Goal: Transaction & Acquisition: Purchase product/service

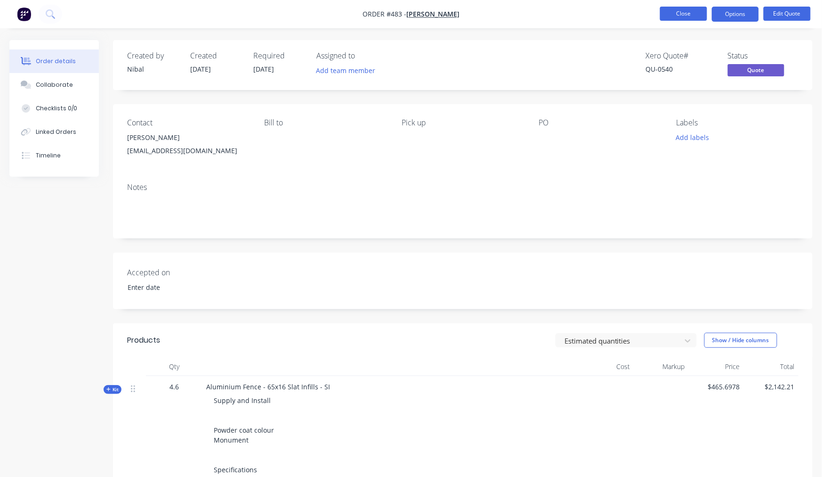
click at [671, 17] on button "Close" at bounding box center [683, 14] width 47 height 14
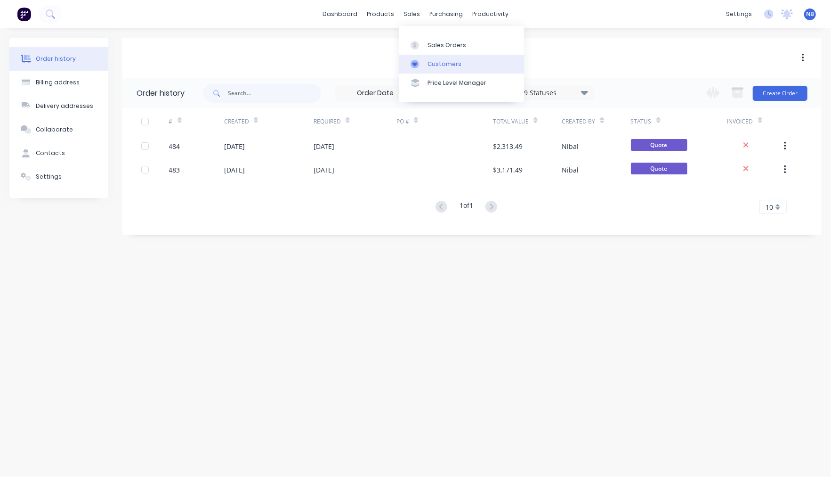
click at [443, 65] on div "Customers" at bounding box center [445, 64] width 34 height 8
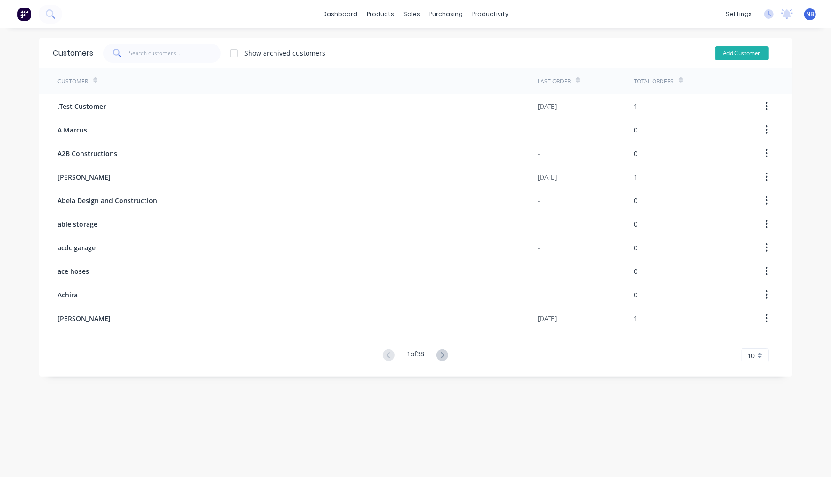
click at [738, 49] on button "Add Customer" at bounding box center [742, 53] width 54 height 14
select select "AU"
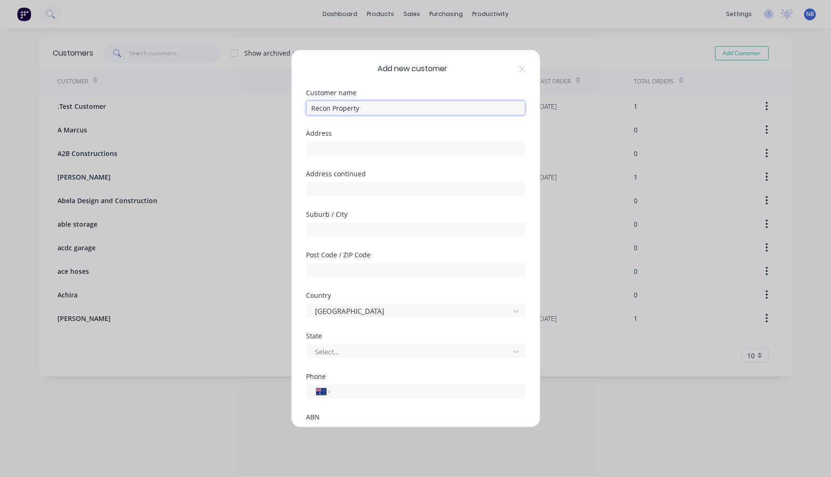
scroll to position [80, 0]
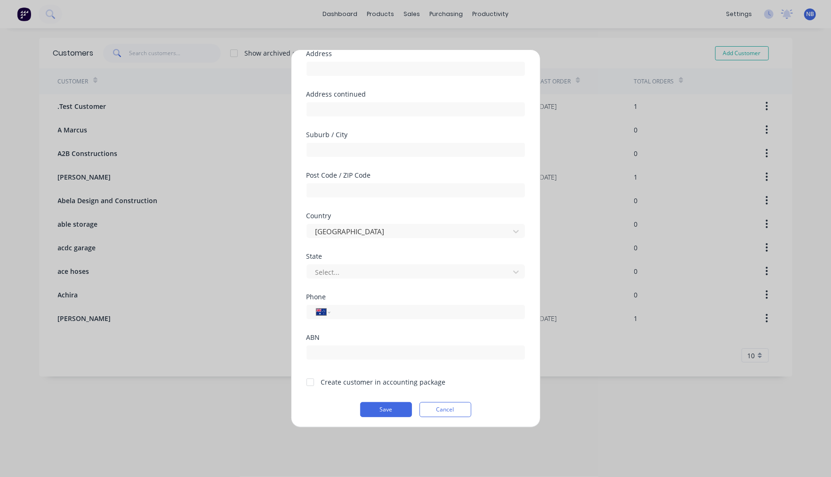
type input "Recon Property"
click at [323, 383] on div "Create customer in accounting package" at bounding box center [383, 382] width 125 height 10
click at [308, 381] on div at bounding box center [310, 382] width 19 height 19
click at [387, 406] on button "Save" at bounding box center [386, 409] width 52 height 15
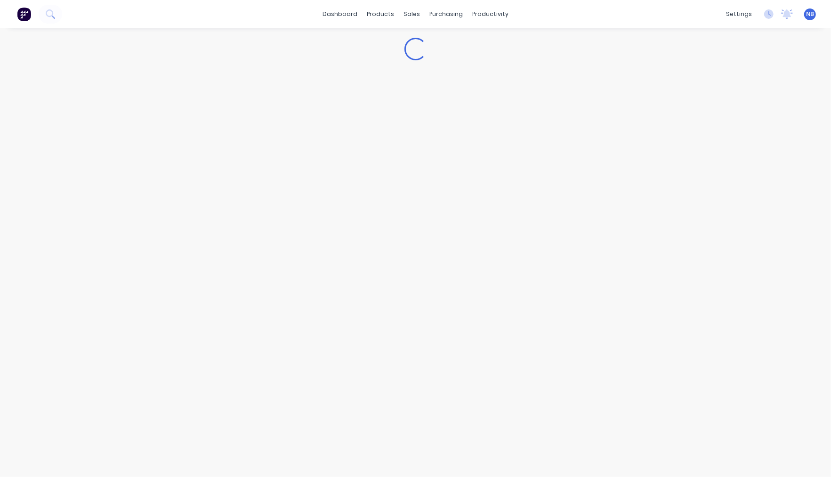
click at [375, 408] on div "Loading..." at bounding box center [415, 252] width 831 height 448
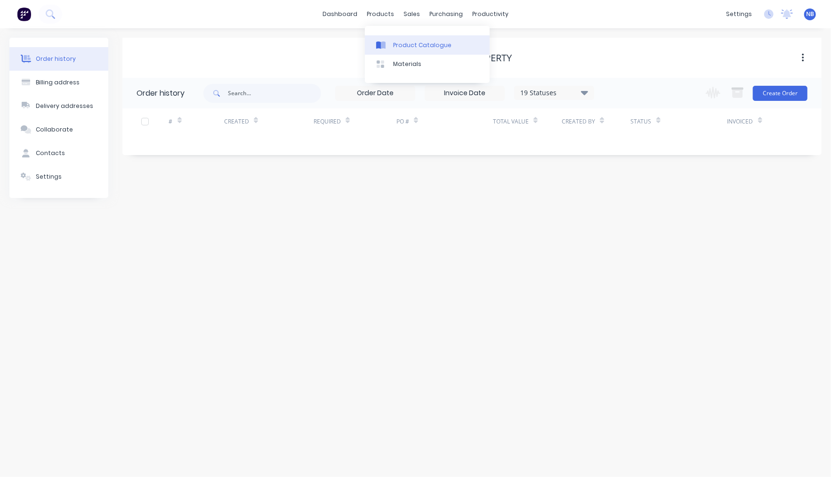
click at [401, 44] on div "Product Catalogue" at bounding box center [422, 45] width 58 height 8
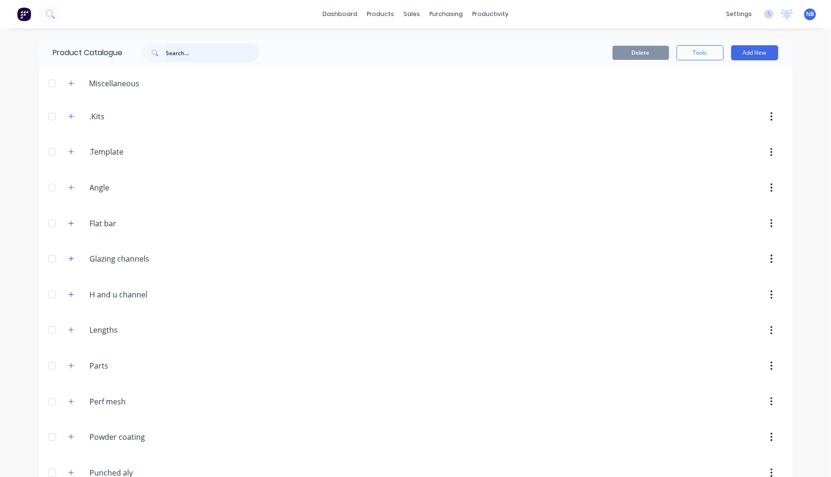
click at [187, 58] on input "text" at bounding box center [212, 52] width 93 height 19
click at [68, 117] on icon "button" at bounding box center [70, 116] width 5 height 5
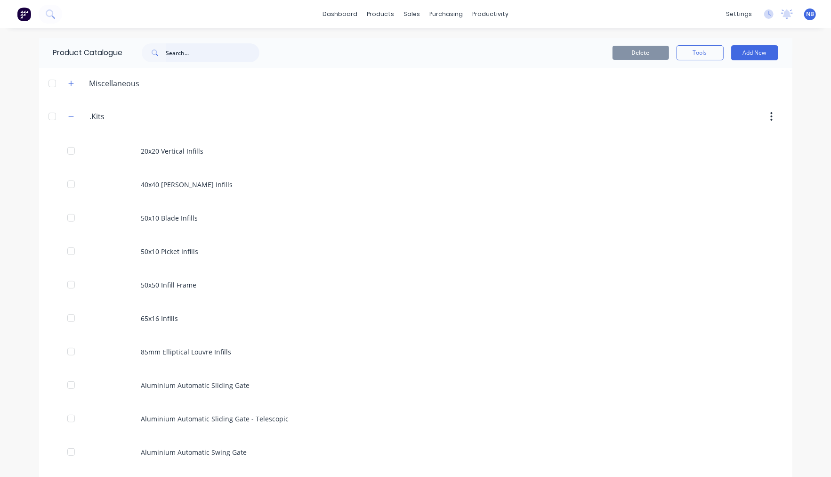
click at [232, 56] on input "text" at bounding box center [212, 52] width 93 height 19
type input "fence"
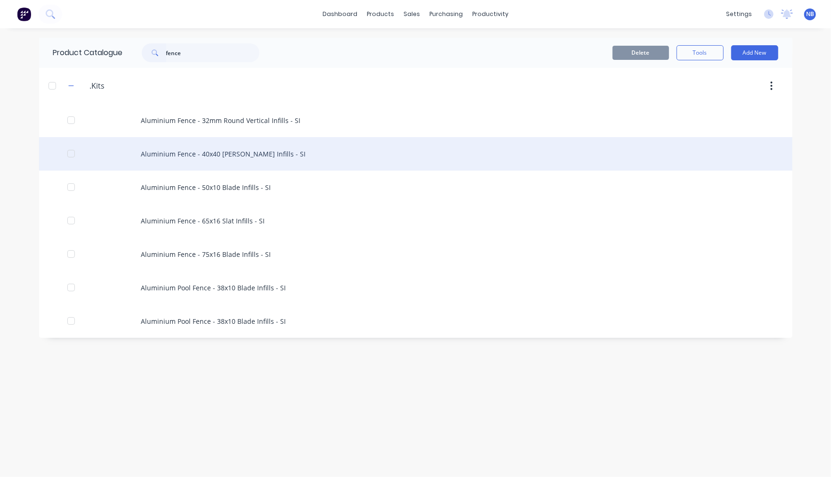
click at [253, 161] on div "Aluminium Fence - 40x40 [PERSON_NAME] Infills - SI" at bounding box center [416, 153] width 754 height 33
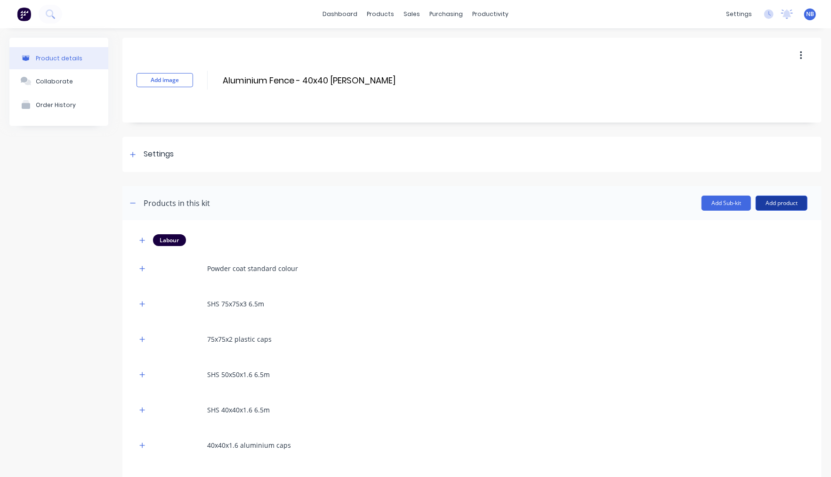
click at [777, 200] on button "Add product" at bounding box center [782, 202] width 52 height 15
click at [732, 228] on div "Product catalogue" at bounding box center [763, 227] width 73 height 14
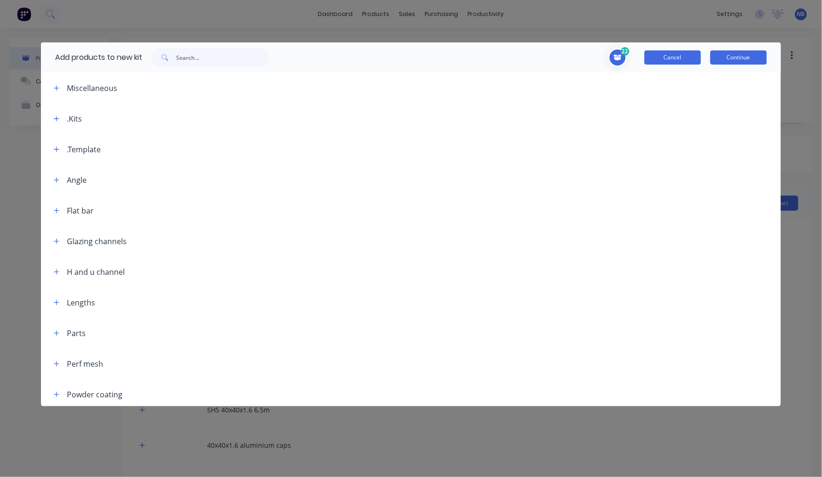
click at [678, 61] on button "Cancel" at bounding box center [673, 57] width 57 height 14
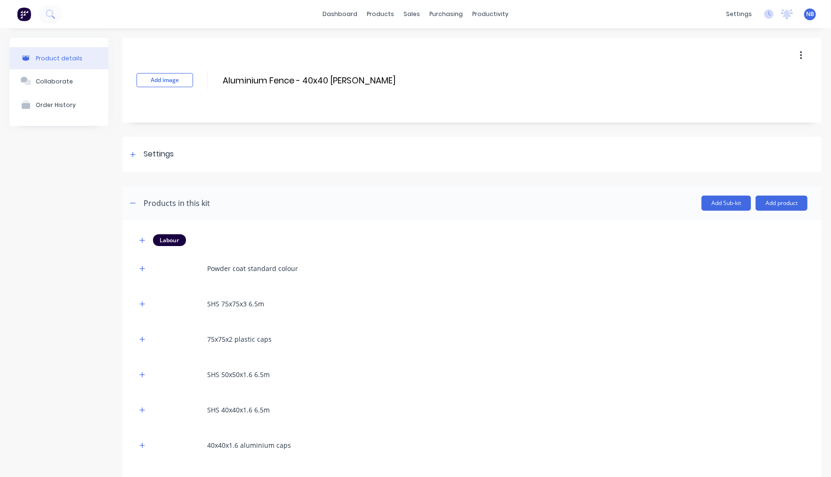
click at [798, 57] on button "button" at bounding box center [801, 55] width 22 height 17
click at [734, 85] on span "Duplicate" at bounding box center [766, 80] width 71 height 10
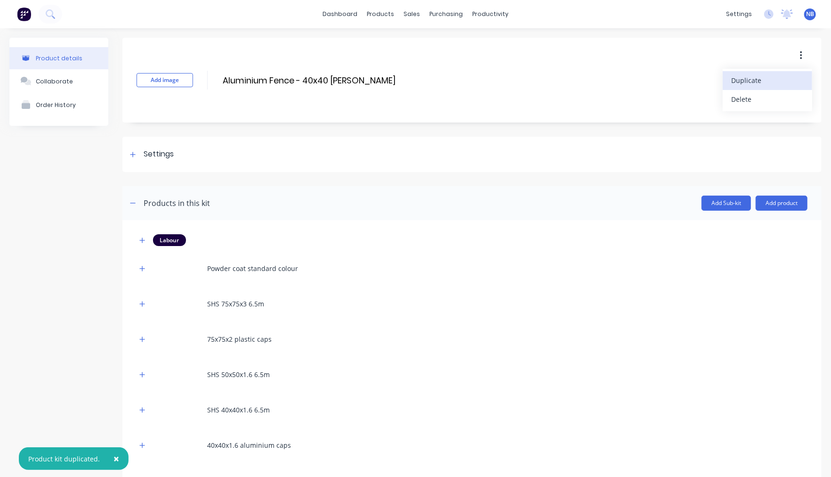
click at [622, 56] on div "Add image Aluminium Fence - 40x40 Batten Infills - SI Aluminium Fence - 40x40 B…" at bounding box center [471, 80] width 699 height 85
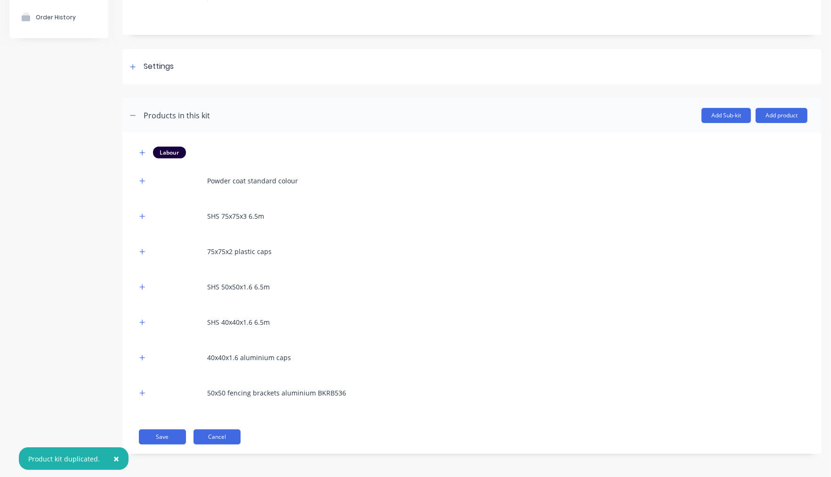
click at [229, 441] on button "Cancel" at bounding box center [217, 436] width 47 height 15
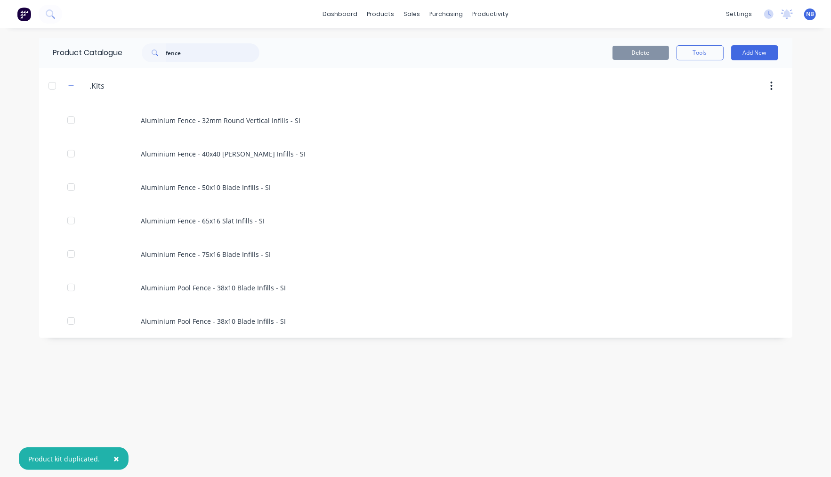
click at [219, 52] on input "fence" at bounding box center [212, 52] width 93 height 19
type input "fence"
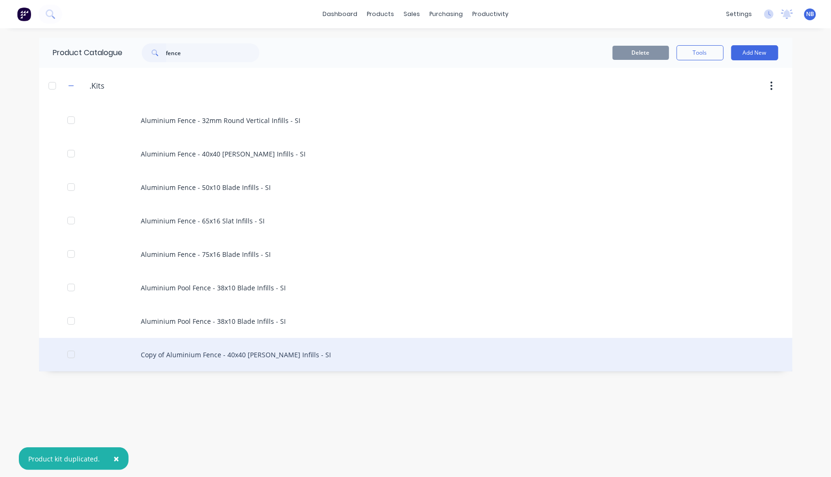
click at [170, 362] on div "Copy of Aluminium Fence - 40x40 [PERSON_NAME] Infills - SI" at bounding box center [416, 354] width 754 height 33
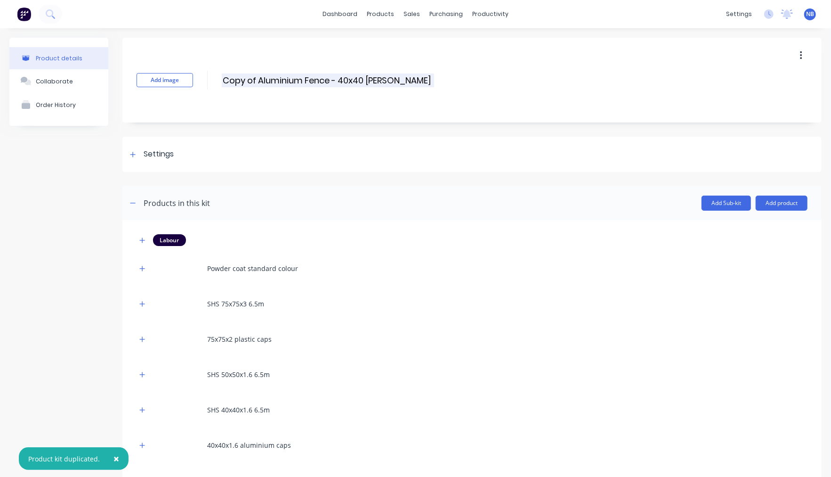
drag, startPoint x: 258, startPoint y: 80, endPoint x: 223, endPoint y: 80, distance: 35.3
click at [223, 80] on input "Copy of Aluminium Fence - 40x40 [PERSON_NAME] Infills - SI" at bounding box center [328, 80] width 212 height 14
click at [282, 76] on input "Aluminium Fence - 40x40 [PERSON_NAME] Infills - SI" at bounding box center [310, 80] width 177 height 14
click at [302, 80] on input "Aluminium Fence - 40x40 [PERSON_NAME] Infills - SI" at bounding box center [310, 80] width 177 height 14
click at [347, 79] on input "Aluminium 50x50 Batten Infills - SI" at bounding box center [305, 80] width 167 height 14
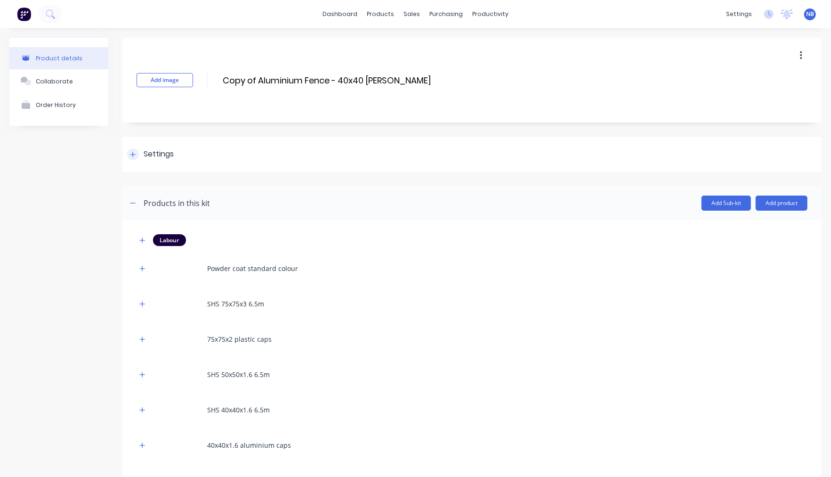
type input "Aluminium 50x50 Batten Infills - SI"
click at [138, 153] on div at bounding box center [133, 154] width 12 height 12
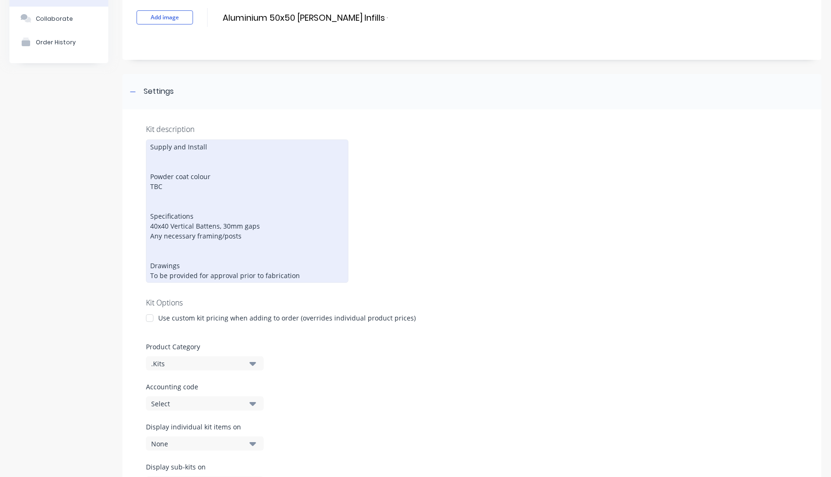
scroll to position [144, 0]
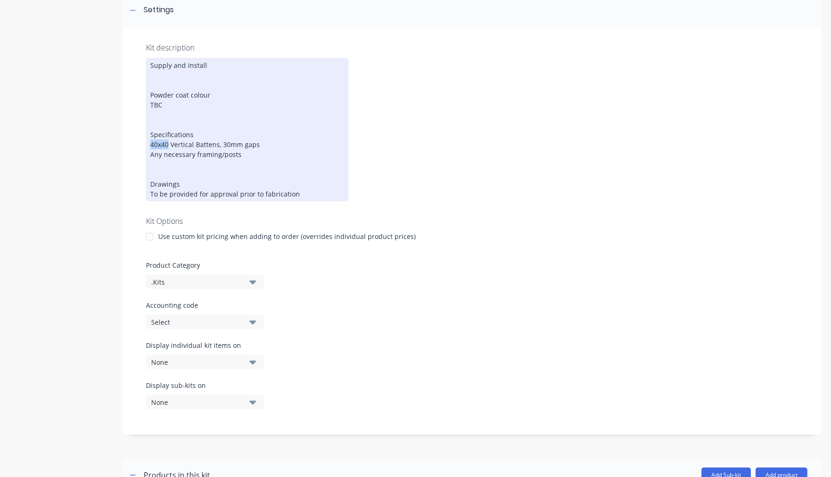
drag, startPoint x: 170, startPoint y: 142, endPoint x: 152, endPoint y: 139, distance: 18.1
click at [151, 139] on div "Supply and Install Powder coat colour TBC Specifications 40x40 Vertical Battens…" at bounding box center [247, 129] width 203 height 143
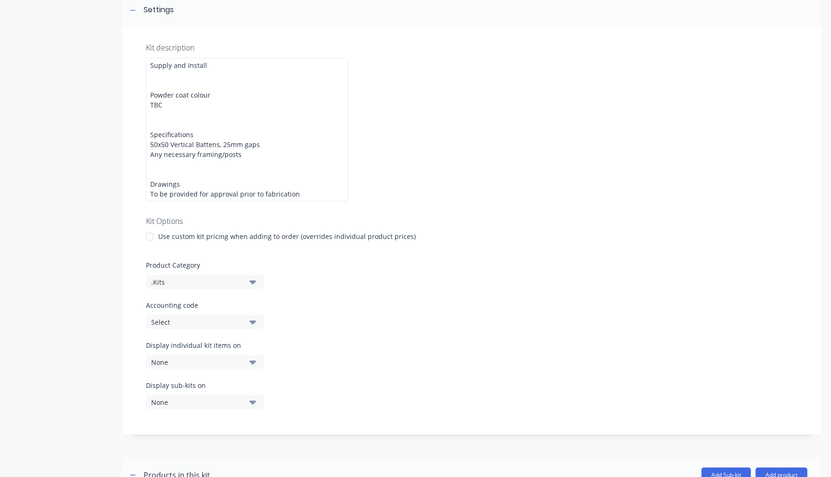
click at [39, 236] on div "Product details Collaborate Order History" at bounding box center [58, 361] width 99 height 934
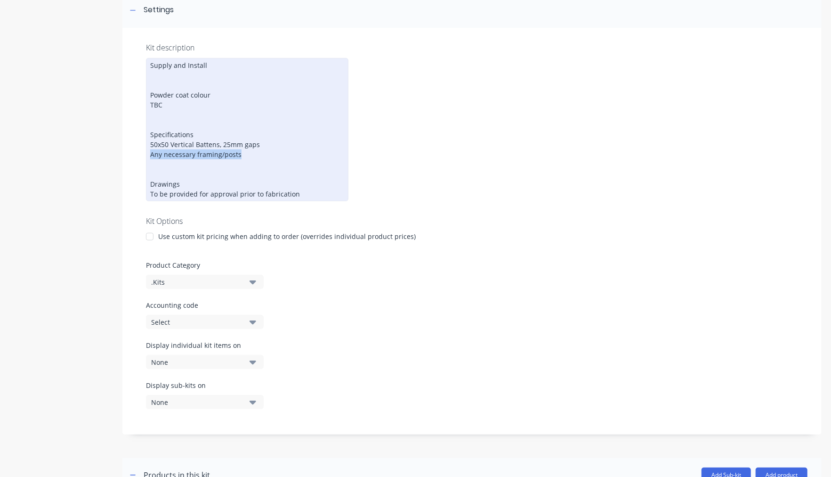
drag, startPoint x: 244, startPoint y: 149, endPoint x: 151, endPoint y: 149, distance: 92.3
click at [151, 149] on div "Supply and Install Powder coat colour TBC Specifications 50x50 Vertical Battens…" at bounding box center [247, 129] width 203 height 143
click at [253, 151] on div "Supply and Install Powder coat colour TBC Specifications 50x50 Vertical Battens…" at bounding box center [247, 129] width 203 height 143
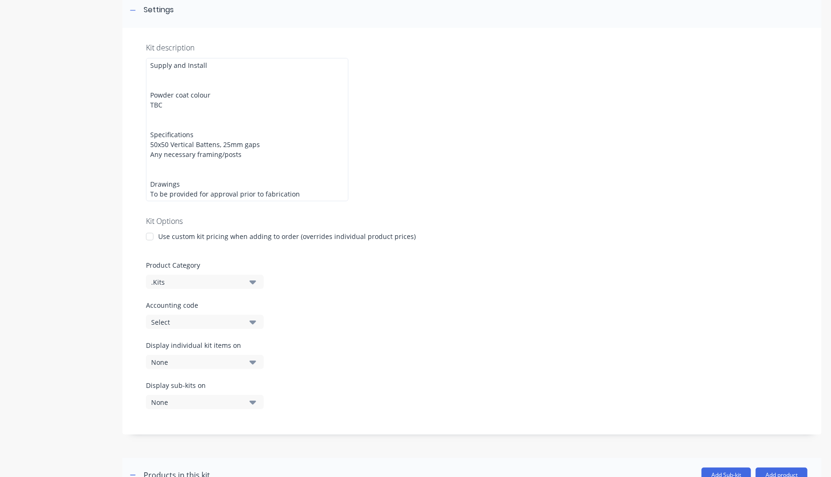
click at [568, 95] on div "Kit description Supply and Install Powder coat colour TBC Specifications 50x50 …" at bounding box center [471, 231] width 699 height 406
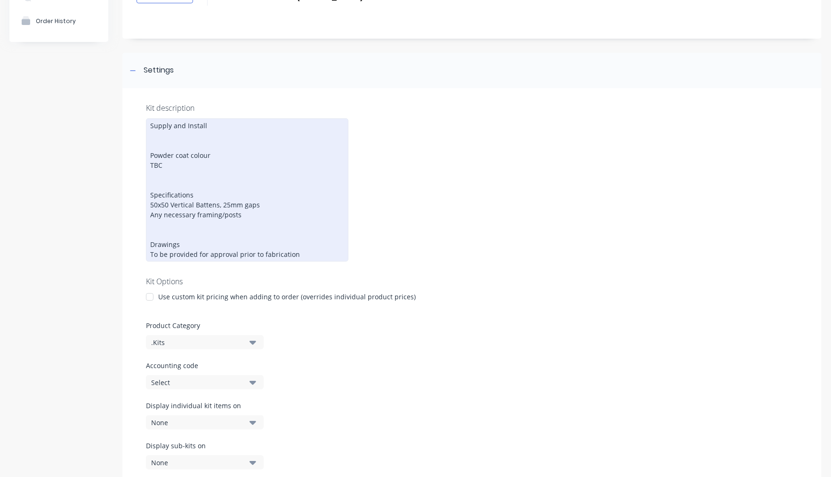
scroll to position [82, 0]
drag, startPoint x: 232, startPoint y: 211, endPoint x: 144, endPoint y: 210, distance: 88.6
click at [144, 210] on div "Kit description Supply and Install Powder coat colour TBC Specifications 50x50 …" at bounding box center [471, 293] width 699 height 406
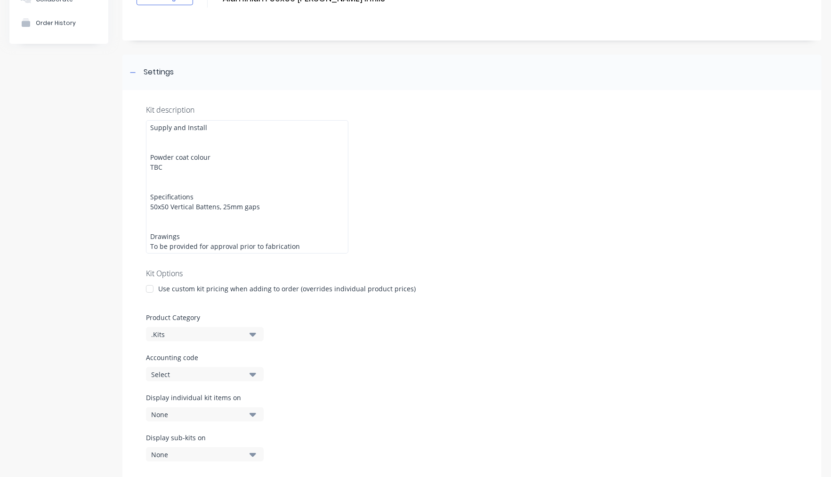
click at [506, 206] on div "Kit description Supply and Install Powder coat colour TBC Specifications 50x50 …" at bounding box center [471, 288] width 699 height 397
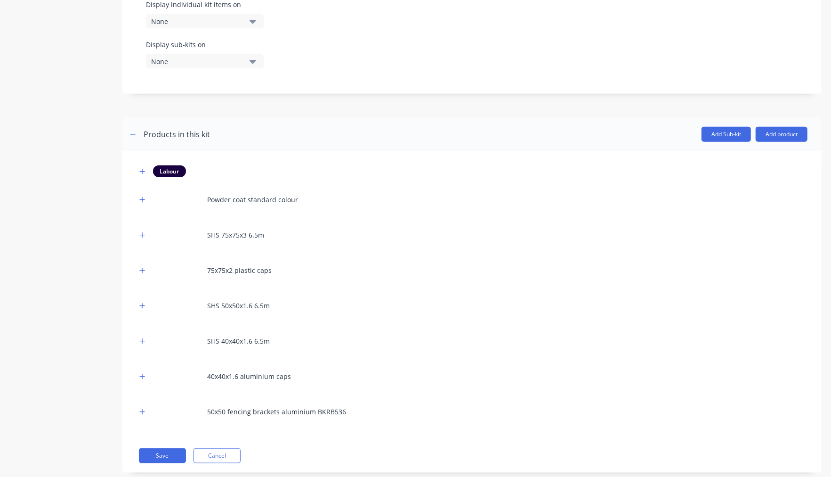
scroll to position [486, 0]
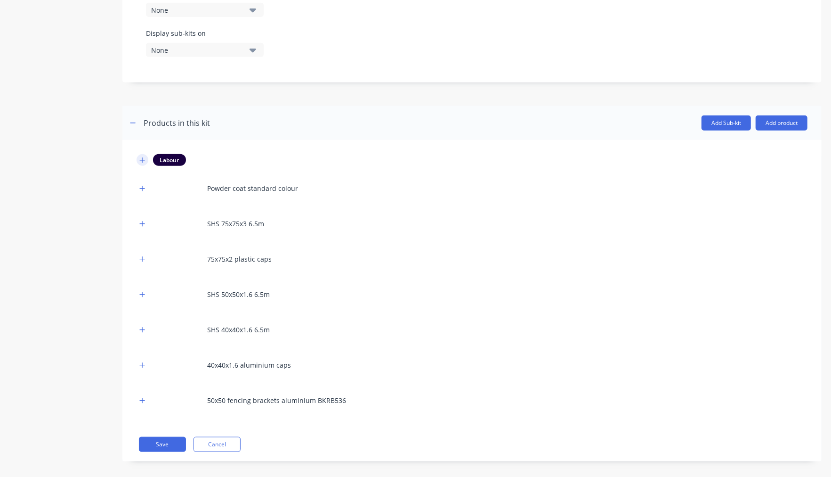
click at [142, 155] on button "button" at bounding box center [143, 160] width 12 height 12
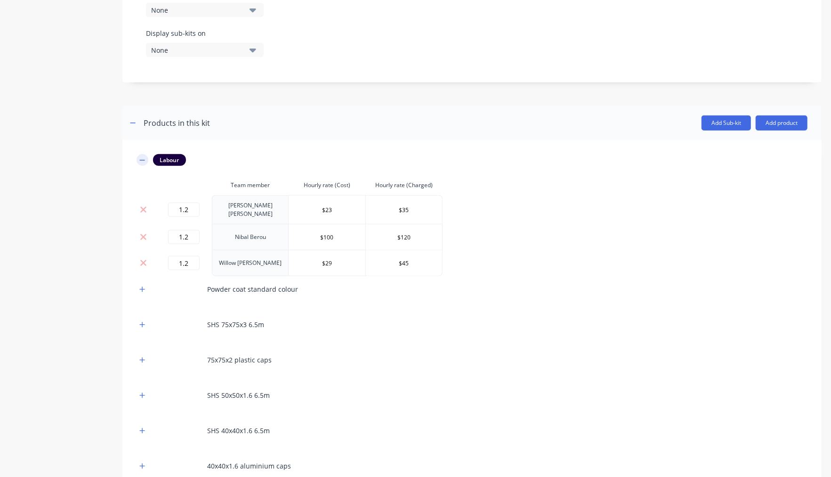
click at [143, 157] on icon "button" at bounding box center [142, 160] width 6 height 7
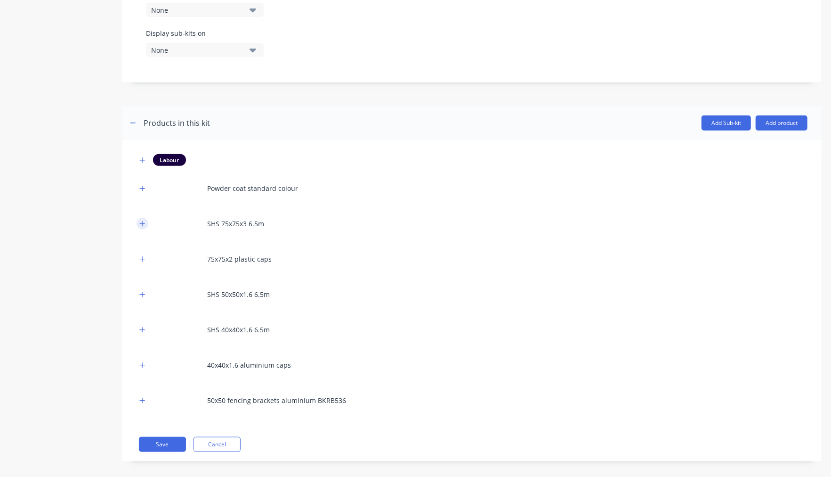
click at [144, 220] on icon "button" at bounding box center [142, 223] width 6 height 7
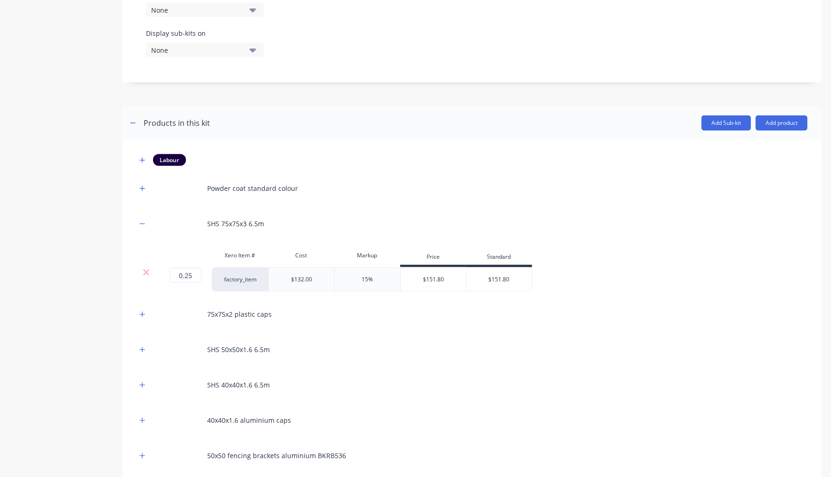
scroll to position [541, 0]
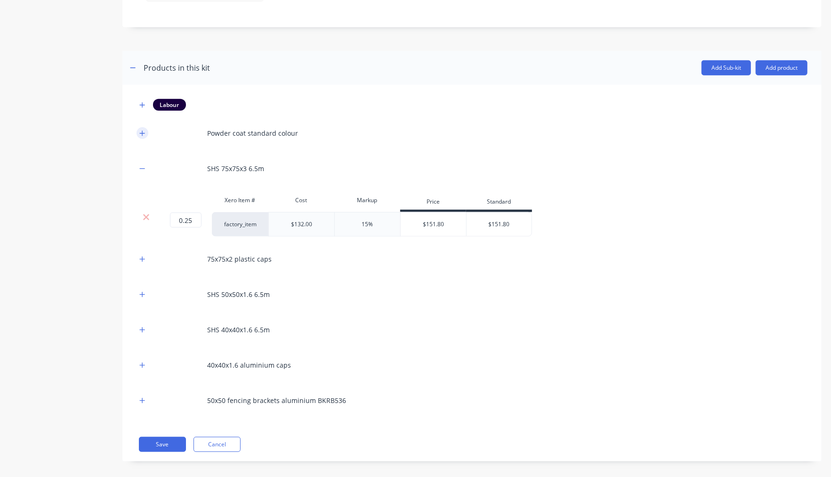
click at [137, 127] on button "button" at bounding box center [143, 133] width 12 height 12
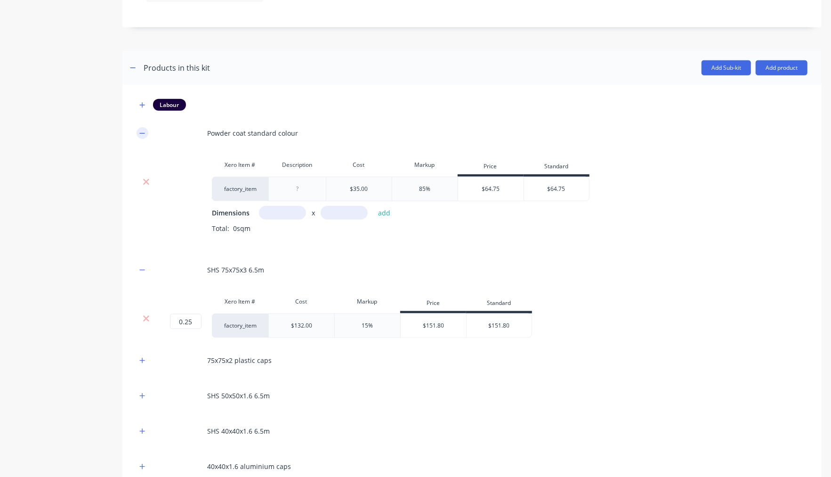
click at [138, 127] on button "button" at bounding box center [143, 133] width 12 height 12
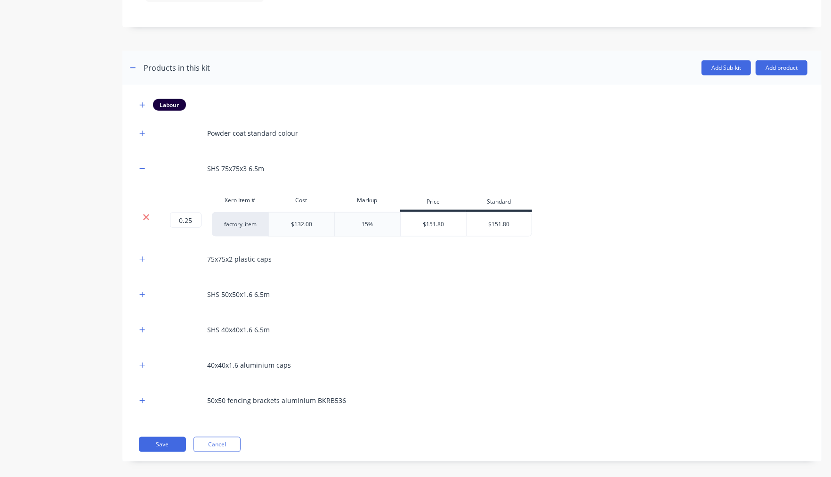
click at [149, 212] on icon at bounding box center [146, 216] width 7 height 9
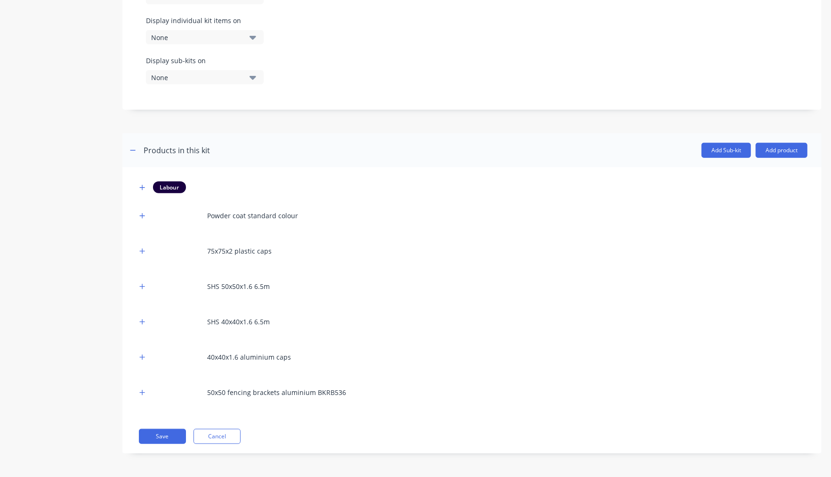
scroll to position [451, 0]
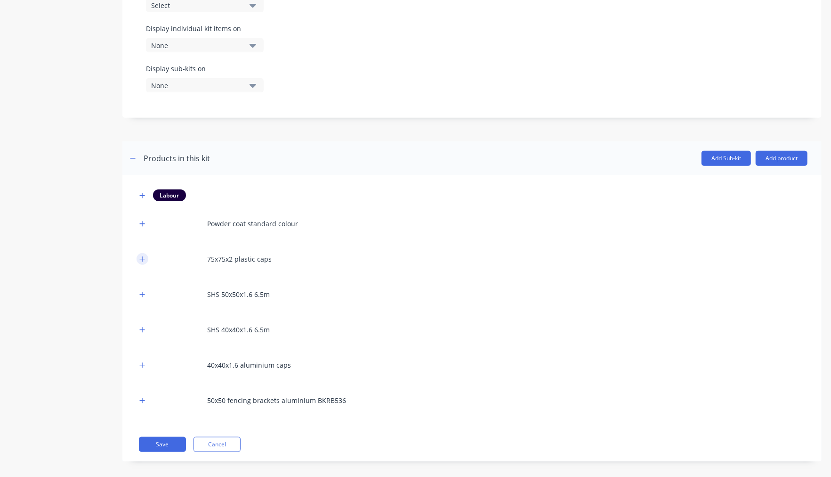
click at [145, 256] on icon "button" at bounding box center [142, 259] width 6 height 7
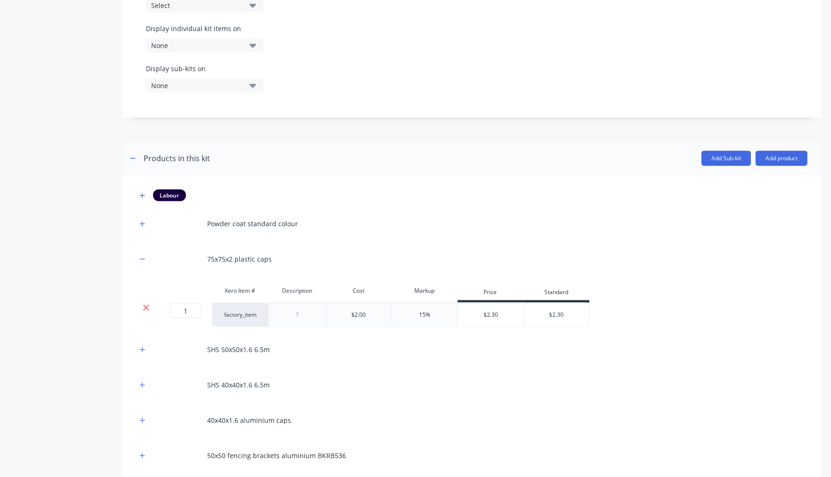
click at [150, 303] on icon at bounding box center [146, 307] width 7 height 9
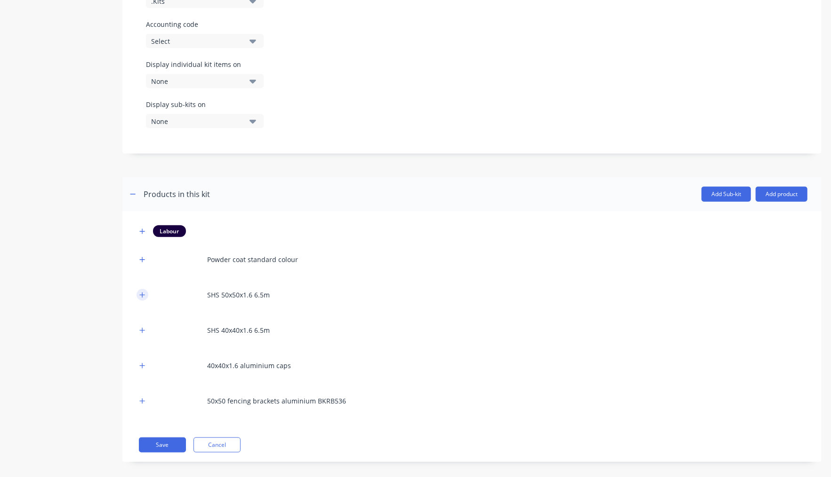
click at [146, 289] on button "button" at bounding box center [143, 295] width 12 height 12
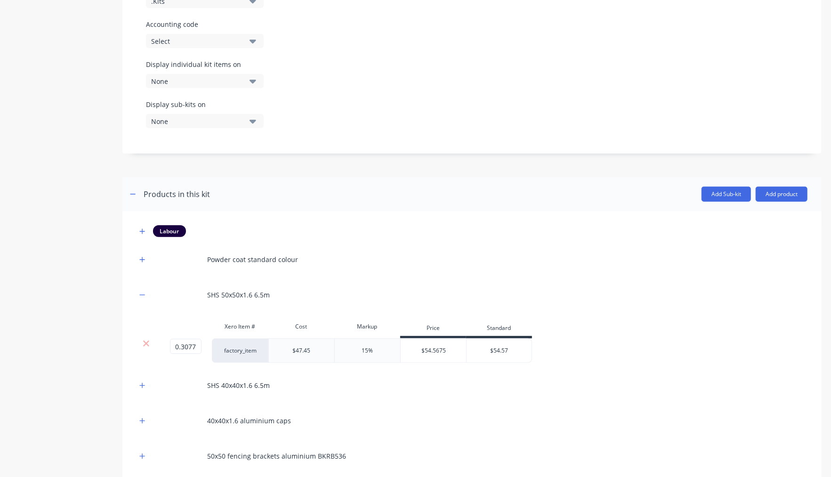
click at [115, 300] on div "Product details Collaborate Order History Add image Aluminium 50x50 Batten Infi…" at bounding box center [415, 77] width 812 height 908
click at [142, 292] on icon "button" at bounding box center [142, 295] width 6 height 7
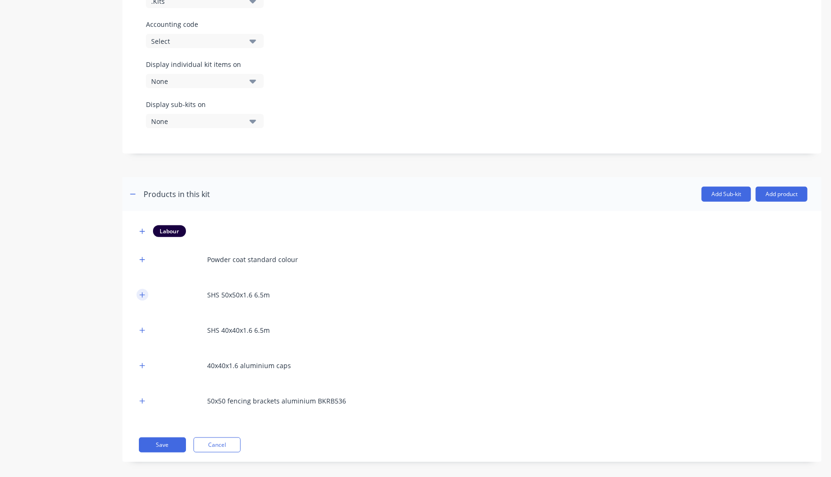
click at [142, 292] on icon "button" at bounding box center [142, 295] width 6 height 7
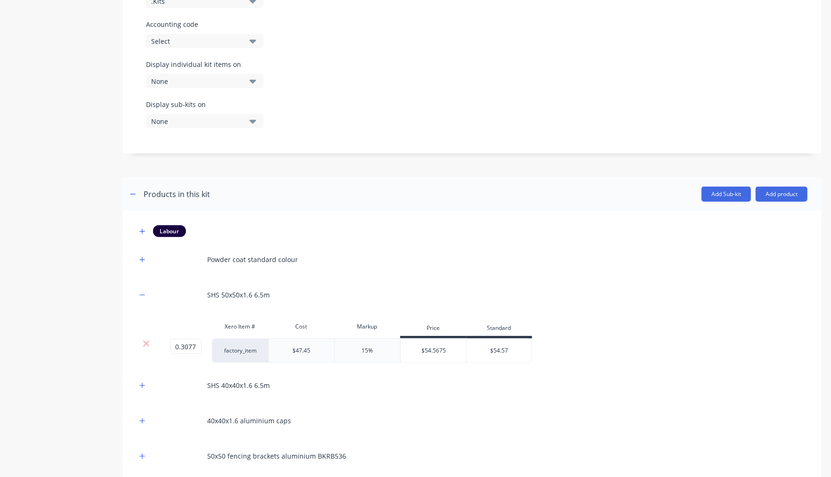
scroll to position [471, 0]
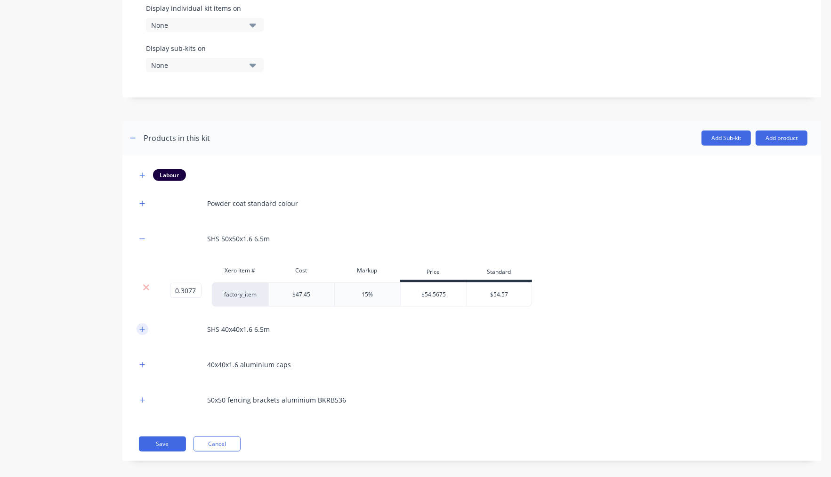
click at [144, 326] on icon "button" at bounding box center [142, 329] width 6 height 7
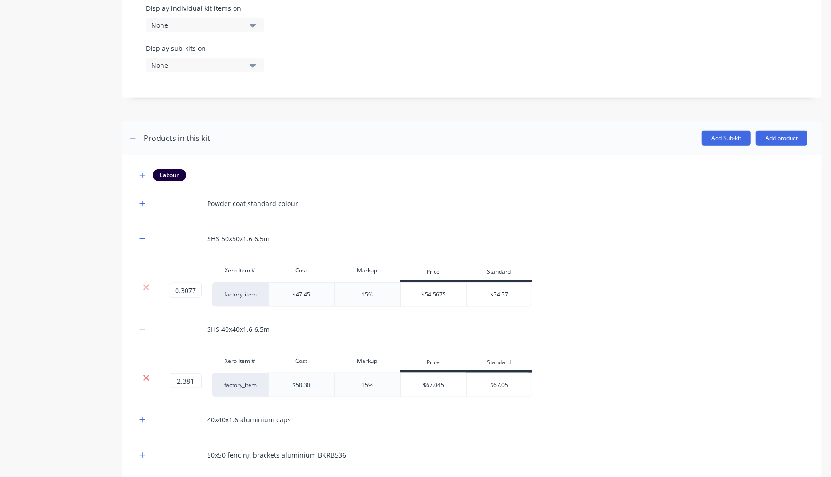
click at [144, 375] on icon at bounding box center [146, 378] width 6 height 6
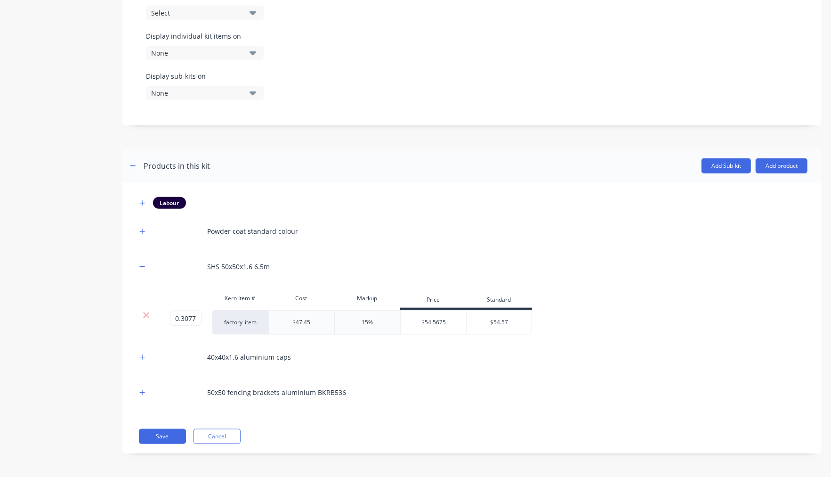
scroll to position [435, 0]
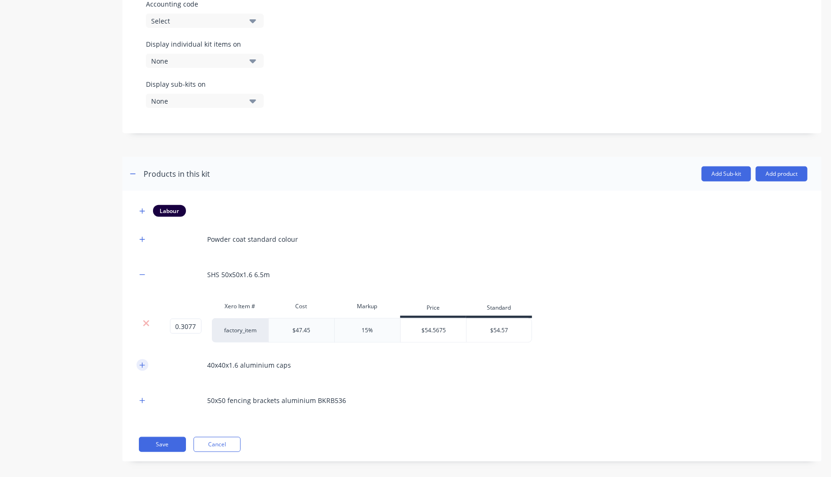
click at [145, 360] on button "button" at bounding box center [143, 365] width 12 height 12
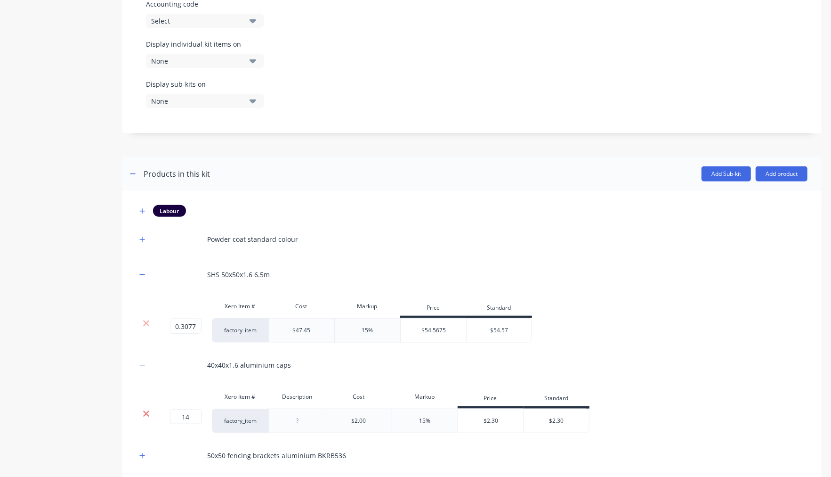
click at [145, 411] on icon at bounding box center [146, 413] width 7 height 9
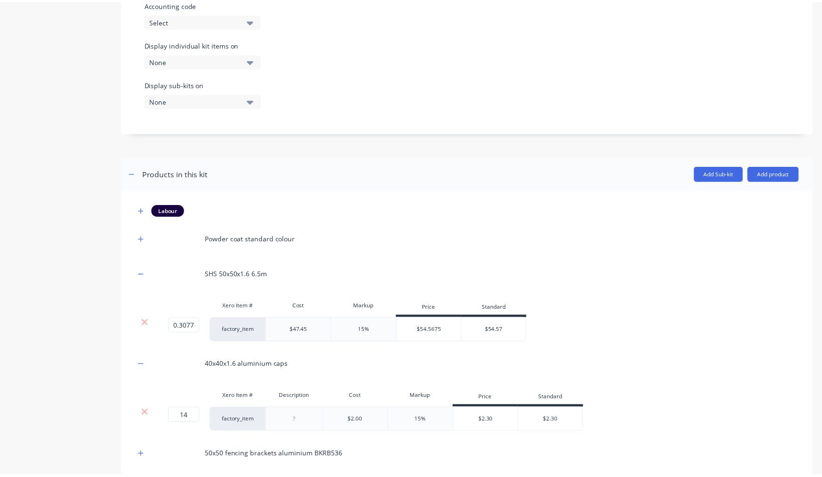
scroll to position [400, 0]
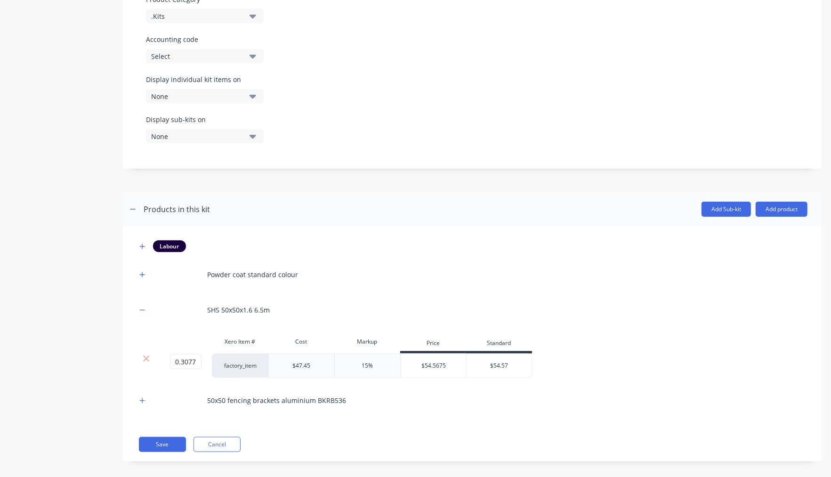
click at [101, 396] on div "Product details Collaborate Order History" at bounding box center [58, 56] width 99 height 837
click at [765, 202] on button "Add product" at bounding box center [782, 209] width 52 height 15
click at [750, 228] on div "Product catalogue" at bounding box center [763, 234] width 73 height 14
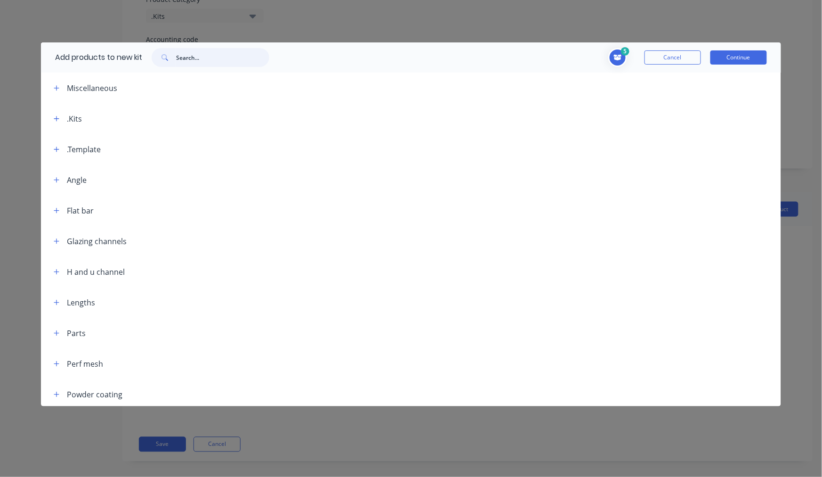
click at [190, 61] on input "text" at bounding box center [222, 57] width 93 height 19
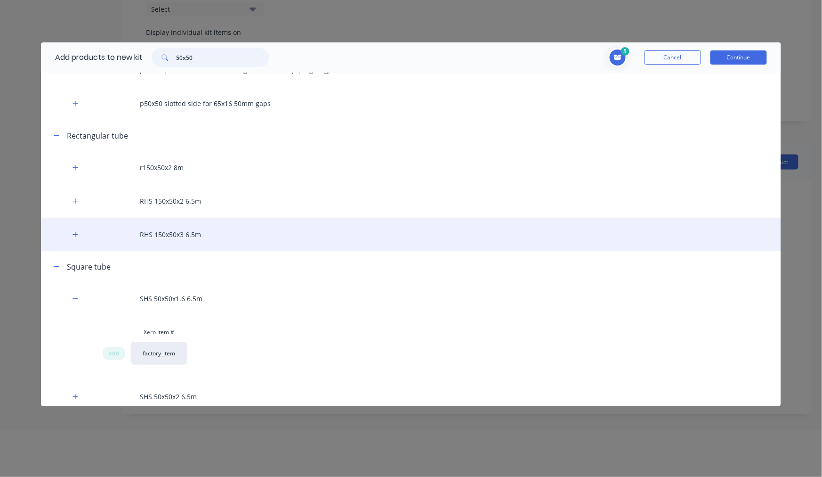
scroll to position [1350, 0]
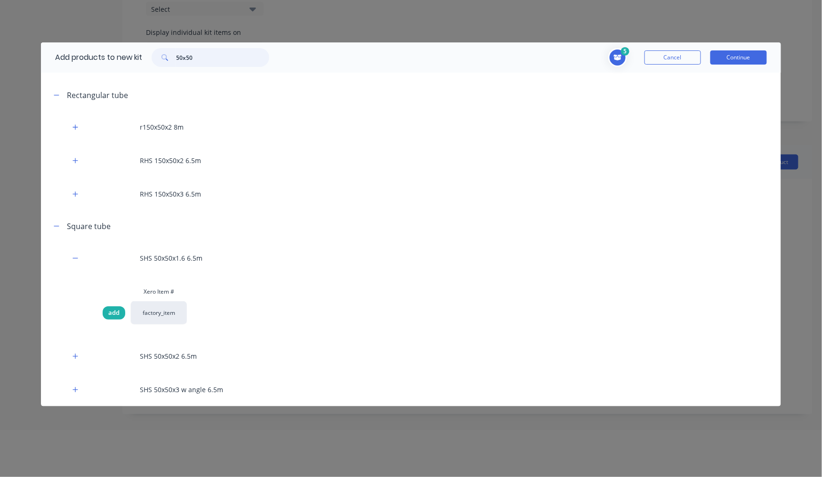
type input "50x50"
click at [108, 311] on div "add" at bounding box center [114, 312] width 23 height 13
click at [742, 59] on button "Continue" at bounding box center [739, 57] width 57 height 14
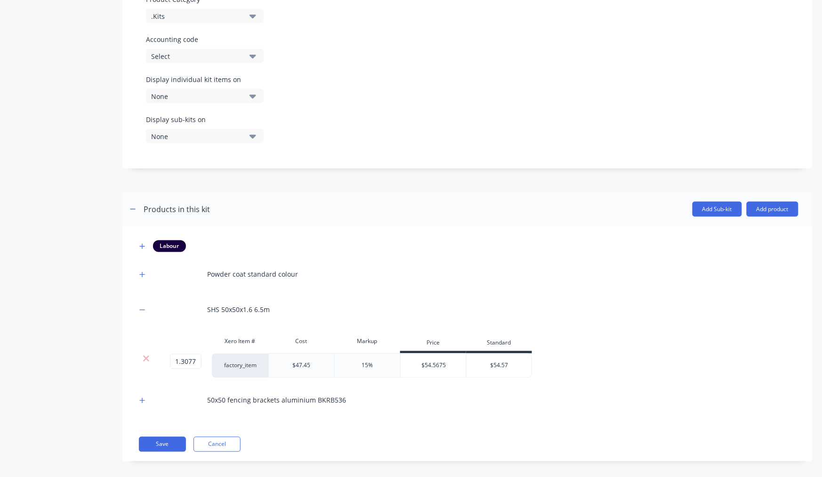
scroll to position [0, 0]
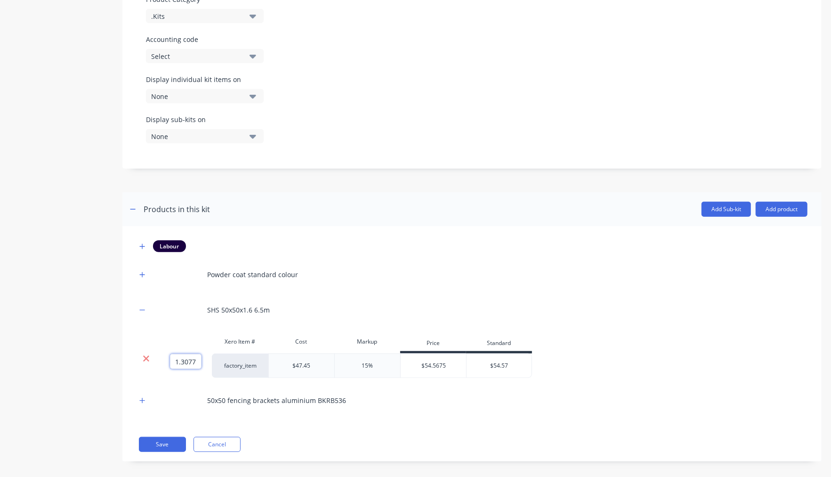
drag, startPoint x: 198, startPoint y: 358, endPoint x: 147, endPoint y: 349, distance: 51.3
click at [147, 353] on div "1.3077 1.3077 ? factory_item $47.45 15% $54.5675 $54.57" at bounding box center [335, 365] width 396 height 24
paste input "2.52992222"
type input "2.52992222"
click at [96, 379] on div "Product details Collaborate Order History" at bounding box center [58, 56] width 99 height 837
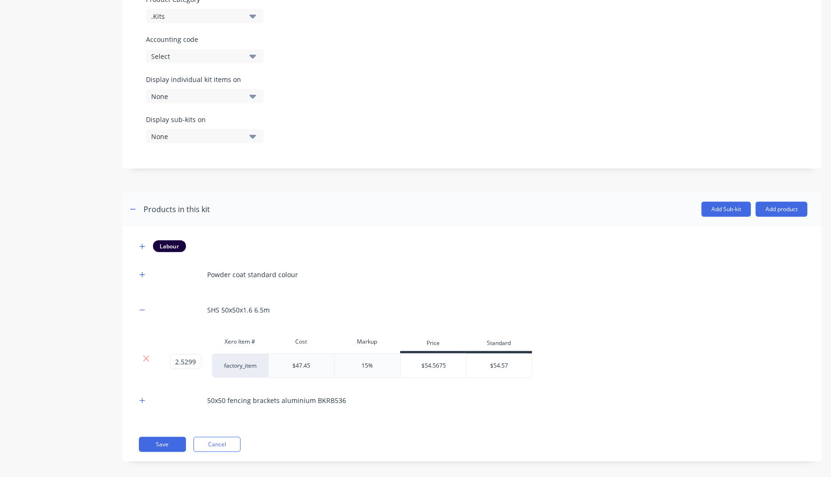
drag, startPoint x: 780, startPoint y: 203, endPoint x: 772, endPoint y: 211, distance: 11.7
click at [780, 203] on button "Add product" at bounding box center [782, 209] width 52 height 15
click at [745, 228] on div "Product catalogue" at bounding box center [763, 234] width 73 height 14
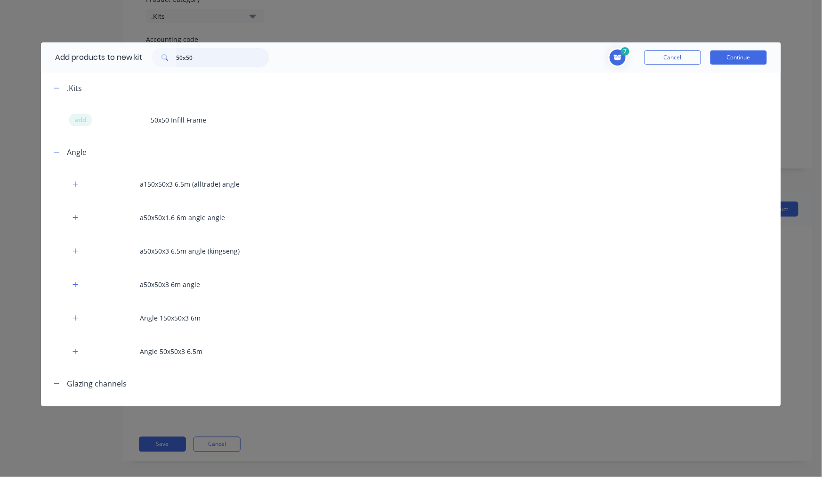
click at [217, 59] on input "50x50" at bounding box center [222, 57] width 93 height 19
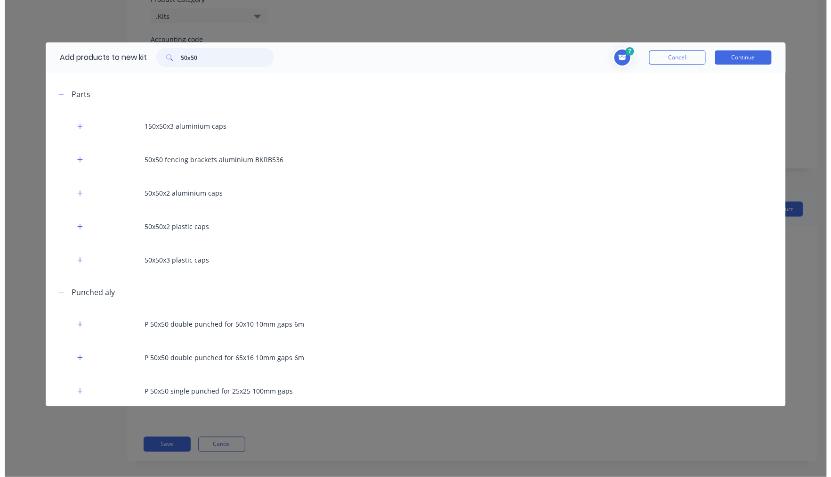
scroll to position [522, 0]
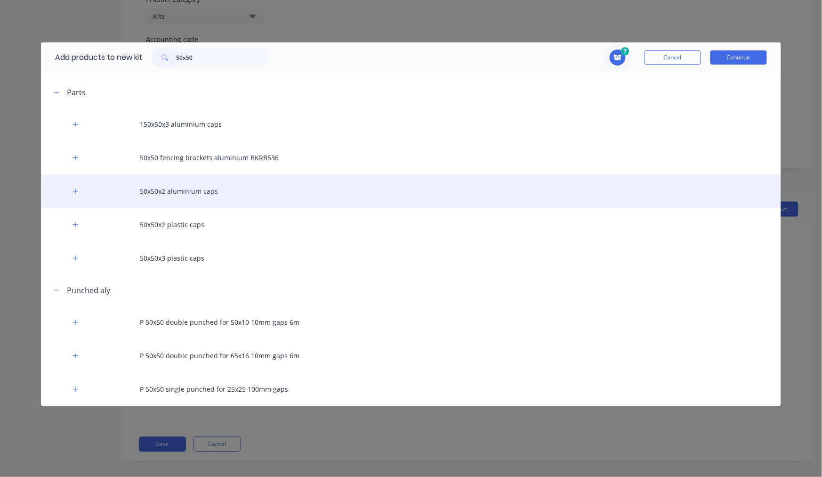
click at [236, 189] on div "50x50x2 aluminium caps" at bounding box center [411, 190] width 740 height 33
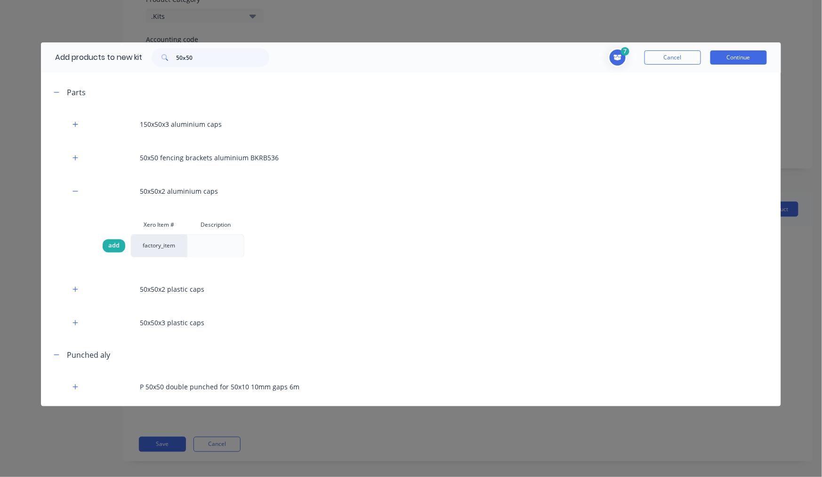
click at [114, 247] on span "add" at bounding box center [113, 245] width 11 height 9
click at [739, 58] on button "Continue" at bounding box center [739, 57] width 57 height 14
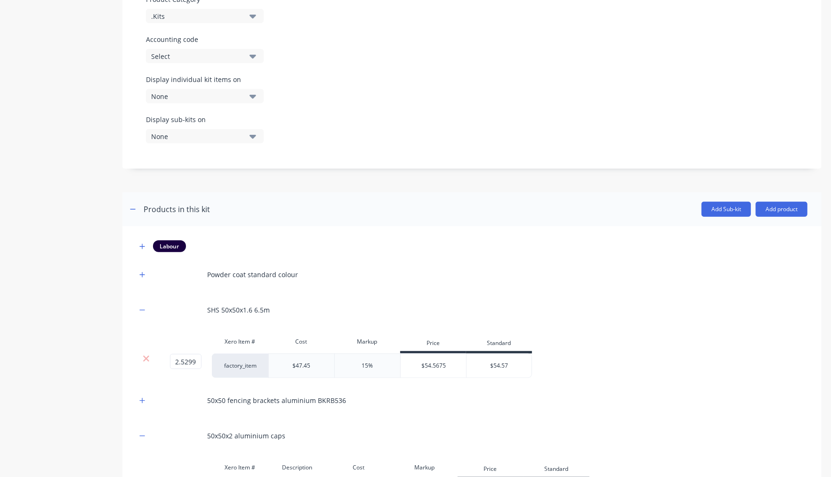
scroll to position [491, 0]
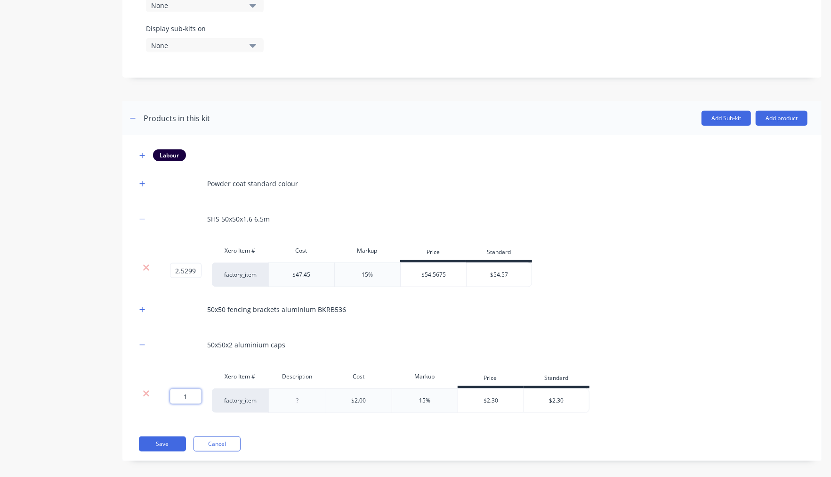
drag, startPoint x: 189, startPoint y: 387, endPoint x: 175, endPoint y: 382, distance: 14.4
click at [176, 389] on input "1" at bounding box center [186, 396] width 32 height 15
type input "14"
click at [68, 413] on div "Product details Collaborate Order History" at bounding box center [58, 11] width 99 height 928
click at [138, 339] on button "button" at bounding box center [143, 345] width 12 height 12
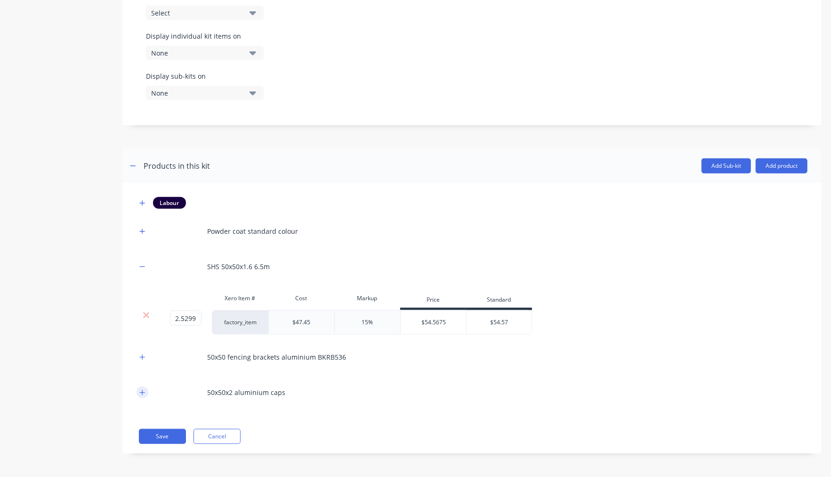
scroll to position [435, 0]
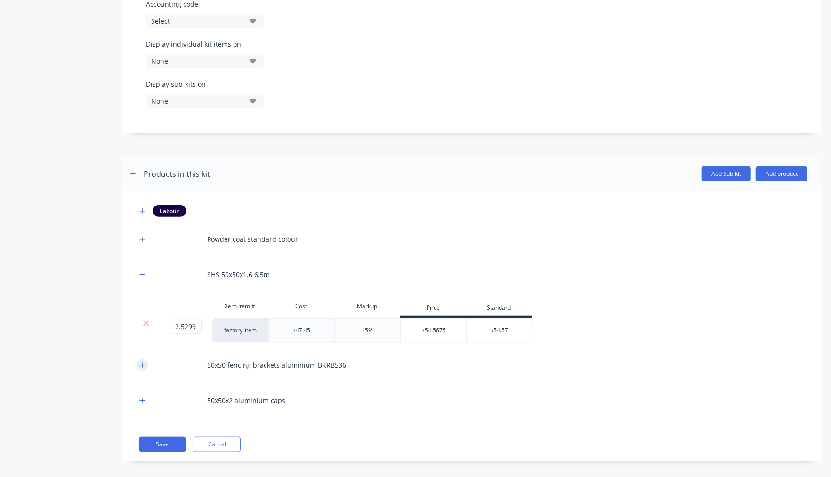
click at [140, 362] on icon "button" at bounding box center [142, 365] width 6 height 7
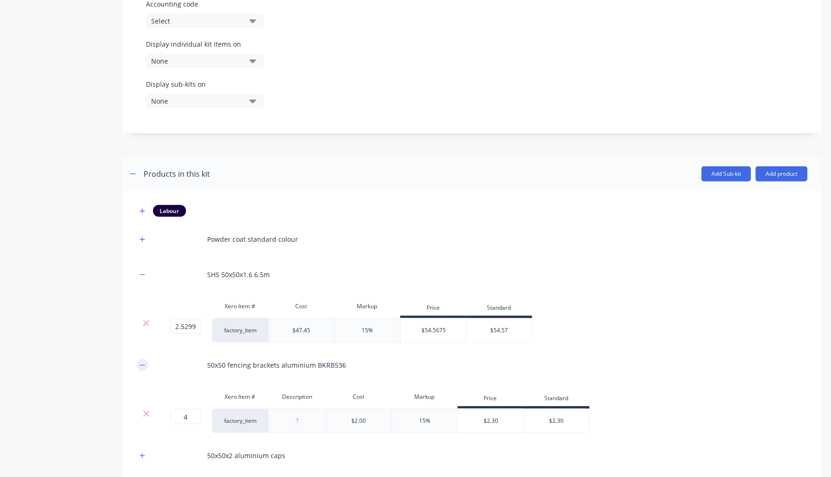
click at [140, 362] on icon "button" at bounding box center [142, 365] width 6 height 7
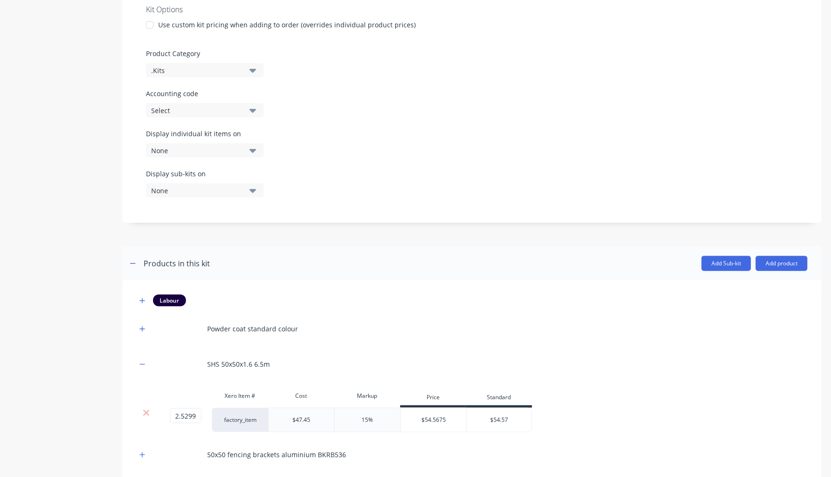
scroll to position [413, 0]
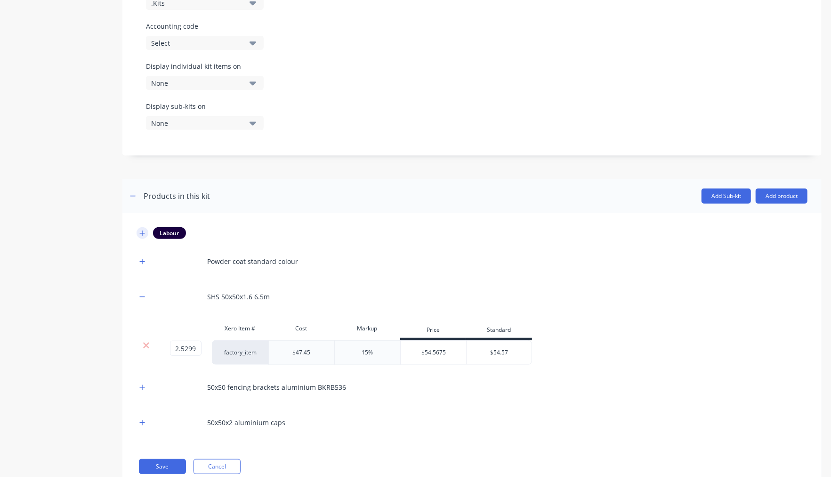
click at [141, 228] on button "button" at bounding box center [143, 233] width 12 height 12
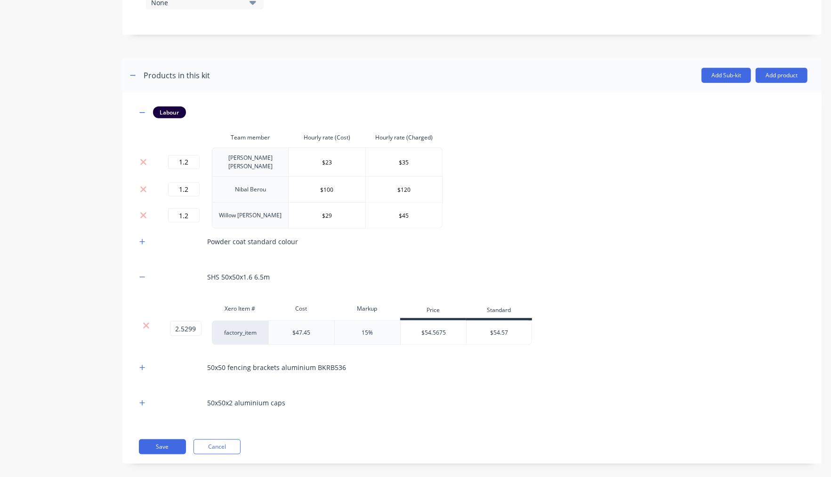
scroll to position [471, 0]
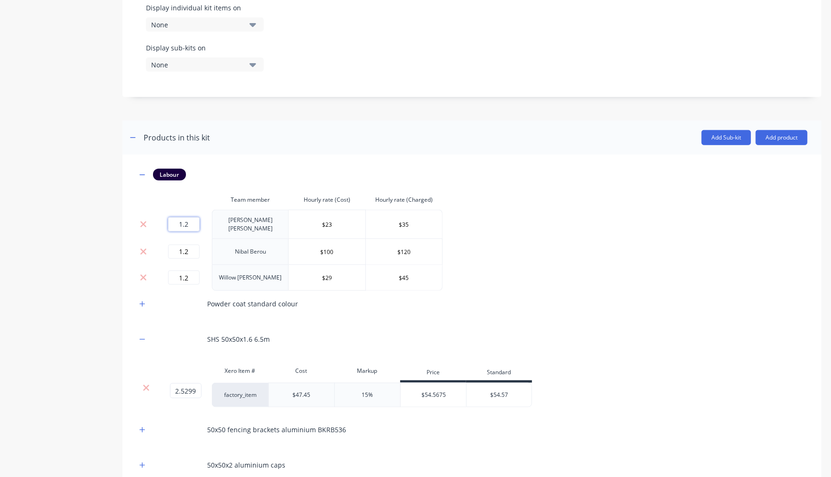
drag, startPoint x: 191, startPoint y: 217, endPoint x: 184, endPoint y: 215, distance: 7.2
click at [185, 217] on input "1.2" at bounding box center [184, 224] width 32 height 14
type input "1"
drag, startPoint x: 198, startPoint y: 240, endPoint x: 176, endPoint y: 260, distance: 29.7
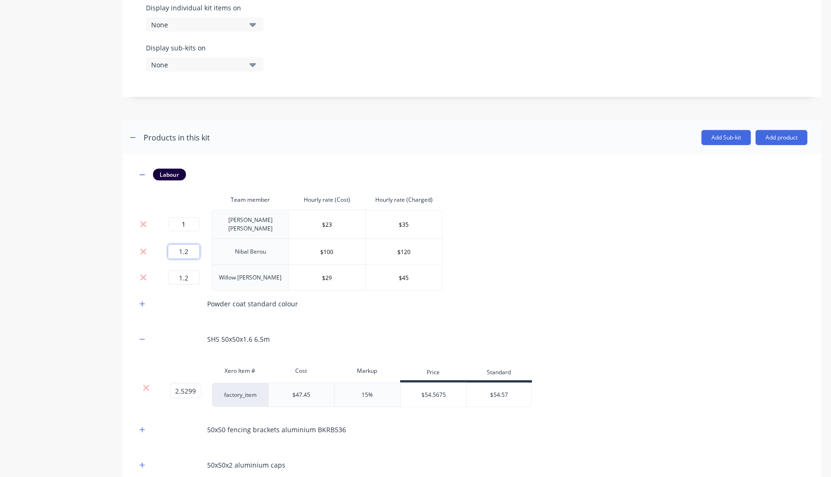
click at [157, 239] on td "1.2" at bounding box center [183, 251] width 57 height 26
type input "1"
drag, startPoint x: 193, startPoint y: 266, endPoint x: 170, endPoint y: 265, distance: 23.1
click at [171, 270] on input "1.2" at bounding box center [184, 277] width 32 height 14
type input "1"
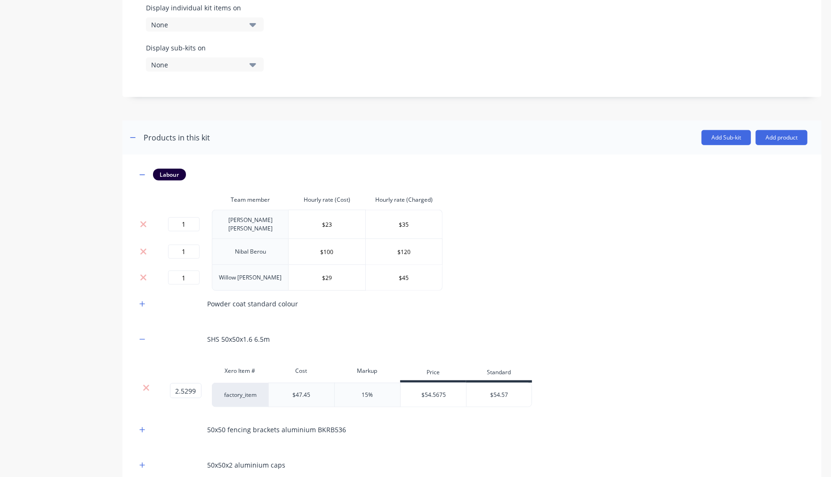
click at [76, 305] on div "Product details Collaborate Order History" at bounding box center [58, 53] width 99 height 974
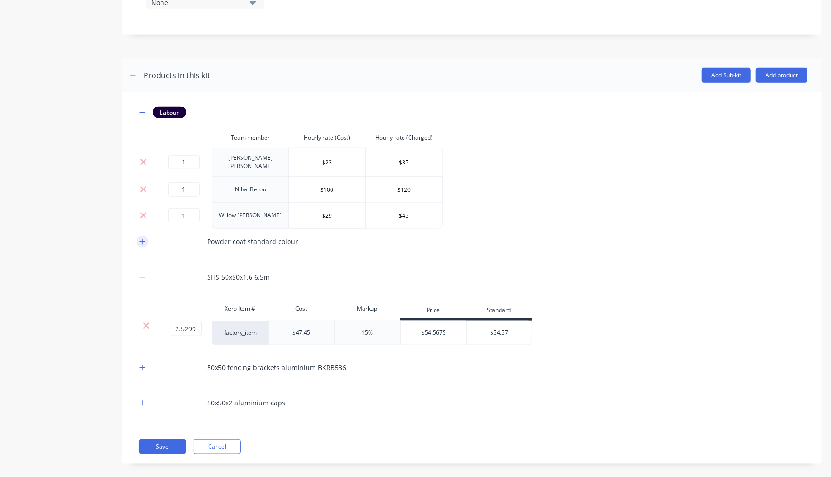
click at [141, 238] on icon "button" at bounding box center [142, 241] width 6 height 7
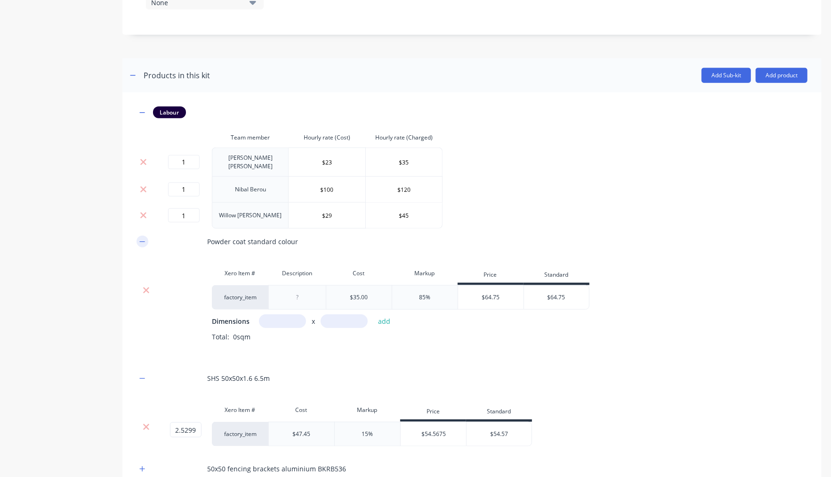
click at [141, 238] on icon "button" at bounding box center [142, 241] width 6 height 7
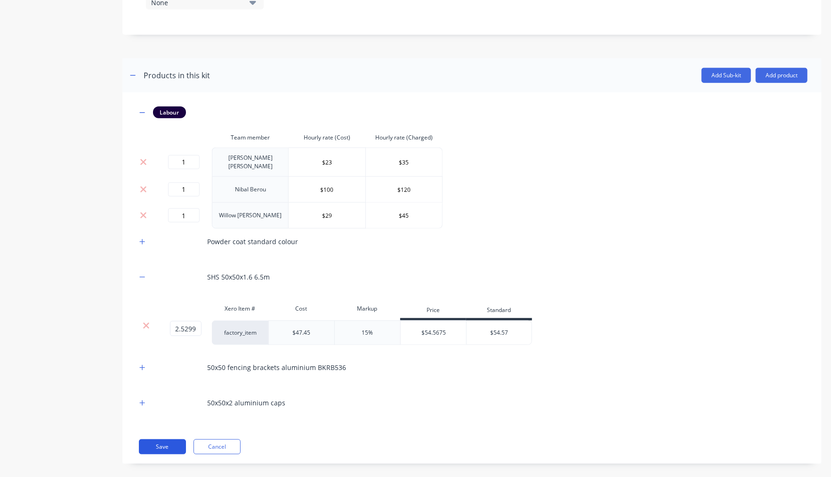
click at [157, 439] on button "Save" at bounding box center [162, 446] width 47 height 15
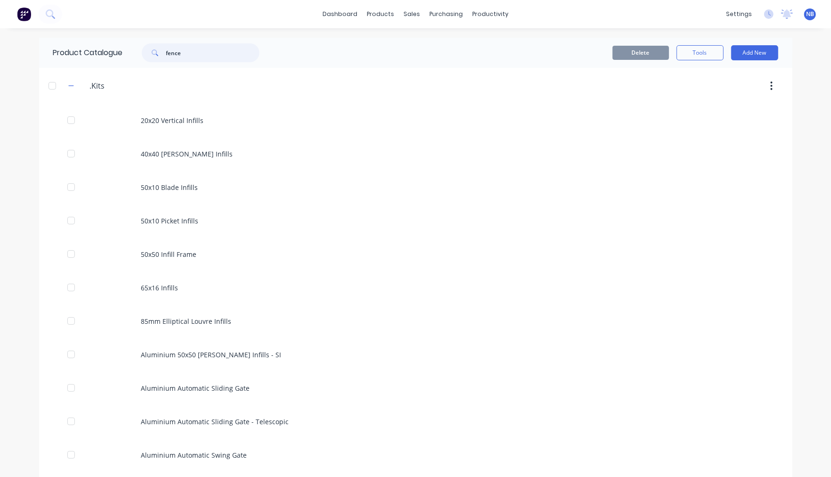
drag, startPoint x: 189, startPoint y: 57, endPoint x: 127, endPoint y: 48, distance: 62.8
click at [127, 48] on div "fence" at bounding box center [198, 52] width 151 height 19
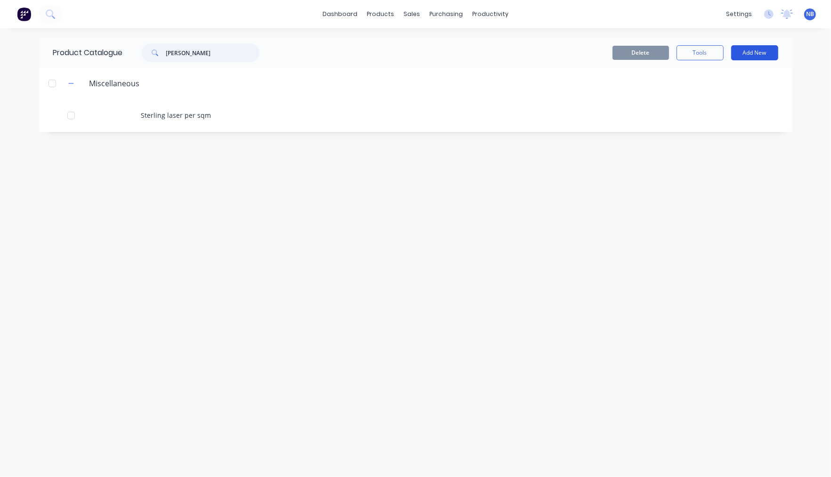
type input "sterlin"
click at [739, 52] on button "Add New" at bounding box center [754, 52] width 47 height 15
click at [720, 100] on div "Product" at bounding box center [734, 96] width 73 height 14
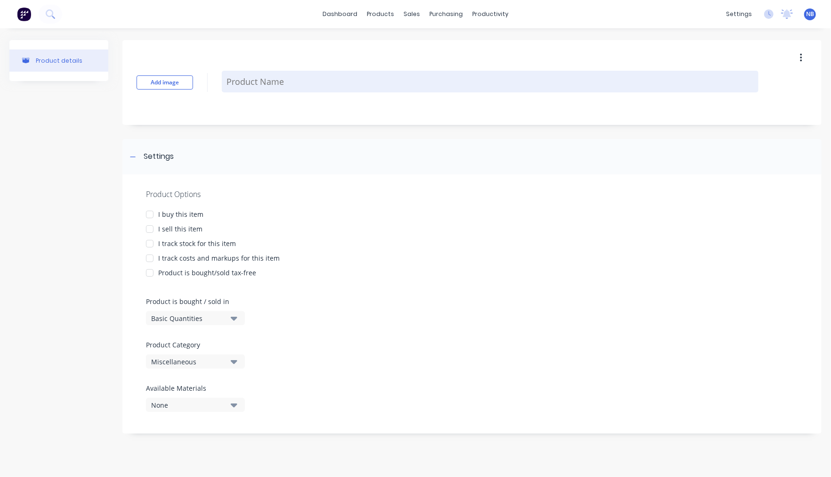
click at [268, 82] on textarea at bounding box center [490, 82] width 537 height 22
type textarea "x"
type textarea "H"
type textarea "x"
type textarea "Ha"
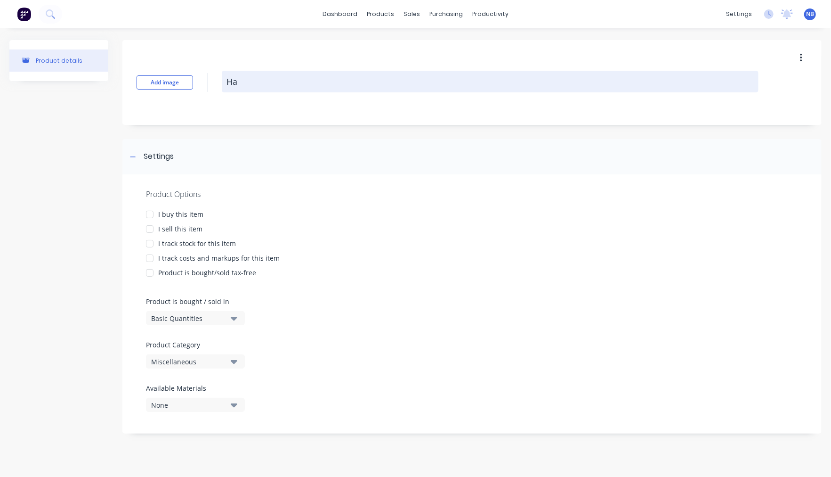
type textarea "x"
type textarea "Hal"
type textarea "x"
type textarea "Half"
type textarea "x"
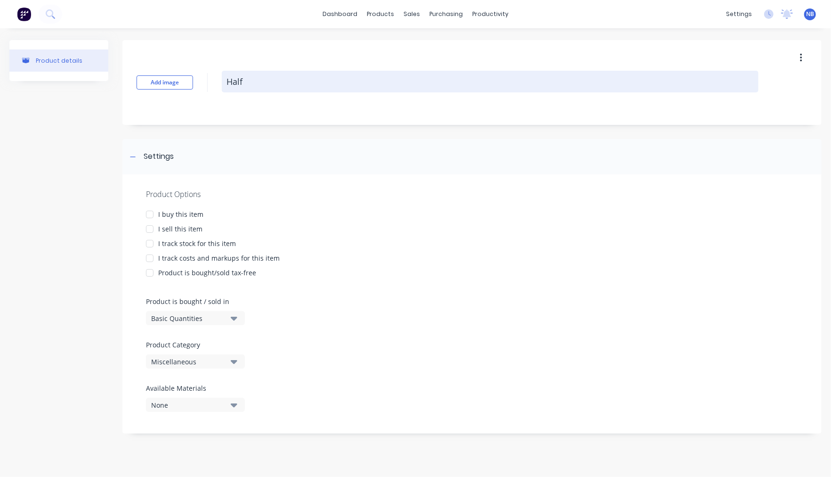
type textarea "Half"
type textarea "x"
type textarea "Half m"
type textarea "x"
type textarea "Half"
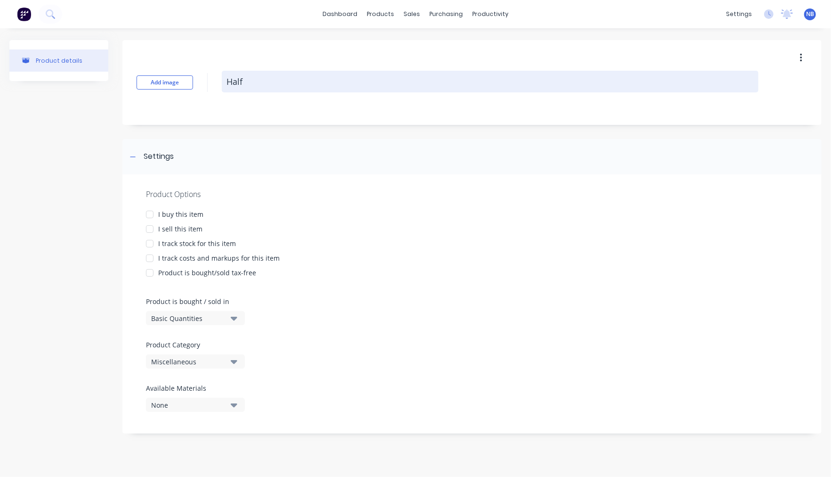
type textarea "x"
type textarea "Half"
type textarea "x"
type textarea "Half-"
type textarea "x"
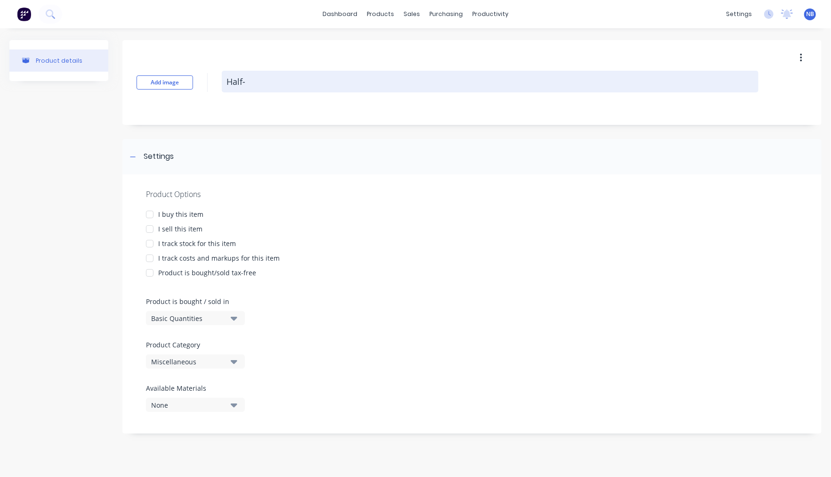
type textarea "Half-M"
type textarea "x"
type textarea "Half-Mo"
type textarea "x"
type textarea "Half-Moo"
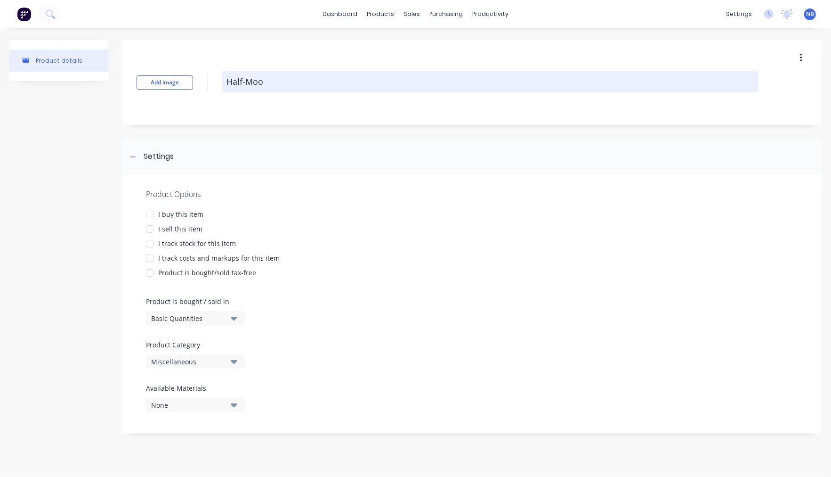
type textarea "x"
type textarea "Half-Moon"
type textarea "x"
type textarea "Half-Moon"
type textarea "x"
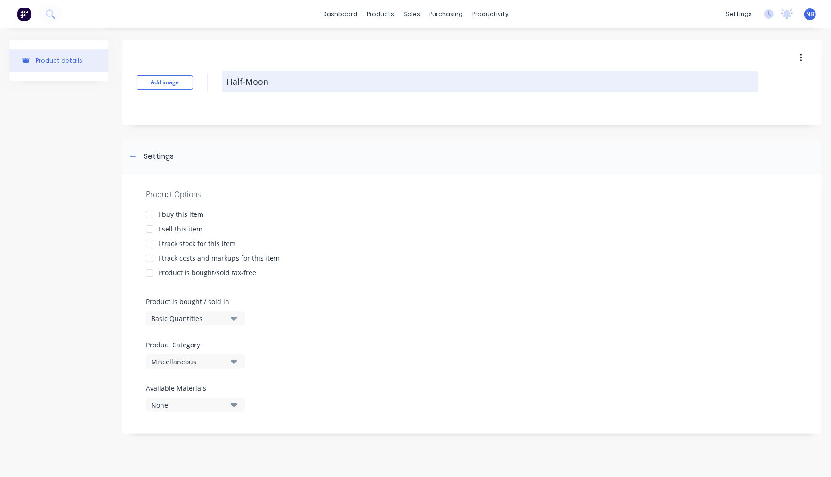
type textarea "Half-Moon H"
type textarea "x"
type textarea "Half-Moon Ha"
type textarea "x"
type textarea "Half-Moon Han"
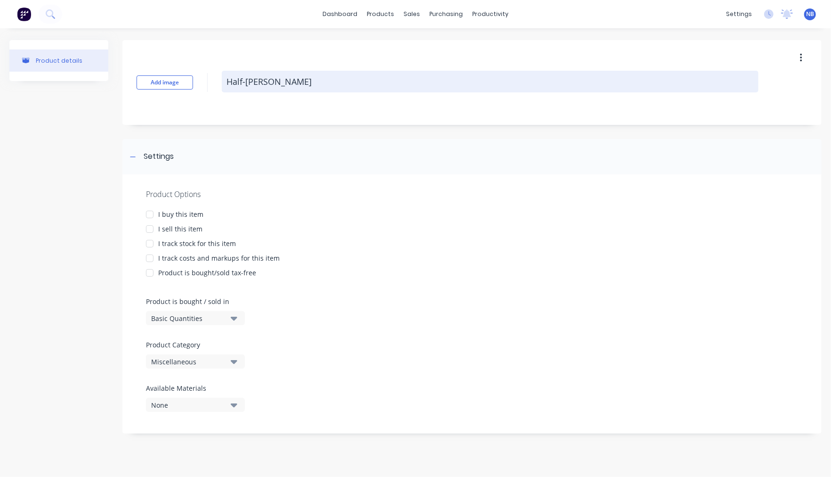
type textarea "x"
type textarea "Half-Moon Hand"
type textarea "x"
type textarea "Half-Moon Handl"
type textarea "x"
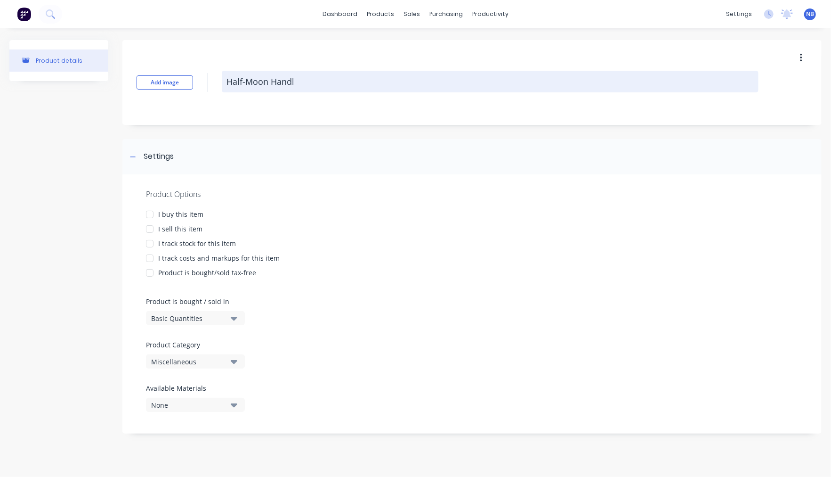
type textarea "Half-Moon Handle"
type textarea "x"
type textarea "Half-Moon Handle"
type textarea "x"
type textarea "Half-Moon Handle K"
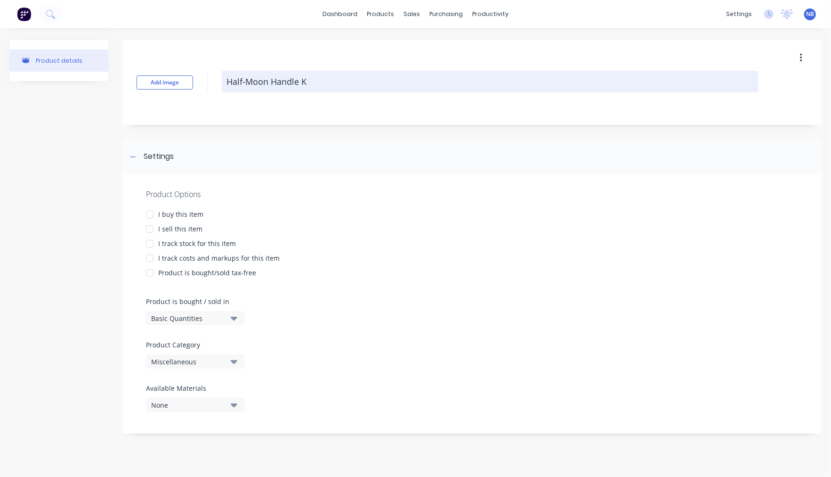
type textarea "x"
type textarea "Half-Moon Handle Ke"
type textarea "x"
type textarea "Half-Moon Handle K"
type textarea "x"
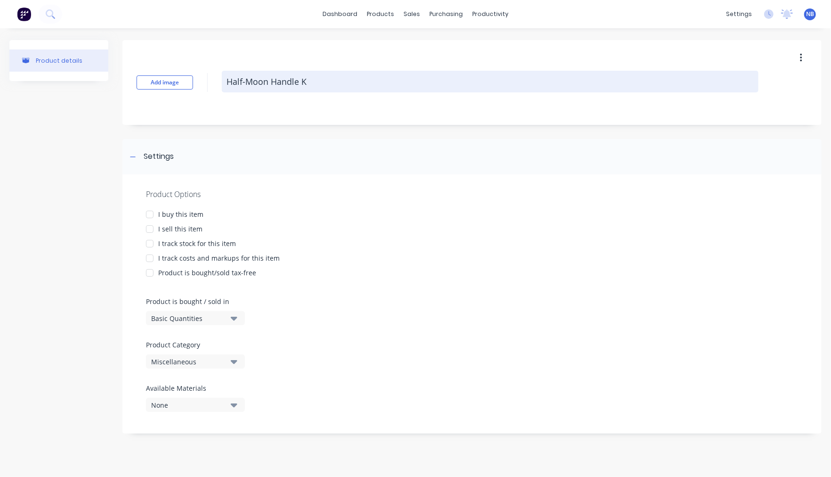
type textarea "Half-Moon Handle"
type textarea "x"
type textarea "Half-Moon Handle"
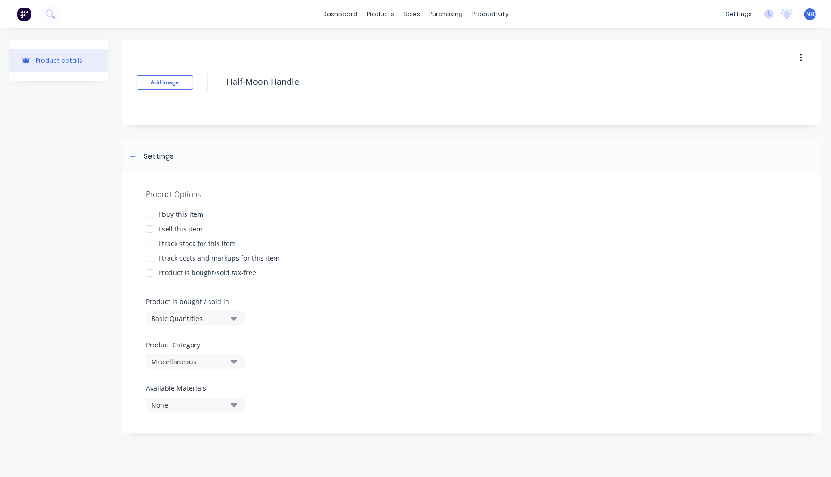
click at [153, 211] on div at bounding box center [149, 214] width 19 height 19
click at [149, 230] on div at bounding box center [149, 228] width 19 height 19
click at [149, 245] on div at bounding box center [149, 243] width 19 height 19
click at [150, 245] on div at bounding box center [149, 243] width 19 height 19
click at [147, 259] on div at bounding box center [149, 258] width 19 height 19
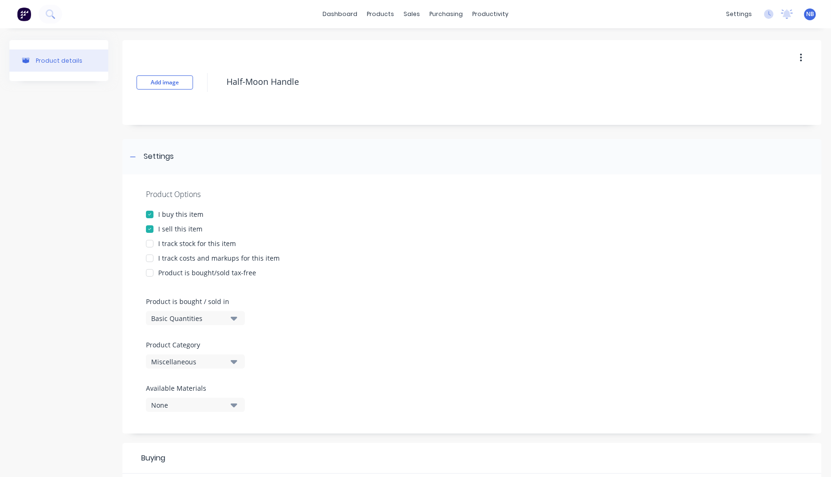
type textarea "x"
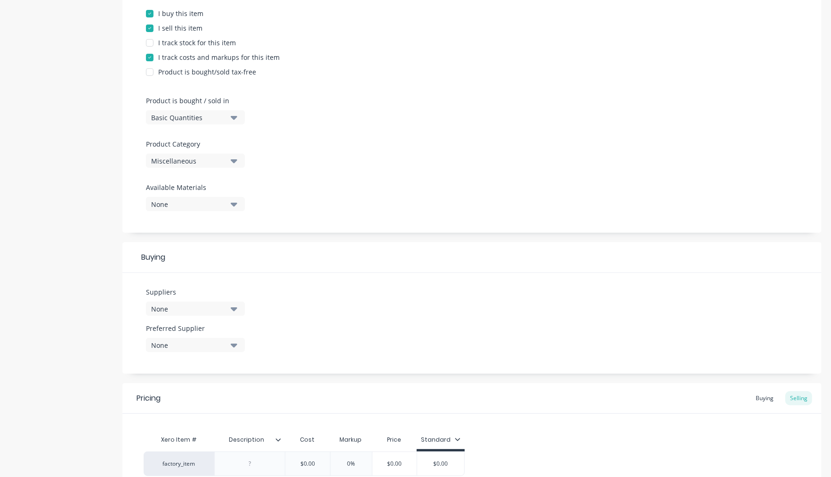
scroll to position [212, 0]
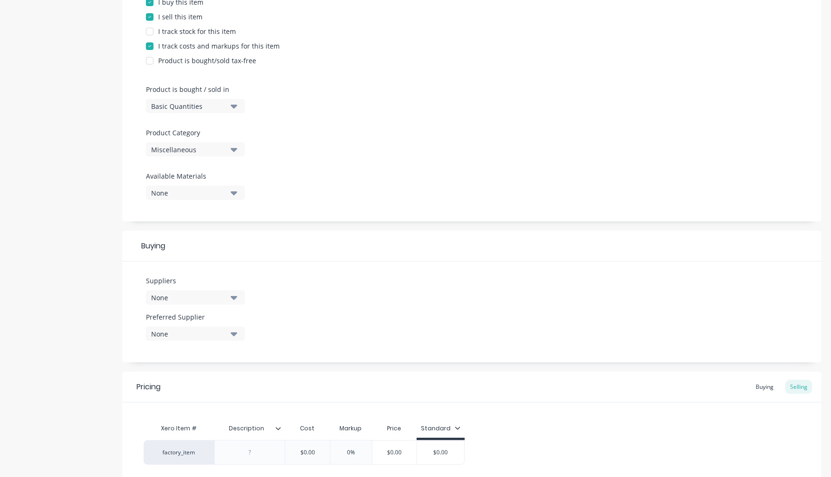
type textarea "Half-Moon Handle"
type textarea "x"
type textarea "Half-Moon Handle"
click at [187, 298] on button "None" at bounding box center [195, 297] width 99 height 14
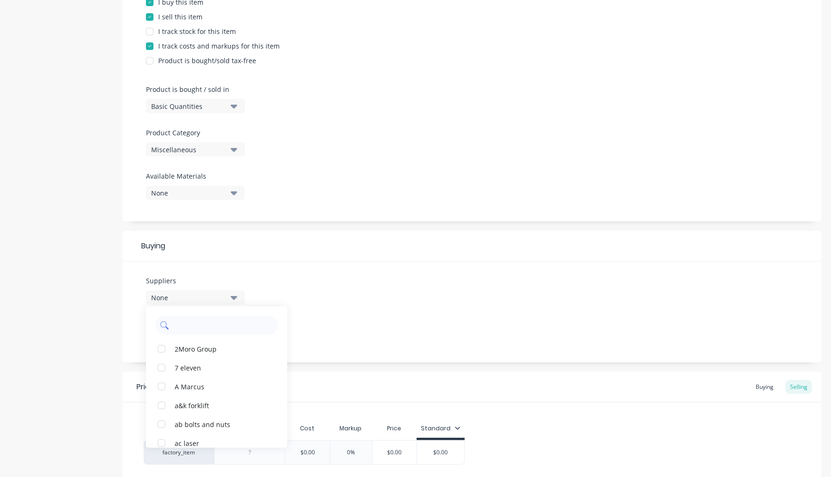
click at [206, 317] on input "text" at bounding box center [223, 325] width 100 height 19
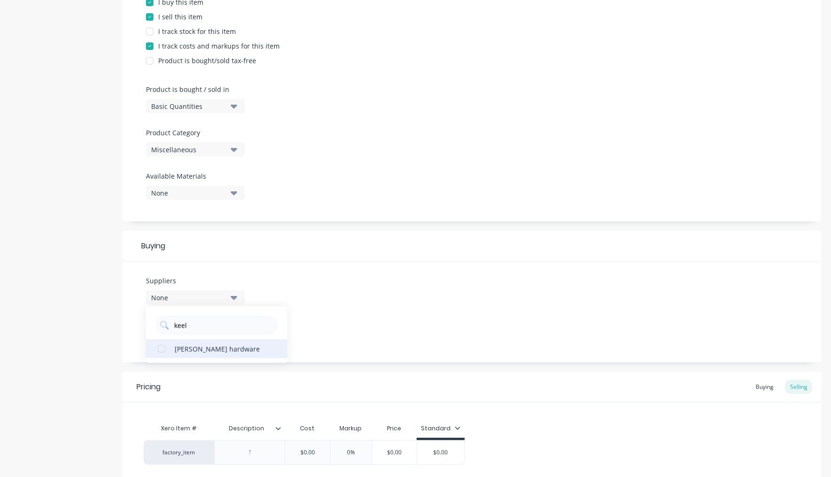
type input "keel"
click at [187, 343] on div "keeler hardware" at bounding box center [222, 348] width 94 height 10
type textarea "x"
click at [390, 310] on div "Suppliers 1 suppliers selected keel keeler hardware Preferred Supplier None" at bounding box center [471, 311] width 699 height 101
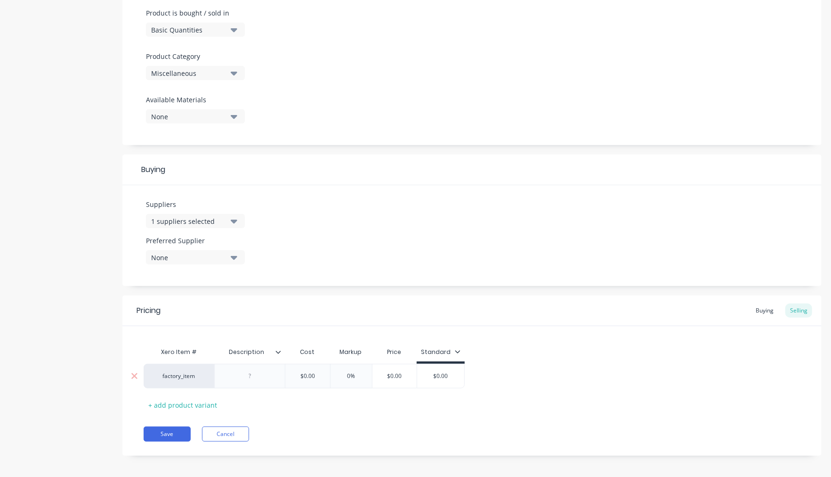
type input "$0.00"
click at [304, 372] on input "$0.00" at bounding box center [307, 376] width 47 height 8
type textarea "x"
type input "3"
type textarea "x"
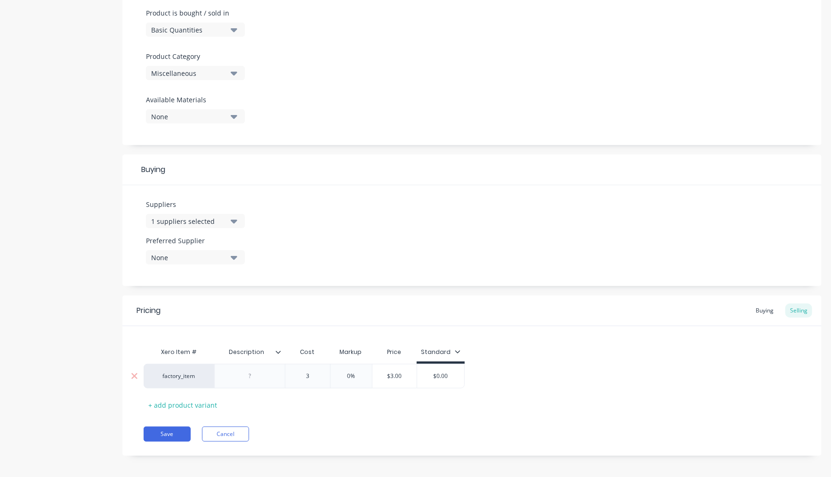
type input "37"
type textarea "x"
type input "379"
click at [389, 415] on div "Pricing Buying Selling Xero Item # Description Cost Markup Price Standard facto…" at bounding box center [471, 375] width 699 height 160
type input "0%"
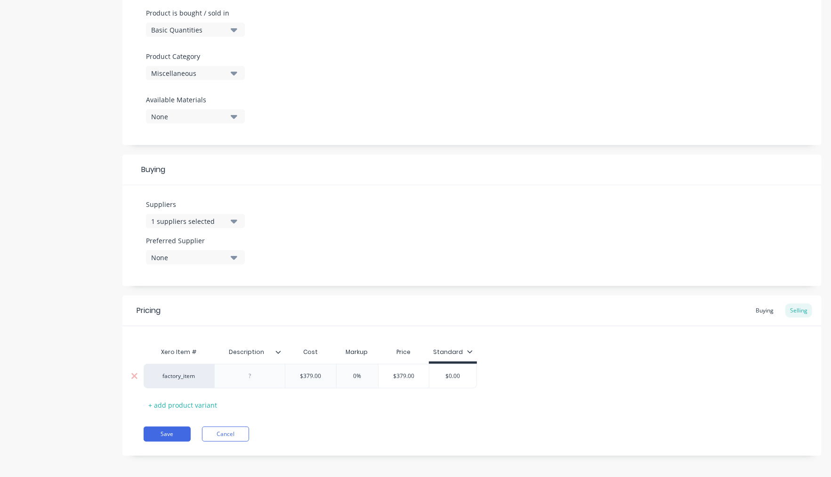
click at [361, 372] on input "0%" at bounding box center [357, 376] width 47 height 8
drag, startPoint x: 358, startPoint y: 373, endPoint x: 349, endPoint y: 372, distance: 9.5
click at [349, 372] on input "0%" at bounding box center [357, 376] width 47 height 8
type textarea "x"
type input "1%"
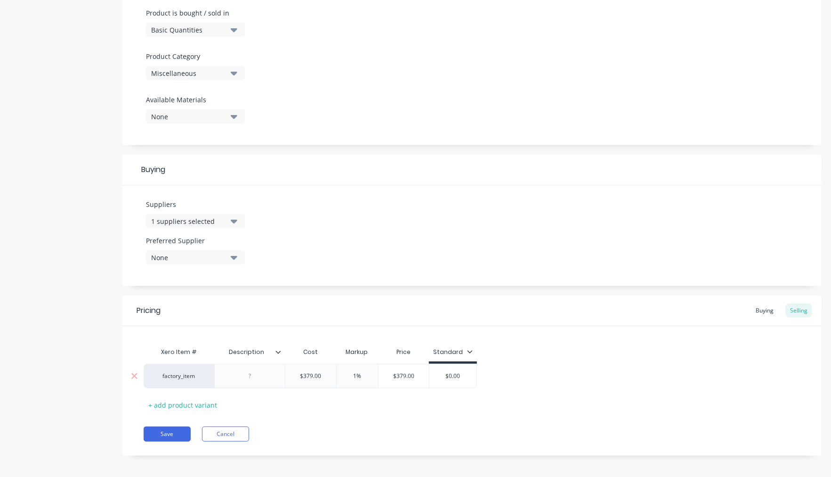
type textarea "x"
type input "15%"
type input "$435.85"
type input "$0.00"
click at [471, 372] on input "$0.00" at bounding box center [462, 376] width 47 height 8
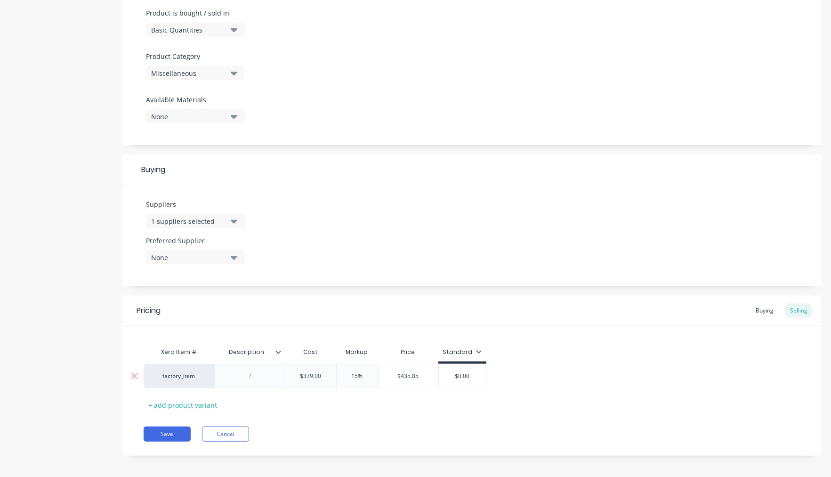
drag, startPoint x: 449, startPoint y: 370, endPoint x: 421, endPoint y: 366, distance: 28.5
click at [421, 366] on div "factory_item $379.00 379 15% 15% $435.85 $435.85 $0.00 $0.00" at bounding box center [315, 376] width 343 height 24
paste input "435.85"
type textarea "x"
type input "$435.85"
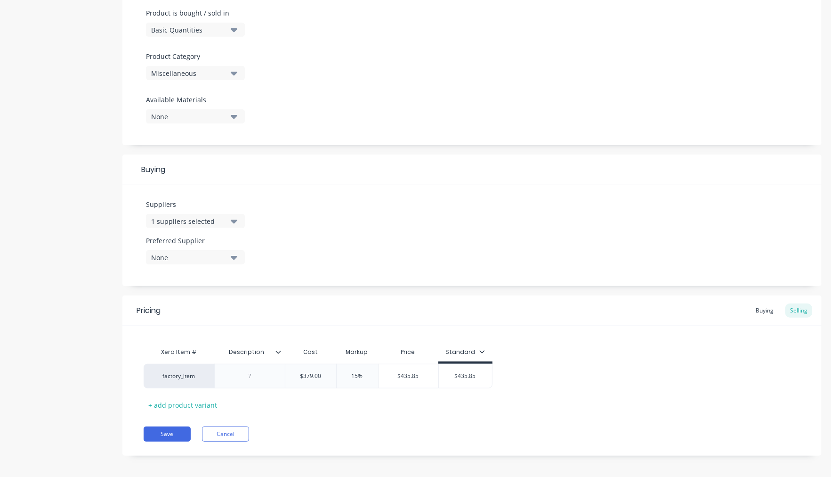
click at [431, 427] on div "Save Cancel" at bounding box center [483, 433] width 678 height 15
click at [762, 303] on div "Buying" at bounding box center [764, 310] width 27 height 14
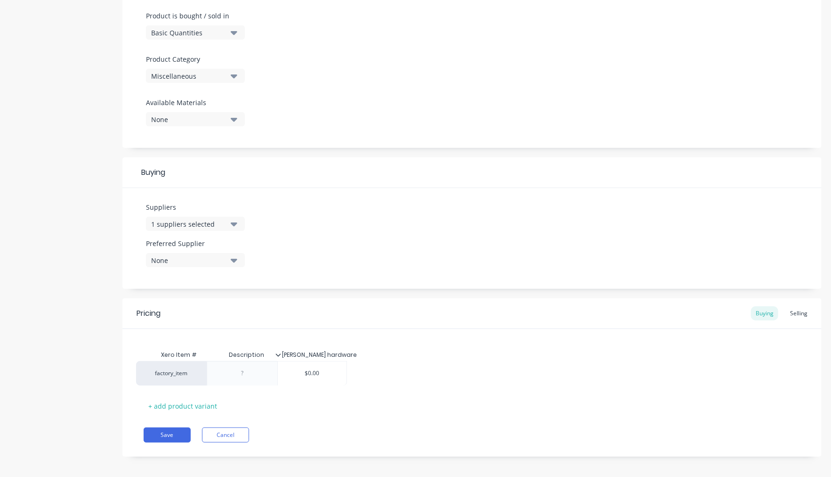
drag, startPoint x: 325, startPoint y: 369, endPoint x: 274, endPoint y: 362, distance: 51.4
click at [274, 364] on div "factory_item $0.00" at bounding box center [472, 376] width 657 height 25
click at [788, 306] on div "Selling" at bounding box center [799, 313] width 27 height 14
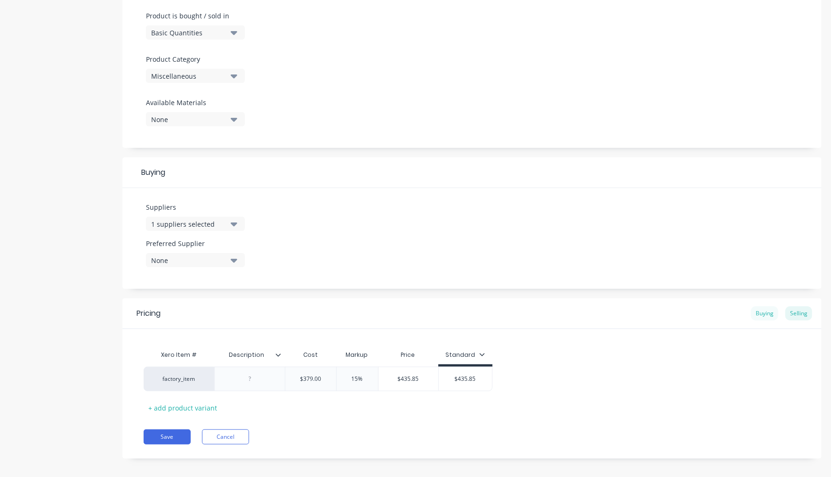
click at [751, 308] on div "Buying" at bounding box center [764, 313] width 27 height 14
type input "$0.00"
drag, startPoint x: 346, startPoint y: 374, endPoint x: 270, endPoint y: 368, distance: 75.6
click at [270, 368] on div "factory_item $0.00 $0.00" at bounding box center [249, 376] width 211 height 24
type textarea "x"
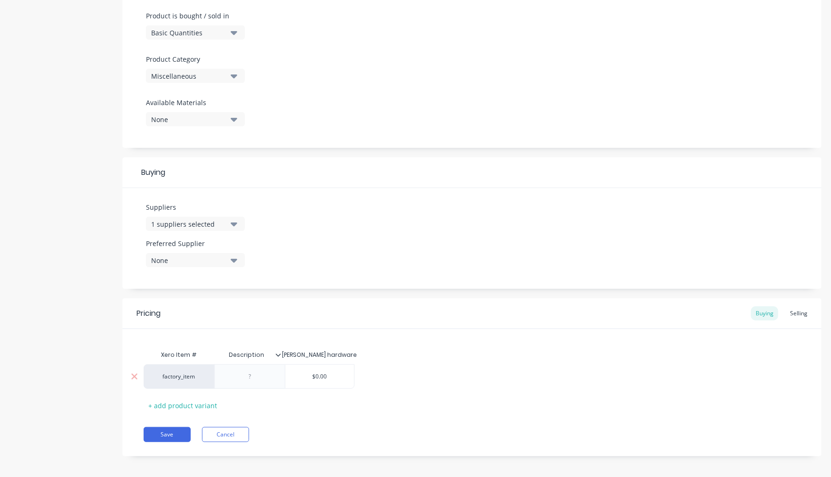
type input "3"
type textarea "x"
type input "37"
type textarea "x"
type input "379"
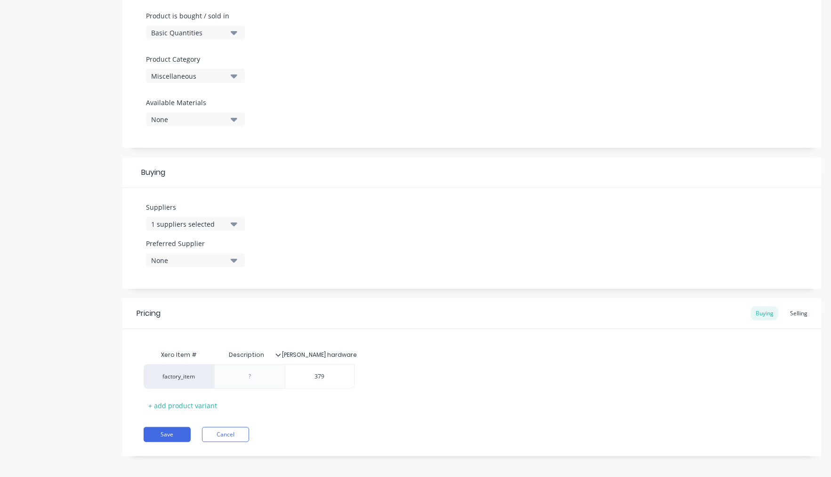
drag, startPoint x: 308, startPoint y: 407, endPoint x: 298, endPoint y: 413, distance: 11.4
click at [308, 407] on div "Xero Item # Description keeler hardware factory_item $379.00 379 + add product …" at bounding box center [472, 378] width 657 height 67
click at [164, 427] on button "Save" at bounding box center [167, 434] width 47 height 15
type textarea "x"
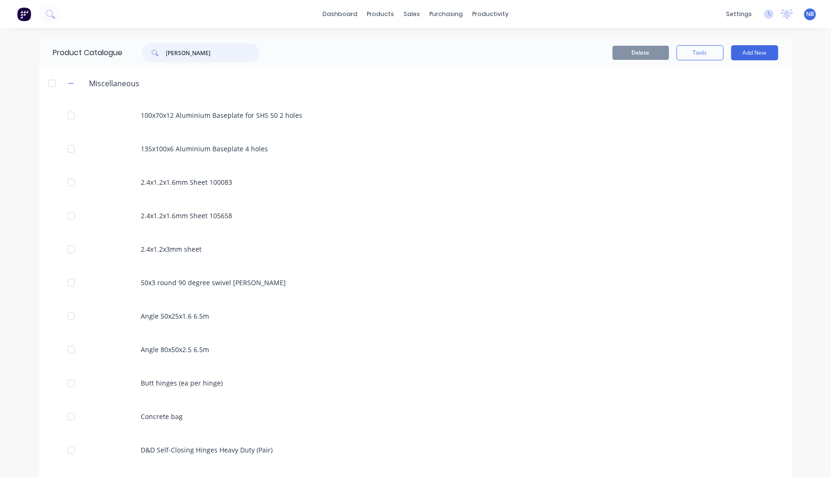
drag, startPoint x: 202, startPoint y: 52, endPoint x: 91, endPoint y: 44, distance: 111.4
click at [91, 44] on div "Product Catalogue sterlin" at bounding box center [161, 53] width 244 height 30
type input "cylinder"
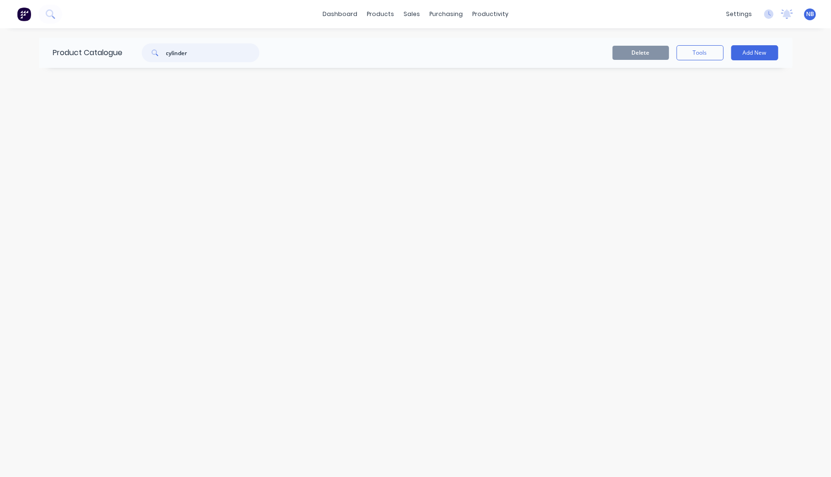
drag, startPoint x: 181, startPoint y: 50, endPoint x: 240, endPoint y: 65, distance: 60.7
click at [32, 42] on div "dashboard products sales purchasing productivity dashboard products Product Cat…" at bounding box center [415, 238] width 831 height 477
click at [754, 53] on button "Add New" at bounding box center [754, 52] width 47 height 15
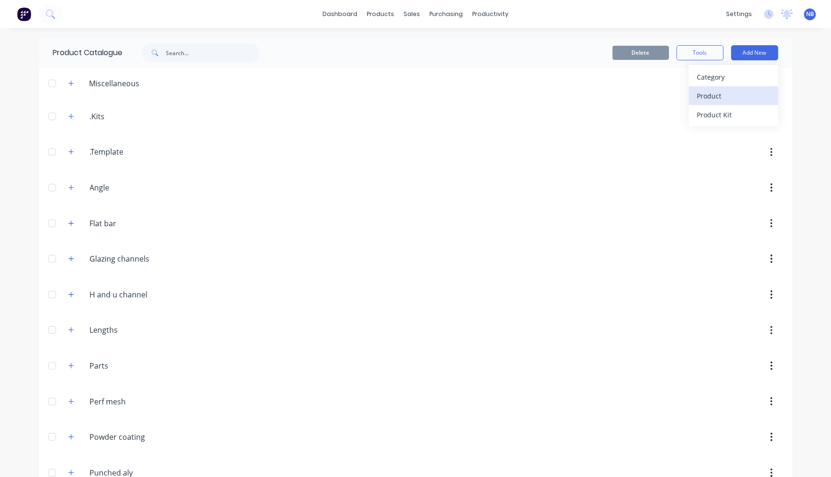
click at [724, 95] on div "Product" at bounding box center [734, 96] width 73 height 14
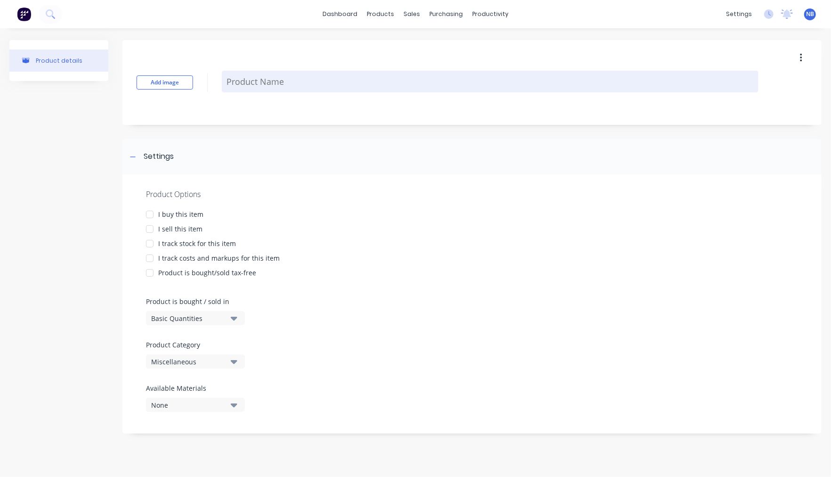
click at [263, 77] on textarea at bounding box center [490, 82] width 537 height 22
type textarea "x"
type textarea "K"
type textarea "x"
type textarea "Ke"
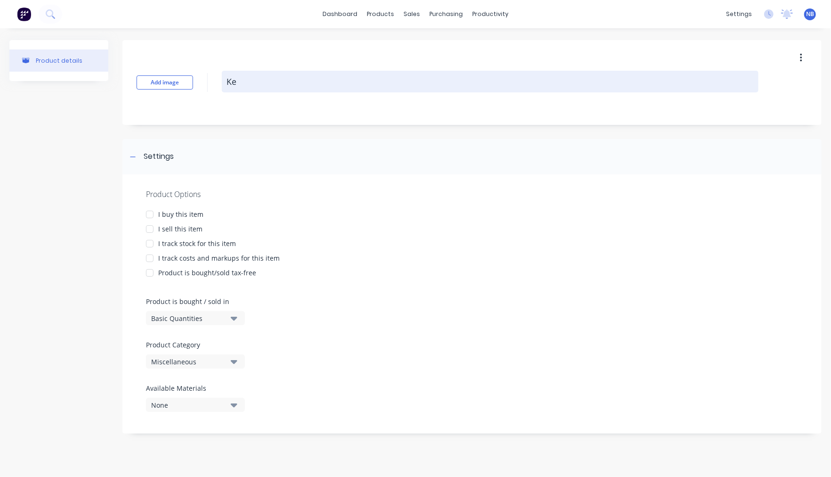
type textarea "x"
type textarea "Key"
type textarea "x"
type textarea "Key"
type textarea "x"
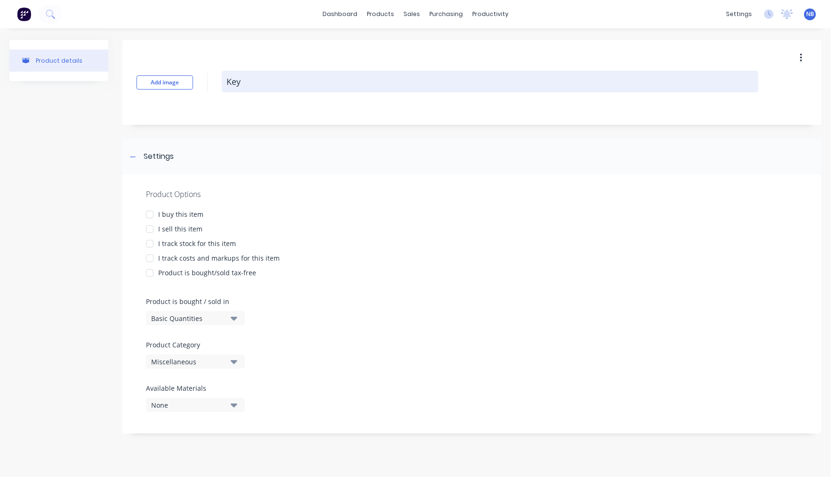
type textarea "Key C"
type textarea "x"
type textarea "Key Cy"
type textarea "x"
type textarea "Key Cyl"
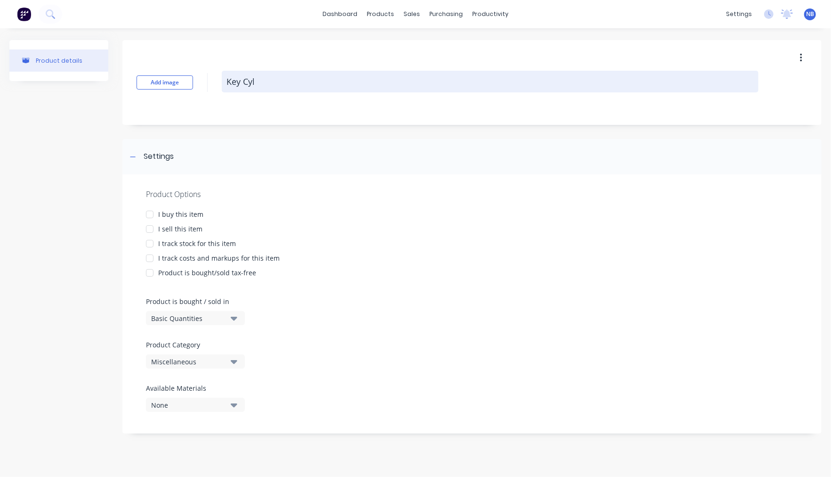
type textarea "x"
type textarea "Key Cyli"
type textarea "x"
type textarea "Key Cylin"
type textarea "x"
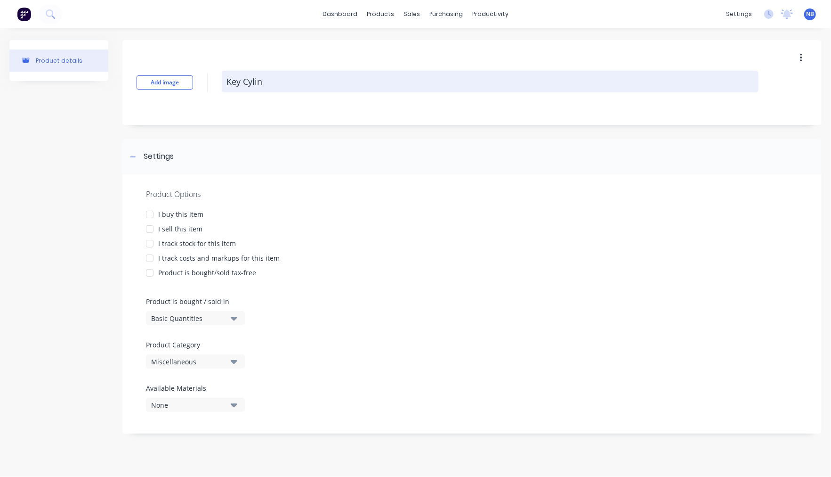
type textarea "Key Cylind"
type textarea "x"
type textarea "Key Cylinde"
type textarea "x"
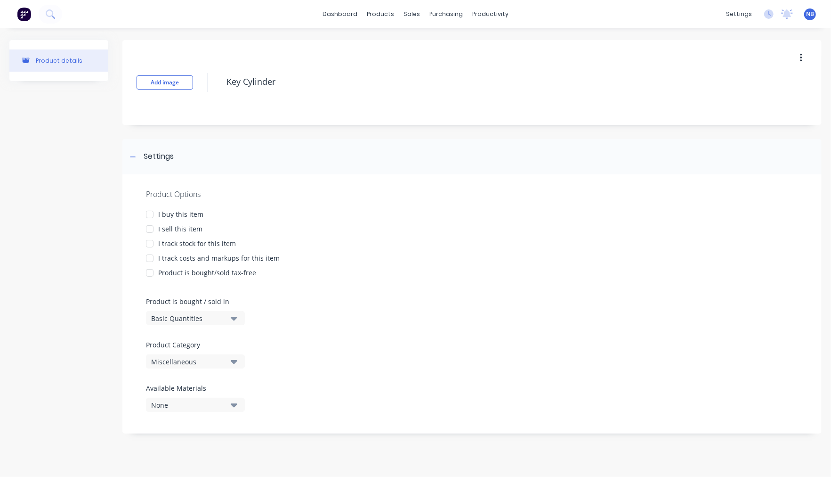
type textarea "Key Cylinder"
type textarea "x"
type textarea "Key Cylinder"
click at [174, 218] on div "I buy this item" at bounding box center [180, 214] width 45 height 10
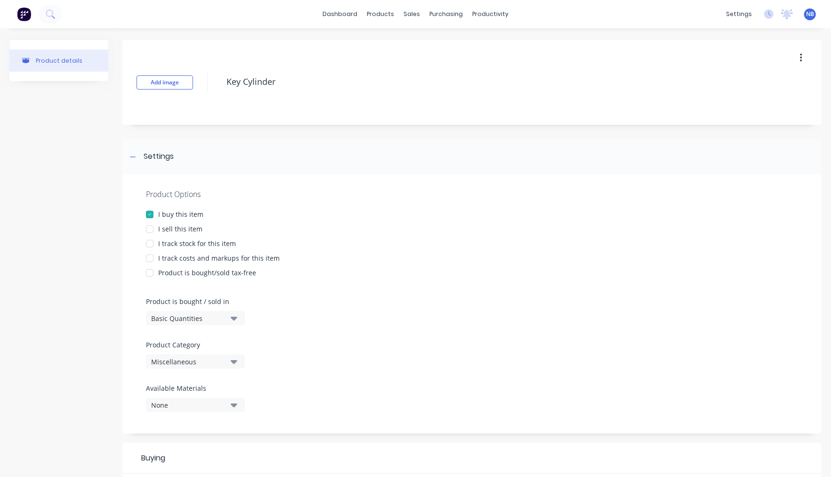
click at [172, 225] on div "I sell this item" at bounding box center [180, 229] width 44 height 10
click at [174, 258] on div "I track costs and markups for this item" at bounding box center [219, 258] width 122 height 10
type textarea "x"
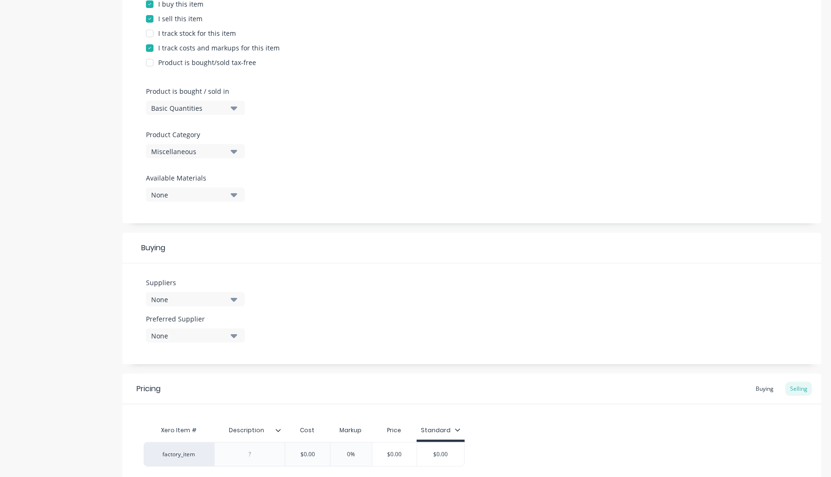
scroll to position [263, 0]
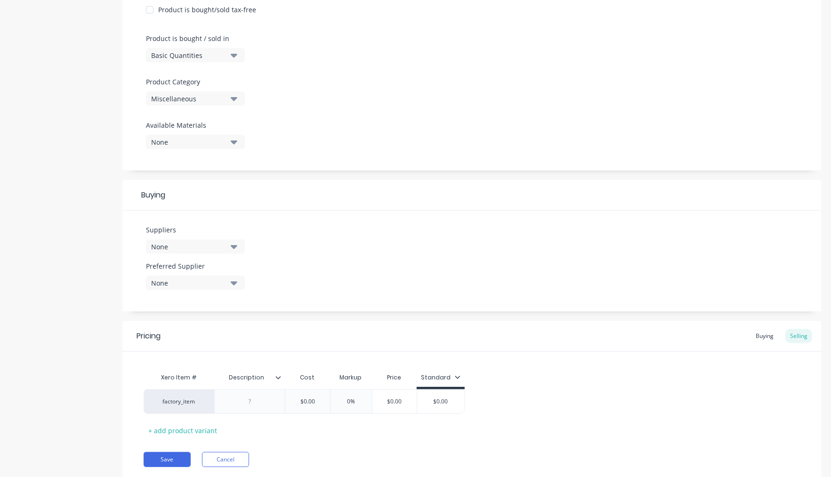
click at [204, 233] on div "Suppliers None" at bounding box center [195, 239] width 99 height 29
click at [202, 245] on div "None" at bounding box center [188, 247] width 75 height 10
click at [198, 272] on input "text" at bounding box center [223, 274] width 100 height 19
type input "jp"
click at [185, 298] on div "jp hardware" at bounding box center [222, 297] width 94 height 10
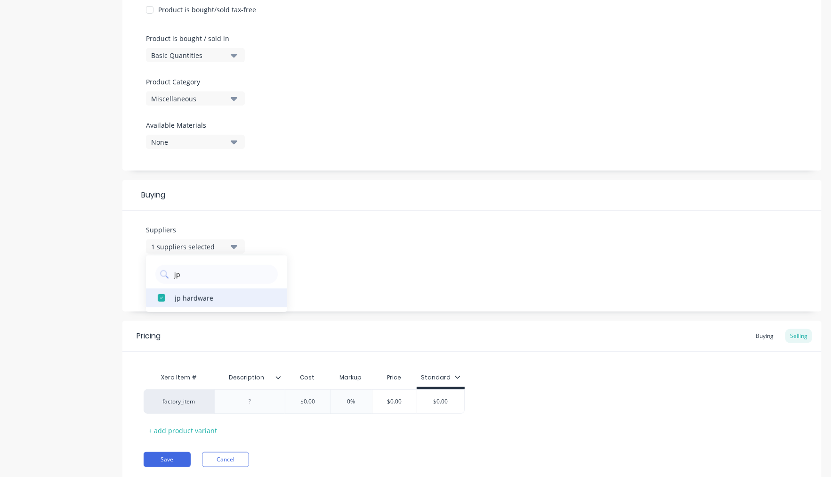
type textarea "x"
click at [275, 215] on div "Suppliers 1 suppliers selected jp jp hardware Preferred Supplier None" at bounding box center [471, 261] width 699 height 101
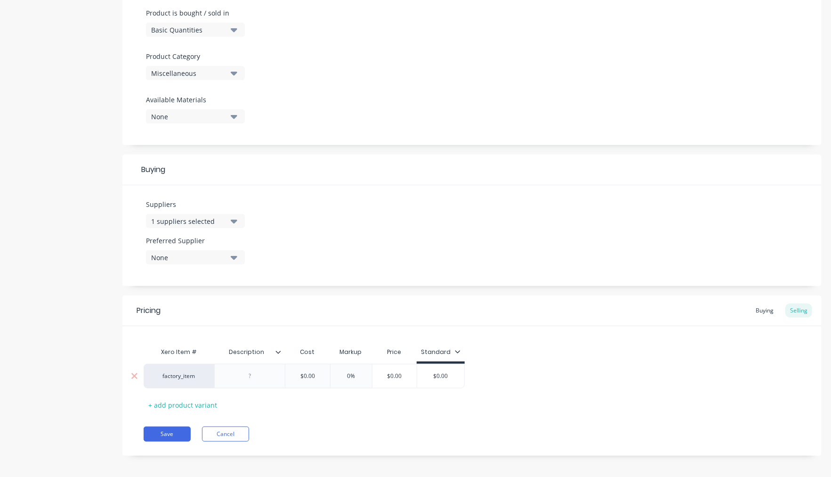
type input "$0.00"
drag, startPoint x: 320, startPoint y: 370, endPoint x: 286, endPoint y: 366, distance: 34.1
click at [286, 366] on div "$0.00 $0.00" at bounding box center [307, 376] width 47 height 24
type textarea "x"
type input "6"
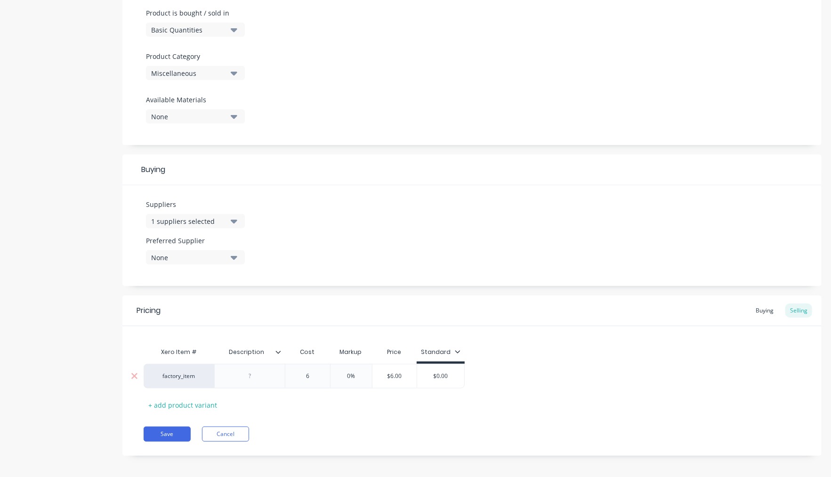
type textarea "x"
type input "60"
type input "0%"
type textarea "x"
type input "1"
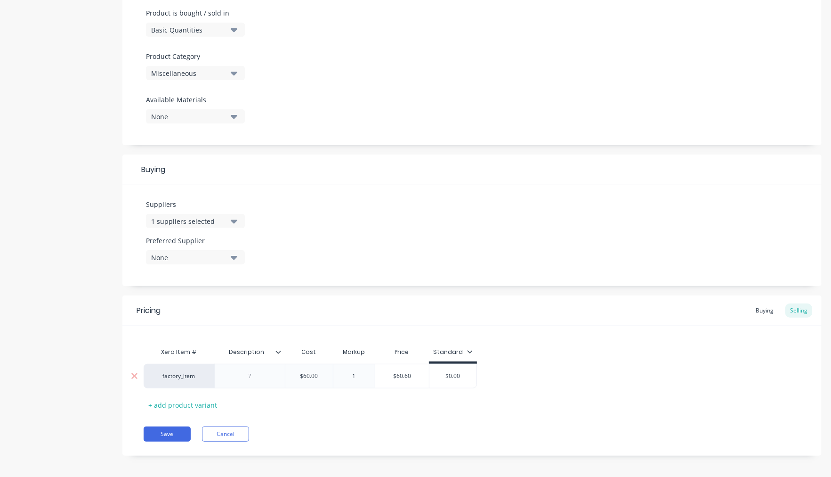
type textarea "x"
type input "15"
type input "$69.00"
type input "$0.00"
type textarea "x"
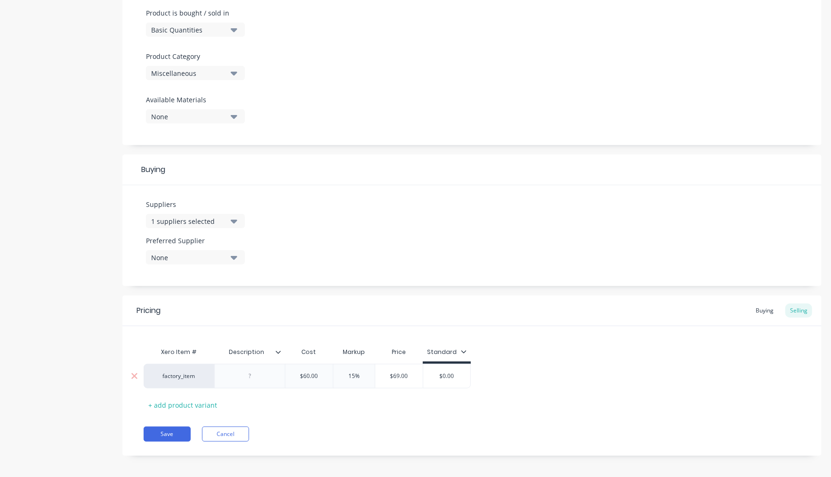
type input "6"
type textarea "x"
type input "69"
click at [776, 372] on div "factory_item $60.00 60 15% 15 $69.00 $69.00 $69.00 69" at bounding box center [472, 376] width 657 height 24
click at [762, 304] on div "Buying" at bounding box center [764, 310] width 27 height 14
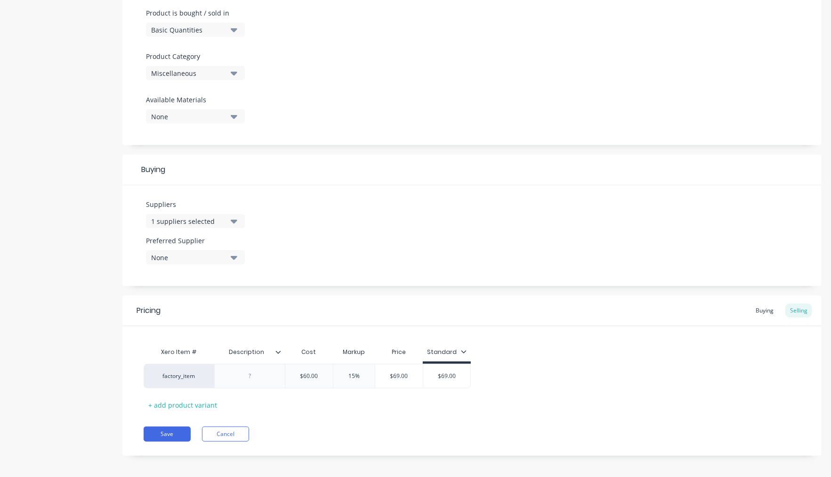
scroll to position [285, 0]
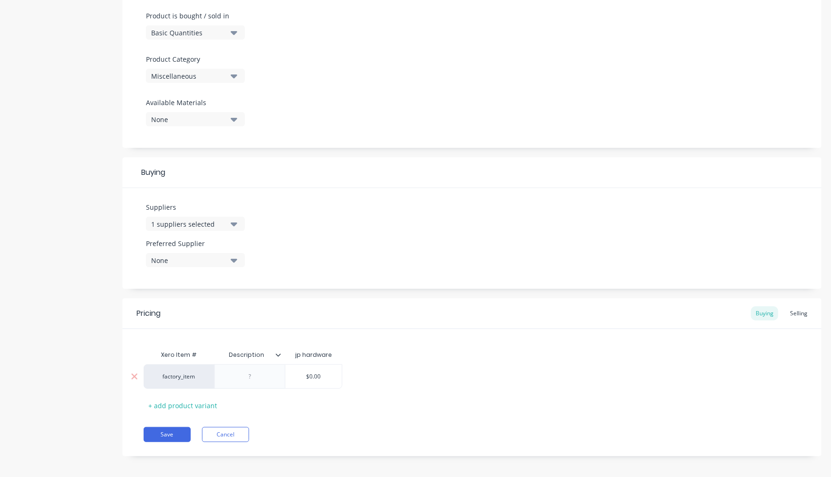
click at [320, 372] on div "factory_item $0.00" at bounding box center [472, 376] width 657 height 24
click at [317, 433] on div "Save Cancel" at bounding box center [483, 434] width 678 height 15
click at [146, 433] on button "Save" at bounding box center [167, 434] width 47 height 15
type textarea "x"
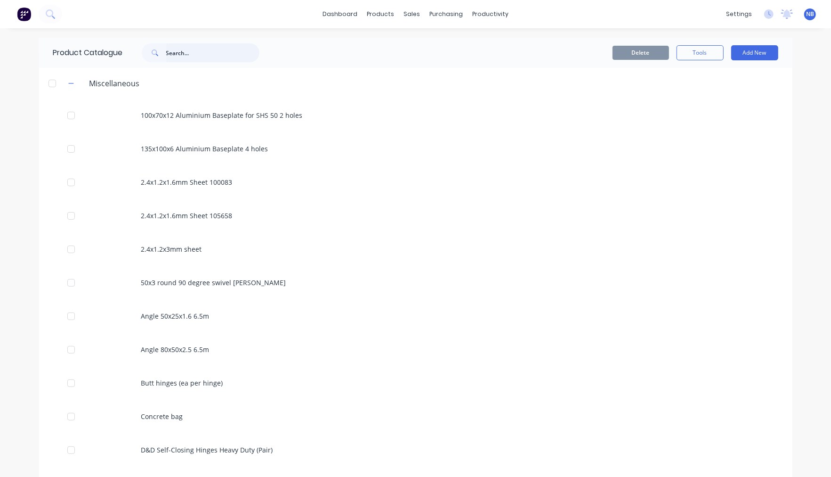
click at [187, 57] on input "text" at bounding box center [212, 52] width 93 height 19
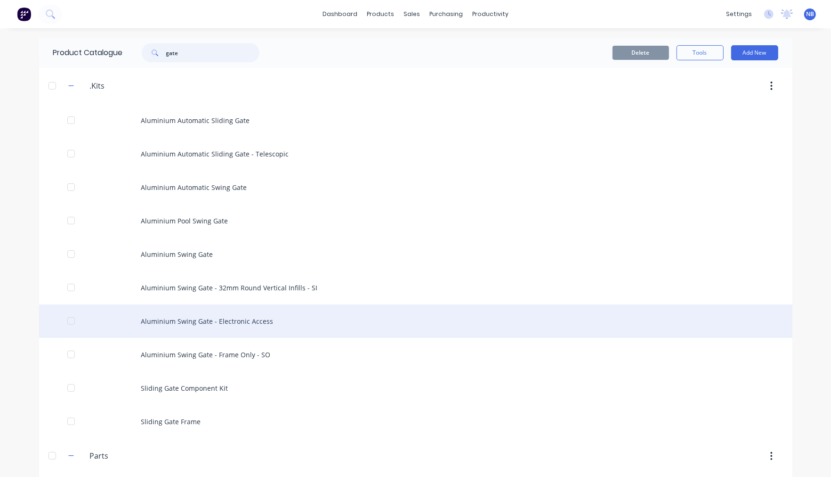
type input "gate"
click at [232, 322] on div "Aluminium Swing Gate - Electronic Access" at bounding box center [416, 320] width 754 height 33
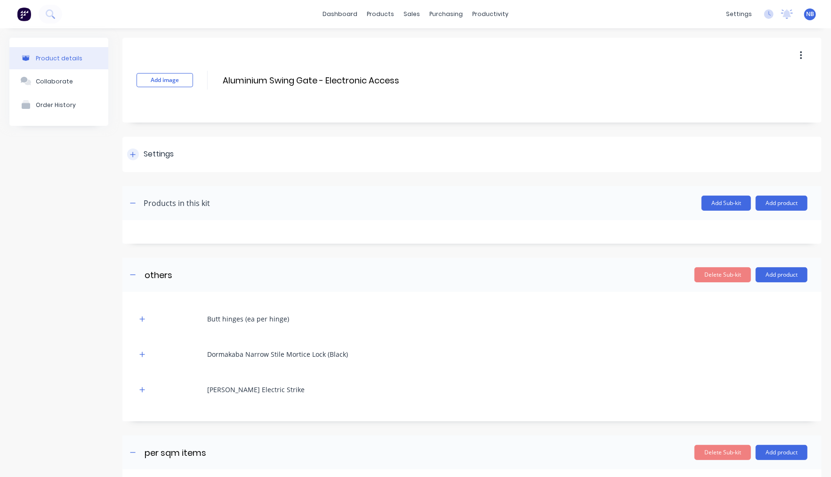
click at [140, 148] on div "Settings" at bounding box center [150, 154] width 47 height 12
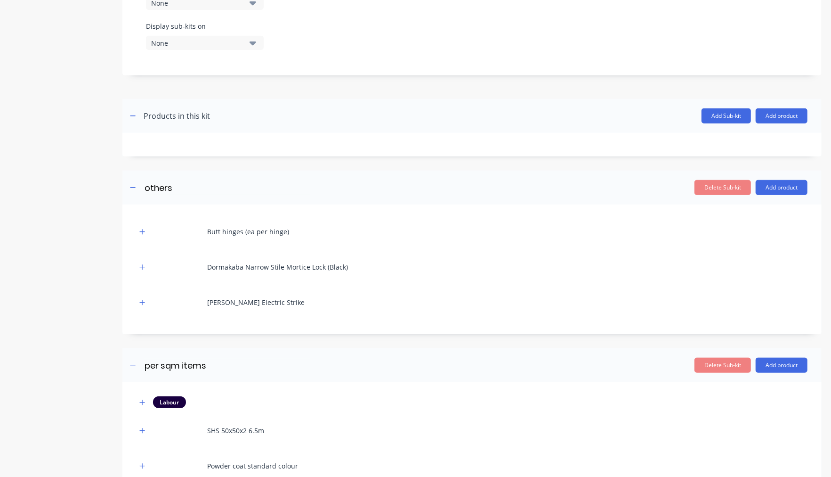
scroll to position [585, 0]
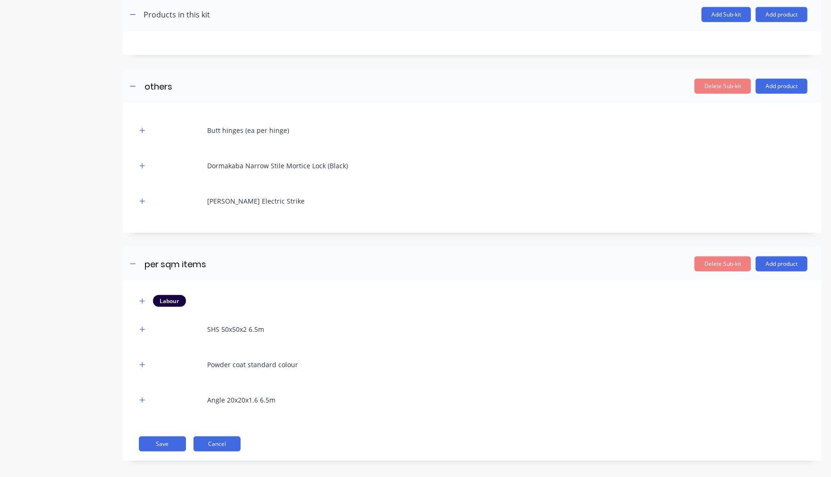
click at [215, 436] on button "Cancel" at bounding box center [217, 443] width 47 height 15
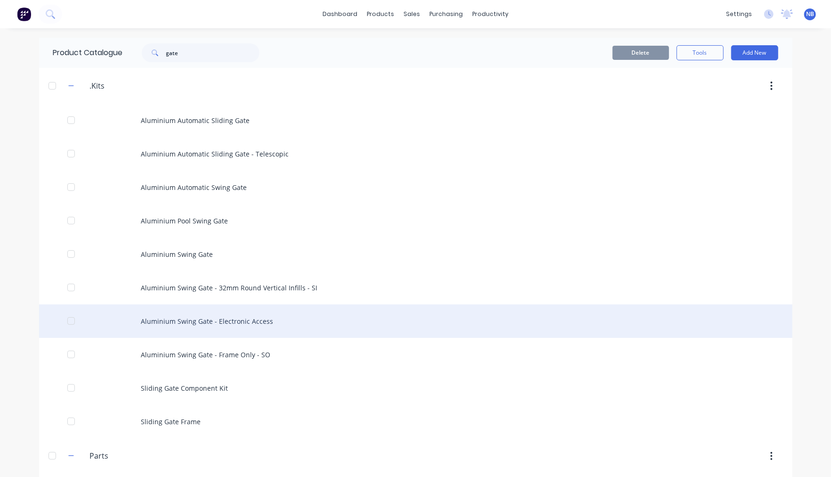
click at [217, 334] on div "Aluminium Swing Gate - Electronic Access" at bounding box center [416, 320] width 754 height 33
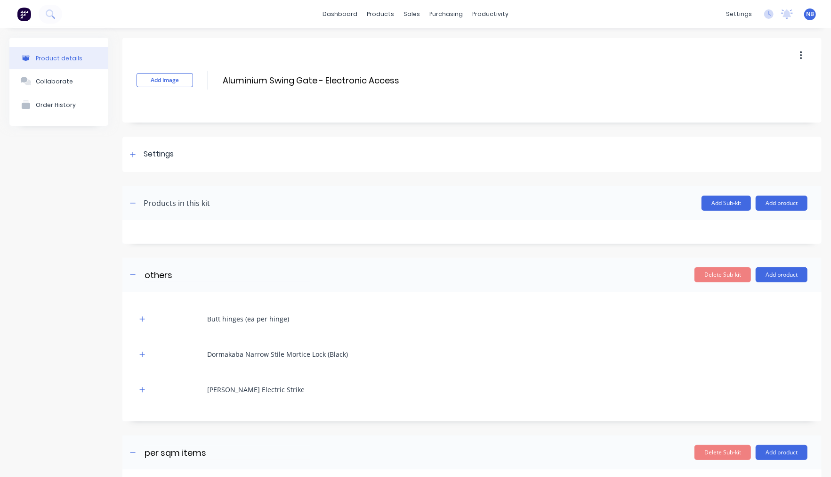
scroll to position [196, 0]
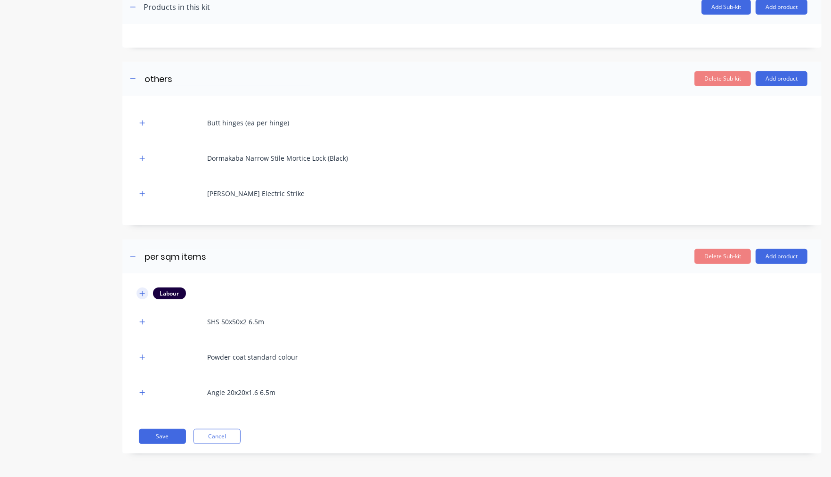
click at [146, 294] on button "button" at bounding box center [143, 293] width 12 height 12
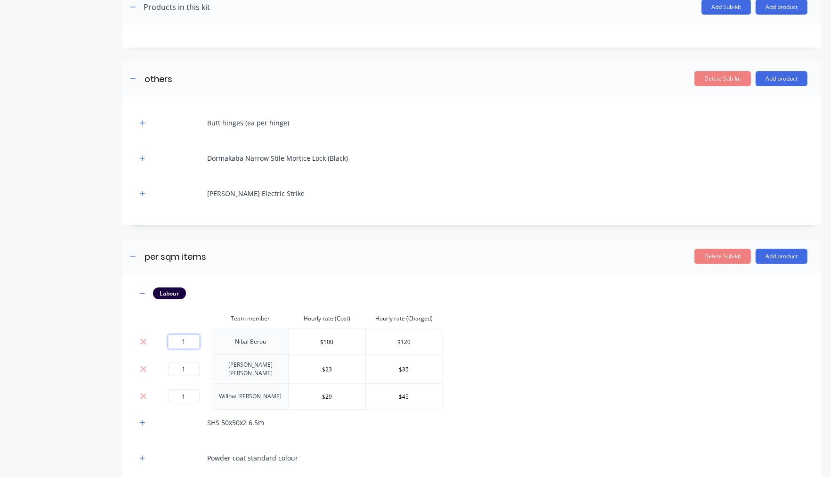
drag, startPoint x: 189, startPoint y: 347, endPoint x: 133, endPoint y: 333, distance: 58.4
click at [133, 333] on div "Labour Team member Hourly rate (Cost) Hourly rate (Charged) 1 Nibal Berou $100 …" at bounding box center [471, 413] width 699 height 281
click at [586, 369] on div "Labour Team member Hourly rate (Cost) Hourly rate (Charged) 1 Nibal Berou $100 …" at bounding box center [472, 396] width 671 height 219
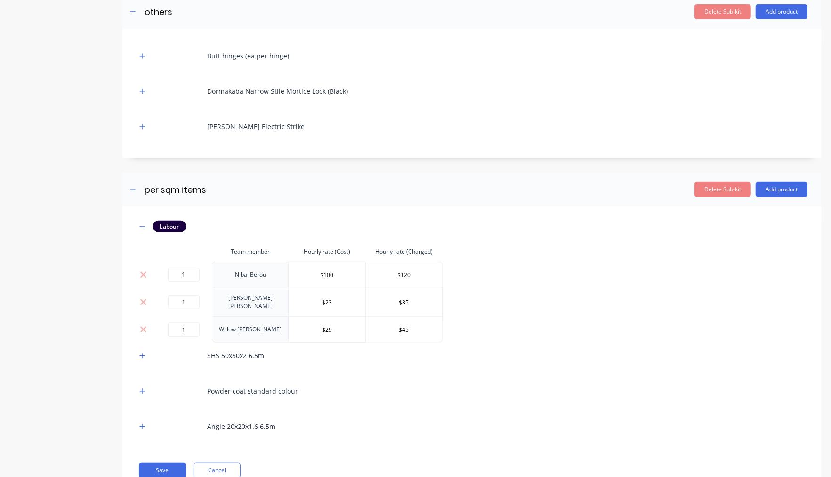
scroll to position [294, 0]
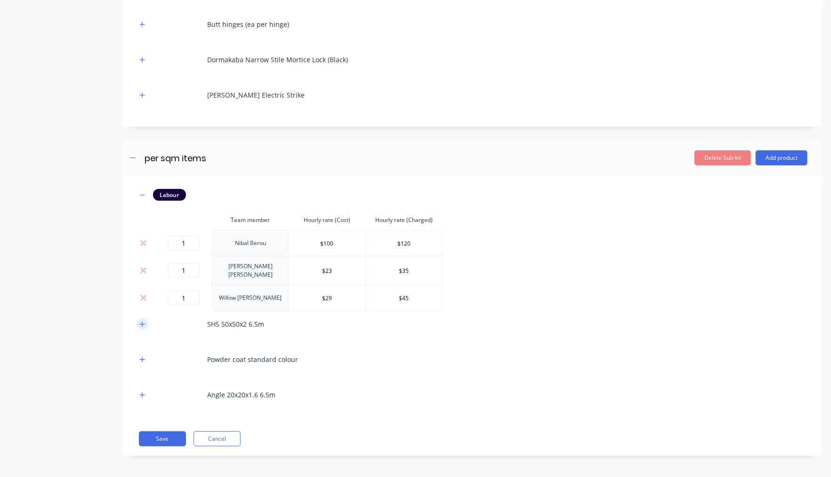
click at [137, 318] on button "button" at bounding box center [143, 324] width 12 height 12
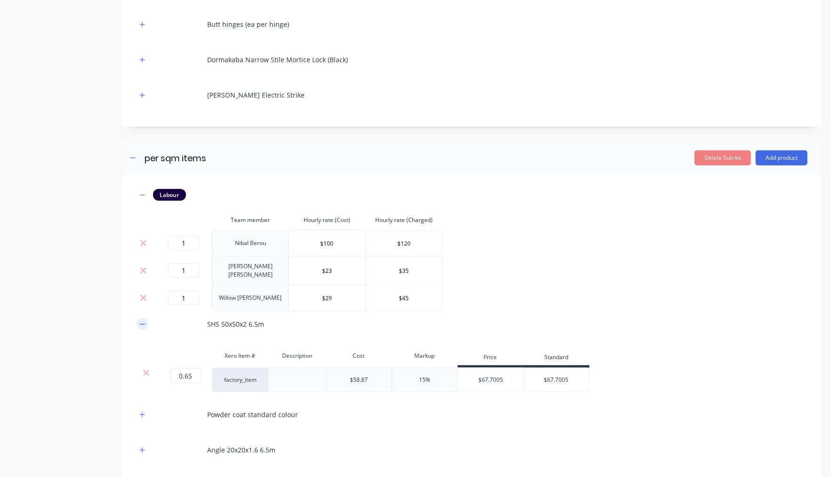
click at [139, 321] on icon "button" at bounding box center [142, 324] width 6 height 7
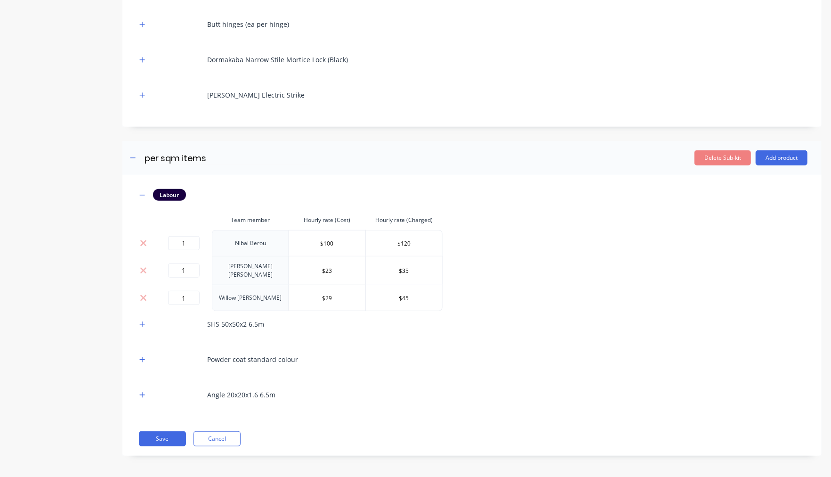
click at [151, 390] on div "Angle 20x20x1.6 6.5m" at bounding box center [472, 395] width 671 height 26
click at [140, 394] on icon "button" at bounding box center [142, 394] width 6 height 7
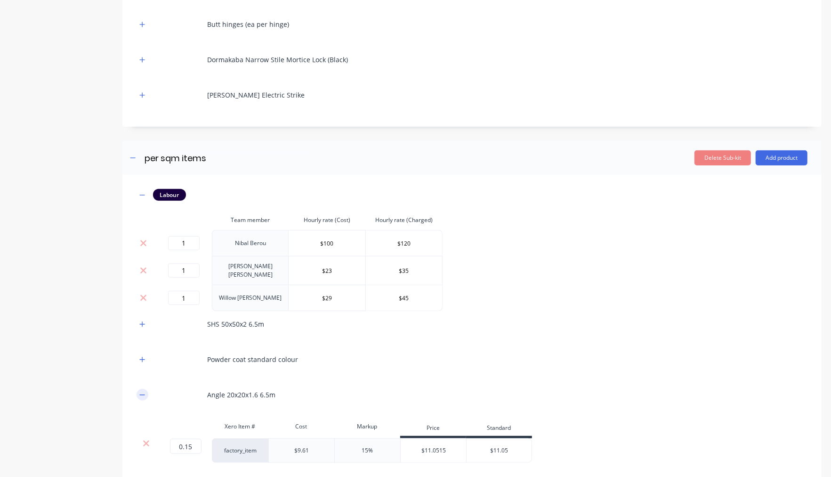
click at [140, 391] on icon "button" at bounding box center [142, 394] width 6 height 7
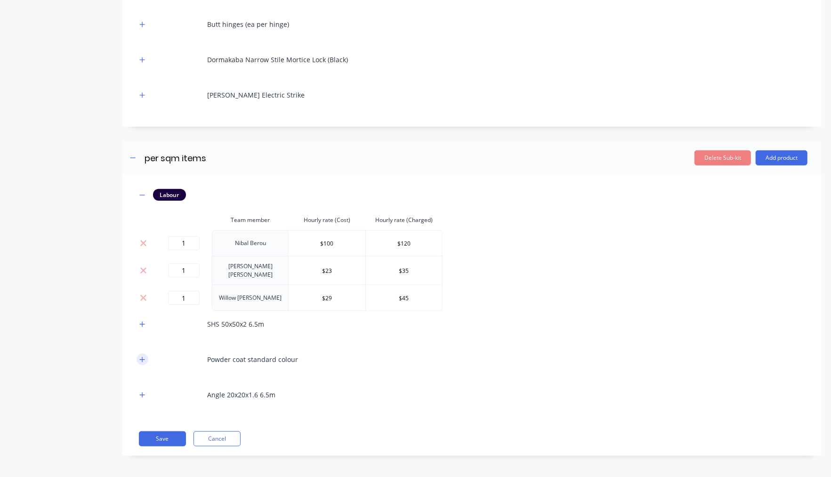
click at [142, 357] on icon "button" at bounding box center [142, 359] width 5 height 5
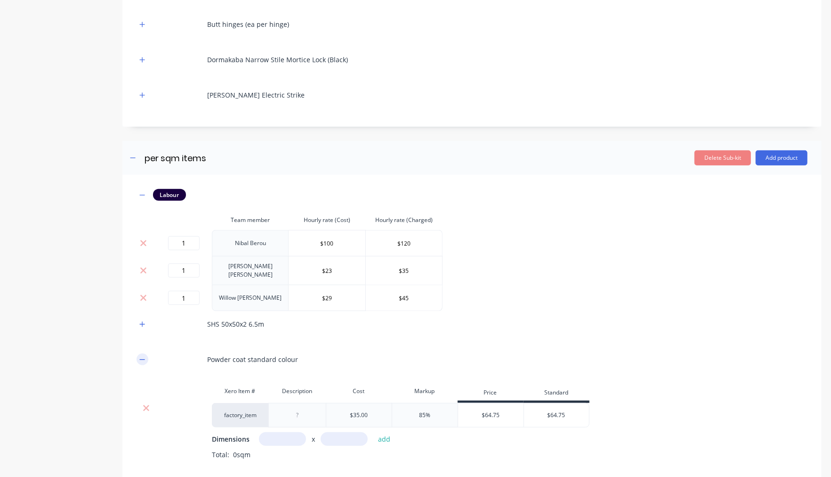
click at [141, 357] on icon "button" at bounding box center [142, 359] width 6 height 7
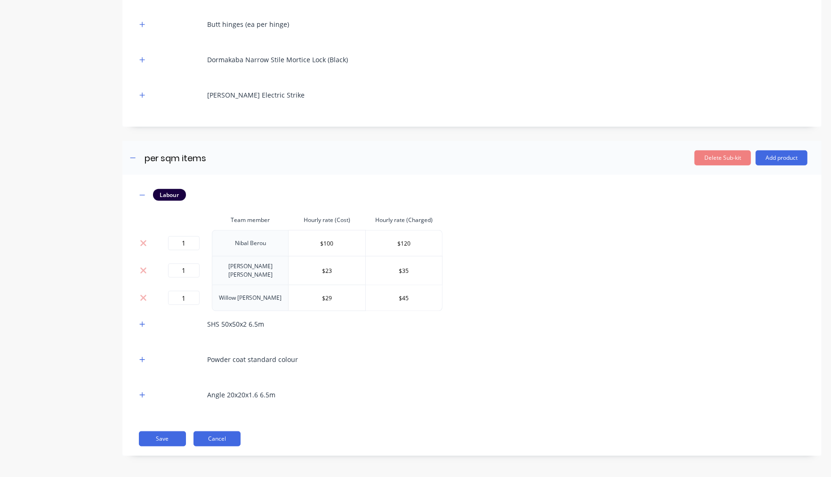
click at [218, 438] on button "Cancel" at bounding box center [217, 438] width 47 height 15
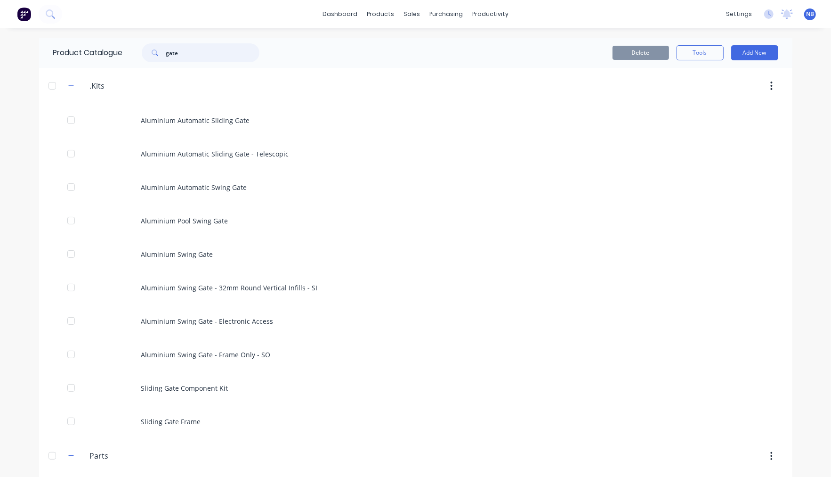
drag, startPoint x: 192, startPoint y: 57, endPoint x: 62, endPoint y: 40, distance: 131.0
click at [62, 40] on div "Product Catalogue gate" at bounding box center [161, 53] width 244 height 30
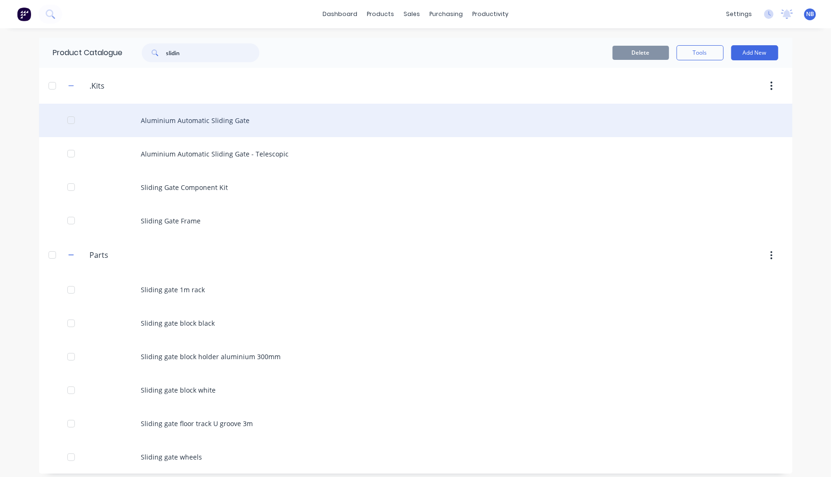
type input "slidin"
click at [253, 129] on div "Aluminium Automatic Sliding Gate" at bounding box center [416, 120] width 754 height 33
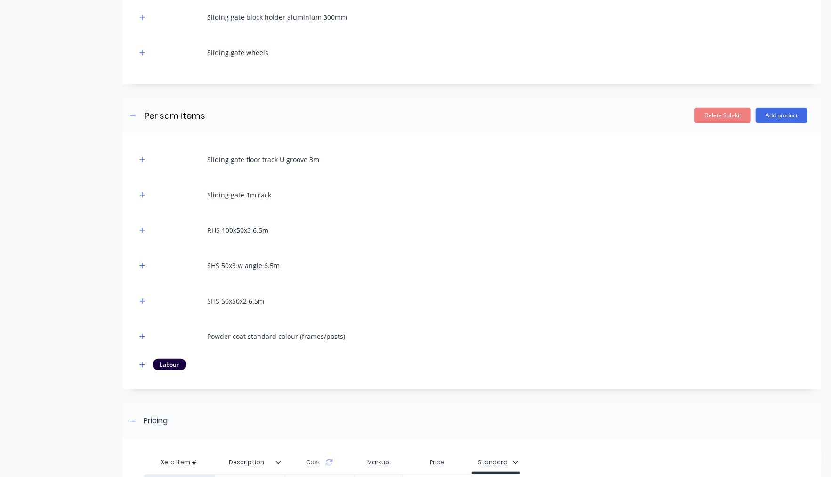
scroll to position [403, 0]
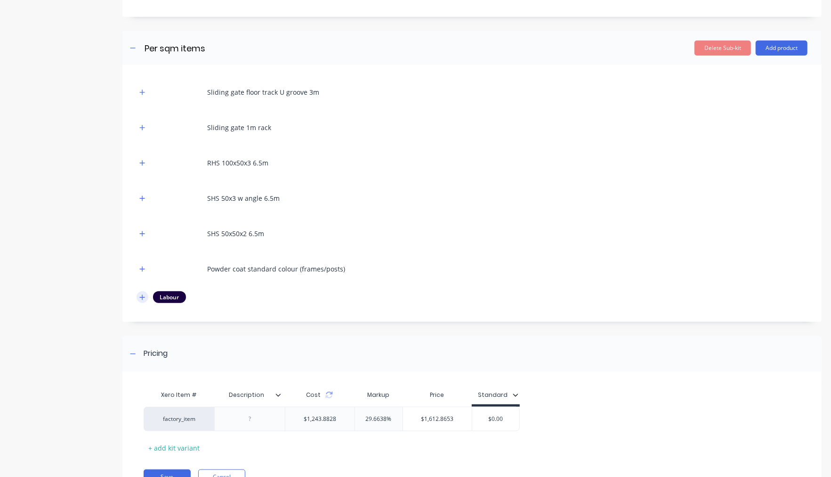
click at [140, 299] on icon "button" at bounding box center [142, 297] width 6 height 7
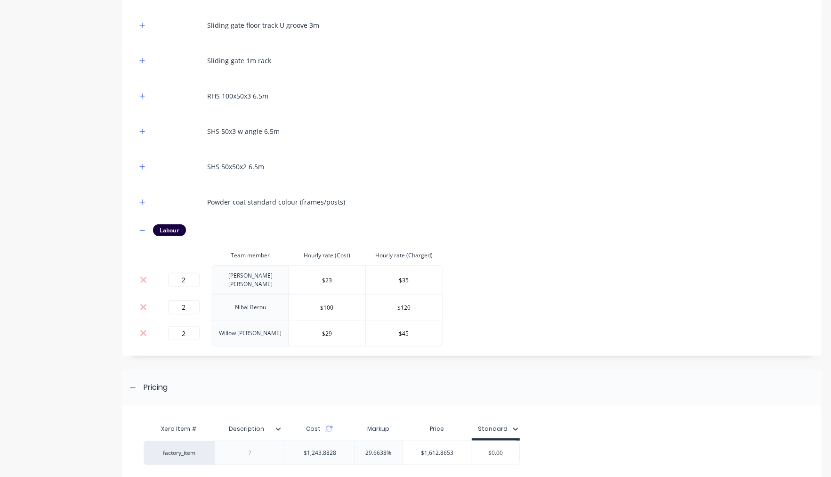
scroll to position [537, 0]
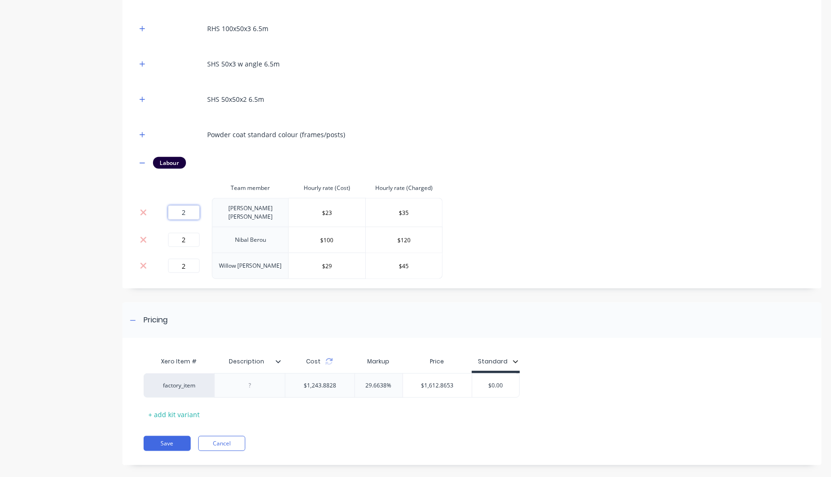
drag, startPoint x: 193, startPoint y: 209, endPoint x: 166, endPoint y: 202, distance: 27.3
click at [166, 202] on td "2" at bounding box center [183, 212] width 57 height 29
type input "1"
drag, startPoint x: 190, startPoint y: 235, endPoint x: 146, endPoint y: 231, distance: 44.9
click at [142, 231] on tr "2 Nibal Berou $100 $120" at bounding box center [290, 240] width 306 height 26
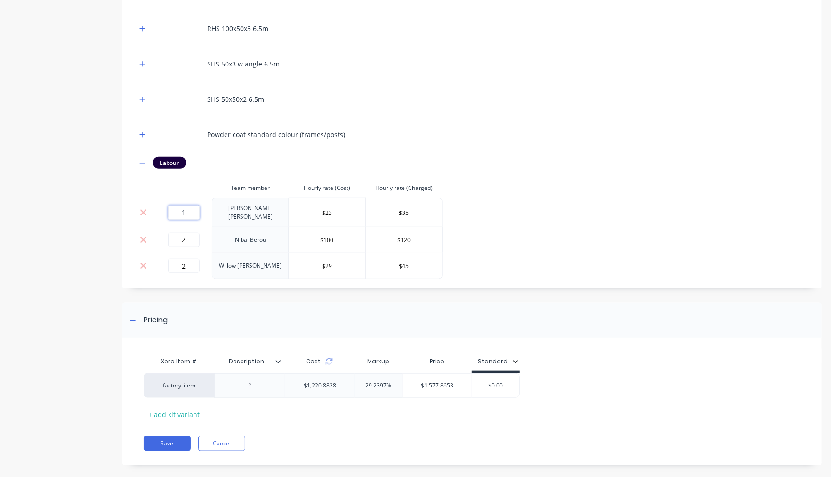
drag, startPoint x: 189, startPoint y: 214, endPoint x: 171, endPoint y: 209, distance: 19.4
click at [171, 209] on input "1" at bounding box center [184, 212] width 32 height 14
drag, startPoint x: 190, startPoint y: 234, endPoint x: 179, endPoint y: 234, distance: 10.8
click at [179, 233] on input "2" at bounding box center [184, 240] width 32 height 14
type input "1"
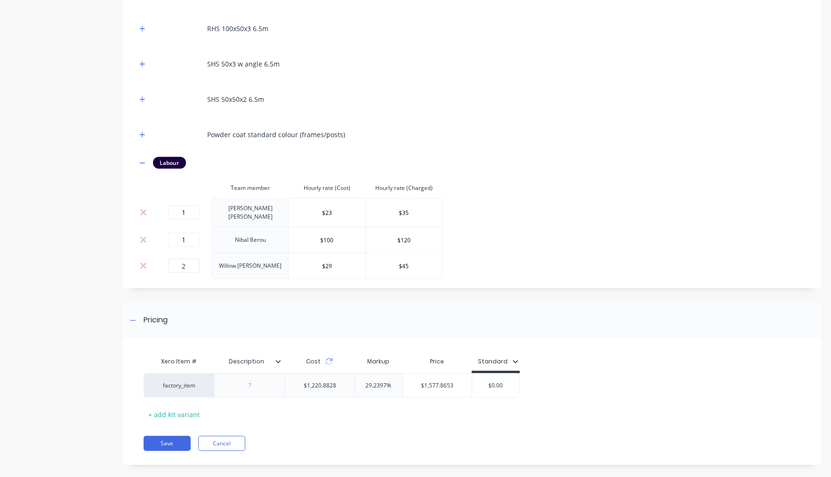
drag, startPoint x: 193, startPoint y: 254, endPoint x: 183, endPoint y: 263, distance: 12.7
click at [179, 254] on td "2" at bounding box center [183, 265] width 57 height 26
drag, startPoint x: 191, startPoint y: 266, endPoint x: 134, endPoint y: 245, distance: 60.6
click at [137, 245] on tbody "1 Jimmy Dalton $23 $35 1 Nibal Berou $100 $120 2 Willow Hicks $29 $45" at bounding box center [290, 238] width 306 height 81
type input "1"
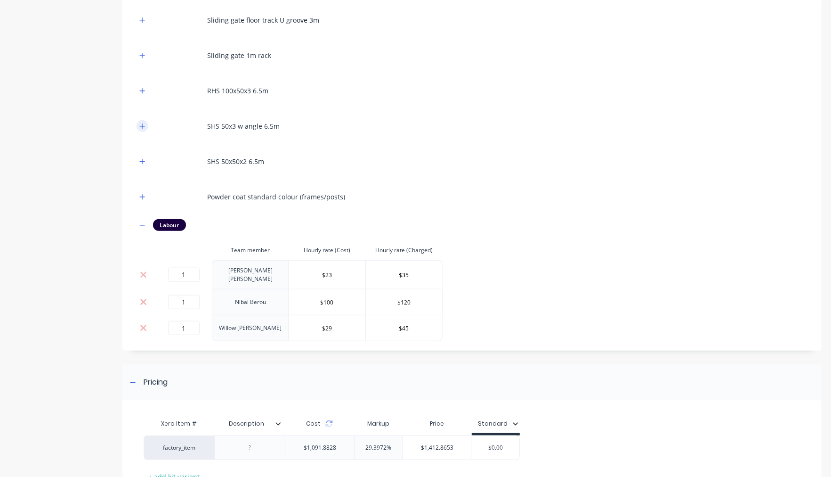
click at [146, 130] on button "button" at bounding box center [143, 126] width 12 height 12
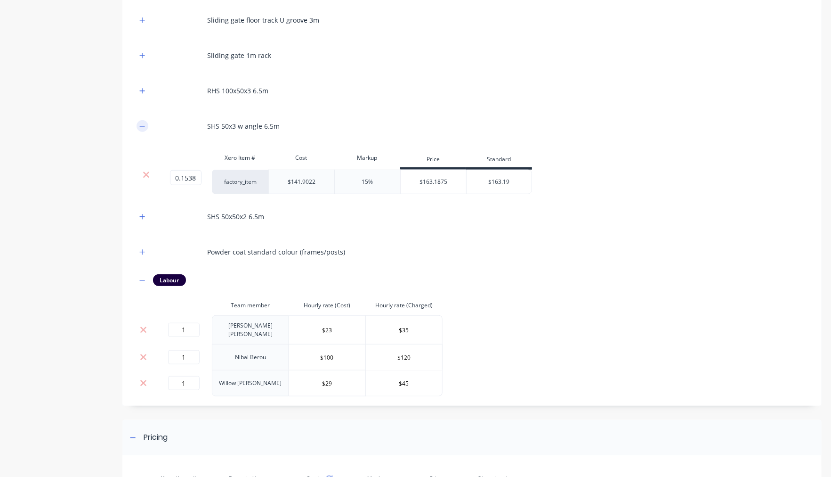
click at [140, 121] on button "button" at bounding box center [143, 126] width 12 height 12
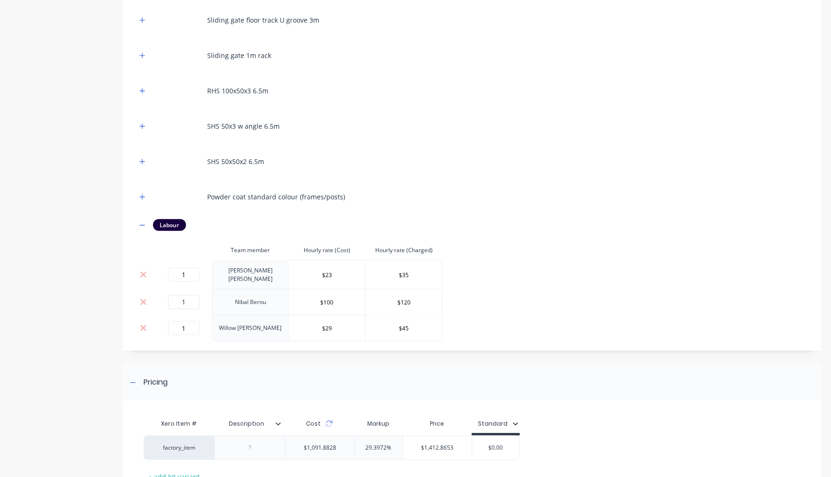
scroll to position [546, 0]
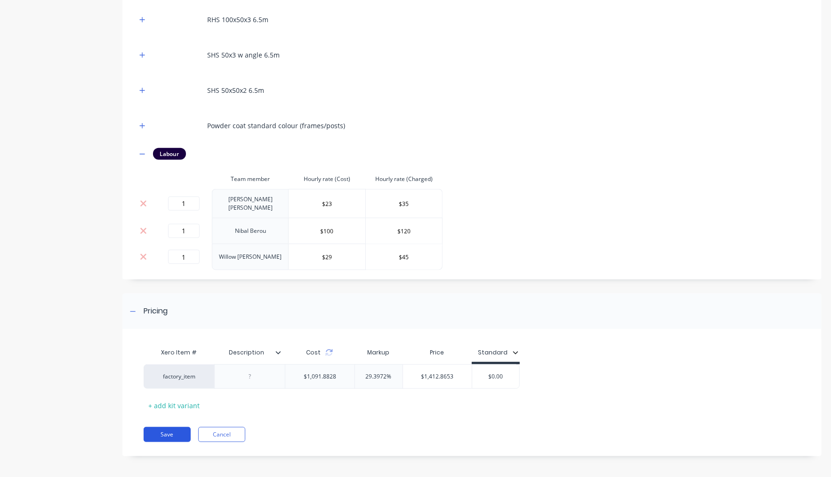
click at [158, 429] on button "Save" at bounding box center [167, 434] width 47 height 15
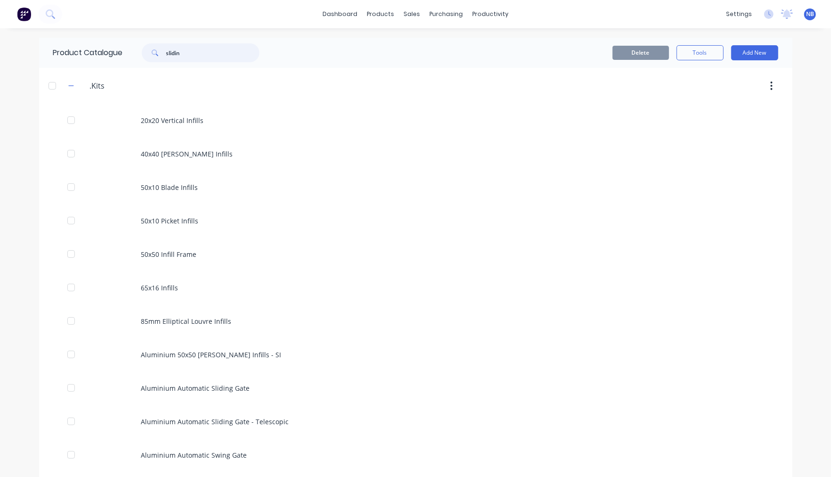
drag, startPoint x: 195, startPoint y: 54, endPoint x: 85, endPoint y: 49, distance: 110.3
click at [85, 49] on div "Product Catalogue slidin" at bounding box center [161, 53] width 244 height 30
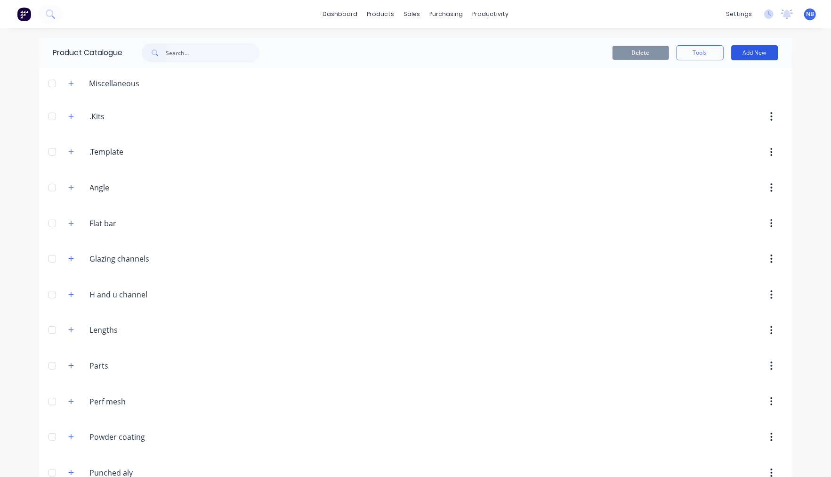
click at [769, 56] on button "Add New" at bounding box center [754, 52] width 47 height 15
click at [731, 74] on div "Category" at bounding box center [734, 77] width 73 height 14
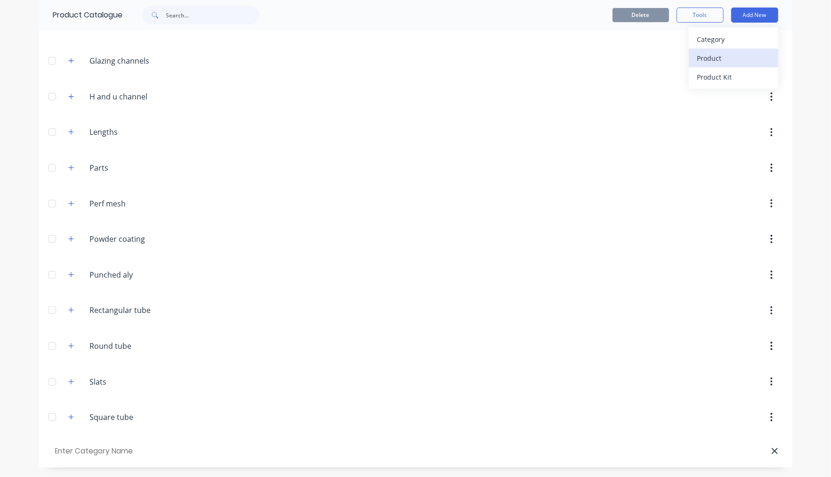
click at [698, 54] on div "Product" at bounding box center [734, 58] width 73 height 14
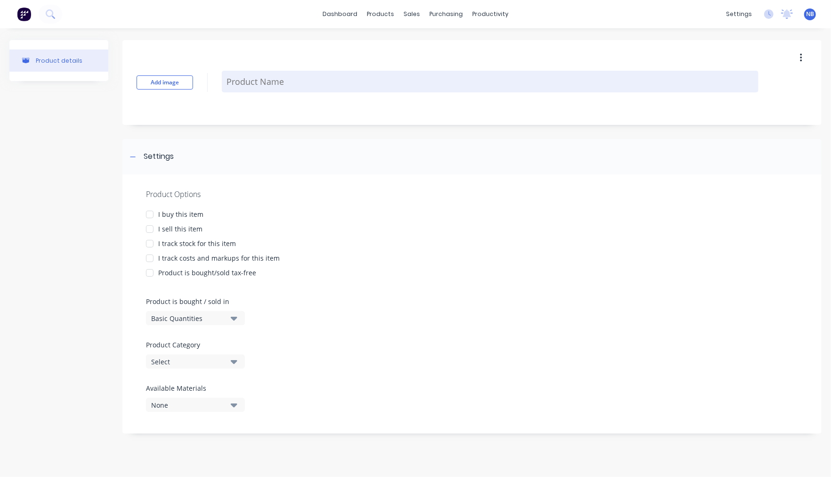
click at [258, 84] on textarea at bounding box center [490, 82] width 537 height 22
click at [281, 83] on textarea at bounding box center [490, 82] width 537 height 22
type textarea "x"
type textarea "A"
type textarea "x"
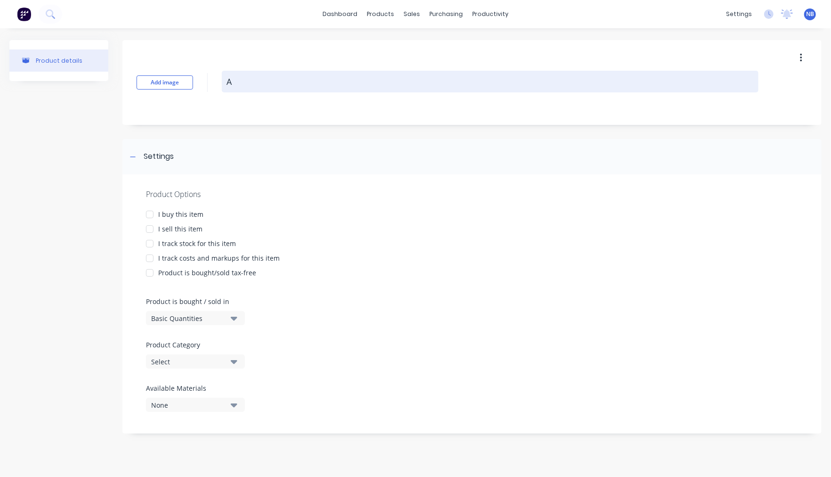
type textarea "Al"
type textarea "x"
type textarea "Alu"
type textarea "x"
type textarea "Alum"
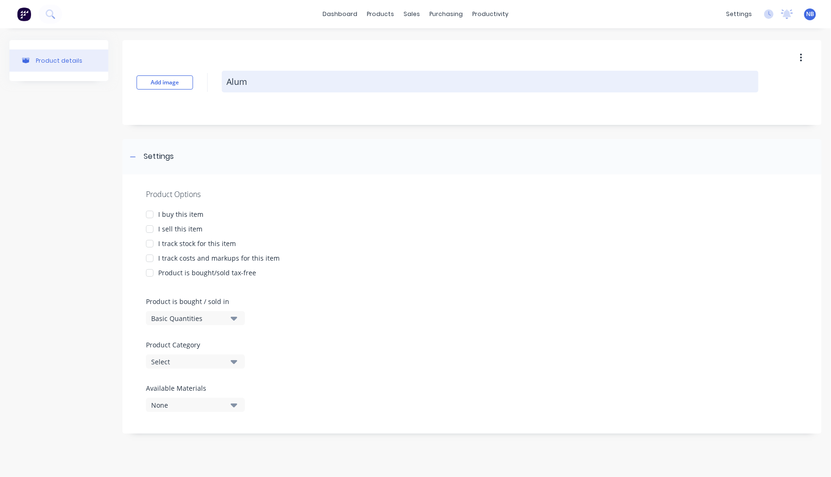
type textarea "x"
type textarea "Alumi"
type textarea "x"
type textarea "Alumin"
type textarea "x"
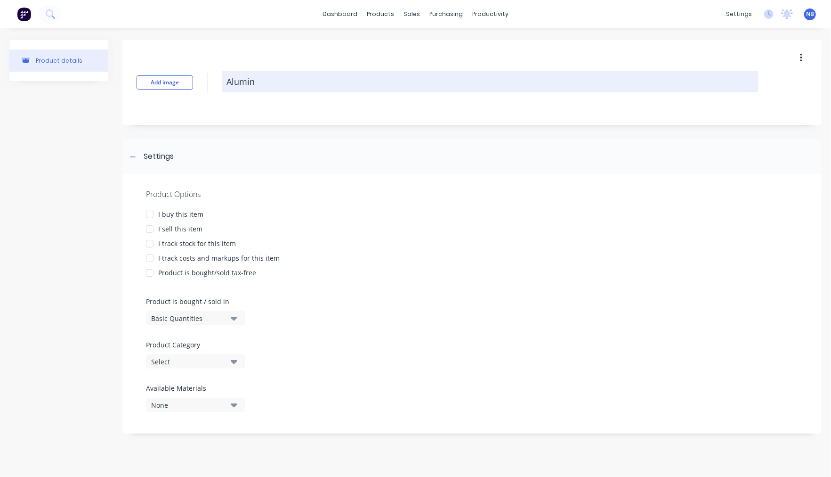
type textarea "Alumini"
type textarea "x"
type textarea "Aluminiu"
type textarea "x"
type textarea "Aluminium"
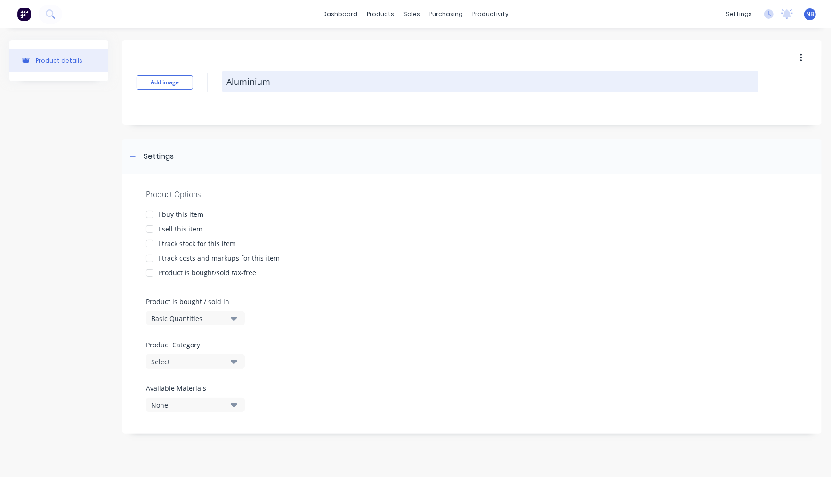
type textarea "x"
type textarea "Aluminium"
type textarea "x"
type textarea "Aluminium F"
type textarea "x"
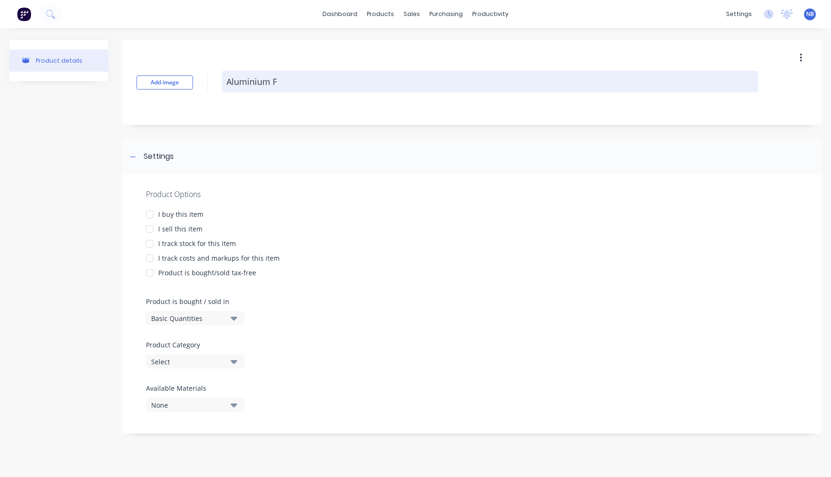
type textarea "Aluminium Fe"
type textarea "x"
type textarea "Aluminium Fen"
type textarea "x"
type textarea "Aluminium Fenc"
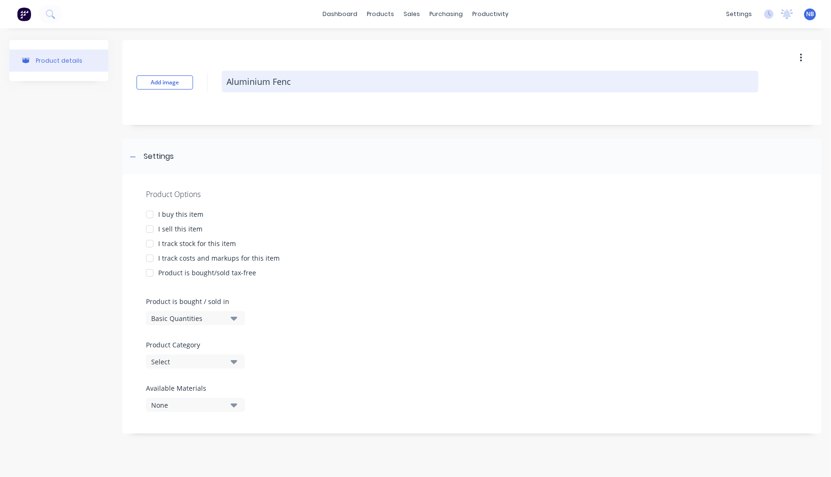
type textarea "x"
type textarea "Aluminium Fence"
type textarea "x"
type textarea "Aluminium Fenc"
type textarea "x"
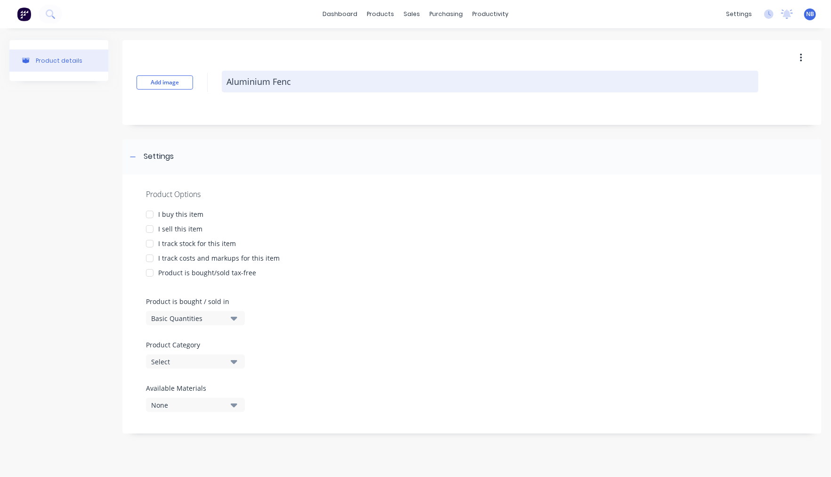
type textarea "Aluminium Fenci"
type textarea "x"
type textarea "Aluminium Fencin"
type textarea "x"
type textarea "Aluminium Fencing"
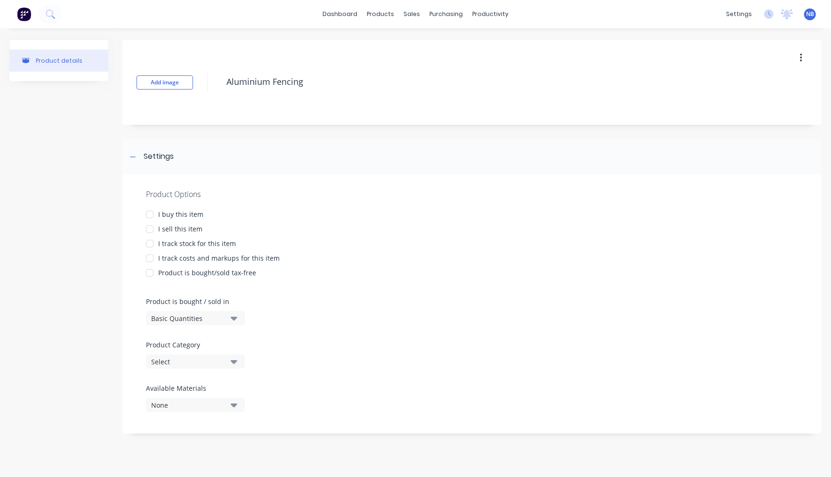
click at [147, 211] on div at bounding box center [149, 214] width 19 height 19
click at [151, 227] on div at bounding box center [149, 228] width 19 height 19
type textarea "x"
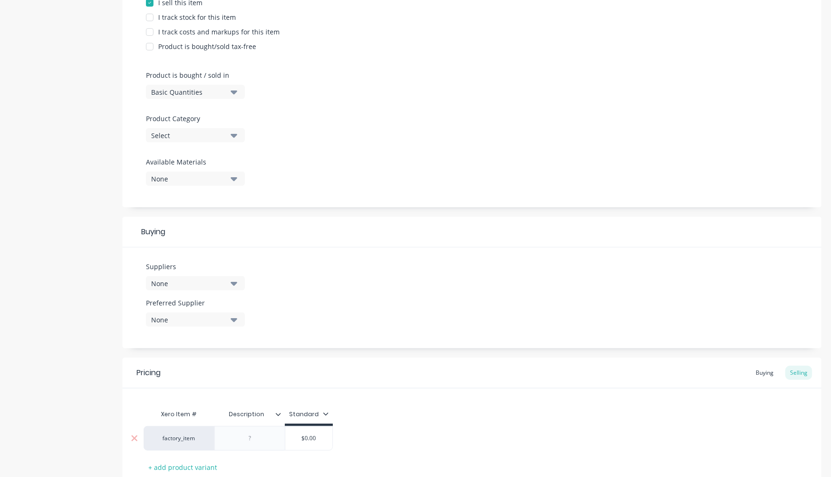
scroll to position [288, 0]
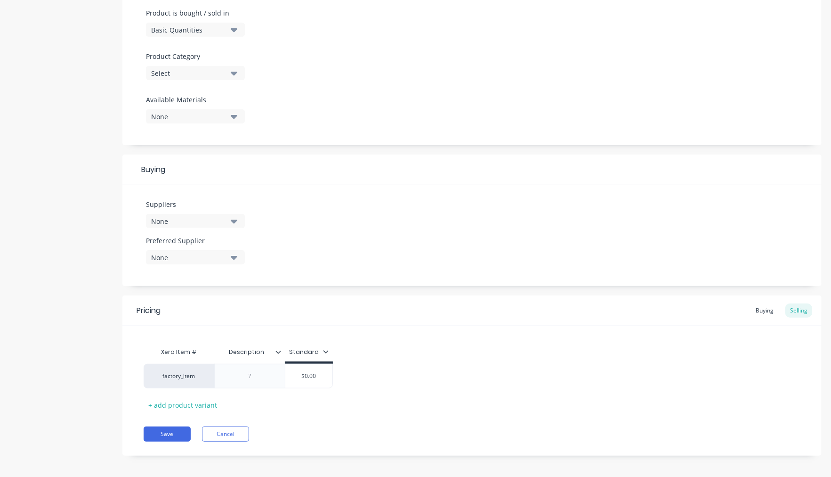
type textarea "Aluminium Fencing"
type textarea "x"
type textarea "Aluminium Fencing"
click at [224, 437] on div "Pricing Buying Selling Xero Item # Description Standard factory_item $0.00 + ad…" at bounding box center [471, 375] width 699 height 160
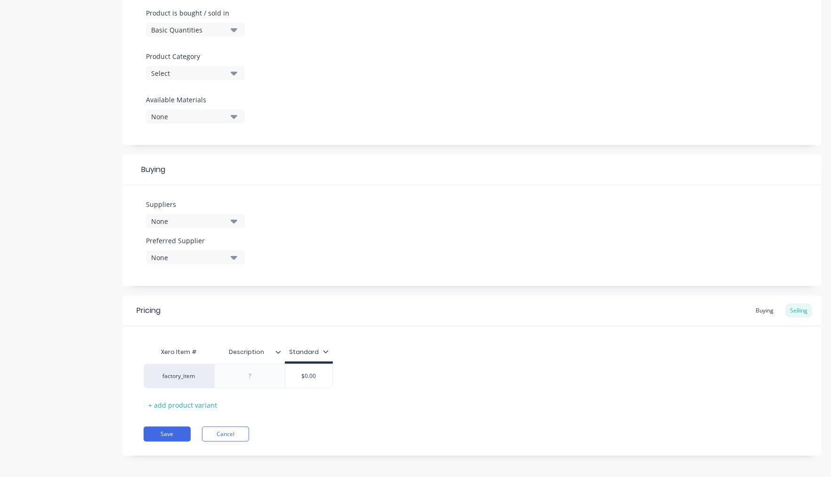
click at [236, 437] on div "Pricing Buying Selling Xero Item # Description Standard factory_item $0.00 + ad…" at bounding box center [471, 375] width 699 height 160
click at [241, 431] on button "Cancel" at bounding box center [225, 433] width 47 height 15
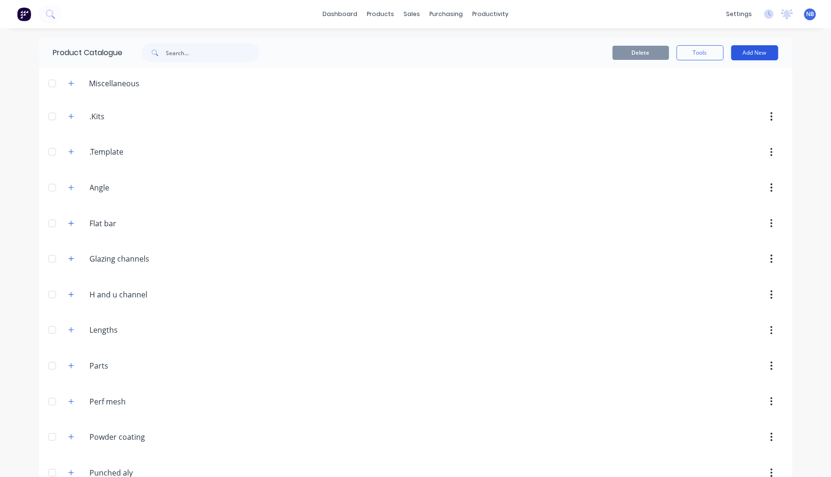
click at [748, 59] on button "Add New" at bounding box center [754, 52] width 47 height 15
click at [741, 109] on div "Product Kit" at bounding box center [734, 115] width 73 height 14
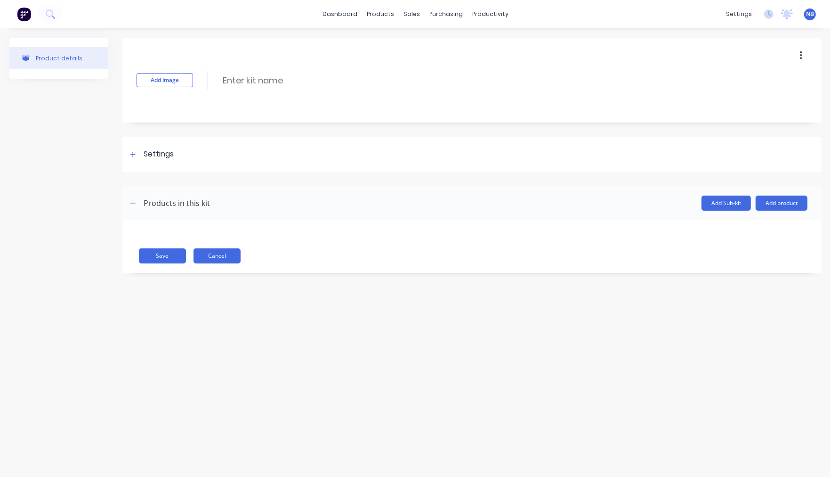
click at [237, 258] on button "Cancel" at bounding box center [217, 255] width 47 height 15
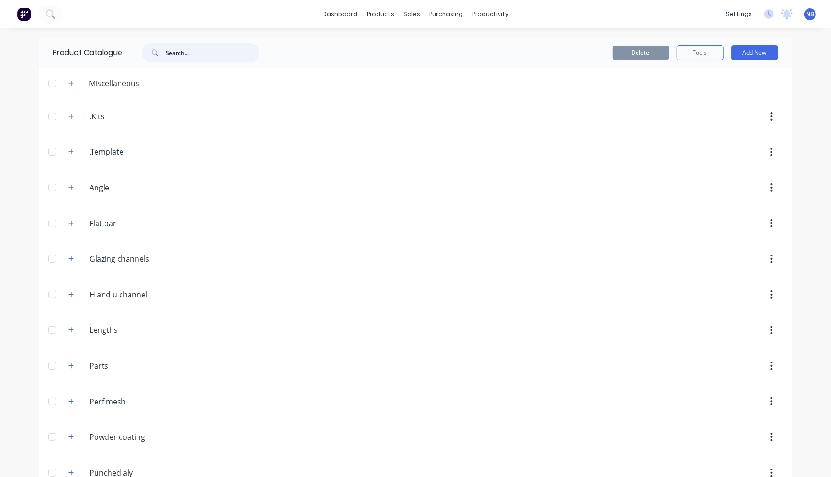
click at [208, 48] on input "text" at bounding box center [212, 52] width 93 height 19
type input "fence"
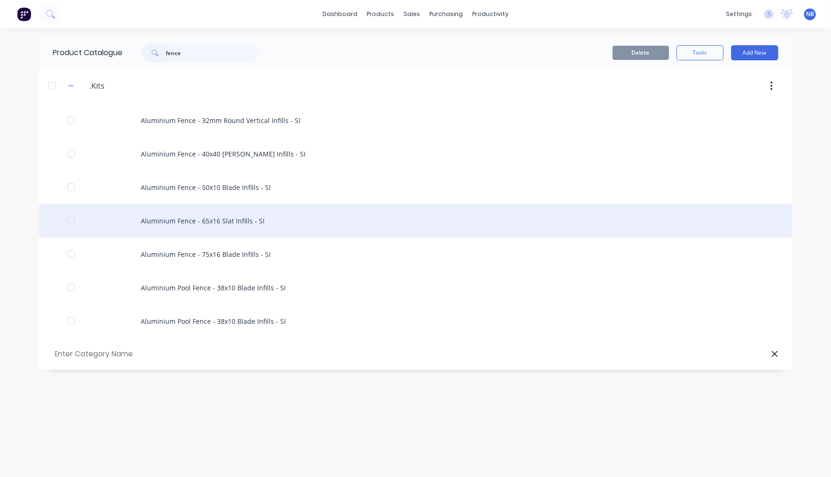
click at [253, 230] on div "Aluminium Fence - 65x16 Slat Infills - SI" at bounding box center [416, 220] width 754 height 33
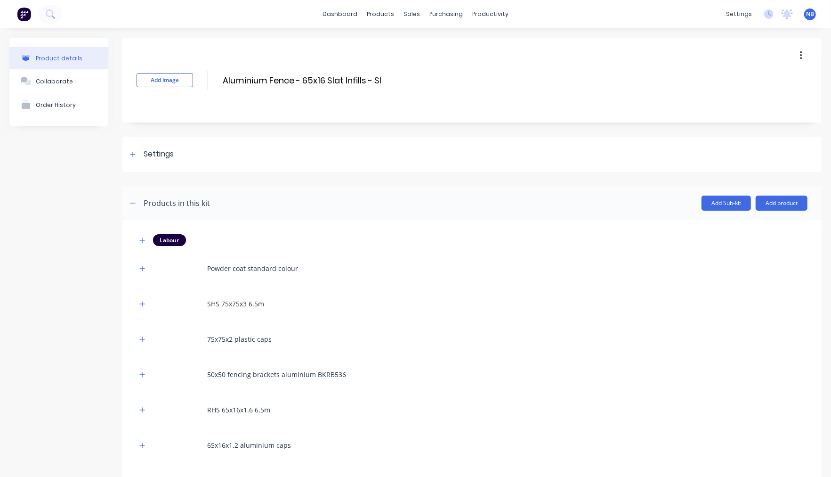
click at [796, 52] on button "button" at bounding box center [801, 55] width 22 height 17
click at [771, 78] on div "Duplicate" at bounding box center [767, 80] width 73 height 14
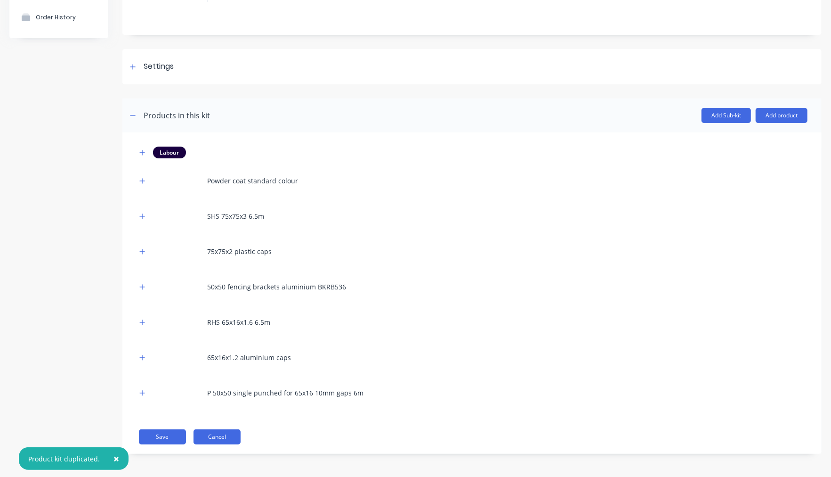
click at [210, 437] on button "Cancel" at bounding box center [217, 436] width 47 height 15
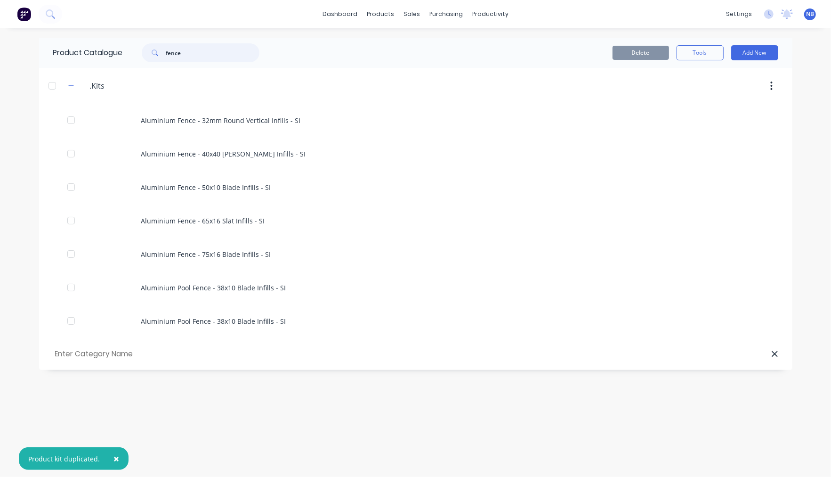
click at [207, 57] on input "fence" at bounding box center [212, 52] width 93 height 19
type input "fence"
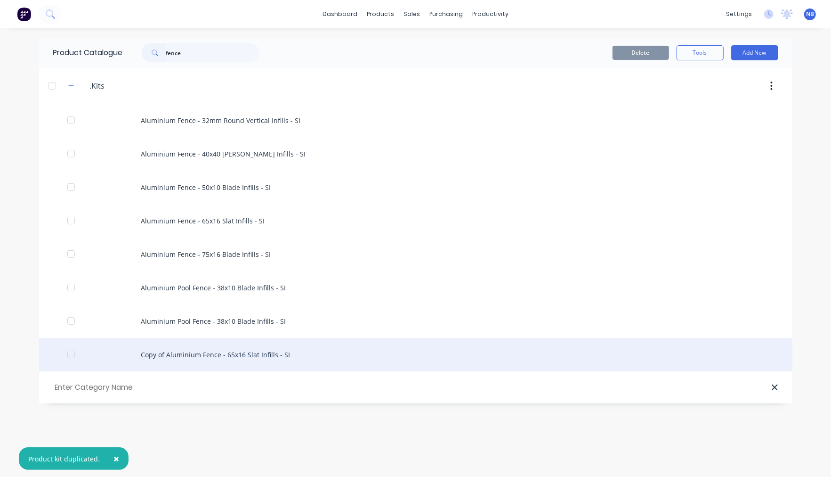
click at [215, 357] on div "Copy of Aluminium Fence - 65x16 Slat Infills - SI" at bounding box center [416, 354] width 754 height 33
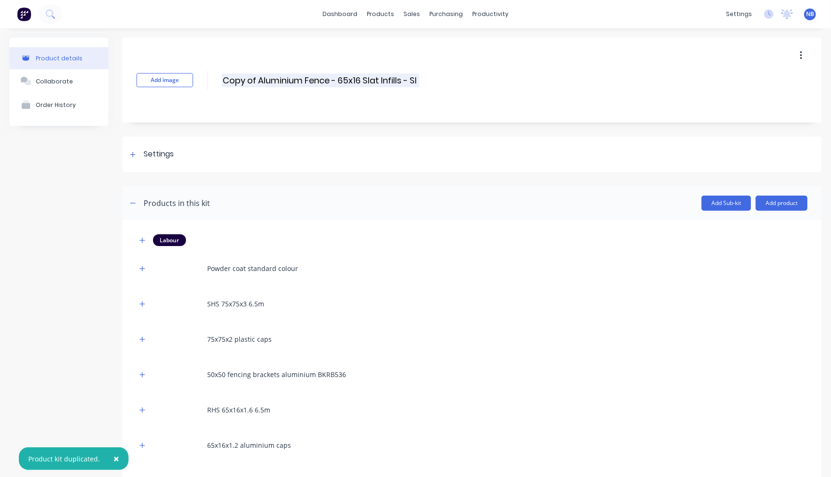
drag, startPoint x: 259, startPoint y: 81, endPoint x: 251, endPoint y: 85, distance: 8.7
click at [204, 79] on div "Add image Copy of Aluminium Fence - 65x16 Slat Infills - SI Copy of Aluminium F…" at bounding box center [471, 80] width 699 height 85
drag, startPoint x: 376, startPoint y: 78, endPoint x: 292, endPoint y: 78, distance: 83.8
click at [292, 78] on input "Aluminium Fence - 65x16 Slat Infills - SI" at bounding box center [305, 80] width 167 height 14
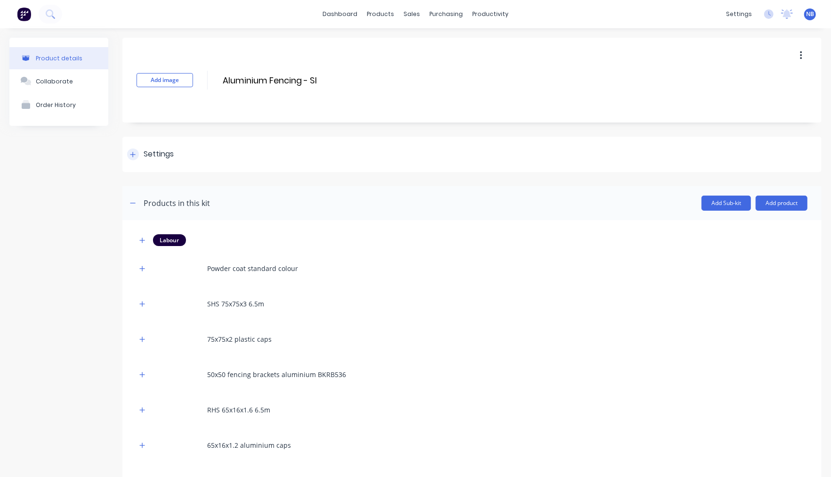
click at [128, 152] on div at bounding box center [133, 154] width 12 height 12
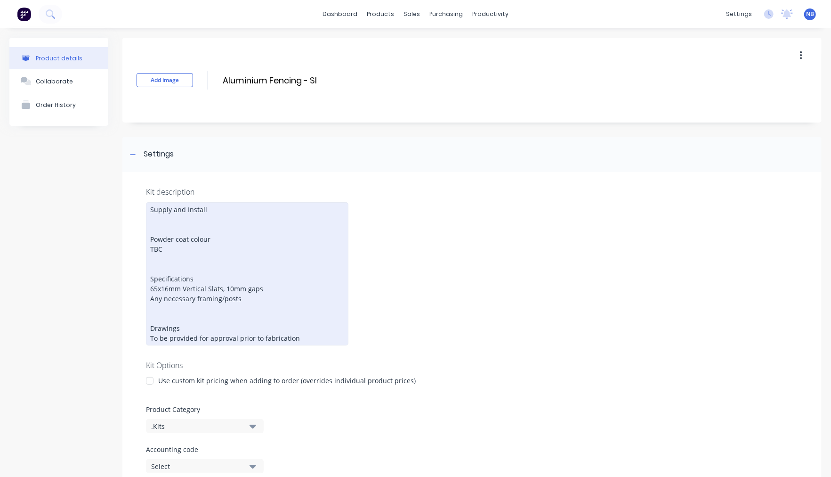
click at [189, 255] on div "Supply and Install Powder coat colour TBC Specifications 65x16mm Vertical Slats…" at bounding box center [247, 273] width 203 height 143
click at [189, 250] on div "Supply and Install Powder coat colour TBC Specifications 65x16mm Vertical Slats…" at bounding box center [247, 273] width 203 height 143
click at [166, 257] on div "Supply and Install Powder coat colour TBC Specifications 65x16mm Vertical Slats…" at bounding box center [247, 273] width 203 height 143
drag, startPoint x: 257, startPoint y: 293, endPoint x: 203, endPoint y: 289, distance: 54.8
click at [203, 289] on div "Supply and Install Powder coat colour TBC Specifications 65x16mm Vertical Slats…" at bounding box center [247, 273] width 203 height 143
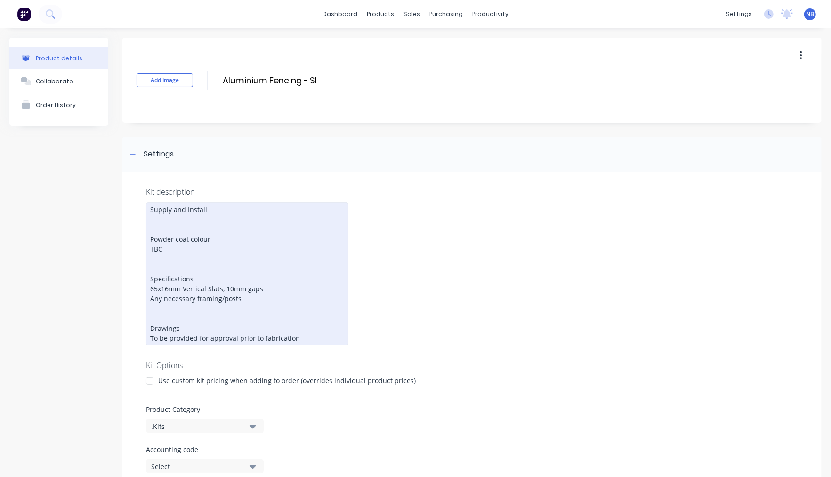
click at [235, 284] on div "Supply and Install Powder coat colour TBC Specifications 65x16mm Vertical Slats…" at bounding box center [247, 273] width 203 height 143
drag, startPoint x: 262, startPoint y: 284, endPoint x: 151, endPoint y: 283, distance: 110.7
click at [151, 283] on div "Supply and Install Powder coat colour TBC Specifications 65x16mm Vertical Slats…" at bounding box center [247, 273] width 203 height 143
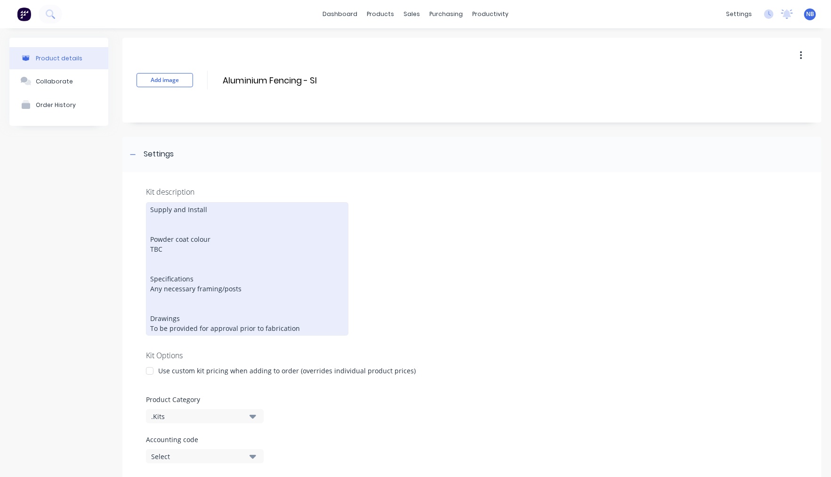
scroll to position [67, 0]
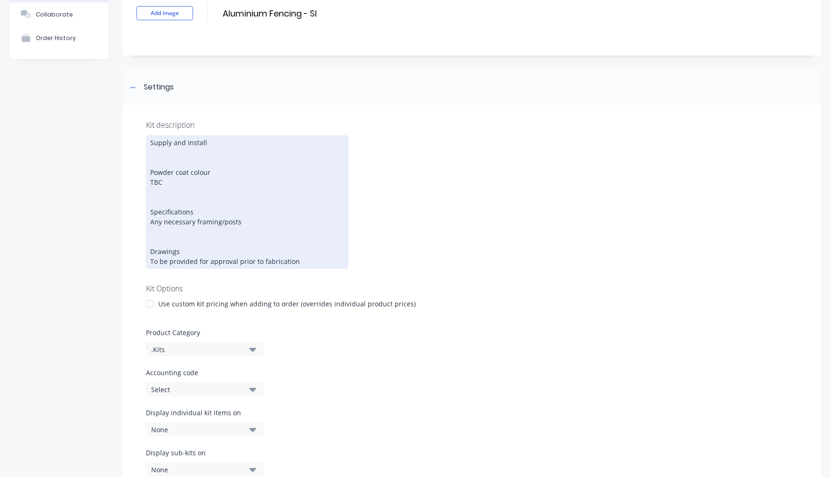
click at [247, 217] on div "Supply and Install Powder coat colour TBC Specifications Any necessary framing/…" at bounding box center [247, 201] width 203 height 133
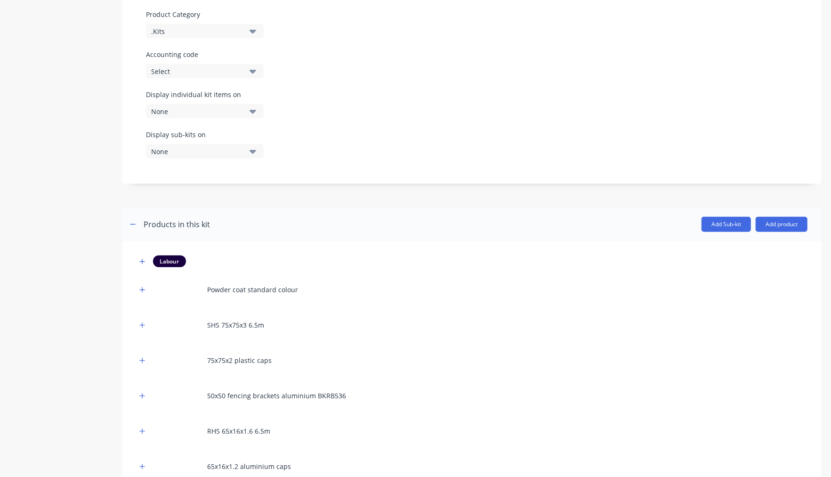
scroll to position [485, 0]
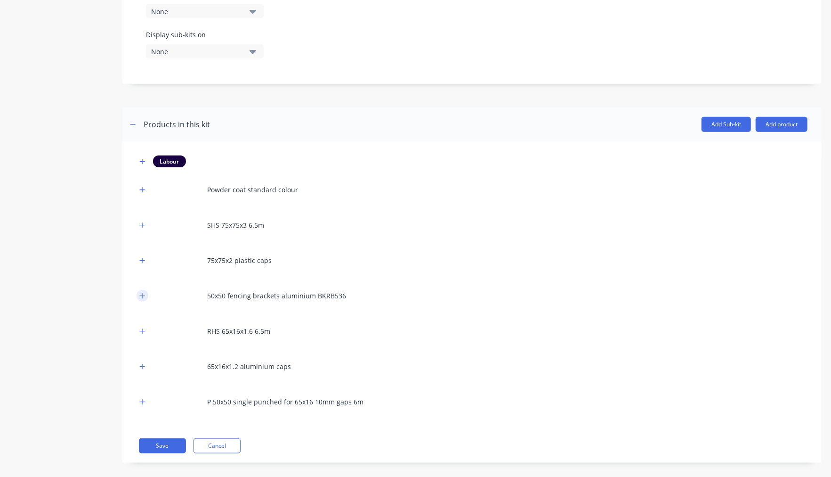
click at [146, 292] on button "button" at bounding box center [143, 296] width 12 height 12
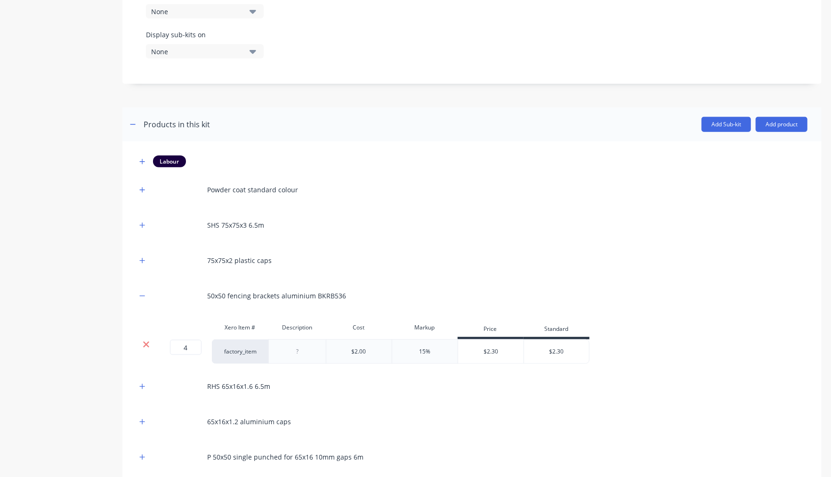
click at [147, 340] on icon at bounding box center [146, 344] width 7 height 9
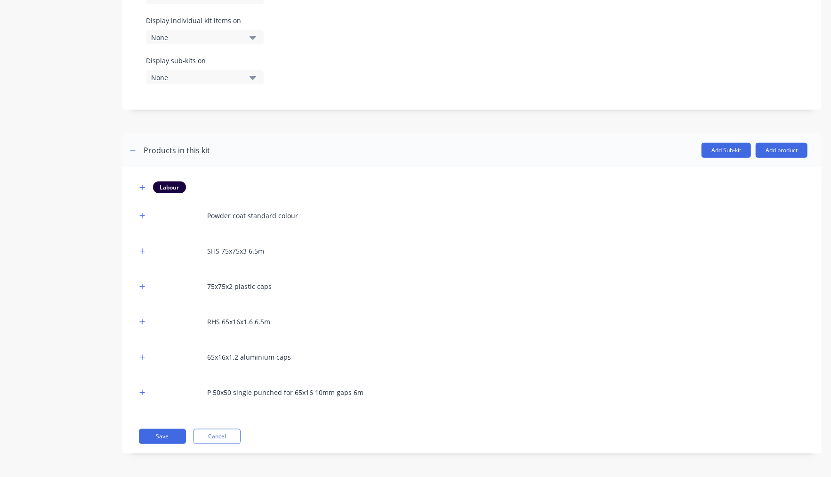
scroll to position [451, 0]
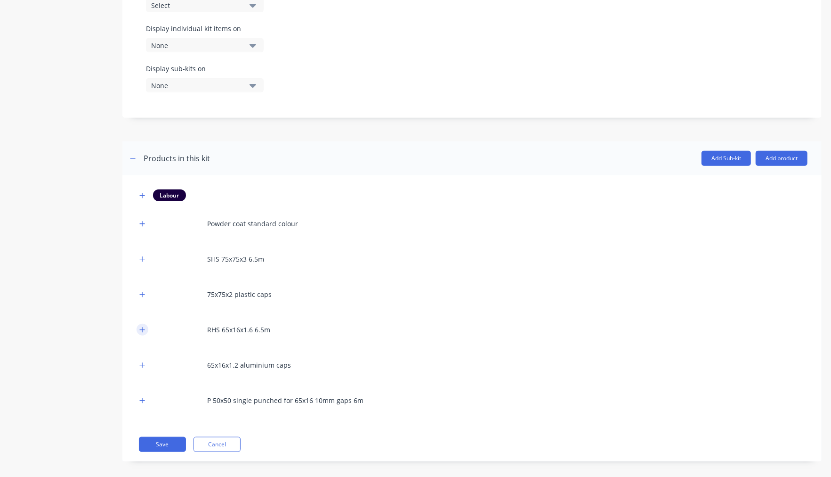
click at [140, 325] on button "button" at bounding box center [143, 330] width 12 height 12
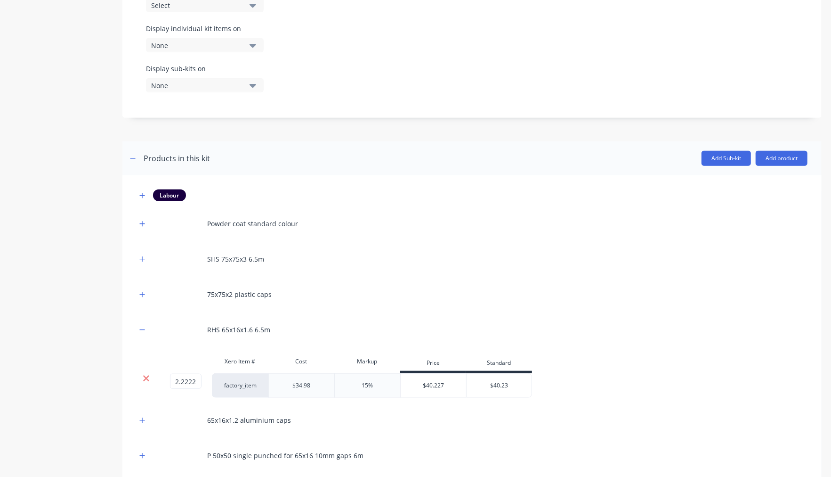
click at [146, 374] on icon at bounding box center [146, 378] width 7 height 9
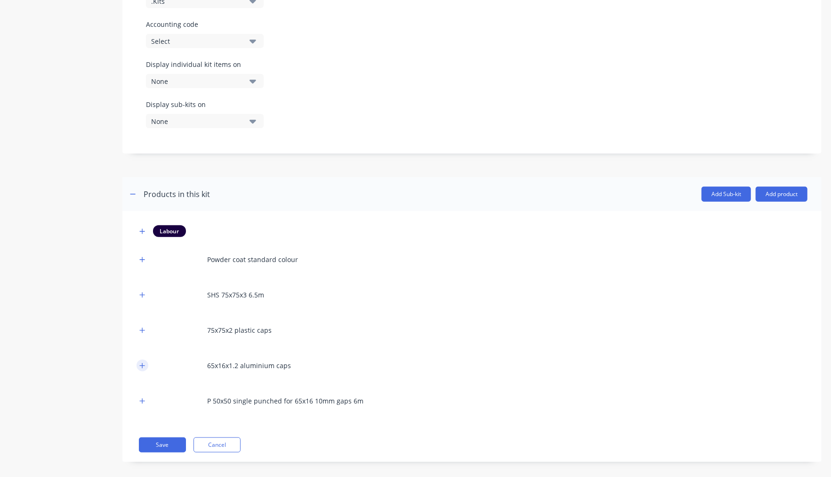
click at [140, 362] on button "button" at bounding box center [143, 365] width 12 height 12
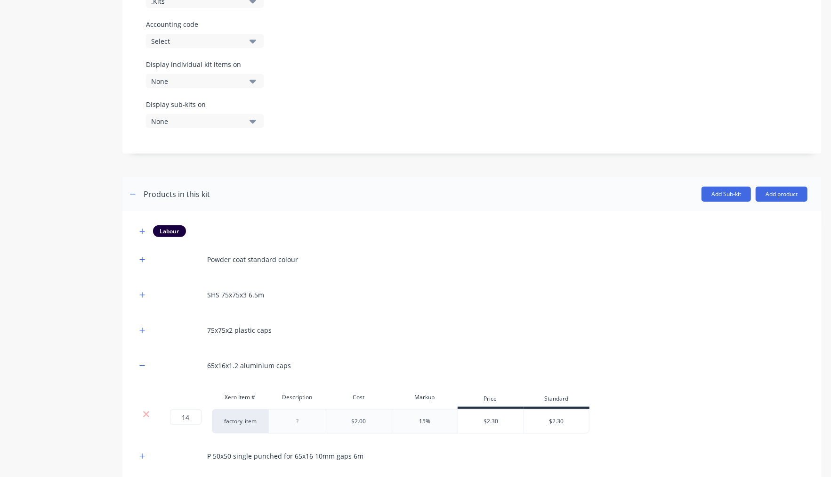
click at [148, 411] on icon at bounding box center [146, 414] width 6 height 6
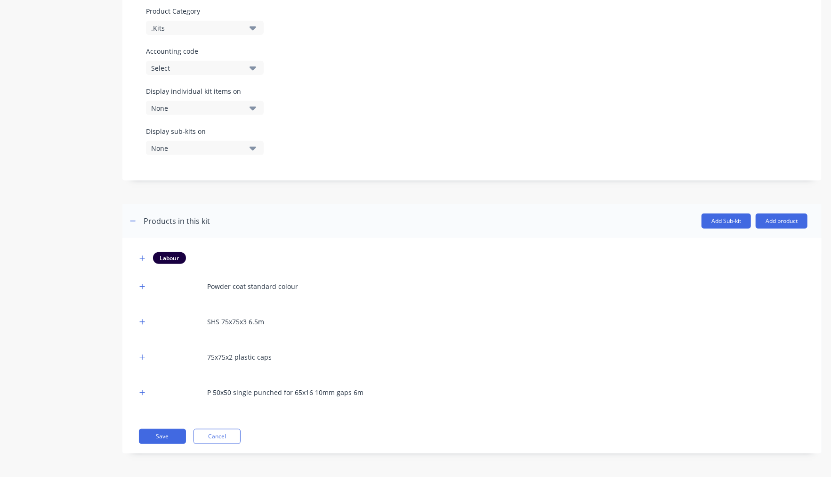
scroll to position [380, 0]
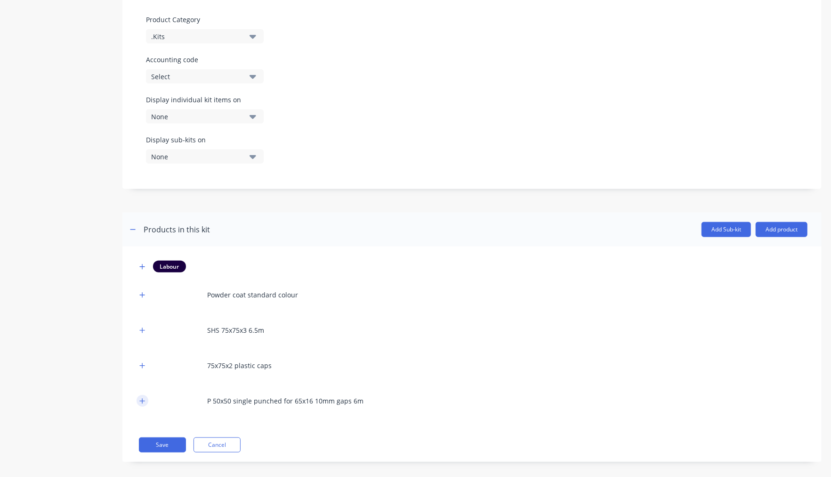
click at [144, 398] on icon "button" at bounding box center [142, 400] width 5 height 5
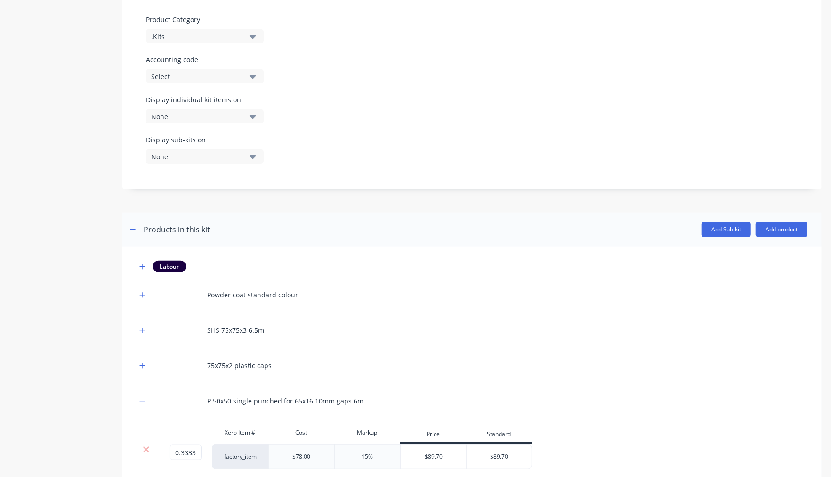
click at [142, 434] on div "Xero Item # Cost Markup Price Standard" at bounding box center [335, 433] width 396 height 21
click at [143, 445] on icon at bounding box center [146, 449] width 7 height 9
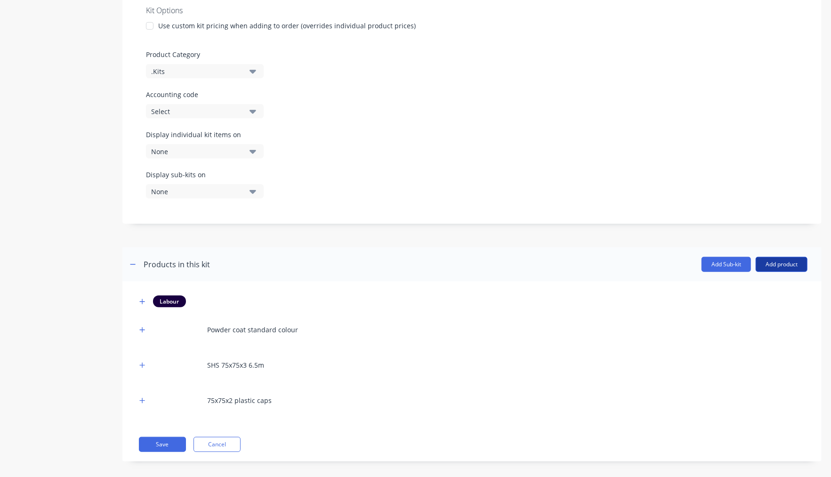
click at [784, 257] on button "Add product" at bounding box center [782, 264] width 52 height 15
click at [764, 282] on div "Product catalogue" at bounding box center [763, 289] width 73 height 14
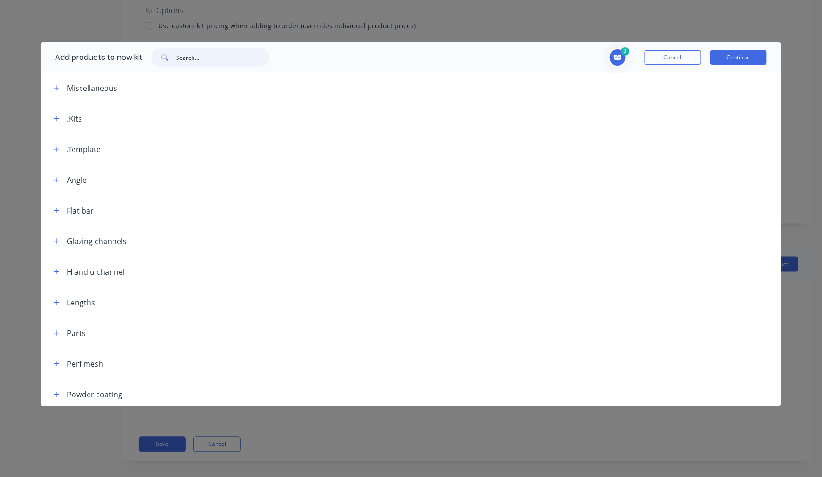
click at [195, 57] on input "text" at bounding box center [222, 57] width 93 height 19
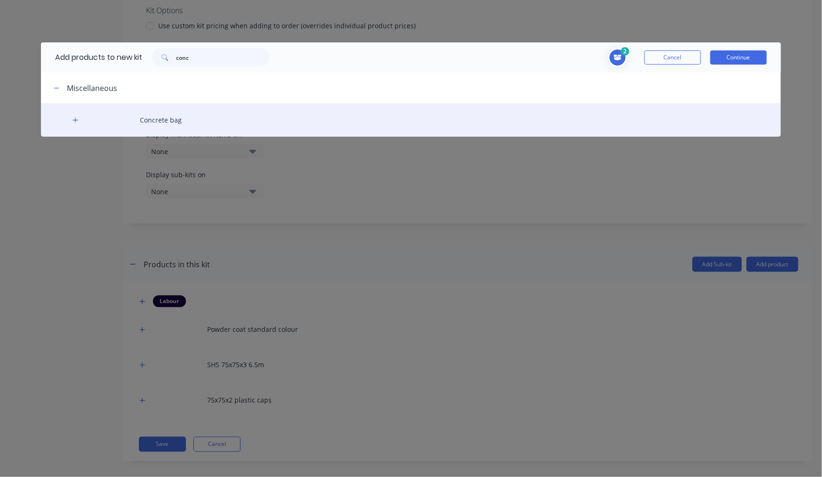
click at [81, 116] on div "Concrete bag" at bounding box center [411, 119] width 740 height 33
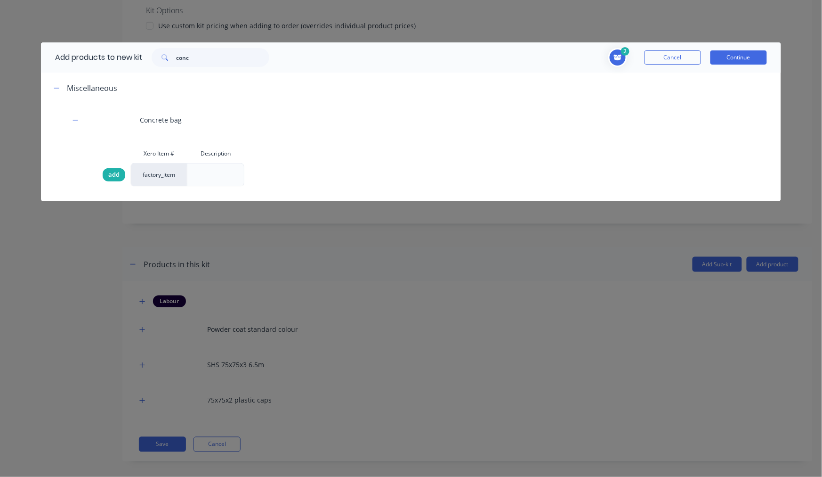
click at [108, 171] on div "add" at bounding box center [114, 174] width 23 height 13
click at [754, 57] on button "Continue" at bounding box center [739, 57] width 57 height 14
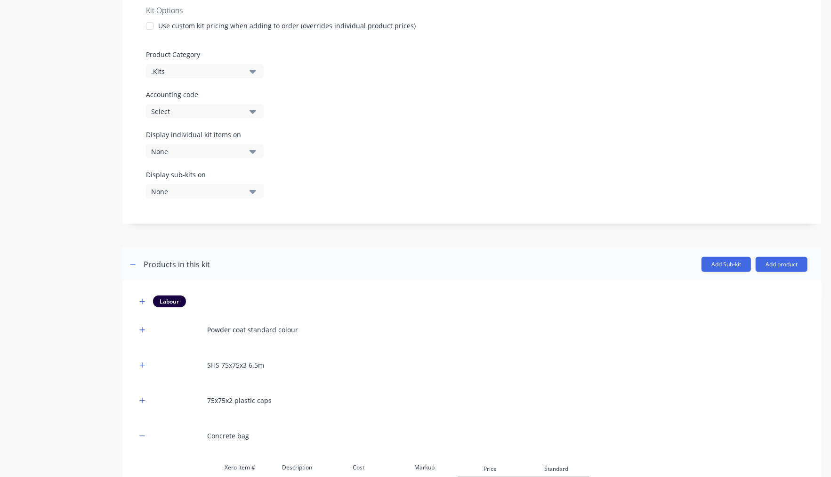
scroll to position [435, 0]
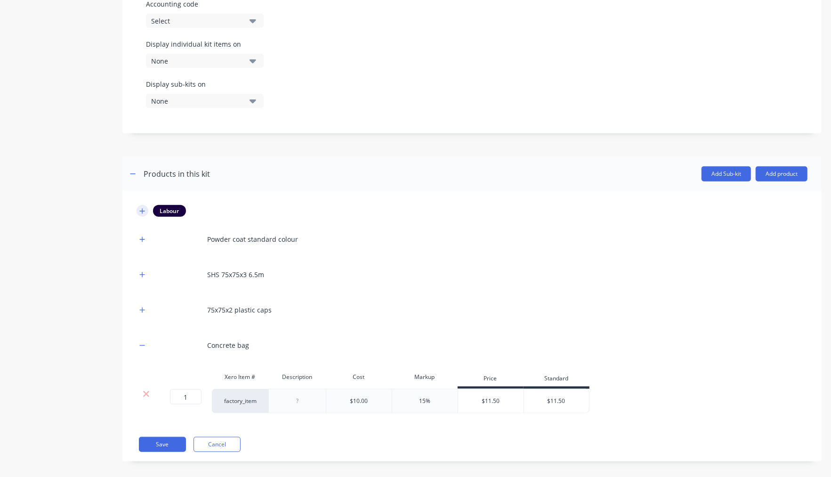
click at [138, 205] on button "button" at bounding box center [143, 211] width 12 height 12
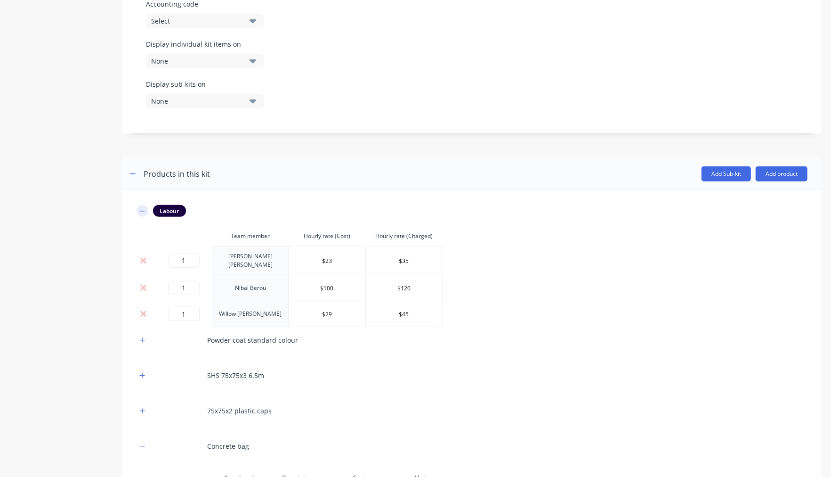
click at [140, 208] on icon "button" at bounding box center [142, 211] width 6 height 7
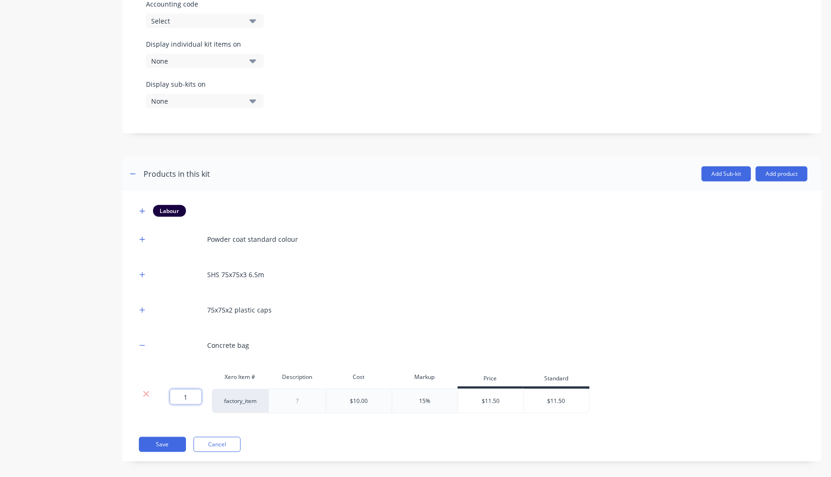
click at [198, 389] on input "1" at bounding box center [186, 396] width 32 height 15
click at [72, 345] on div "Product details Collaborate Order History" at bounding box center [58, 38] width 99 height 873
click at [144, 339] on button "button" at bounding box center [143, 345] width 12 height 12
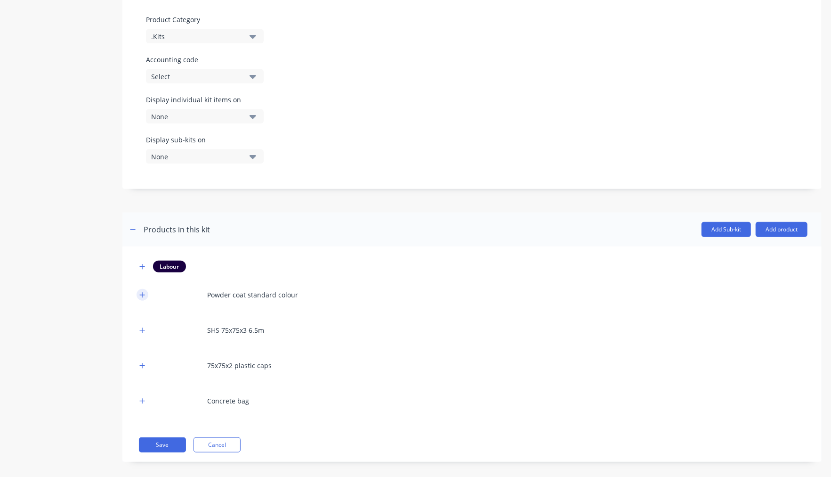
click at [146, 289] on button "button" at bounding box center [143, 295] width 12 height 12
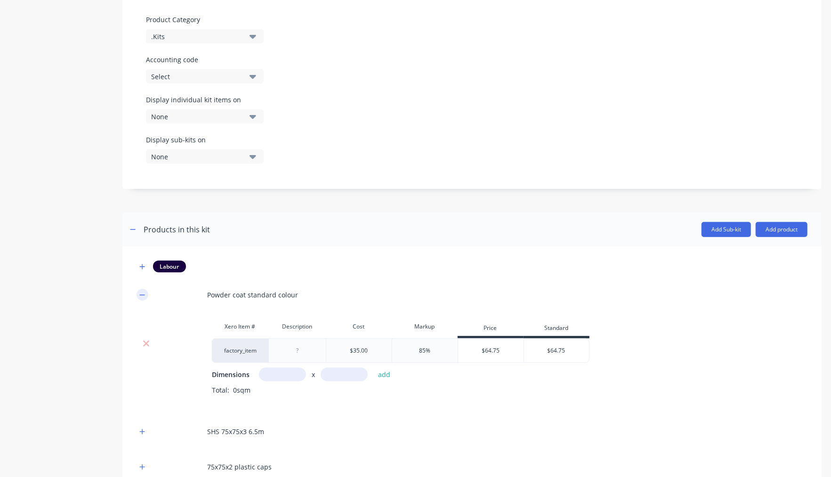
click at [142, 292] on icon "button" at bounding box center [142, 295] width 6 height 7
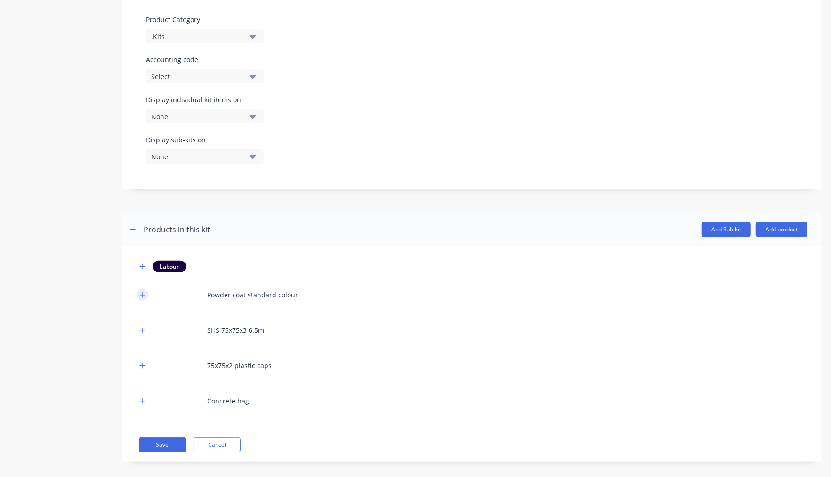
click at [142, 292] on icon "button" at bounding box center [142, 294] width 5 height 5
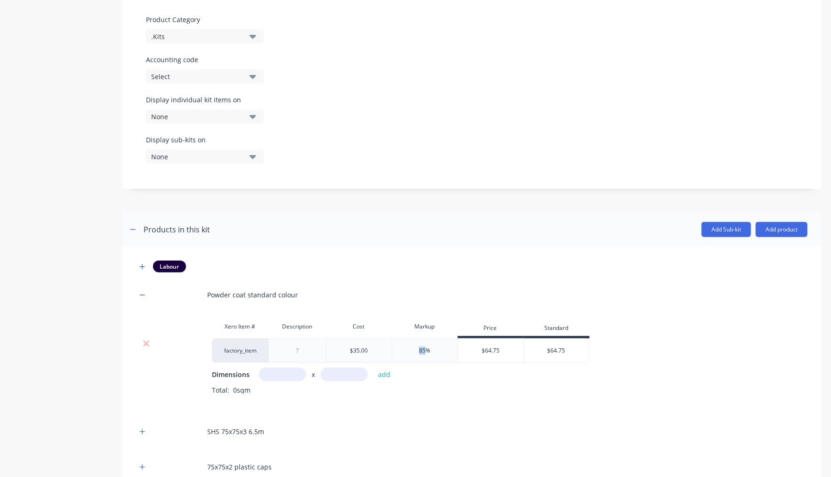
drag, startPoint x: 428, startPoint y: 341, endPoint x: 418, endPoint y: 340, distance: 9.5
click at [418, 340] on div "85%" at bounding box center [425, 350] width 66 height 24
click at [144, 341] on icon at bounding box center [146, 344] width 6 height 6
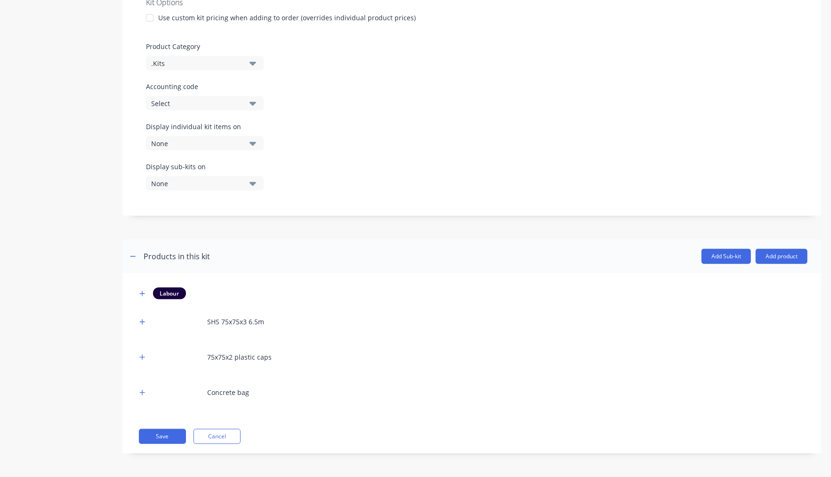
scroll to position [345, 0]
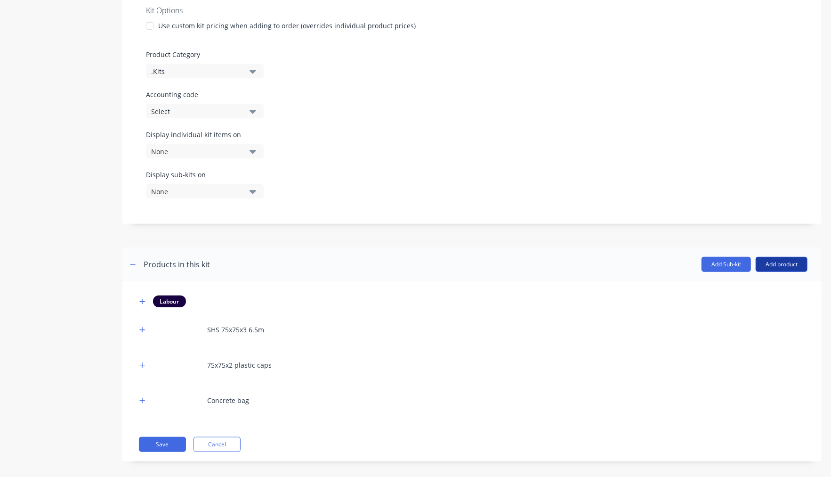
click at [775, 260] on button "Add product" at bounding box center [782, 264] width 52 height 15
click at [739, 282] on div "Product catalogue" at bounding box center [763, 289] width 73 height 14
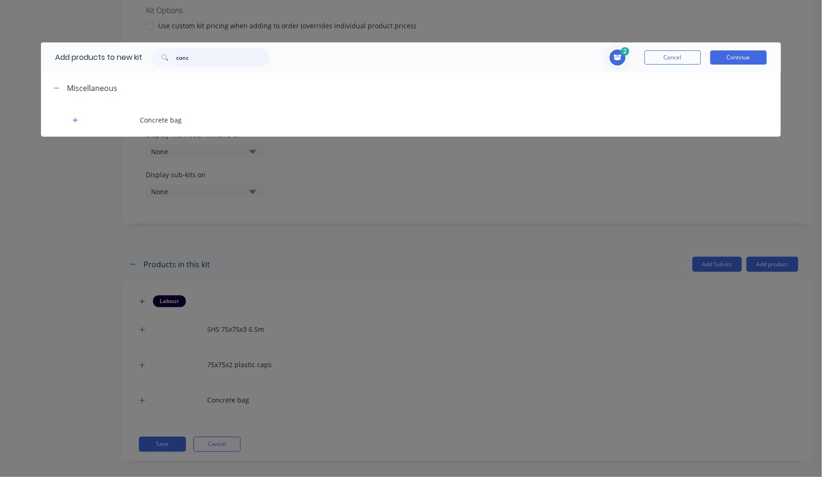
drag, startPoint x: 195, startPoint y: 56, endPoint x: 126, endPoint y: 54, distance: 68.8
click at [126, 54] on div "Add products to new kit conc" at bounding box center [160, 57] width 238 height 30
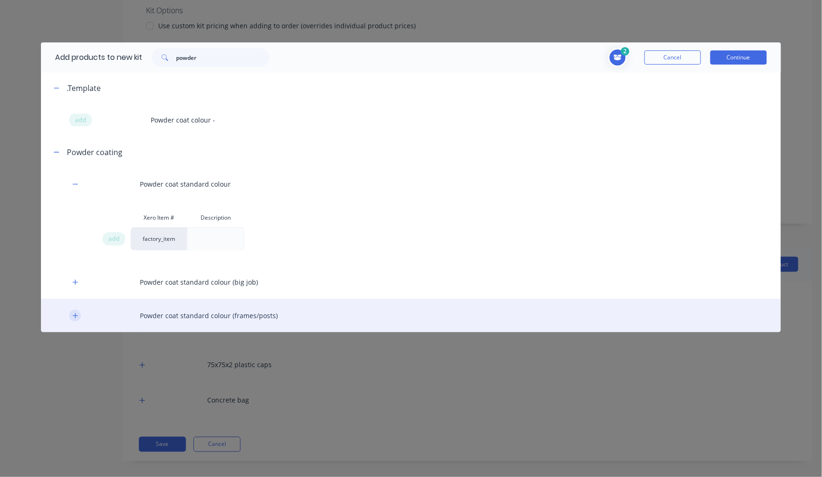
click at [80, 315] on button "button" at bounding box center [75, 315] width 12 height 12
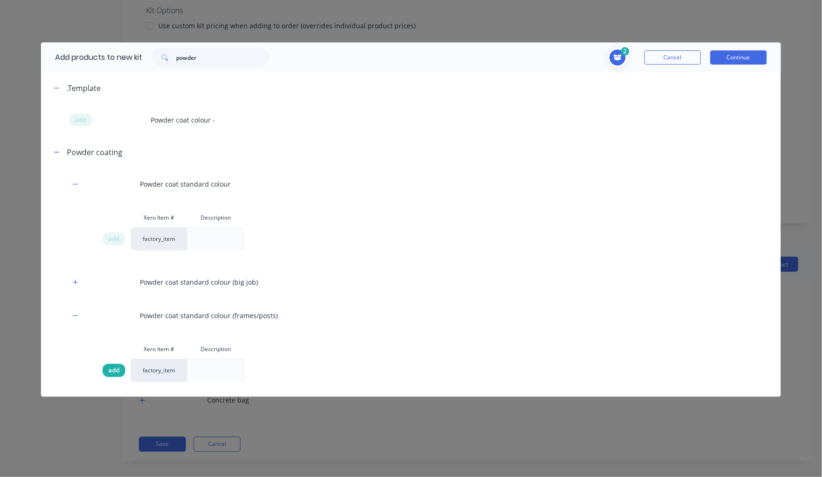
click at [106, 368] on div "add" at bounding box center [114, 370] width 23 height 13
click at [739, 58] on button "Continue" at bounding box center [739, 57] width 57 height 14
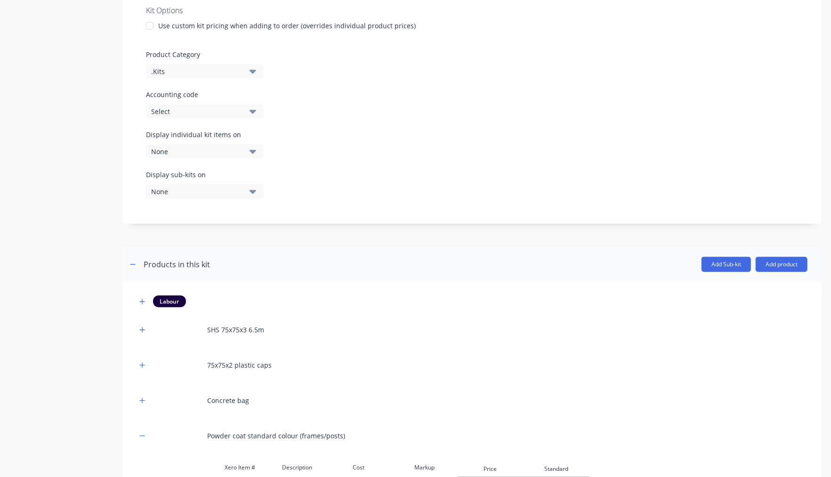
scroll to position [481, 0]
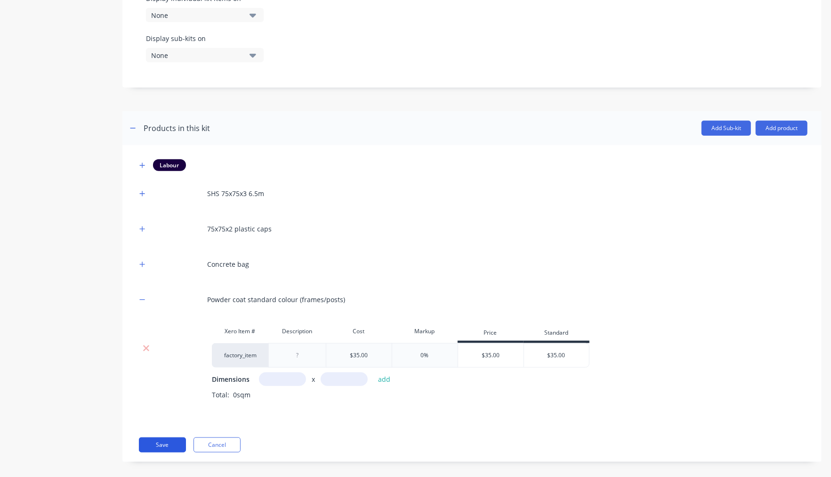
click at [178, 443] on button "Save" at bounding box center [162, 444] width 47 height 15
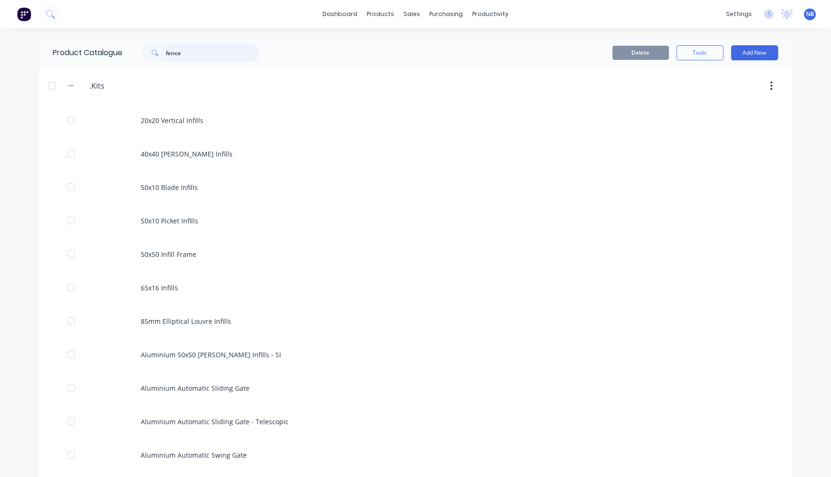
click at [191, 58] on input "fence" at bounding box center [212, 52] width 93 height 19
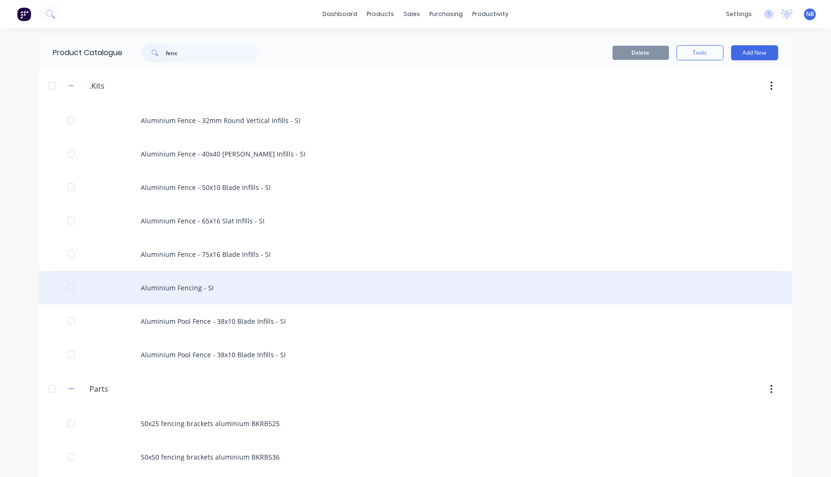
click at [241, 297] on div "Aluminium Fencing - SI" at bounding box center [416, 287] width 754 height 33
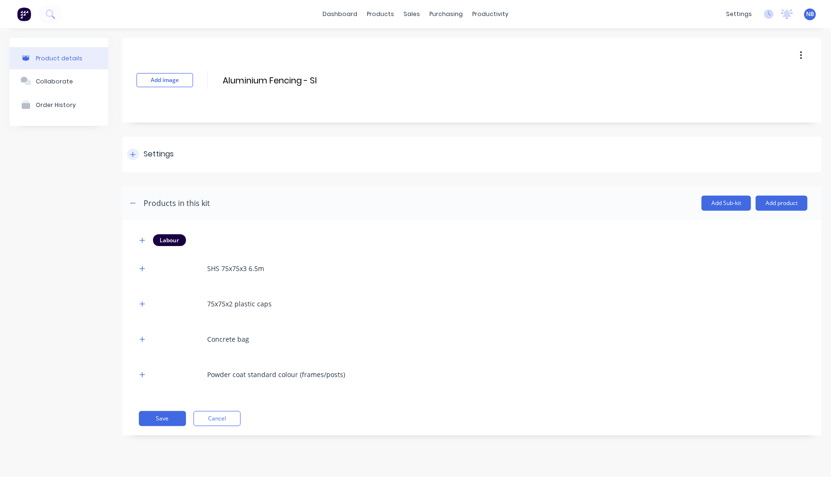
click at [138, 153] on div at bounding box center [133, 154] width 12 height 12
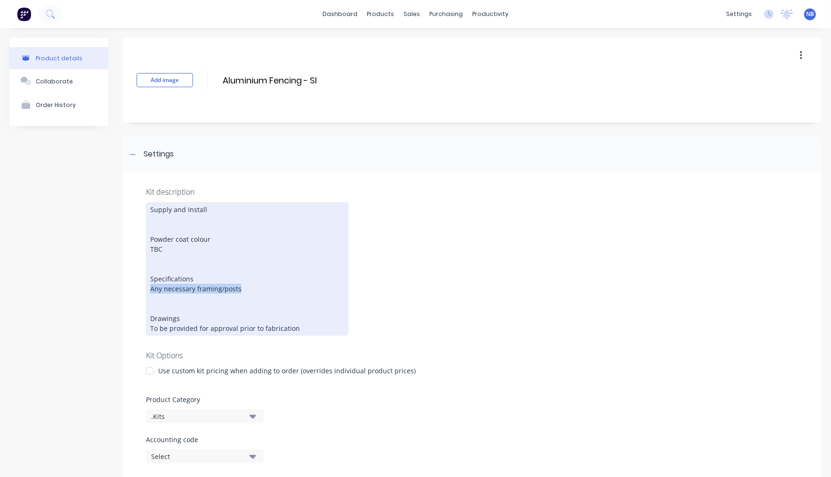
drag, startPoint x: 239, startPoint y: 283, endPoint x: 152, endPoint y: 287, distance: 87.7
click at [152, 287] on div "Supply and Install Powder coat colour TBC Specifications Any necessary framing/…" at bounding box center [247, 268] width 203 height 133
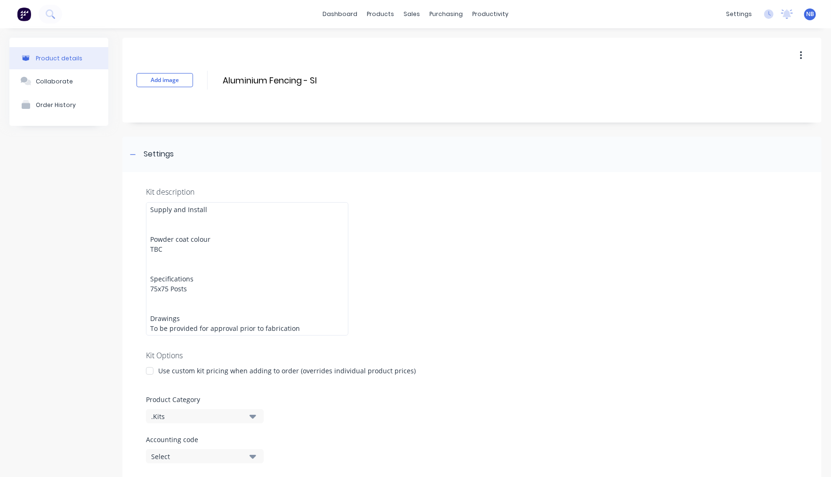
click at [98, 355] on div "Product details Collaborate Order History" at bounding box center [58, 447] width 99 height 818
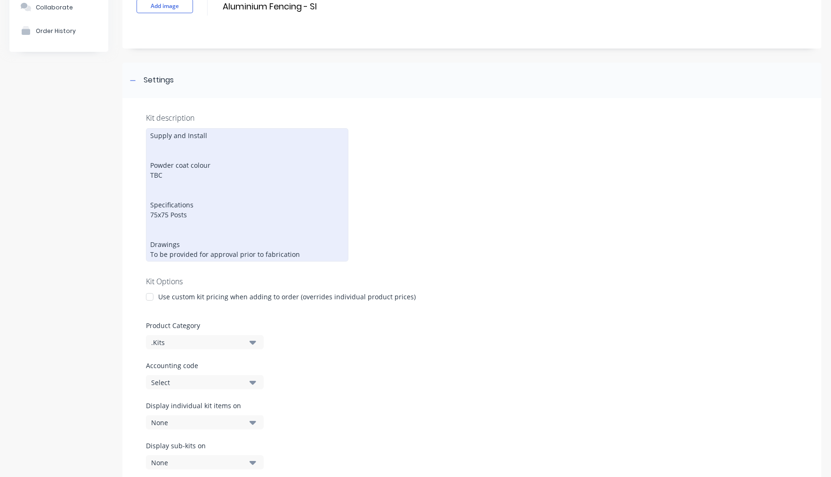
scroll to position [72, 0]
drag, startPoint x: 310, startPoint y: 249, endPoint x: 150, endPoint y: 238, distance: 160.5
click at [150, 238] on div "Supply and Install Powder coat colour TBC Specifications 75x75 Posts Drawings T…" at bounding box center [247, 196] width 203 height 133
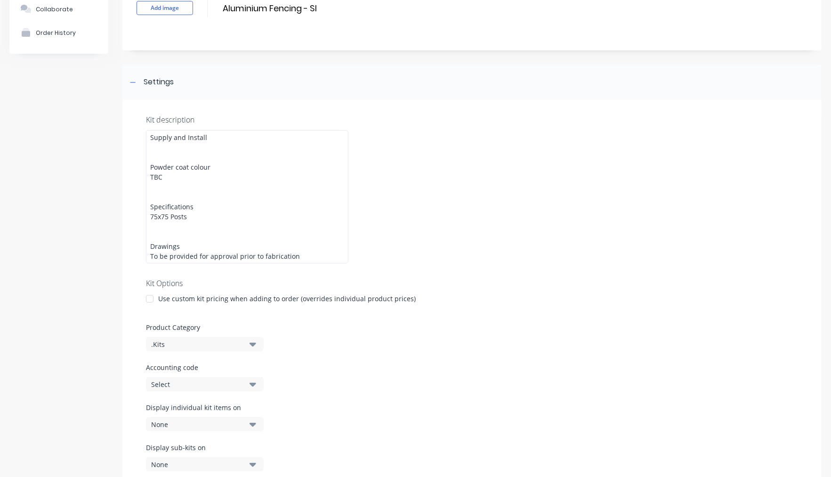
click at [451, 254] on div "Kit description Supply and Install Powder coat colour TBC Specifications 75x75 …" at bounding box center [471, 298] width 699 height 397
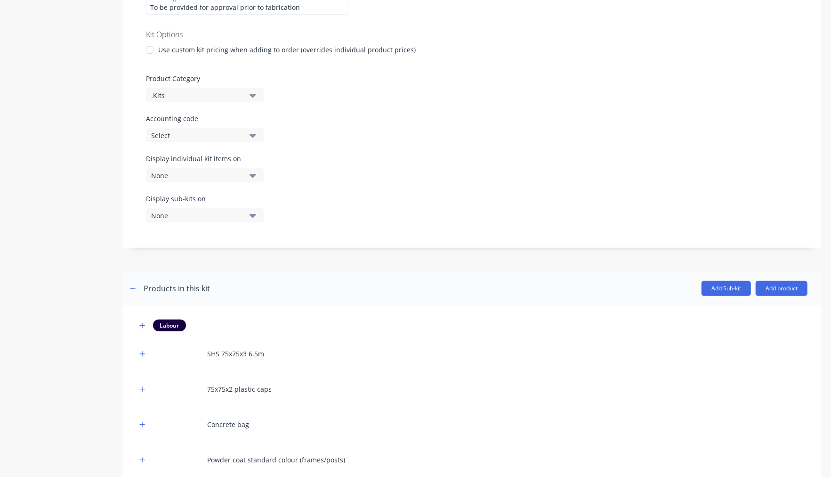
scroll to position [380, 0]
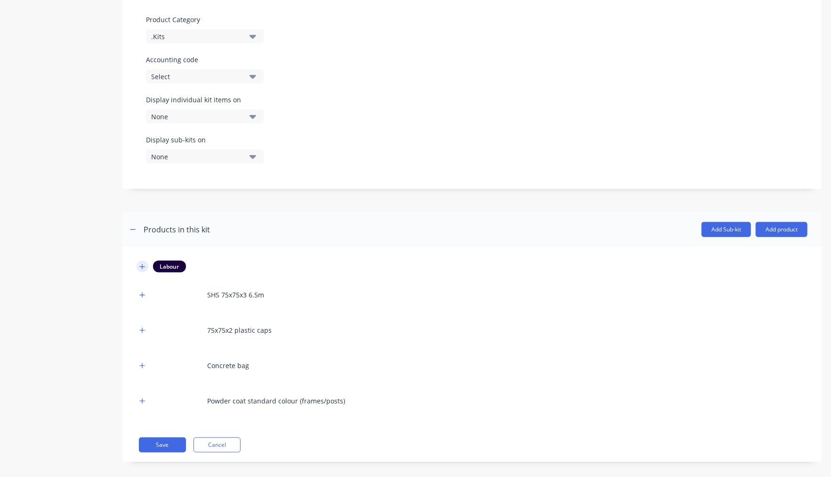
click at [148, 260] on div "Labour" at bounding box center [472, 266] width 671 height 12
click at [143, 263] on icon "button" at bounding box center [142, 266] width 6 height 7
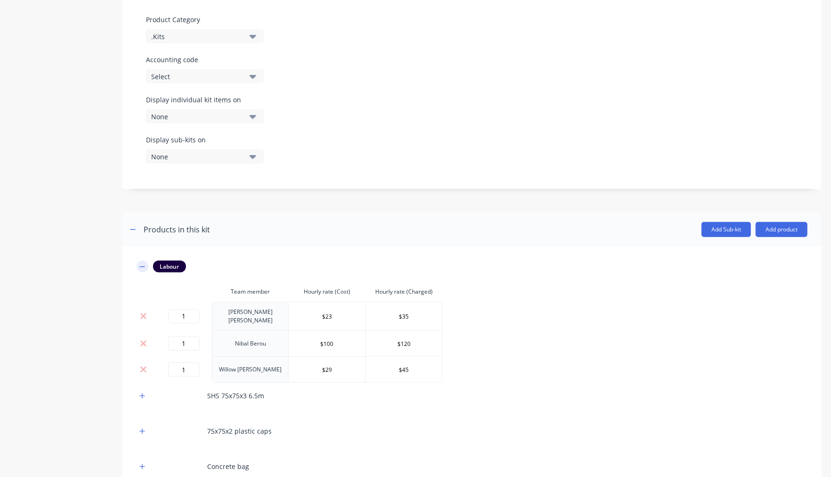
click at [143, 263] on icon "button" at bounding box center [142, 266] width 6 height 7
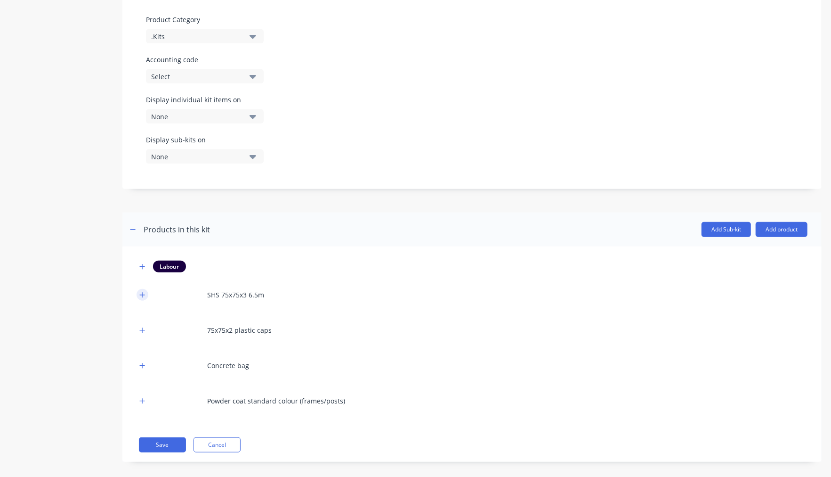
click at [141, 292] on icon "button" at bounding box center [142, 295] width 6 height 7
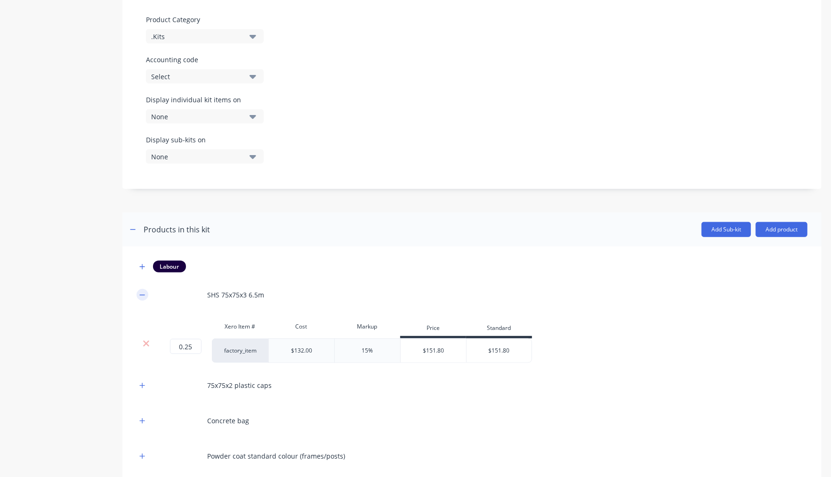
click at [141, 292] on icon "button" at bounding box center [142, 295] width 6 height 7
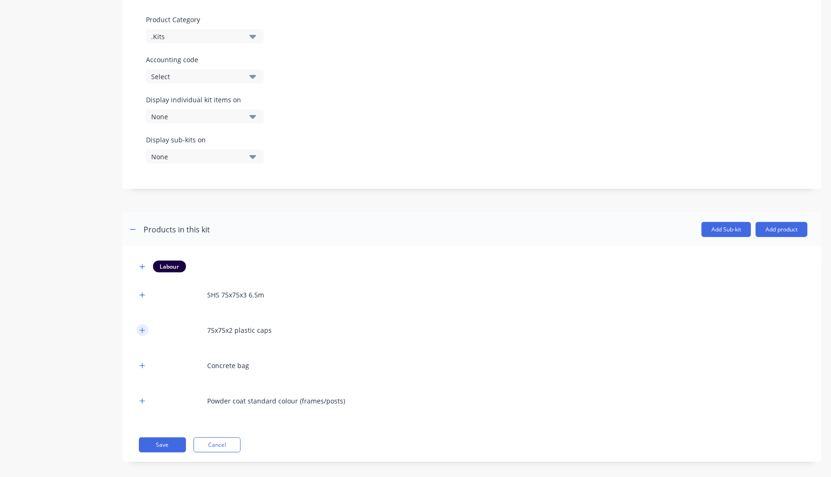
click at [144, 327] on icon "button" at bounding box center [142, 330] width 6 height 7
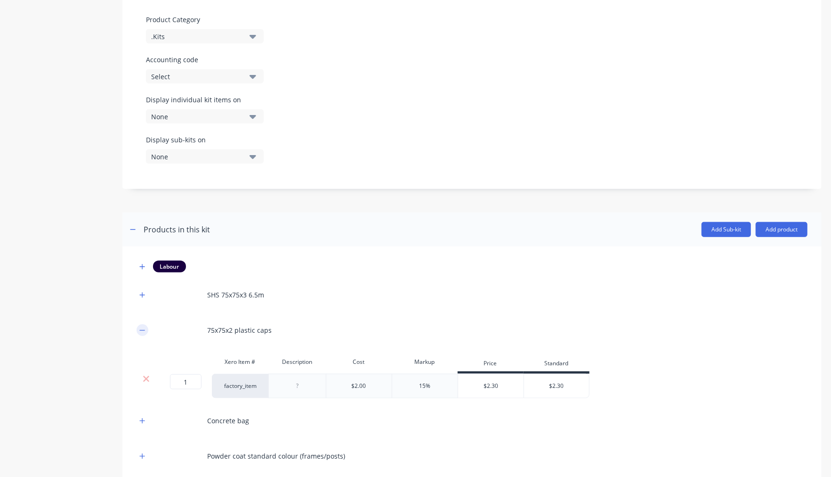
click at [144, 327] on icon "button" at bounding box center [142, 330] width 6 height 7
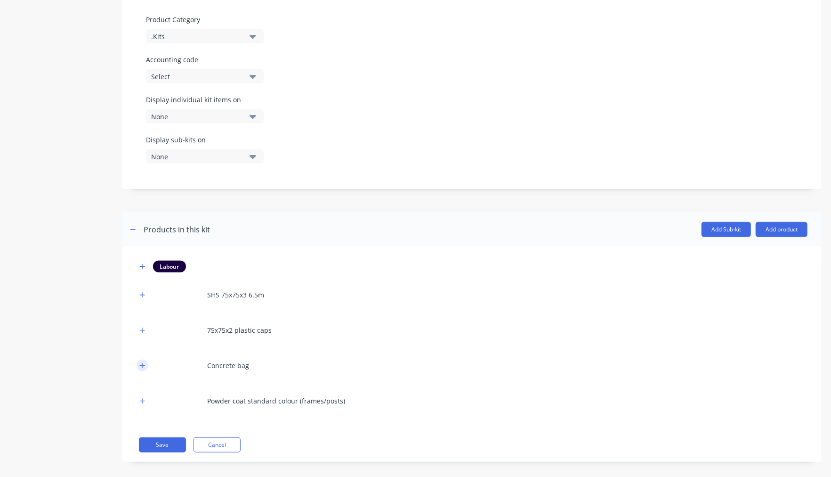
click at [145, 359] on button "button" at bounding box center [143, 365] width 12 height 12
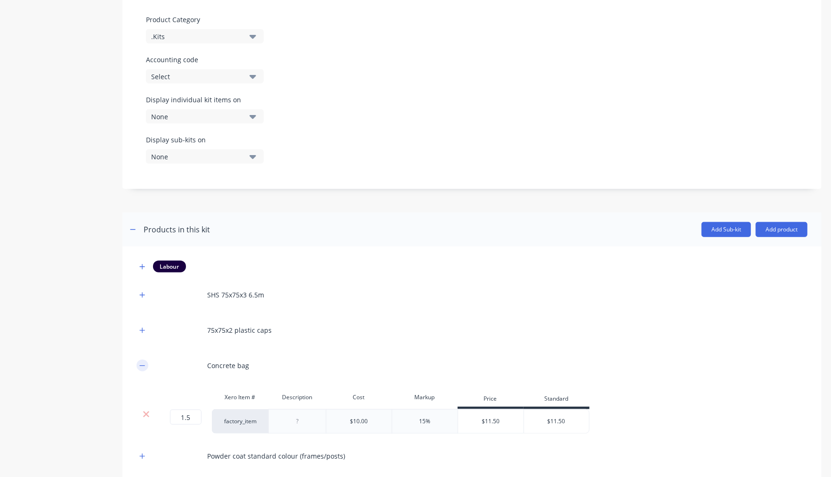
click at [146, 359] on button "button" at bounding box center [143, 365] width 12 height 12
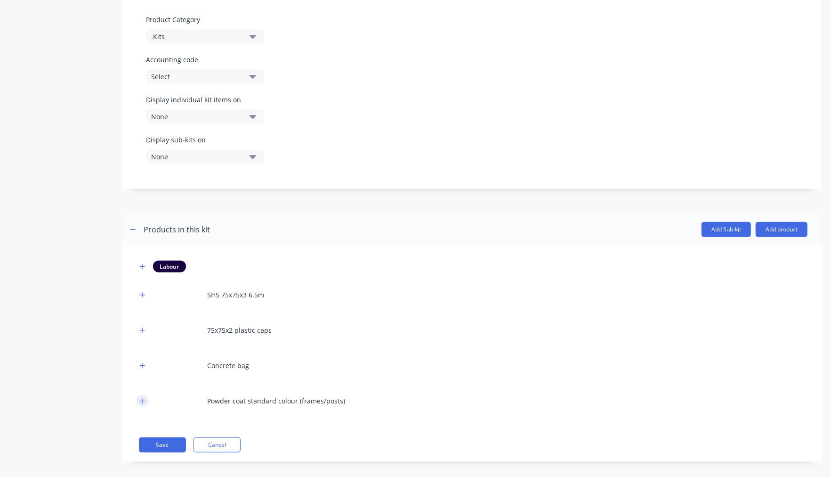
click at [143, 395] on button "button" at bounding box center [143, 401] width 12 height 12
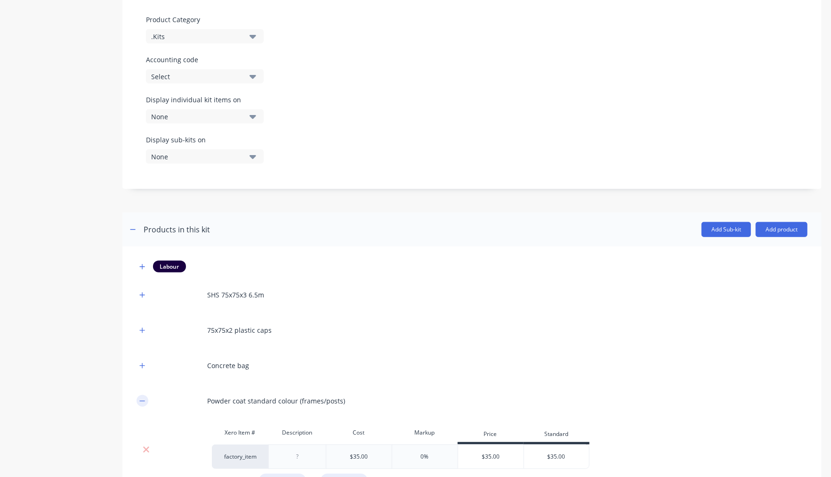
click at [144, 398] on icon "button" at bounding box center [142, 401] width 6 height 7
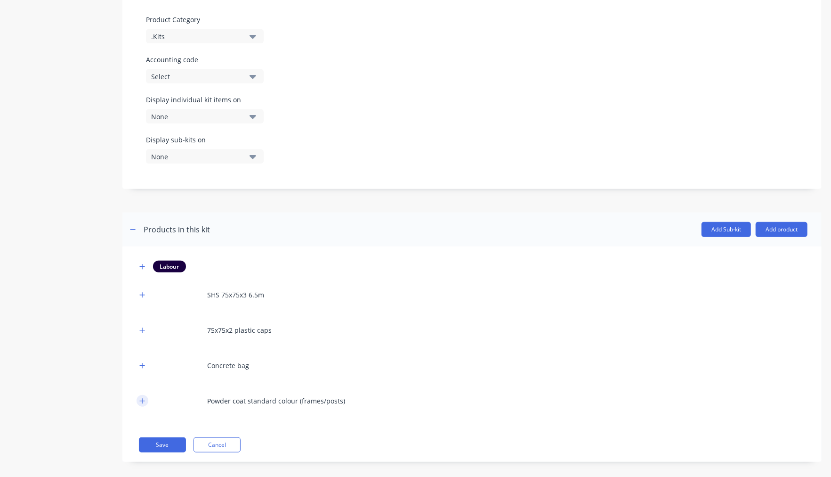
click at [144, 398] on icon "button" at bounding box center [142, 401] width 6 height 7
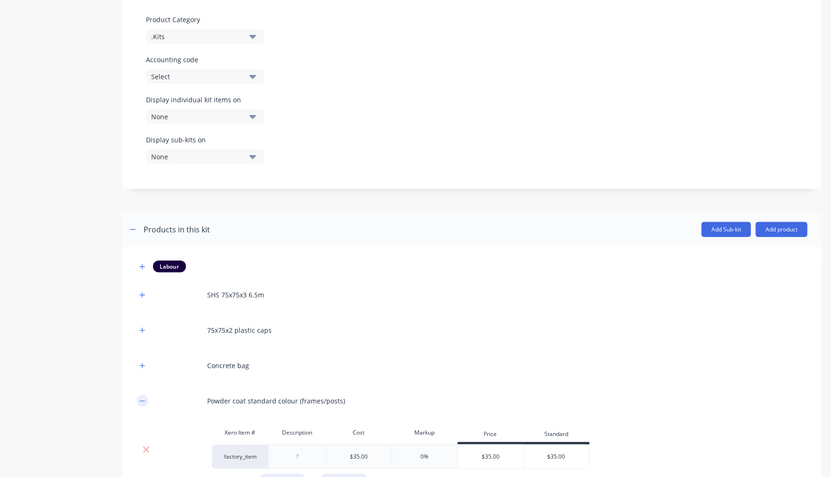
click at [144, 398] on icon "button" at bounding box center [142, 401] width 6 height 7
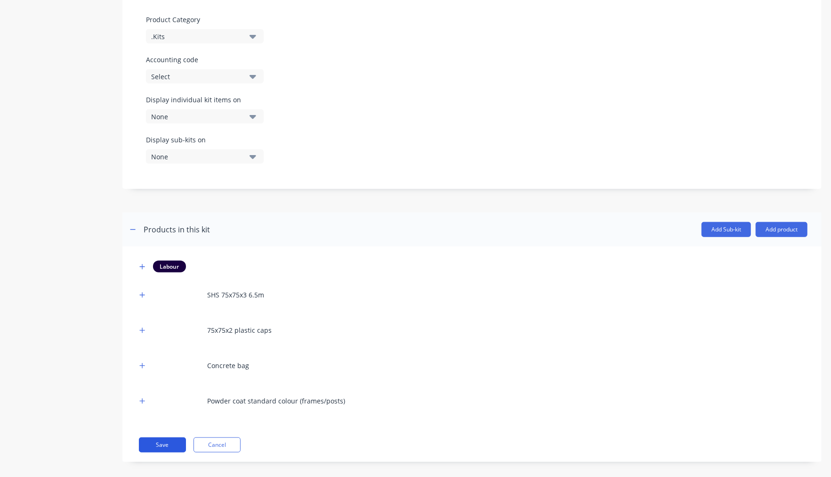
click at [176, 441] on button "Save" at bounding box center [162, 444] width 47 height 15
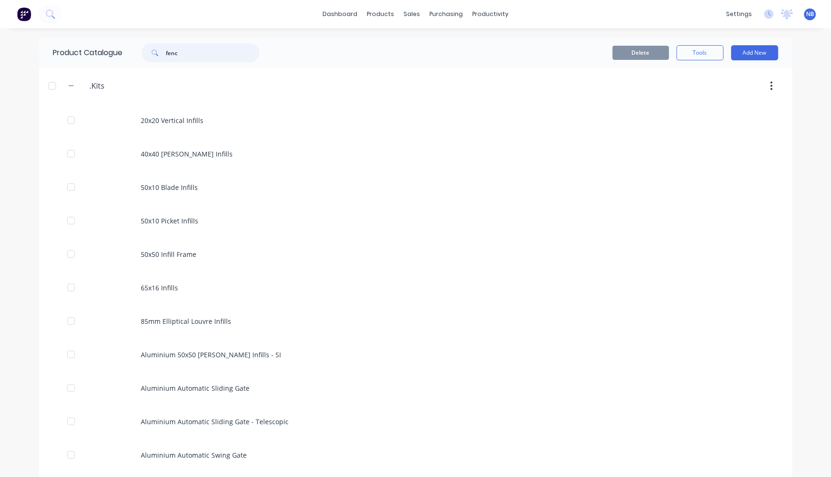
drag, startPoint x: 191, startPoint y: 57, endPoint x: 114, endPoint y: 47, distance: 77.9
click at [116, 44] on div "Product Catalogue fenc" at bounding box center [161, 53] width 244 height 30
drag, startPoint x: 190, startPoint y: 53, endPoint x: 92, endPoint y: 23, distance: 102.5
click at [132, 40] on div "Product Catalogue infill" at bounding box center [161, 53] width 244 height 30
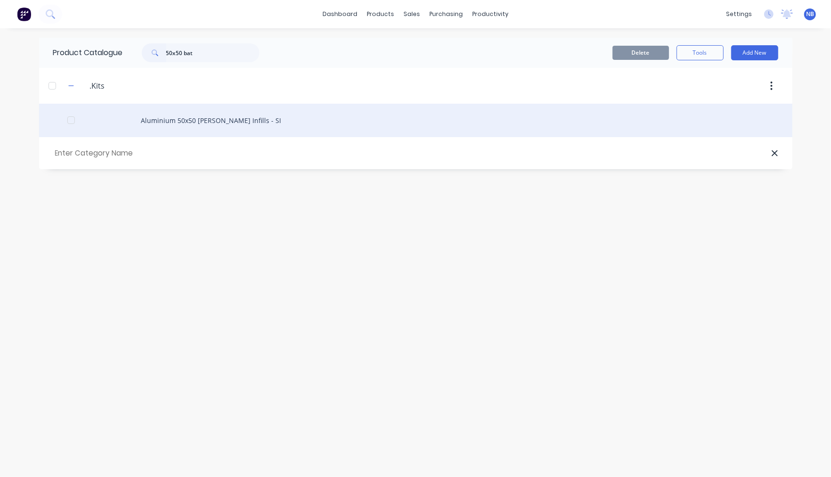
click at [227, 122] on div "Aluminium 50x50 Batten Infills - SI" at bounding box center [416, 120] width 754 height 33
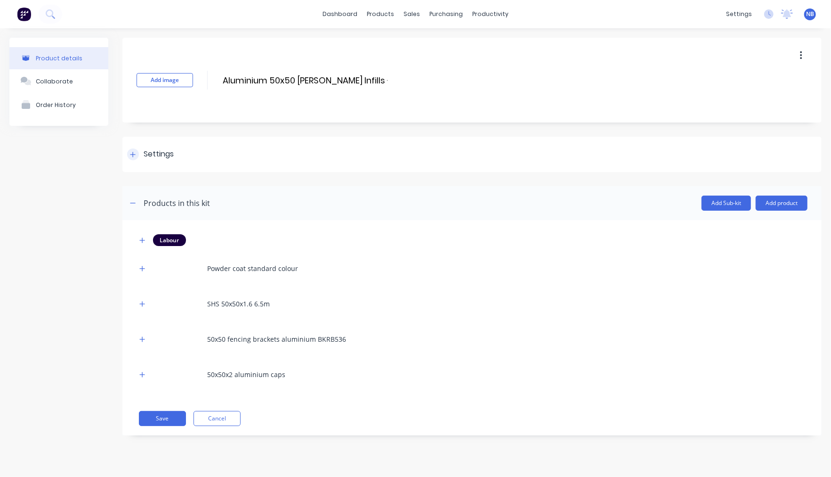
click at [139, 153] on div "Settings" at bounding box center [150, 154] width 47 height 12
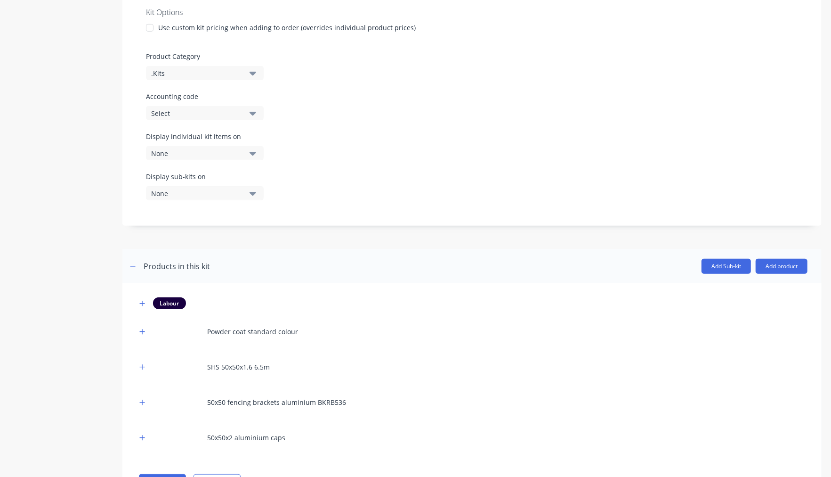
scroll to position [380, 0]
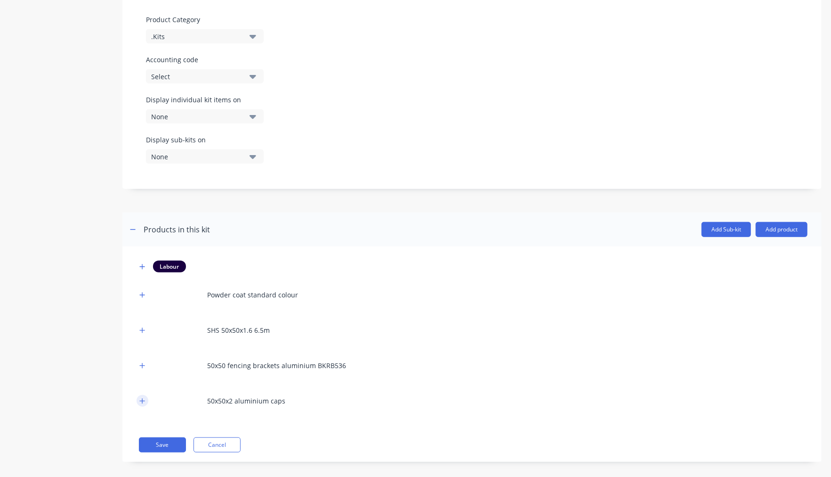
click at [139, 398] on icon "button" at bounding box center [142, 401] width 6 height 7
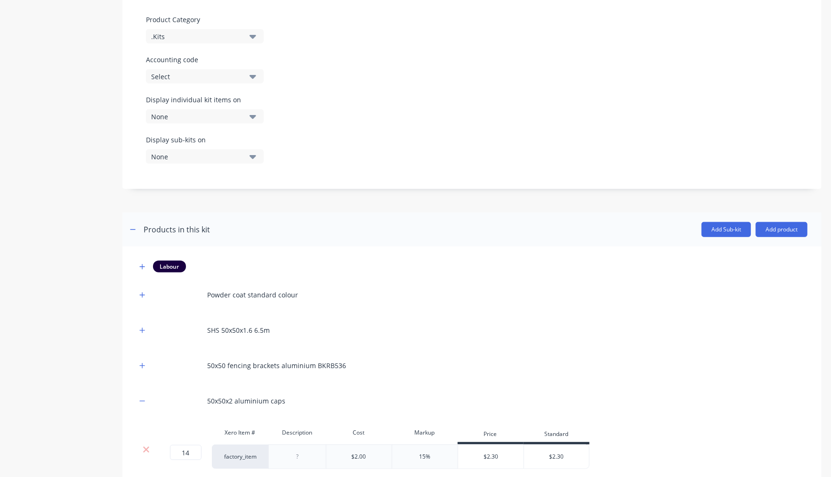
scroll to position [435, 0]
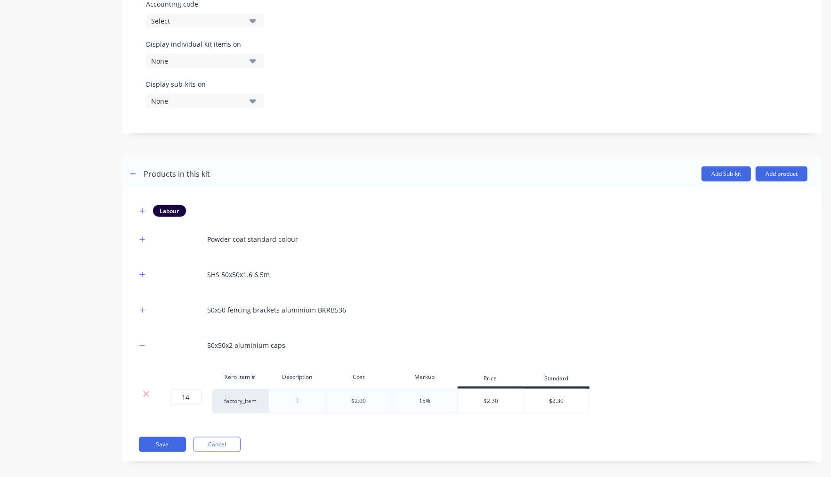
click at [134, 337] on div "Labour Powder coat standard colour SHS 50x50x1.6 6.5m 50x50 fencing brackets al…" at bounding box center [471, 326] width 699 height 270
click at [138, 339] on button "button" at bounding box center [143, 345] width 12 height 12
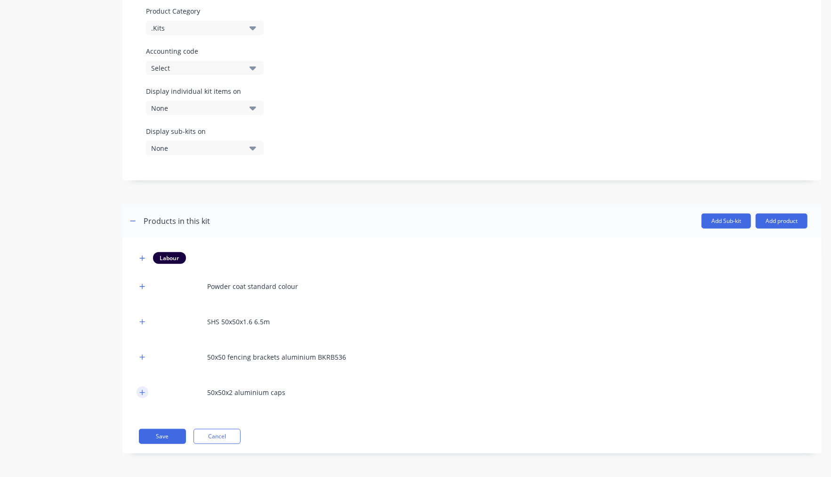
scroll to position [380, 0]
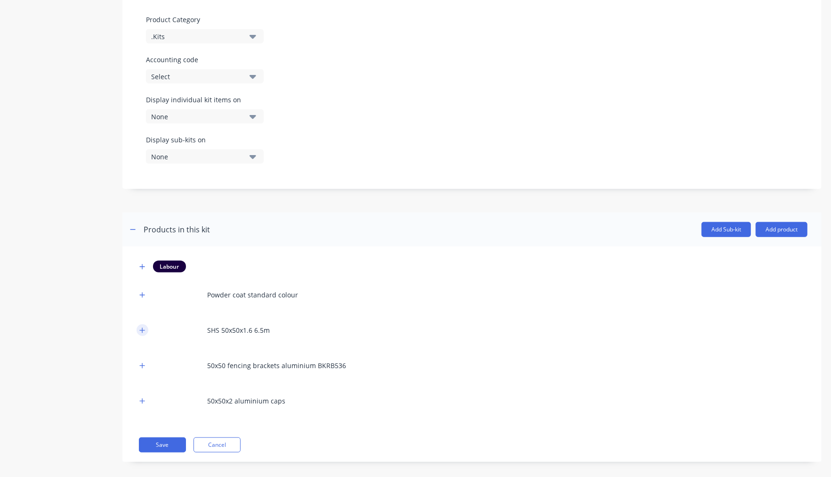
click at [139, 324] on button "button" at bounding box center [143, 330] width 12 height 12
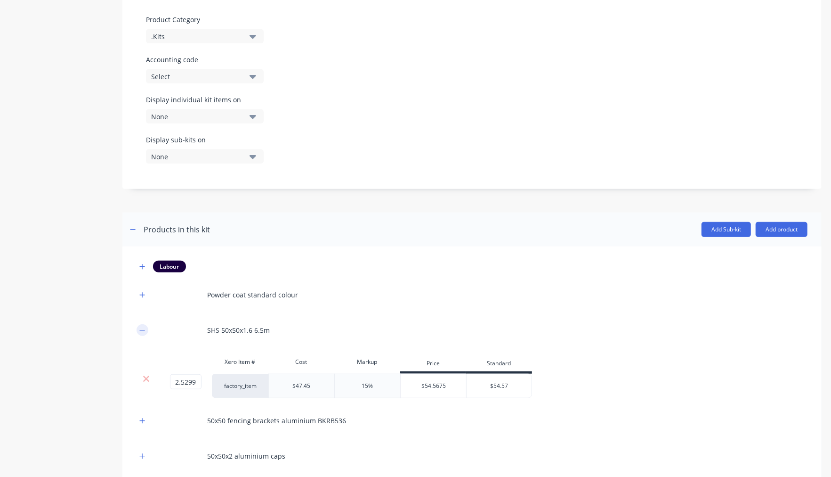
click at [140, 327] on icon "button" at bounding box center [142, 330] width 6 height 7
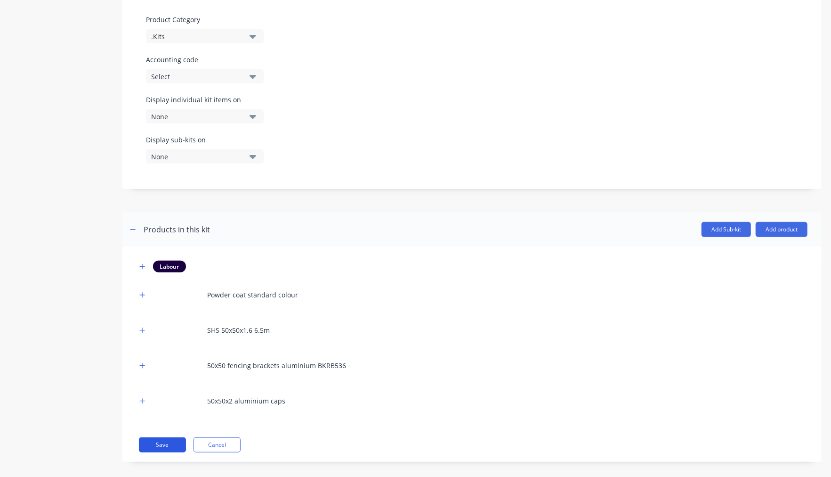
click at [158, 437] on button "Save" at bounding box center [162, 444] width 47 height 15
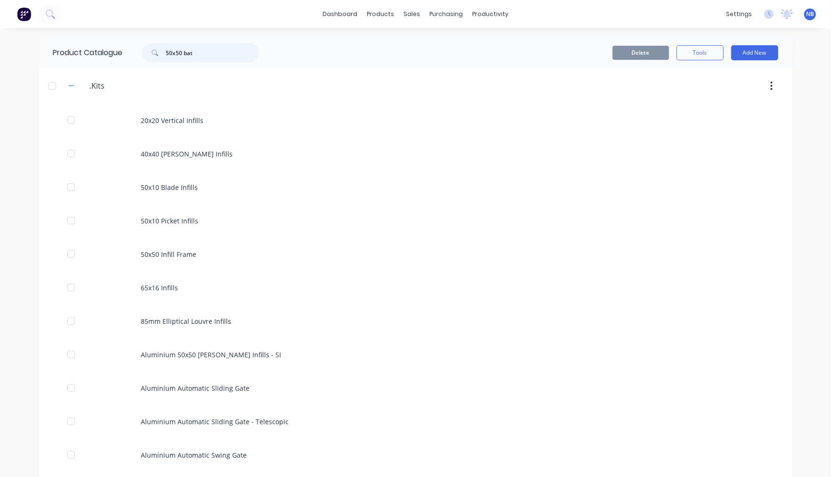
click at [210, 57] on input "50x50 bat" at bounding box center [212, 52] width 93 height 19
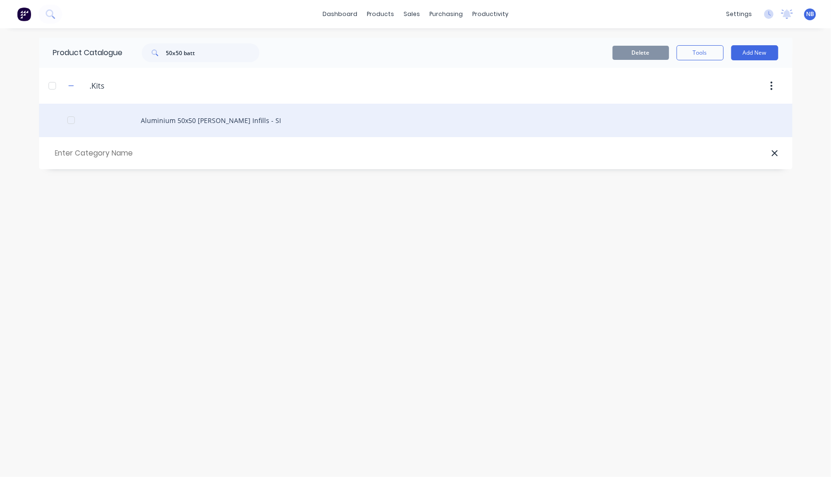
click at [213, 125] on div "Aluminium 50x50 Batten Infills - SI" at bounding box center [416, 120] width 754 height 33
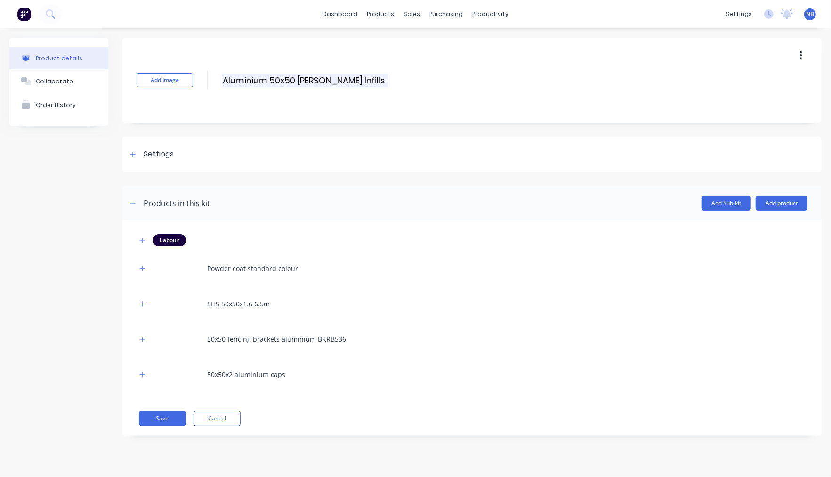
click at [348, 81] on input "Aluminium 50x50 Batten Infills - SI" at bounding box center [305, 80] width 167 height 14
click at [18, 236] on div "Product details Collaborate Order History" at bounding box center [58, 244] width 99 height 412
click at [135, 153] on icon at bounding box center [133, 154] width 6 height 7
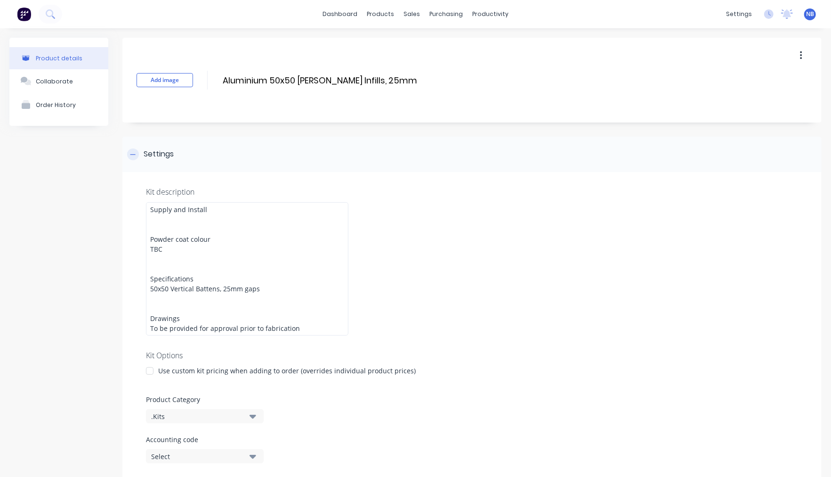
click at [134, 154] on icon at bounding box center [133, 154] width 6 height 7
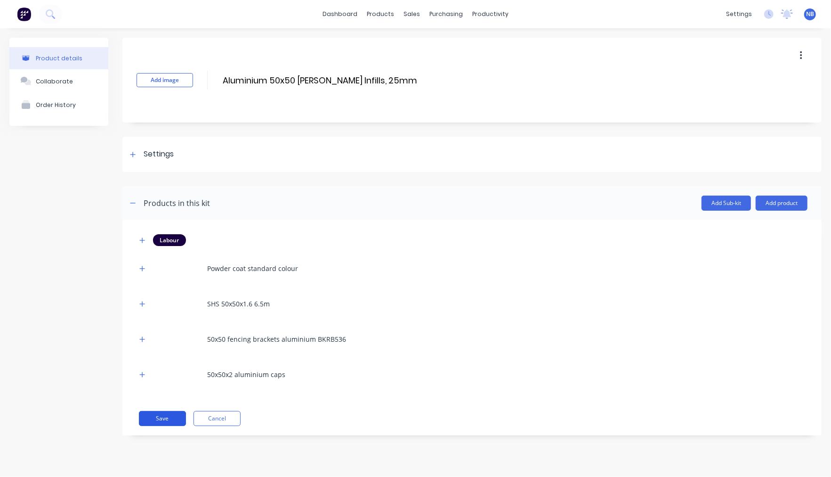
click at [162, 421] on button "Save" at bounding box center [162, 418] width 47 height 15
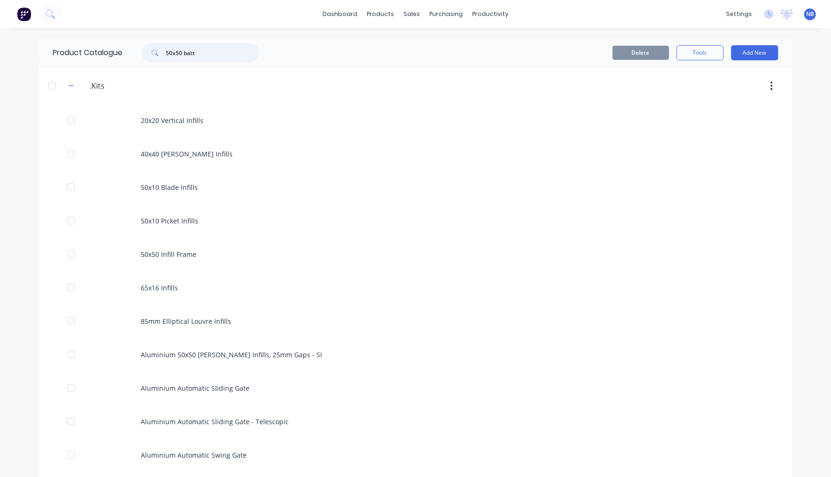
drag, startPoint x: 206, startPoint y: 53, endPoint x: 124, endPoint y: 47, distance: 82.2
click at [123, 49] on div "50x50 batt" at bounding box center [198, 52] width 151 height 19
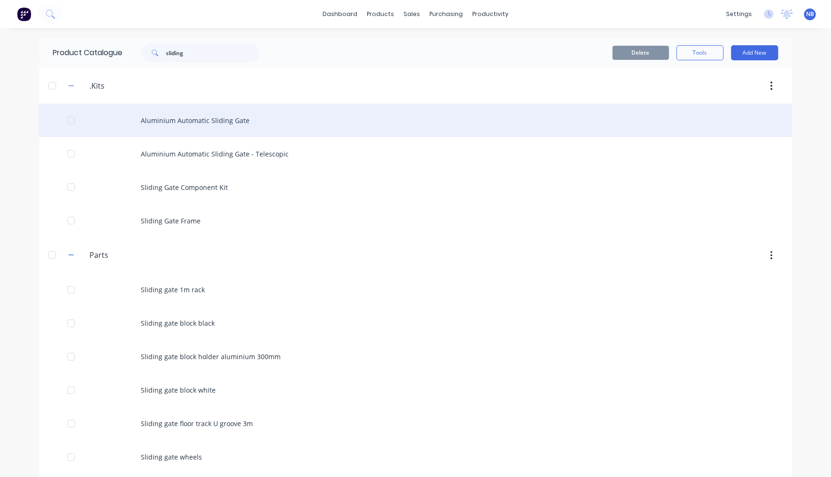
click at [257, 129] on div "Aluminium Automatic Sliding Gate" at bounding box center [416, 120] width 754 height 33
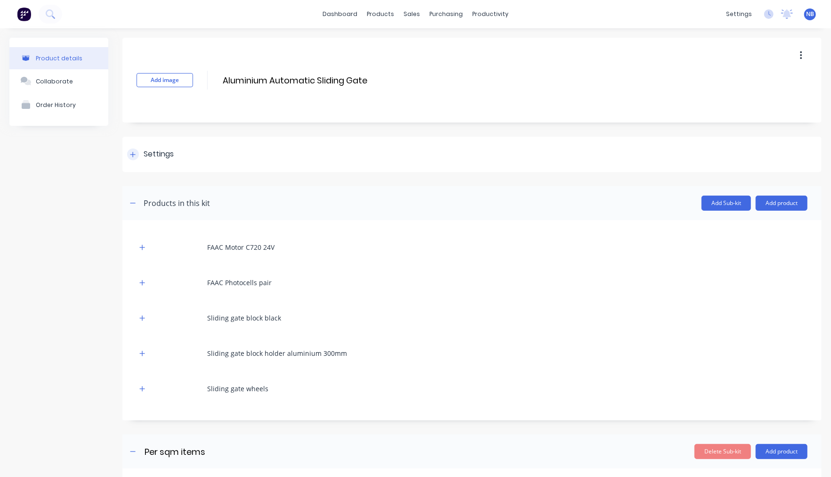
click at [156, 157] on div "Settings" at bounding box center [159, 154] width 30 height 12
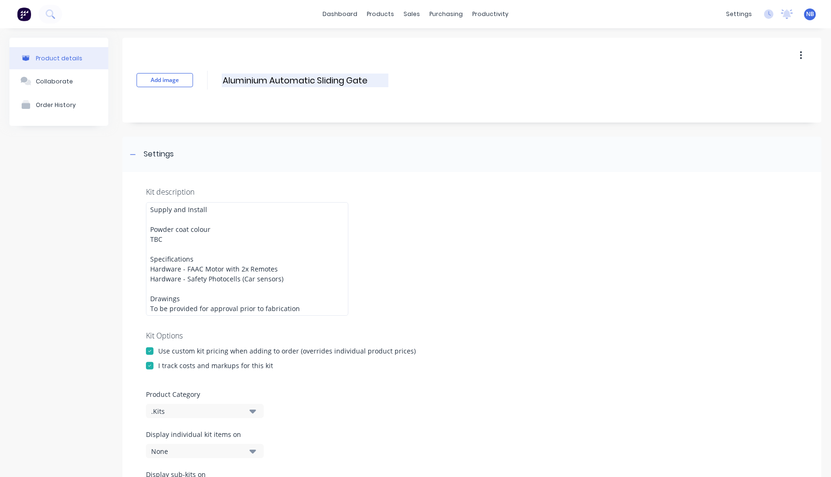
click at [345, 80] on input "Aluminium Automatic Sliding Gate" at bounding box center [305, 80] width 167 height 14
click at [441, 74] on div "Add image Aluminium Automatic Sliding Gate Aluminium Automatic Sliding Gate Ent…" at bounding box center [471, 80] width 699 height 85
click at [390, 81] on div "Add image Aluminium Automatic Sliding Gate Aluminium Automatic Sliding Gate Ent…" at bounding box center [471, 80] width 699 height 85
click at [374, 83] on input "Aluminium Automatic Sliding Gate" at bounding box center [305, 80] width 167 height 14
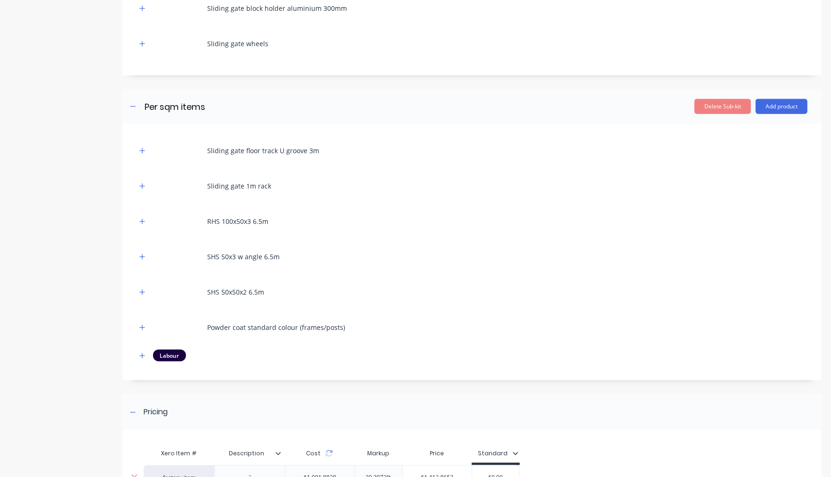
scroll to position [820, 0]
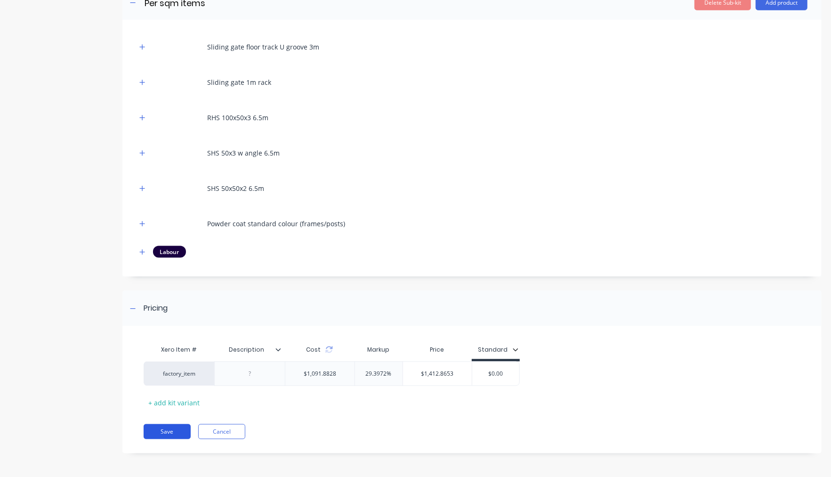
click at [171, 433] on button "Save" at bounding box center [167, 431] width 47 height 15
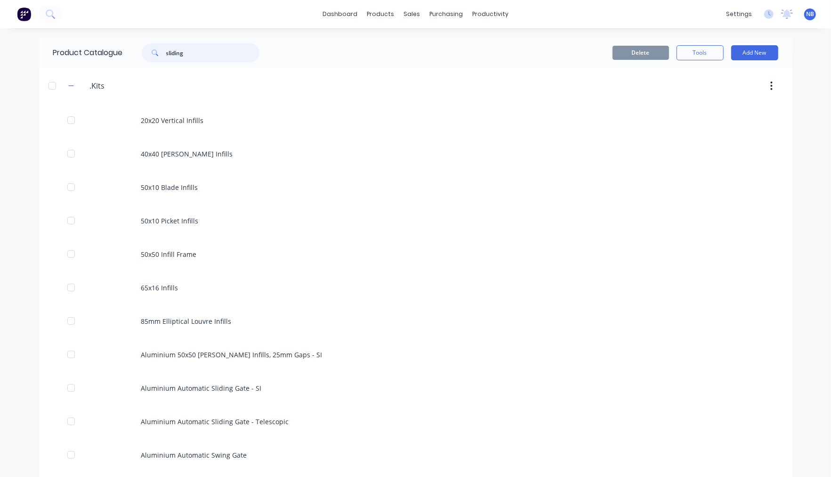
drag, startPoint x: 200, startPoint y: 55, endPoint x: 70, endPoint y: 44, distance: 130.5
click at [69, 43] on div "Product Catalogue sliding" at bounding box center [161, 53] width 244 height 30
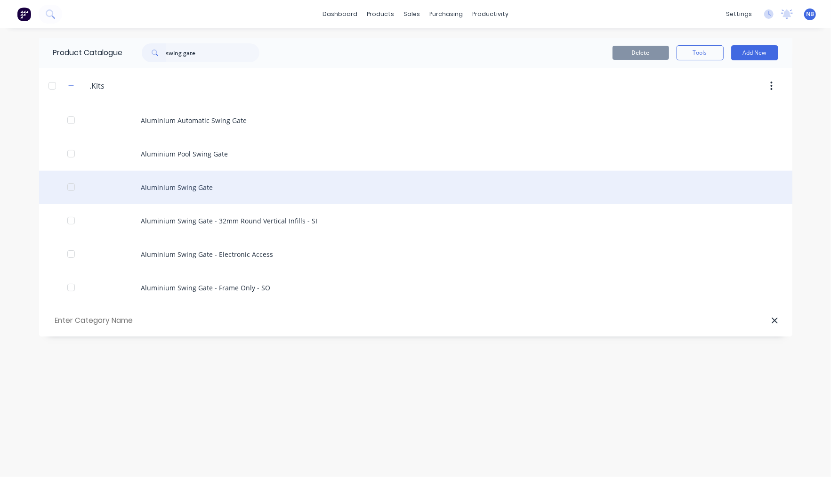
click at [236, 187] on div "Aluminium Swing Gate" at bounding box center [416, 187] width 754 height 33
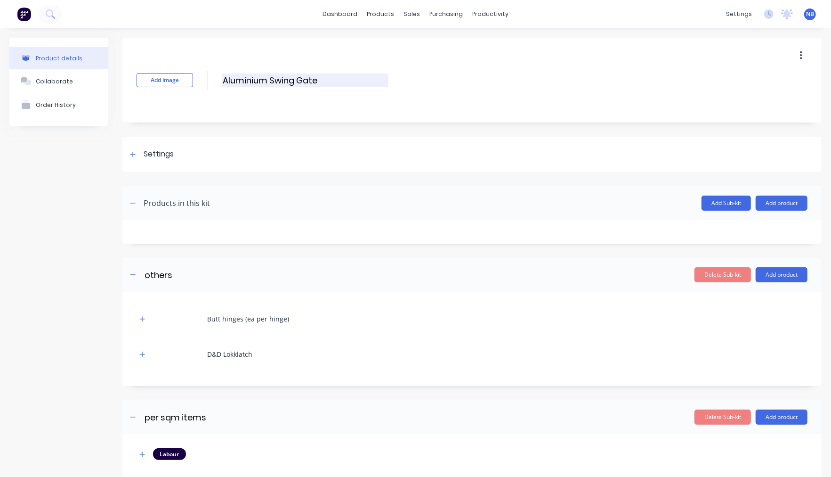
drag, startPoint x: 317, startPoint y: 73, endPoint x: 330, endPoint y: 77, distance: 14.2
click at [317, 73] on input "Aluminium Swing Gate" at bounding box center [305, 80] width 167 height 14
click at [330, 78] on input "Aluminium Swing Gate" at bounding box center [305, 80] width 167 height 14
click at [129, 160] on div "Settings" at bounding box center [471, 154] width 699 height 35
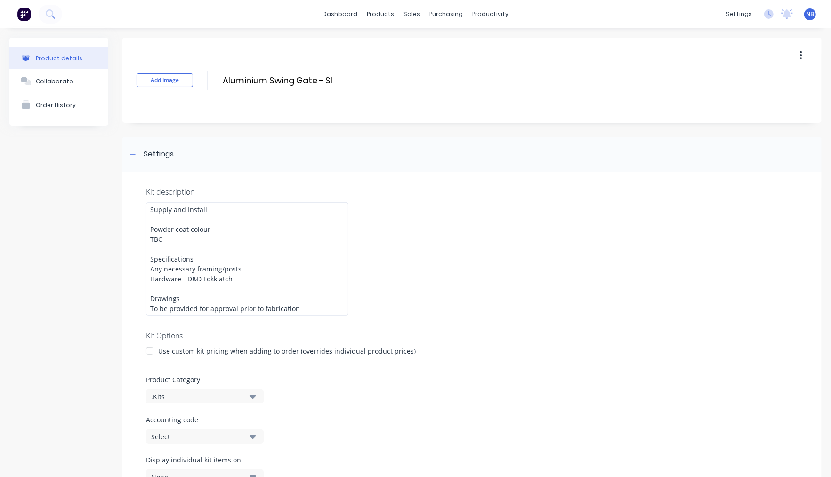
drag, startPoint x: 269, startPoint y: 75, endPoint x: 329, endPoint y: 87, distance: 60.5
click at [270, 75] on input "Aluminium Swing Gate - SI" at bounding box center [305, 80] width 167 height 14
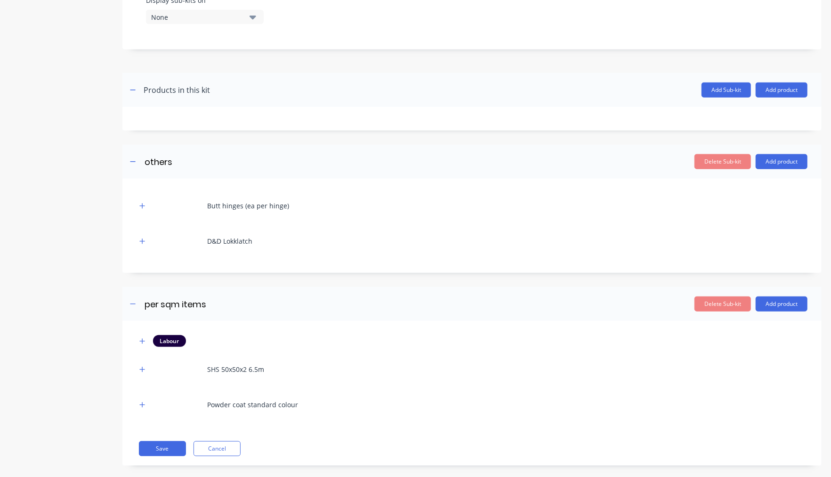
scroll to position [504, 0]
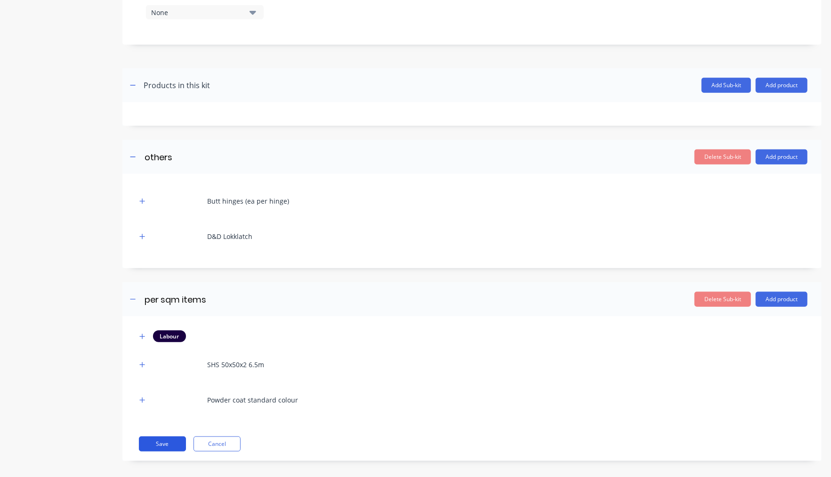
click at [147, 439] on button "Save" at bounding box center [162, 443] width 47 height 15
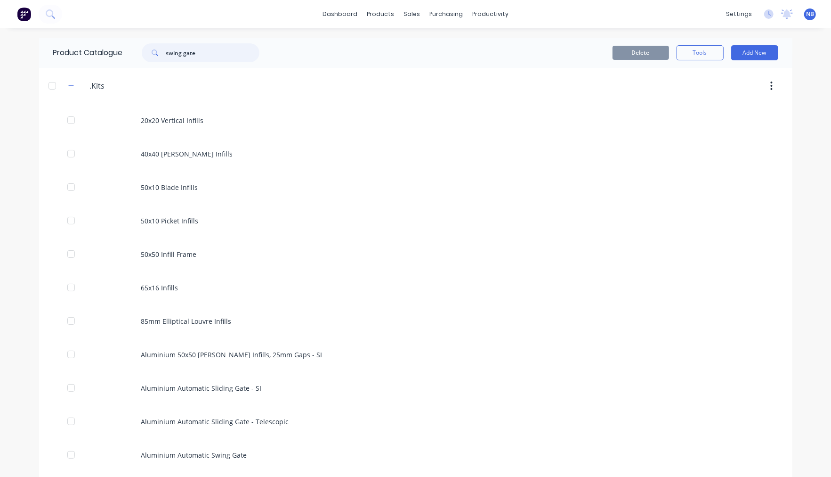
click at [208, 56] on input "swing gate" at bounding box center [212, 52] width 93 height 19
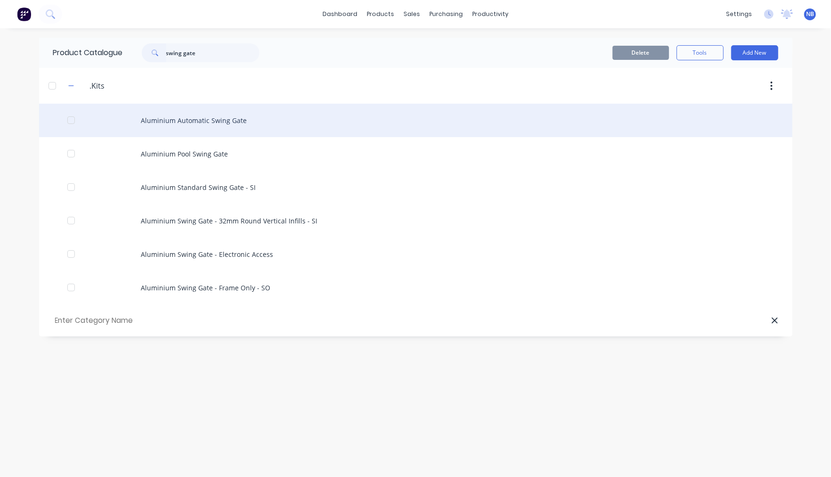
click at [216, 132] on div "Aluminium Automatic Swing Gate" at bounding box center [416, 120] width 754 height 33
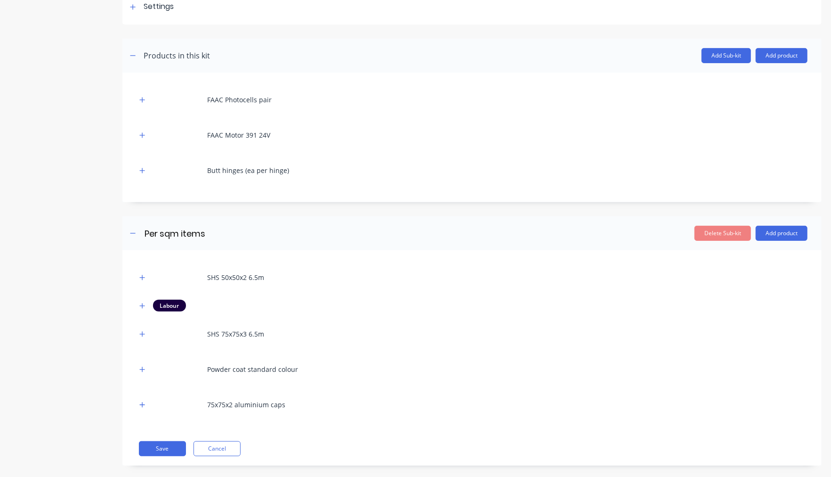
scroll to position [159, 0]
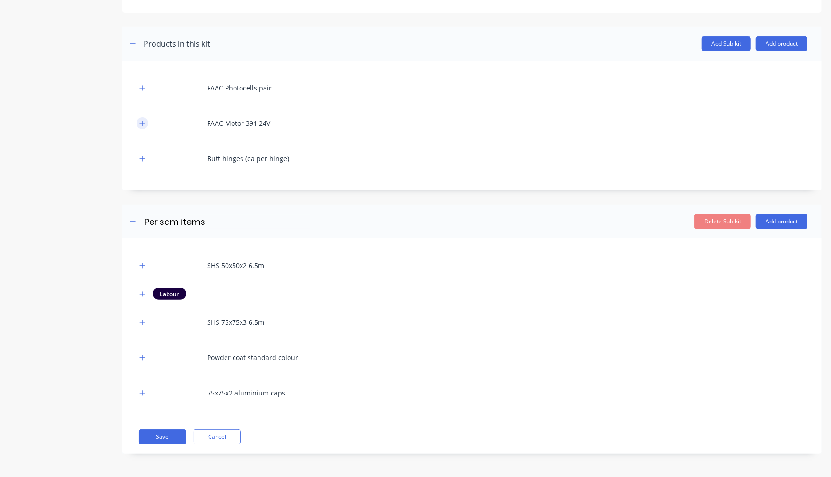
click at [144, 119] on button "button" at bounding box center [143, 123] width 12 height 12
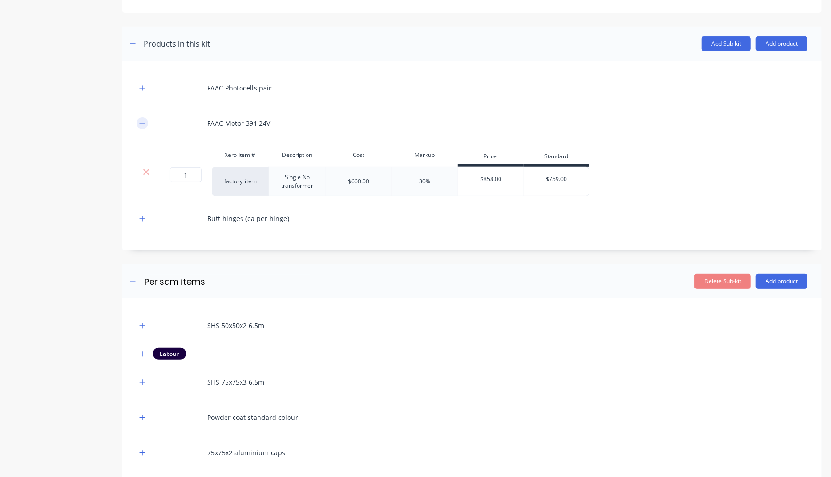
click at [144, 120] on icon "button" at bounding box center [142, 123] width 6 height 7
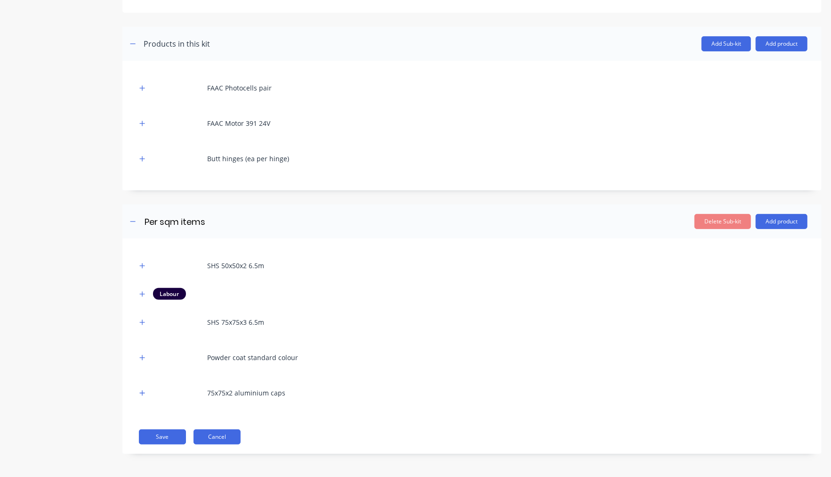
click at [213, 438] on button "Cancel" at bounding box center [217, 436] width 47 height 15
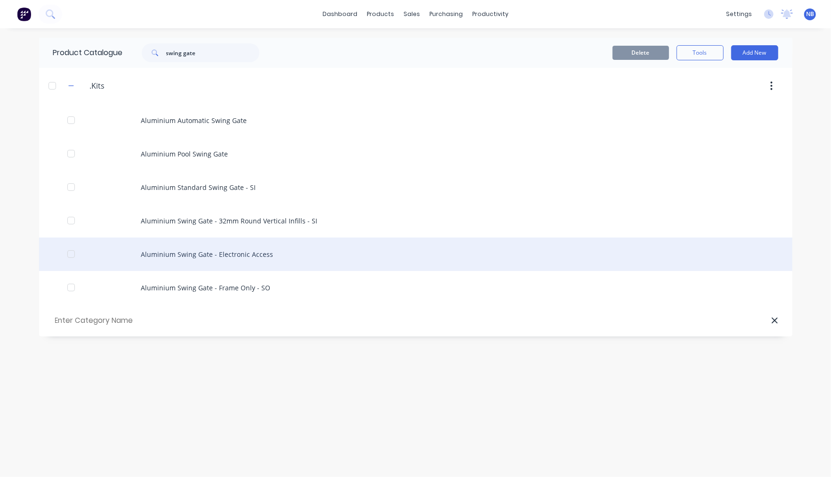
click at [260, 268] on div "Aluminium Swing Gate - Electronic Access" at bounding box center [416, 253] width 754 height 33
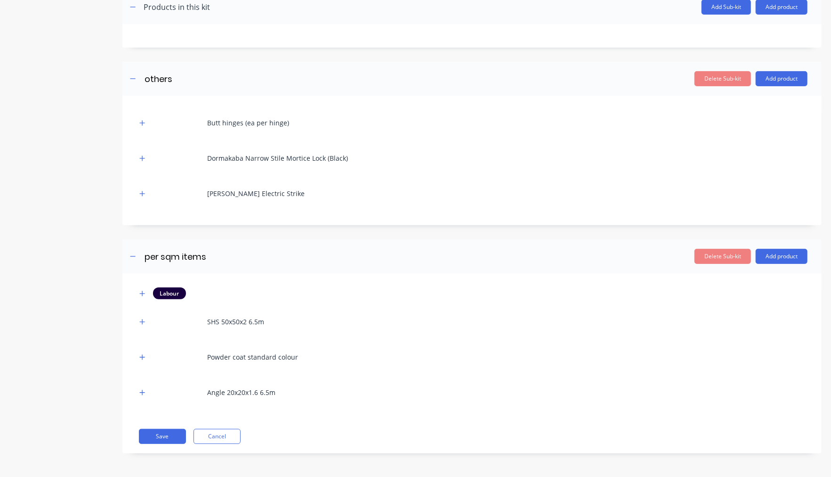
scroll to position [57, 0]
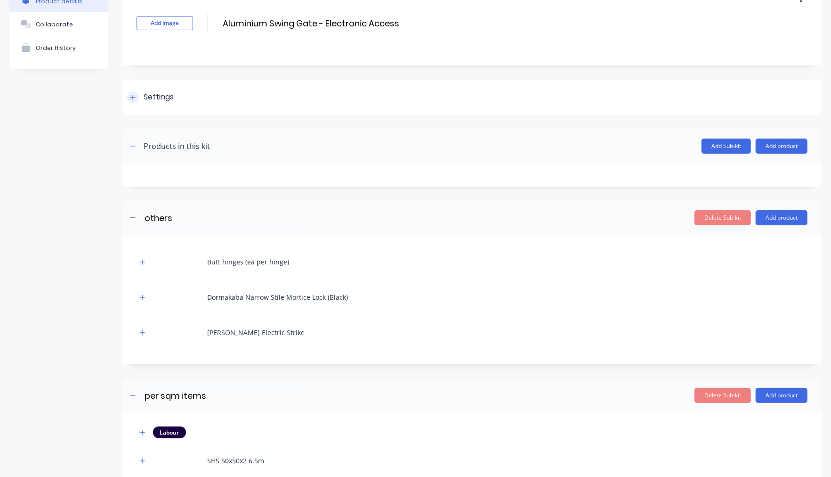
click at [140, 100] on div "Settings" at bounding box center [150, 97] width 47 height 12
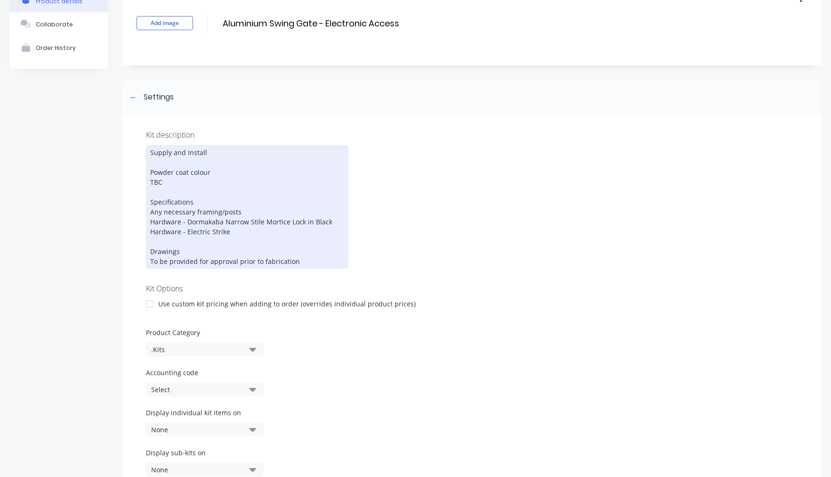
scroll to position [0, 0]
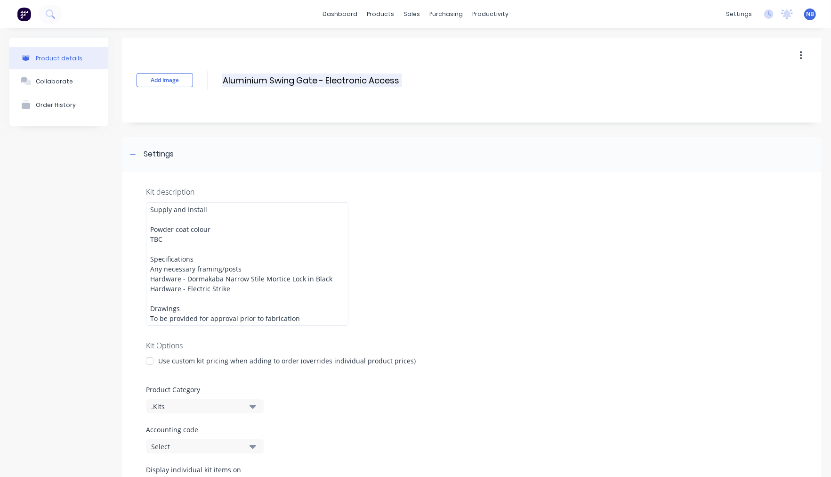
drag, startPoint x: 405, startPoint y: 74, endPoint x: 390, endPoint y: 85, distance: 18.6
click at [405, 74] on div "Add image Aluminium Swing Gate - Electronic Access Aluminium Swing Gate - Elect…" at bounding box center [471, 80] width 699 height 85
click at [390, 85] on input "Aluminium Swing Gate - Electronic Access" at bounding box center [312, 80] width 180 height 14
click at [398, 82] on input "Aluminium Swing Gate - Electronic Access" at bounding box center [312, 80] width 180 height 14
click at [323, 80] on input "Aluminium Swing Gate - Electronic Access" at bounding box center [312, 80] width 180 height 14
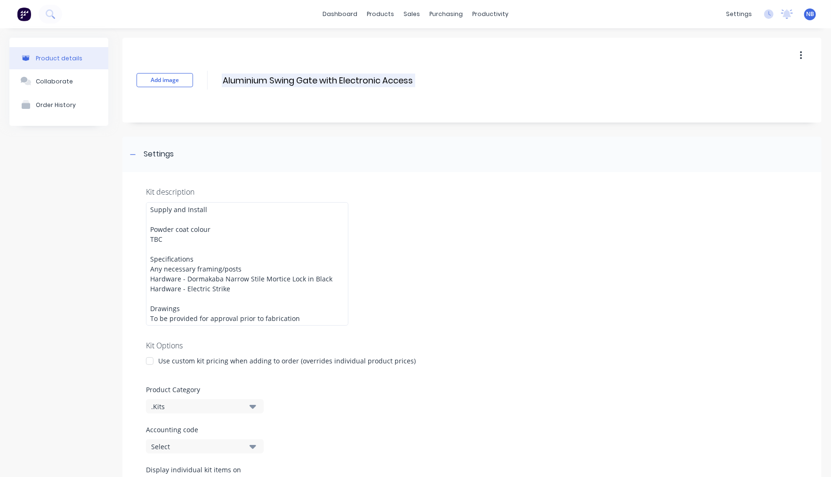
click at [413, 78] on input "Aluminium Swing Gate with Electronic Access" at bounding box center [319, 80] width 194 height 14
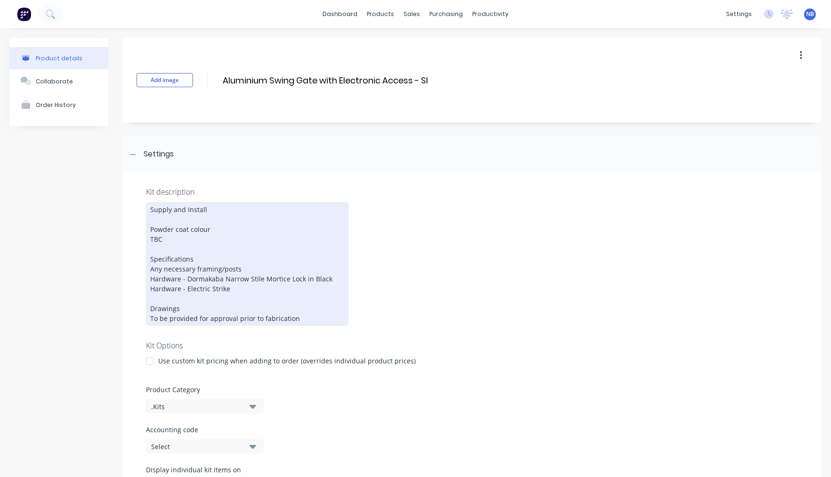
scroll to position [62, 0]
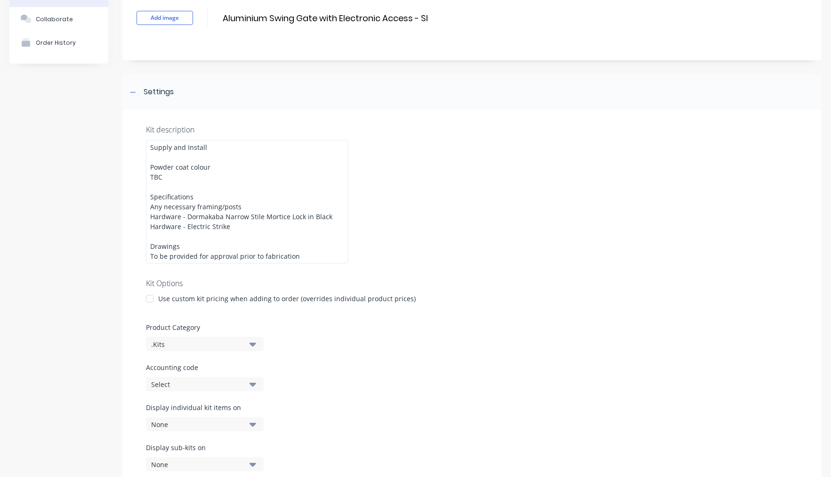
click at [106, 282] on div "Product details Collaborate Order History" at bounding box center [58, 487] width 99 height 1022
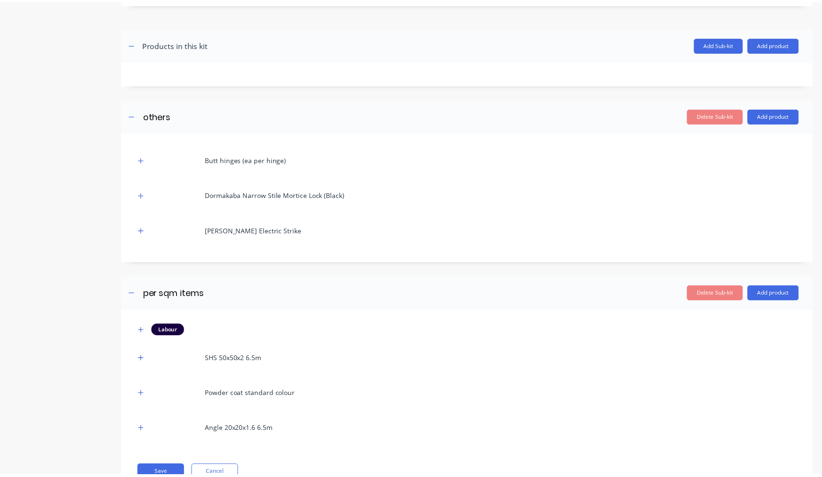
scroll to position [585, 0]
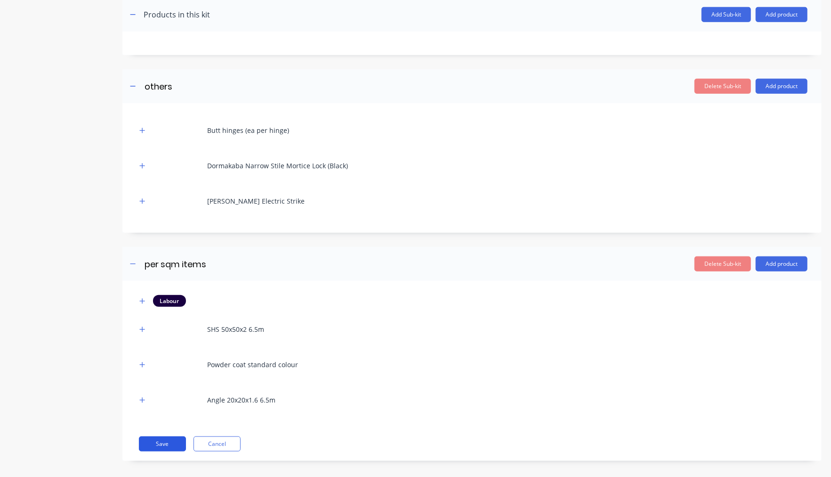
click at [162, 436] on button "Save" at bounding box center [162, 443] width 47 height 15
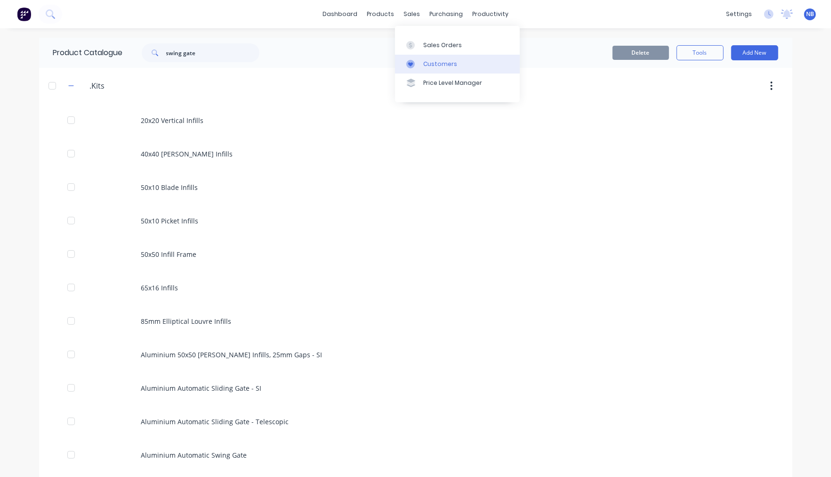
click at [417, 59] on link "Customers" at bounding box center [457, 64] width 125 height 19
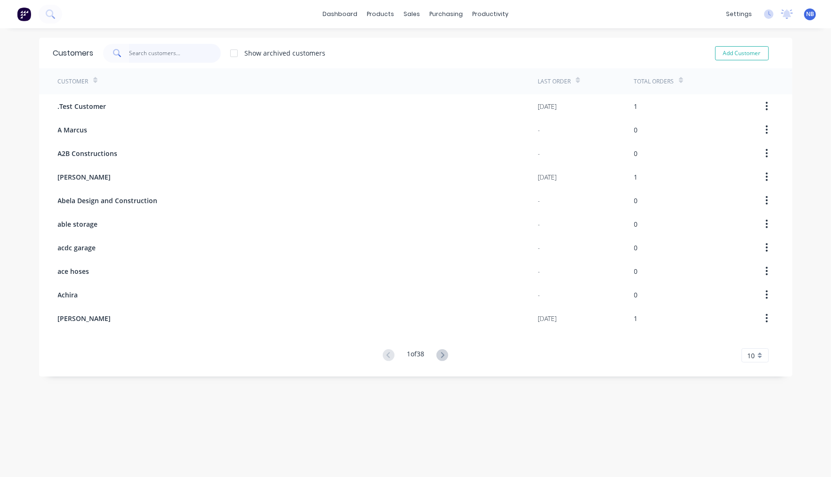
click at [151, 48] on input "text" at bounding box center [175, 53] width 92 height 19
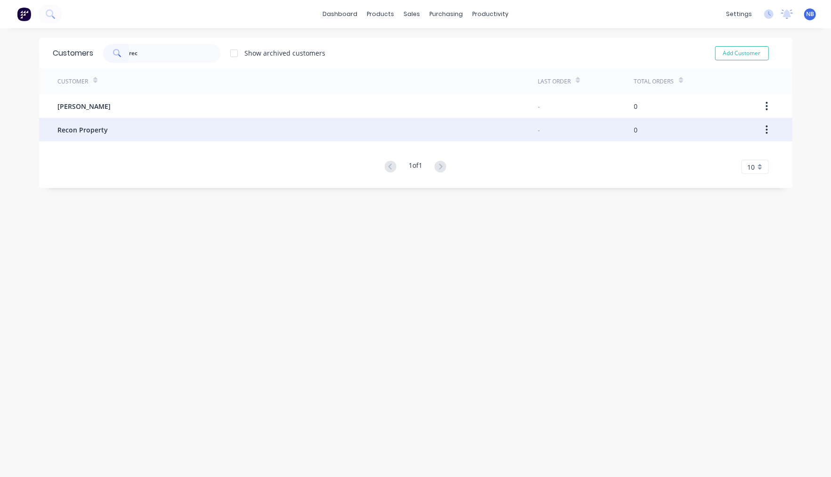
click at [113, 118] on div "Recon Property" at bounding box center [298, 130] width 480 height 24
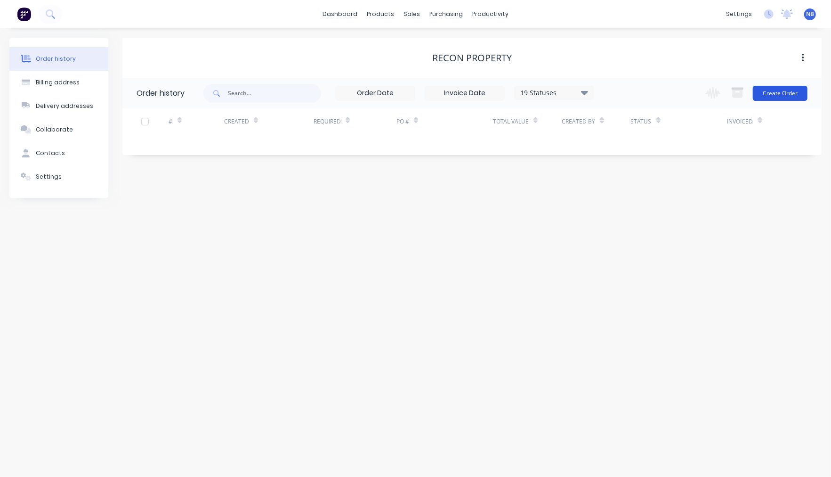
click at [794, 93] on button "Create Order" at bounding box center [780, 93] width 55 height 15
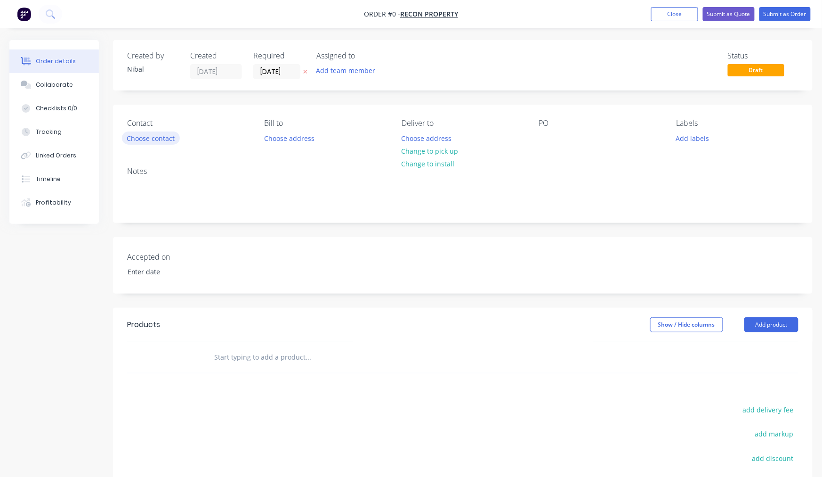
click at [149, 140] on button "Choose contact" at bounding box center [151, 137] width 58 height 13
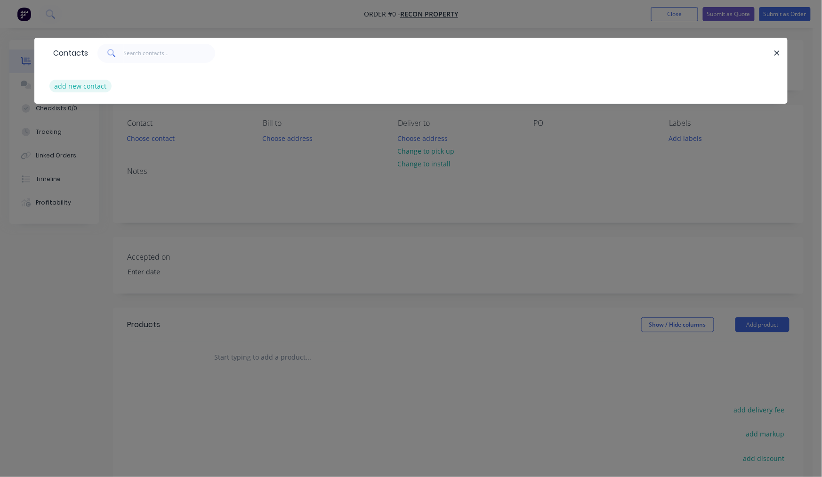
click at [104, 88] on button "add new contact" at bounding box center [80, 86] width 62 height 13
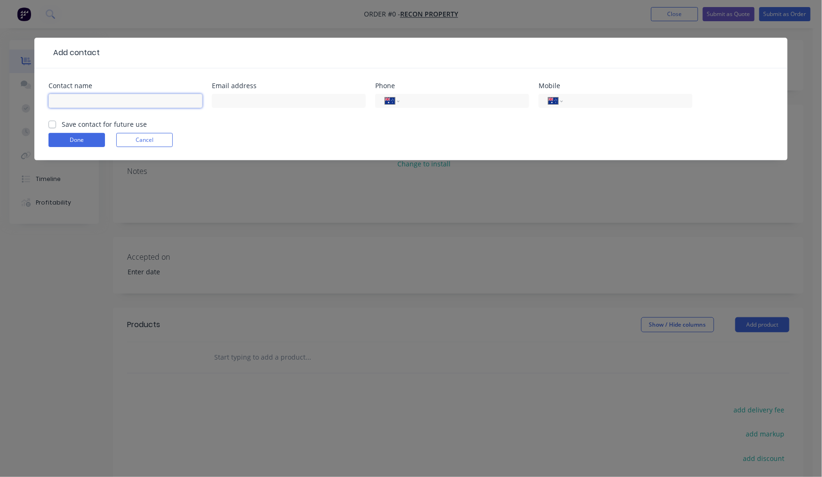
paste input "[PERSON_NAME]"
click at [255, 110] on div at bounding box center [289, 105] width 154 height 28
paste input "[EMAIL_ADDRESS][DOMAIN_NAME]"
click at [62, 125] on label "Save contact for future use" at bounding box center [104, 124] width 85 height 10
click at [49, 125] on input "Save contact for future use" at bounding box center [53, 123] width 8 height 9
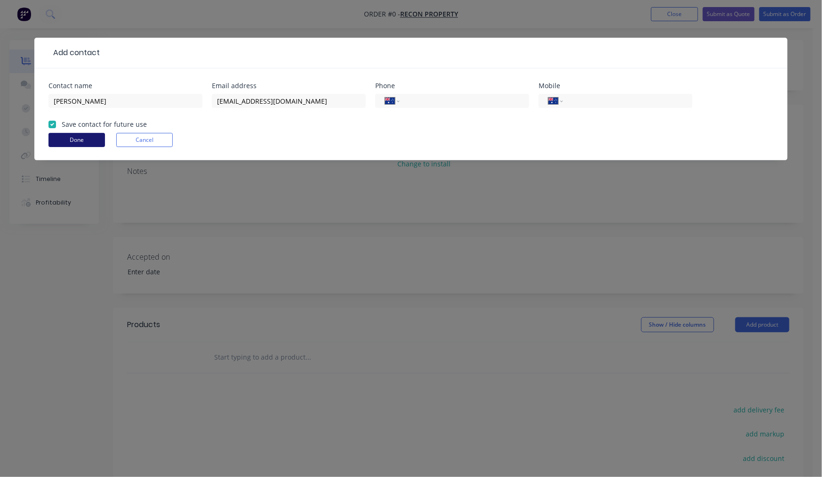
click at [68, 138] on button "Done" at bounding box center [77, 140] width 57 height 14
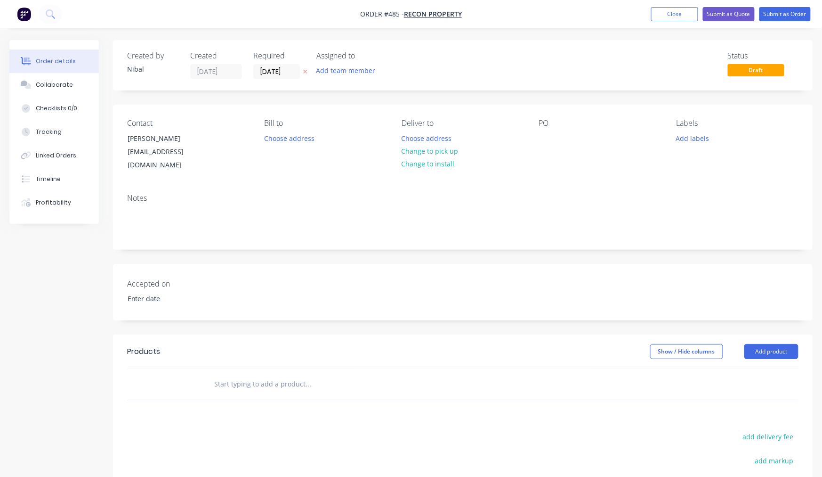
scroll to position [62, 0]
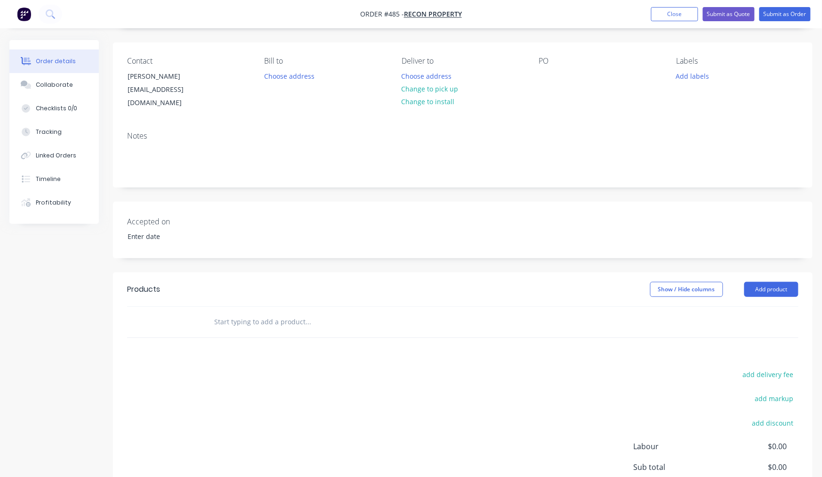
click at [283, 313] on input "text" at bounding box center [308, 321] width 188 height 19
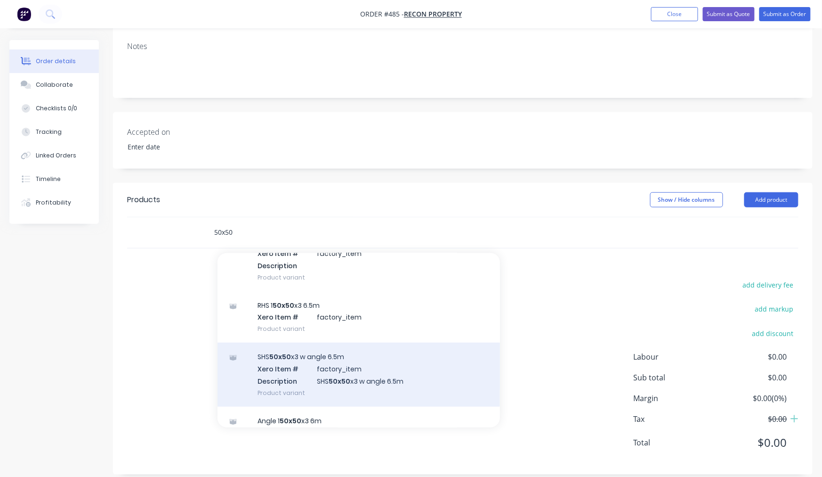
scroll to position [225, 0]
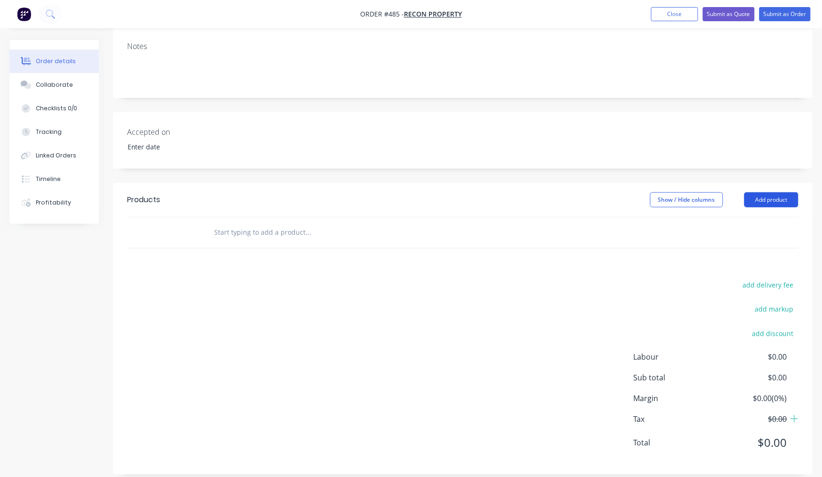
click at [767, 192] on button "Add product" at bounding box center [772, 199] width 54 height 15
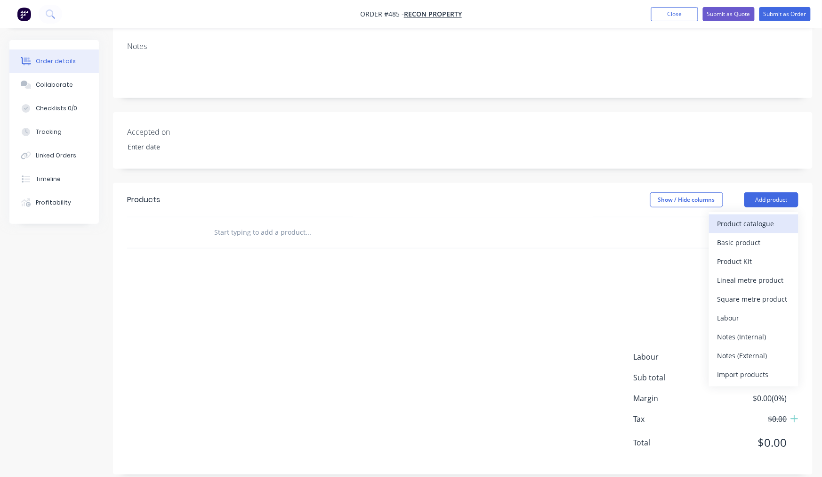
click at [752, 217] on div "Product catalogue" at bounding box center [754, 224] width 73 height 14
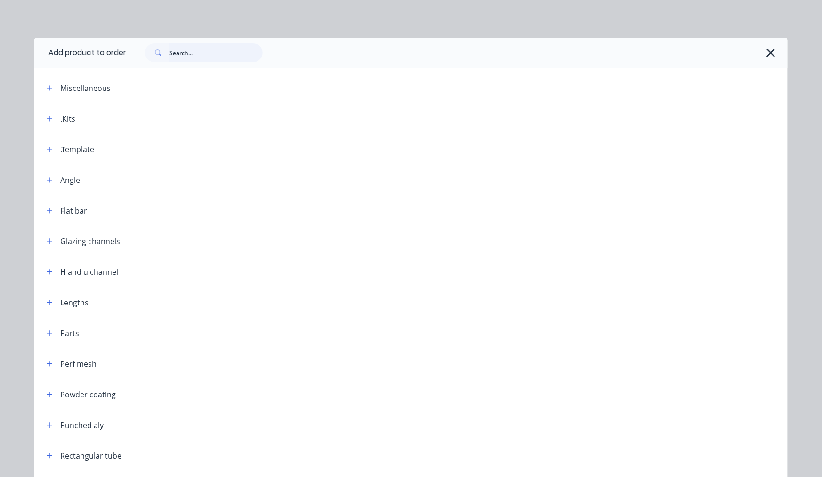
click at [241, 58] on input "text" at bounding box center [216, 52] width 93 height 19
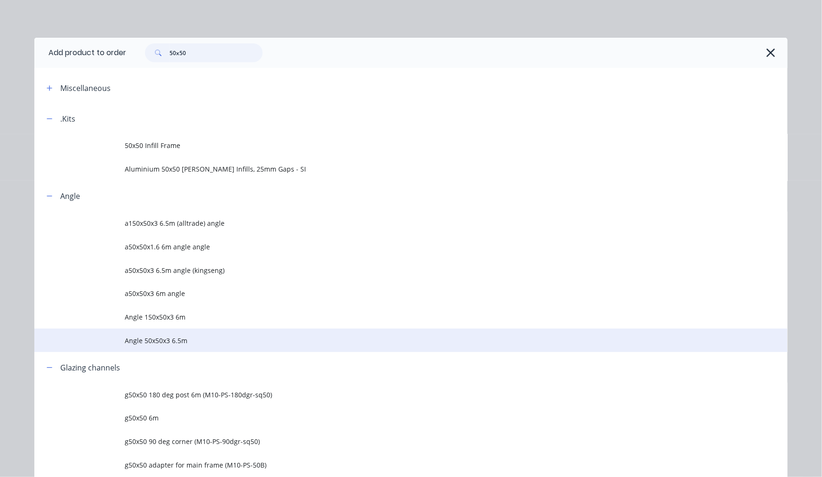
scroll to position [67, 0]
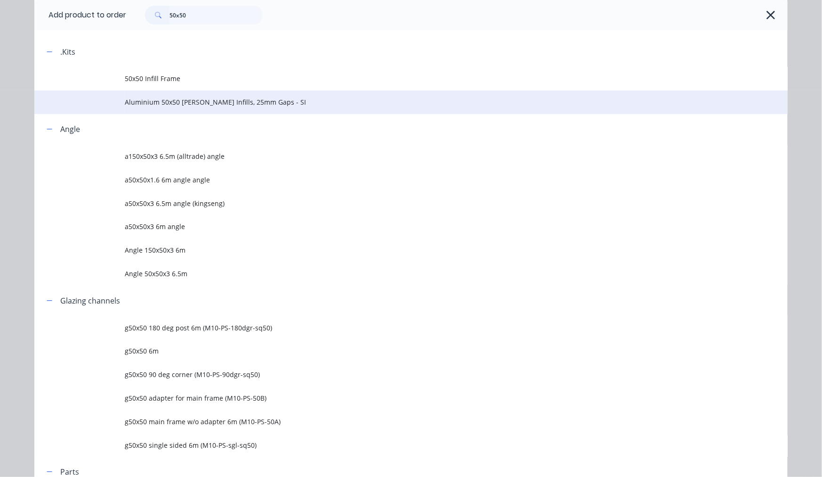
click at [196, 99] on span "Aluminium 50x50 [PERSON_NAME] Infills, 25mm Gaps - SI" at bounding box center [390, 102] width 530 height 10
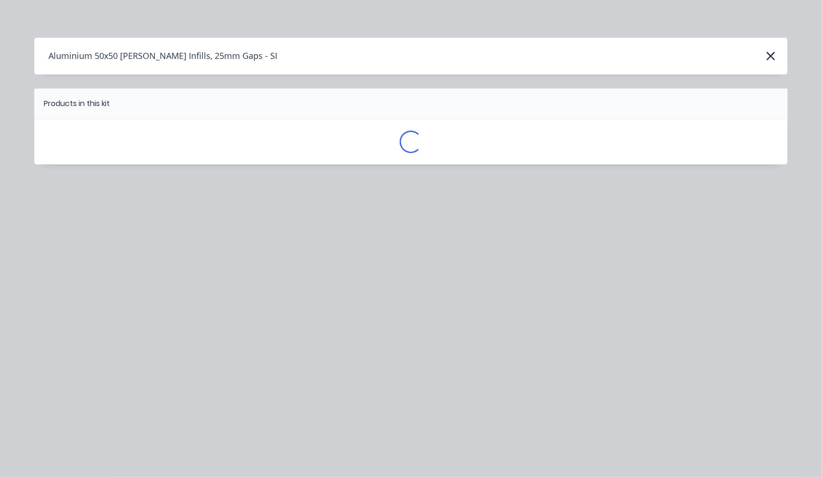
scroll to position [0, 0]
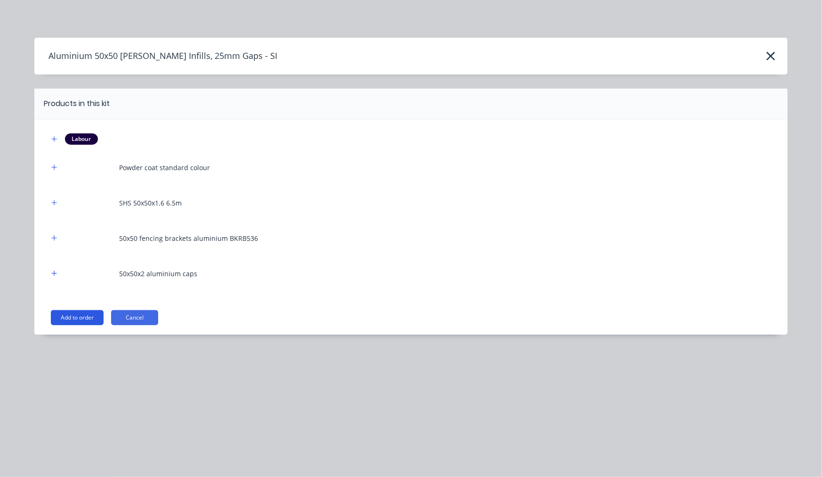
click at [87, 321] on button "Add to order" at bounding box center [77, 317] width 53 height 15
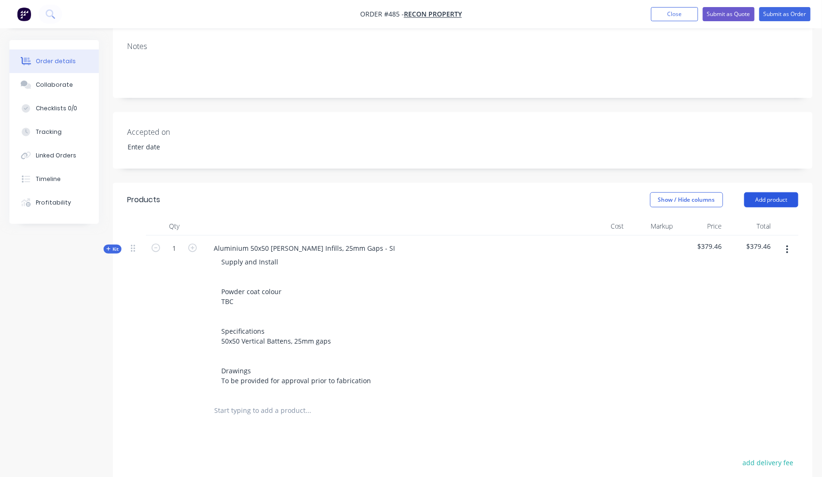
drag, startPoint x: 767, startPoint y: 187, endPoint x: 761, endPoint y: 194, distance: 8.3
click at [766, 192] on button "Add product" at bounding box center [772, 199] width 54 height 15
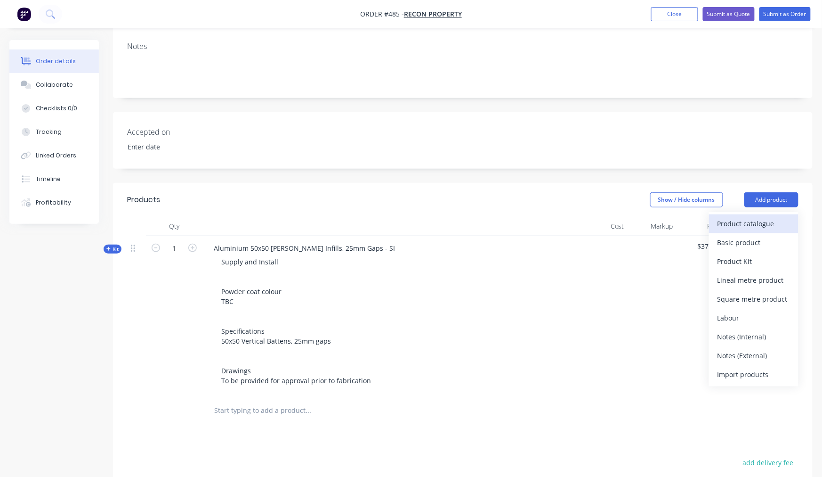
click at [751, 217] on div "Product catalogue" at bounding box center [754, 224] width 73 height 14
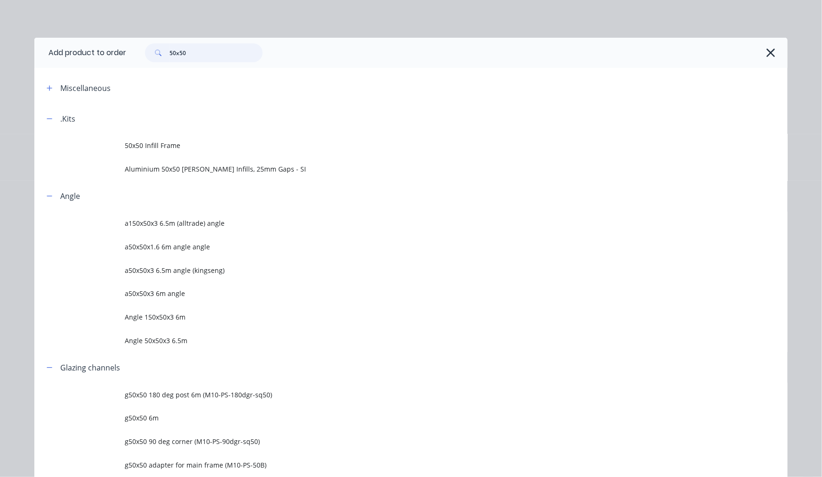
drag, startPoint x: 211, startPoint y: 49, endPoint x: 32, endPoint y: 34, distance: 179.5
click at [83, 38] on header "Add product to order 50x50" at bounding box center [411, 53] width 754 height 30
drag, startPoint x: 185, startPoint y: 51, endPoint x: 112, endPoint y: 44, distance: 73.4
click at [129, 42] on div "50x50" at bounding box center [457, 53] width 662 height 30
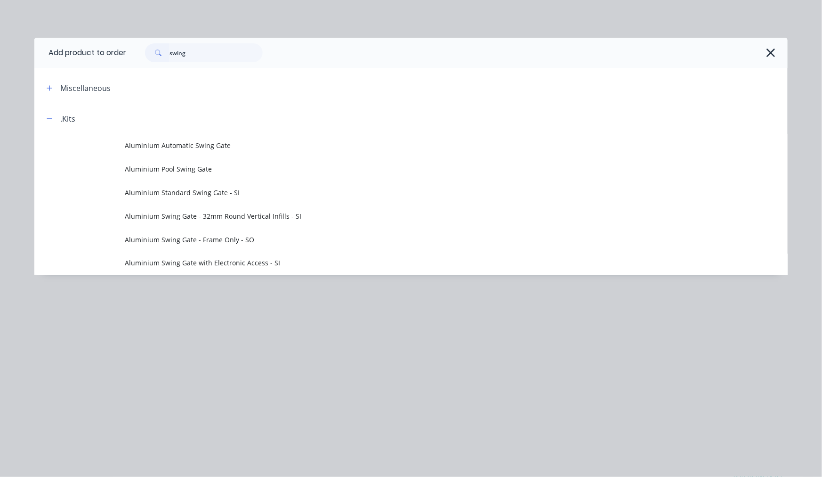
click at [252, 260] on span "Aluminium Swing Gate with Electronic Access - SI" at bounding box center [390, 263] width 530 height 10
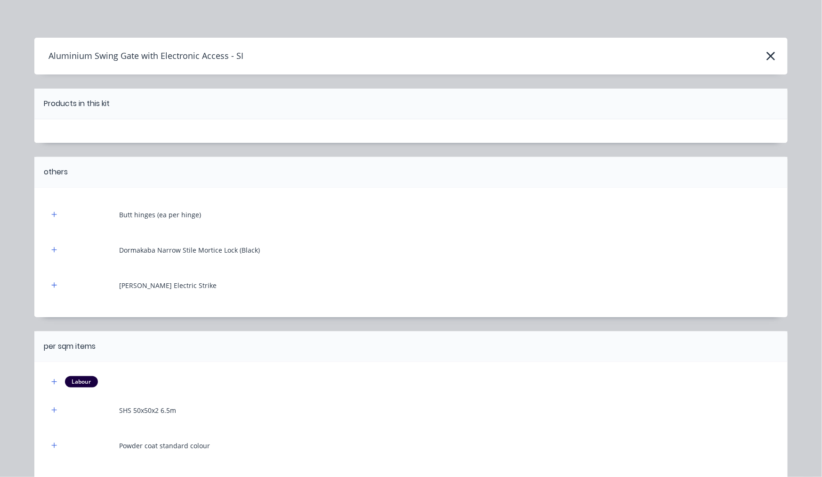
scroll to position [336, 0]
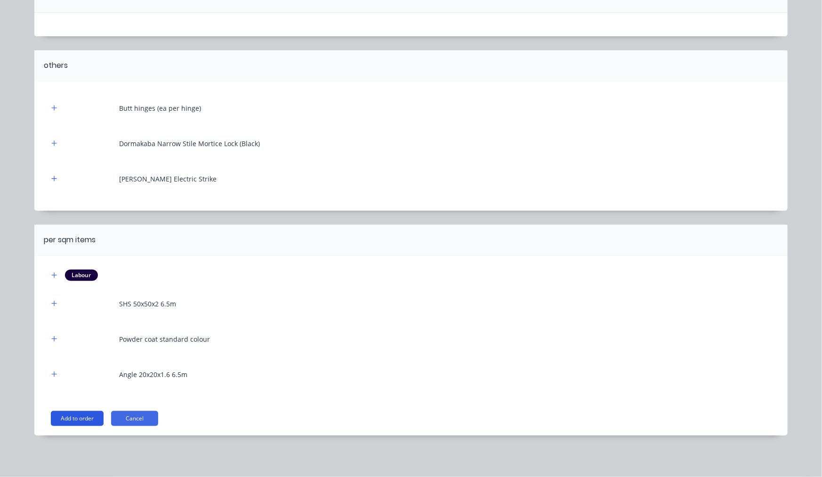
click at [76, 413] on button "Add to order" at bounding box center [77, 418] width 53 height 15
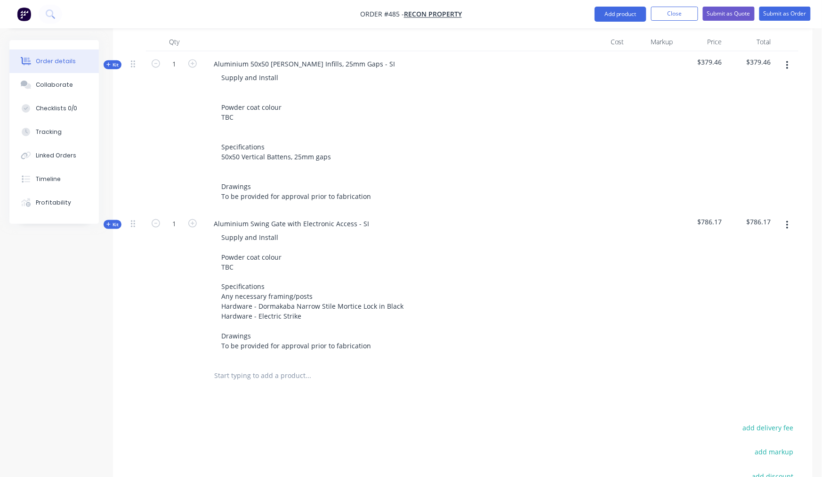
click at [249, 366] on input "text" at bounding box center [308, 375] width 188 height 19
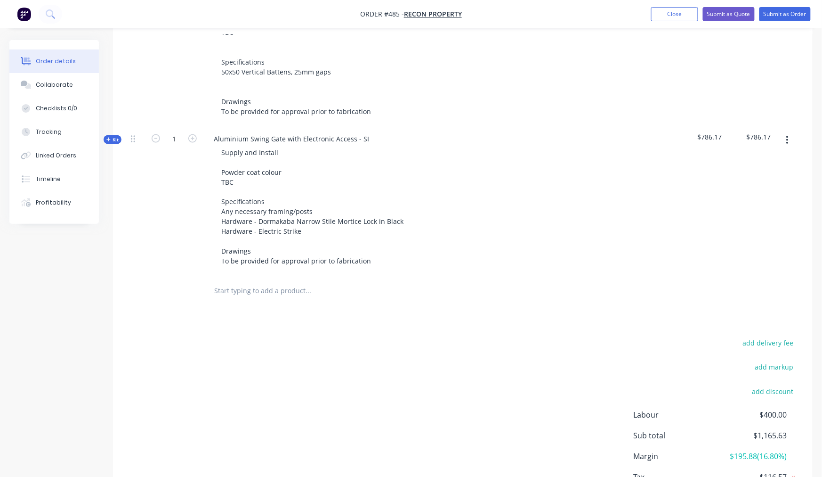
scroll to position [444, 0]
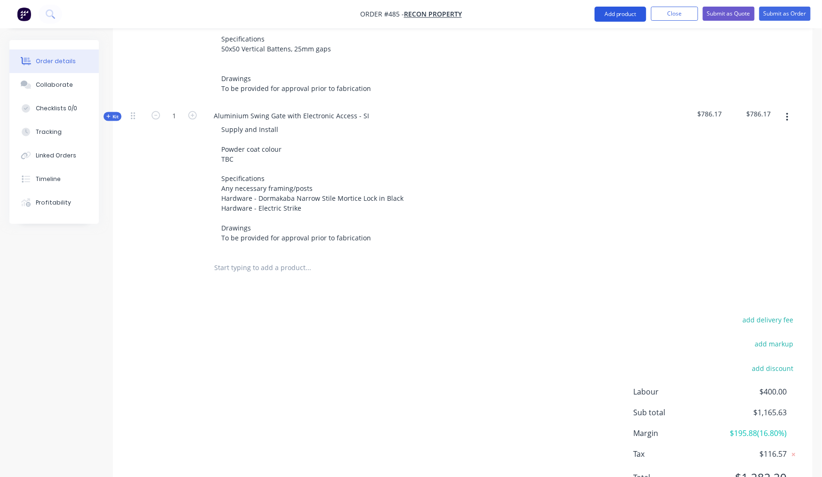
click at [625, 13] on button "Add product" at bounding box center [621, 14] width 52 height 15
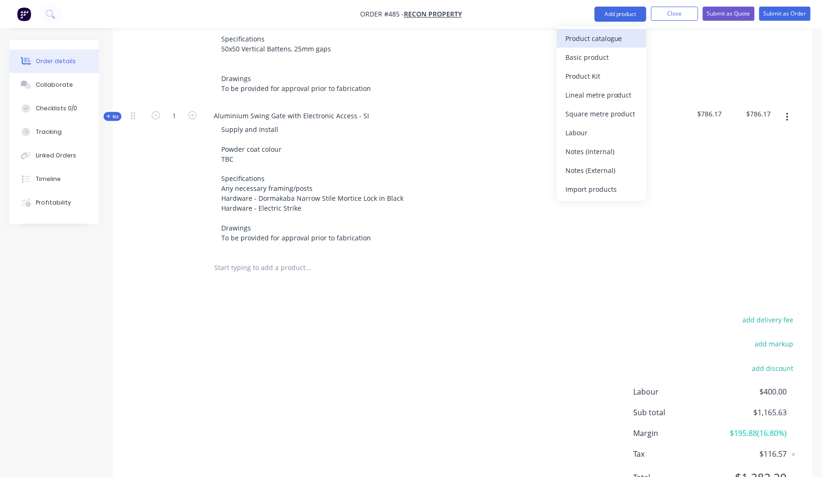
click at [607, 39] on div "Product catalogue" at bounding box center [602, 39] width 73 height 14
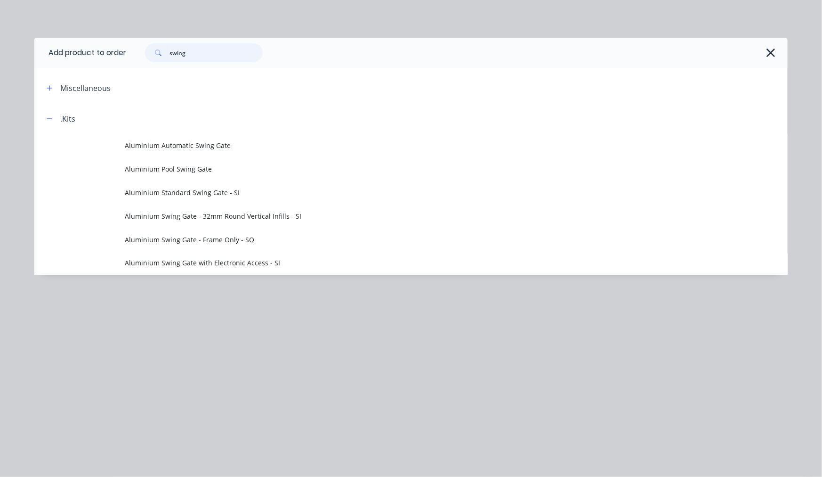
drag, startPoint x: 219, startPoint y: 54, endPoint x: 147, endPoint y: 48, distance: 71.8
click at [147, 48] on div "swing" at bounding box center [204, 52] width 118 height 19
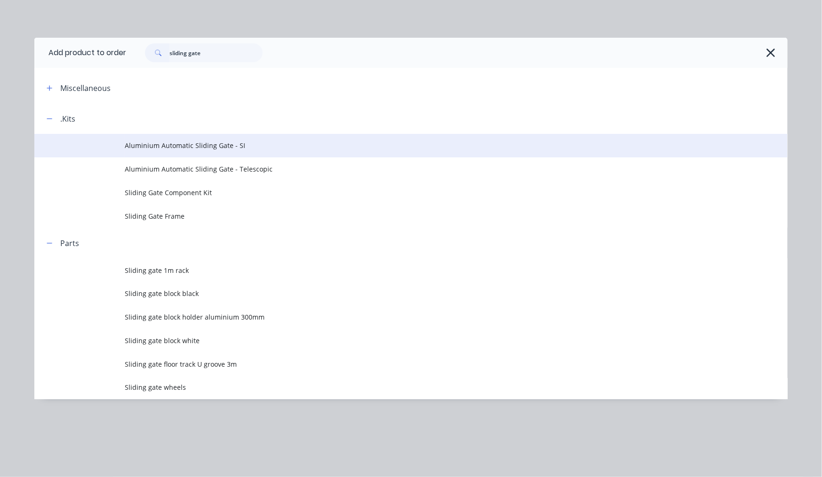
click at [229, 148] on span "Aluminium Automatic Sliding Gate - SI" at bounding box center [390, 145] width 530 height 10
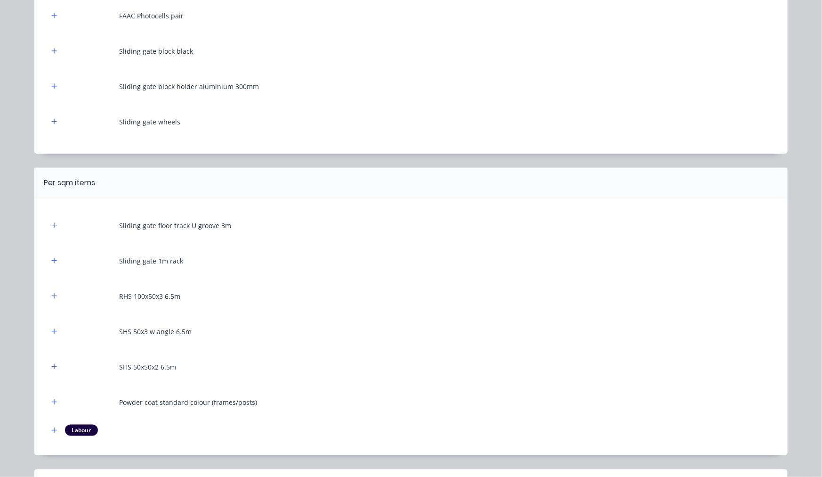
scroll to position [98, 0]
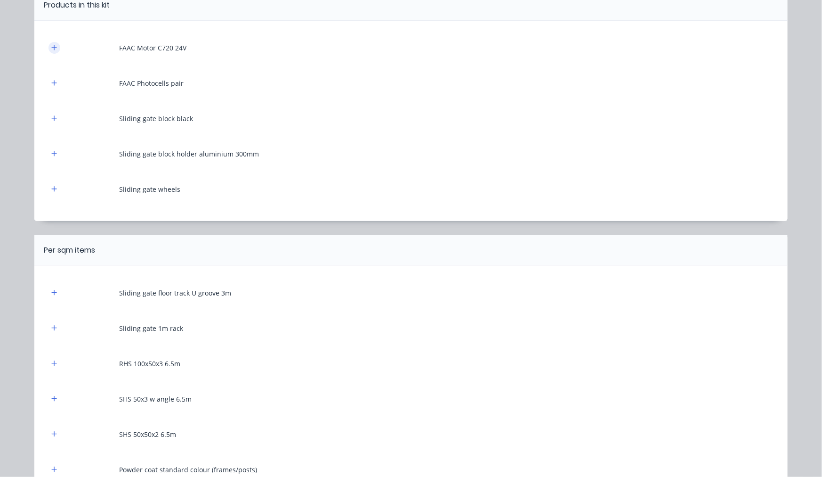
click at [49, 52] on button "button" at bounding box center [55, 48] width 12 height 12
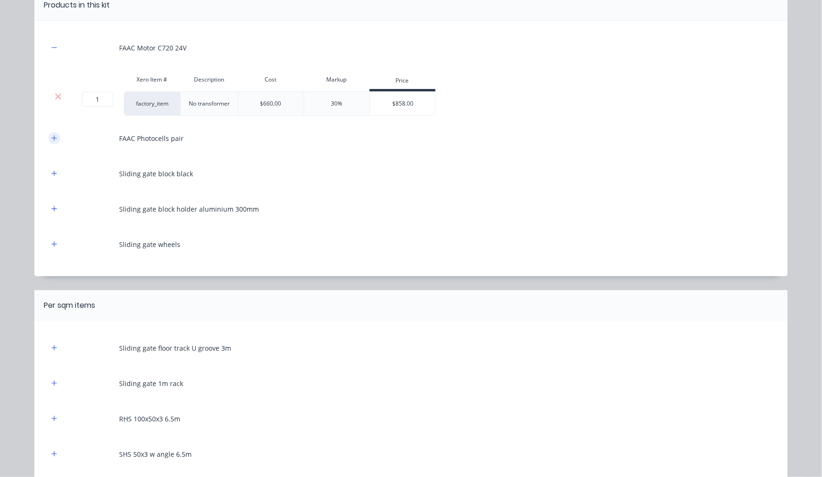
click at [49, 133] on button "button" at bounding box center [55, 138] width 12 height 12
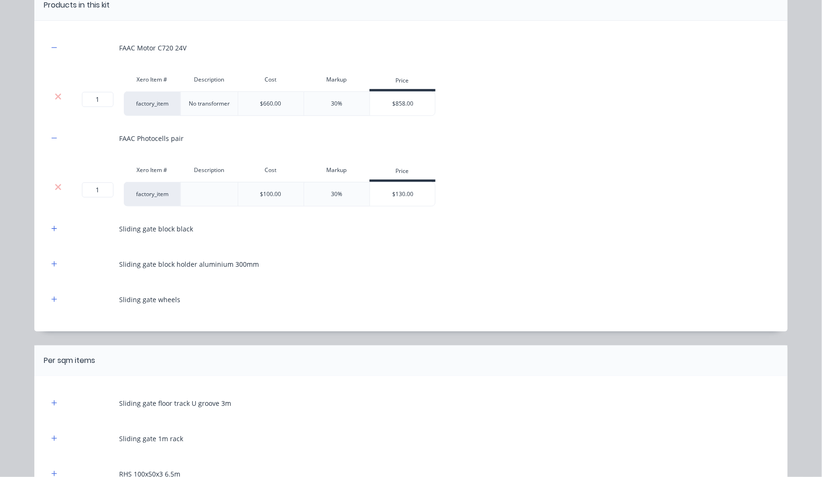
scroll to position [161, 0]
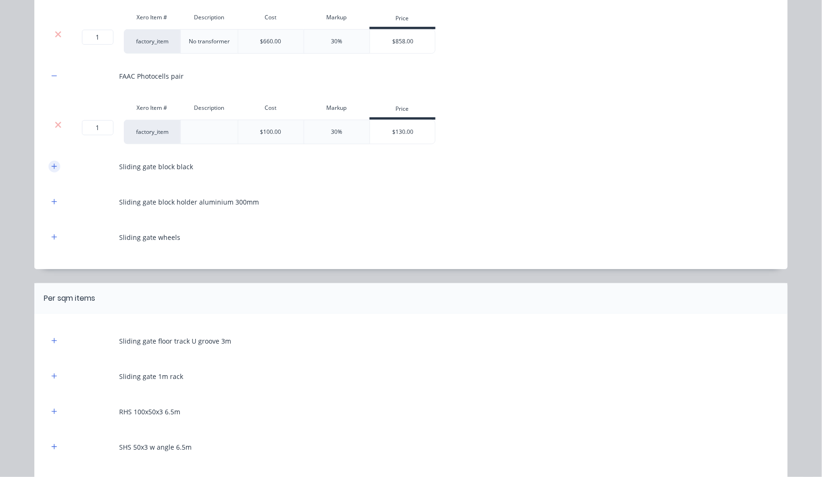
click at [51, 167] on icon "button" at bounding box center [54, 166] width 6 height 7
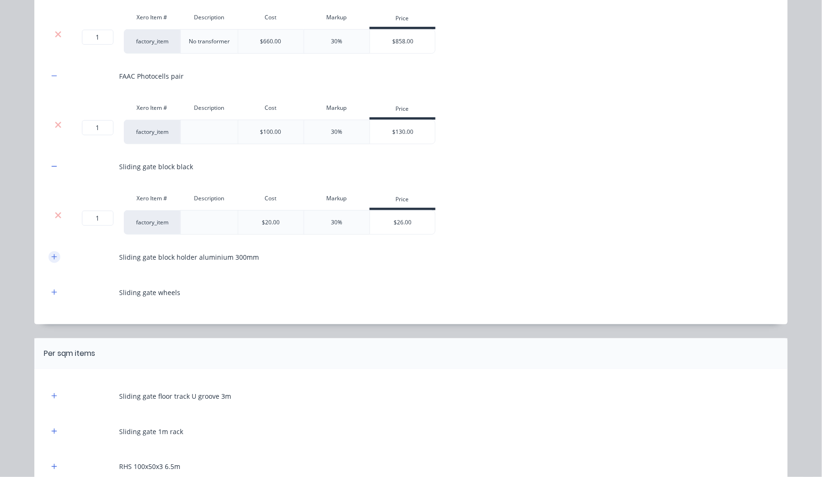
click at [51, 257] on icon "button" at bounding box center [54, 256] width 6 height 7
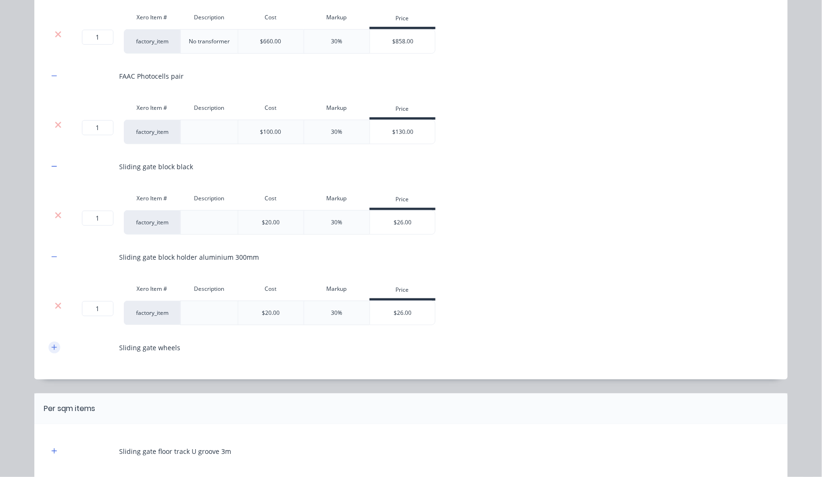
click at [51, 346] on icon "button" at bounding box center [54, 347] width 6 height 7
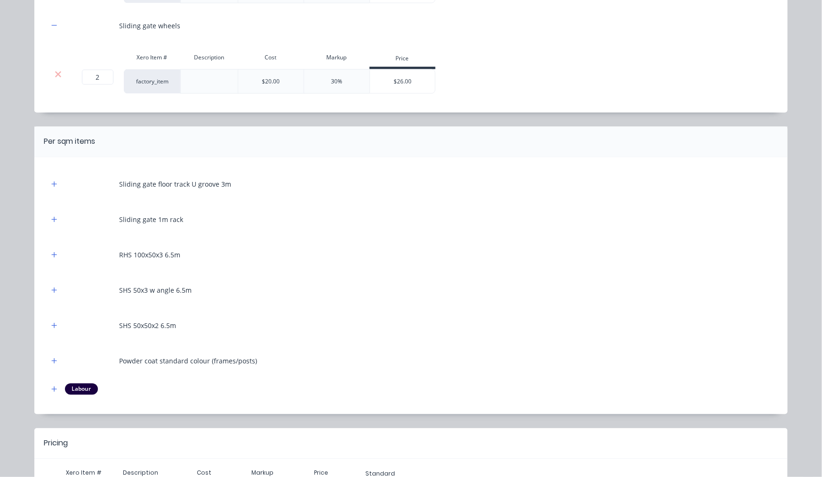
scroll to position [539, 0]
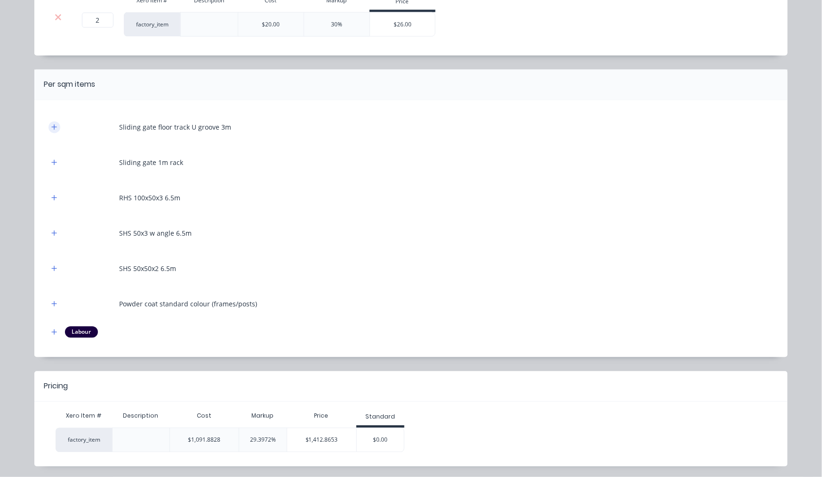
click at [52, 127] on icon "button" at bounding box center [54, 127] width 6 height 7
click at [52, 130] on icon "button" at bounding box center [54, 127] width 6 height 7
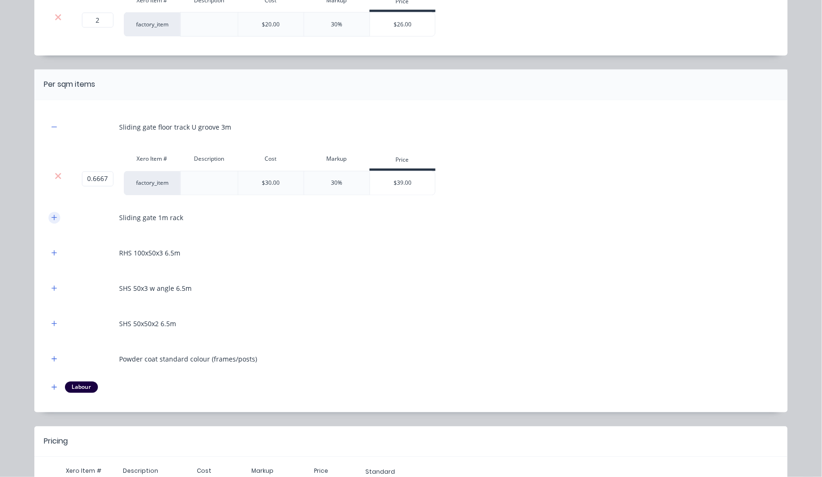
click at [51, 218] on icon "button" at bounding box center [54, 217] width 6 height 7
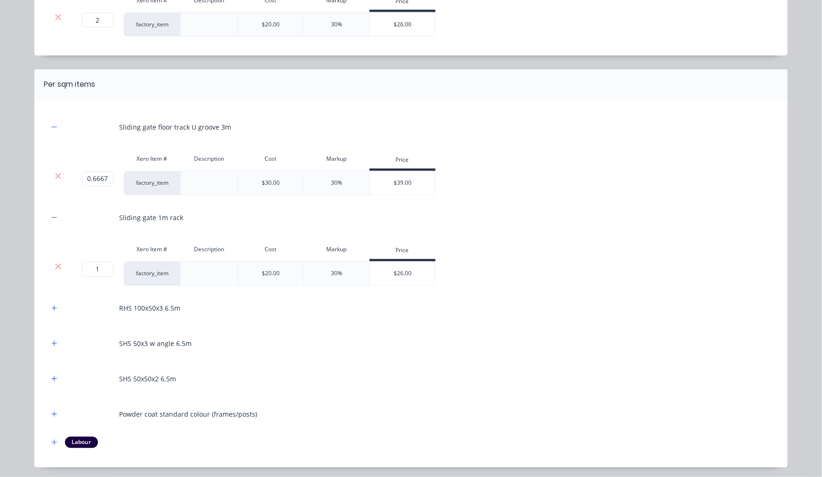
click at [49, 314] on button "button" at bounding box center [55, 308] width 12 height 12
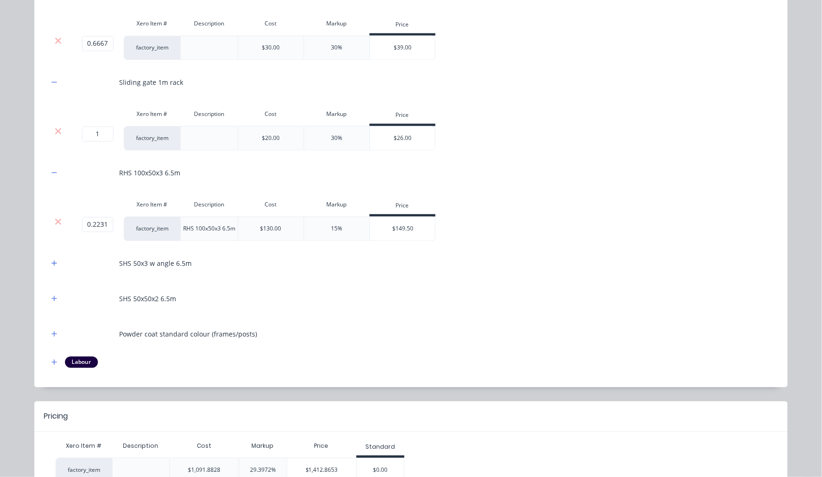
scroll to position [739, 0]
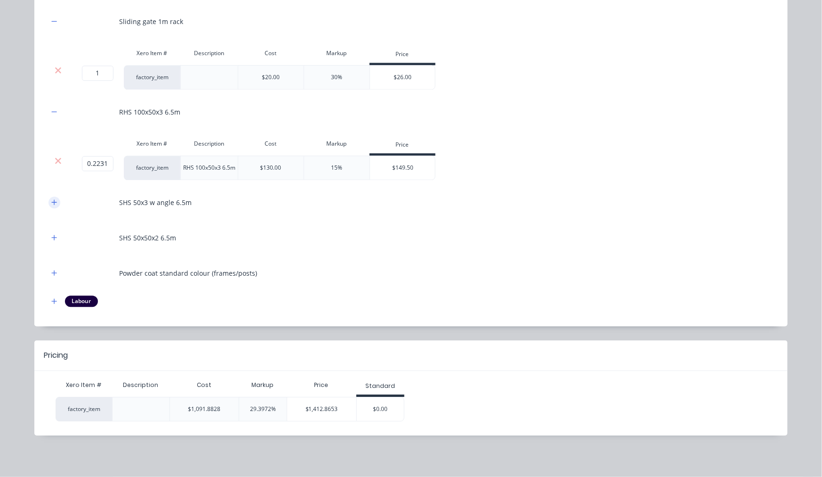
click at [49, 206] on button "button" at bounding box center [55, 202] width 12 height 12
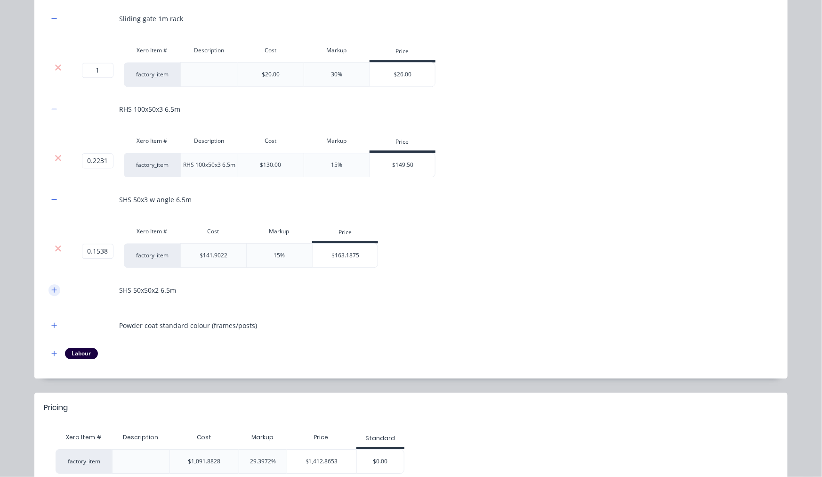
click at [51, 293] on icon "button" at bounding box center [54, 289] width 6 height 7
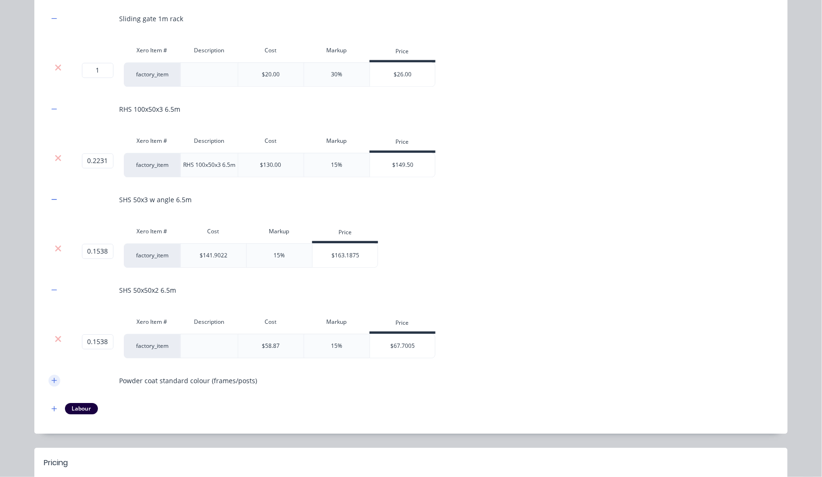
click at [49, 379] on button "button" at bounding box center [55, 380] width 12 height 12
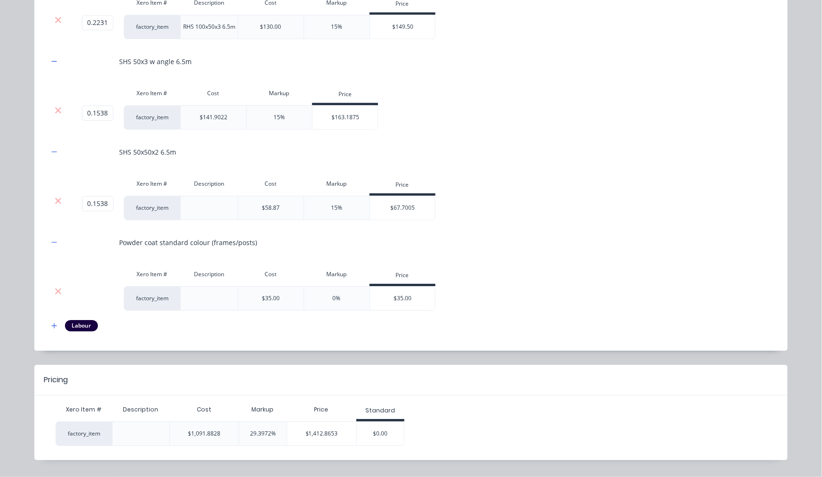
scroll to position [886, 0]
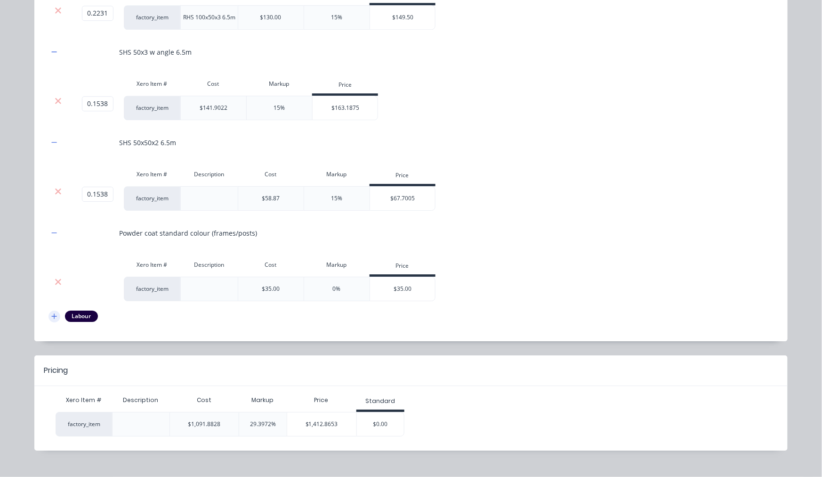
click at [51, 319] on icon "button" at bounding box center [54, 316] width 6 height 7
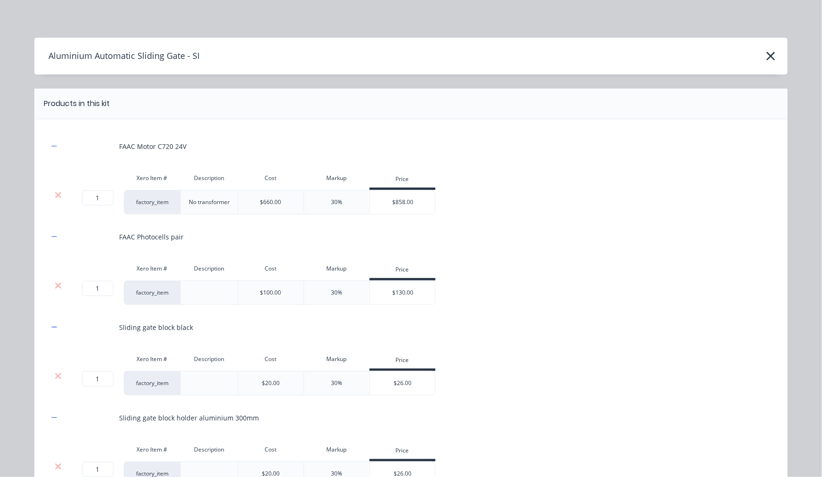
scroll to position [174, 0]
click at [771, 52] on icon "button" at bounding box center [771, 56] width 8 height 8
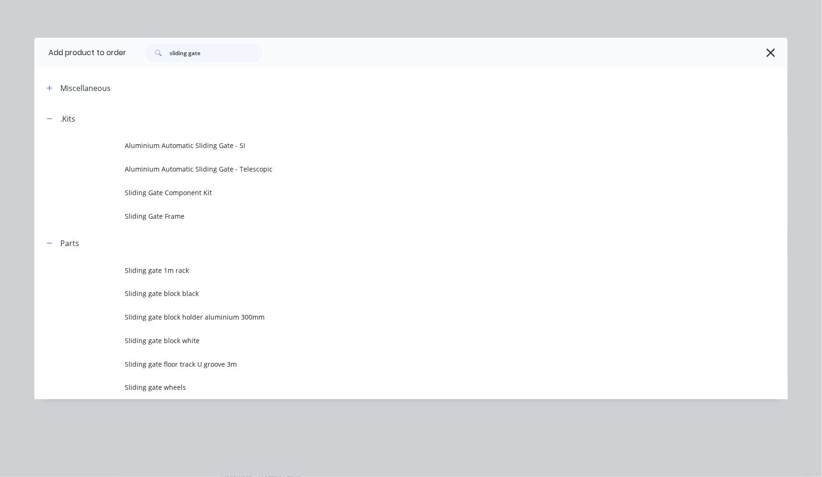
click at [774, 42] on div "sliding gate" at bounding box center [457, 53] width 662 height 30
click at [769, 52] on icon "button" at bounding box center [771, 52] width 10 height 13
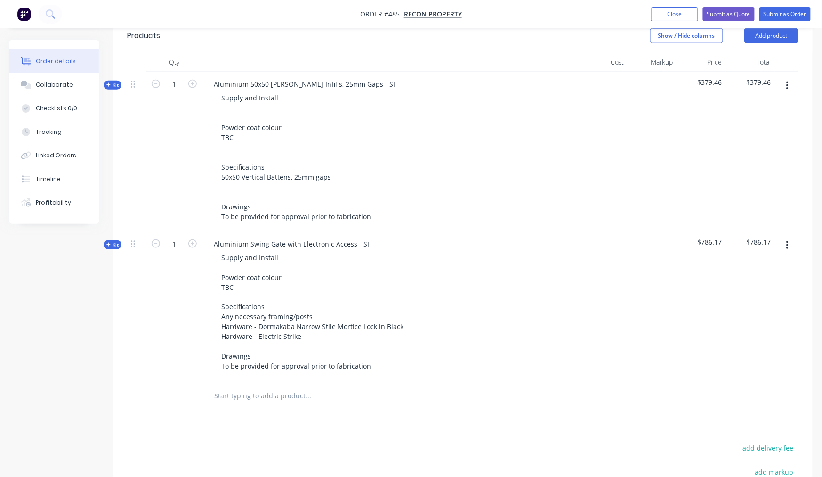
scroll to position [383, 0]
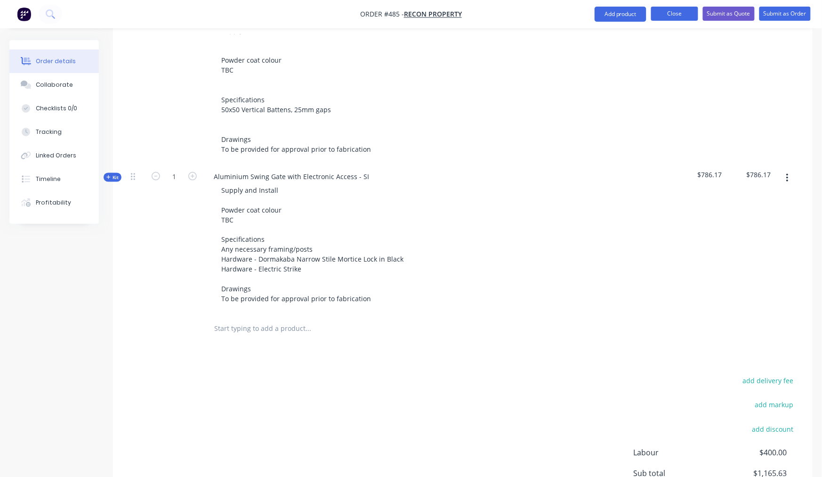
click at [661, 10] on button "Close" at bounding box center [674, 14] width 47 height 14
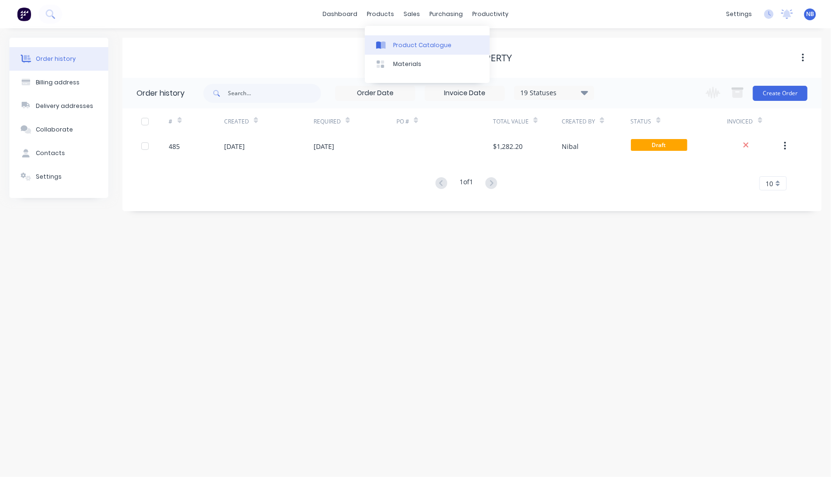
click at [401, 48] on div "Product Catalogue" at bounding box center [422, 45] width 58 height 8
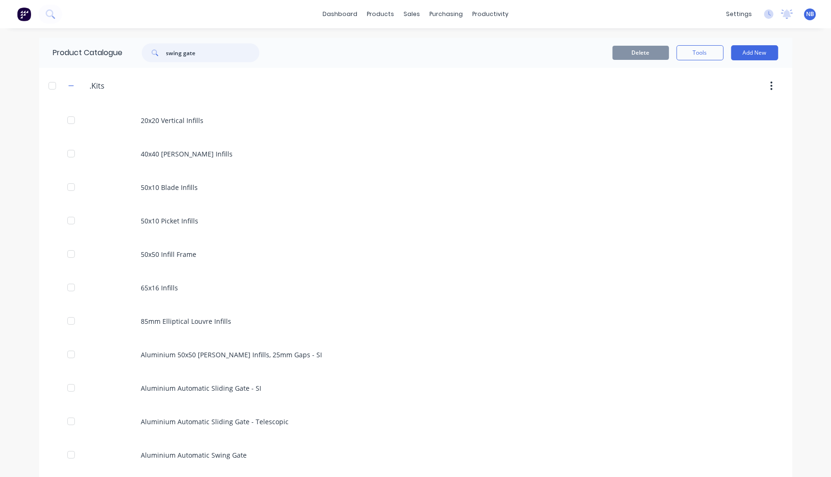
drag, startPoint x: 200, startPoint y: 49, endPoint x: 150, endPoint y: 49, distance: 50.4
click at [150, 49] on div "swing gate" at bounding box center [201, 52] width 118 height 19
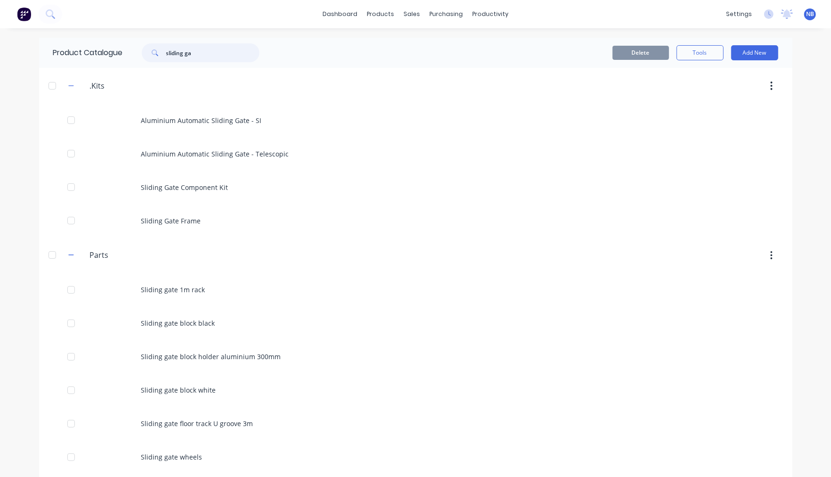
drag, startPoint x: 208, startPoint y: 48, endPoint x: 106, endPoint y: 54, distance: 101.9
click at [76, 45] on div "Product Catalogue sliding ga" at bounding box center [161, 53] width 244 height 30
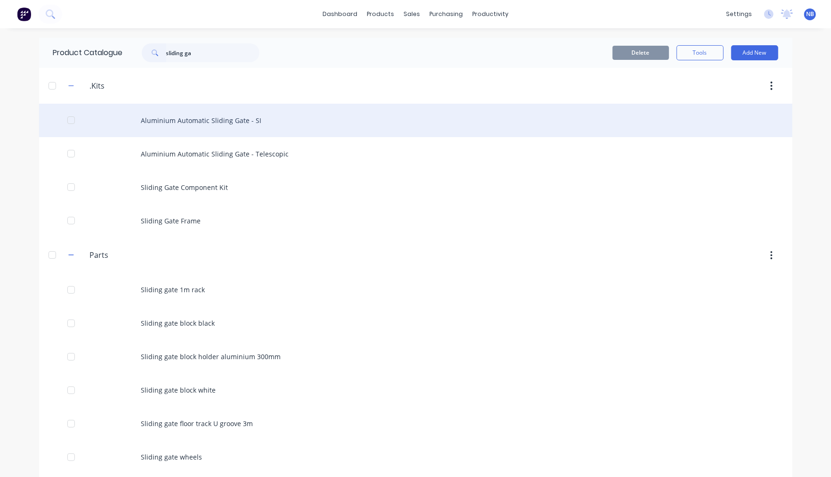
click at [208, 134] on div "Aluminium Automatic Sliding Gate - SI" at bounding box center [416, 120] width 754 height 33
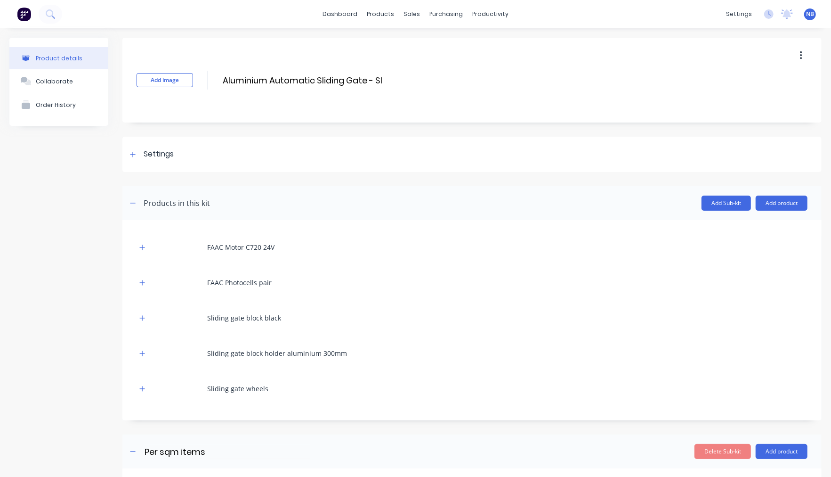
scroll to position [448, 0]
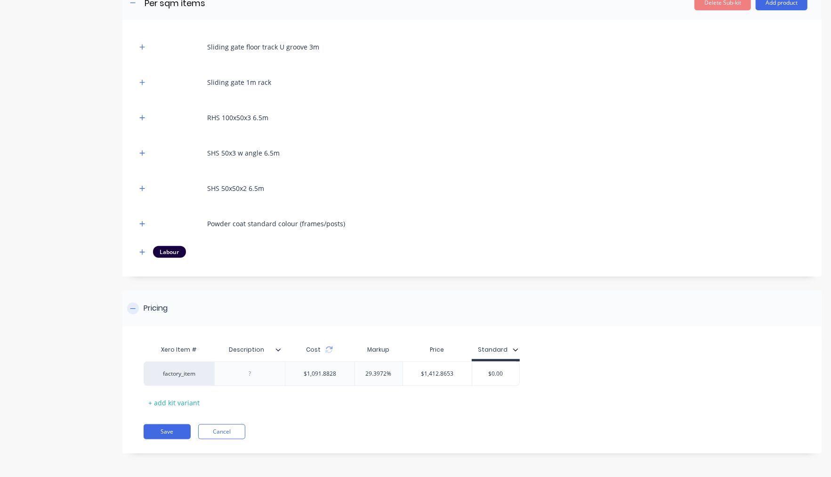
click at [144, 302] on div "Pricing" at bounding box center [156, 308] width 24 height 12
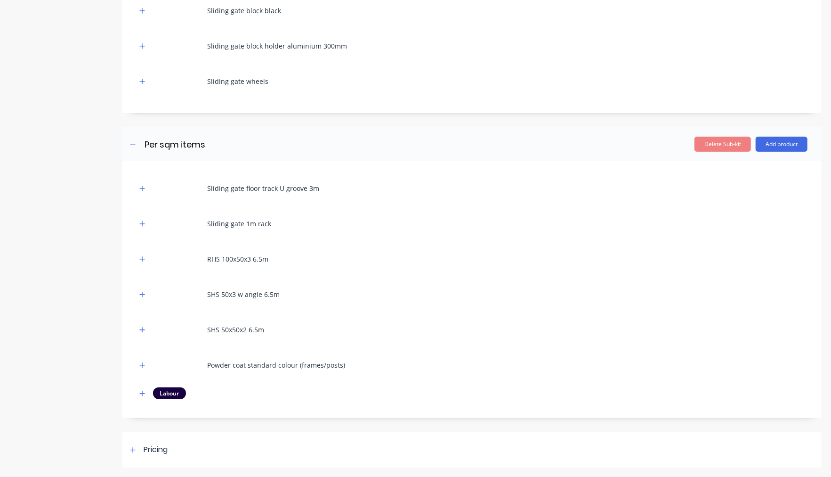
scroll to position [307, 0]
click at [127, 447] on div at bounding box center [133, 450] width 12 height 12
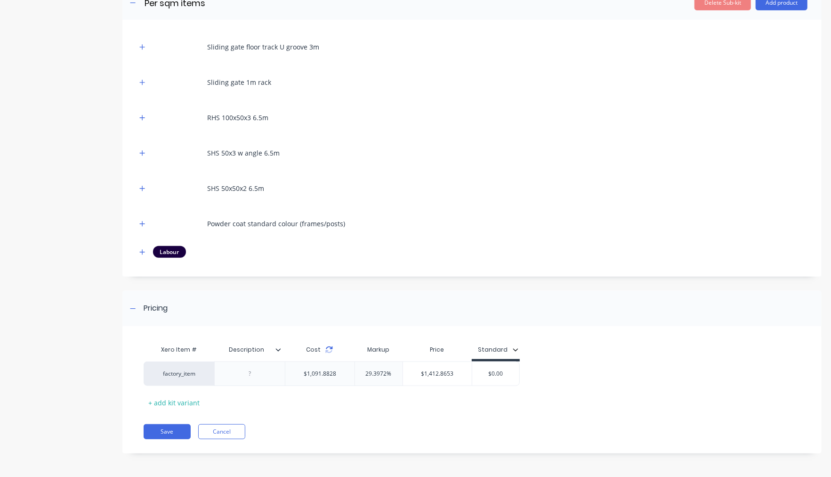
click at [332, 351] on icon at bounding box center [329, 351] width 7 height 3
click at [225, 431] on button "Cancel" at bounding box center [221, 431] width 47 height 15
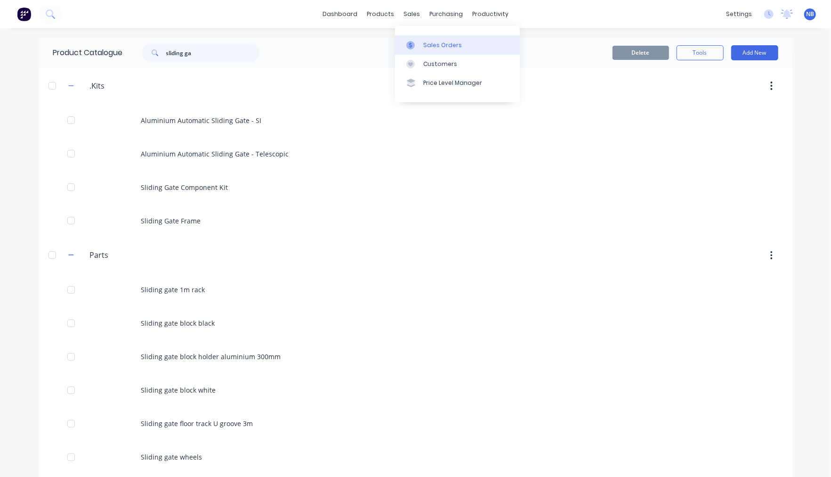
click at [415, 49] on icon at bounding box center [410, 45] width 8 height 8
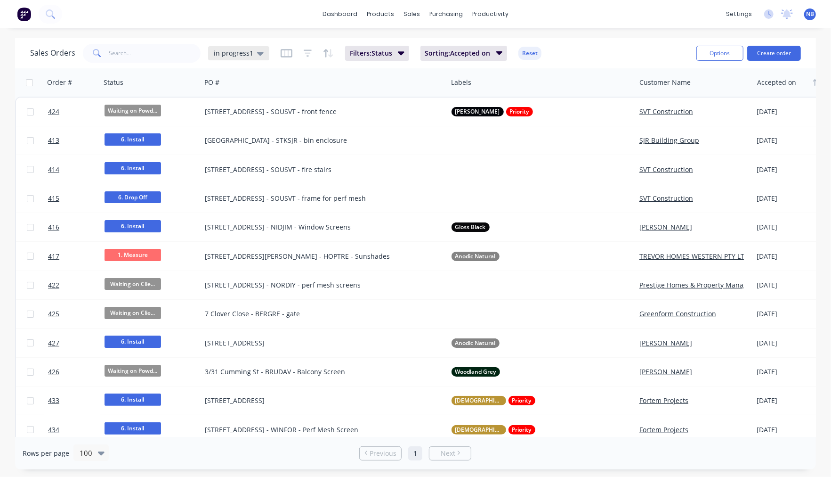
click at [235, 51] on span "in progress1" at bounding box center [234, 53] width 40 height 10
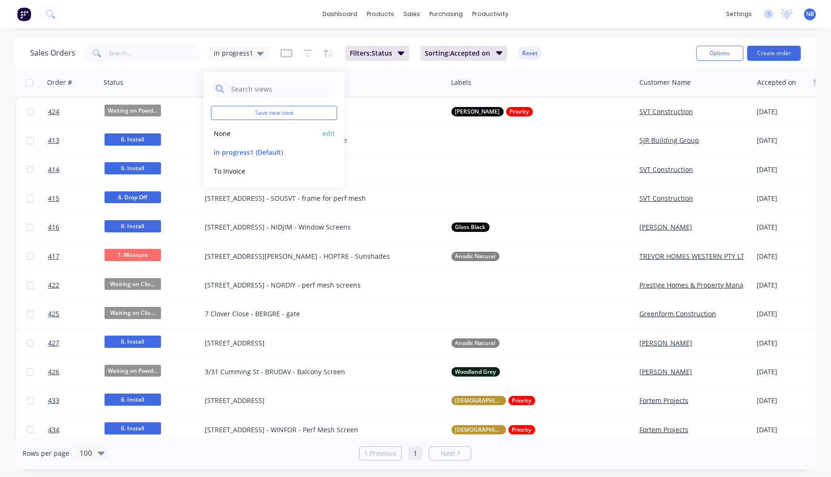
click at [241, 129] on button "None" at bounding box center [264, 133] width 107 height 11
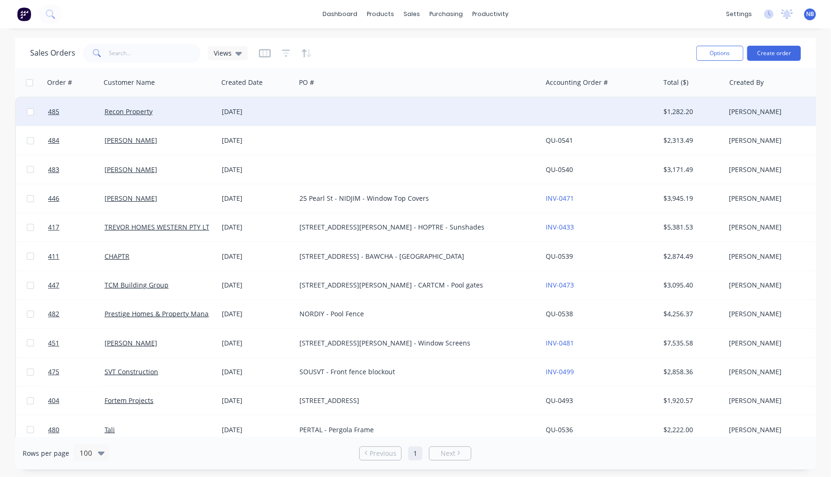
click at [205, 116] on div "Recon Property" at bounding box center [157, 111] width 105 height 9
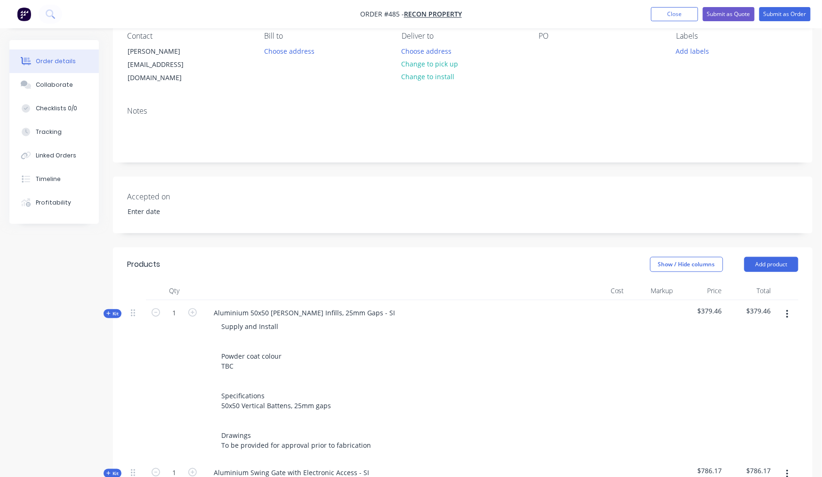
scroll to position [466, 0]
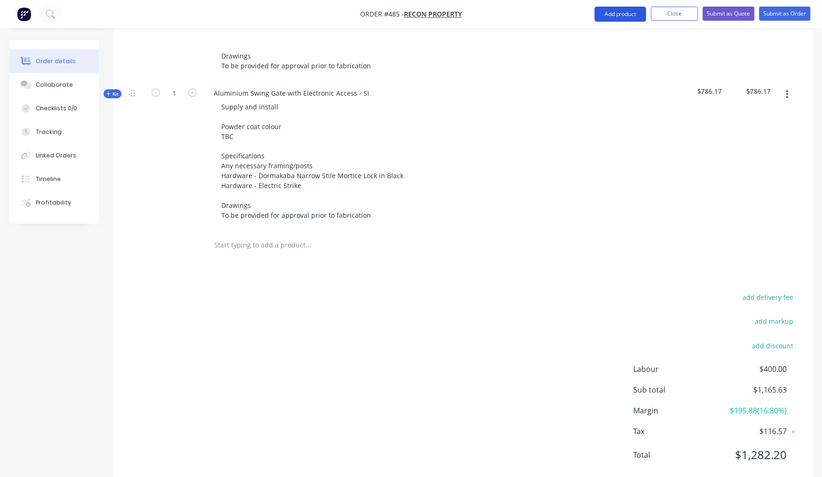
click at [629, 16] on button "Add product" at bounding box center [621, 14] width 52 height 15
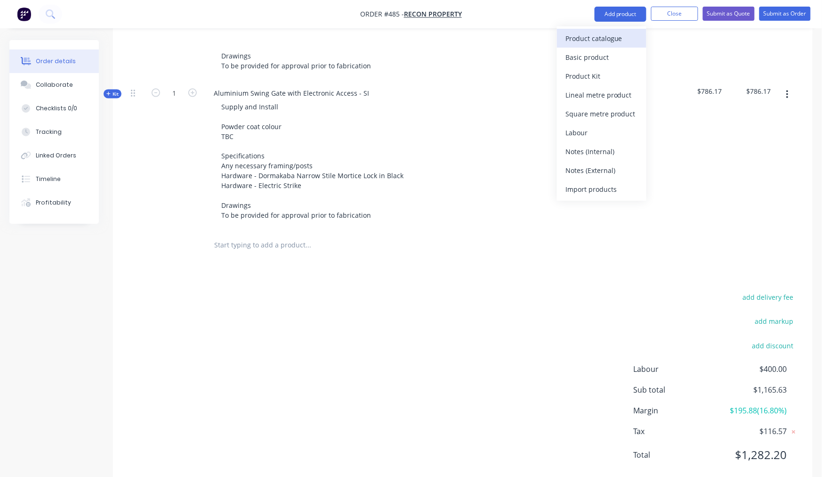
click at [597, 29] on button "Product catalogue" at bounding box center [601, 38] width 89 height 19
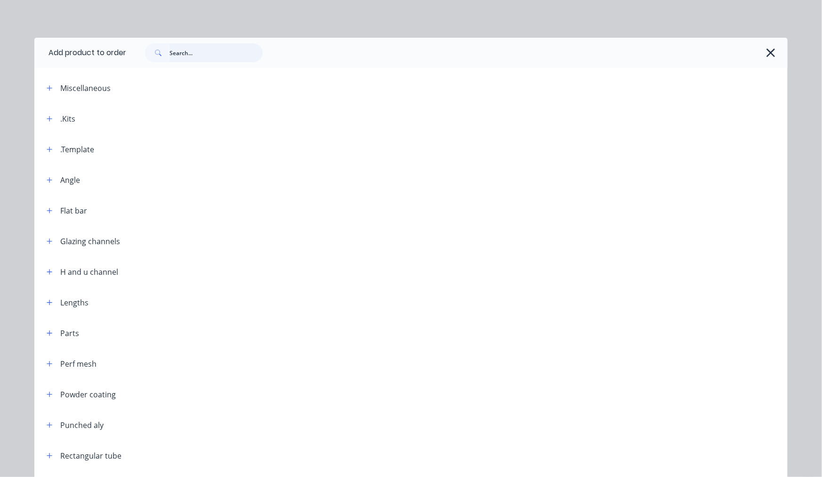
click at [253, 56] on input "text" at bounding box center [216, 52] width 93 height 19
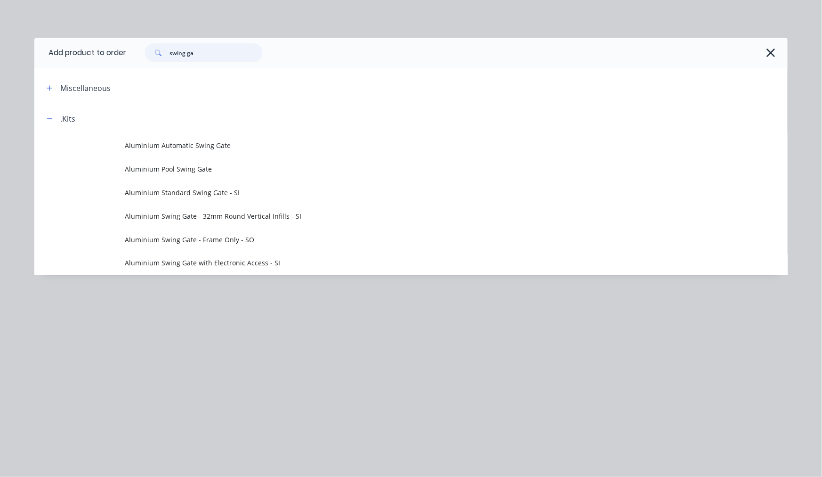
drag, startPoint x: 217, startPoint y: 56, endPoint x: 95, endPoint y: 42, distance: 123.3
click at [95, 42] on header "Add product to order swing ga" at bounding box center [411, 53] width 754 height 30
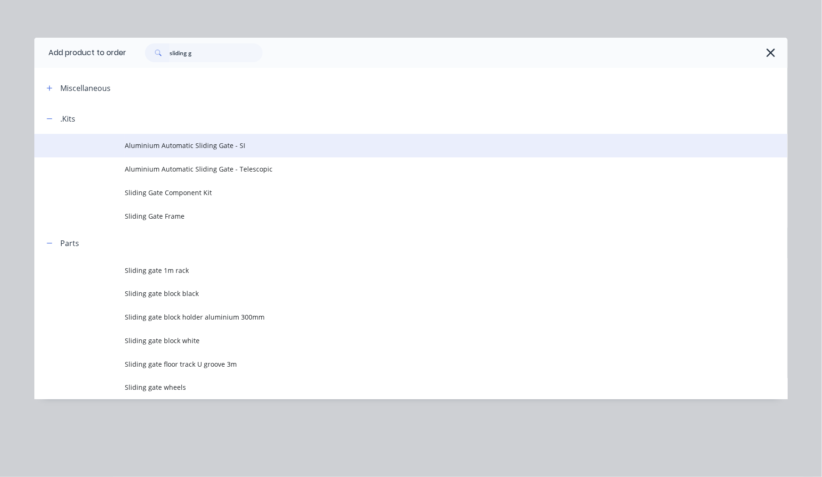
click at [236, 141] on span "Aluminium Automatic Sliding Gate - SI" at bounding box center [390, 145] width 530 height 10
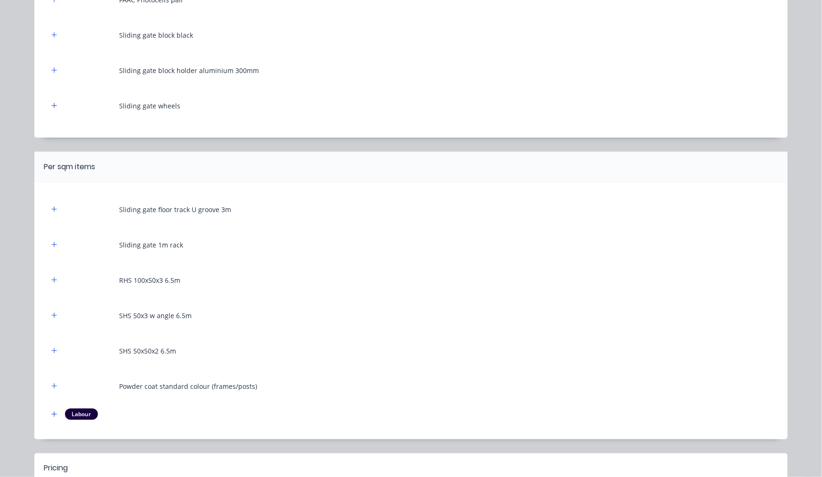
scroll to position [295, 0]
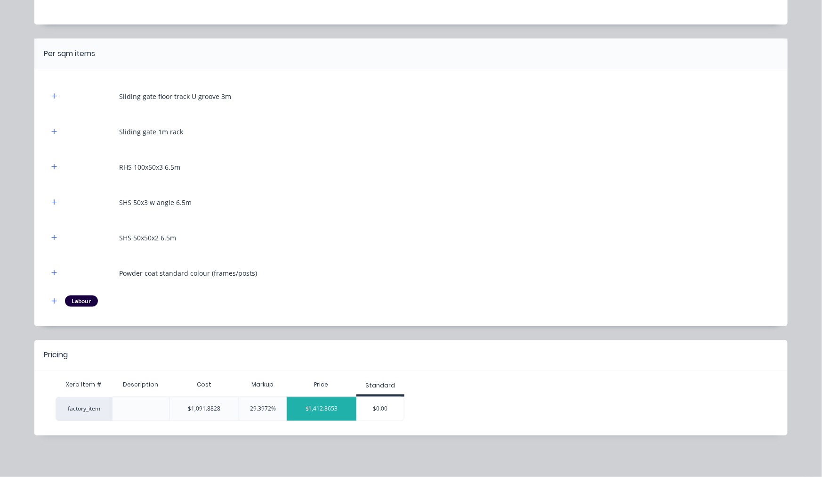
click at [325, 407] on div "$1,412.8653" at bounding box center [321, 409] width 69 height 24
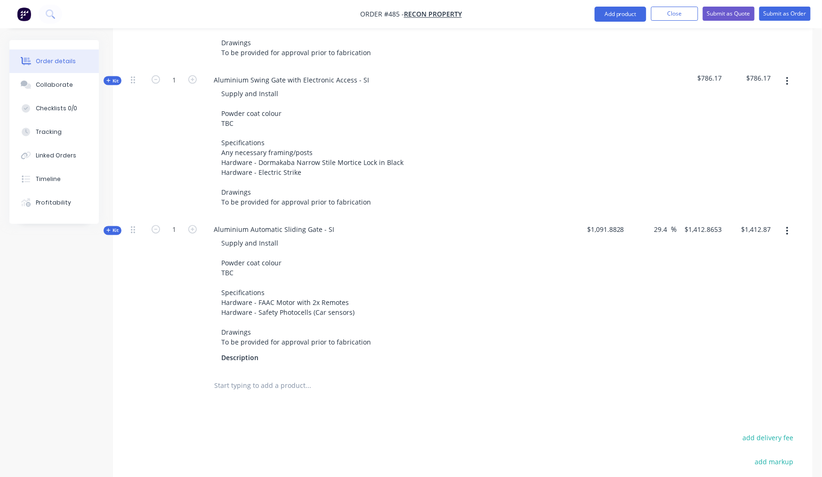
click at [106, 228] on icon "button" at bounding box center [108, 230] width 4 height 5
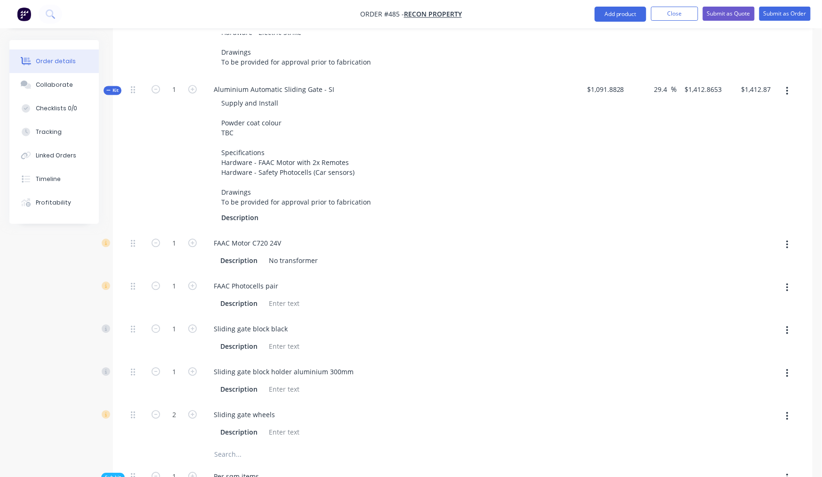
scroll to position [687, 0]
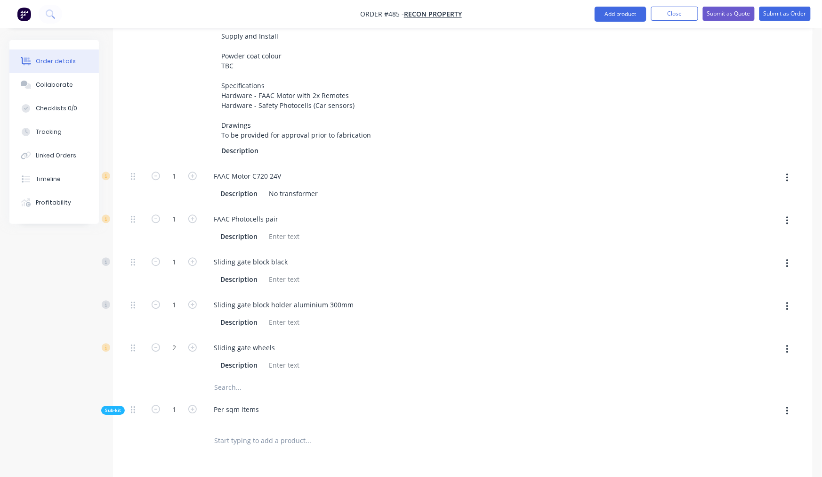
click at [114, 406] on span "Sub-kit" at bounding box center [113, 409] width 16 height 7
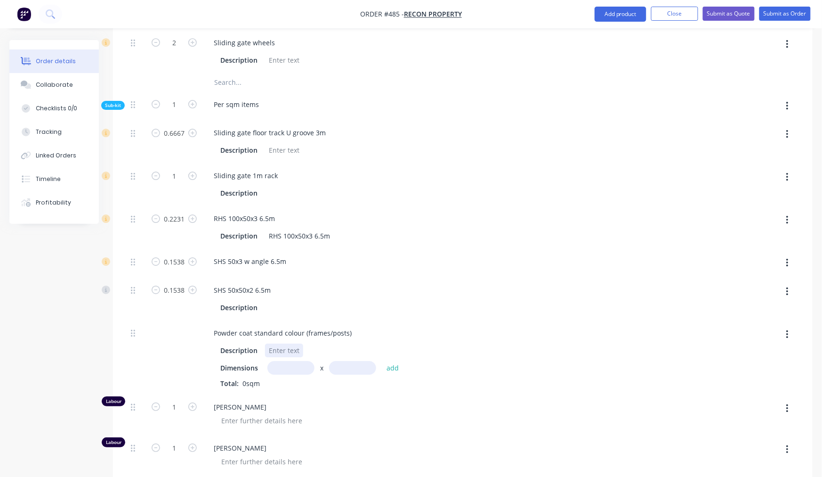
scroll to position [929, 0]
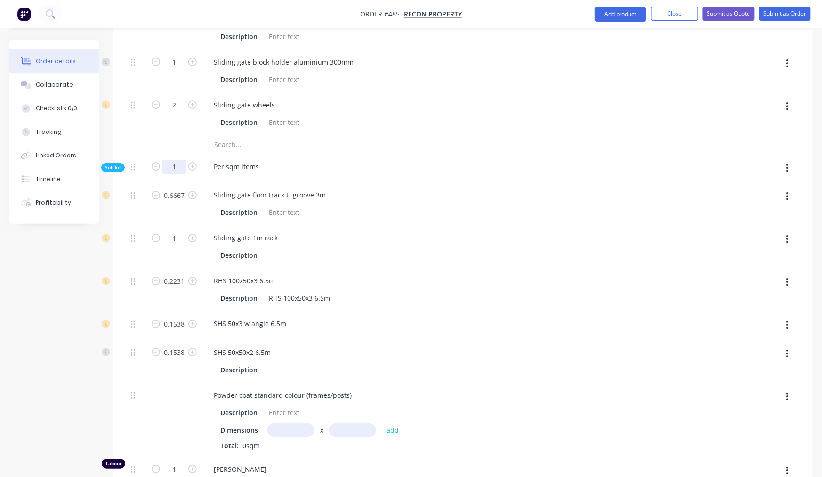
drag, startPoint x: 178, startPoint y: 152, endPoint x: 167, endPoint y: 151, distance: 11.3
click at [167, 160] on input "1" at bounding box center [174, 167] width 24 height 14
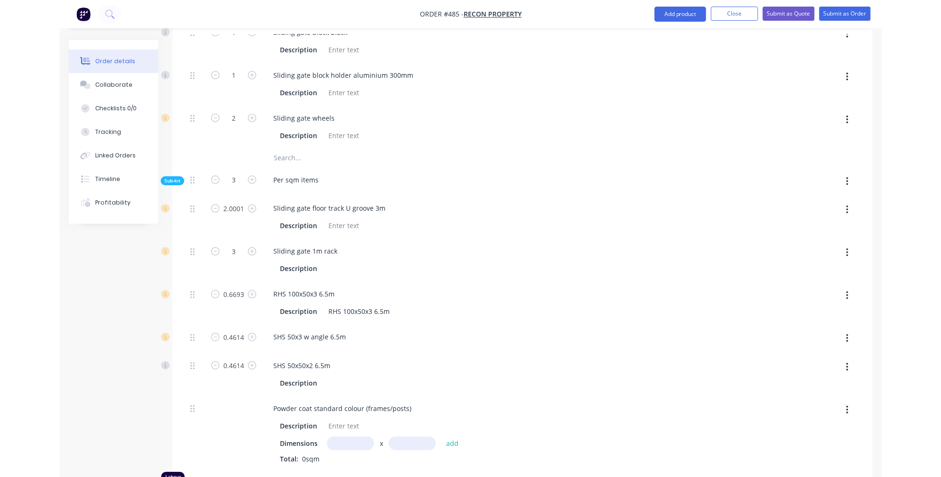
scroll to position [920, 0]
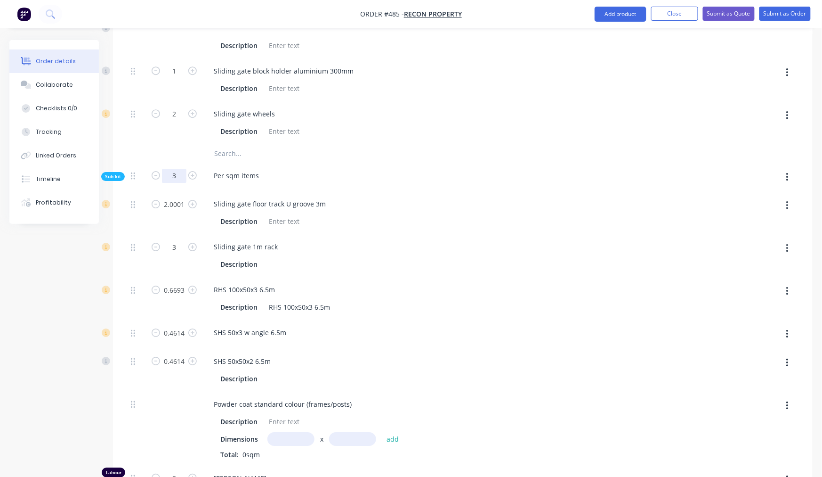
drag, startPoint x: 179, startPoint y: 162, endPoint x: 166, endPoint y: 157, distance: 14.3
click at [167, 169] on input "3" at bounding box center [174, 176] width 24 height 14
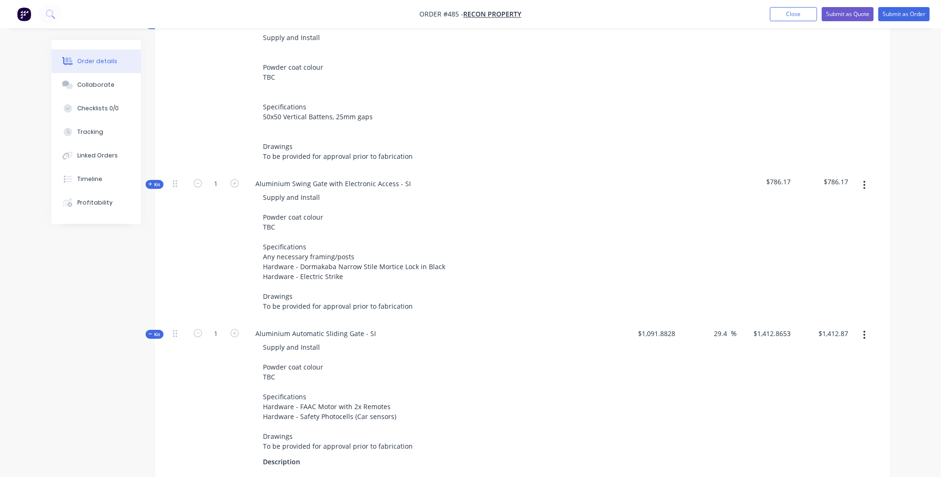
scroll to position [292, 0]
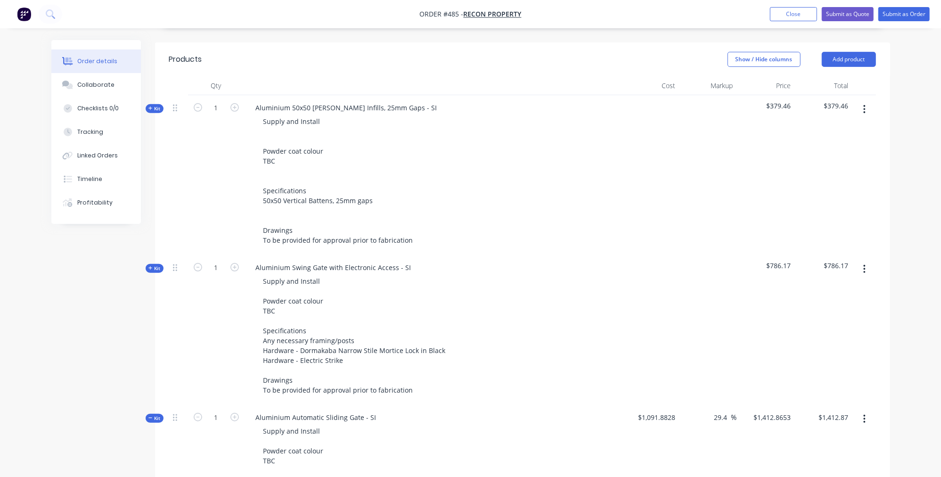
click at [150, 266] on icon "button" at bounding box center [150, 268] width 4 height 5
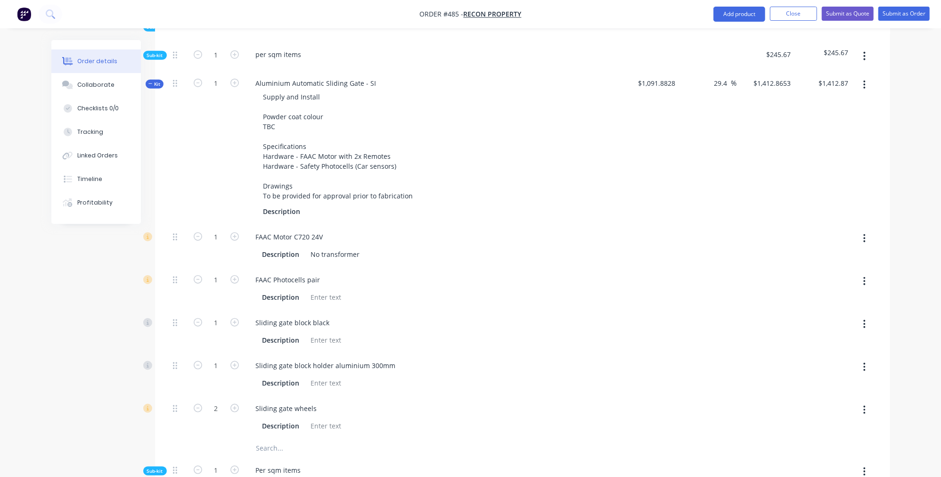
scroll to position [635, 0]
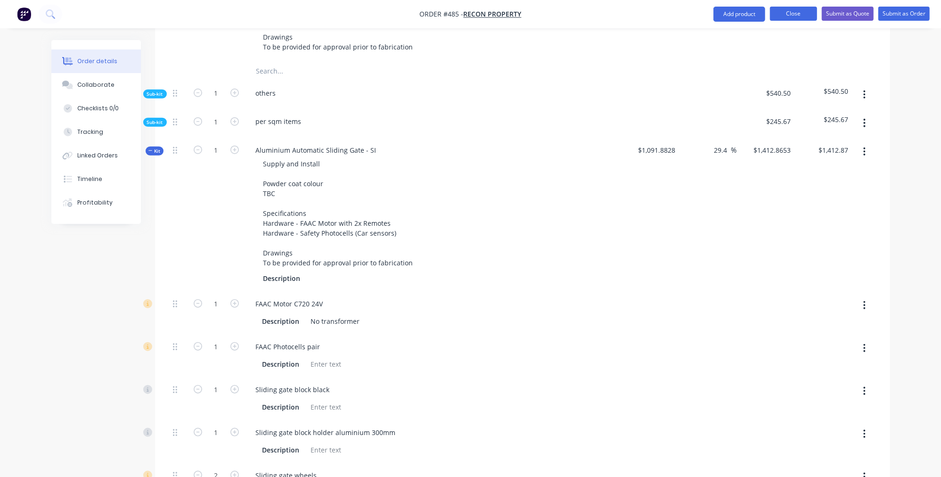
click at [810, 9] on button "Close" at bounding box center [793, 14] width 47 height 14
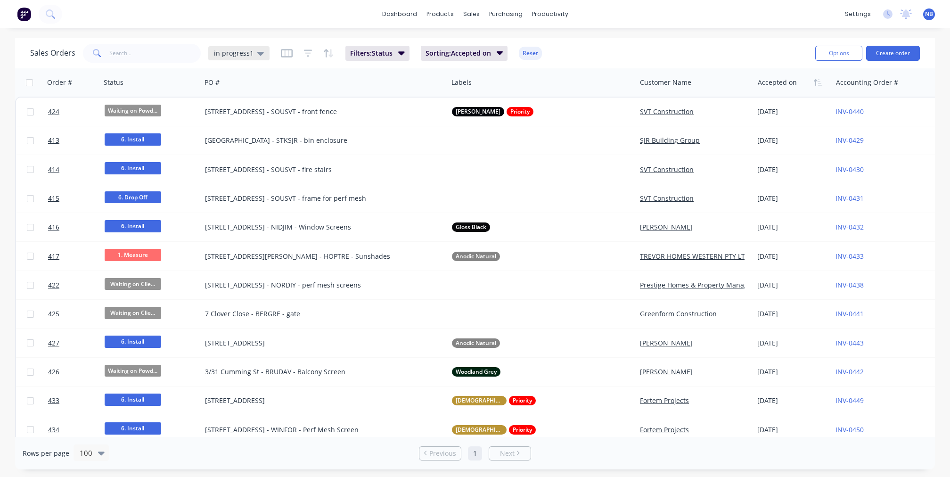
click at [220, 57] on div "in progress1" at bounding box center [238, 53] width 61 height 14
click at [246, 130] on button "None" at bounding box center [264, 133] width 107 height 11
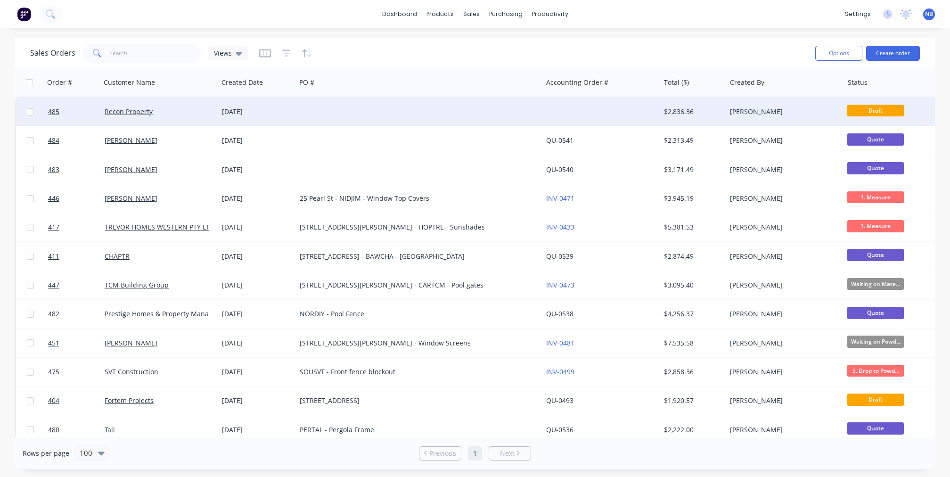
click at [255, 113] on div "[DATE]" at bounding box center [257, 111] width 70 height 9
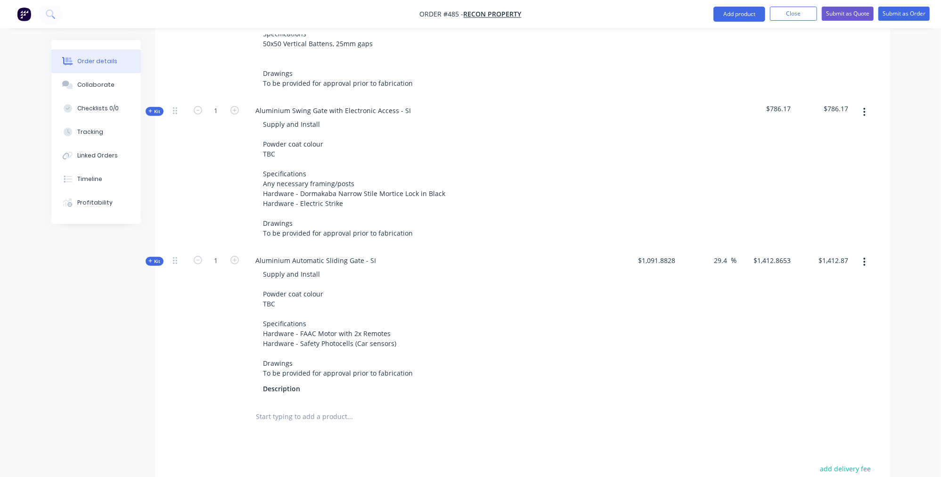
scroll to position [498, 0]
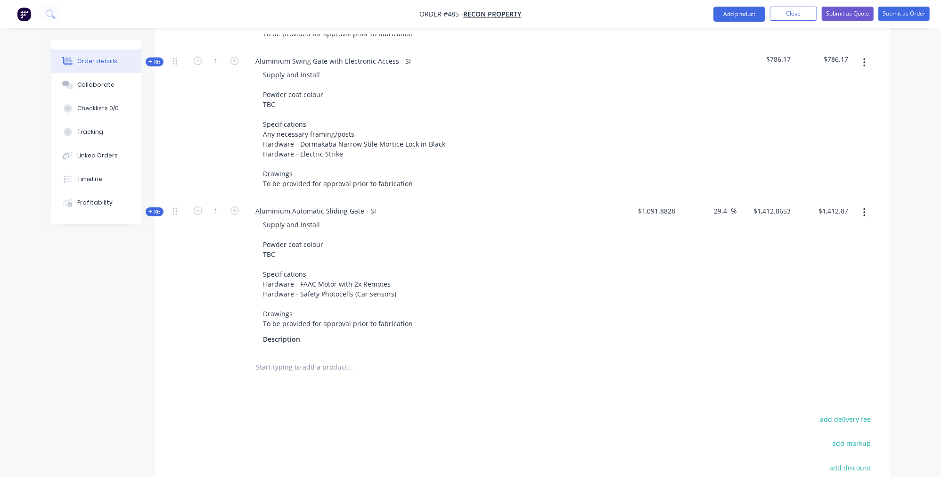
click at [831, 204] on button "button" at bounding box center [864, 212] width 22 height 17
click at [809, 306] on div "Delete" at bounding box center [831, 313] width 73 height 14
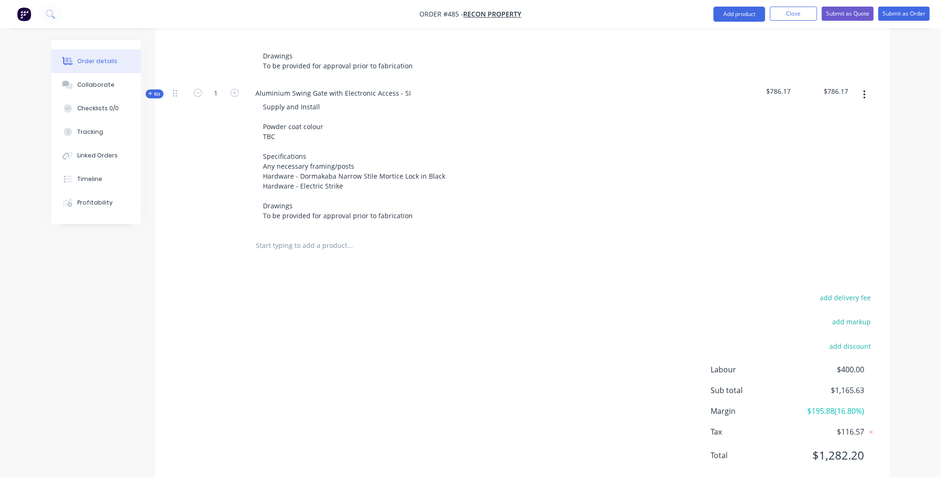
scroll to position [66, 0]
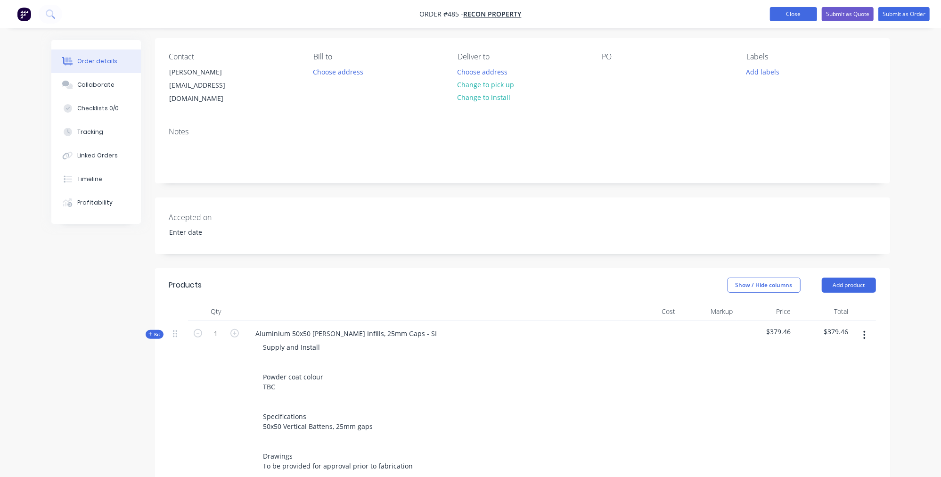
click at [801, 14] on button "Close" at bounding box center [793, 14] width 47 height 14
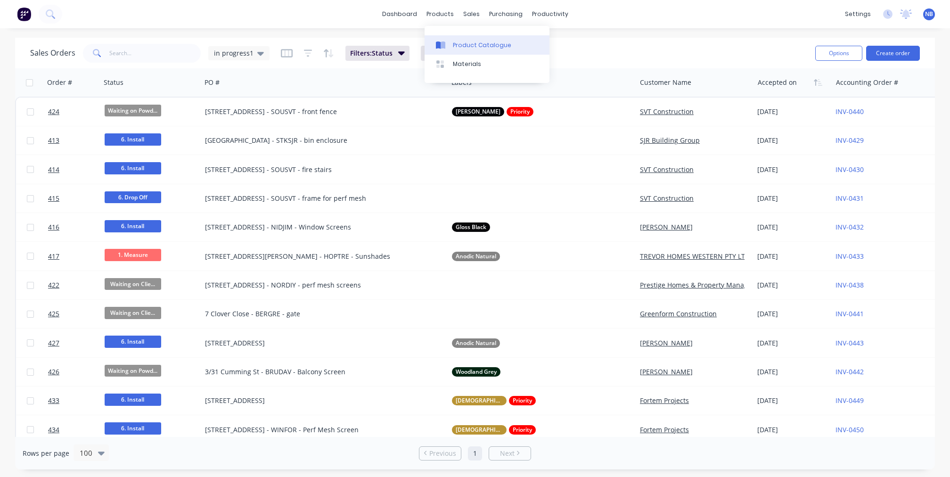
click at [468, 49] on div "Product Catalogue" at bounding box center [482, 45] width 58 height 8
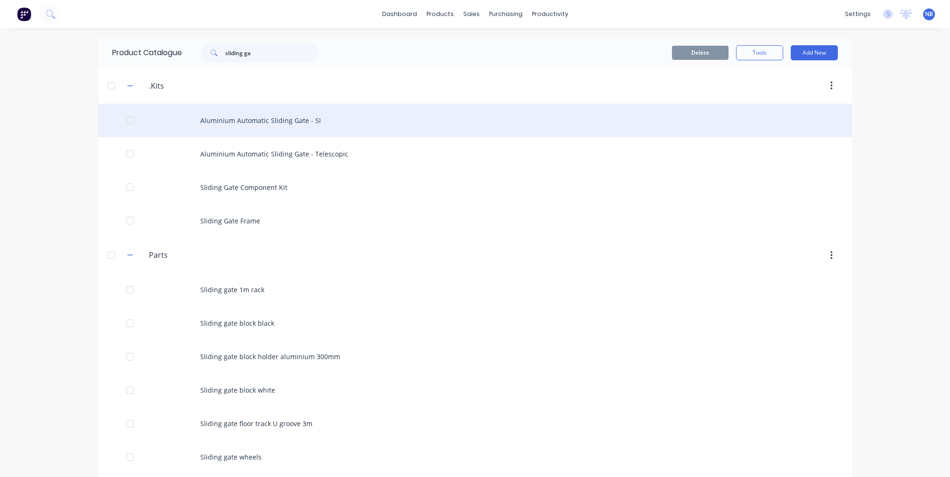
click at [313, 128] on div "Aluminium Automatic Sliding Gate - SI" at bounding box center [475, 120] width 754 height 33
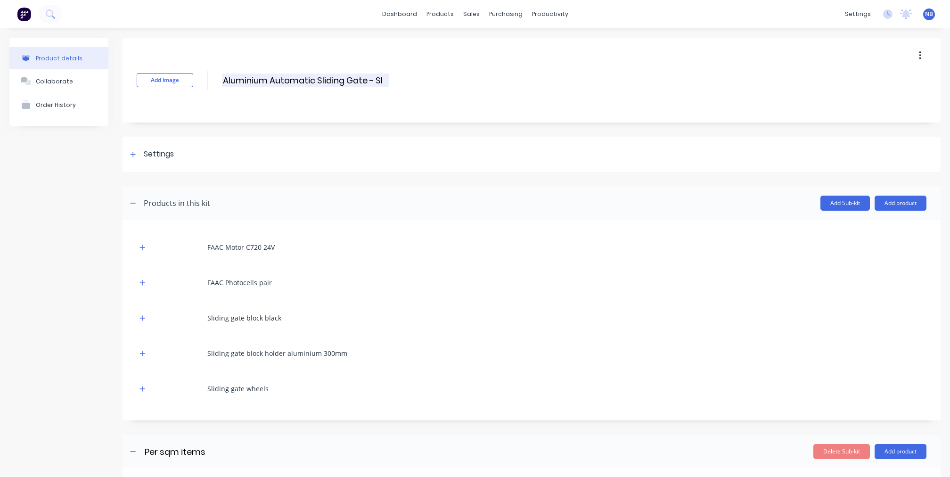
drag, startPoint x: 394, startPoint y: 81, endPoint x: 352, endPoint y: 83, distance: 41.9
click at [352, 83] on div "Add image Aluminium Automatic Sliding Gate - SI Aluminium Automatic Sliding Gat…" at bounding box center [531, 80] width 818 height 85
click at [382, 80] on input "Aluminium Automatic Sliding Gate - SI" at bounding box center [305, 80] width 167 height 14
click at [139, 149] on div "Settings" at bounding box center [150, 154] width 47 height 12
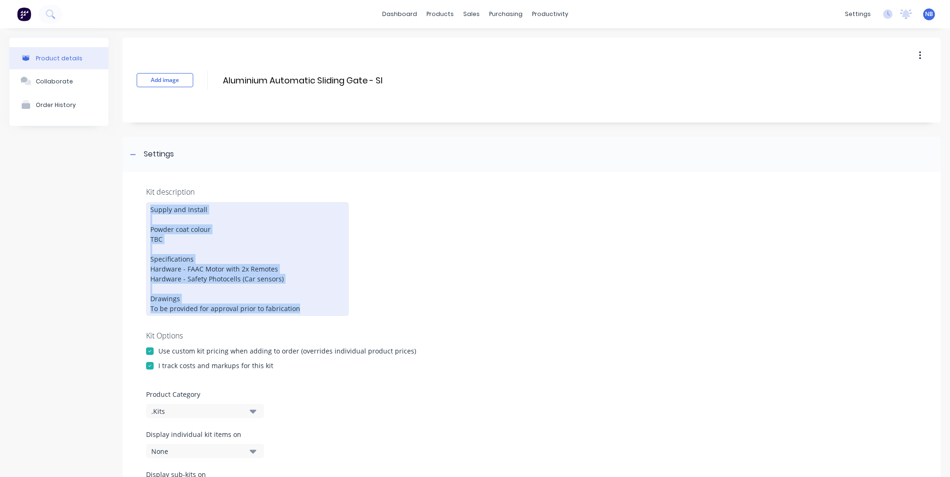
drag, startPoint x: 302, startPoint y: 304, endPoint x: 129, endPoint y: 206, distance: 198.5
click at [129, 206] on div "Kit description Supply and Install Powder coat colour TBC Specifications Hardwa…" at bounding box center [531, 347] width 818 height 351
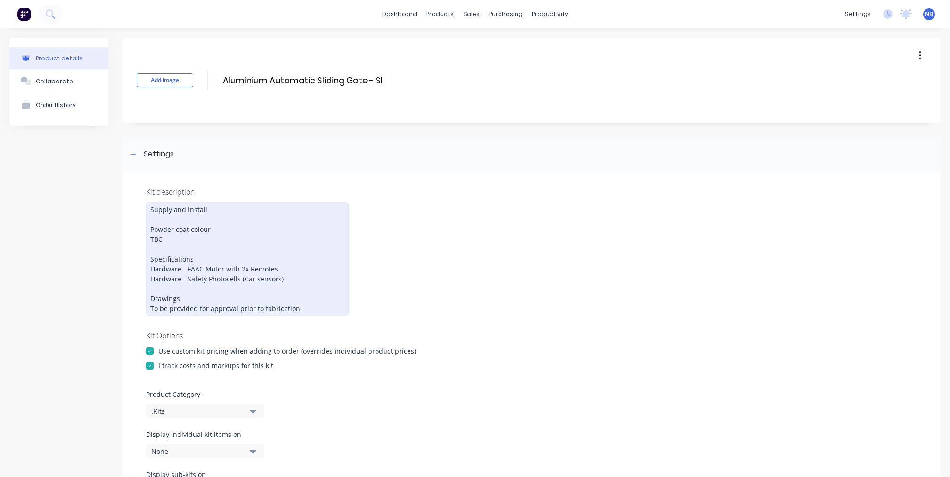
click at [185, 214] on div "Supply and Install Powder coat colour TBC Specifications Hardware - FAAC Motor …" at bounding box center [247, 259] width 203 height 114
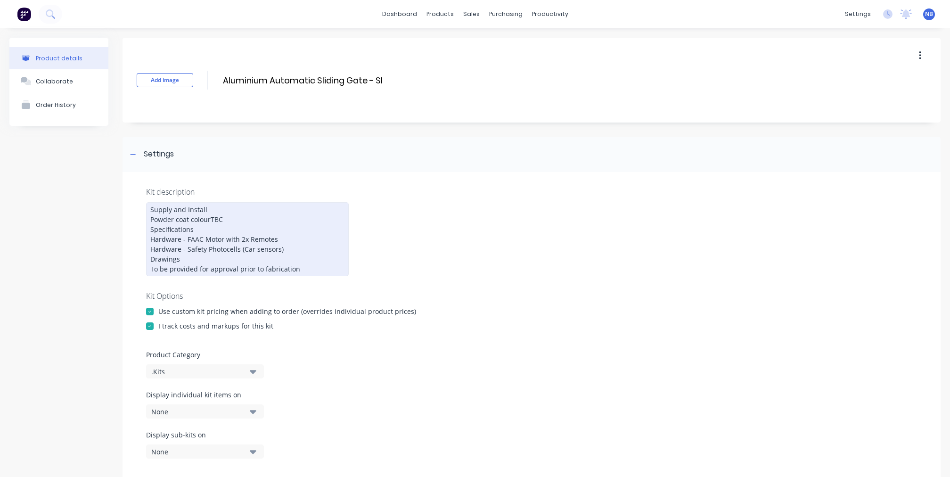
copy div "Supply and Install Powder coat colour TBC Specifications Hardware - FAAC Motor …"
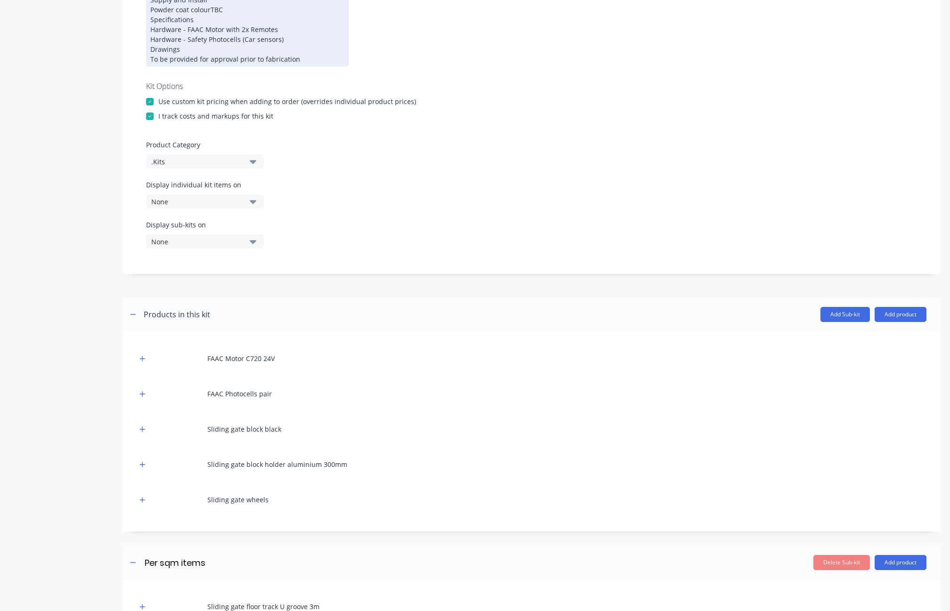
scroll to position [355, 0]
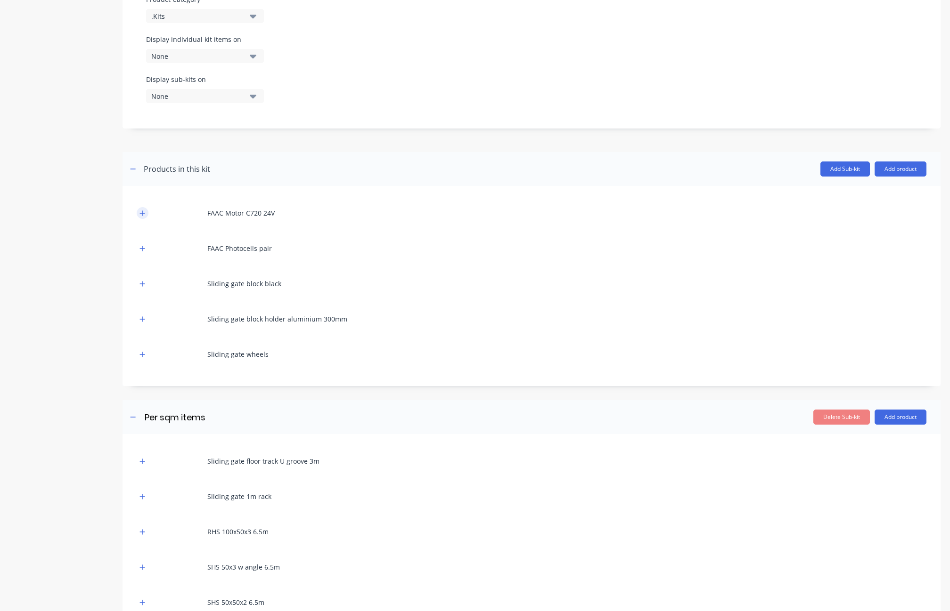
click at [144, 219] on button "button" at bounding box center [143, 213] width 12 height 12
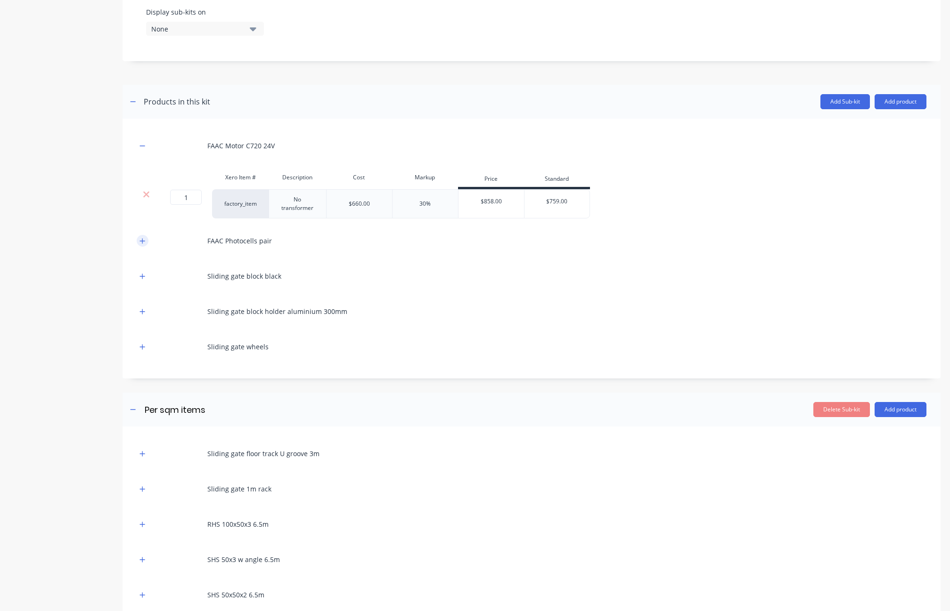
click at [142, 244] on icon "button" at bounding box center [142, 240] width 5 height 5
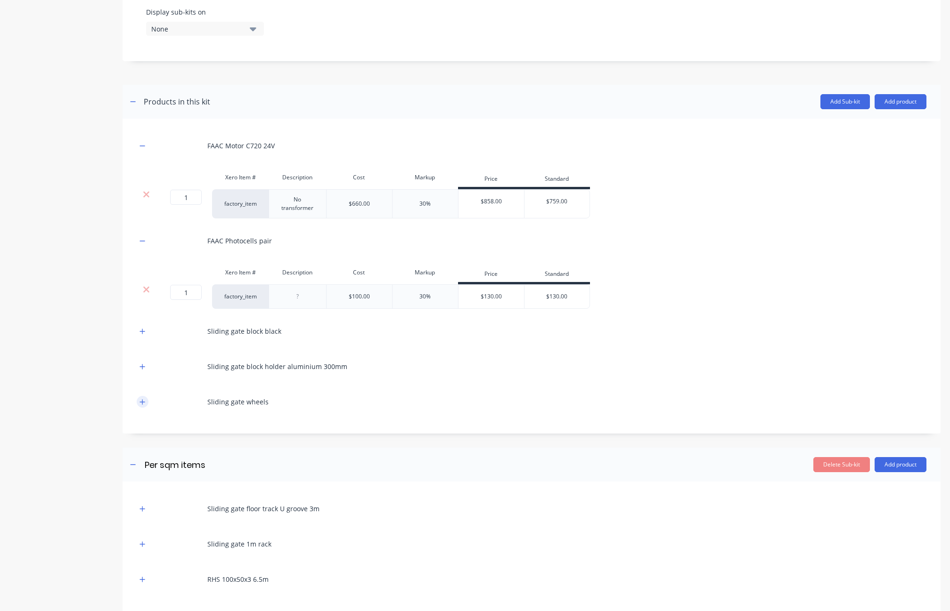
scroll to position [490, 0]
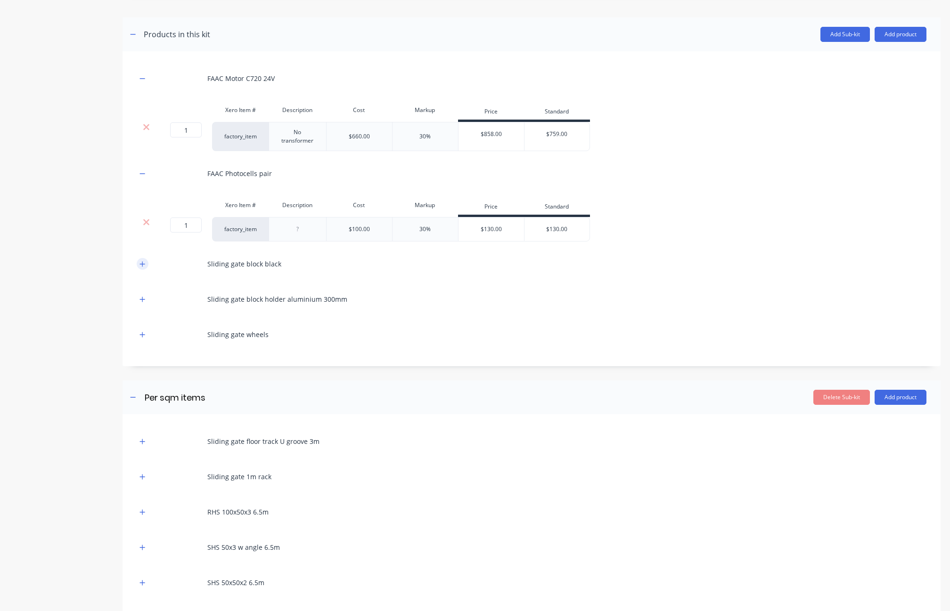
click at [140, 268] on icon "button" at bounding box center [142, 264] width 6 height 7
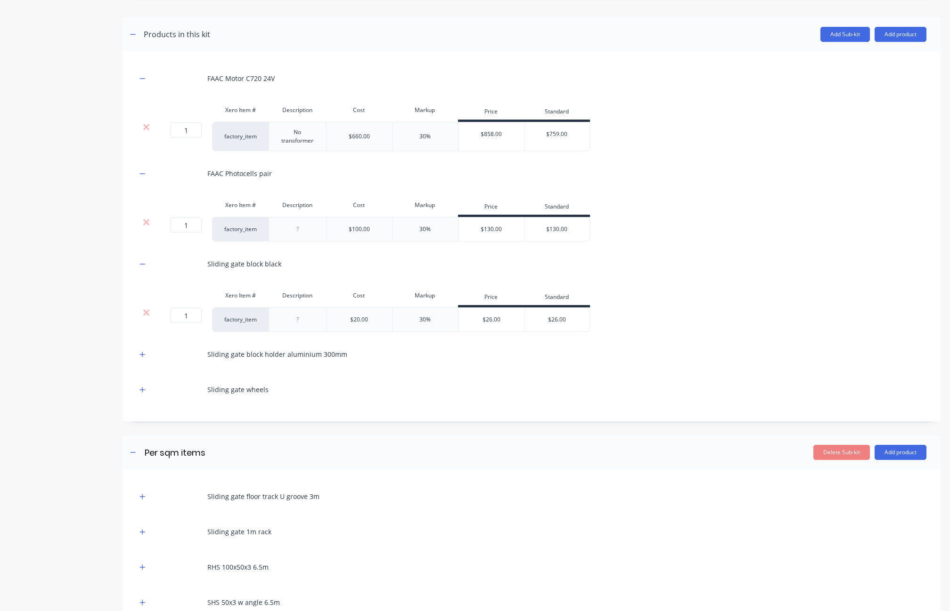
drag, startPoint x: 147, startPoint y: 415, endPoint x: 146, endPoint y: 436, distance: 20.3
click at [147, 360] on button "button" at bounding box center [143, 355] width 12 height 12
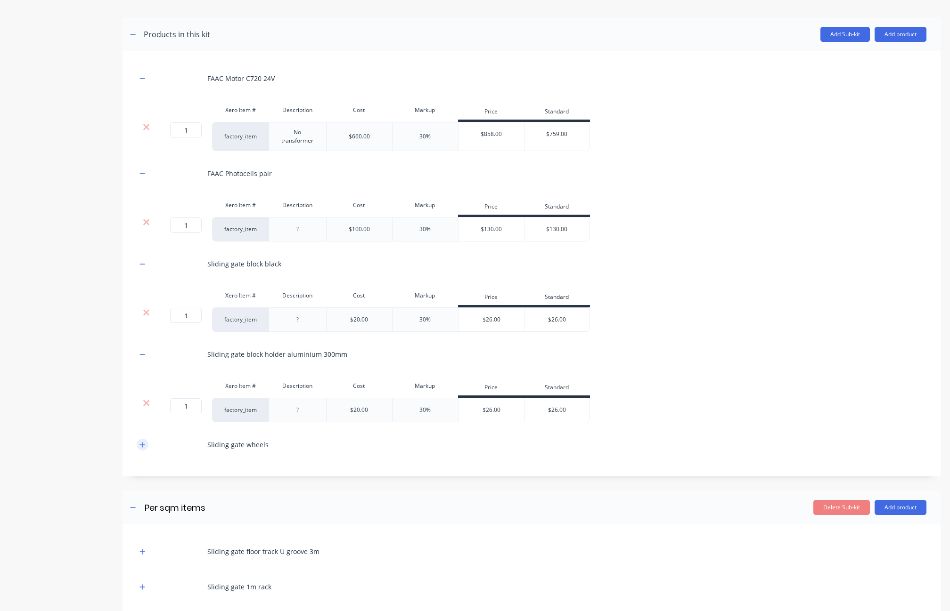
click at [142, 447] on icon "button" at bounding box center [142, 444] width 5 height 5
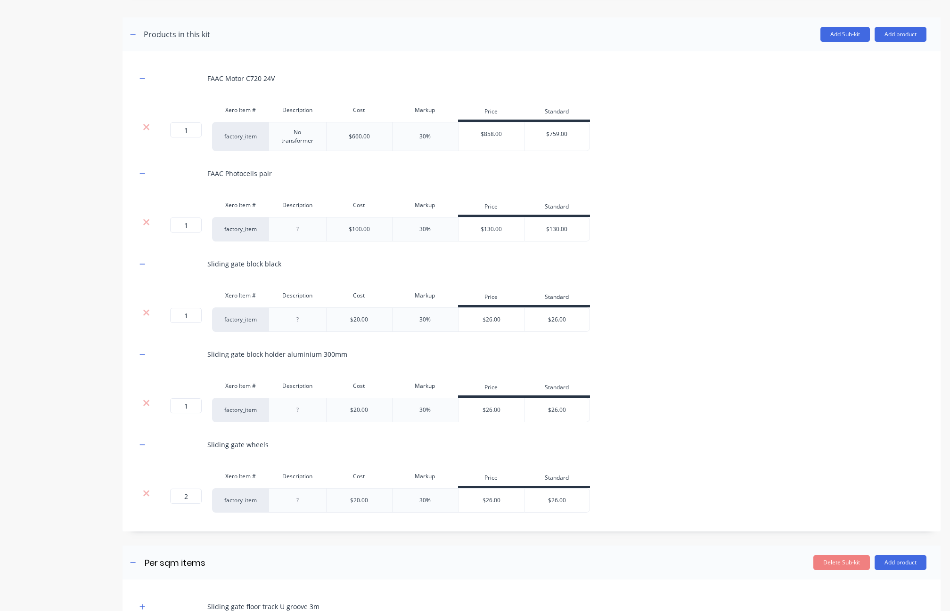
scroll to position [976, 0]
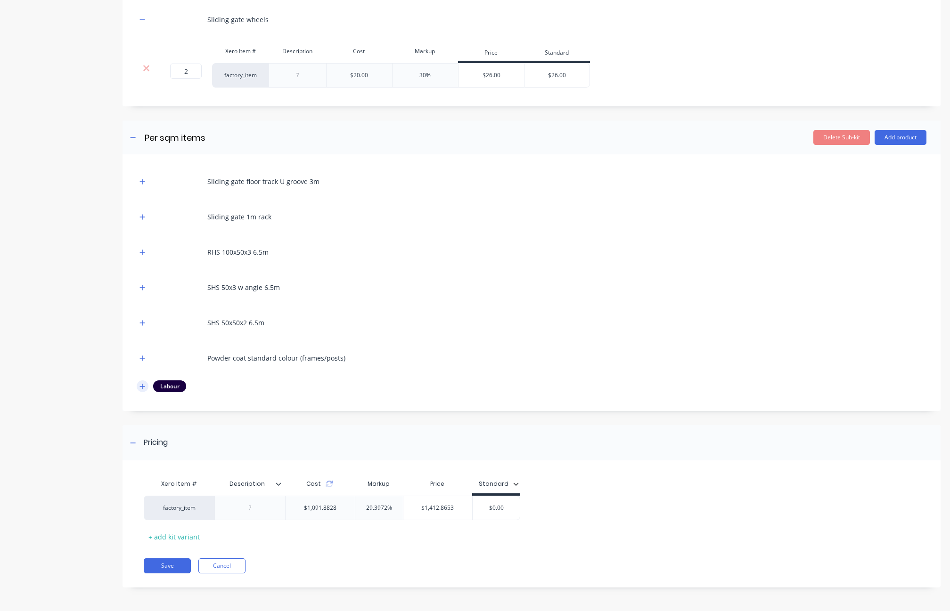
click at [147, 387] on button "button" at bounding box center [143, 387] width 12 height 12
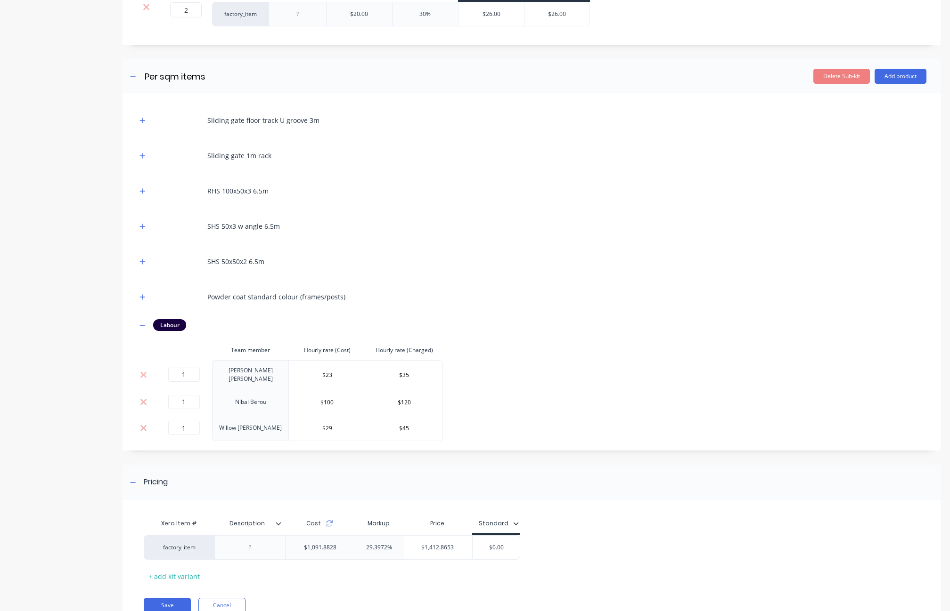
click at [143, 310] on div "Powder coat standard colour (frames/posts)" at bounding box center [531, 297] width 789 height 26
click at [143, 301] on icon "button" at bounding box center [142, 297] width 6 height 7
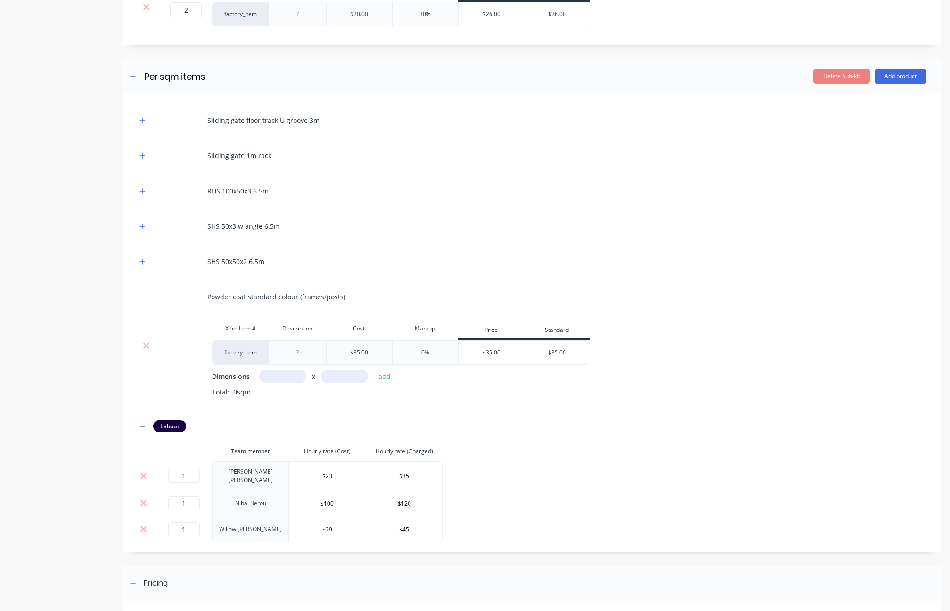
drag, startPoint x: 144, startPoint y: 325, endPoint x: 142, endPoint y: 314, distance: 11.5
click at [143, 265] on icon "button" at bounding box center [142, 262] width 6 height 7
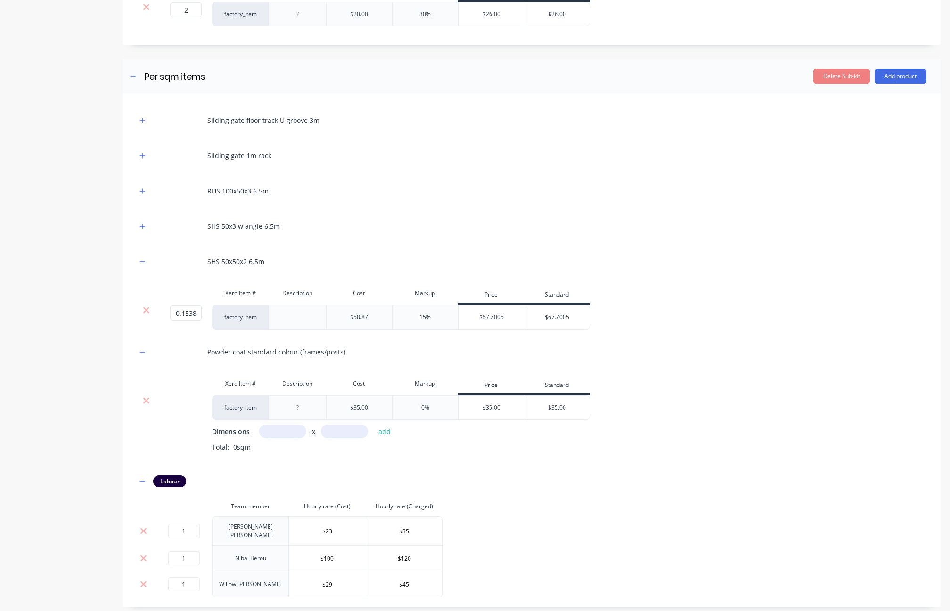
drag, startPoint x: 140, startPoint y: 293, endPoint x: 141, endPoint y: 274, distance: 18.9
click at [140, 232] on button "button" at bounding box center [143, 226] width 12 height 12
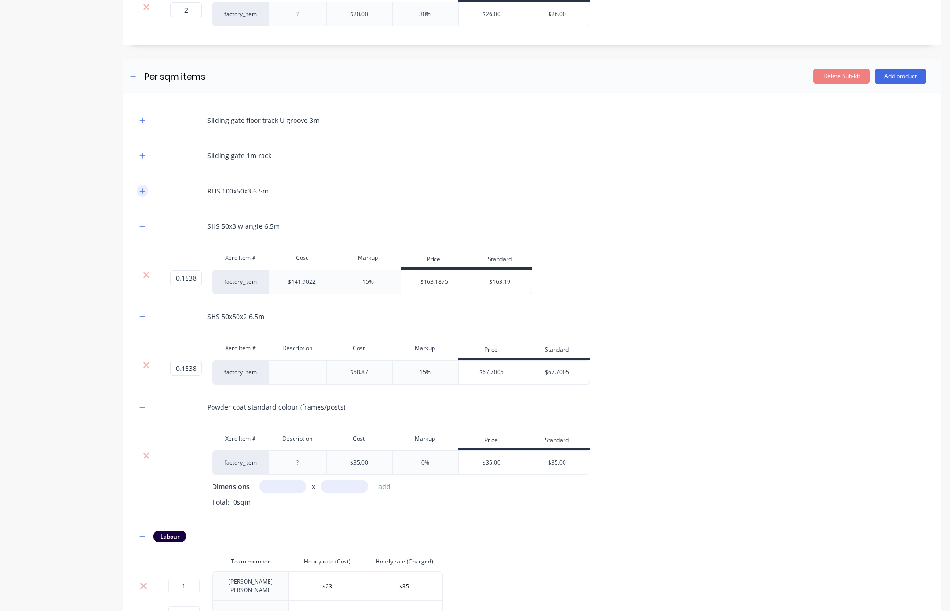
click at [140, 195] on icon "button" at bounding box center [142, 191] width 6 height 7
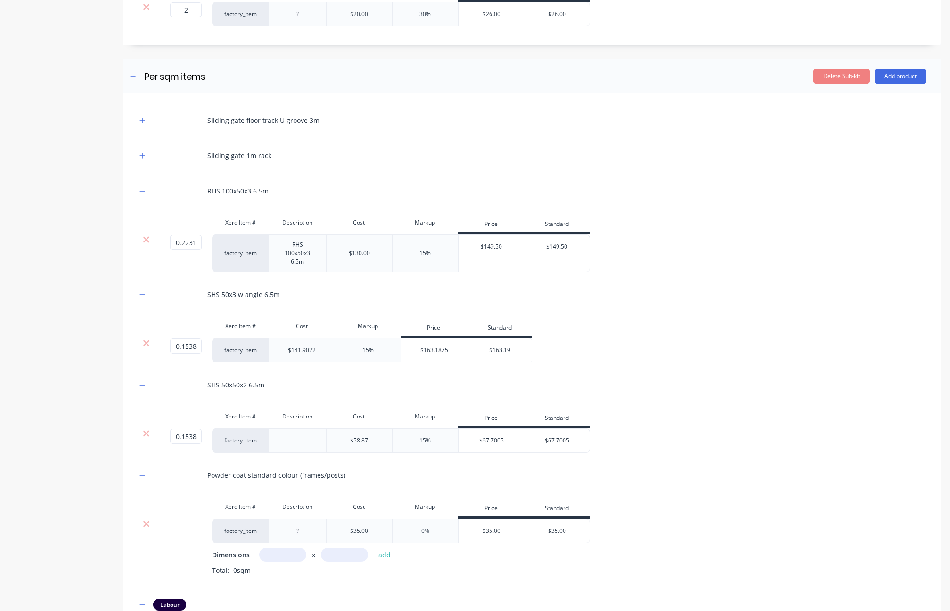
drag, startPoint x: 145, startPoint y: 217, endPoint x: 142, endPoint y: 195, distance: 21.9
click at [145, 159] on icon "button" at bounding box center [142, 156] width 6 height 7
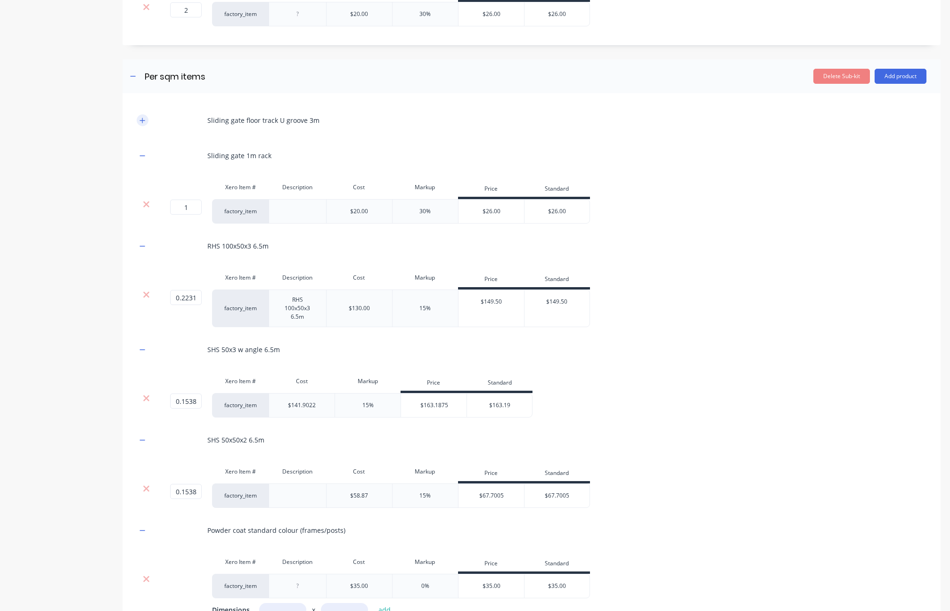
click at [140, 124] on icon "button" at bounding box center [142, 120] width 6 height 7
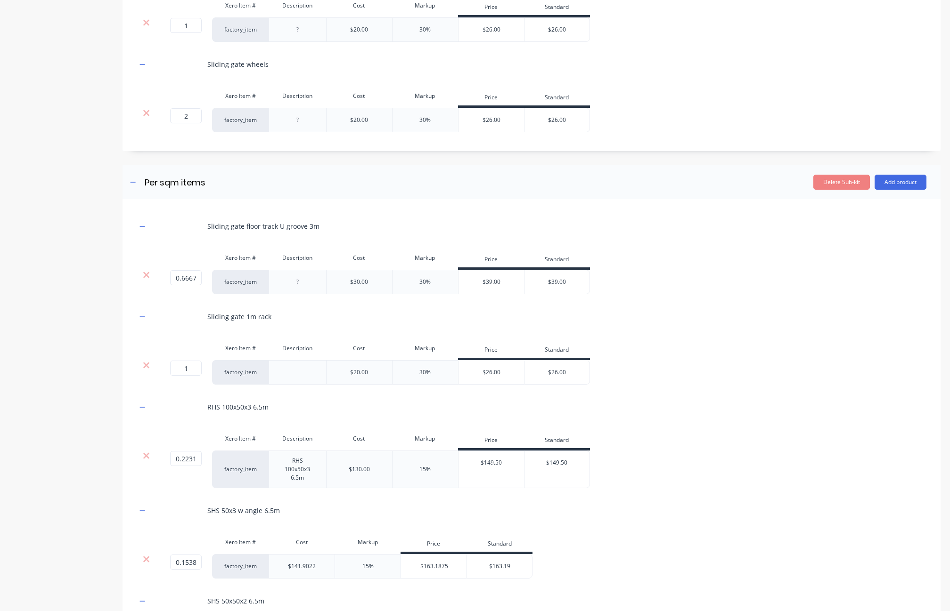
scroll to position [937, 0]
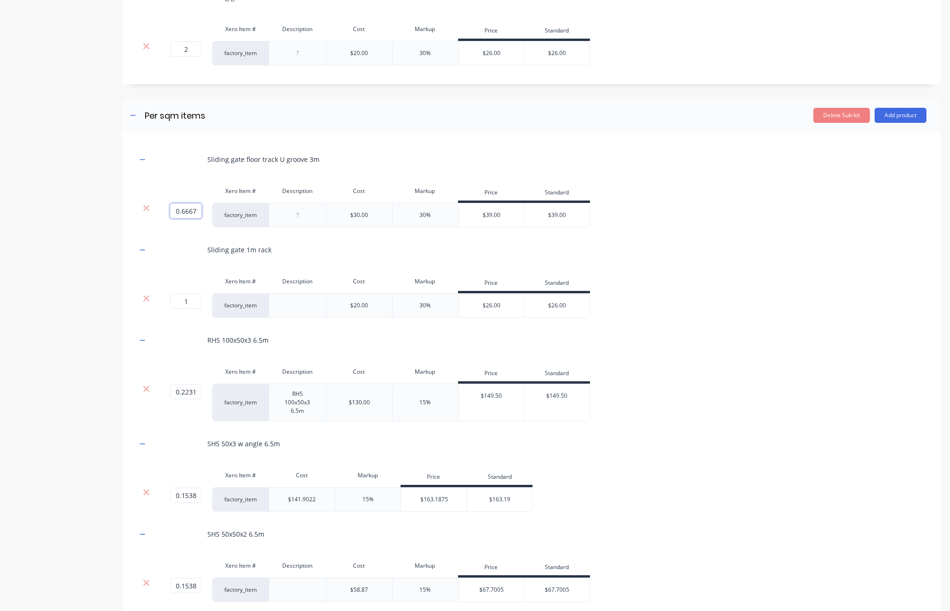
click at [189, 219] on input "0.6667" at bounding box center [186, 210] width 32 height 15
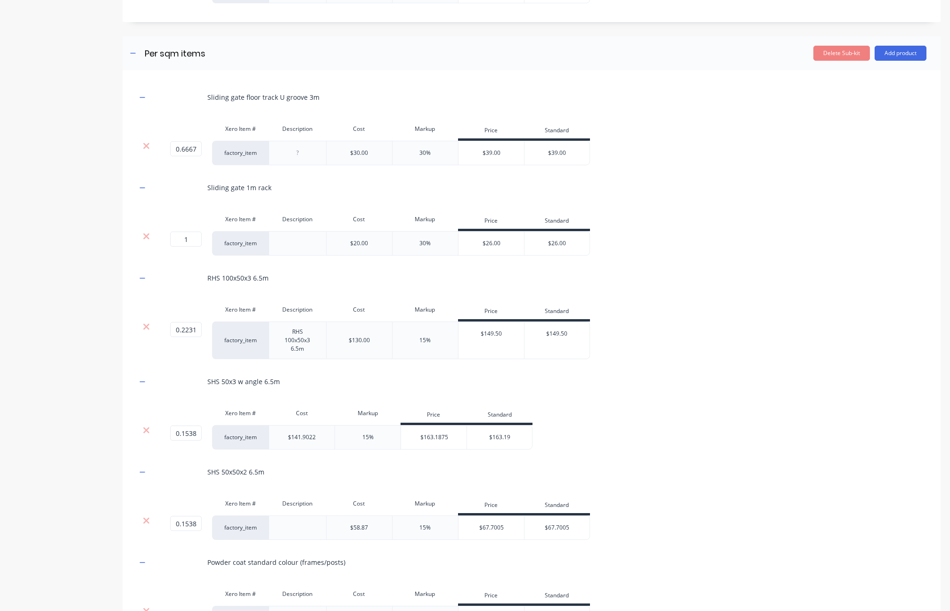
scroll to position [1067, 0]
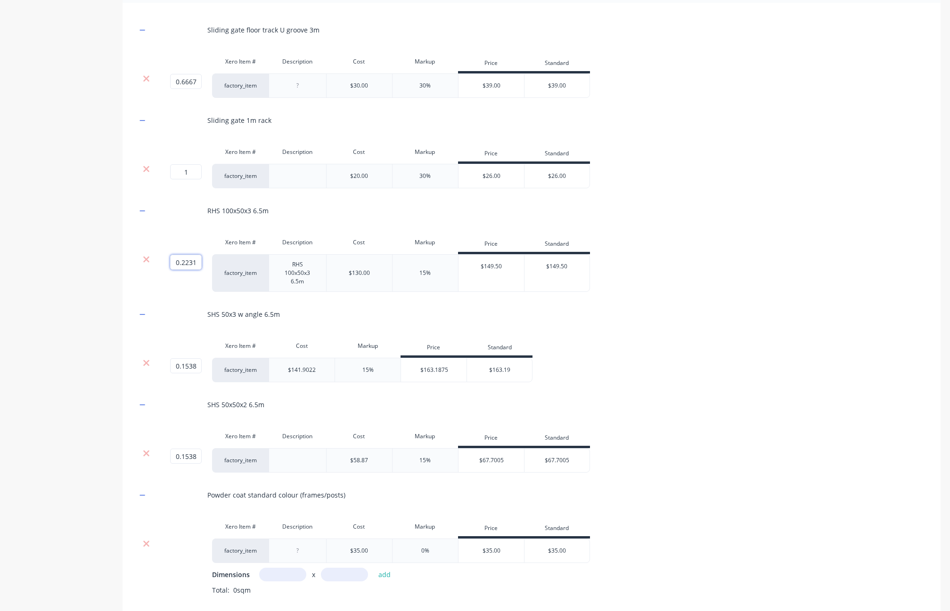
click at [191, 270] on input "0.2231" at bounding box center [186, 262] width 32 height 15
click at [198, 270] on input "0.2231" at bounding box center [186, 262] width 32 height 15
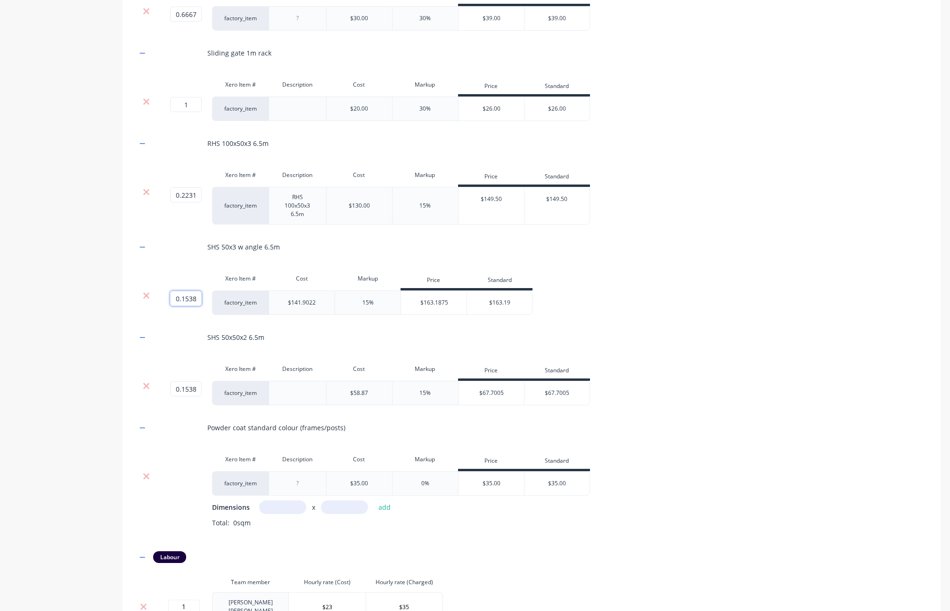
click at [195, 306] on input "0.1538" at bounding box center [186, 298] width 32 height 15
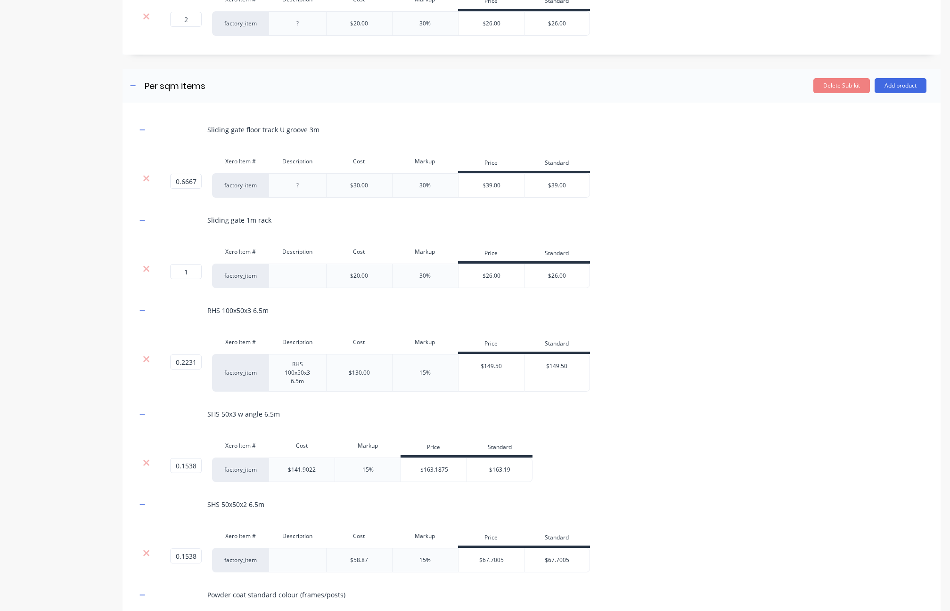
scroll to position [1465, 0]
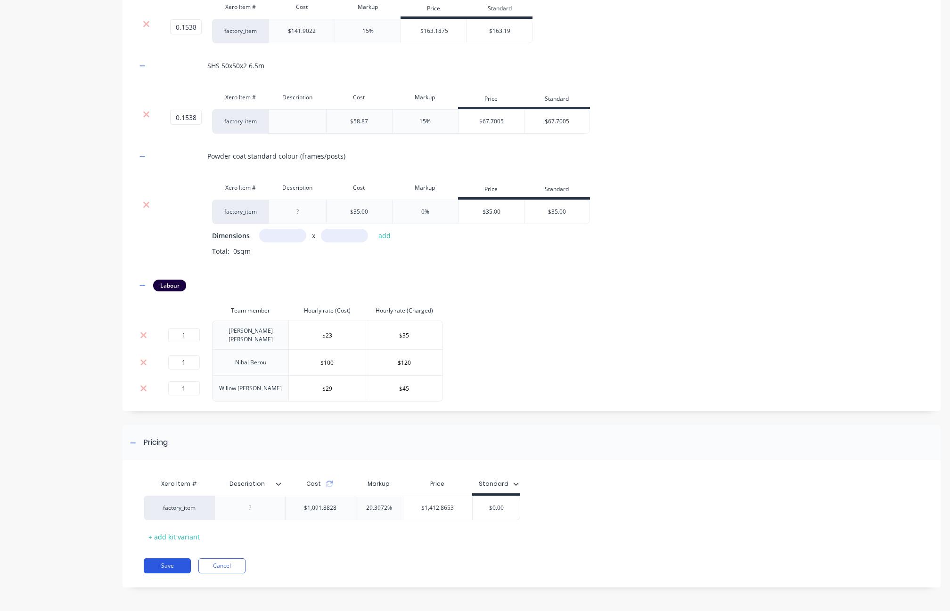
click at [178, 476] on button "Save" at bounding box center [167, 566] width 47 height 15
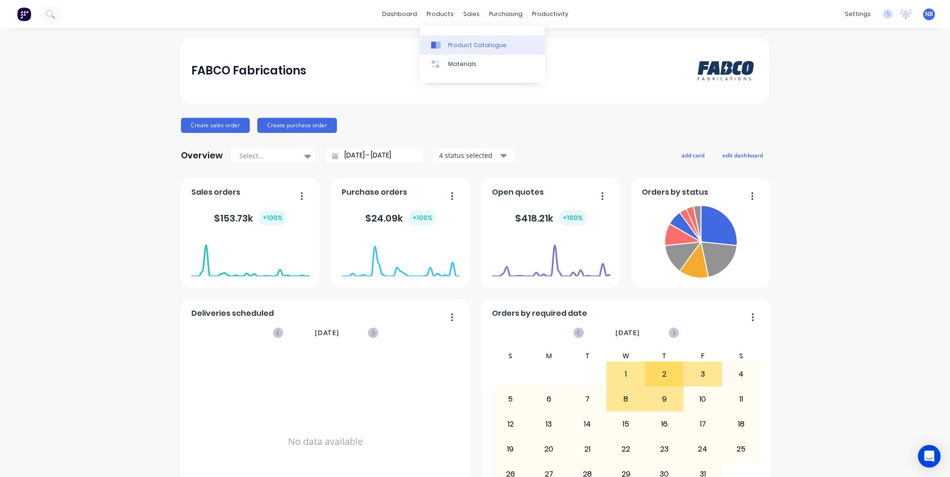
click at [449, 42] on div "Product Catalogue" at bounding box center [477, 45] width 58 height 8
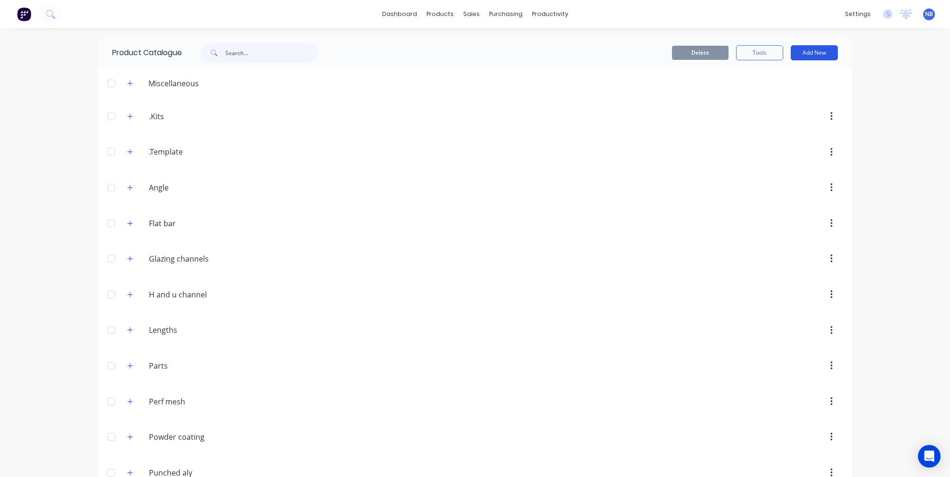
click at [795, 50] on button "Add New" at bounding box center [813, 52] width 47 height 15
click at [783, 109] on div "Product Kit" at bounding box center [792, 115] width 73 height 14
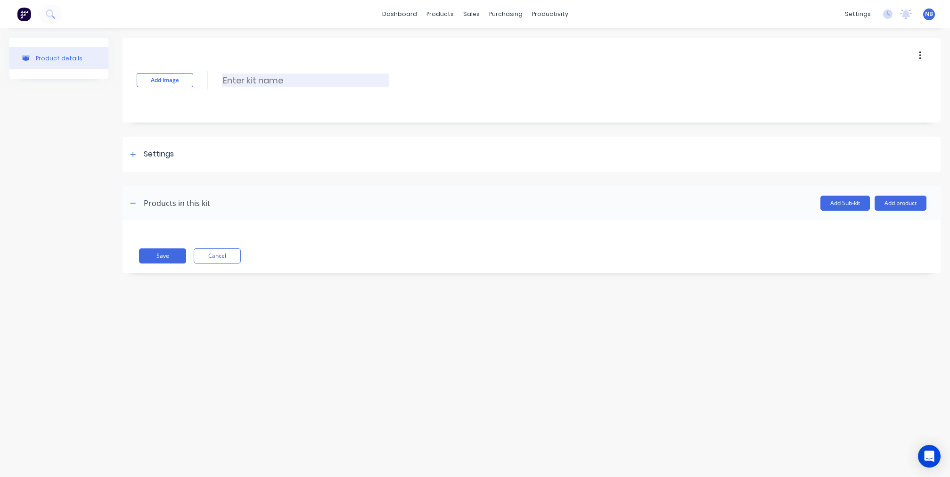
click at [287, 76] on input at bounding box center [305, 80] width 167 height 14
paste input "Aluminium Automatic Sliding Gate - SI"
type input "Aluminium Automatic Sliding Gate - SI New"
click at [83, 298] on div "Product details Add image Aluminium Automatic Sliding Gate - SI New Aluminium A…" at bounding box center [475, 243] width 950 height 430
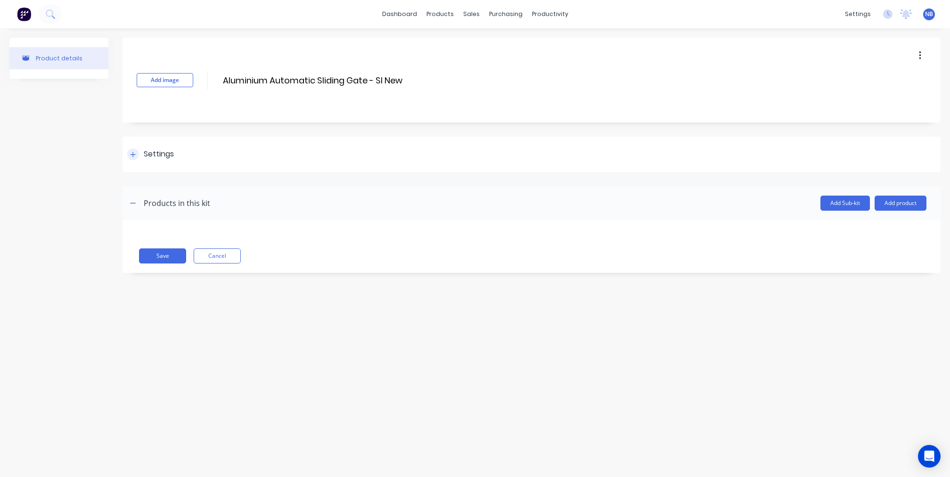
click at [127, 152] on div at bounding box center [133, 154] width 12 height 12
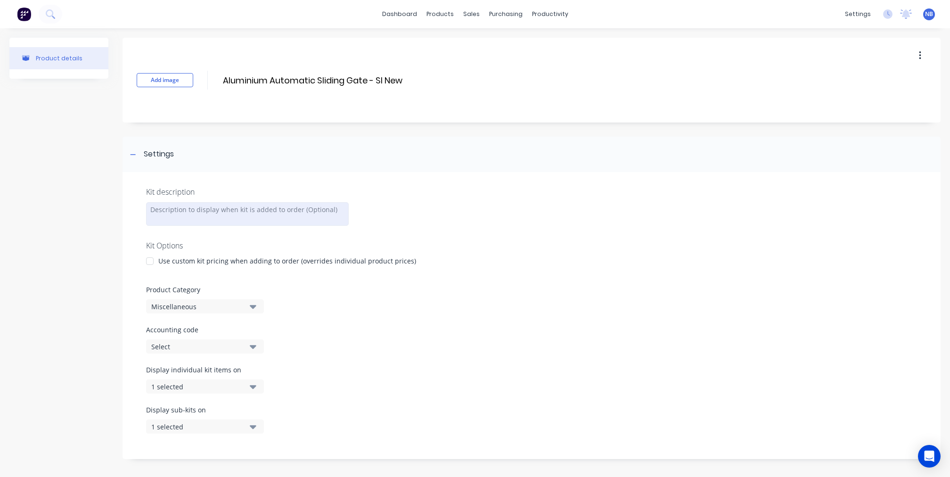
click at [215, 213] on div at bounding box center [247, 214] width 203 height 24
paste div
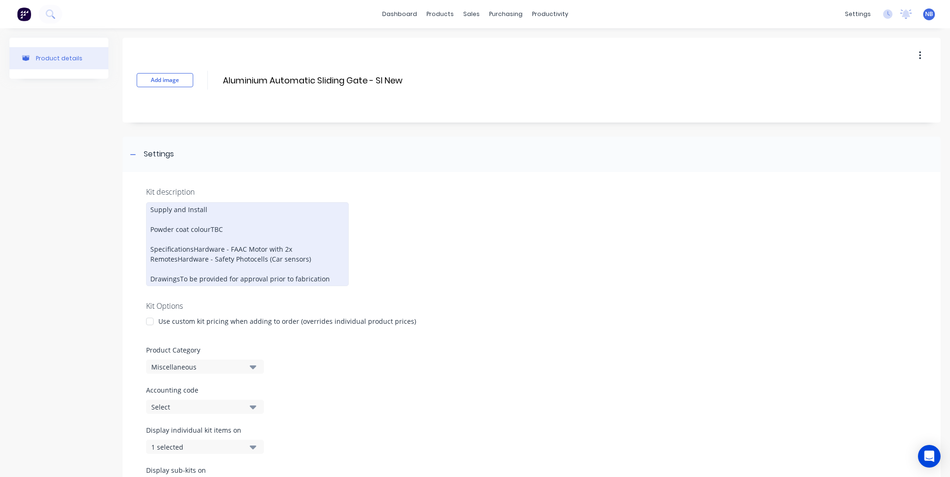
drag, startPoint x: 211, startPoint y: 227, endPoint x: 249, endPoint y: 236, distance: 38.6
click at [211, 227] on div "Supply and Install Powder coat colourTBC SpecificationsHardware - FAAC Motor wi…" at bounding box center [247, 244] width 203 height 84
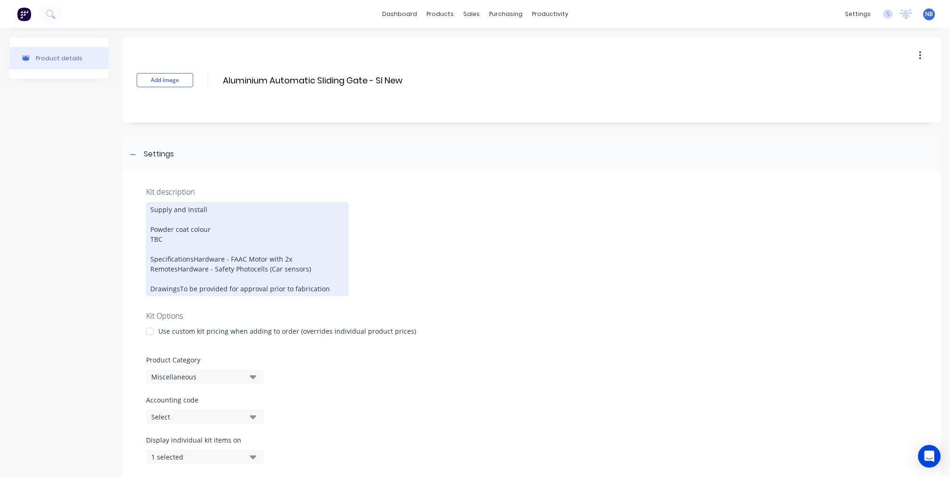
click at [235, 214] on div "Supply and Install Powder coat colour TBC SpecificationsHardware - FAAC Motor w…" at bounding box center [247, 249] width 203 height 94
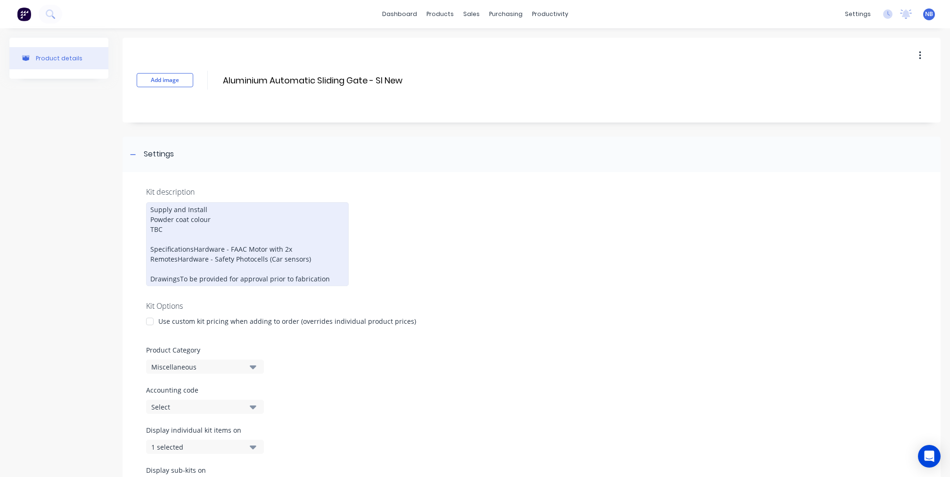
click at [161, 253] on div "Supply and Install Powder coat colour TBC SpecificationsHardware - FAAC Motor w…" at bounding box center [247, 244] width 203 height 84
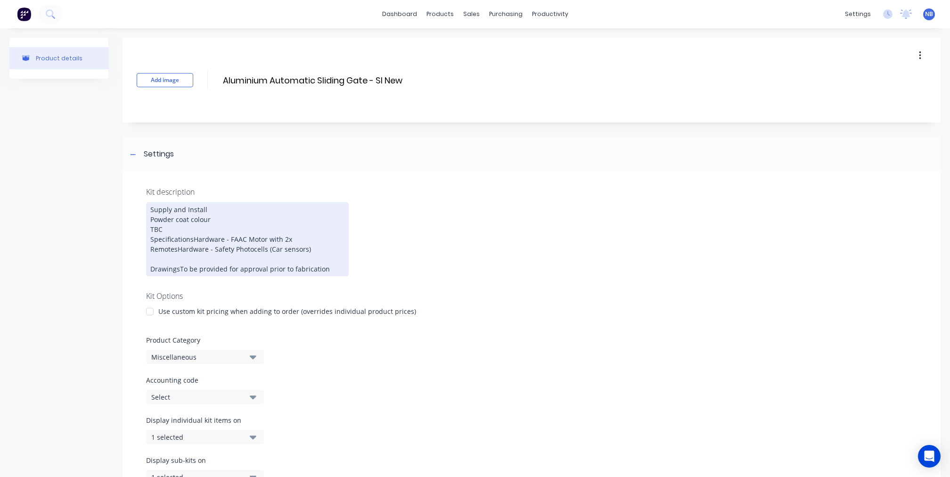
click at [300, 276] on div "Supply and Install Powder coat colour TBC SpecificationsHardware - FAAC Motor w…" at bounding box center [247, 239] width 203 height 74
click at [181, 276] on div "Supply and Install Powder coat colour TBC SpecificationsHardware - FAAC Motor w…" at bounding box center [247, 239] width 203 height 74
click at [178, 276] on div "Supply and Install Powder coat colour TBC SpecificationsHardware - FAAC Motor w…" at bounding box center [247, 239] width 203 height 74
click at [193, 276] on div "Supply and Install Powder coat colour TBC SpecificationsHardware - FAAC Motor w…" at bounding box center [247, 239] width 203 height 74
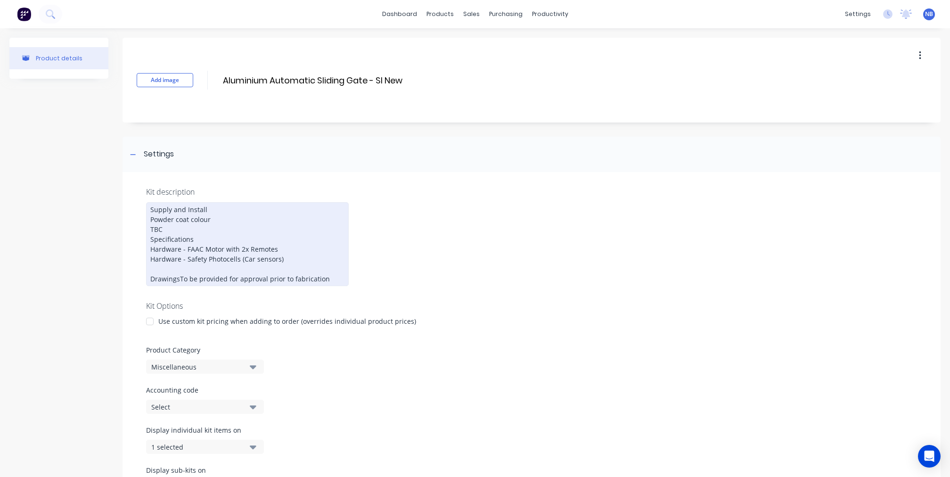
click at [291, 286] on div "Supply and Install Powder coat colour TBC Specifications Hardware - FAAC Motor …" at bounding box center [247, 244] width 203 height 84
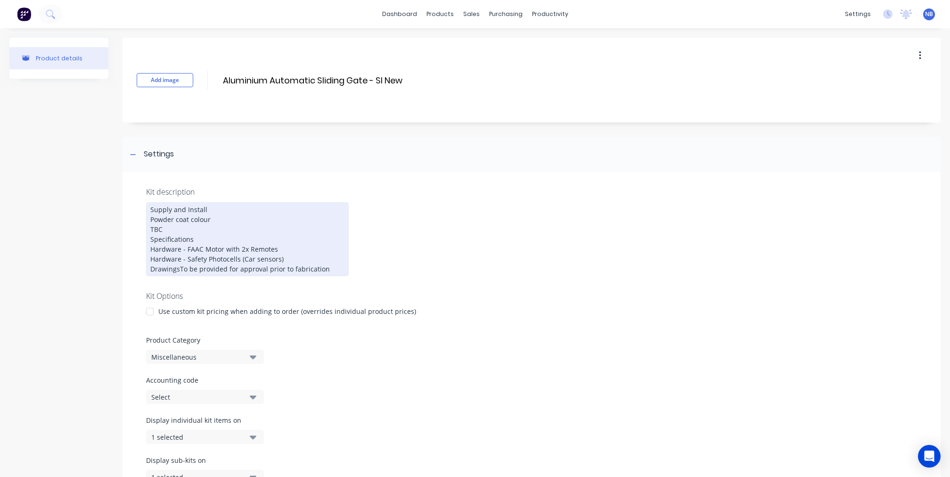
click at [180, 276] on div "Supply and Install Powder coat colour TBC Specifications Hardware - FAAC Motor …" at bounding box center [247, 239] width 203 height 74
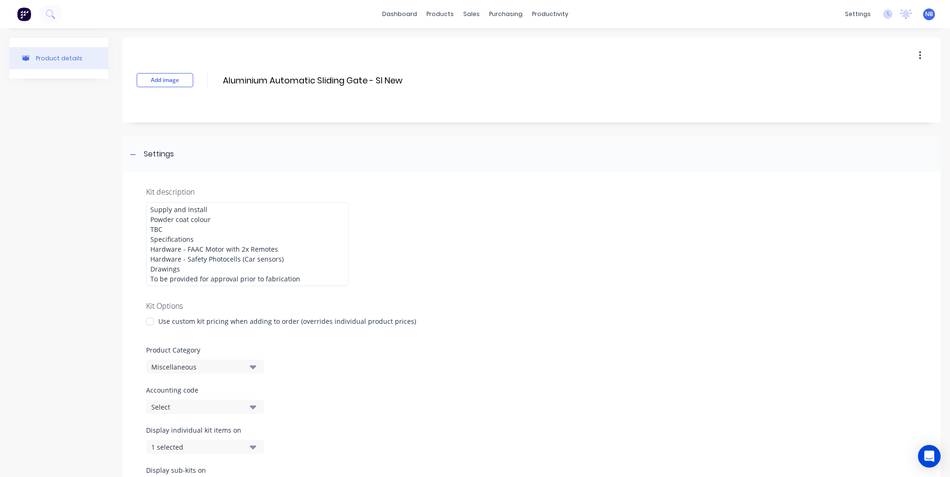
click at [108, 340] on div "Product details Add image Aluminium Automatic Sliding Gate - SI New Aluminium A…" at bounding box center [474, 341] width 931 height 606
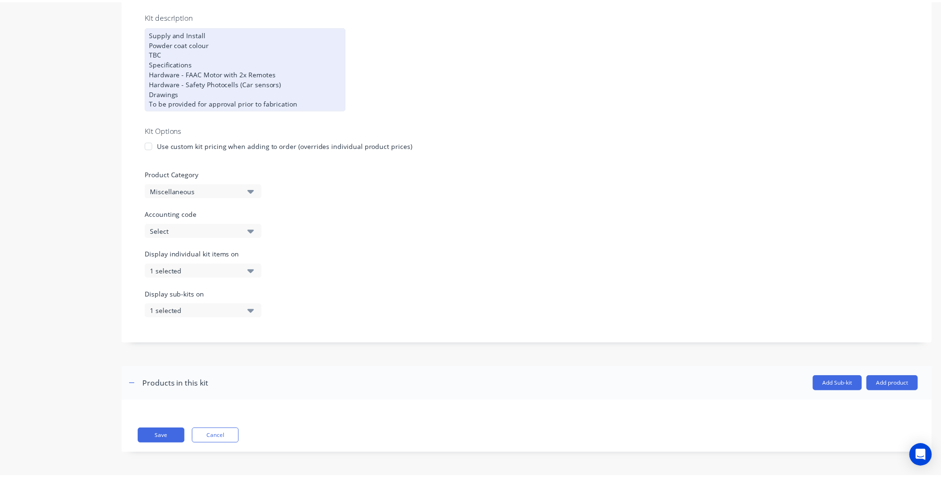
scroll to position [227, 0]
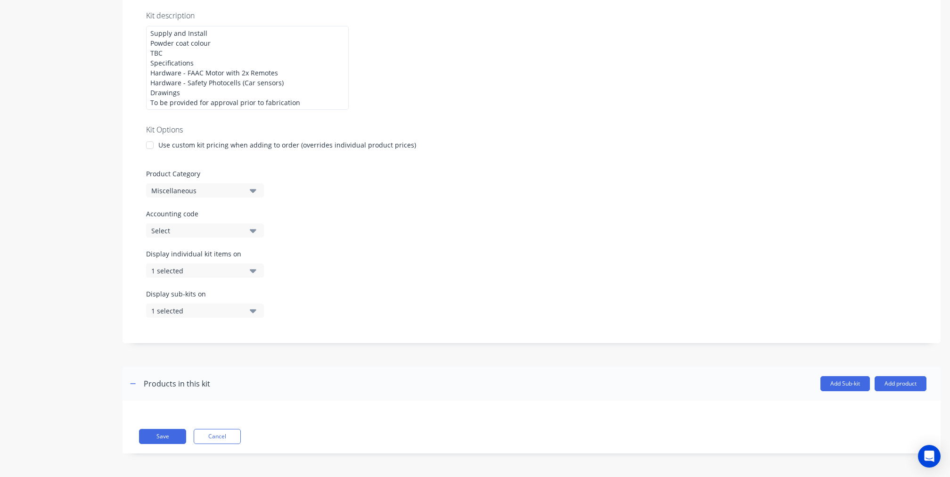
click at [212, 191] on div "Miscellaneous" at bounding box center [196, 191] width 91 height 10
click at [191, 247] on div ".Kits" at bounding box center [216, 241] width 141 height 19
click at [146, 381] on div "Products in this kit" at bounding box center [177, 383] width 66 height 11
click at [889, 387] on button "Add product" at bounding box center [900, 383] width 52 height 15
click at [876, 410] on div "Product catalogue" at bounding box center [881, 408] width 73 height 14
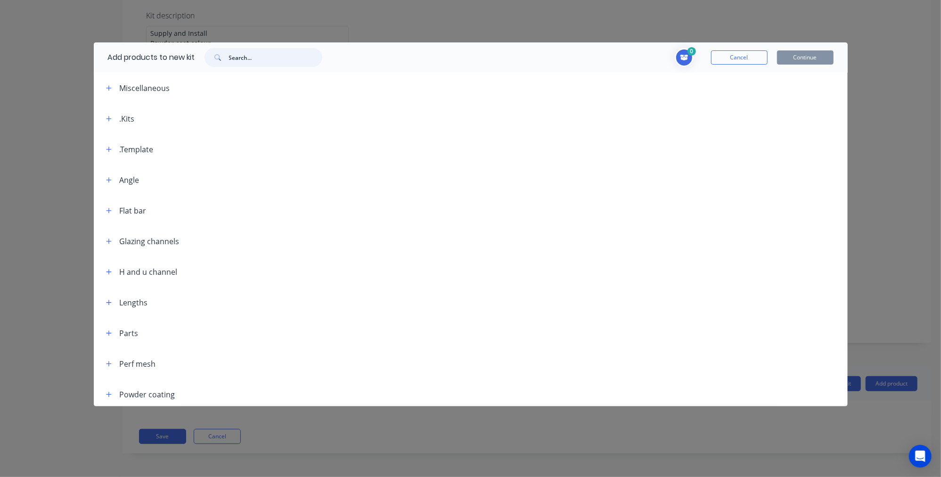
click at [264, 63] on input "text" at bounding box center [275, 57] width 93 height 19
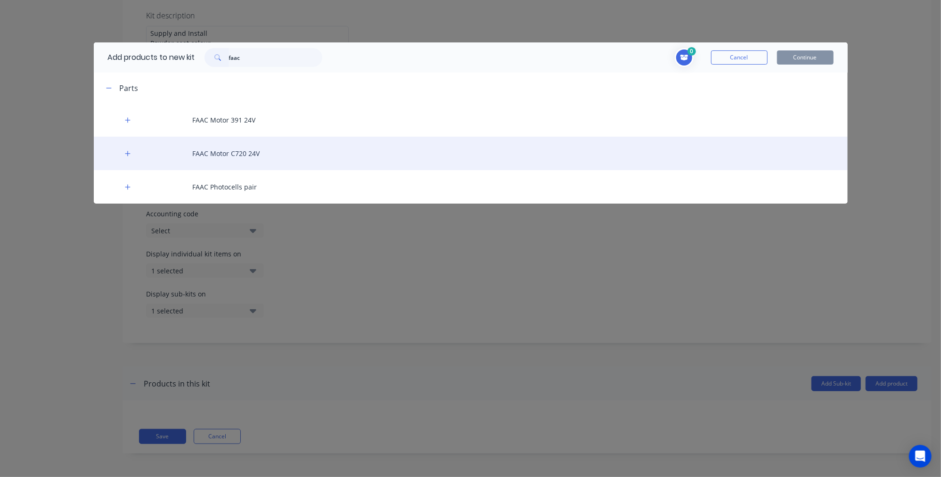
click at [265, 153] on div "FAAC Motor C720 24V" at bounding box center [471, 153] width 754 height 33
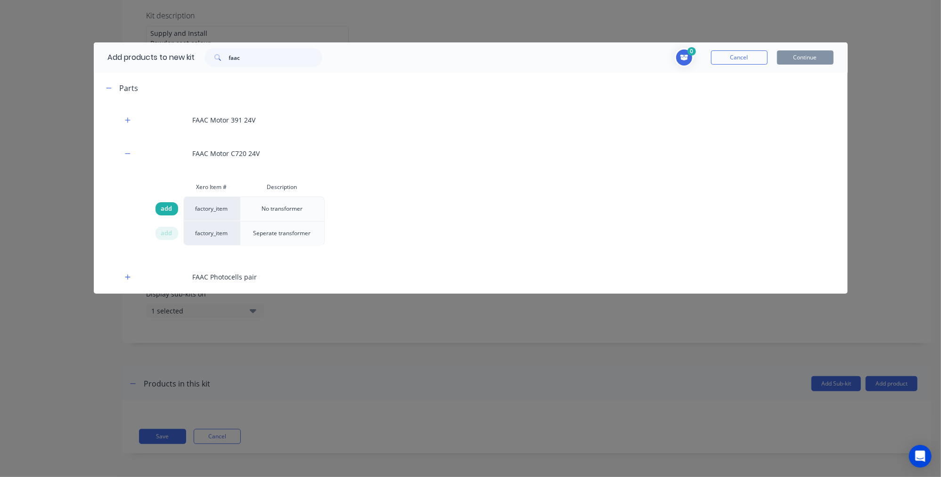
click at [167, 208] on span "add" at bounding box center [166, 208] width 11 height 9
drag, startPoint x: 263, startPoint y: 56, endPoint x: 177, endPoint y: 45, distance: 86.3
click at [176, 45] on div "Add products to new kit faac" at bounding box center [213, 57] width 238 height 30
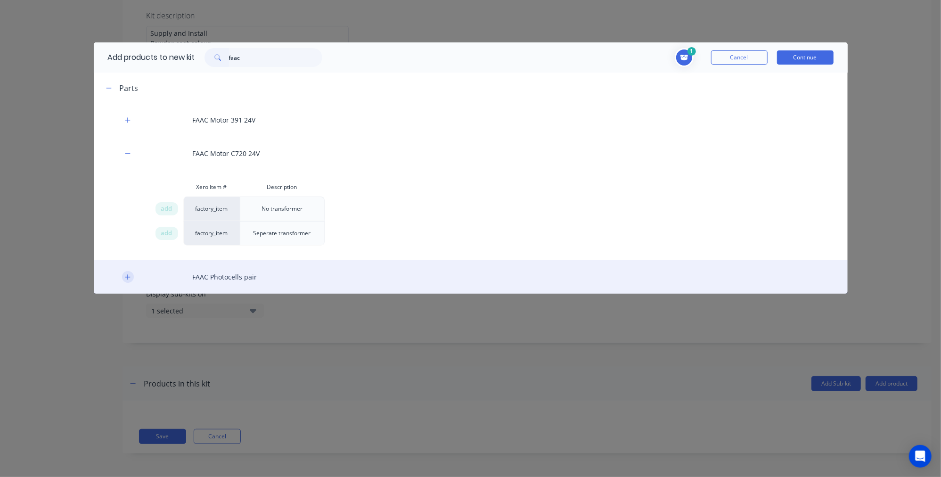
click at [128, 278] on icon "button" at bounding box center [128, 277] width 6 height 7
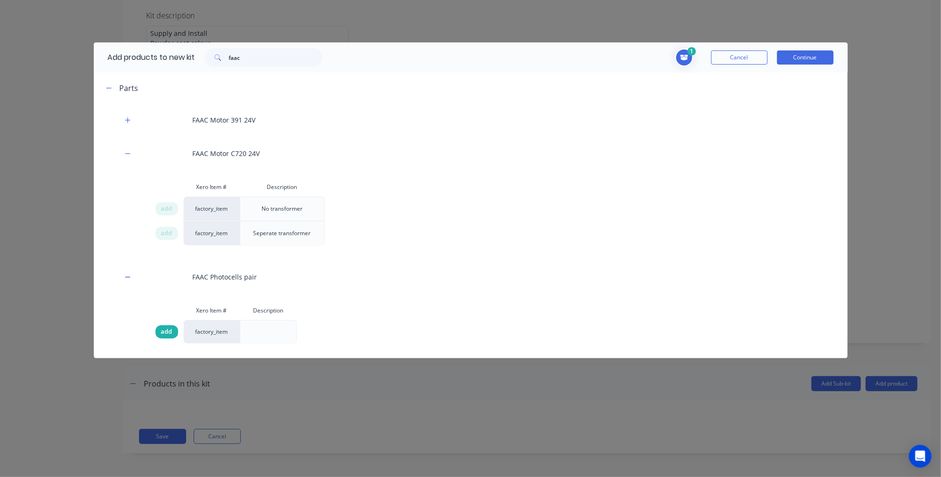
click at [168, 328] on span "add" at bounding box center [166, 331] width 11 height 9
drag, startPoint x: 248, startPoint y: 60, endPoint x: 208, endPoint y: 52, distance: 40.5
click at [209, 52] on div "faac" at bounding box center [263, 57] width 118 height 19
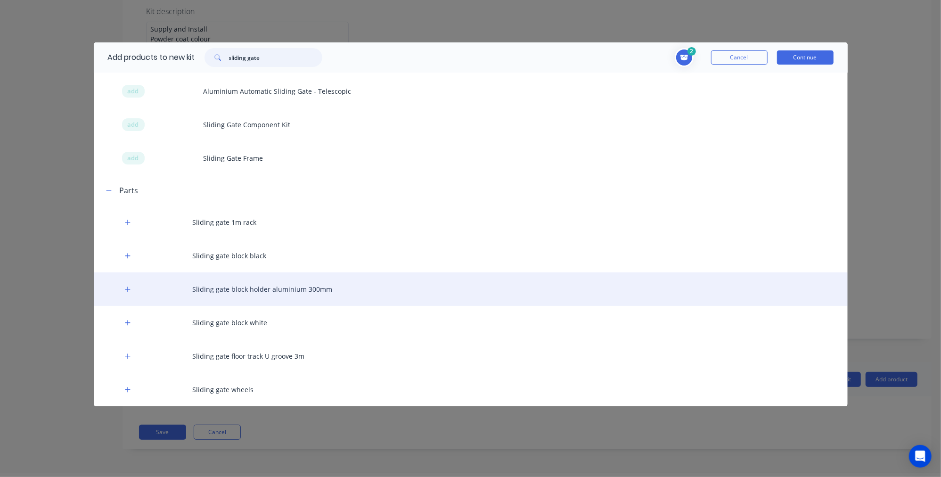
scroll to position [47, 0]
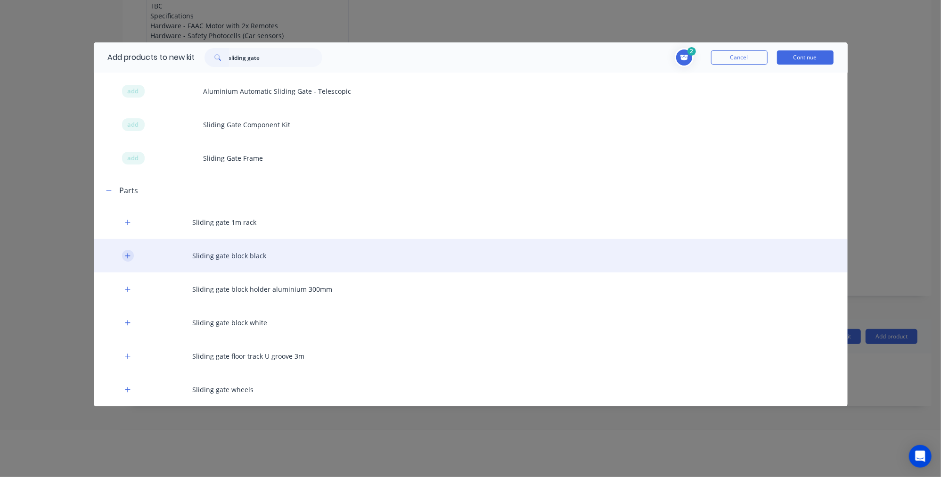
click at [129, 257] on icon "button" at bounding box center [128, 255] width 6 height 7
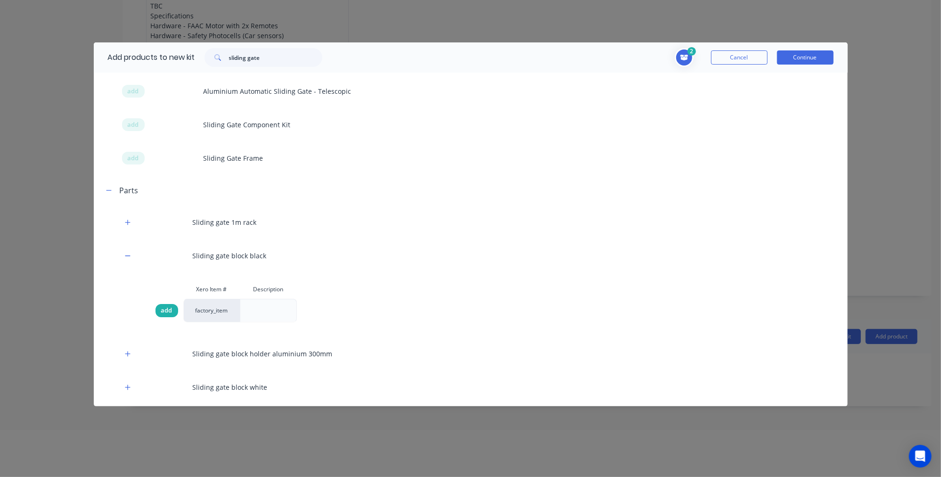
click at [164, 311] on span "add" at bounding box center [166, 310] width 11 height 9
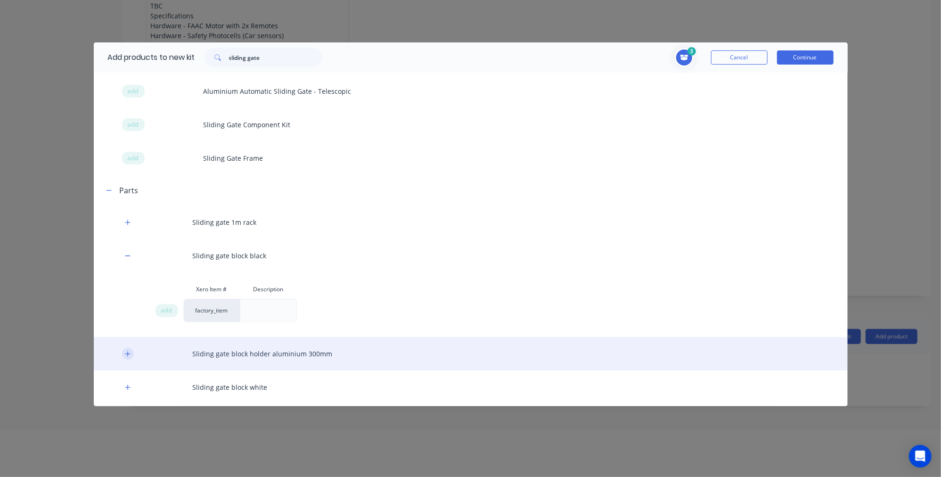
click at [128, 358] on button "button" at bounding box center [128, 354] width 12 height 12
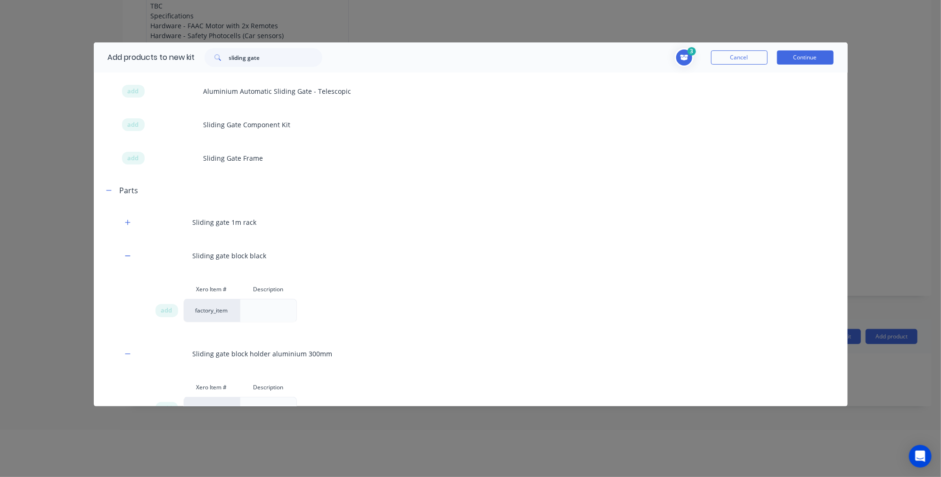
scroll to position [191, 0]
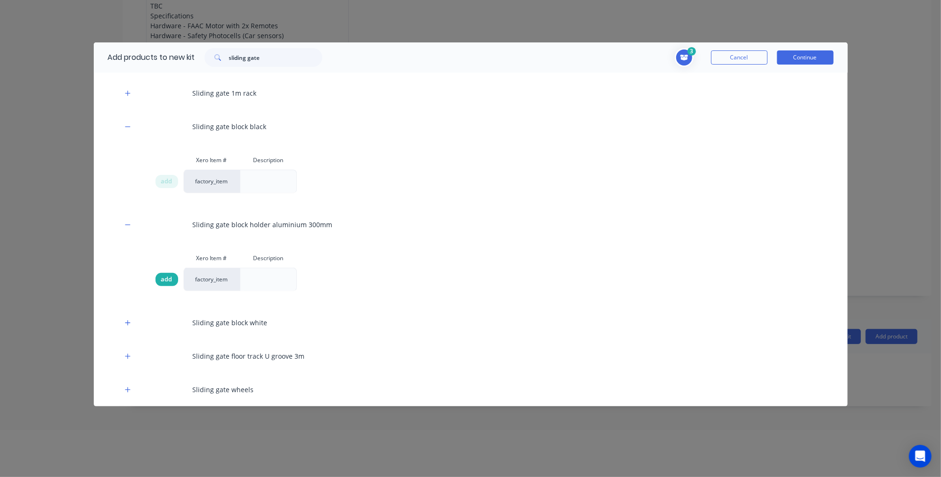
click at [164, 278] on span "add" at bounding box center [166, 279] width 11 height 9
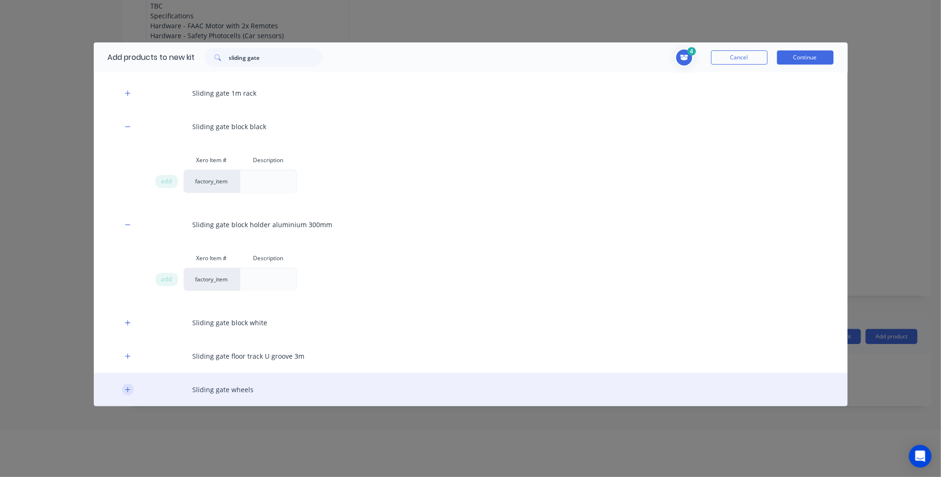
click at [125, 388] on icon "button" at bounding box center [128, 389] width 6 height 7
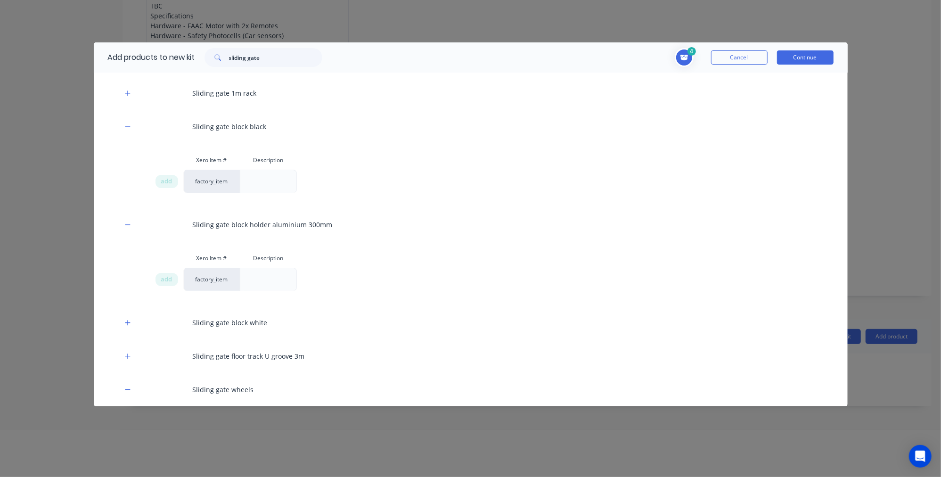
scroll to position [255, 0]
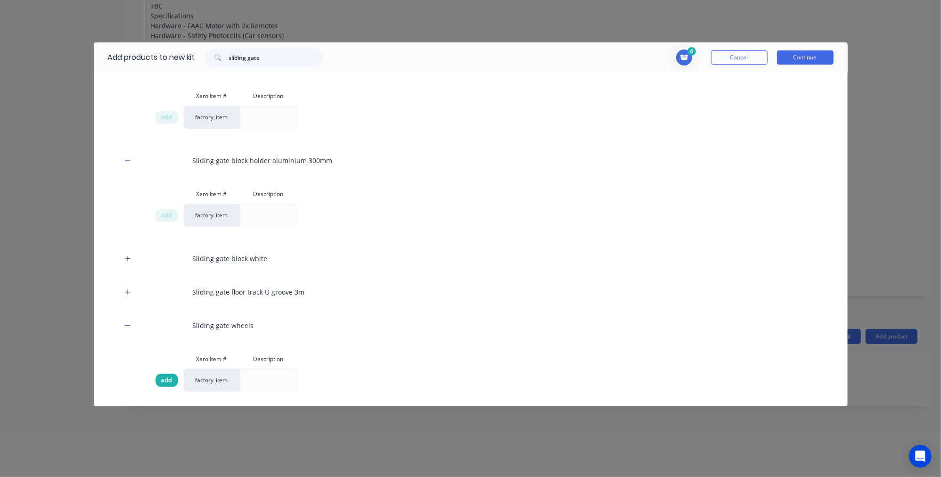
click at [161, 378] on span "add" at bounding box center [166, 379] width 11 height 9
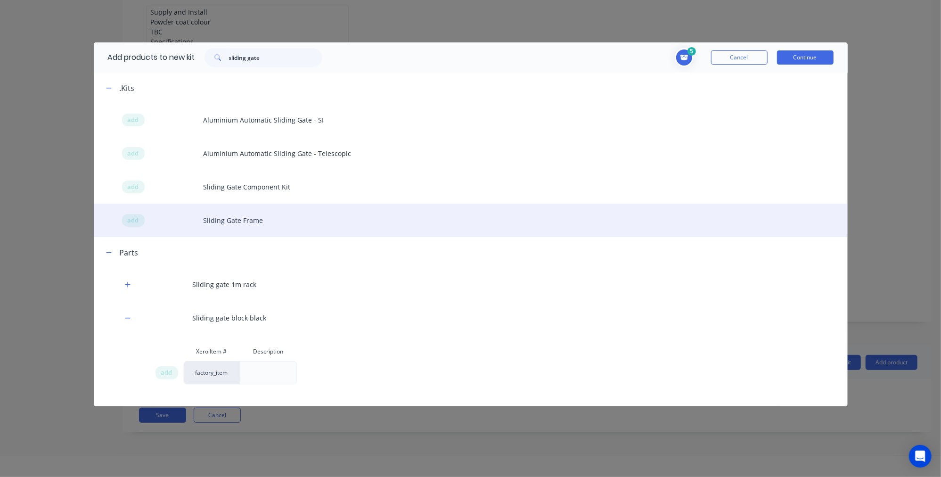
scroll to position [0, 0]
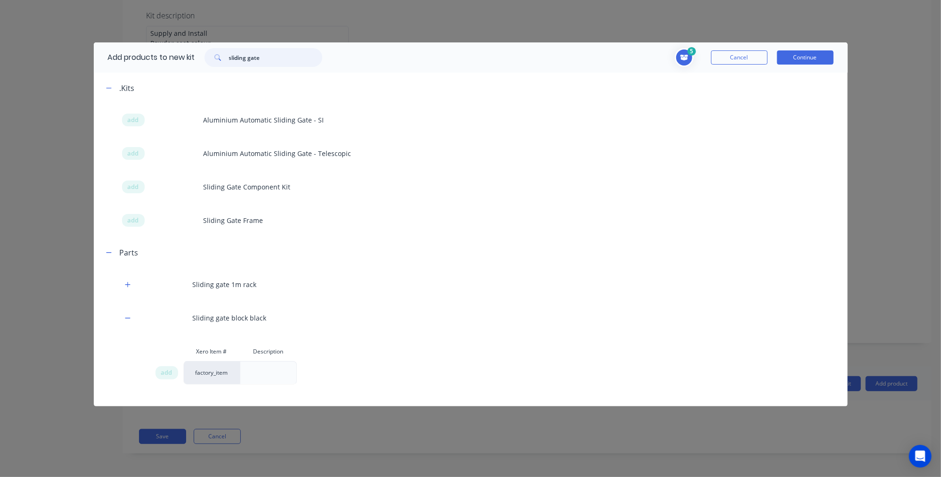
drag, startPoint x: 275, startPoint y: 61, endPoint x: 202, endPoint y: 52, distance: 73.6
click at [202, 52] on div "sliding gate" at bounding box center [263, 57] width 137 height 19
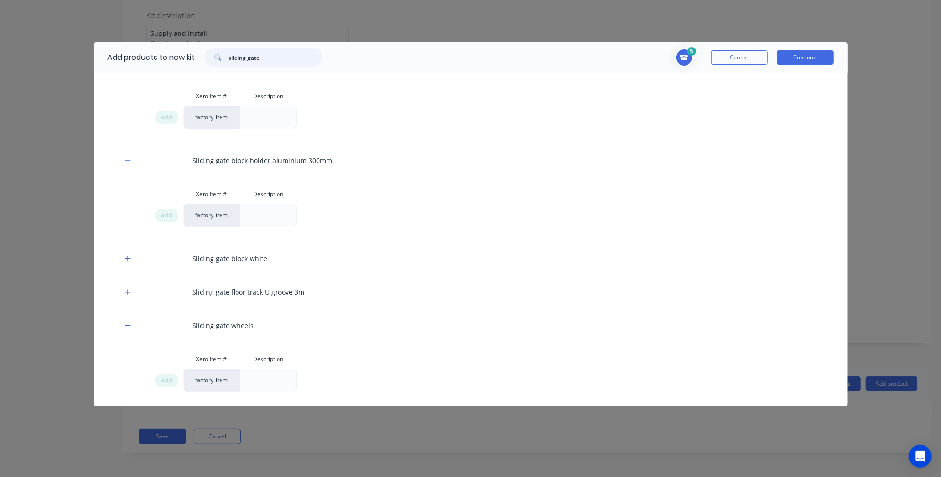
scroll to position [25, 0]
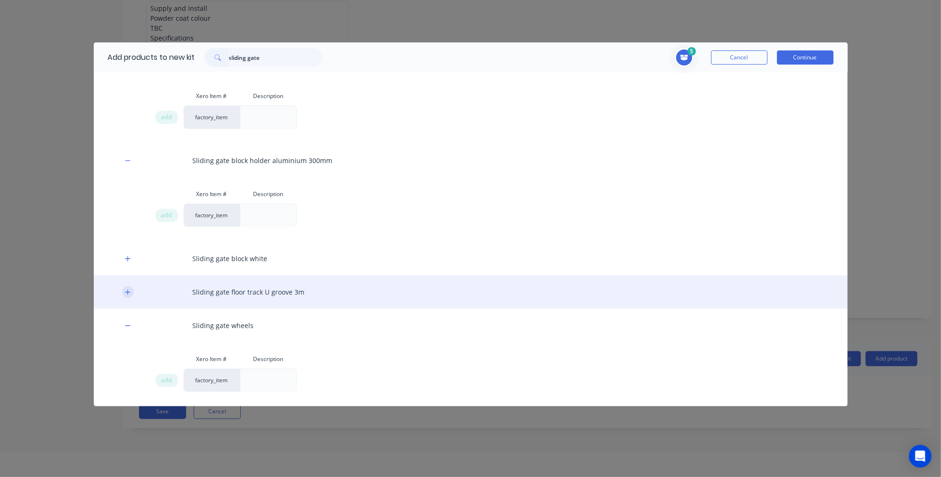
click at [127, 293] on icon "button" at bounding box center [127, 291] width 5 height 5
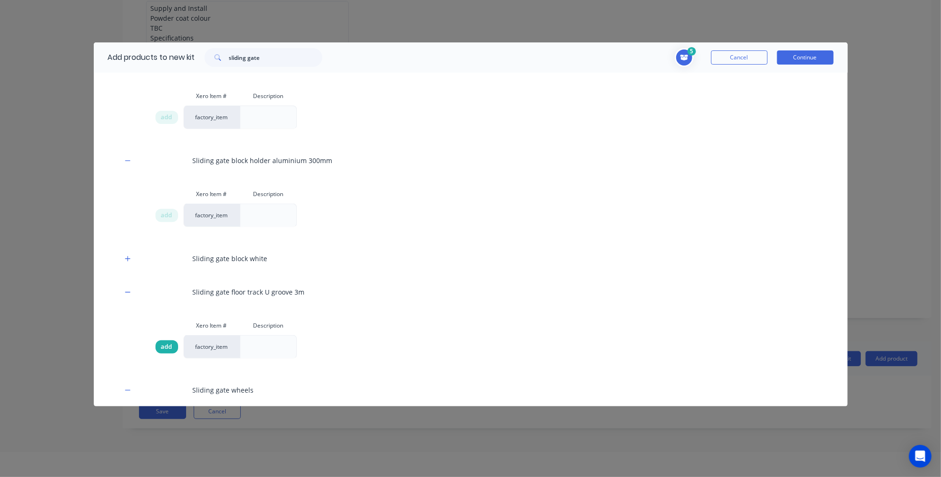
click at [161, 345] on div "add" at bounding box center [166, 346] width 23 height 13
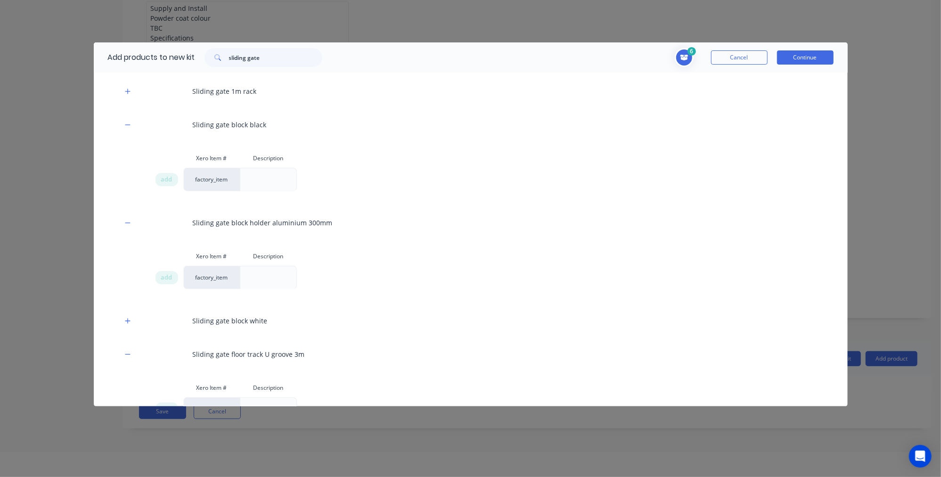
scroll to position [126, 0]
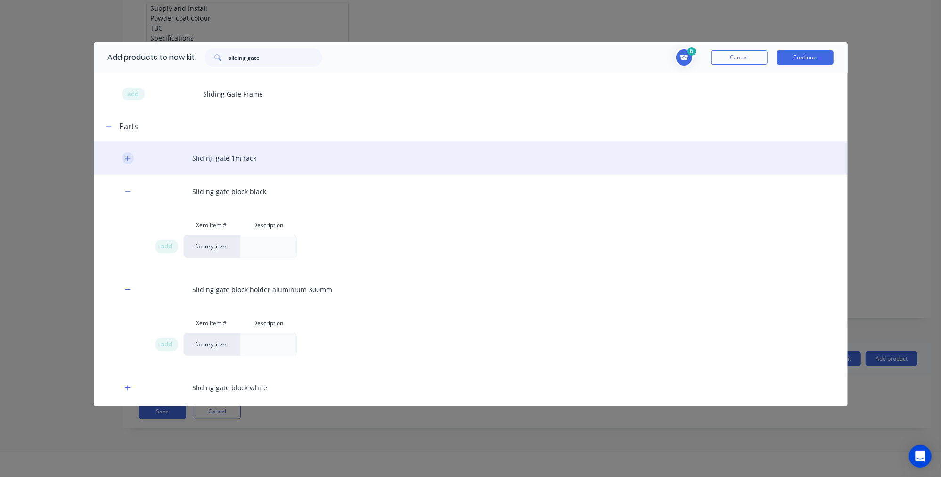
click at [128, 159] on icon "button" at bounding box center [128, 158] width 6 height 7
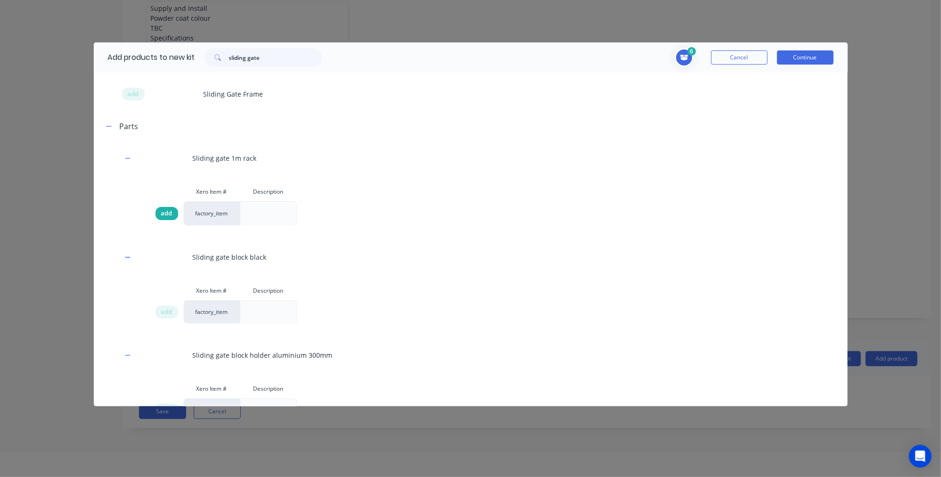
click at [173, 210] on div "add" at bounding box center [166, 213] width 23 height 13
drag, startPoint x: 267, startPoint y: 63, endPoint x: 149, endPoint y: 42, distance: 119.0
click at [149, 42] on div "Add products to new kit sliding gate" at bounding box center [213, 57] width 238 height 30
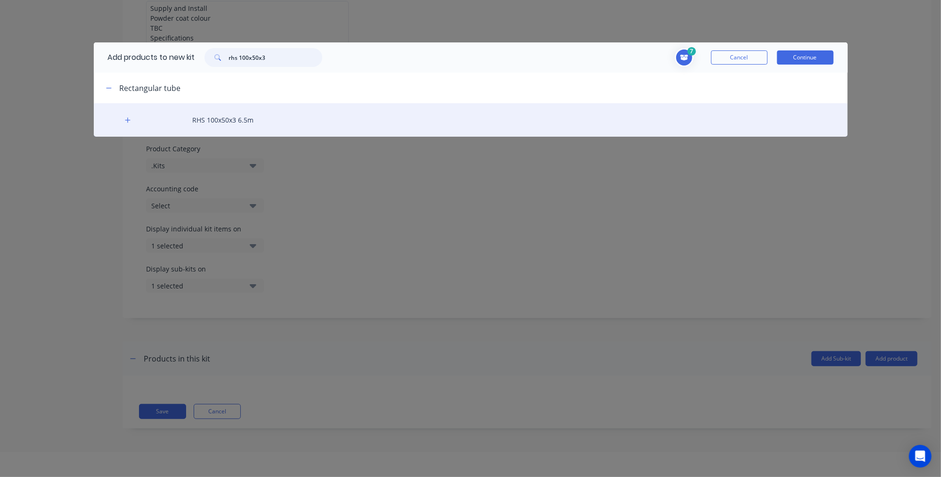
type input "rhs 100x50x3"
click at [138, 122] on div "RHS 100x50x3 6.5m" at bounding box center [471, 119] width 754 height 33
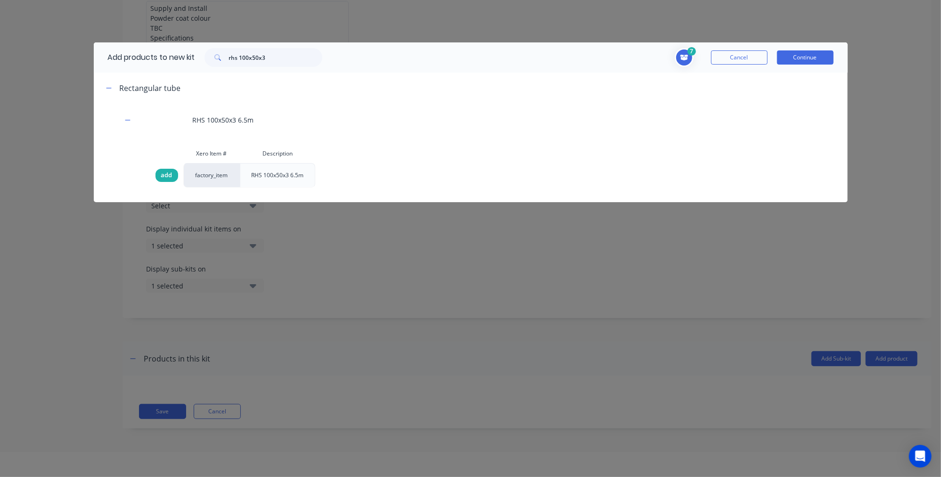
click at [163, 174] on span "add" at bounding box center [166, 175] width 11 height 9
click at [791, 54] on button "Continue" at bounding box center [805, 57] width 57 height 14
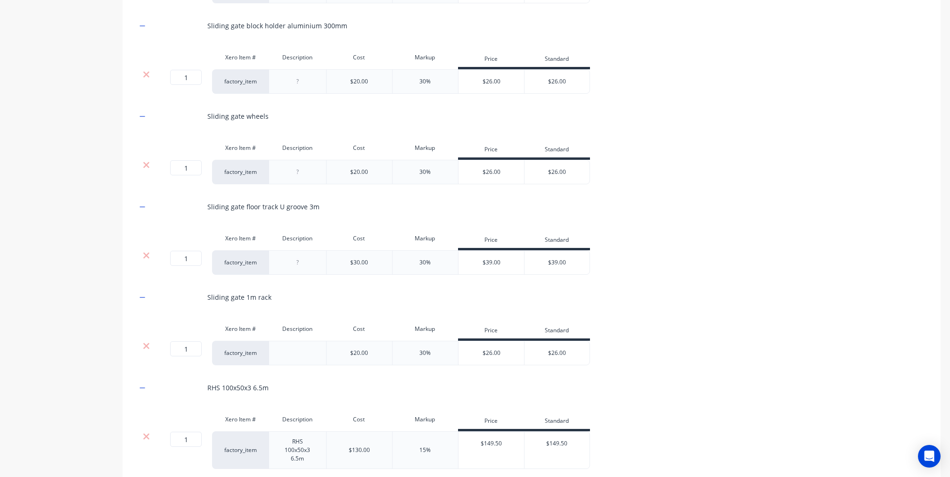
scroll to position [856, 0]
click at [149, 77] on icon at bounding box center [146, 72] width 7 height 9
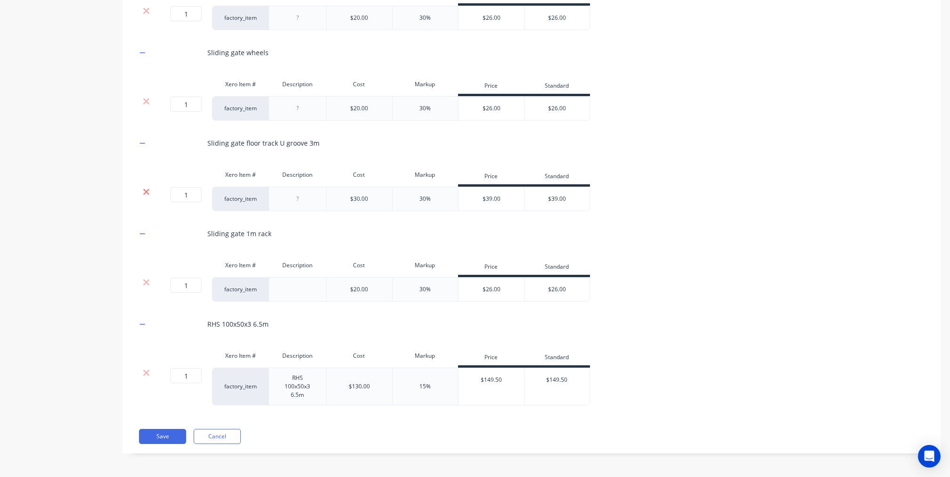
click at [144, 195] on icon at bounding box center [146, 192] width 6 height 6
click at [143, 282] on icon at bounding box center [146, 282] width 6 height 6
click at [143, 372] on icon at bounding box center [146, 372] width 7 height 9
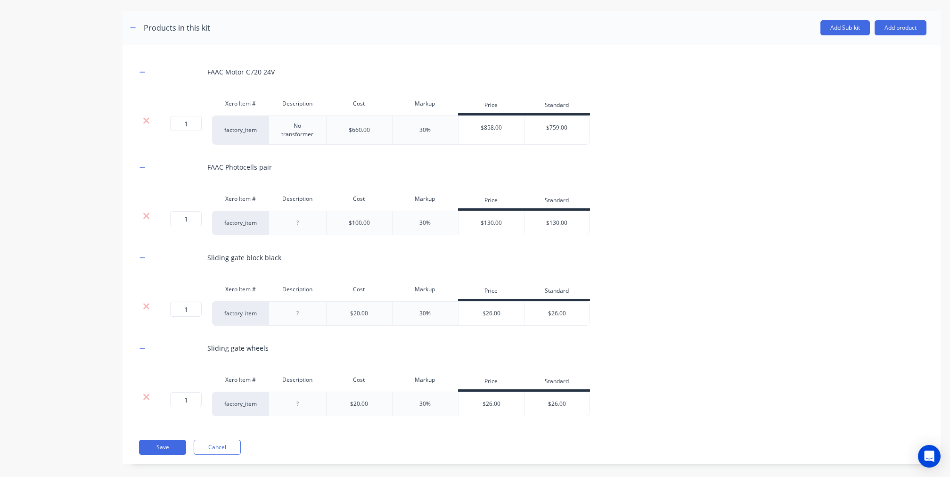
scroll to position [594, 0]
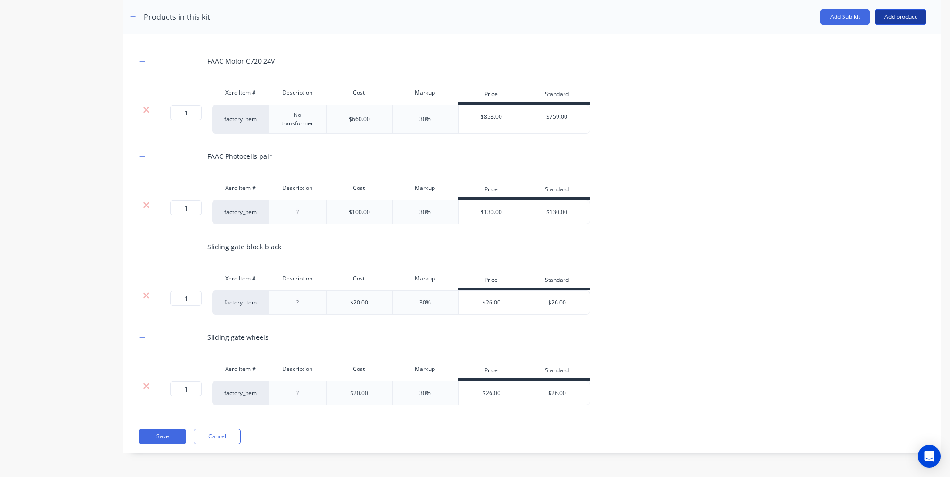
click at [874, 19] on button "Add product" at bounding box center [900, 16] width 52 height 15
click at [870, 39] on div "Product catalogue" at bounding box center [881, 41] width 73 height 14
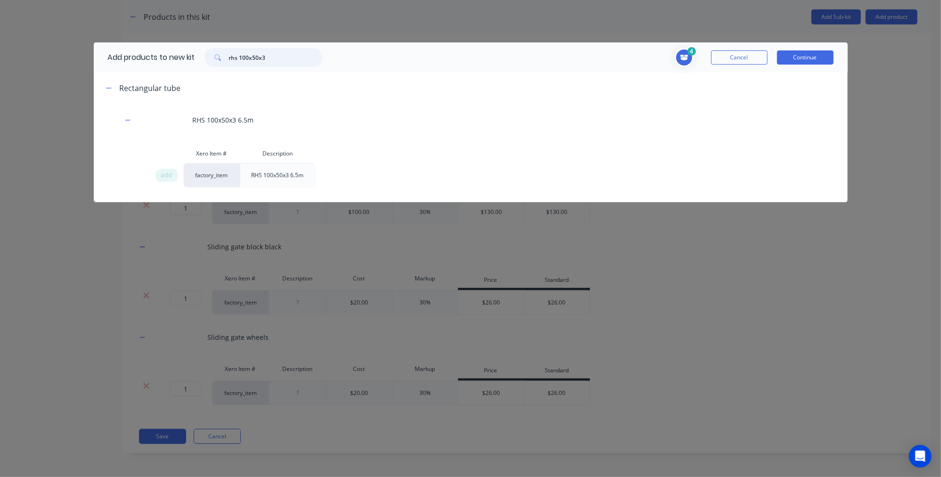
drag, startPoint x: 251, startPoint y: 53, endPoint x: 150, endPoint y: 39, distance: 101.8
click at [150, 39] on div "Add products to new kit rhs 100x50x3 4 1 1 ? FAAC Motor C720 24V Description No…" at bounding box center [470, 238] width 941 height 477
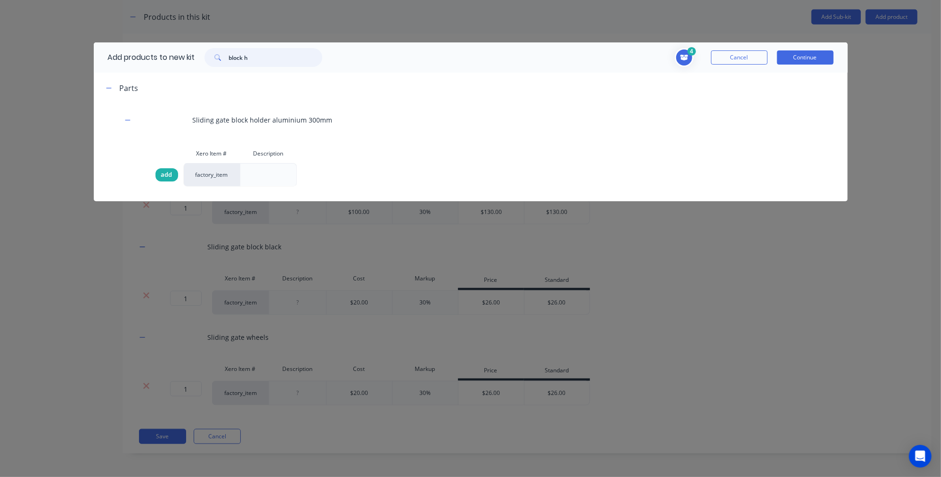
type input "block h"
click at [160, 177] on div "add" at bounding box center [166, 174] width 23 height 13
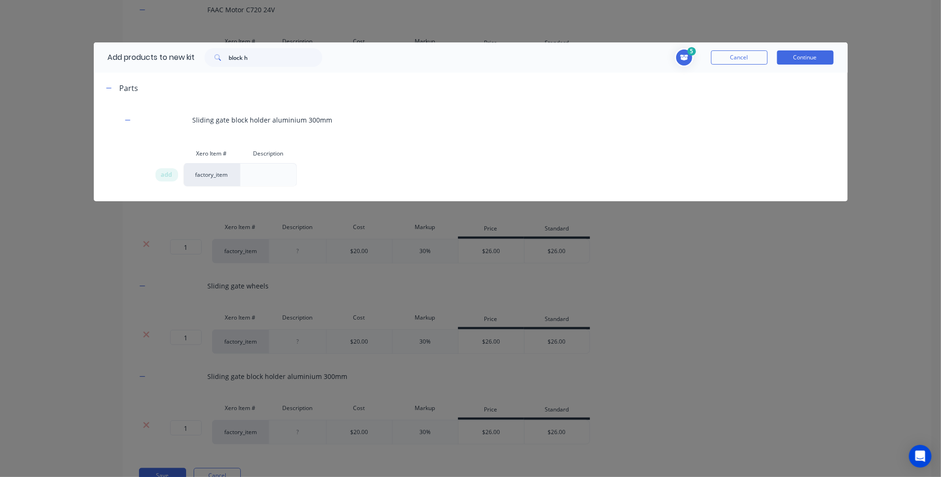
click at [820, 57] on button "Continue" at bounding box center [805, 57] width 57 height 14
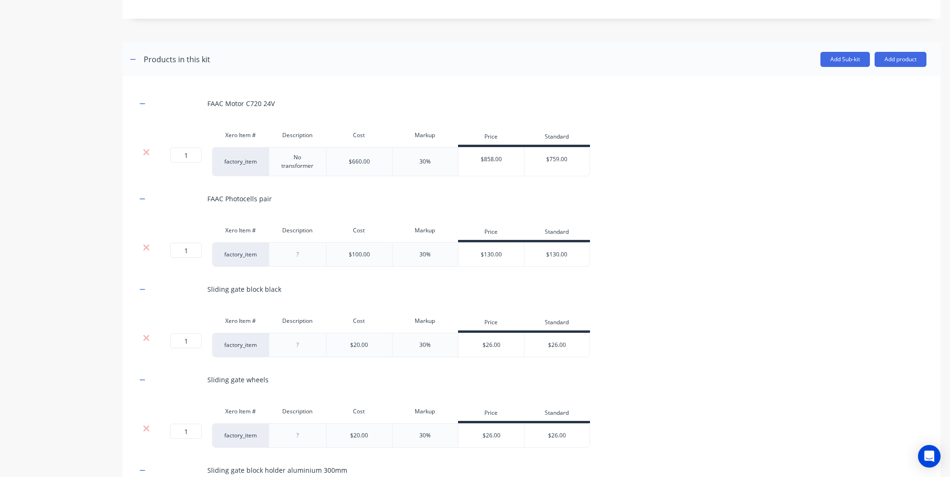
scroll to position [568, 0]
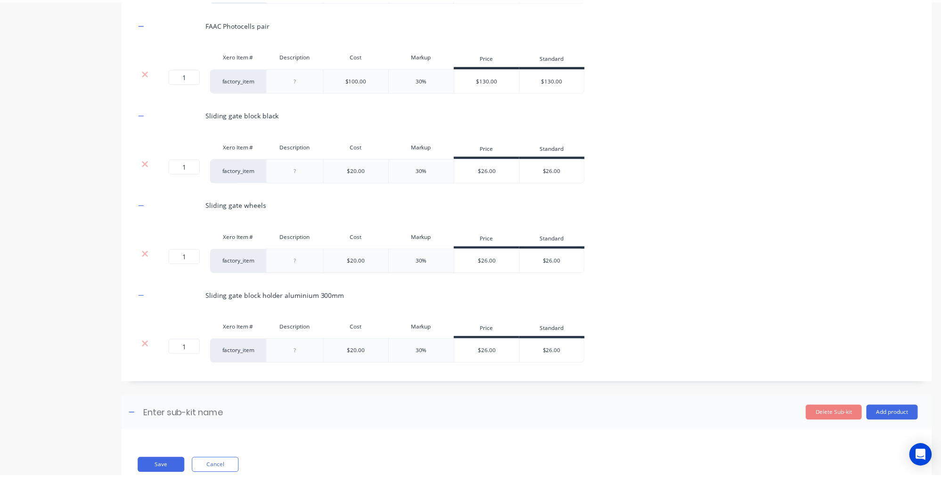
scroll to position [742, 0]
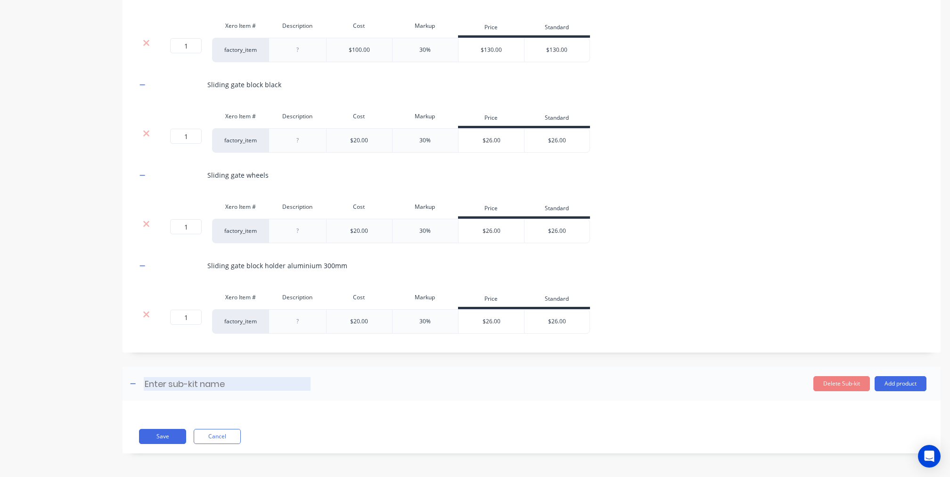
click at [189, 390] on input at bounding box center [227, 384] width 167 height 14
type input "per sqm items"
click at [884, 400] on header "per sqm items per sqm items Enter sub-kit name Delete Sub-kit Add product" at bounding box center [531, 383] width 818 height 34
click at [897, 391] on button "Add product" at bounding box center [900, 383] width 52 height 15
click at [849, 414] on div "Product catalogue" at bounding box center [881, 408] width 73 height 14
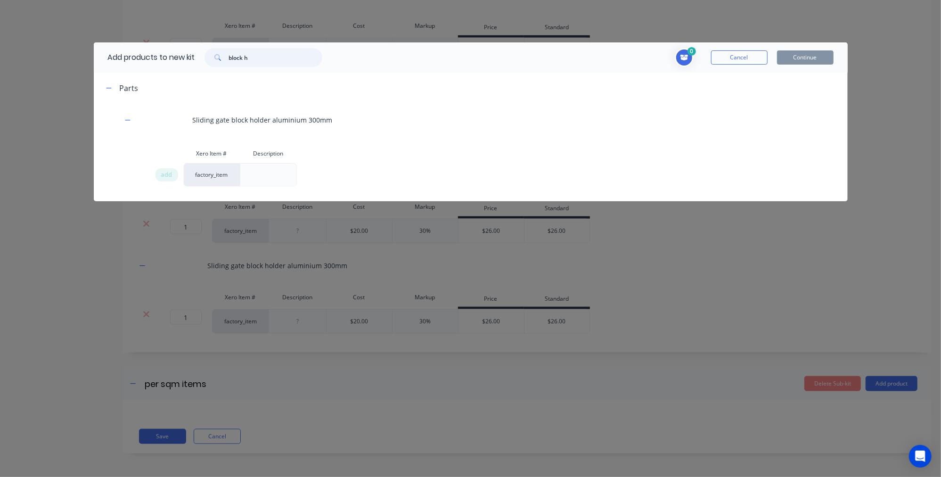
drag, startPoint x: 287, startPoint y: 58, endPoint x: 105, endPoint y: 31, distance: 184.9
click at [105, 31] on div "Add products to new kit block h 0 Cancel Continue Parts Sliding gate block hold…" at bounding box center [470, 238] width 941 height 477
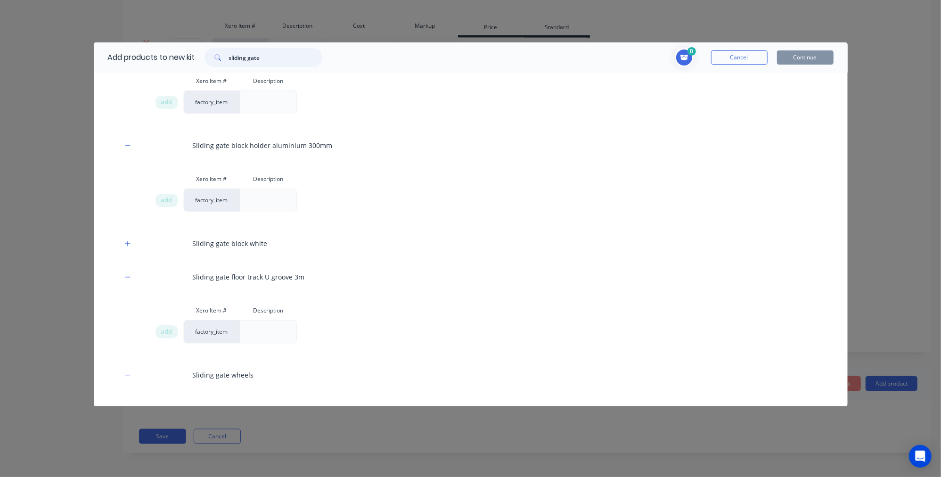
scroll to position [16, 0]
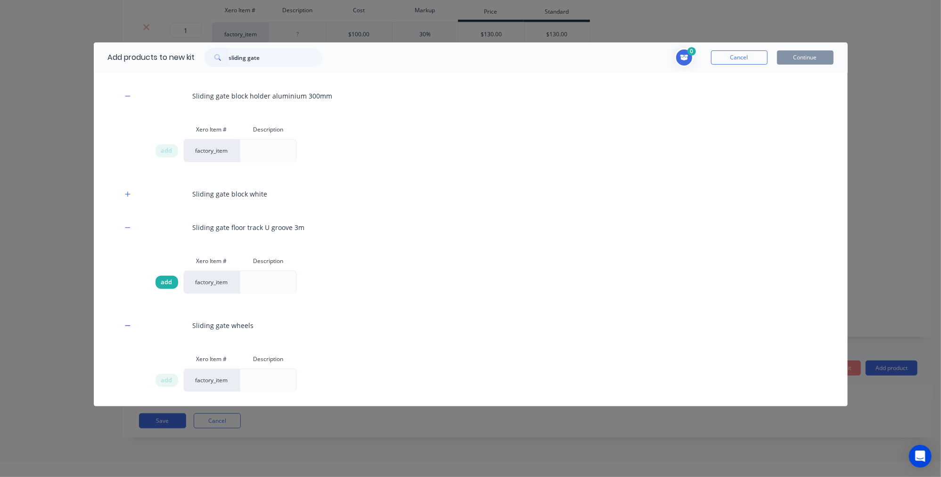
click at [168, 280] on span "add" at bounding box center [166, 281] width 11 height 9
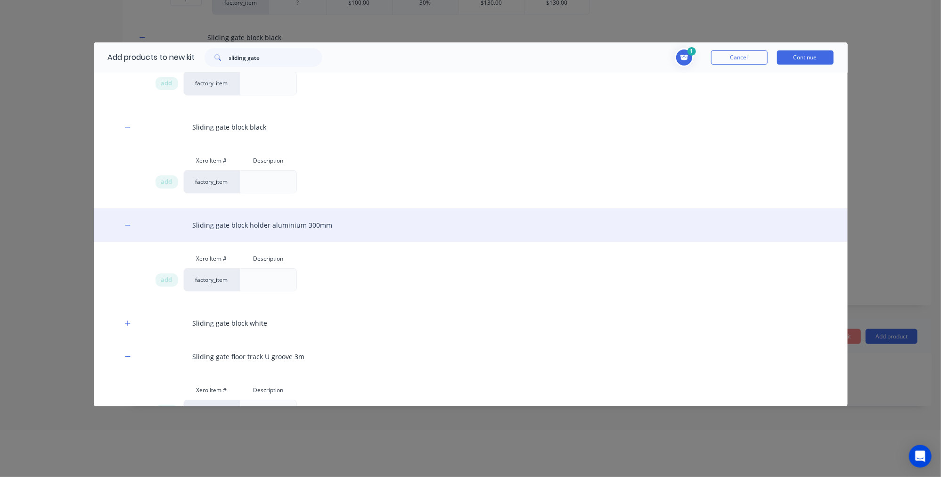
scroll to position [189, 0]
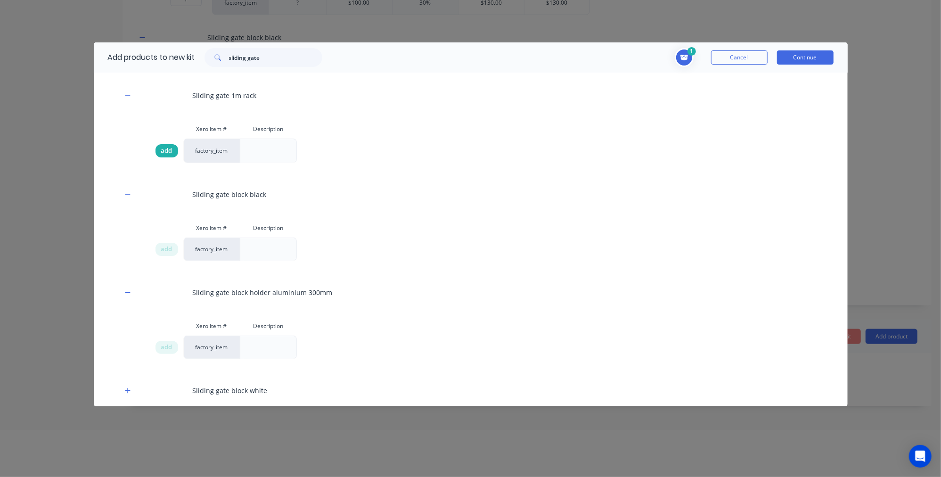
click at [170, 153] on span "add" at bounding box center [166, 150] width 11 height 9
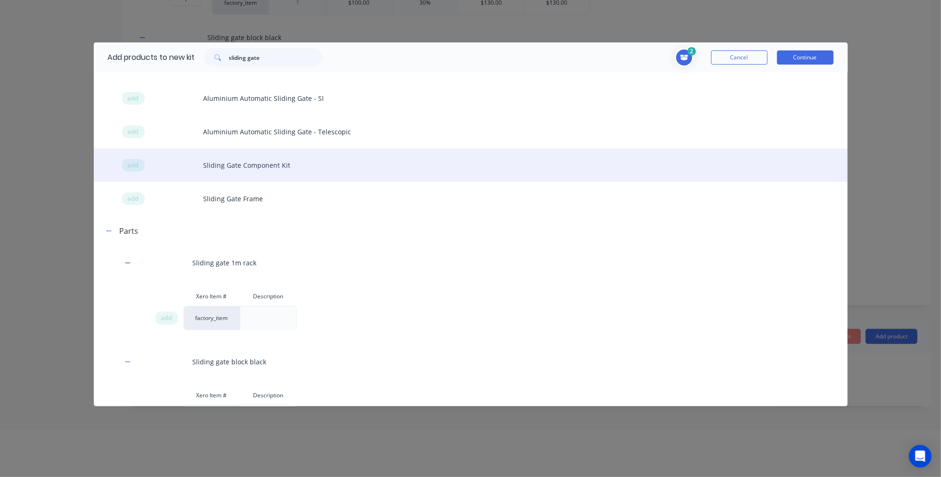
scroll to position [4, 0]
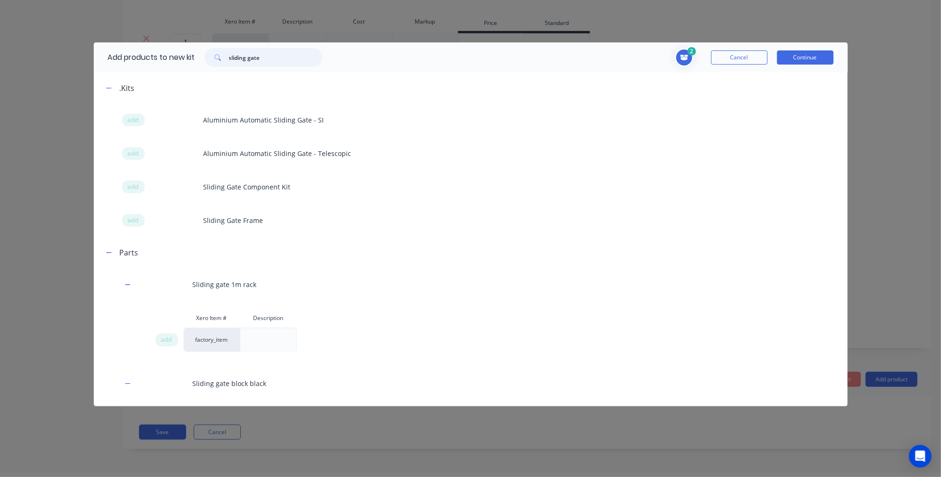
drag, startPoint x: 285, startPoint y: 63, endPoint x: 119, endPoint y: 42, distance: 167.1
click at [119, 42] on div "Add products to new kit sliding gate" at bounding box center [213, 57] width 238 height 30
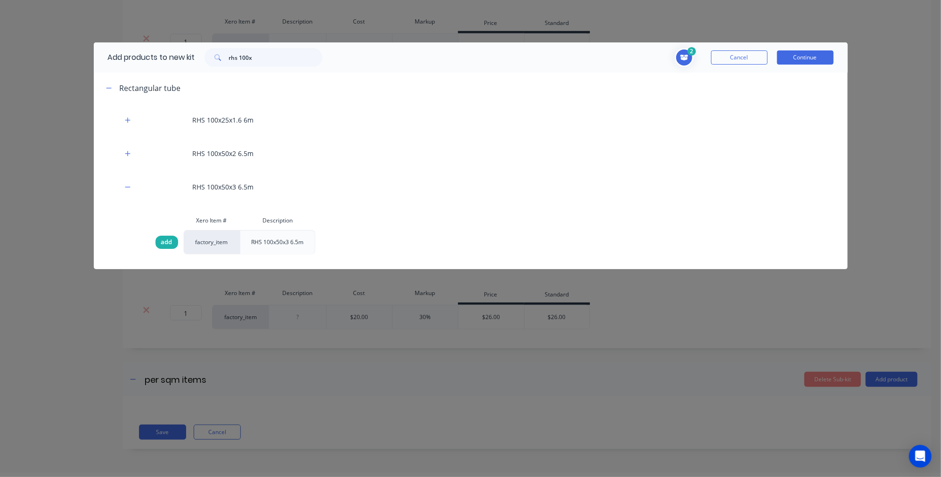
click at [170, 240] on span "add" at bounding box center [166, 241] width 11 height 9
drag, startPoint x: 254, startPoint y: 58, endPoint x: 187, endPoint y: 44, distance: 69.2
click at [187, 44] on div "Add products to new kit rhs 100x" at bounding box center [213, 57] width 238 height 30
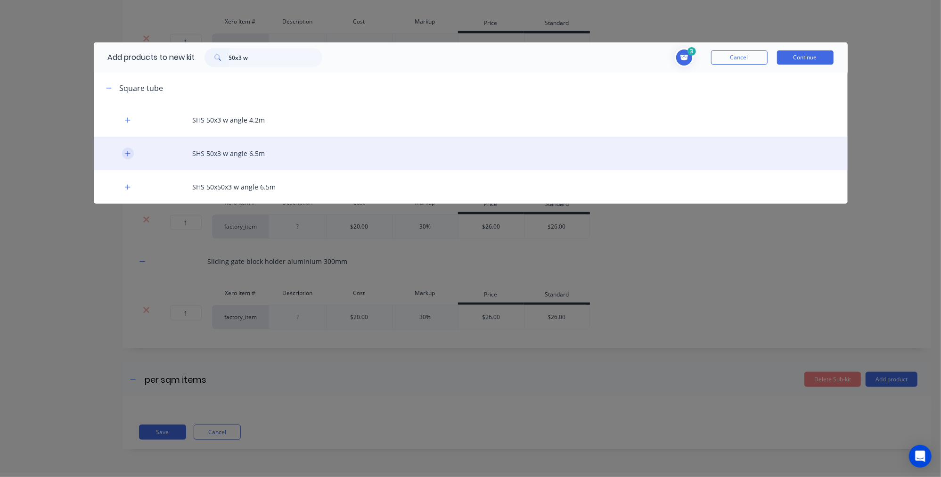
click at [129, 151] on icon "button" at bounding box center [128, 153] width 6 height 7
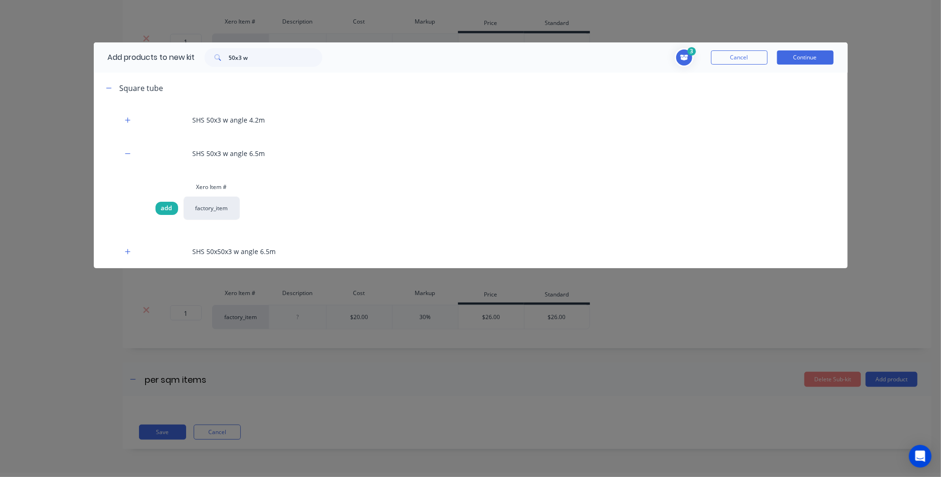
click at [159, 206] on div "add" at bounding box center [166, 208] width 23 height 13
drag, startPoint x: 259, startPoint y: 63, endPoint x: 178, endPoint y: 45, distance: 83.0
click at [178, 45] on div "Add products to new kit 50x3 w" at bounding box center [213, 57] width 238 height 30
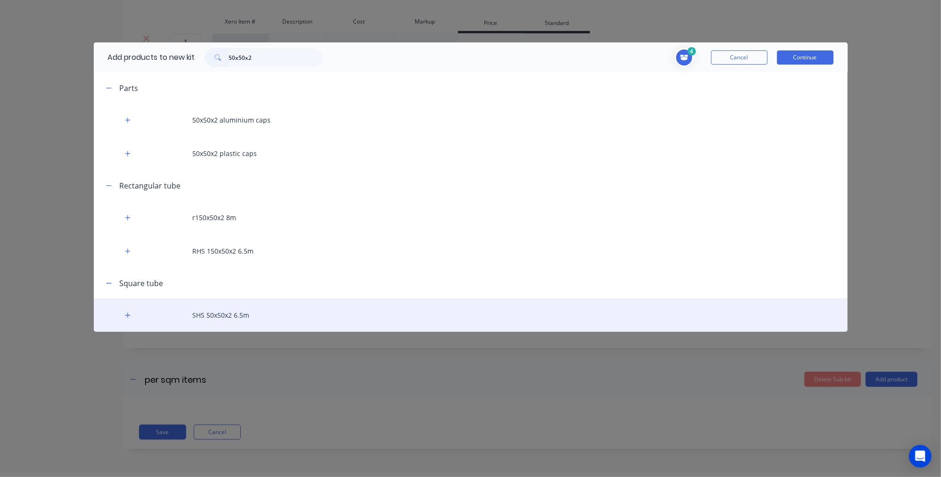
click at [134, 314] on div "SHS 50x50x2 6.5m" at bounding box center [471, 314] width 754 height 33
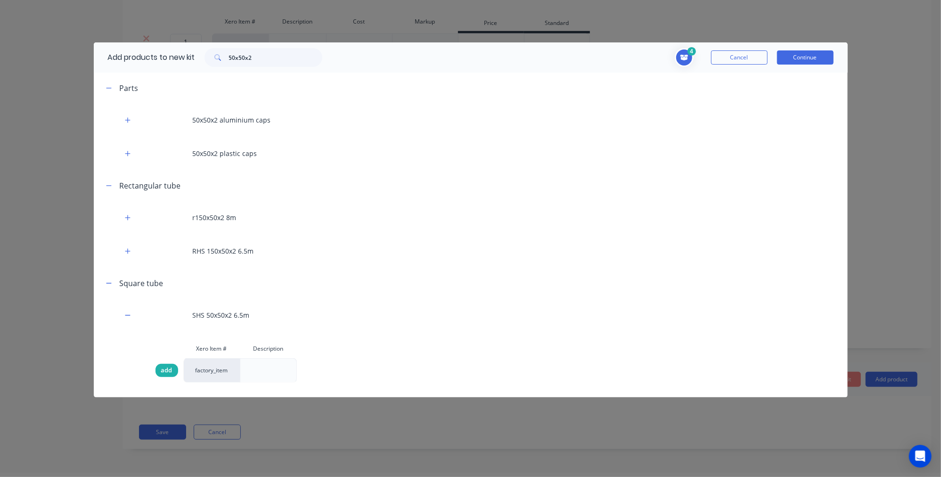
click at [164, 371] on span "add" at bounding box center [166, 370] width 11 height 9
drag, startPoint x: 265, startPoint y: 59, endPoint x: 174, endPoint y: 44, distance: 91.8
click at [174, 44] on div "Add products to new kit 50x50x2" at bounding box center [213, 57] width 238 height 30
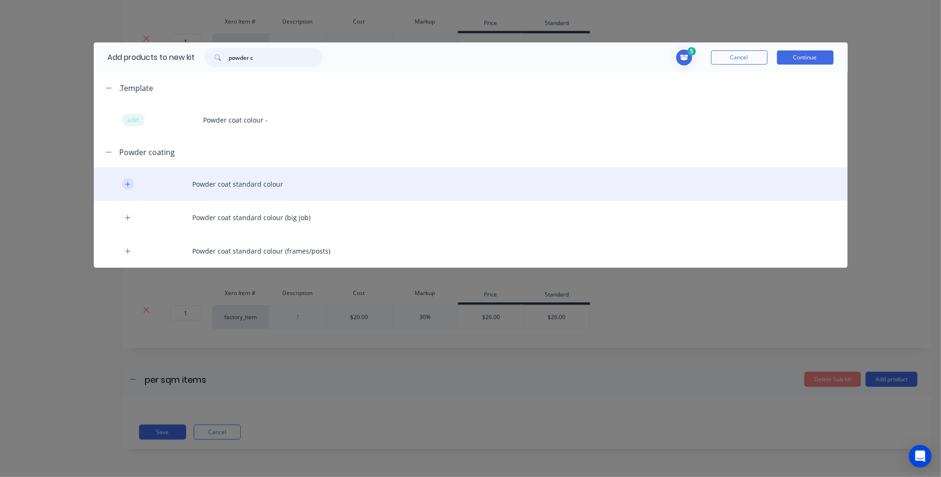
type input "powder c"
click at [129, 186] on icon "button" at bounding box center [128, 184] width 6 height 7
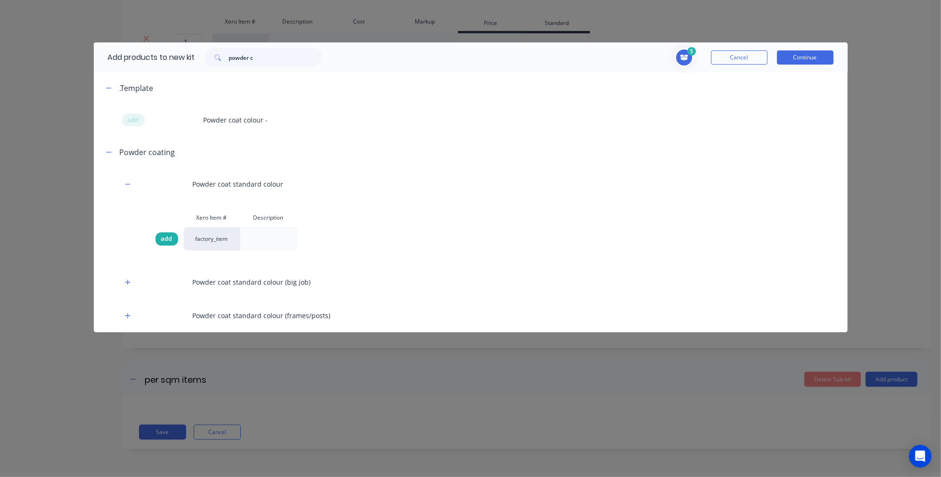
click at [162, 236] on span "add" at bounding box center [166, 238] width 11 height 9
drag, startPoint x: 247, startPoint y: 61, endPoint x: 210, endPoint y: 50, distance: 38.8
click at [209, 50] on div "powder c" at bounding box center [263, 57] width 118 height 19
click at [797, 59] on button "Continue" at bounding box center [805, 57] width 57 height 14
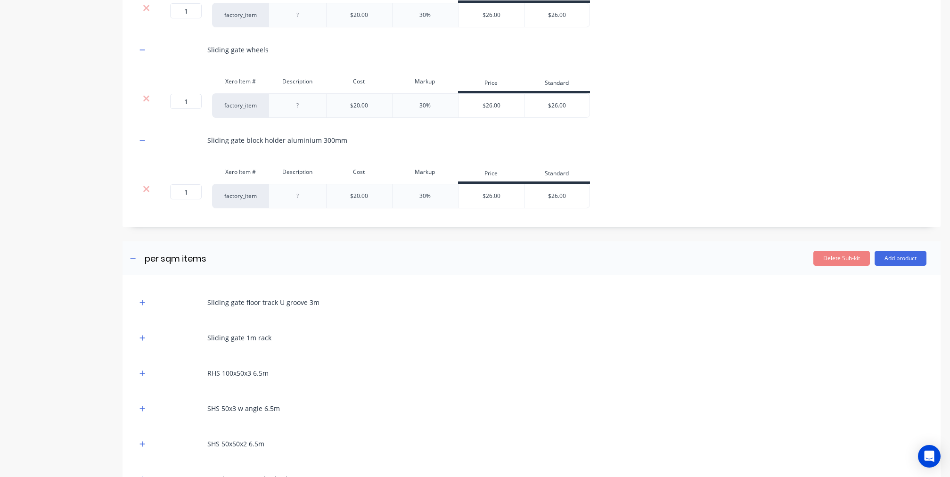
scroll to position [968, 0]
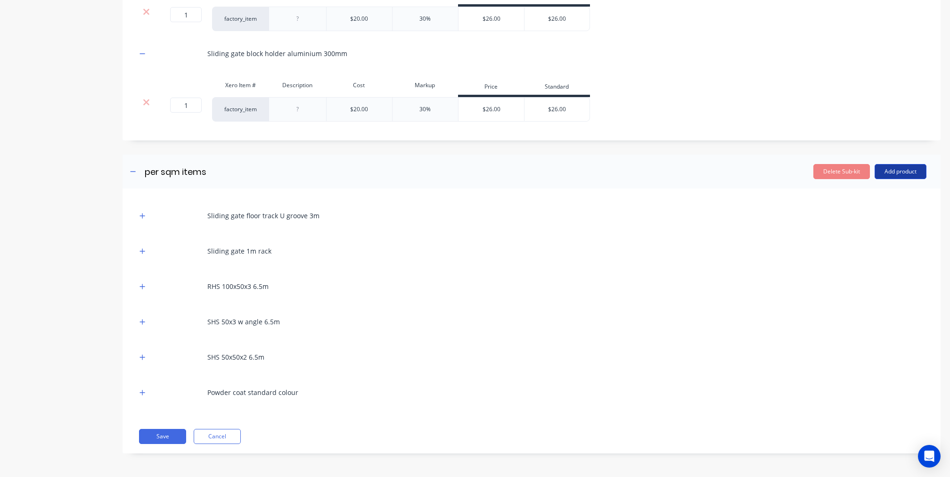
click at [886, 176] on button "Add product" at bounding box center [900, 171] width 52 height 15
click at [864, 211] on div "Labour" at bounding box center [881, 215] width 73 height 14
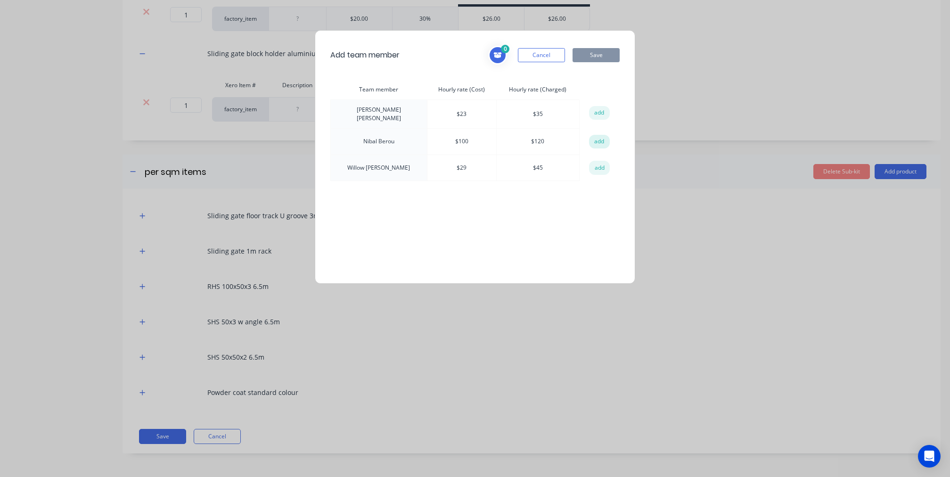
click at [598, 144] on button "add" at bounding box center [599, 142] width 21 height 14
click at [597, 115] on button "add" at bounding box center [599, 113] width 21 height 14
click at [596, 166] on button "add" at bounding box center [599, 168] width 21 height 14
click at [598, 53] on button "Save" at bounding box center [595, 55] width 47 height 14
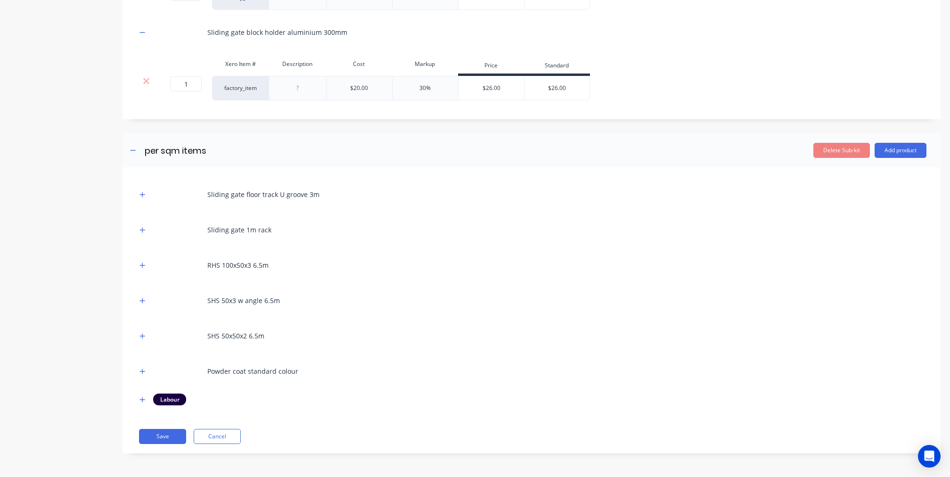
scroll to position [990, 0]
click at [144, 194] on icon "button" at bounding box center [142, 194] width 5 height 5
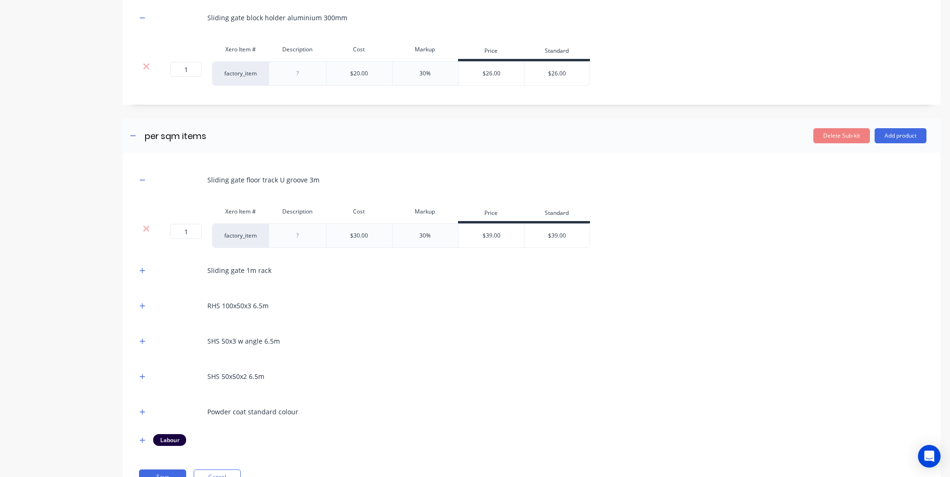
scroll to position [1045, 0]
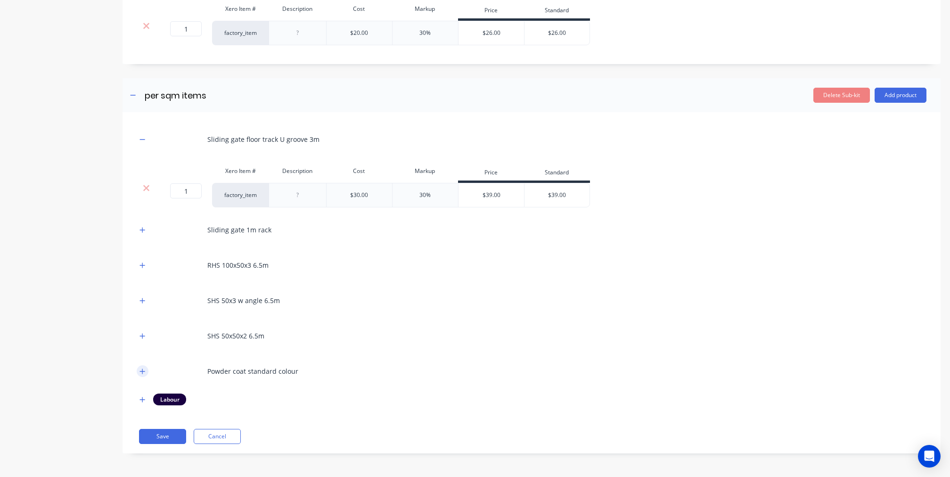
click at [143, 371] on icon "button" at bounding box center [142, 371] width 6 height 7
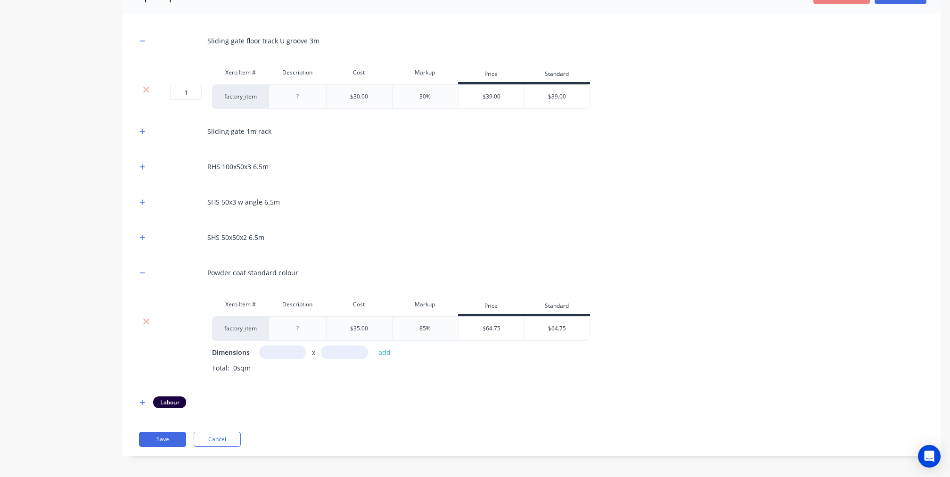
scroll to position [1146, 0]
click at [142, 400] on icon "button" at bounding box center [142, 399] width 5 height 5
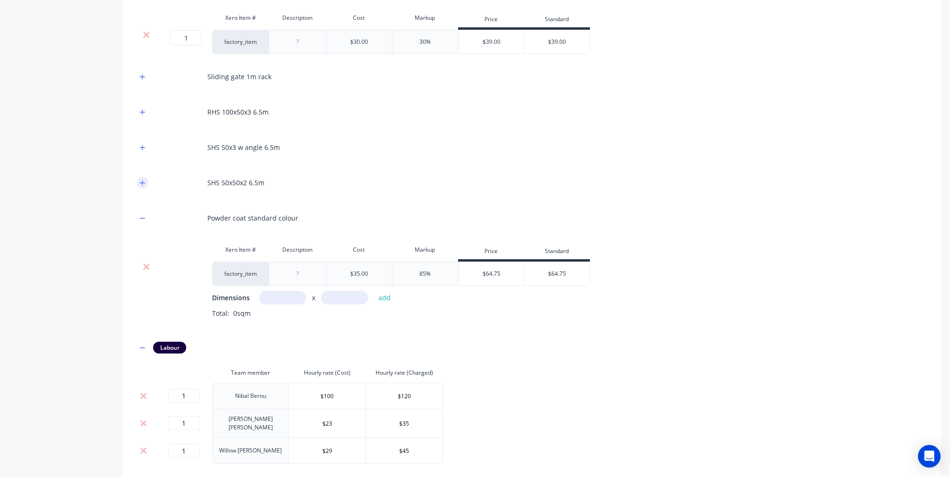
click at [147, 188] on button "button" at bounding box center [143, 183] width 12 height 12
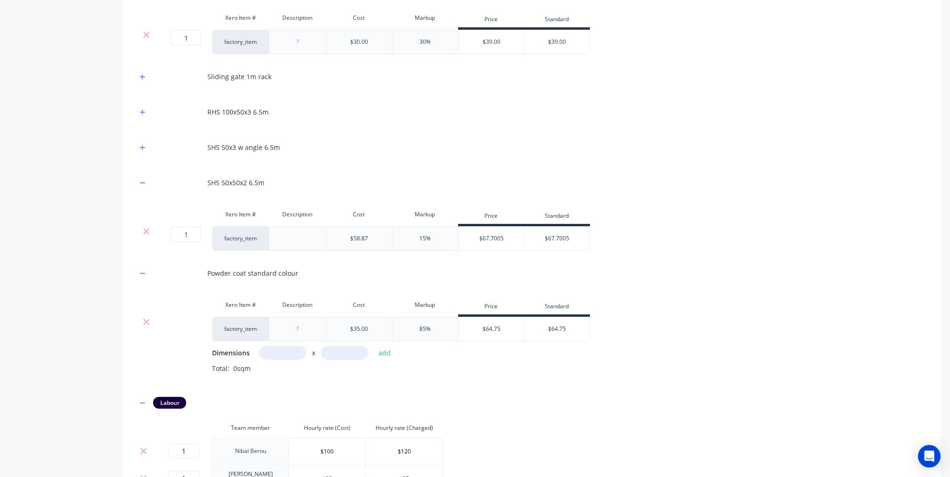
click at [145, 160] on div "SHS 50x3 w angle 6.5m" at bounding box center [531, 147] width 789 height 26
click at [143, 151] on icon "button" at bounding box center [142, 147] width 6 height 7
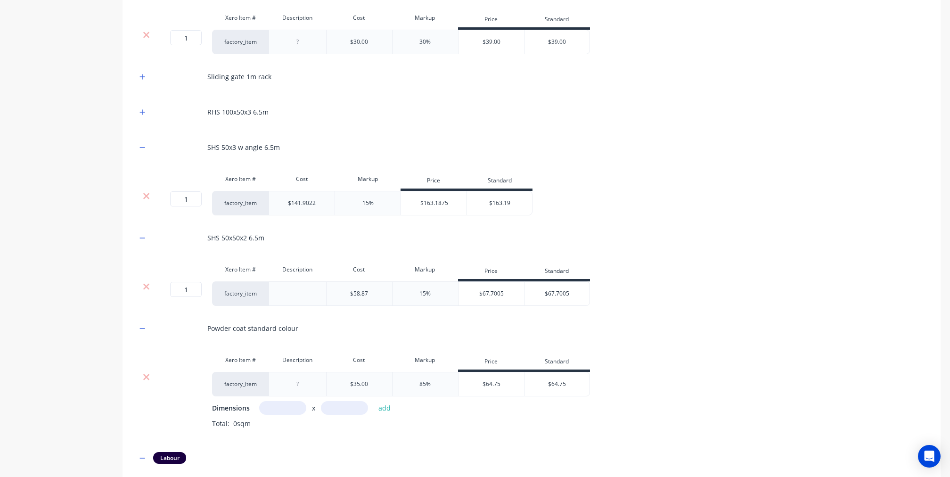
click at [149, 125] on div "RHS 100x50x3 6.5m" at bounding box center [531, 112] width 789 height 26
click at [145, 125] on div "RHS 100x50x3 6.5m" at bounding box center [531, 112] width 789 height 26
click at [142, 80] on icon "button" at bounding box center [142, 76] width 6 height 7
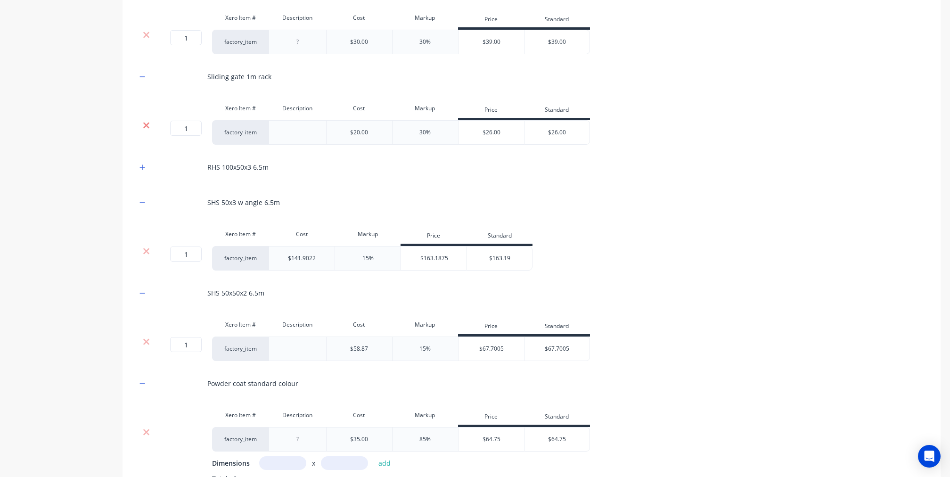
drag, startPoint x: 144, startPoint y: 162, endPoint x: 147, endPoint y: 181, distance: 19.1
click at [144, 118] on div at bounding box center [146, 108] width 19 height 19
click at [144, 171] on icon "button" at bounding box center [142, 167] width 6 height 7
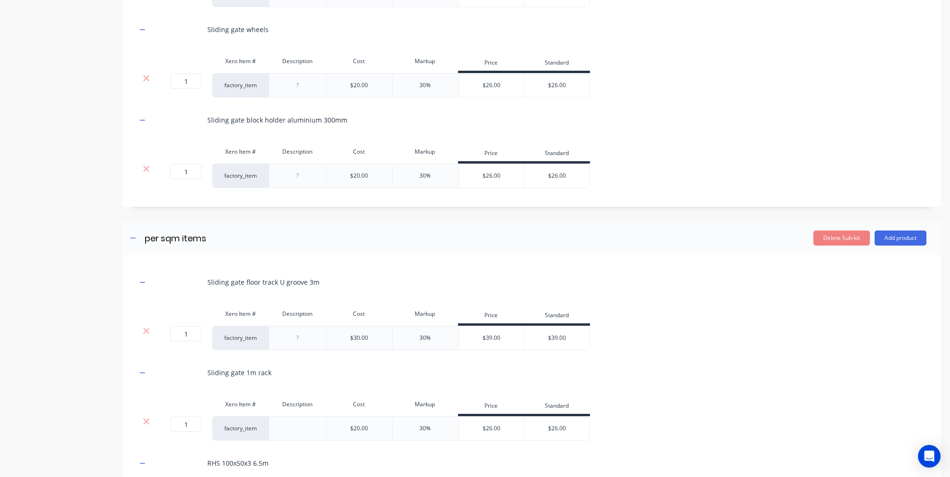
scroll to position [887, 0]
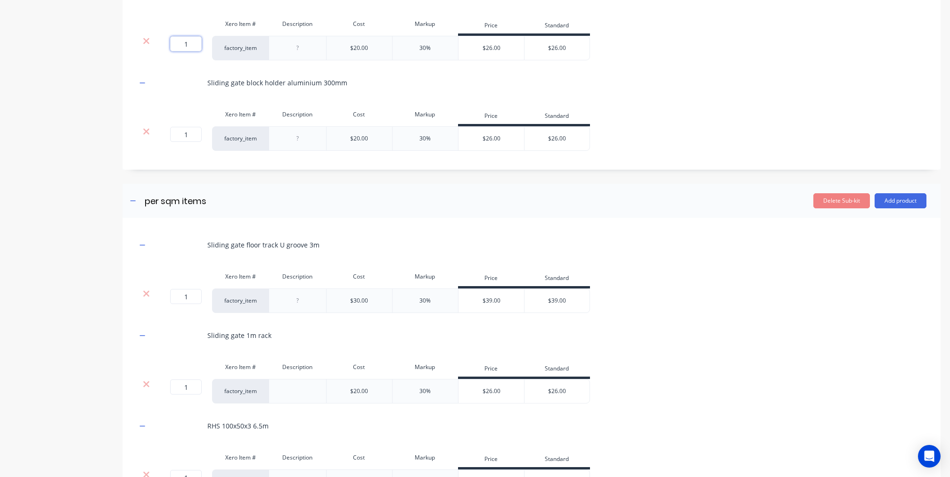
drag, startPoint x: 189, startPoint y: 100, endPoint x: 152, endPoint y: 93, distance: 38.0
click at [154, 60] on div "1 1 ? factory_item $20.00 30% $26.00 $26.00" at bounding box center [363, 48] width 453 height 24
type input "2"
click at [49, 237] on div "Product details" at bounding box center [58, 79] width 99 height 1858
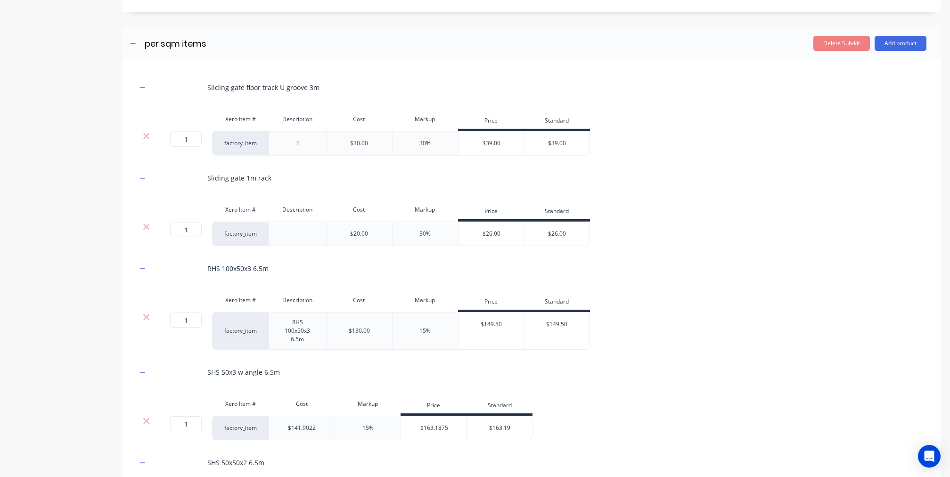
scroll to position [1026, 0]
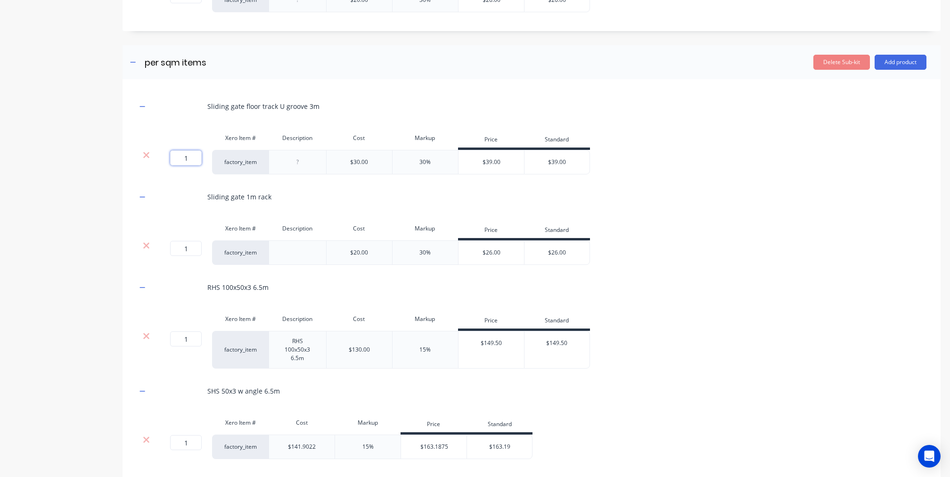
drag, startPoint x: 187, startPoint y: 208, endPoint x: 157, endPoint y: 206, distance: 29.7
click at [157, 174] on div "1 1 ?" at bounding box center [183, 162] width 57 height 24
paste input "0.6667"
type input "0.6667"
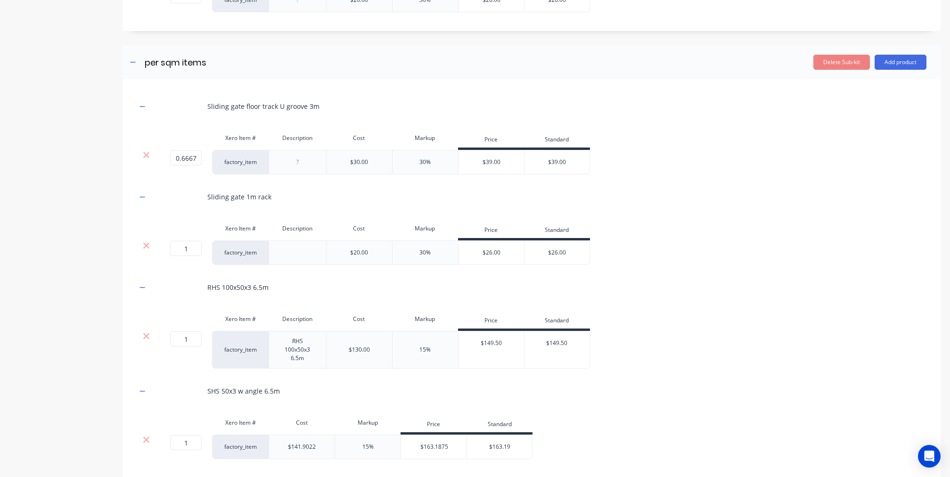
scroll to position [1093, 0]
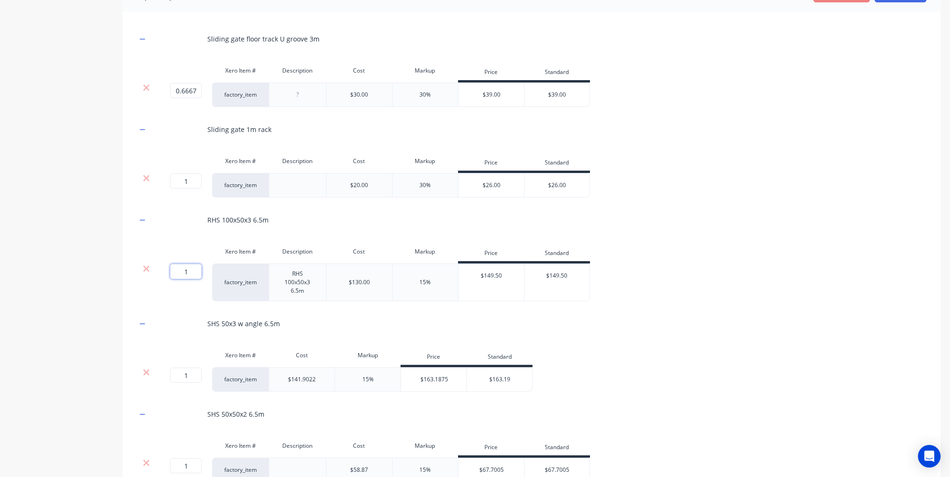
drag, startPoint x: 195, startPoint y: 327, endPoint x: 167, endPoint y: 322, distance: 28.2
click at [167, 279] on div "1 1 ?" at bounding box center [173, 271] width 21 height 15
paste input "0.223"
type input "0.2231"
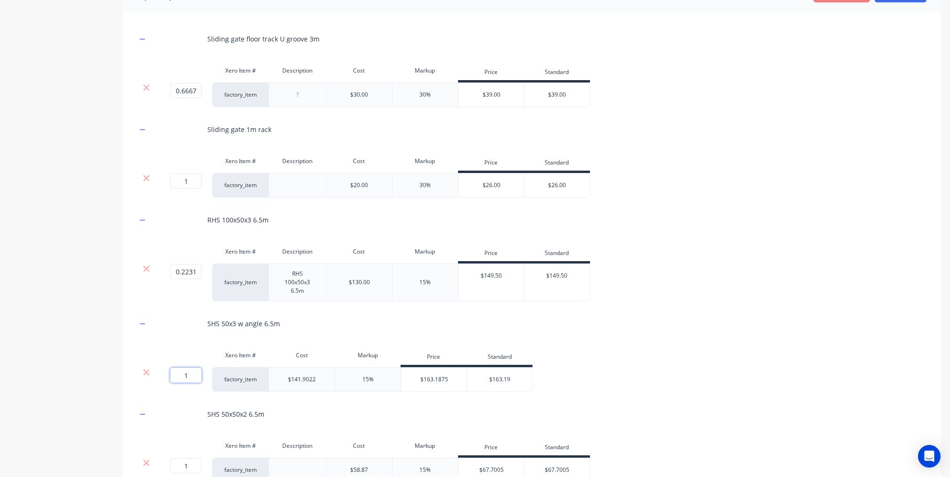
click at [193, 382] on input "1" at bounding box center [186, 374] width 32 height 15
paste input "0.1538"
type input "0.1538"
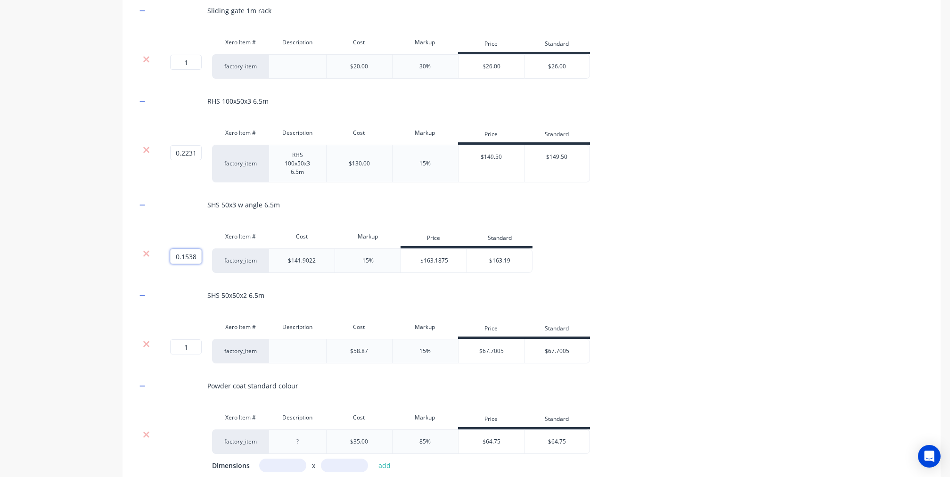
scroll to position [1227, 0]
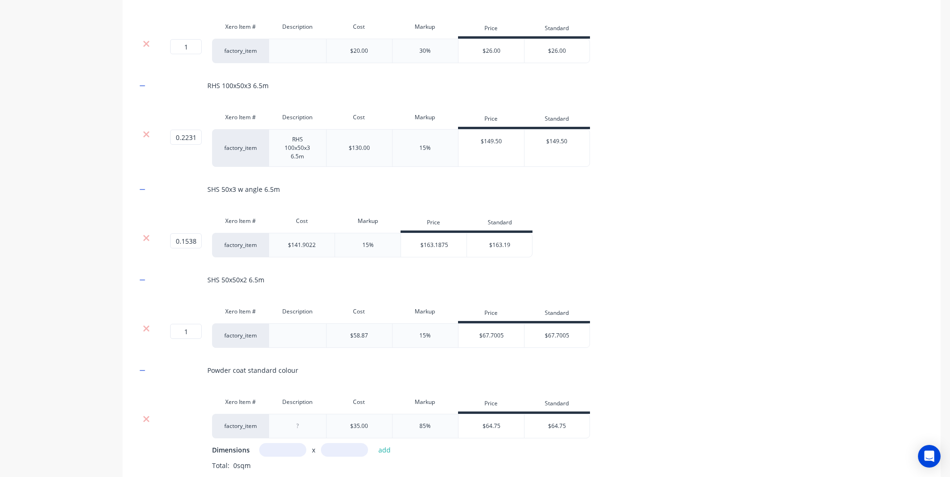
drag, startPoint x: 189, startPoint y: 386, endPoint x: 183, endPoint y: 385, distance: 6.7
click at [183, 339] on input "1" at bounding box center [186, 331] width 32 height 15
type input "0.1538"
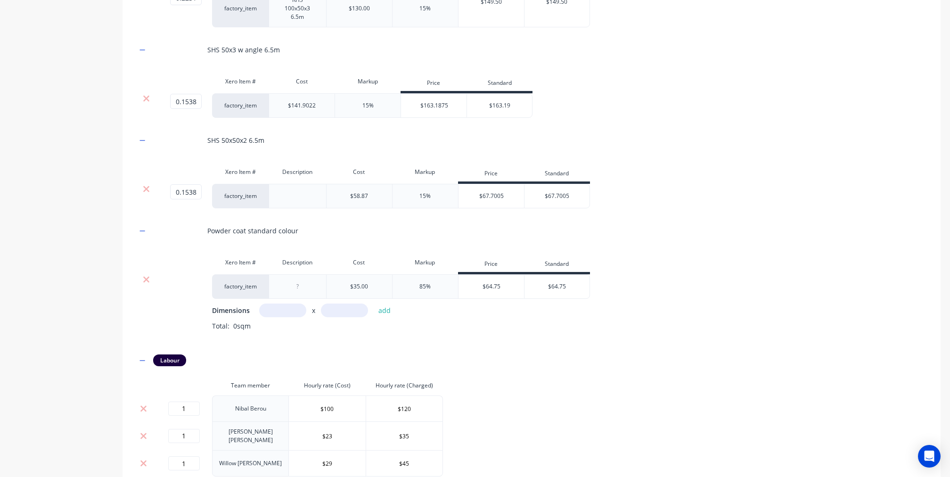
scroll to position [1434, 0]
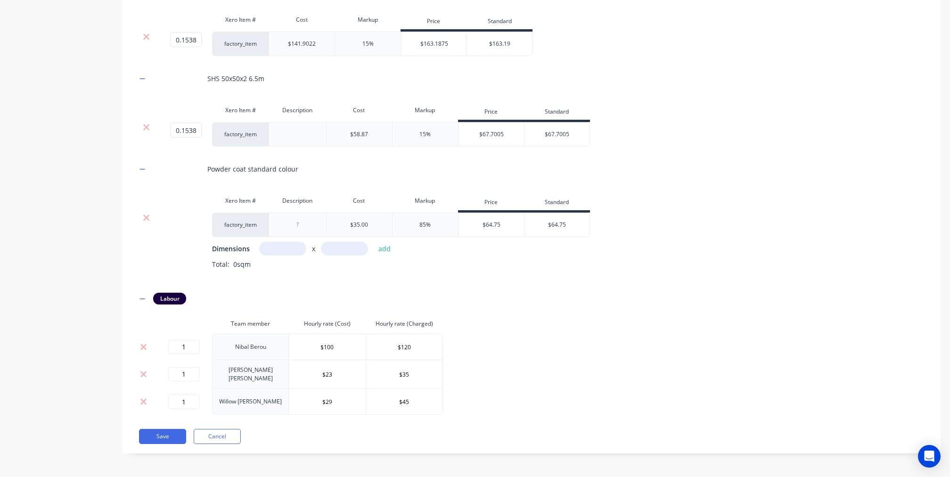
click at [479, 236] on div "$64.75" at bounding box center [491, 225] width 66 height 24
click at [495, 236] on div "$64.75" at bounding box center [491, 225] width 66 height 24
click at [150, 222] on icon at bounding box center [146, 217] width 7 height 9
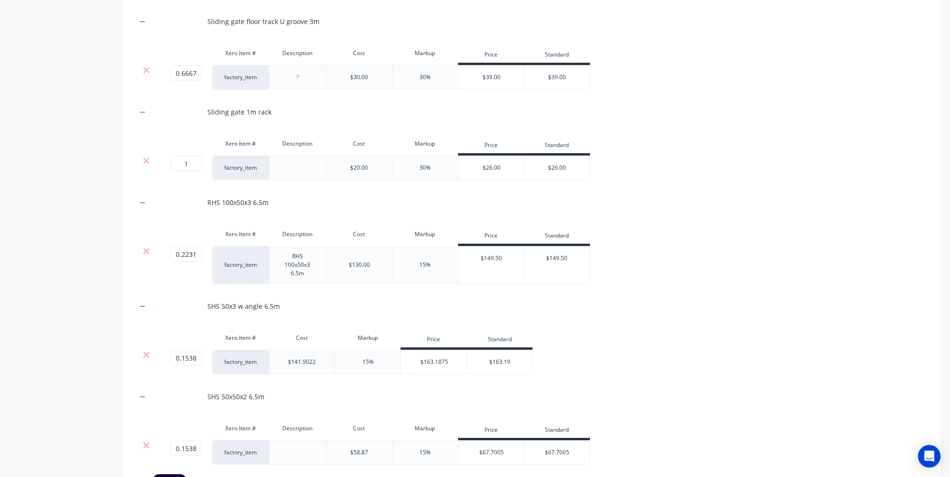
scroll to position [1031, 0]
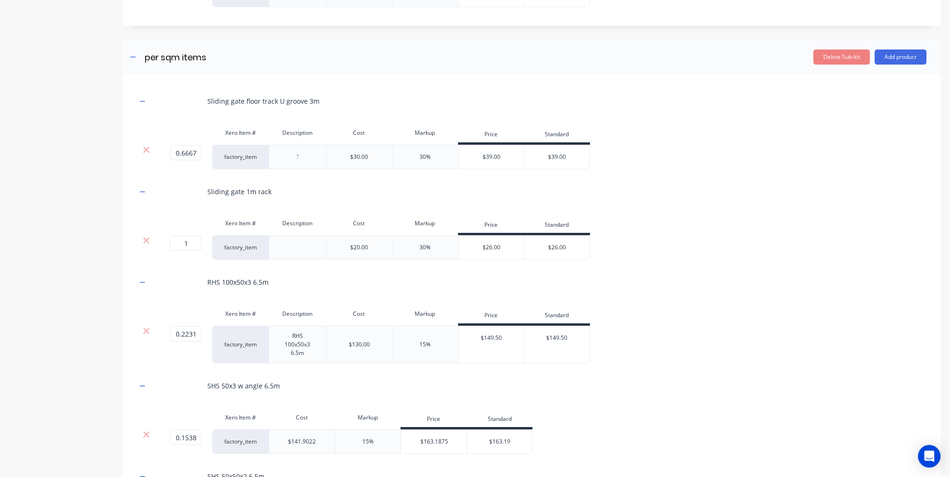
drag, startPoint x: 909, startPoint y: 105, endPoint x: 901, endPoint y: 120, distance: 17.1
click at [909, 65] on button "Add product" at bounding box center [900, 56] width 52 height 15
click at [875, 88] on div "Product catalogue" at bounding box center [881, 81] width 73 height 14
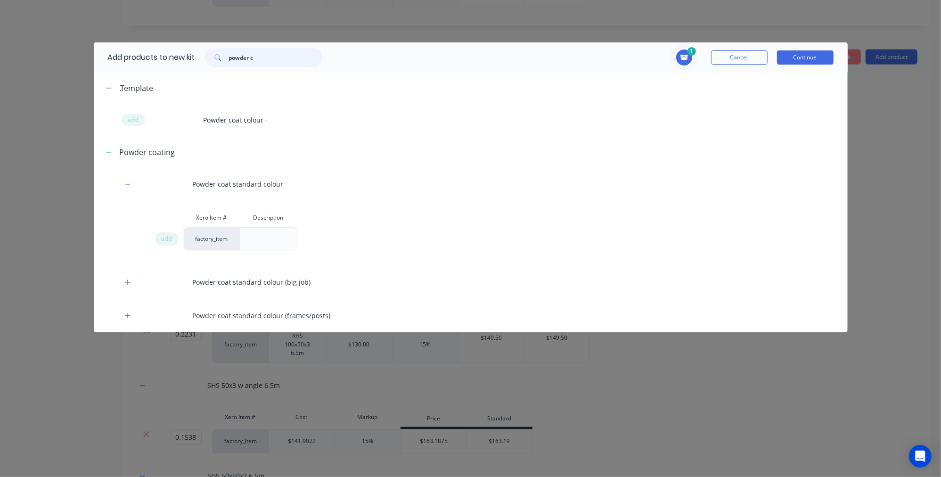
click at [306, 60] on input "powder c" at bounding box center [275, 57] width 93 height 19
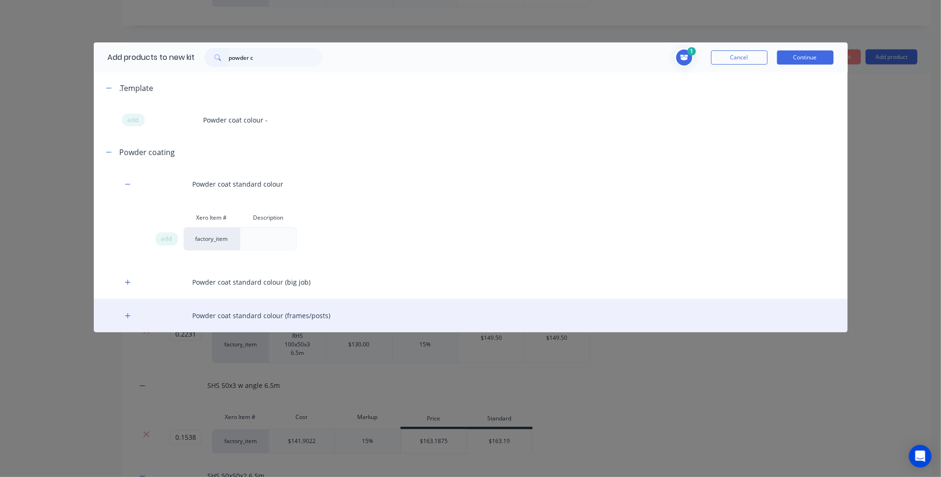
click at [121, 311] on div "Powder coat standard colour (frames/posts)" at bounding box center [471, 315] width 754 height 33
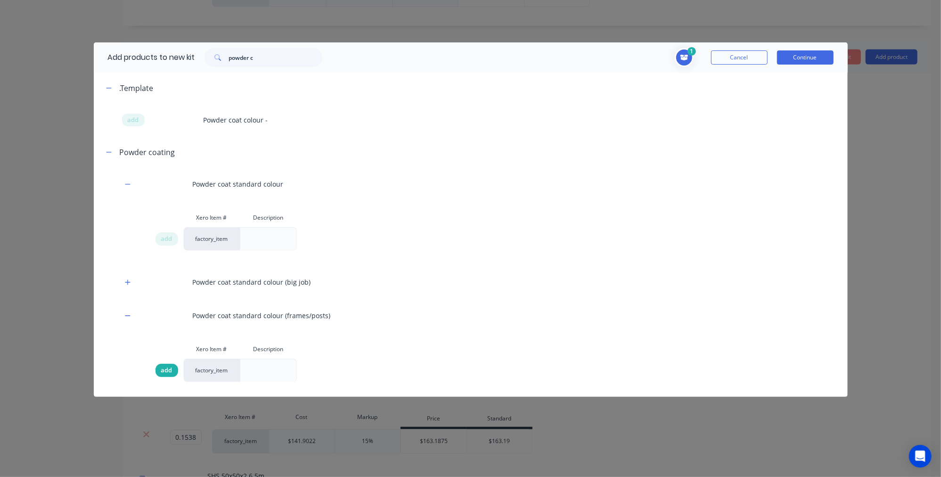
click at [172, 374] on span "add" at bounding box center [166, 370] width 11 height 9
click at [790, 56] on button "Continue" at bounding box center [805, 57] width 57 height 14
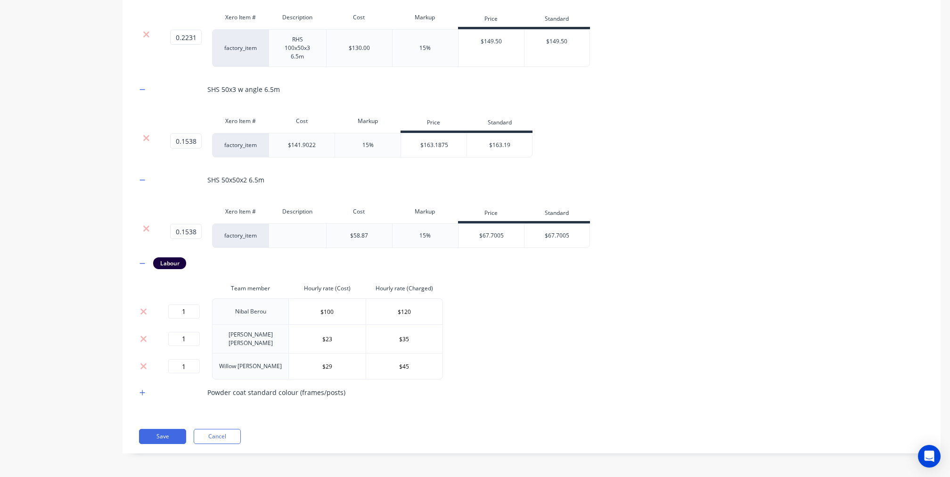
scroll to position [1372, 0]
click at [149, 398] on div "Powder coat standard colour (frames/posts)" at bounding box center [531, 392] width 789 height 26
click at [145, 396] on icon "button" at bounding box center [142, 392] width 6 height 7
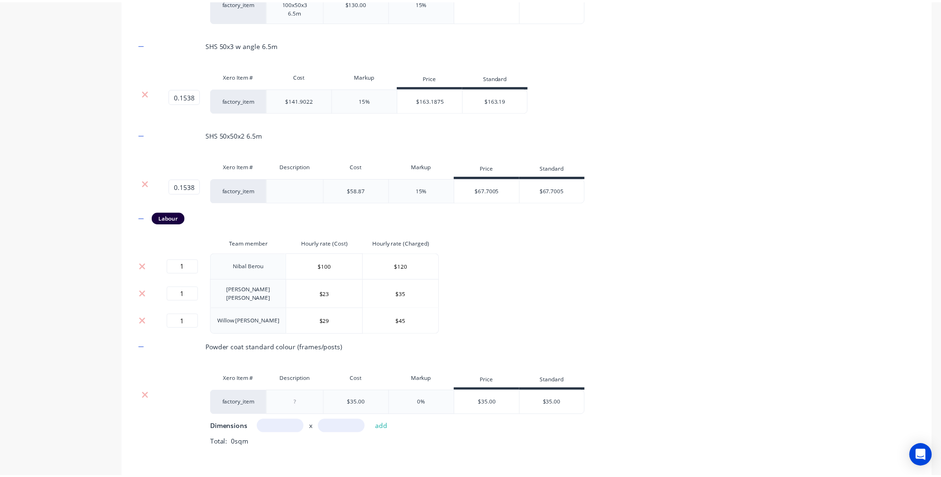
scroll to position [1478, 0]
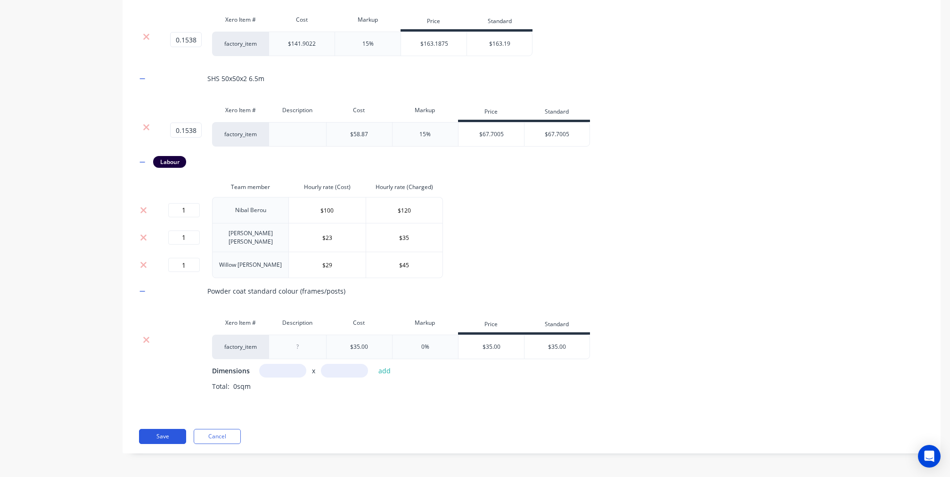
click at [169, 438] on button "Save" at bounding box center [162, 436] width 47 height 15
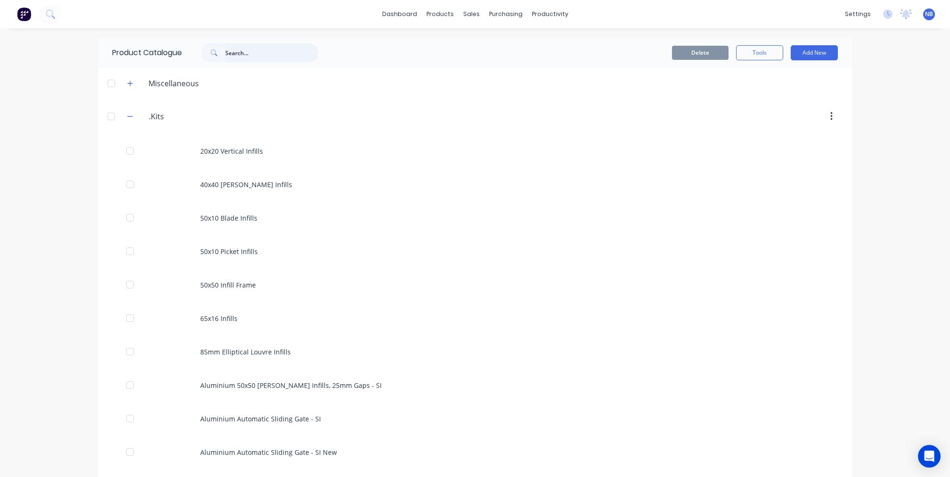
click at [264, 50] on input "text" at bounding box center [271, 52] width 93 height 19
click at [460, 15] on div "sales" at bounding box center [471, 14] width 26 height 14
click at [486, 49] on div "Sales Orders" at bounding box center [501, 45] width 39 height 8
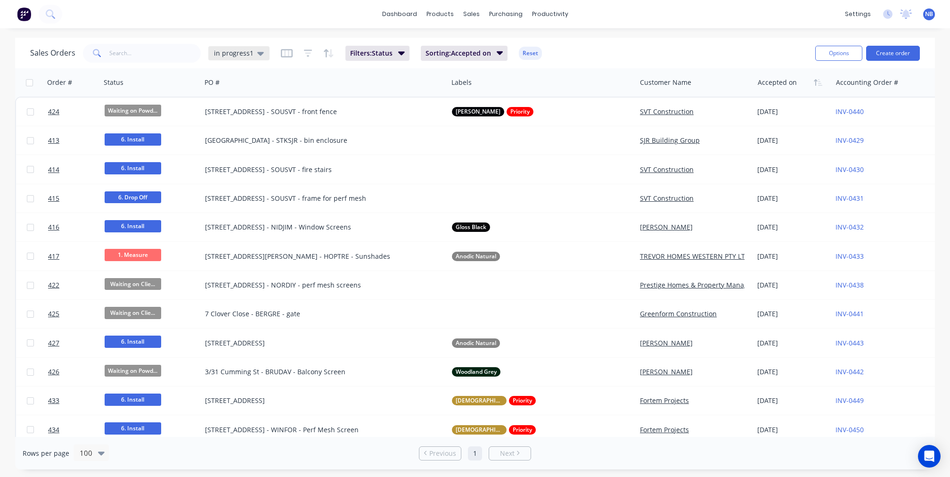
click at [232, 51] on span "in progress1" at bounding box center [234, 53] width 40 height 10
click at [227, 136] on button "None" at bounding box center [264, 133] width 107 height 11
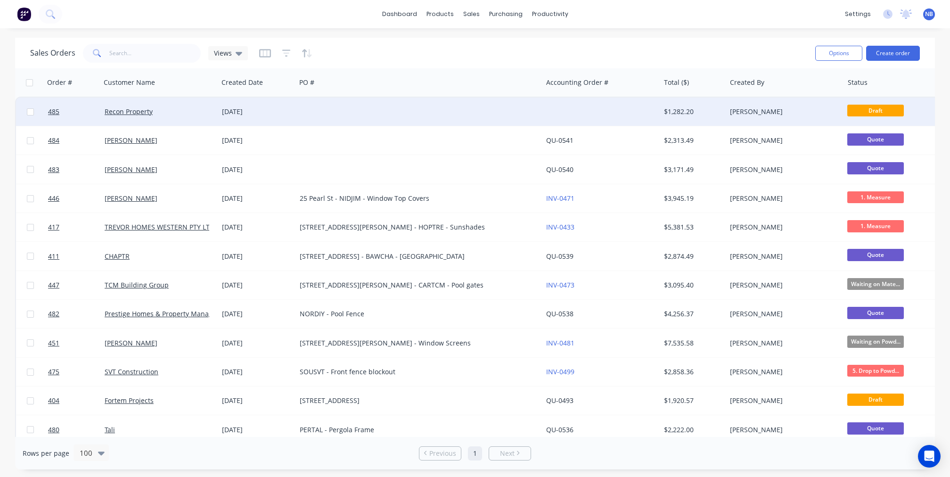
click at [187, 117] on div "Recon Property" at bounding box center [160, 111] width 118 height 28
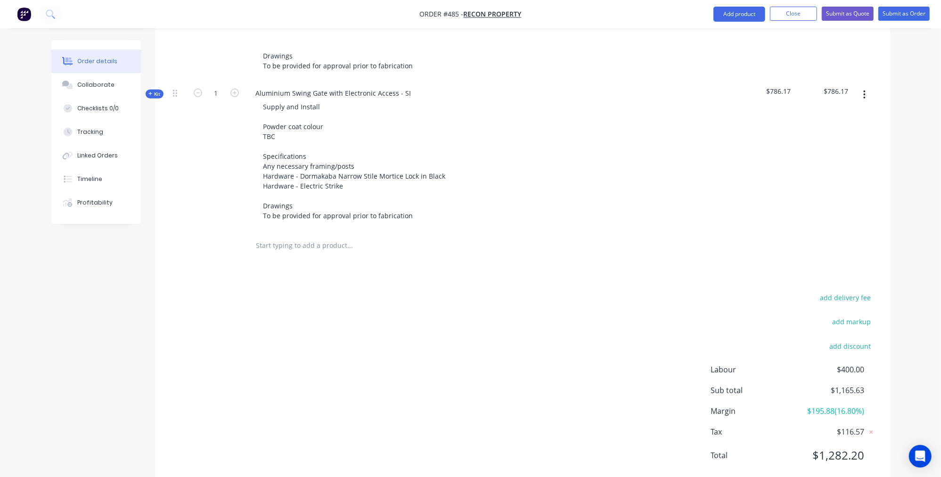
scroll to position [404, 0]
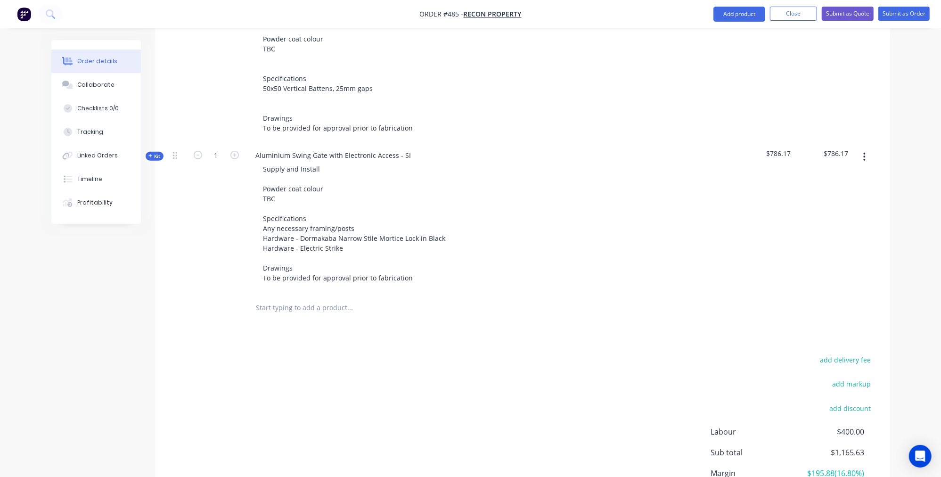
click at [297, 292] on div at bounding box center [413, 307] width 339 height 31
click at [298, 298] on input "text" at bounding box center [350, 307] width 188 height 19
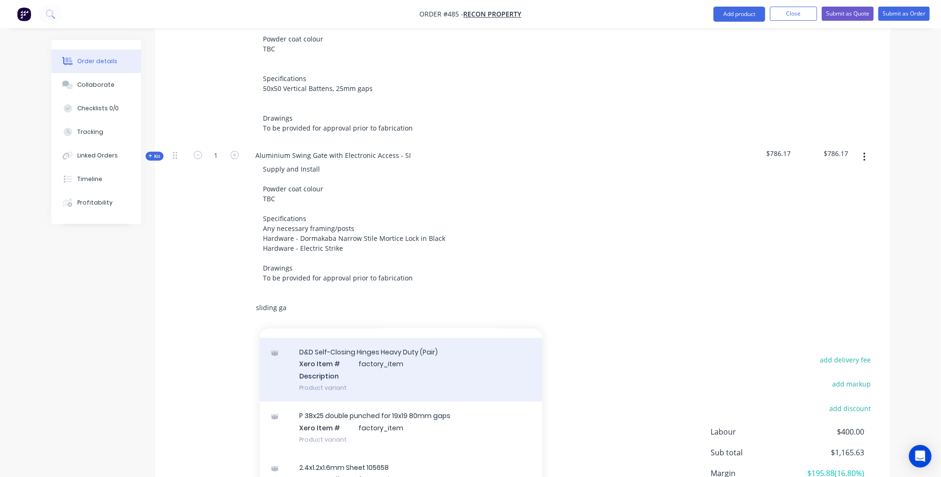
scroll to position [146, 0]
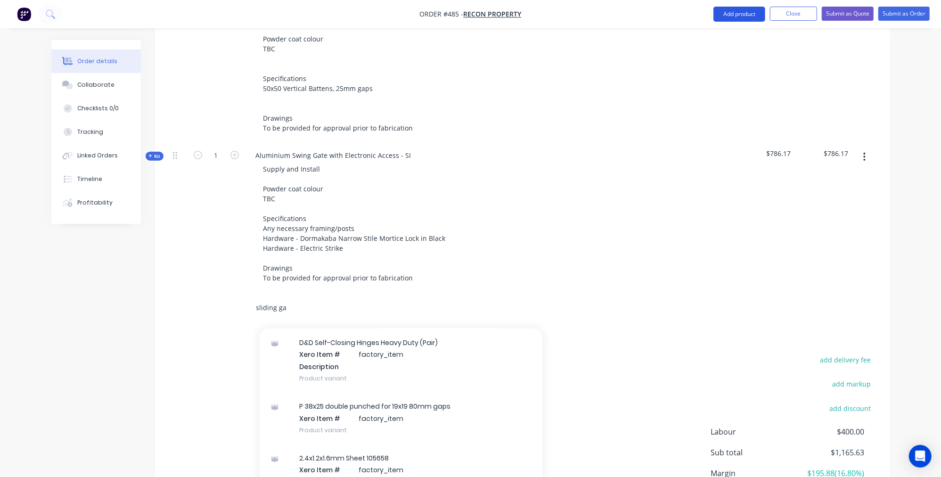
type input "sliding ga"
click at [760, 15] on button "Add product" at bounding box center [739, 14] width 52 height 15
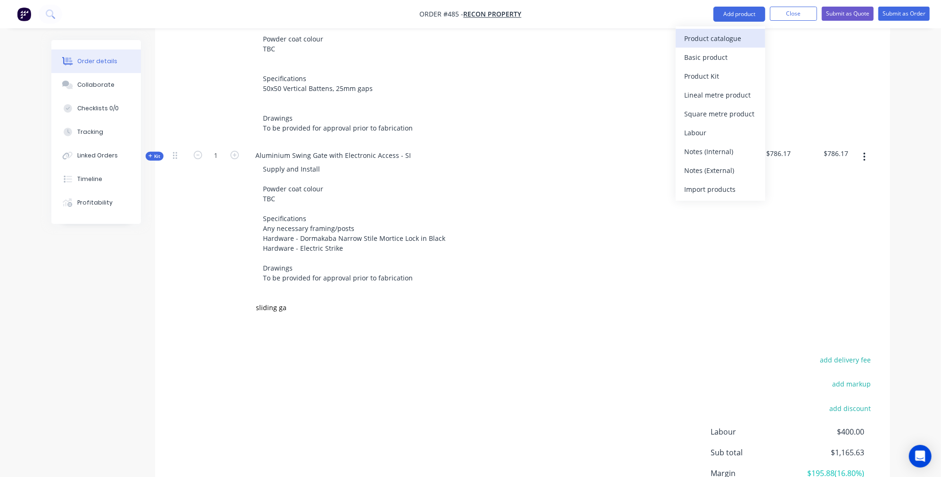
click at [730, 42] on div "Product catalogue" at bounding box center [720, 39] width 73 height 14
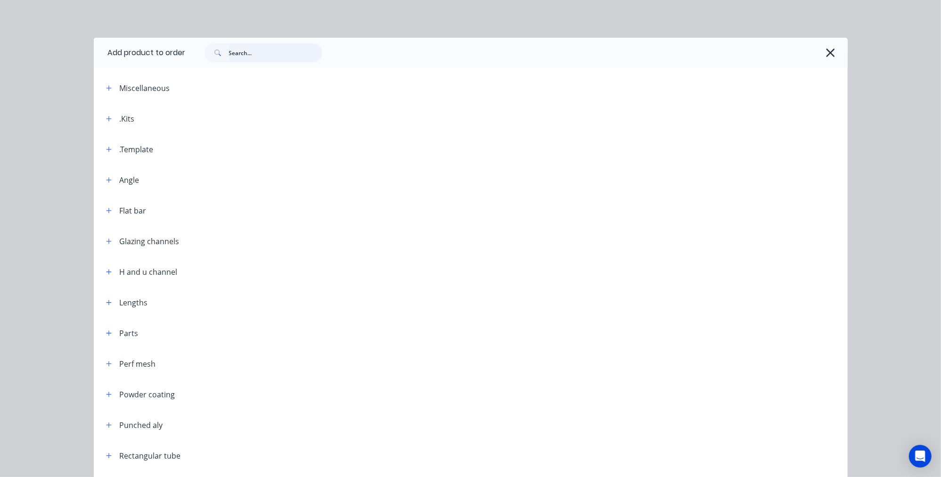
click at [266, 56] on input "text" at bounding box center [275, 52] width 93 height 19
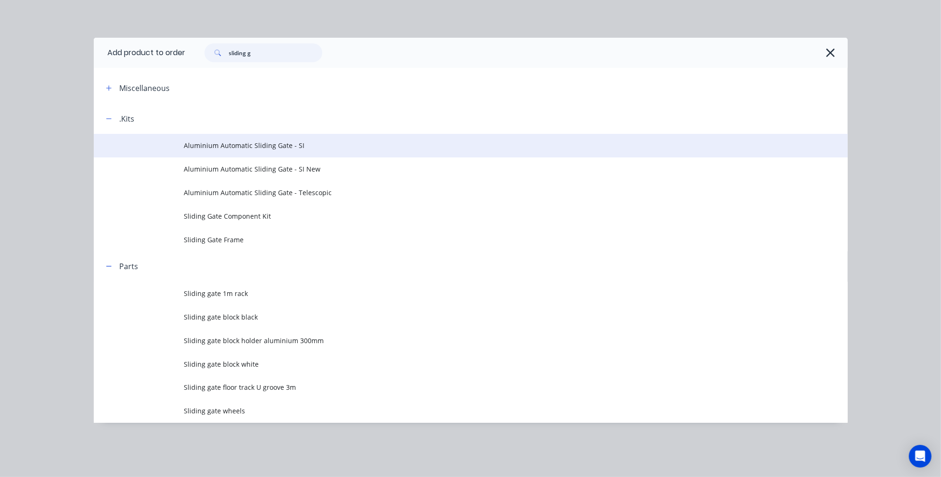
type input "sliding g"
click at [284, 154] on td "Aluminium Automatic Sliding Gate - SI" at bounding box center [515, 146] width 663 height 24
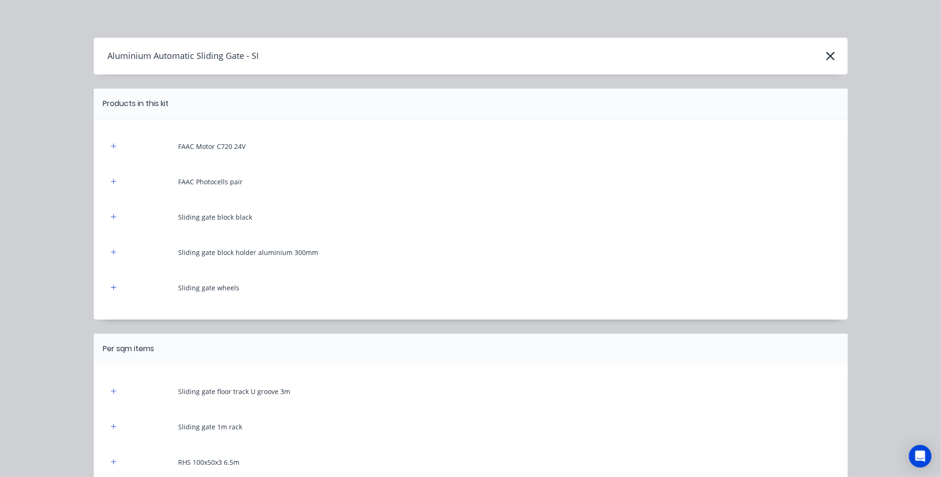
scroll to position [302, 0]
click at [826, 60] on icon "button" at bounding box center [830, 55] width 10 height 13
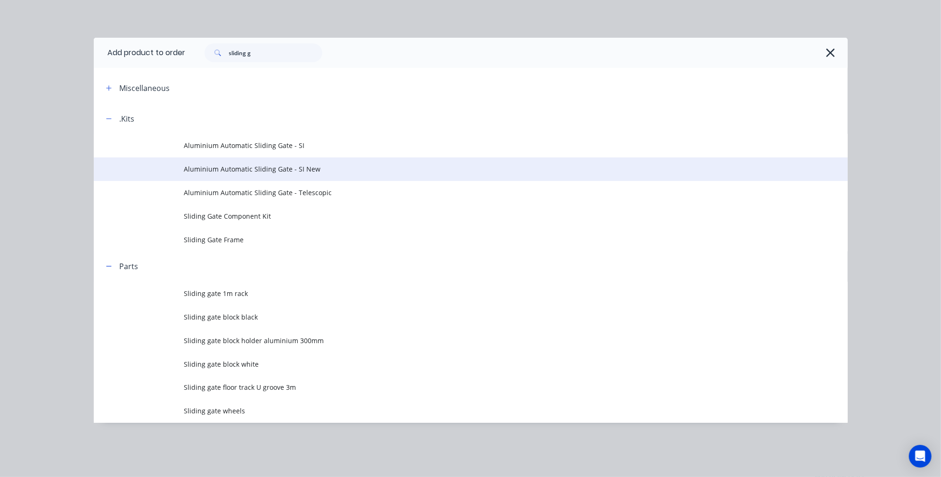
click at [342, 168] on span "Aluminium Automatic Sliding Gate - SI New" at bounding box center [449, 169] width 530 height 10
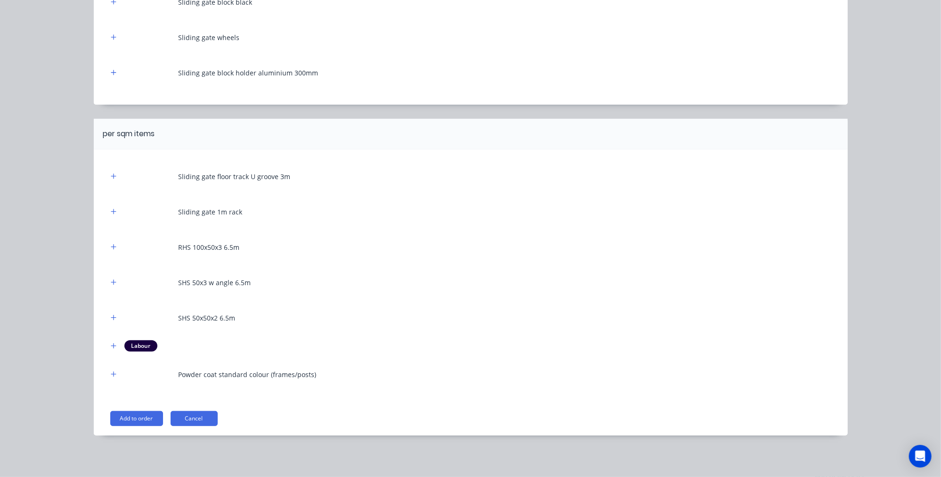
scroll to position [479, 0]
click at [142, 415] on button "Add to order" at bounding box center [136, 418] width 53 height 15
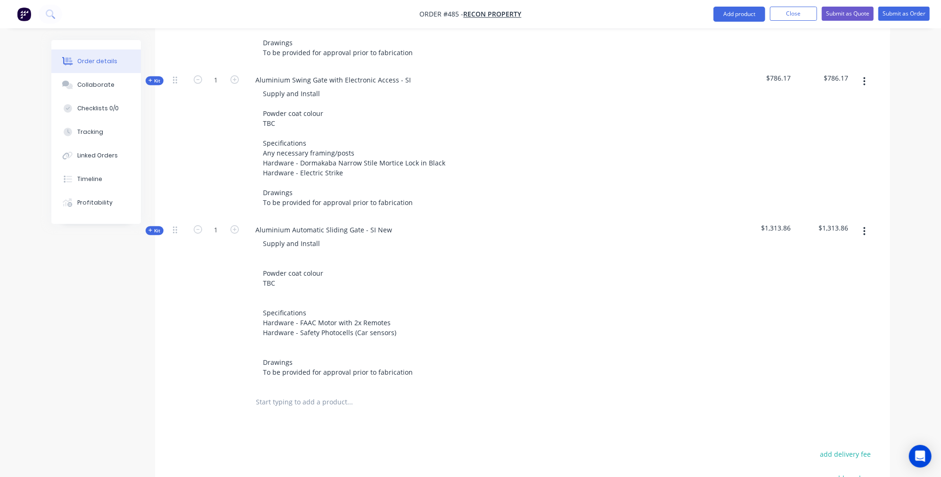
click at [157, 227] on span "Kit" at bounding box center [154, 230] width 12 height 7
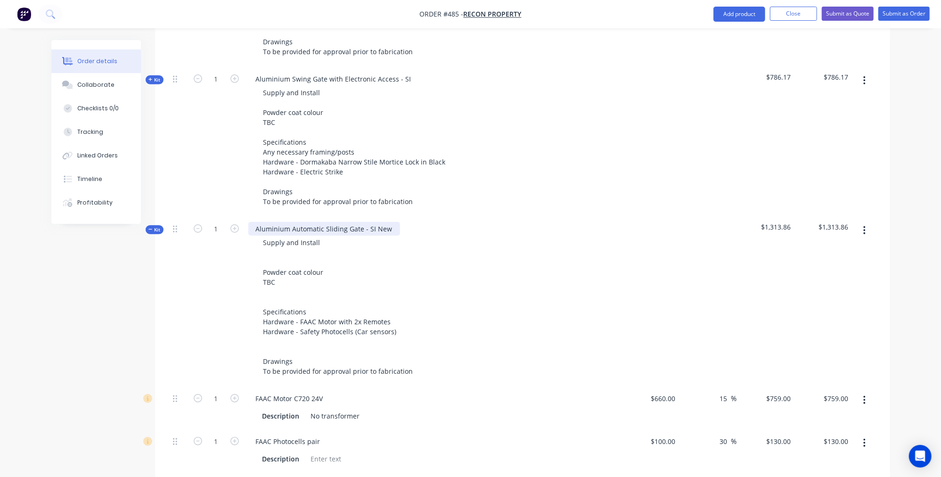
scroll to position [390, 0]
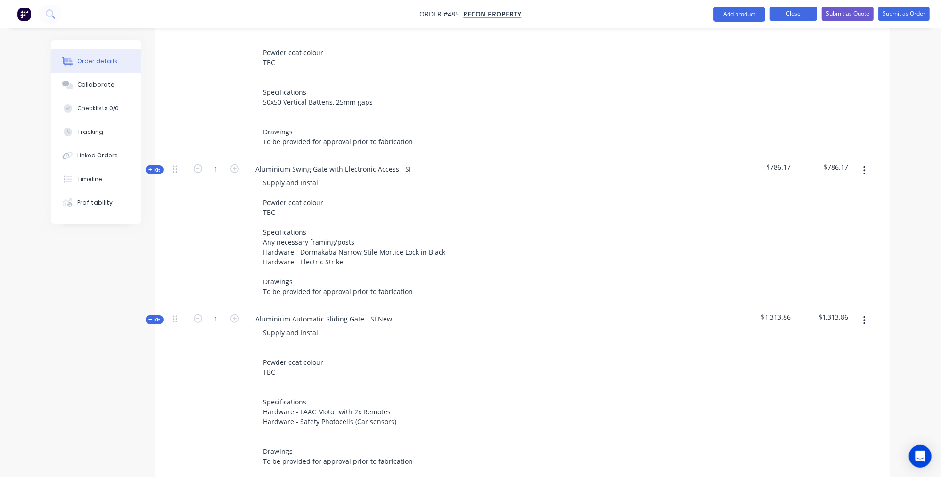
click at [791, 10] on button "Close" at bounding box center [793, 14] width 47 height 14
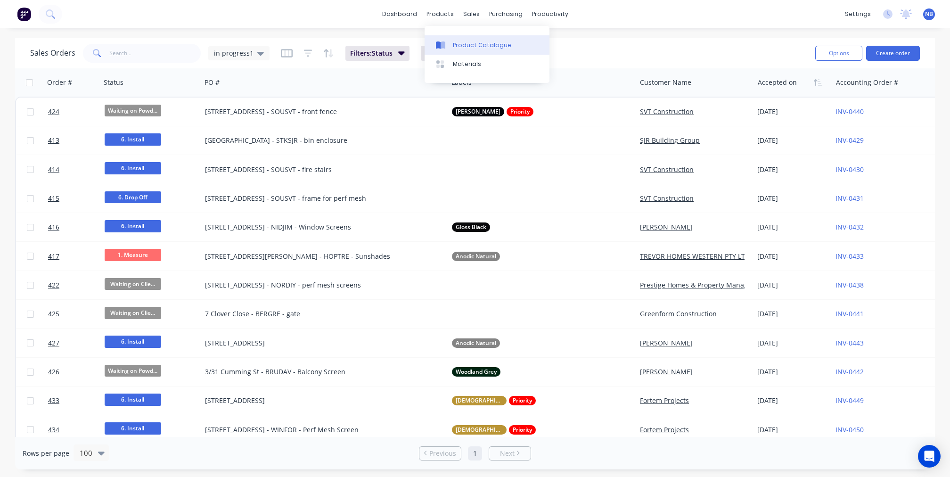
click at [451, 39] on link "Product Catalogue" at bounding box center [486, 44] width 125 height 19
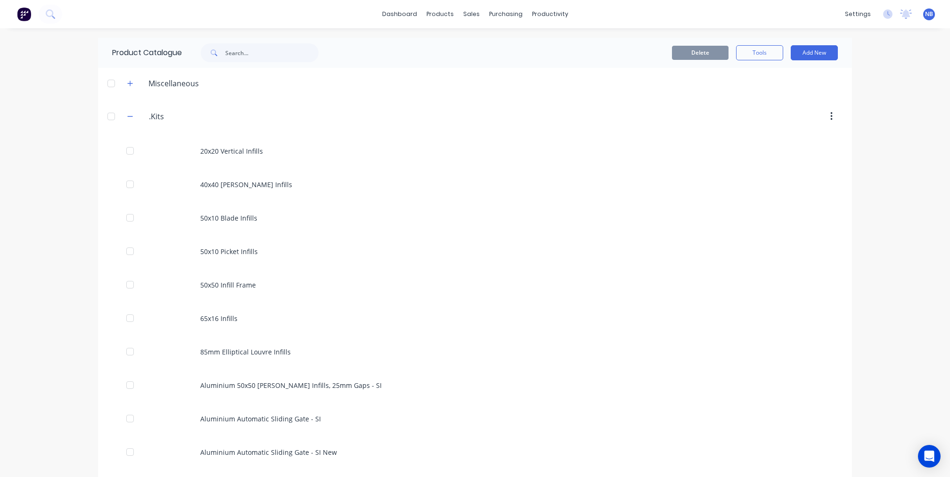
drag, startPoint x: 228, startPoint y: 23, endPoint x: 238, endPoint y: 44, distance: 23.0
click at [228, 23] on div "dashboard products sales purchasing productivity dashboard products Product Cat…" at bounding box center [475, 14] width 950 height 28
click at [240, 52] on input "text" at bounding box center [271, 52] width 93 height 19
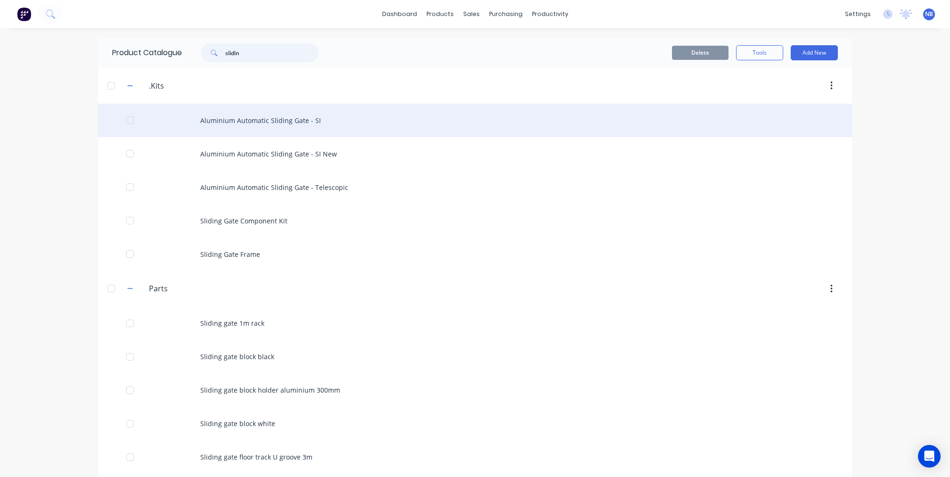
type input "slidin"
click at [294, 127] on div "Aluminium Automatic Sliding Gate - SI" at bounding box center [475, 120] width 754 height 33
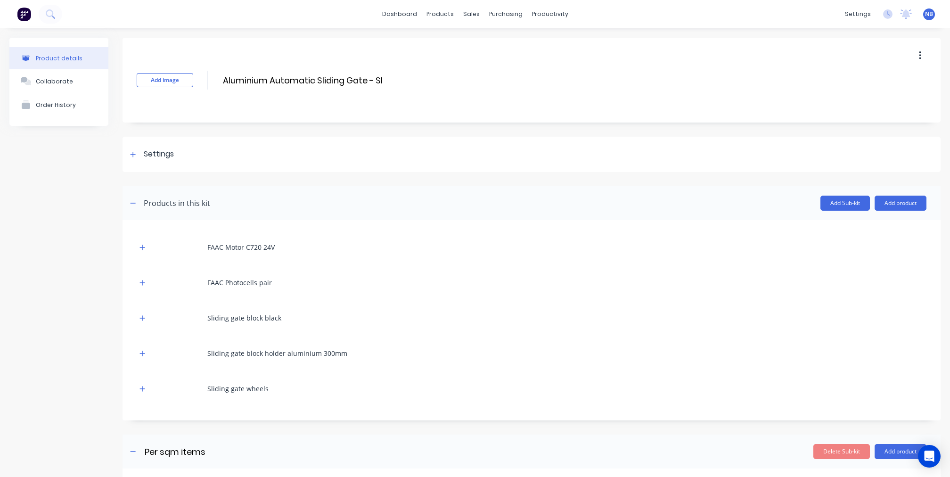
click at [909, 64] on button "button" at bounding box center [920, 55] width 22 height 17
click at [880, 109] on button "Delete" at bounding box center [885, 99] width 89 height 19
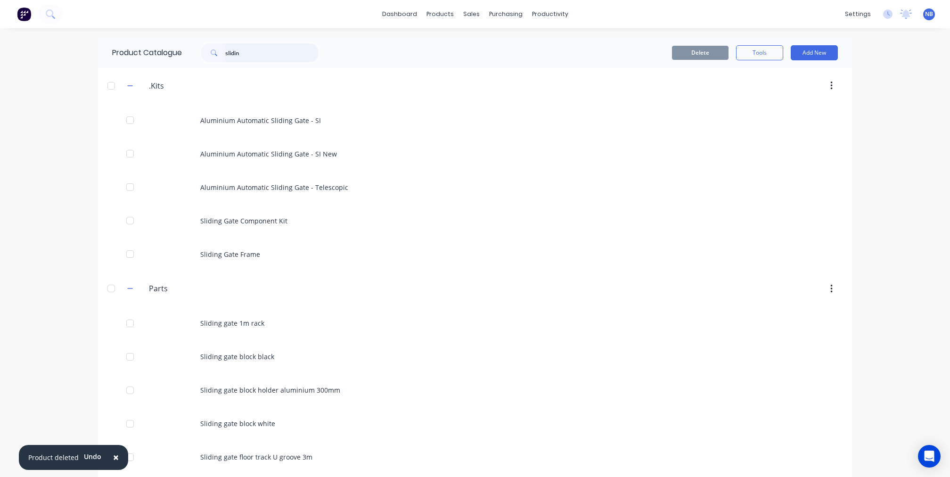
click at [259, 55] on input "slidin" at bounding box center [271, 52] width 93 height 19
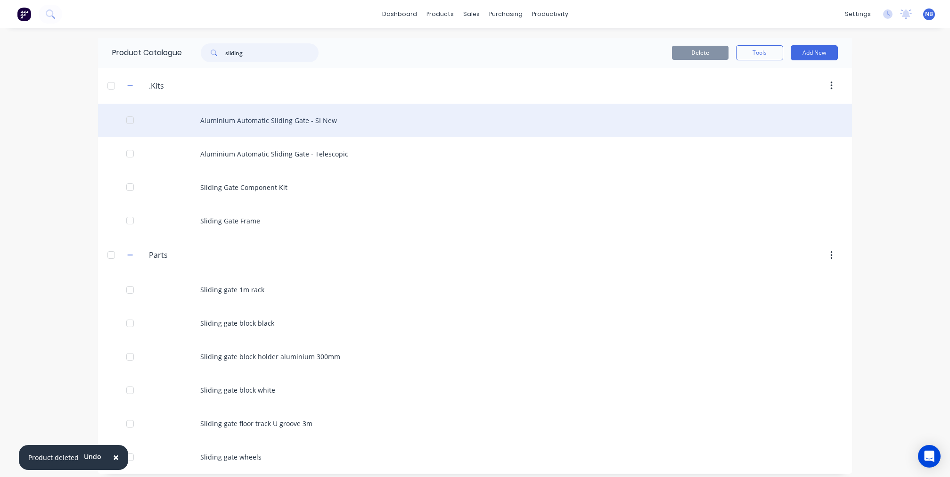
type input "sliding"
click at [320, 126] on div "Aluminium Automatic Sliding Gate - SI New" at bounding box center [475, 120] width 754 height 33
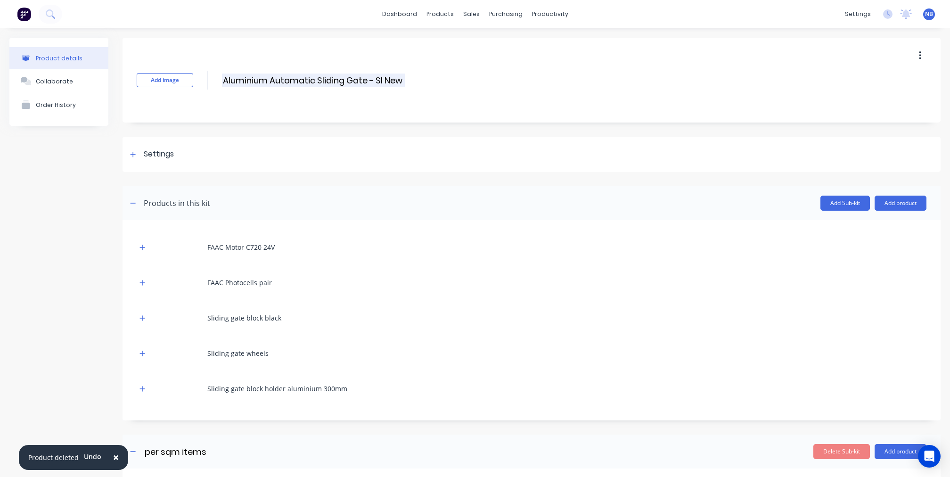
click at [402, 77] on input "Aluminium Automatic Sliding Gate - SI New" at bounding box center [313, 80] width 183 height 14
type input "Aluminium Automatic Sliding Gate - SI"
drag, startPoint x: 67, startPoint y: 244, endPoint x: 91, endPoint y: 234, distance: 26.4
click at [67, 243] on div "Product details Collaborate Order History" at bounding box center [58, 403] width 99 height 731
click at [136, 155] on div at bounding box center [133, 154] width 12 height 12
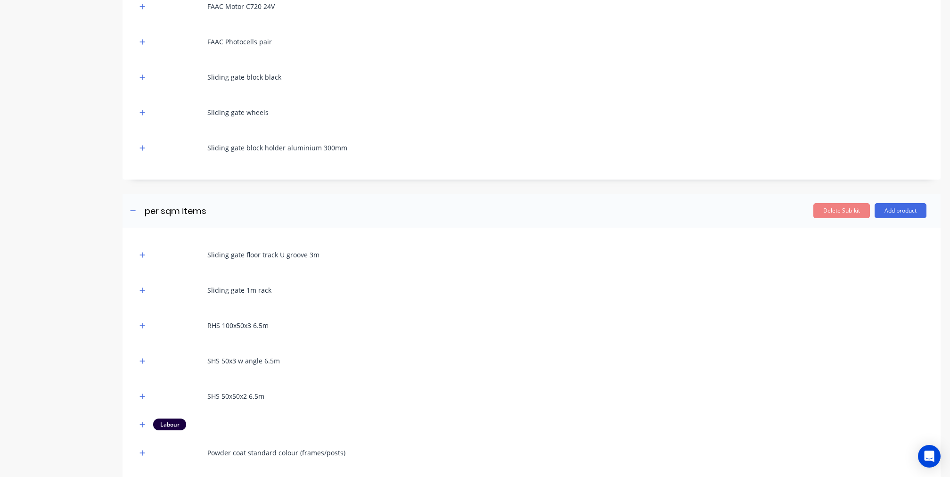
scroll to position [708, 0]
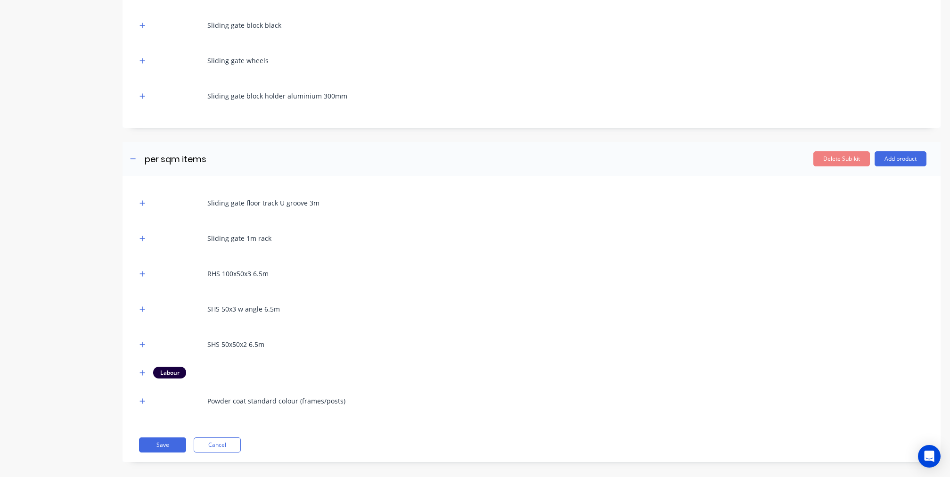
click at [174, 445] on div "Sliding gate floor track U groove 3m Sliding gate 1m rack RHS 100x50x3 6.5m SHS…" at bounding box center [531, 319] width 818 height 286
click at [174, 440] on button "Save" at bounding box center [162, 444] width 47 height 15
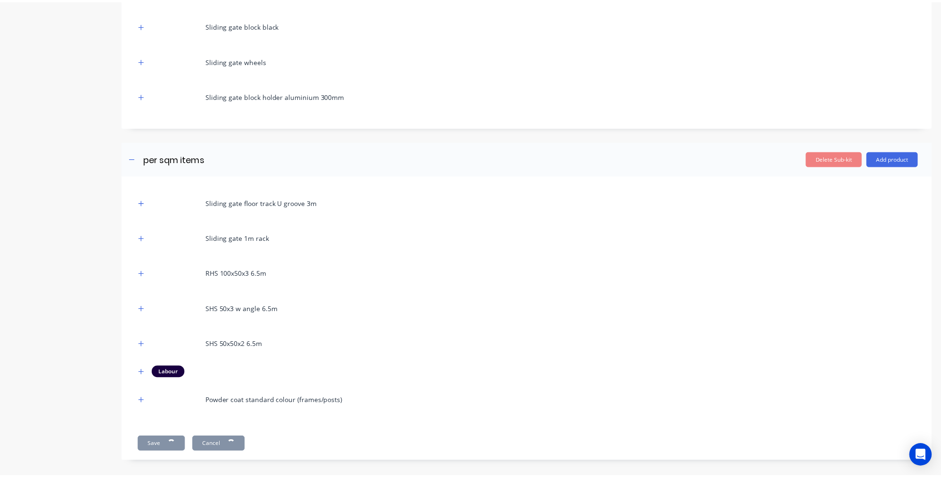
scroll to position [0, 0]
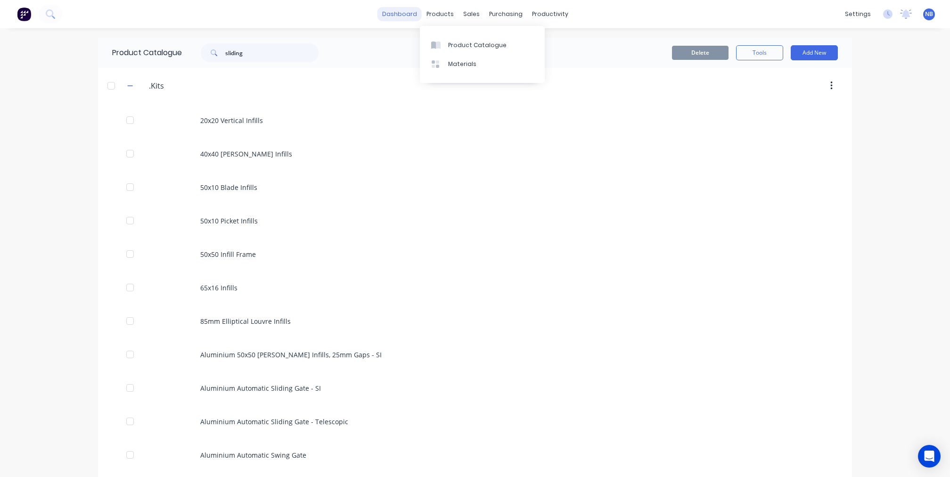
click at [391, 15] on link "dashboard" at bounding box center [399, 14] width 44 height 14
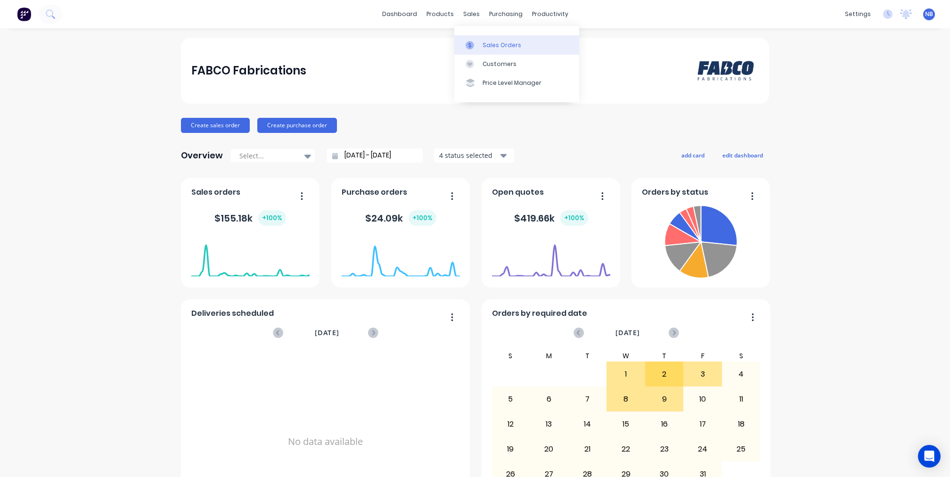
click at [473, 45] on icon at bounding box center [469, 45] width 8 height 8
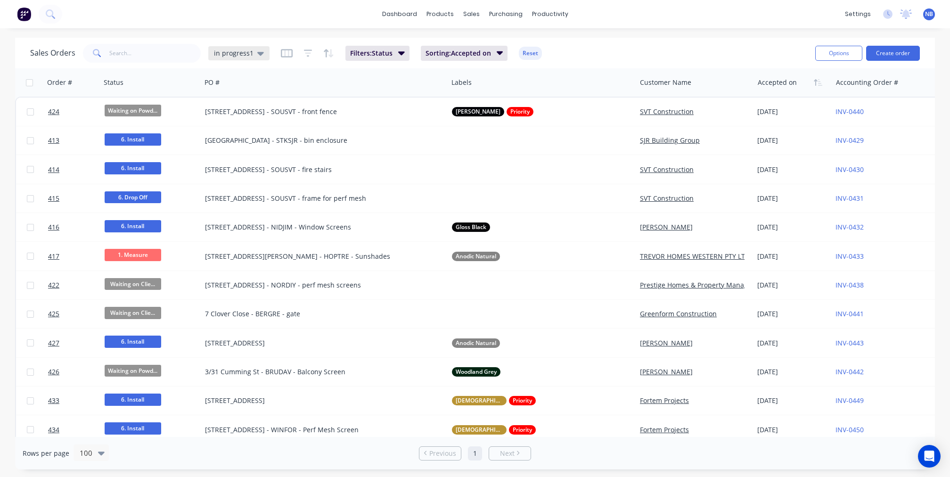
click at [223, 51] on span "in progress1" at bounding box center [234, 53] width 40 height 10
click at [232, 138] on button "None" at bounding box center [264, 133] width 107 height 11
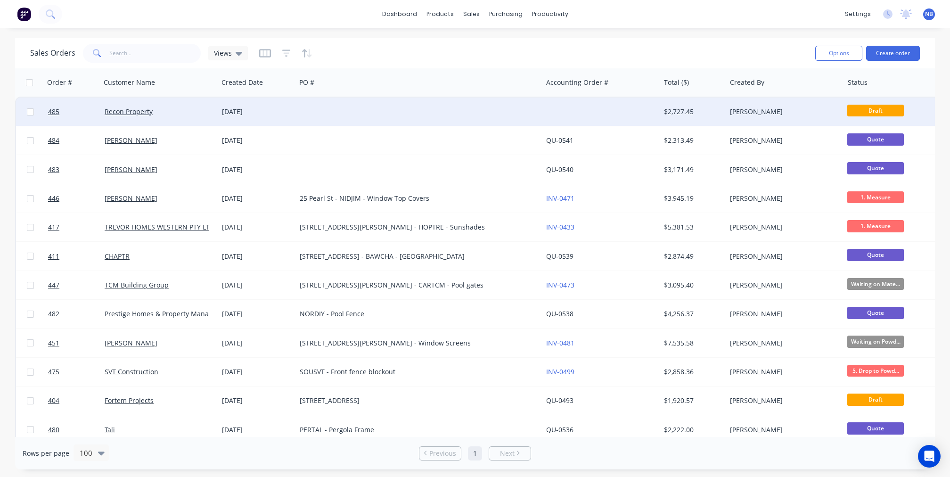
click at [213, 110] on div "Recon Property" at bounding box center [160, 111] width 110 height 9
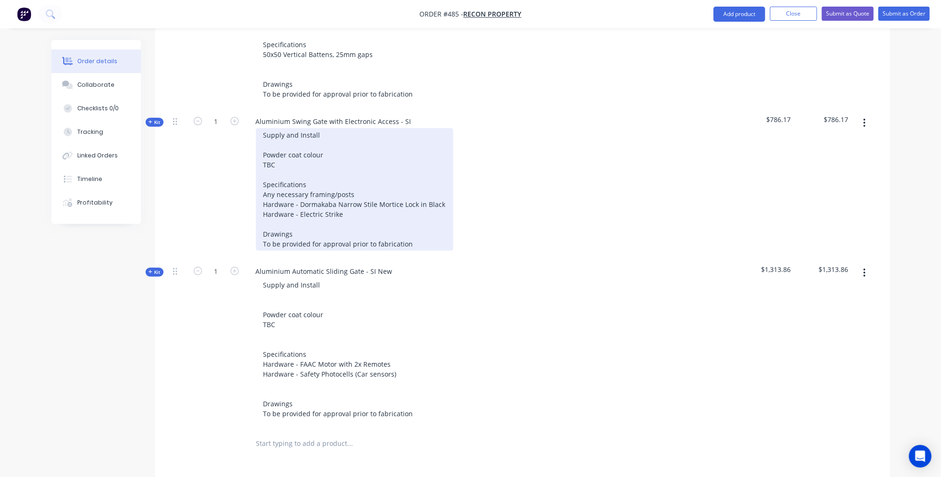
scroll to position [286, 0]
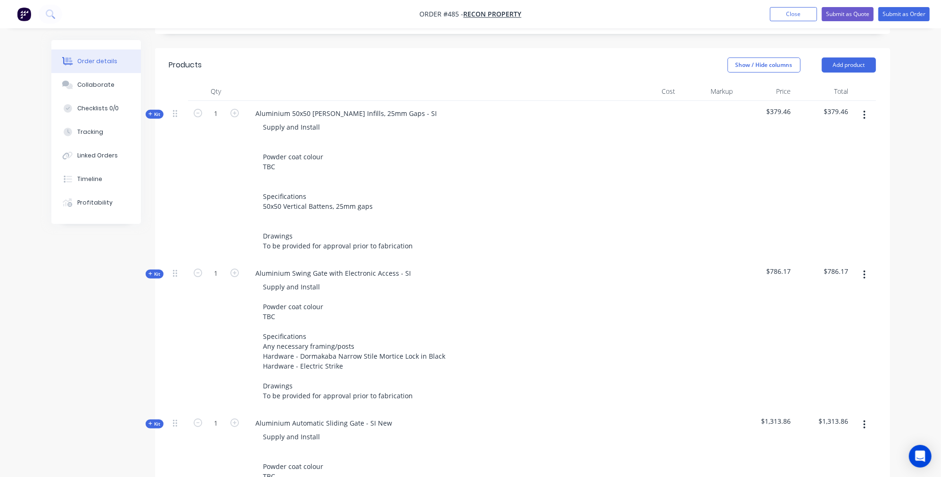
drag, startPoint x: 160, startPoint y: 255, endPoint x: 166, endPoint y: 244, distance: 12.9
click at [160, 270] on span "Kit" at bounding box center [154, 273] width 12 height 7
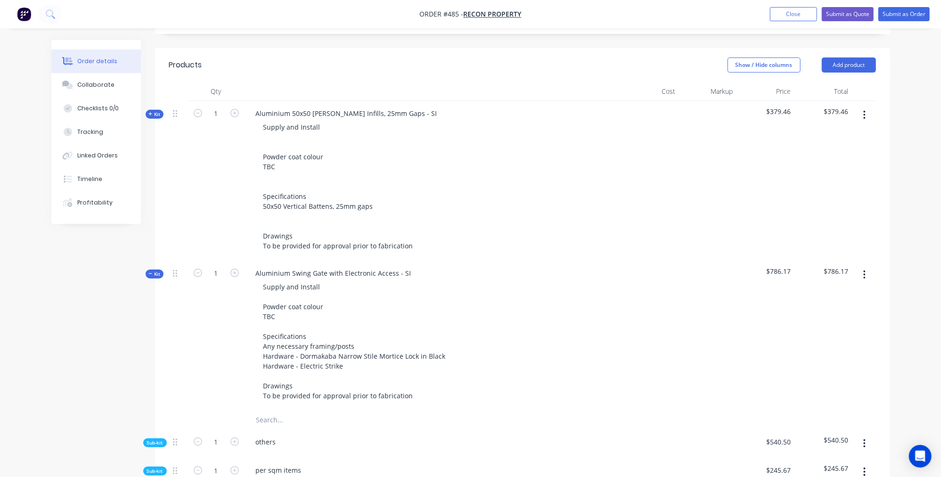
click at [156, 111] on span "Kit" at bounding box center [154, 114] width 12 height 7
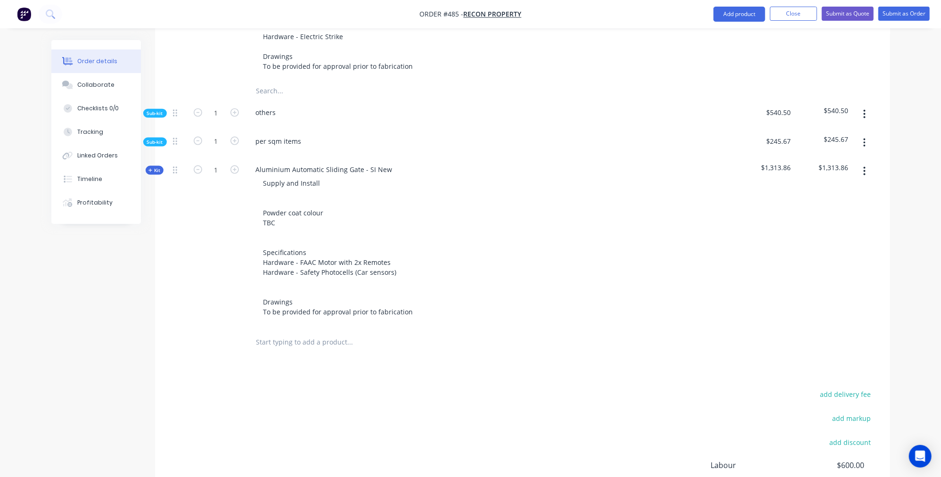
scroll to position [953, 0]
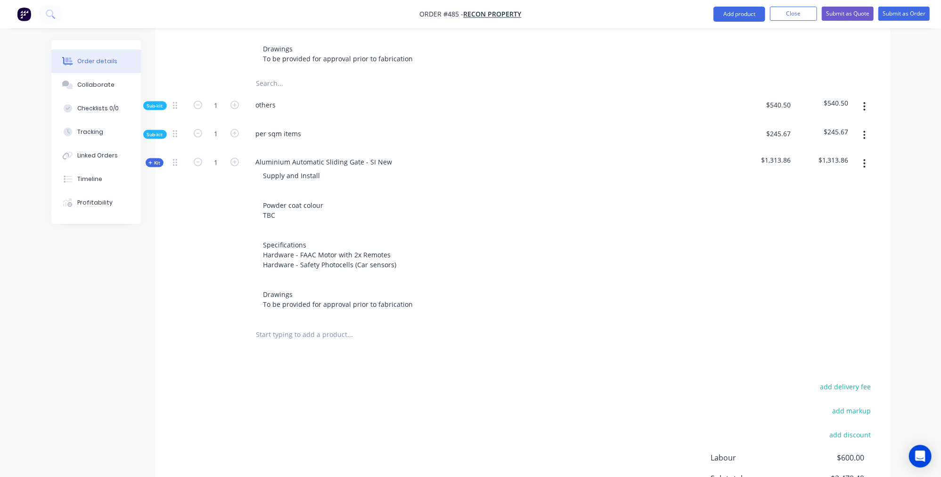
click at [157, 159] on span "Kit" at bounding box center [154, 162] width 12 height 7
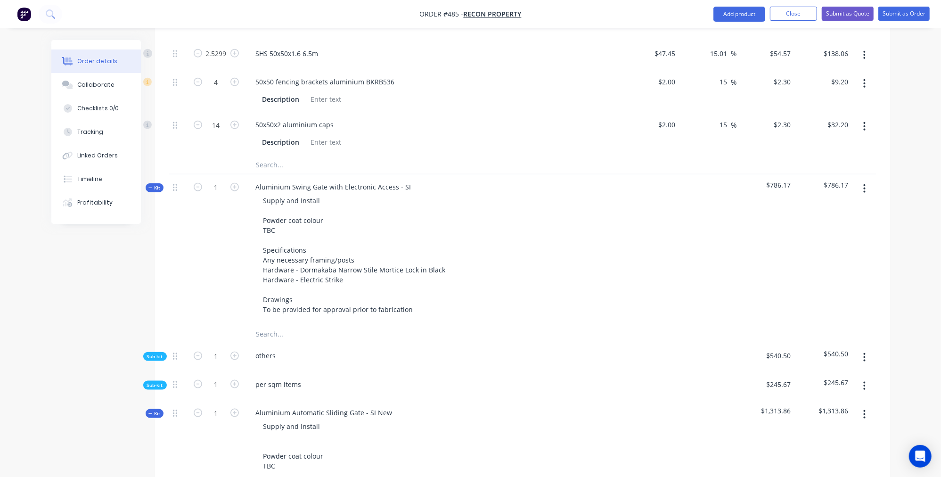
scroll to position [677, 0]
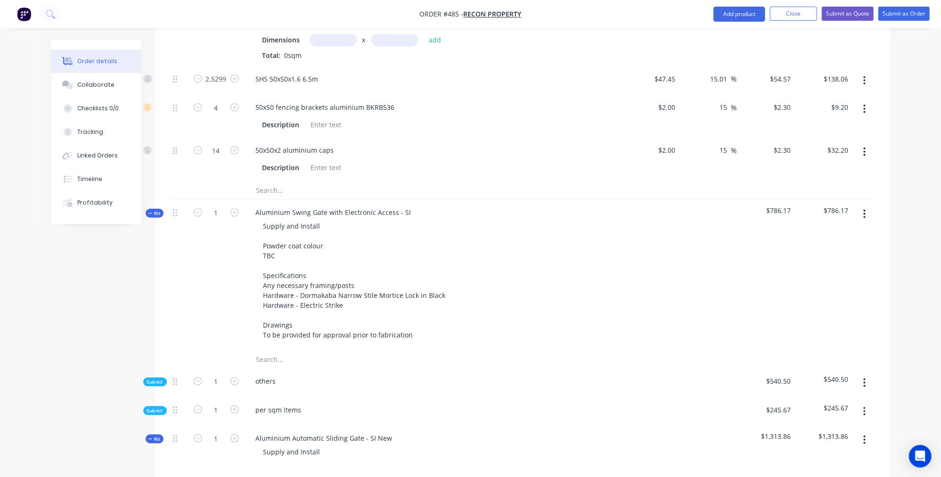
click at [155, 407] on span "Sub-kit" at bounding box center [155, 410] width 16 height 7
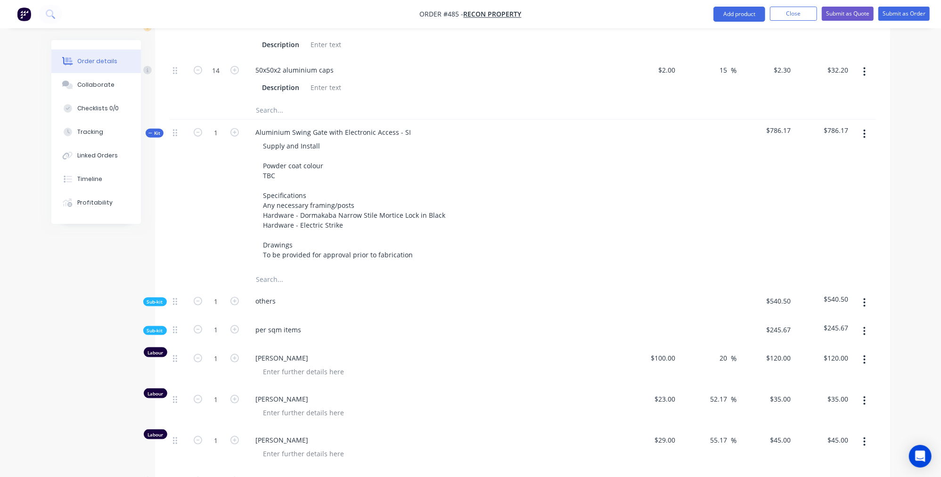
scroll to position [755, 0]
click at [155, 300] on span "Sub-kit" at bounding box center [155, 303] width 16 height 7
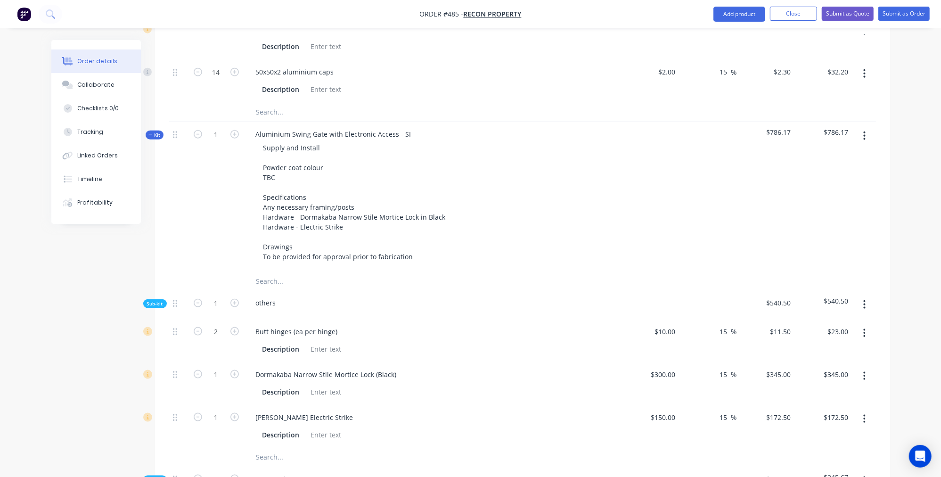
click at [155, 300] on span "Sub-kit" at bounding box center [155, 303] width 16 height 7
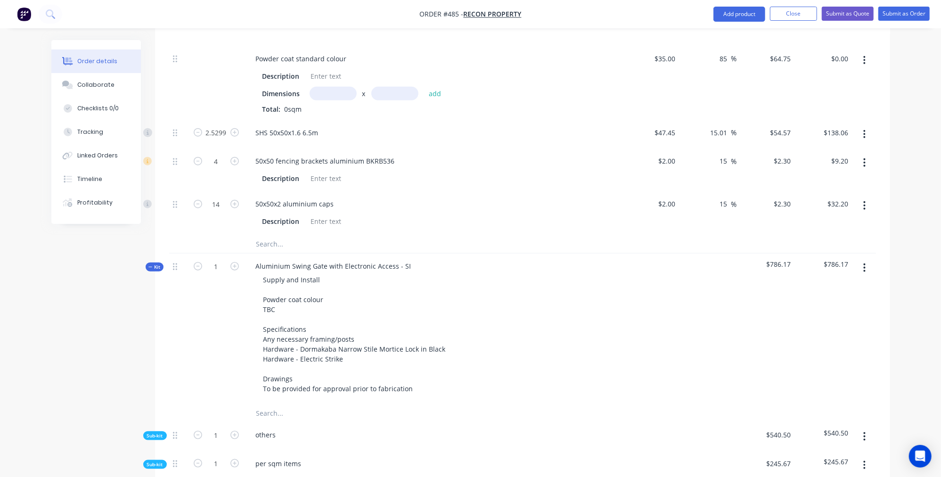
scroll to position [609, 0]
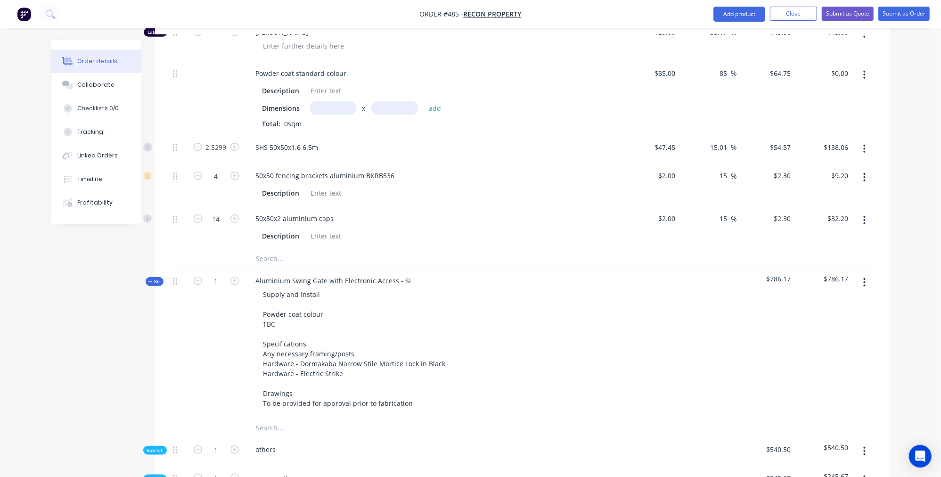
click at [157, 278] on span "Kit" at bounding box center [154, 281] width 12 height 7
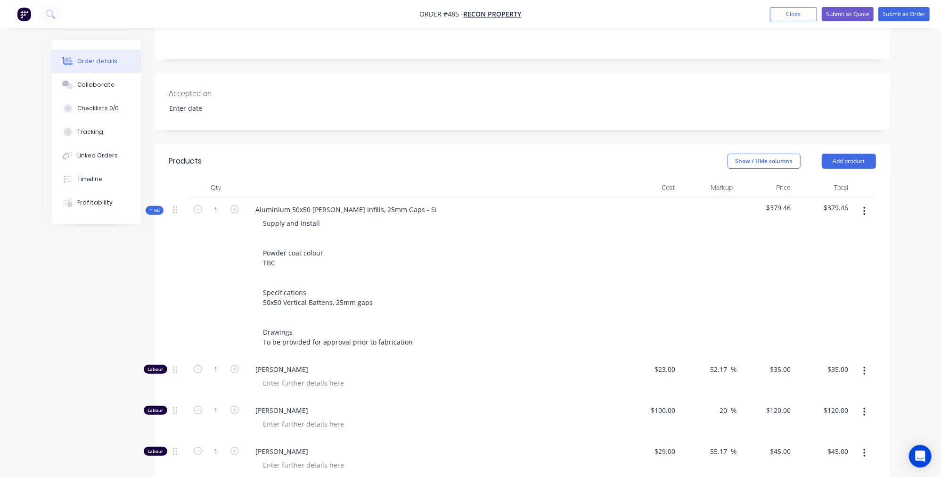
scroll to position [181, 0]
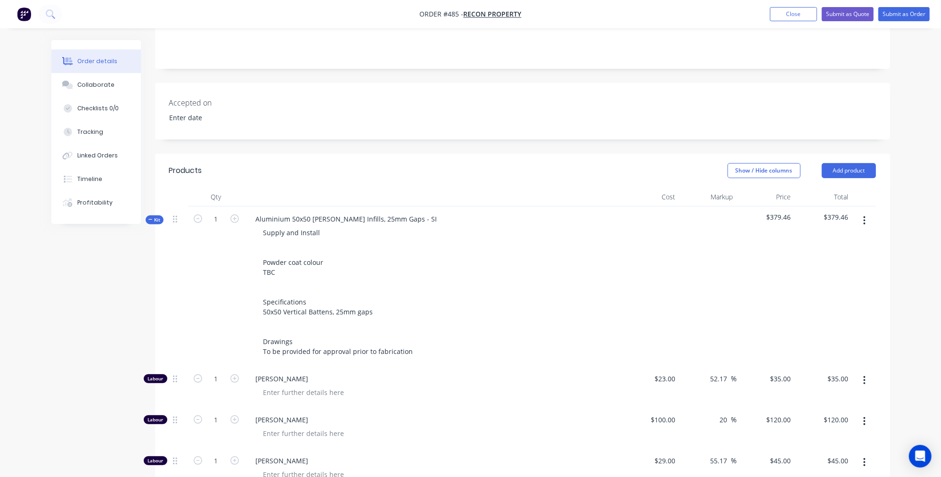
click at [159, 216] on span "Kit" at bounding box center [154, 219] width 12 height 7
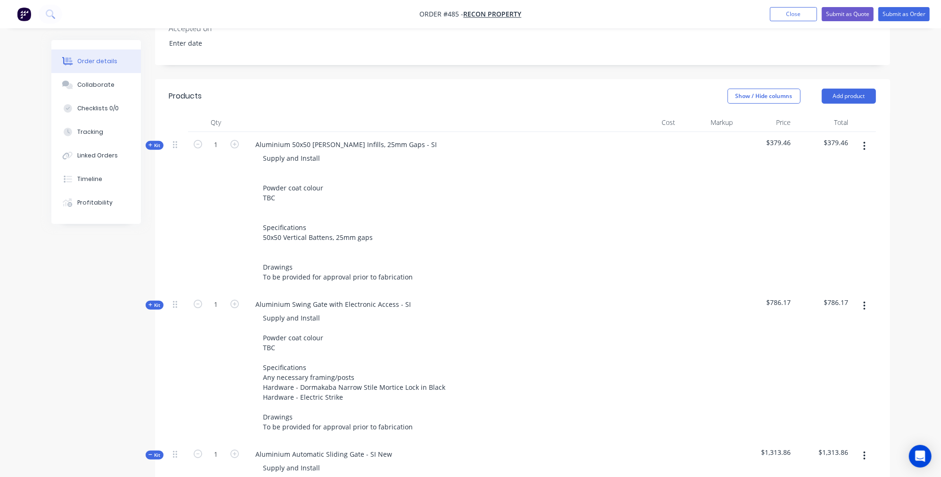
scroll to position [443, 0]
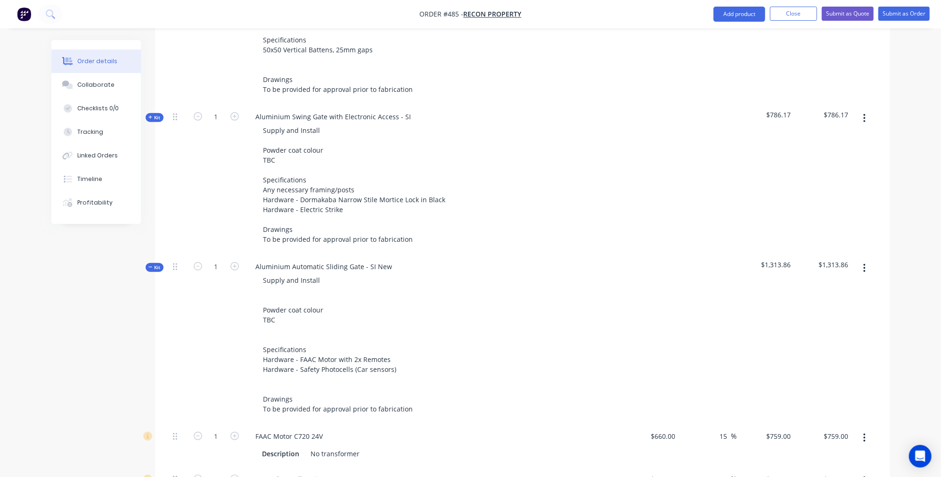
click at [149, 224] on div "Order details Collaborate Checklists 0/0 Tracking Linked Orders Timeline Profit…" at bounding box center [103, 132] width 104 height 184
click at [152, 264] on span "Kit" at bounding box center [154, 267] width 12 height 7
click at [157, 114] on span "Kit" at bounding box center [154, 117] width 12 height 7
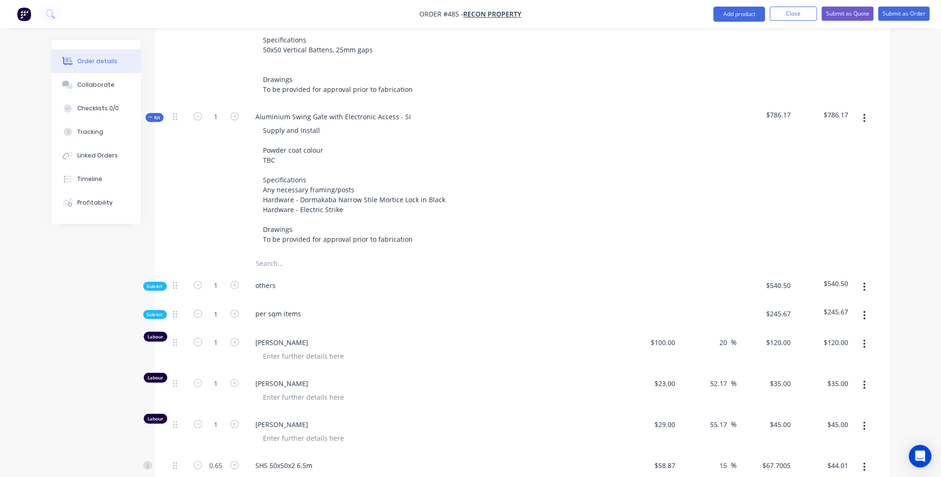
scroll to position [505, 0]
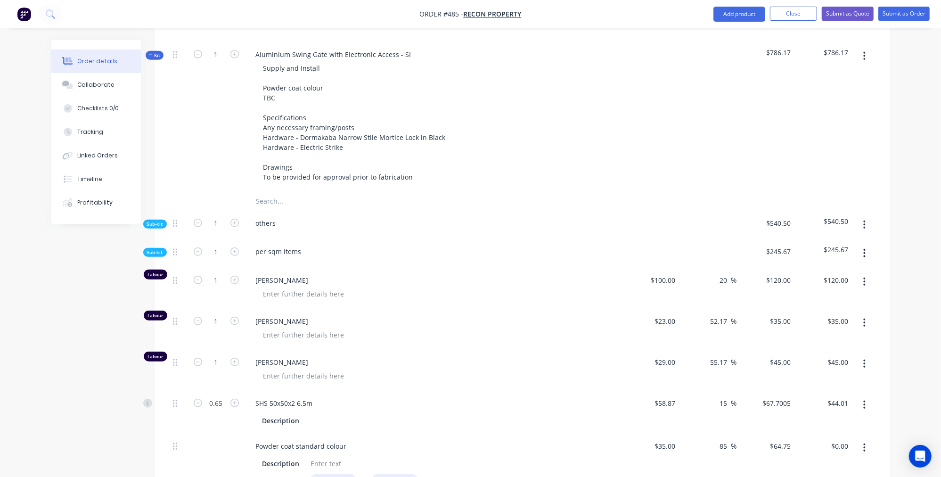
click at [158, 249] on span "Sub-kit" at bounding box center [155, 252] width 16 height 7
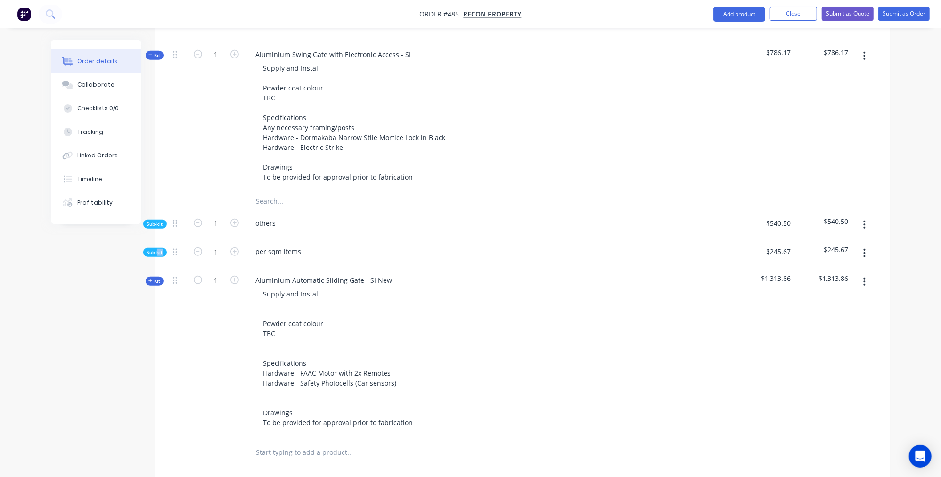
click at [158, 249] on span "Sub-kit" at bounding box center [155, 252] width 16 height 7
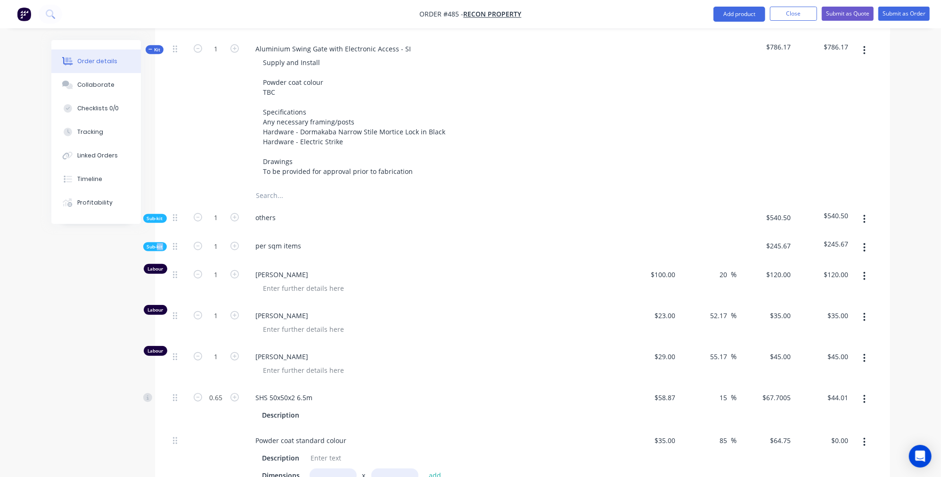
scroll to position [577, 0]
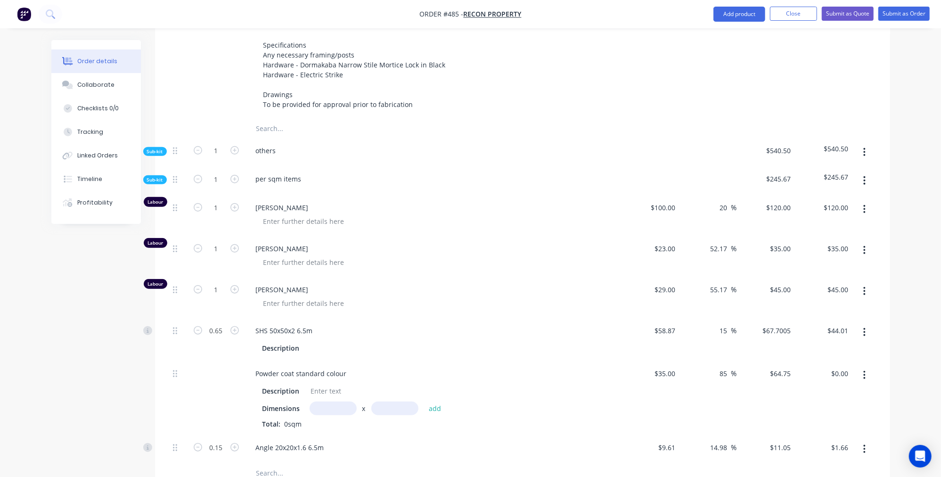
click at [344, 401] on input "text" at bounding box center [332, 408] width 47 height 14
type input "2m"
type input "1.1"
click at [434, 402] on button "add" at bounding box center [435, 408] width 22 height 13
type input "$142.45"
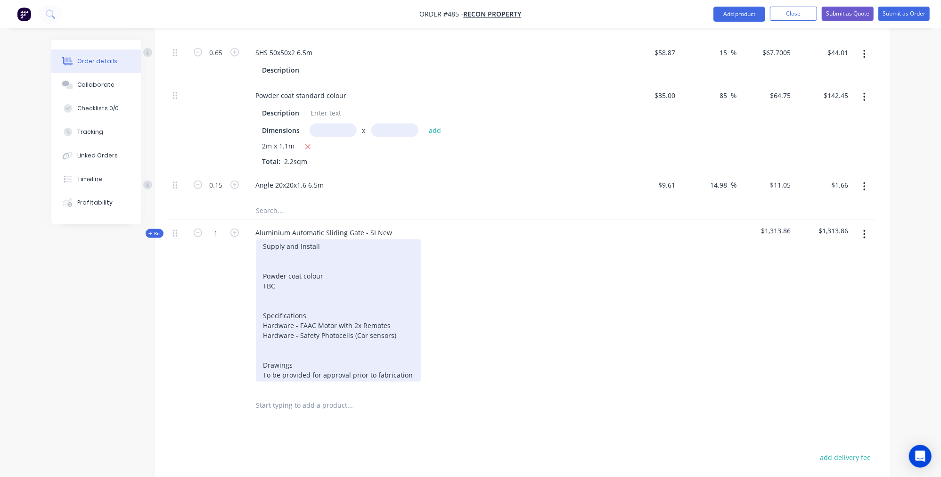
scroll to position [857, 0]
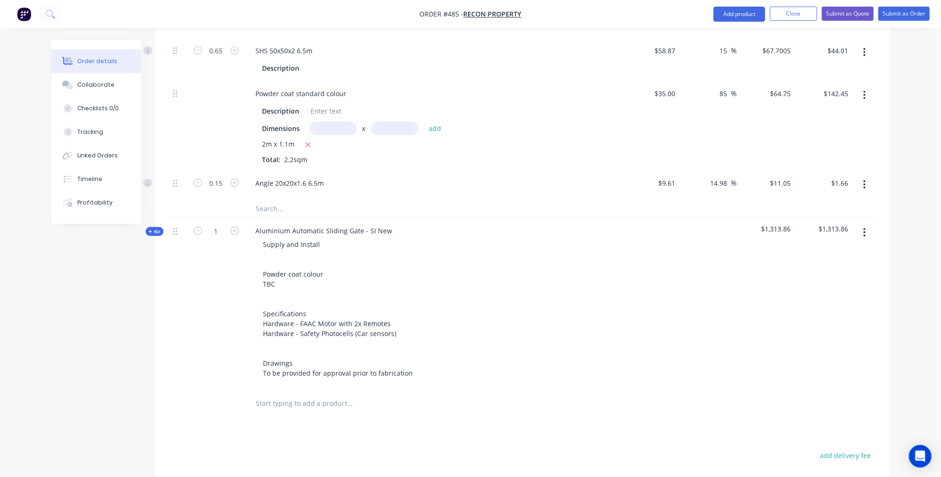
click at [146, 227] on button "Kit" at bounding box center [155, 231] width 18 height 9
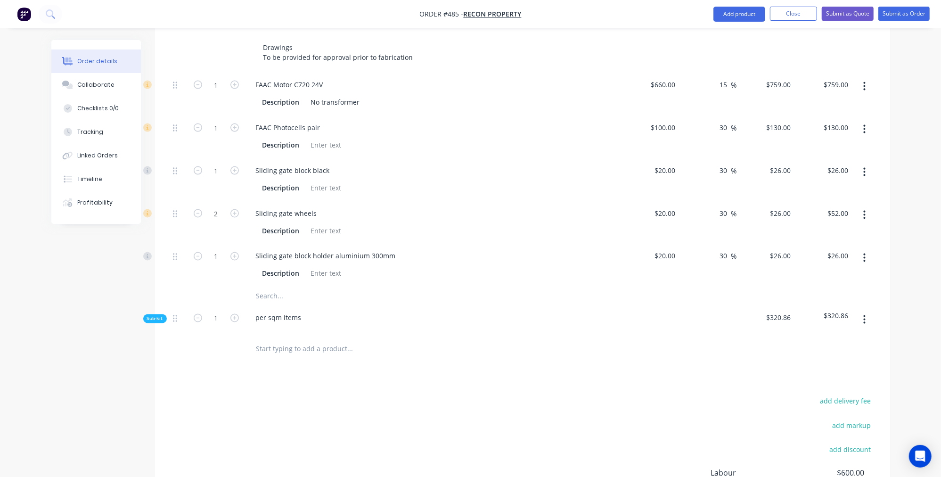
scroll to position [1215, 0]
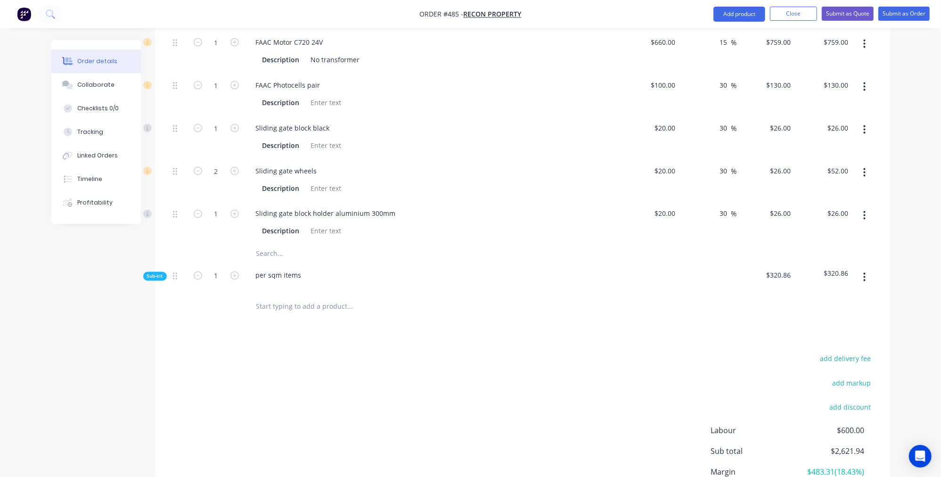
click at [156, 273] on span "Sub-kit" at bounding box center [155, 276] width 16 height 7
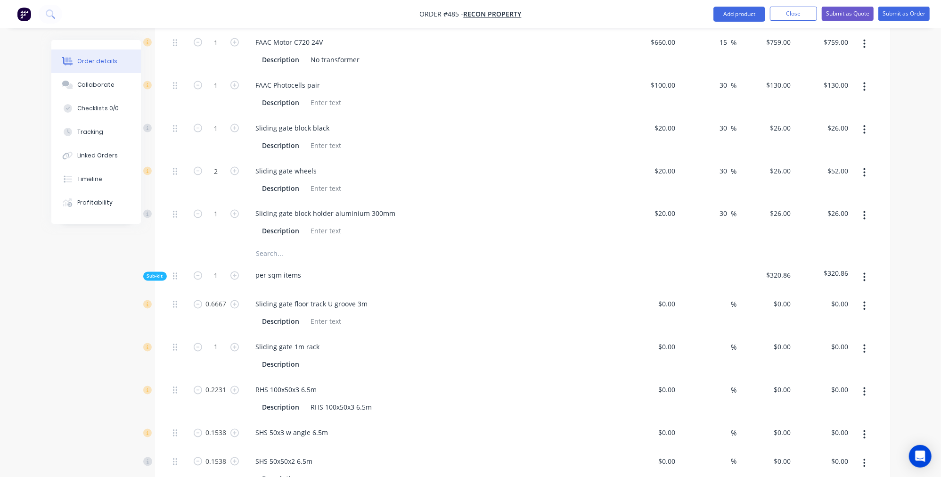
type input "$30.00"
type input "30"
type input "$39.00"
type input "$26.00"
type input "$20.00"
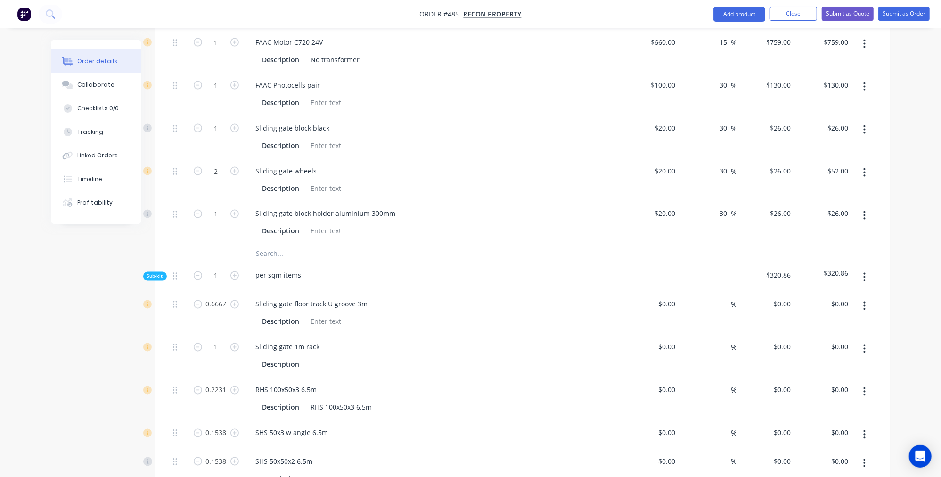
type input "30"
type input "$26.00"
type input "$130.00"
type input "15"
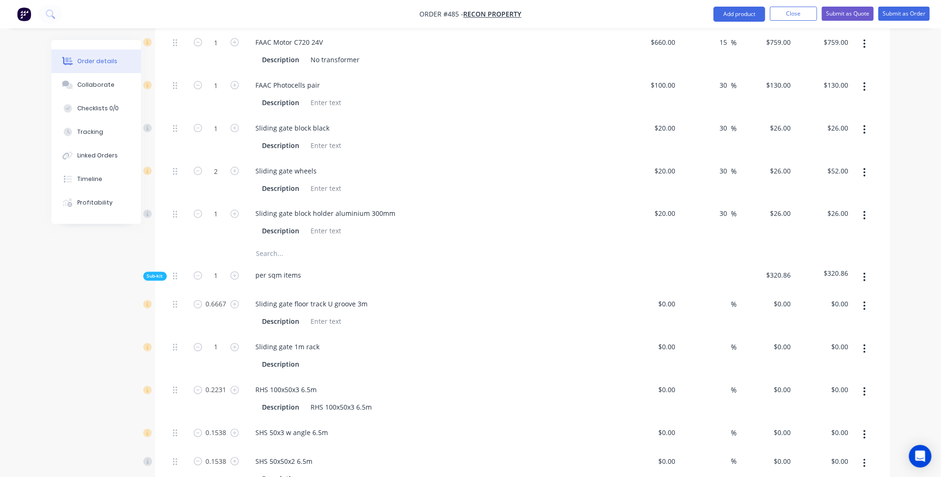
type input "$149.50"
type input "$33.35"
type input "$141.9022"
type input "15"
type input "$163.19"
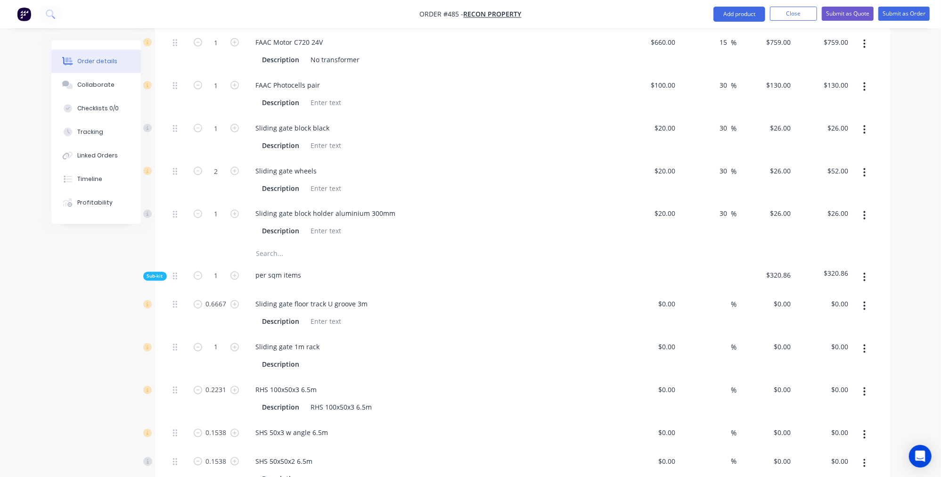
type input "$25.10"
type input "$58.87"
type input "15"
type input "$67.7005"
type input "$10.41"
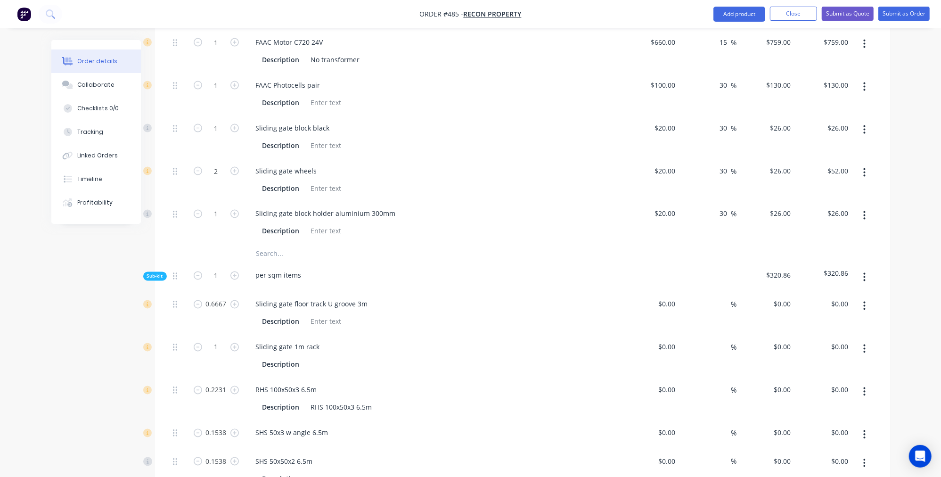
type input "$100.00"
type input "20"
type input "$120.00"
type input "$23.00"
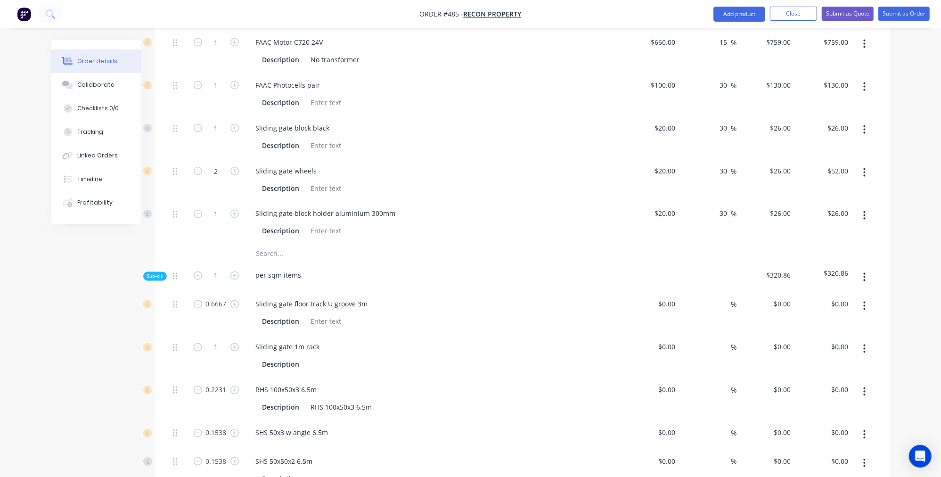
type input "52.17"
type input "$35.00"
type input "$29.00"
type input "55.17"
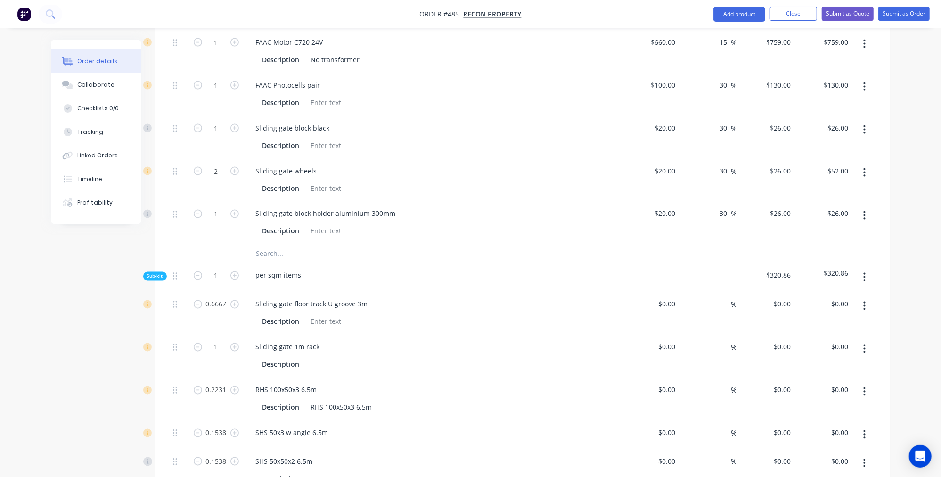
type input "$45.00"
type input "$35.00"
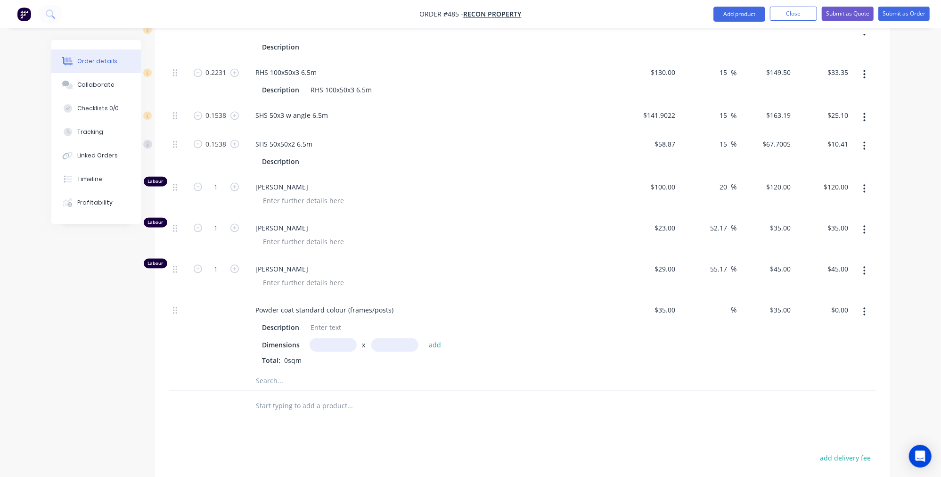
scroll to position [1574, 0]
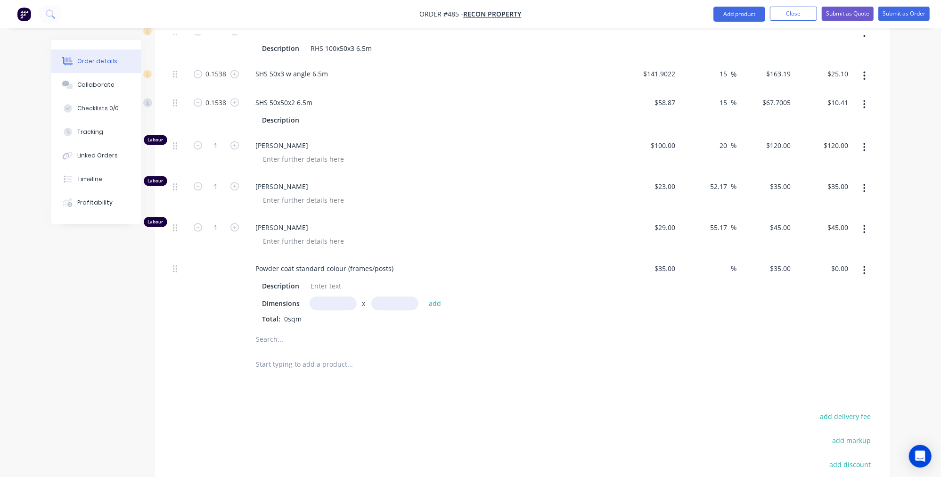
click at [329, 296] on input "text" at bounding box center [332, 303] width 47 height 14
type input "5.9m"
type input "1"
type input "2"
click at [434, 296] on button "add" at bounding box center [435, 302] width 22 height 13
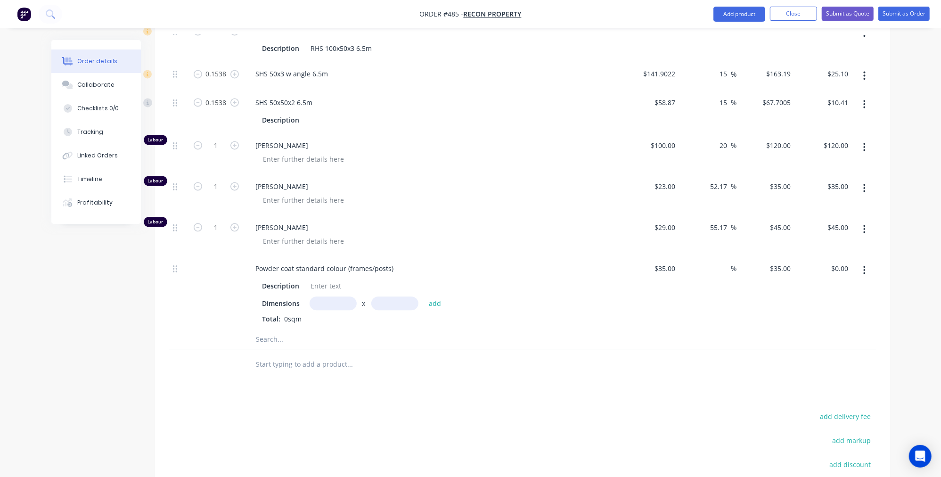
type input "$413.00"
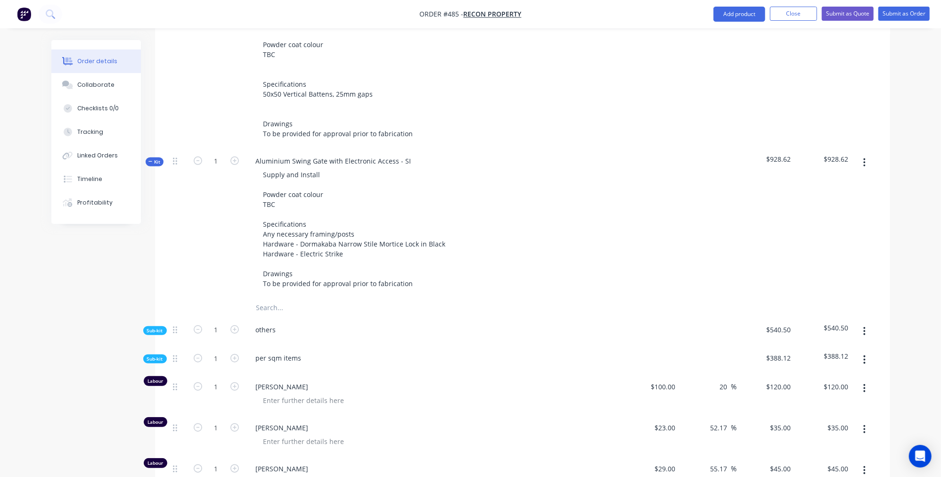
scroll to position [270, 0]
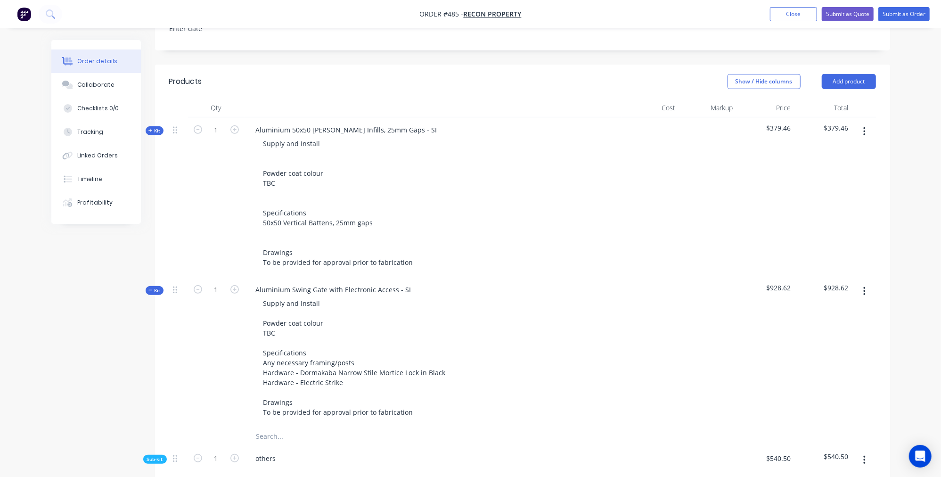
click at [152, 128] on icon "button" at bounding box center [150, 130] width 4 height 5
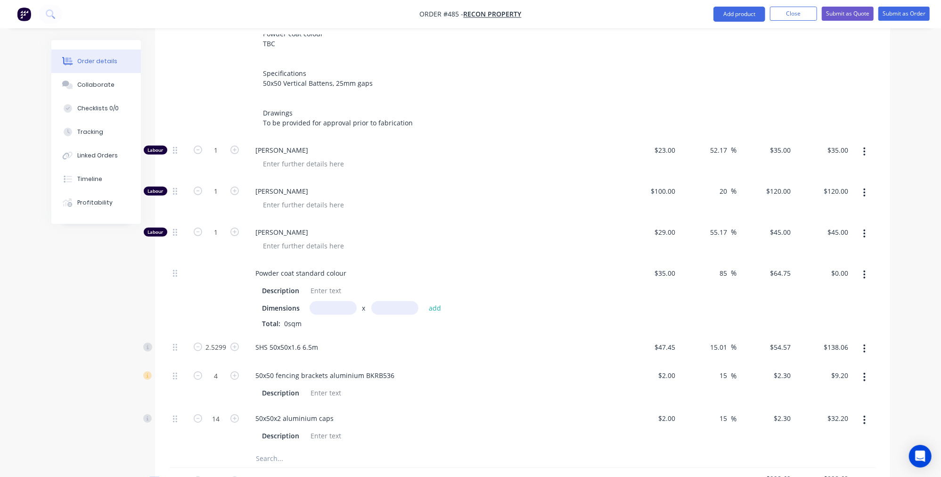
scroll to position [477, 0]
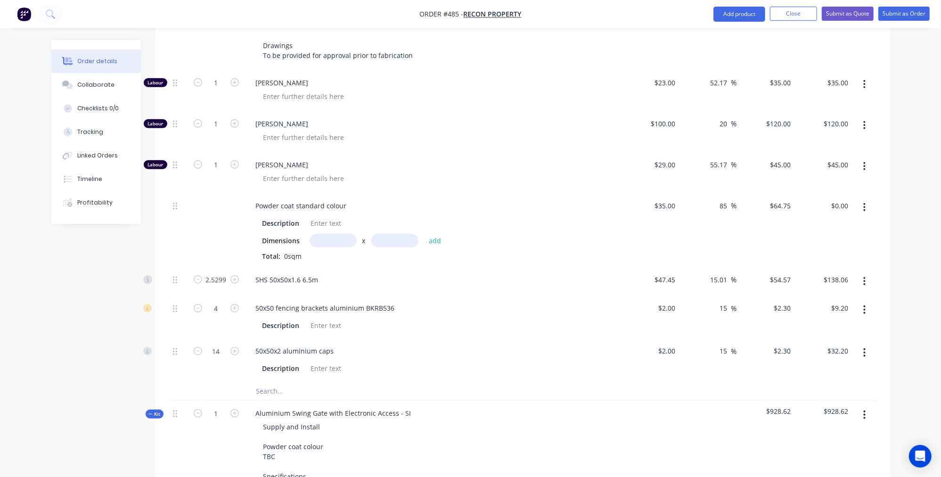
click at [336, 234] on input "text" at bounding box center [332, 241] width 47 height 14
type input "11.8m"
type input "1"
click at [434, 234] on button "add" at bounding box center [435, 240] width 22 height 13
type input "$764.05"
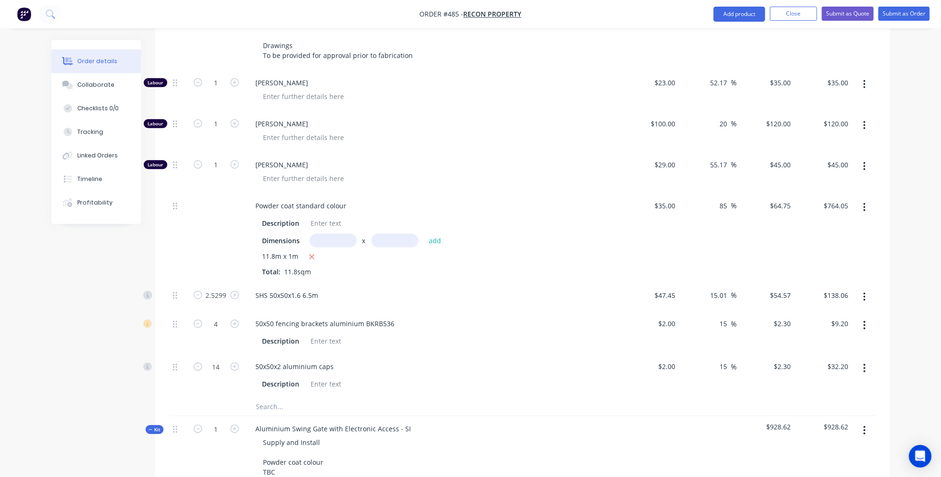
click at [341, 234] on input "text" at bounding box center [332, 241] width 47 height 14
type input "2.2m"
type input "1"
click at [434, 234] on button "add" at bounding box center [435, 240] width 22 height 13
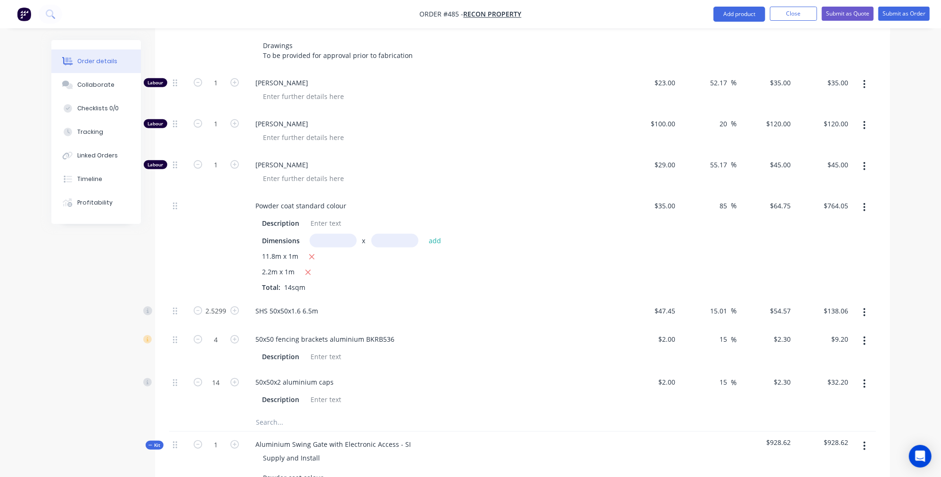
type input "$906.50"
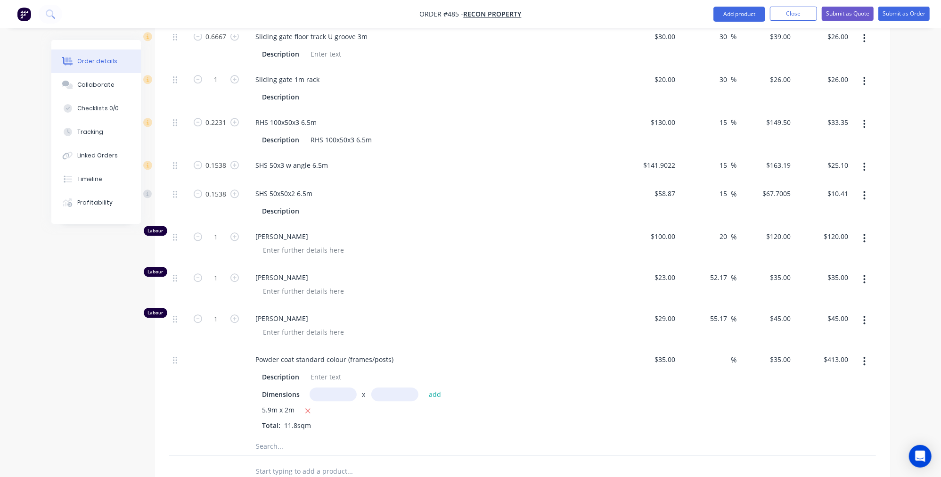
scroll to position [1705, 0]
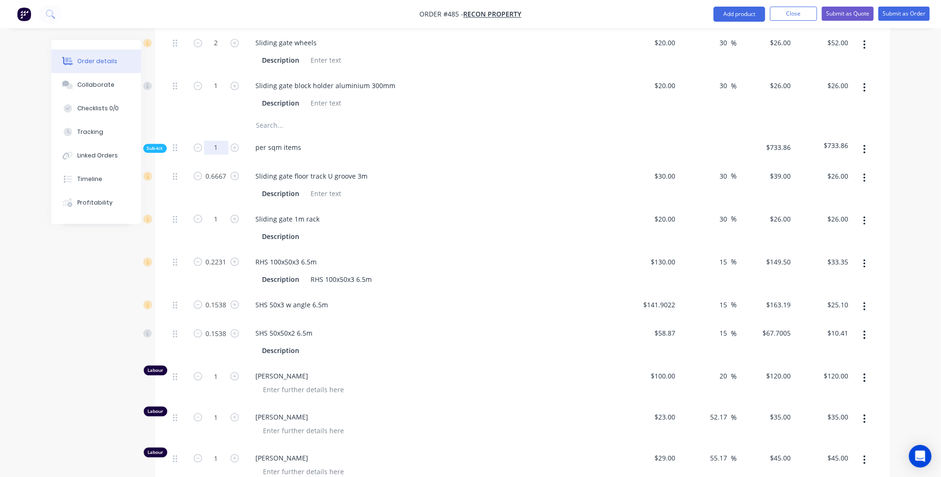
click at [219, 140] on input "1" at bounding box center [216, 147] width 24 height 14
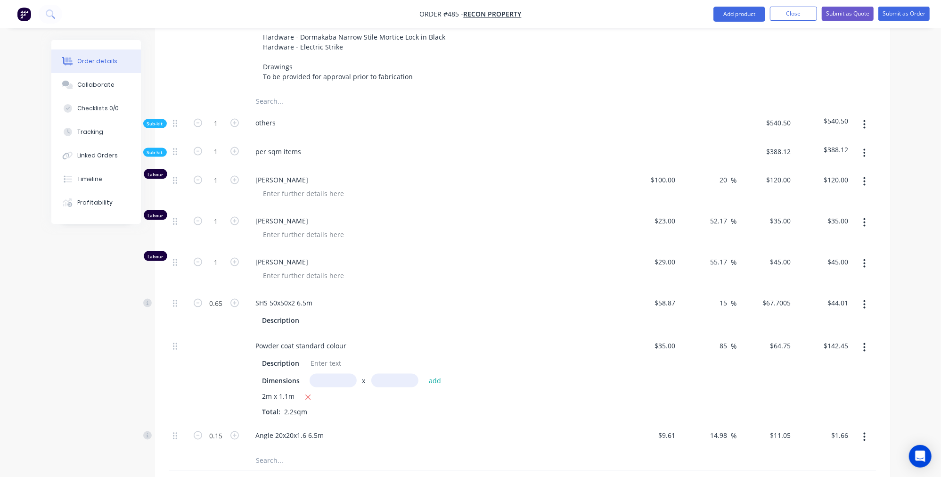
scroll to position [831, 0]
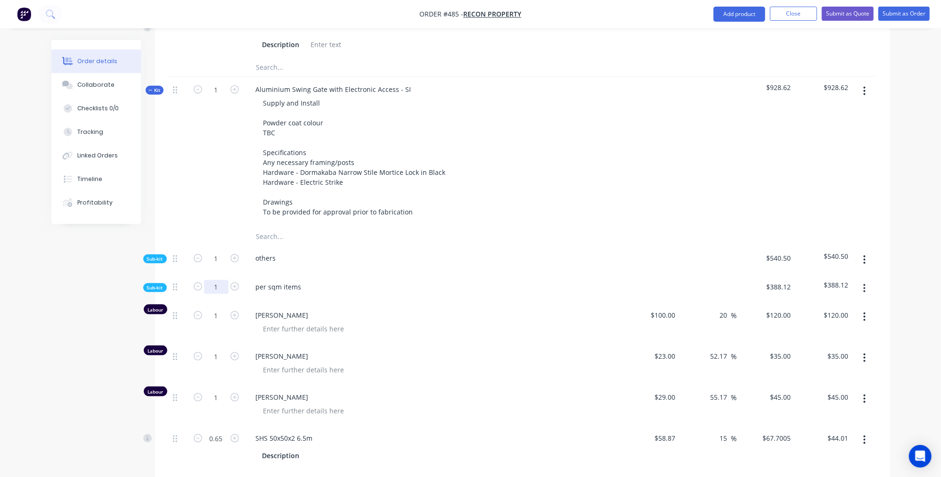
type input "11.8"
type input "7.8671"
type input "11.8"
type input "2.6326"
type input "1.8148"
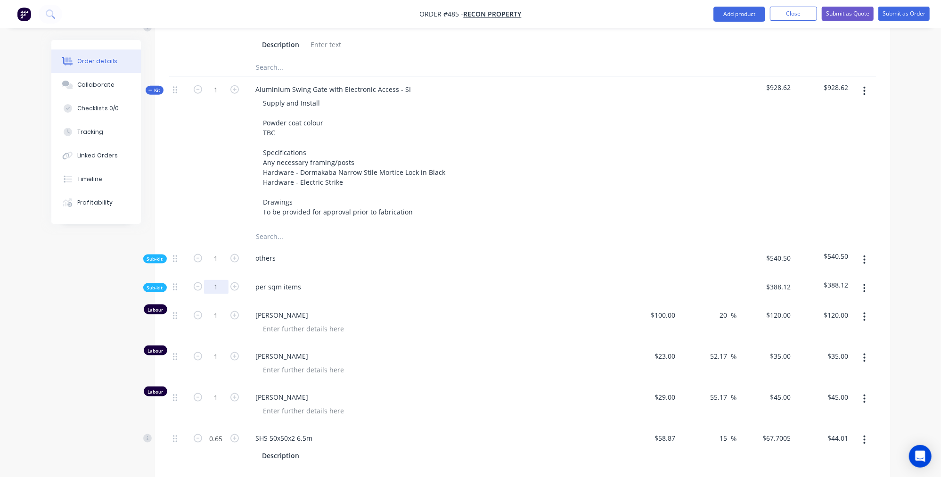
type input "1.8148"
type input "11.8"
type input "$306.82"
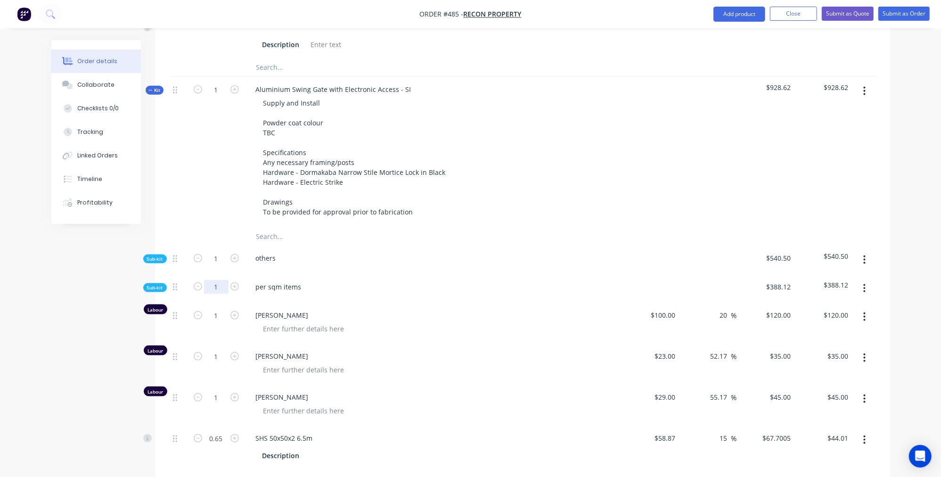
type input "$306.80"
type input "$393.57"
type input "$296.16"
type input "$122.86"
type input "$1,416.00"
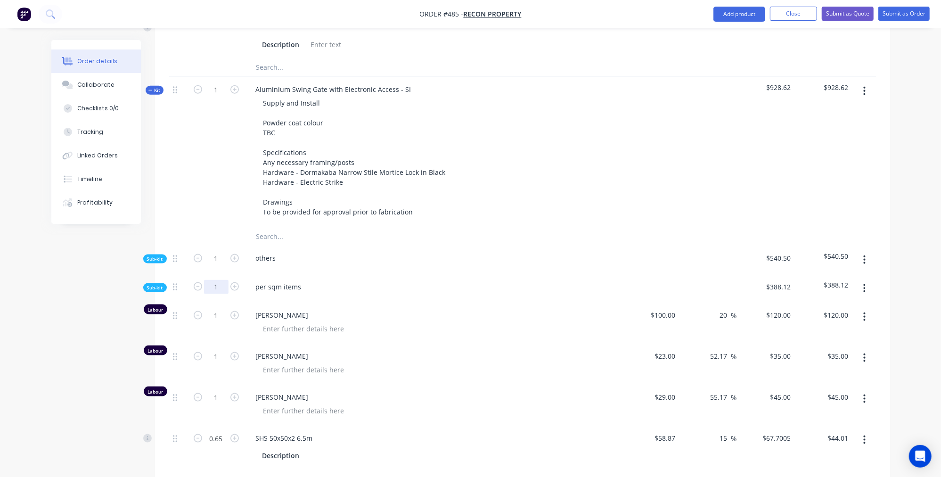
type input "$413.00"
type input "$531.00"
drag, startPoint x: 219, startPoint y: 266, endPoint x: 196, endPoint y: 262, distance: 22.9
click at [196, 279] on form "1" at bounding box center [216, 286] width 49 height 14
type input "2.2"
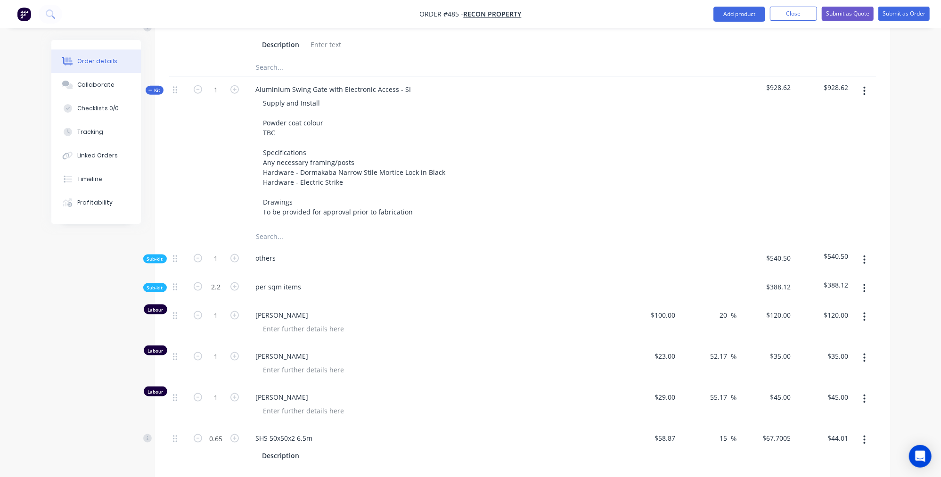
type input "2.2"
type input "1.43"
type input "0.33"
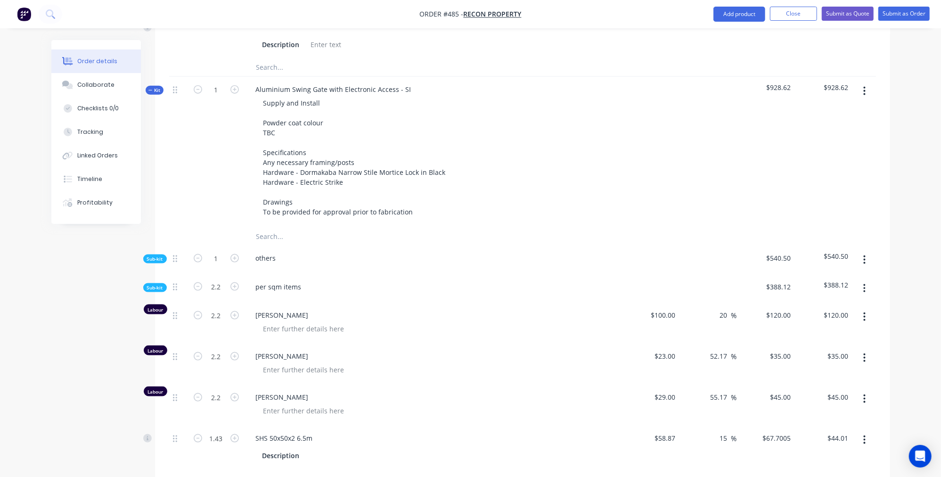
type input "$264.00"
type input "$77.00"
type input "$99.00"
type input "$96.81"
type input "$3.65"
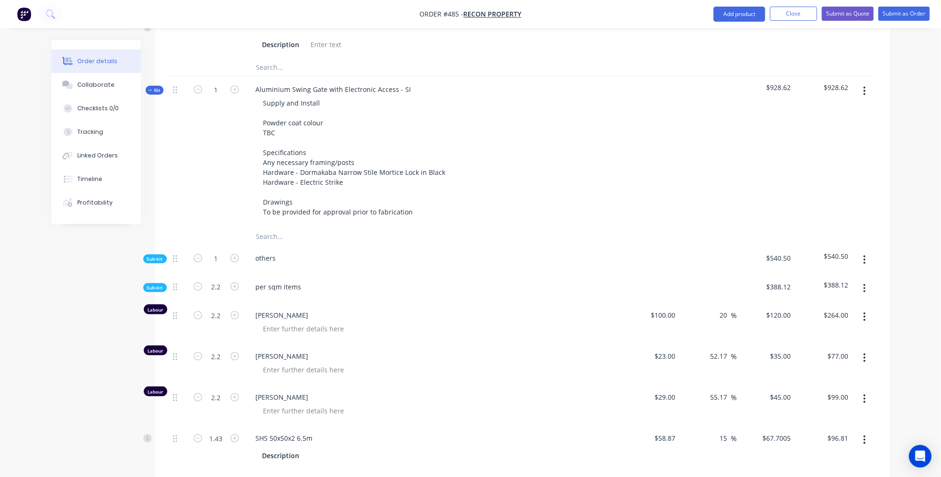
click at [51, 353] on div "Created by Nibal Created [DATE] Required [DATE] Assigned to Add team member Sta…" at bounding box center [470, 474] width 838 height 2531
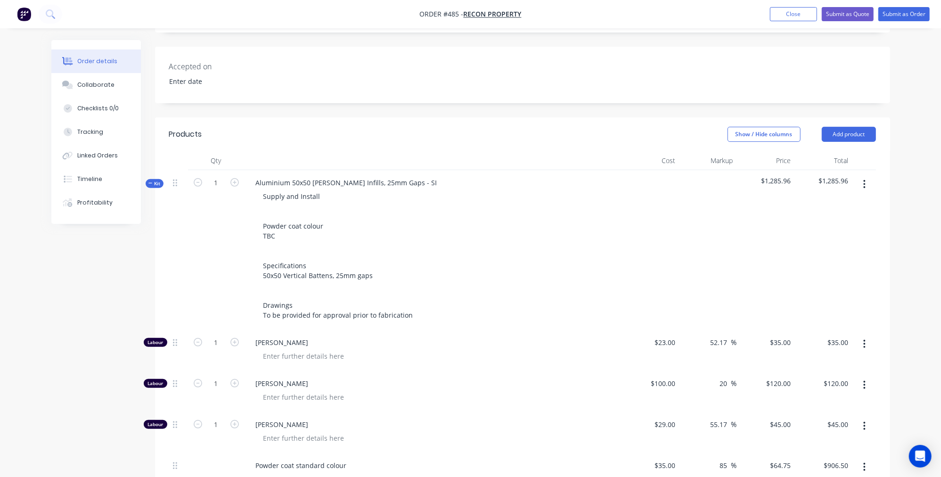
scroll to position [208, 0]
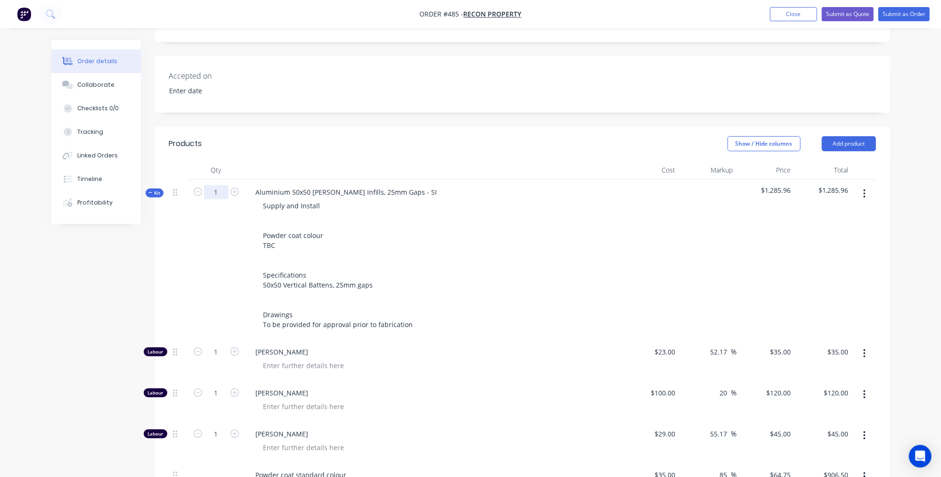
click at [222, 185] on input "1" at bounding box center [216, 192] width 24 height 14
type input "14"
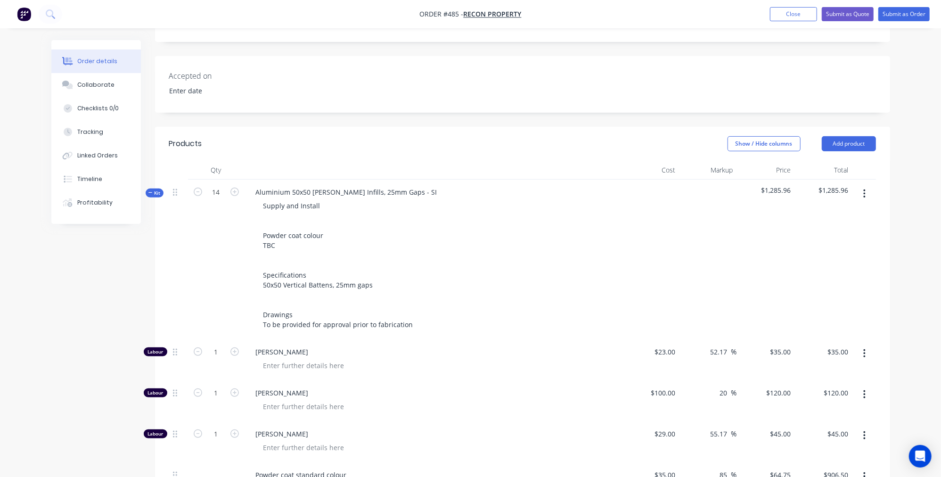
type input "35.4186"
type input "56"
type input "196"
type input "$490.00"
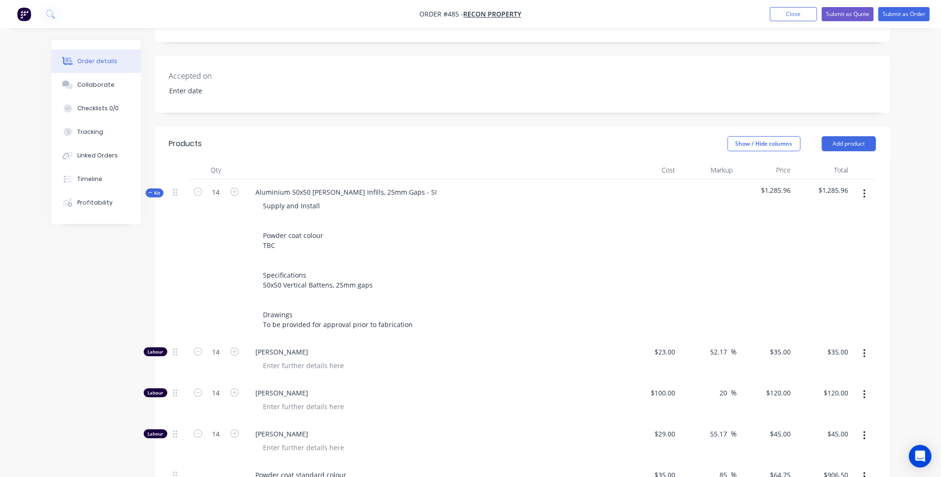
type input "$1,680.00"
type input "$630.00"
type input "$1,932.79"
type input "$128.80"
type input "$450.80"
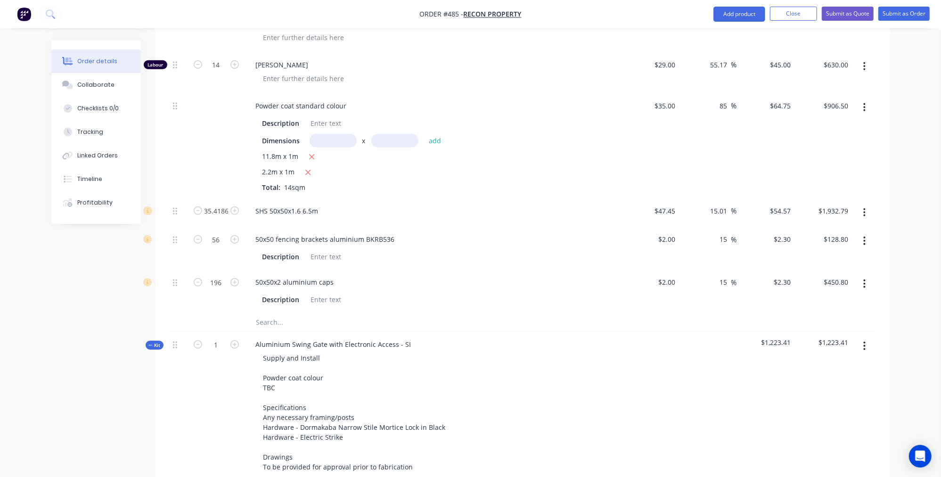
scroll to position [643, 0]
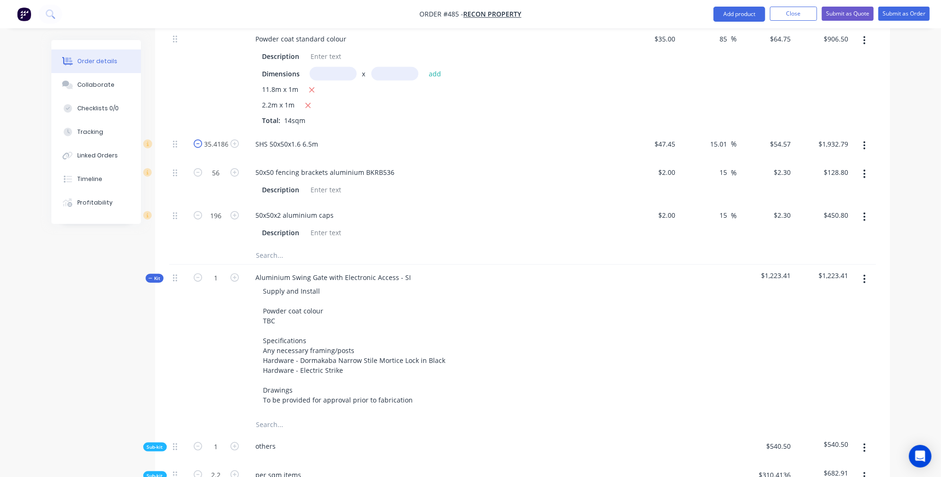
click at [200, 139] on icon "button" at bounding box center [198, 143] width 8 height 8
type input "34.4186"
type input "$1,878.22"
click at [200, 139] on icon "button" at bounding box center [198, 143] width 8 height 8
type input "33.4186"
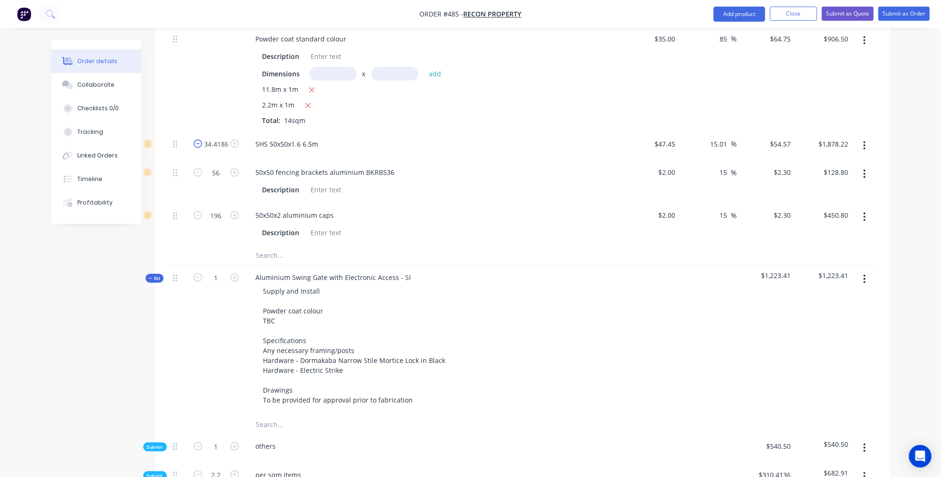
type input "$1,823.65"
click at [200, 139] on icon "button" at bounding box center [198, 143] width 8 height 8
type input "32.4186"
type input "$1,769.08"
click at [200, 139] on icon "button" at bounding box center [198, 143] width 8 height 8
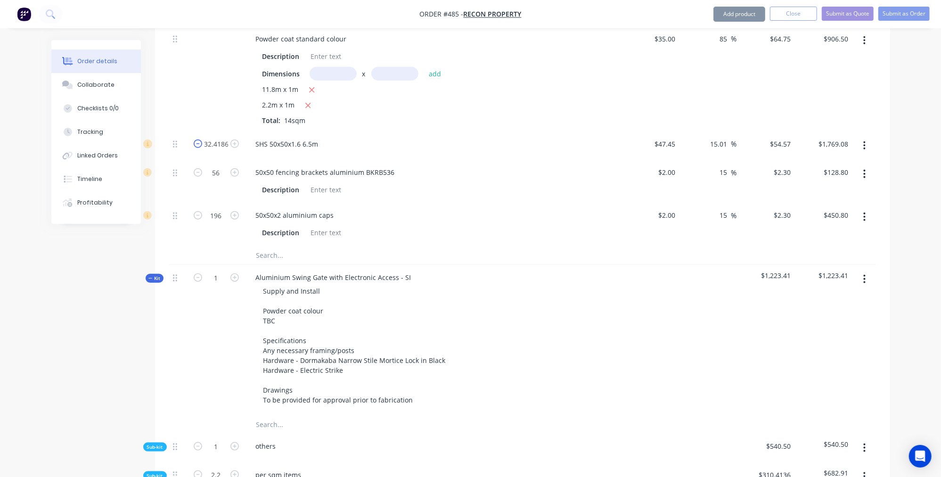
type input "31.4186"
type input "$1,714.51"
click at [200, 139] on icon "button" at bounding box center [198, 143] width 8 height 8
type input "30.4186"
type input "$1,659.94"
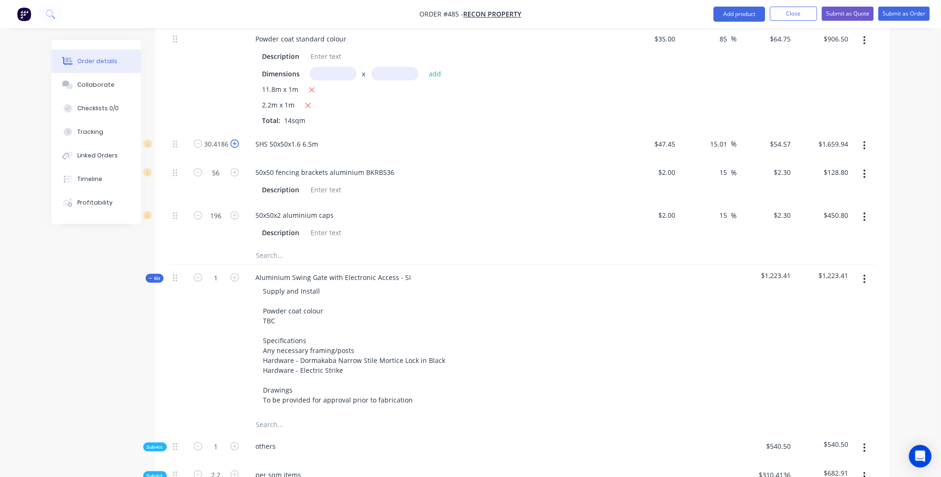
click at [232, 139] on icon "button" at bounding box center [234, 143] width 8 height 8
type input "31.4186"
type input "$1,714.51"
click at [232, 139] on icon "button" at bounding box center [234, 143] width 8 height 8
type input "32.4186"
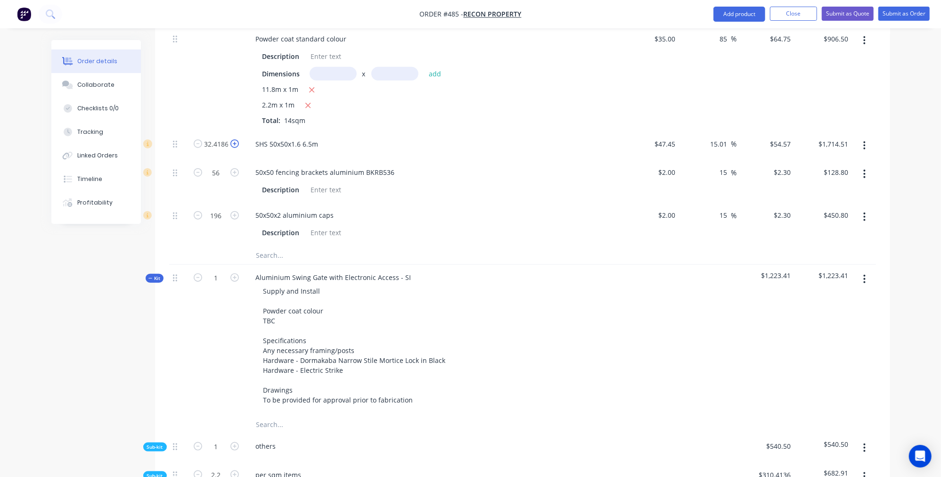
type input "$1,769.08"
click at [232, 139] on icon "button" at bounding box center [234, 143] width 8 height 8
type input "33.4186"
type input "$1,823.65"
click at [232, 139] on icon "button" at bounding box center [234, 143] width 8 height 8
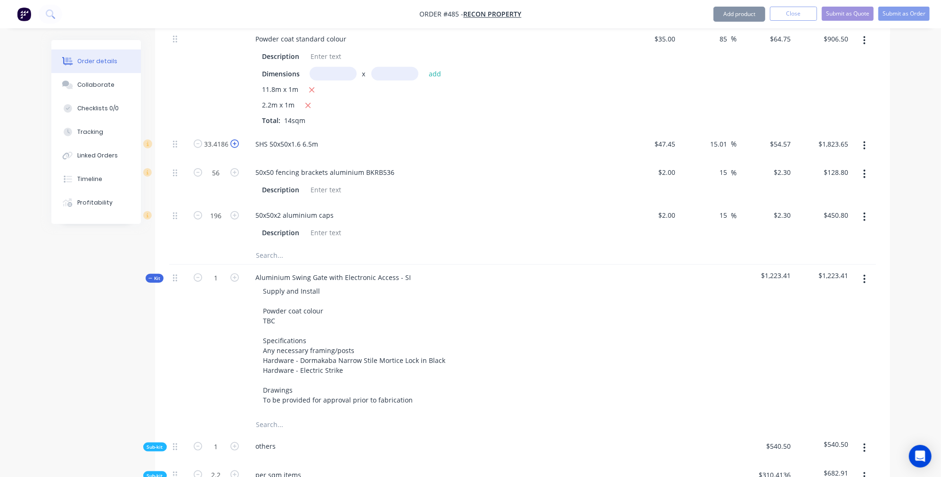
type input "34.4186"
type input "$1,878.22"
click at [204, 138] on button "button" at bounding box center [198, 143] width 12 height 10
type input "33.4186"
type input "$1,823.65"
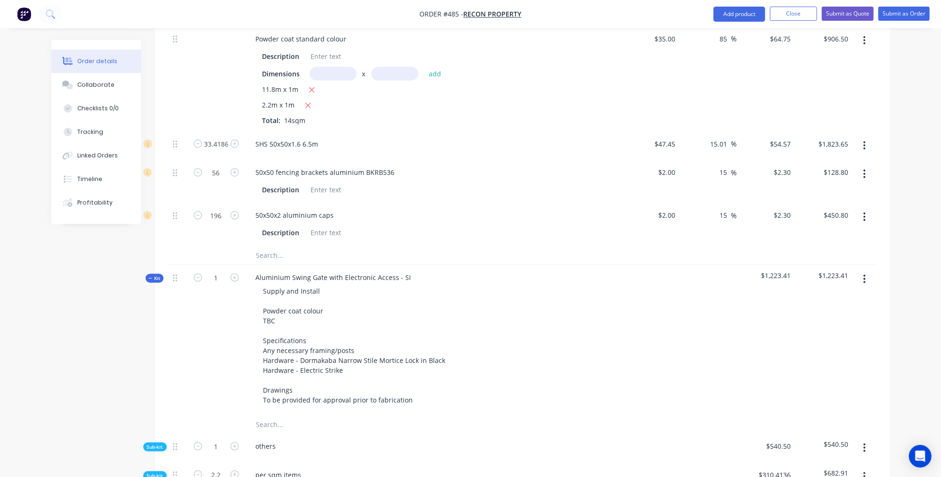
click at [204, 138] on button "button" at bounding box center [198, 143] width 12 height 10
type input "32.4186"
type input "$1,769.08"
click at [202, 139] on icon "button" at bounding box center [198, 143] width 8 height 8
type input "31.4186"
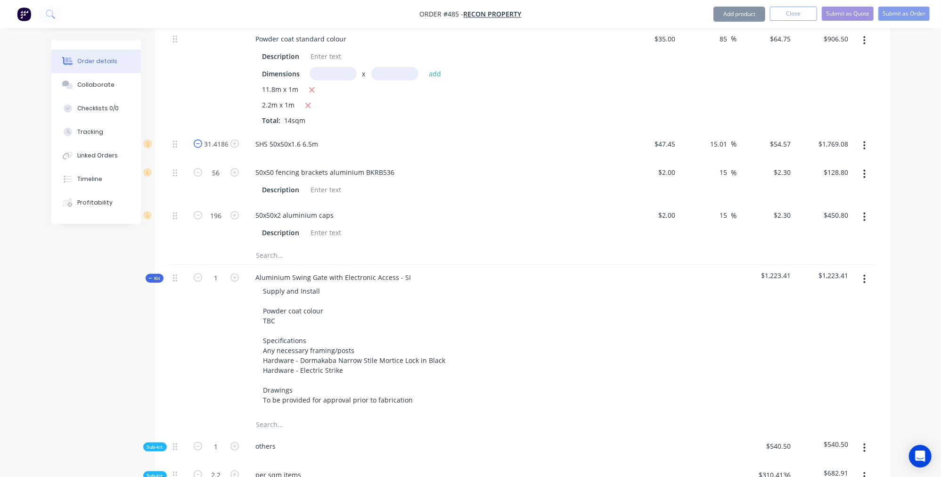
type input "$1,714.51"
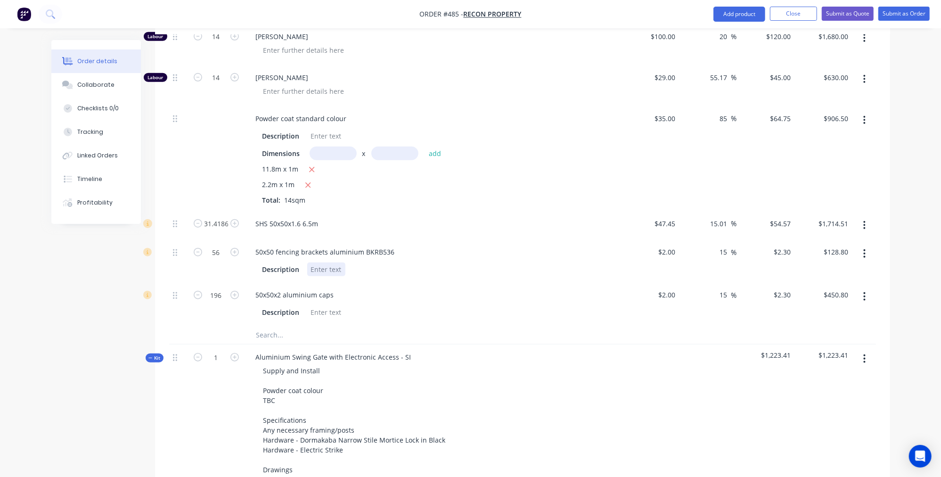
scroll to position [566, 0]
click at [859, 243] on button "button" at bounding box center [864, 251] width 22 height 17
click at [837, 307] on div "Delete" at bounding box center [831, 314] width 73 height 14
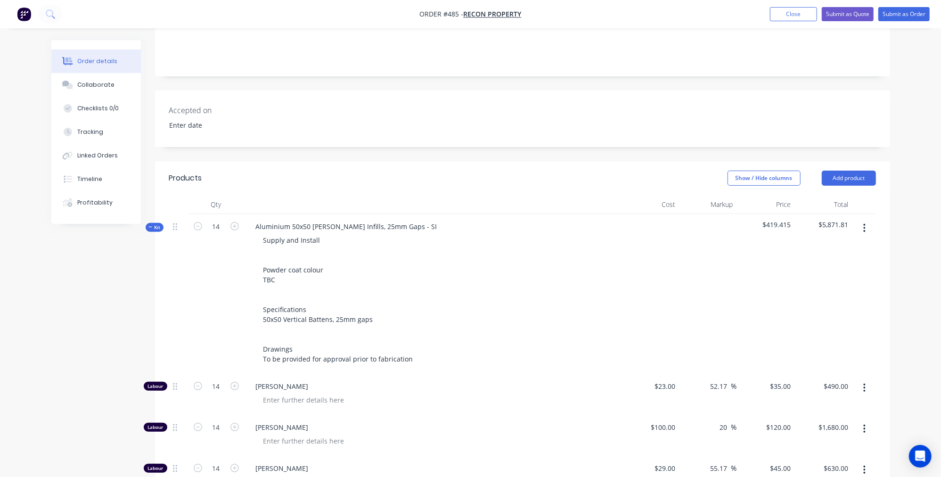
scroll to position [154, 0]
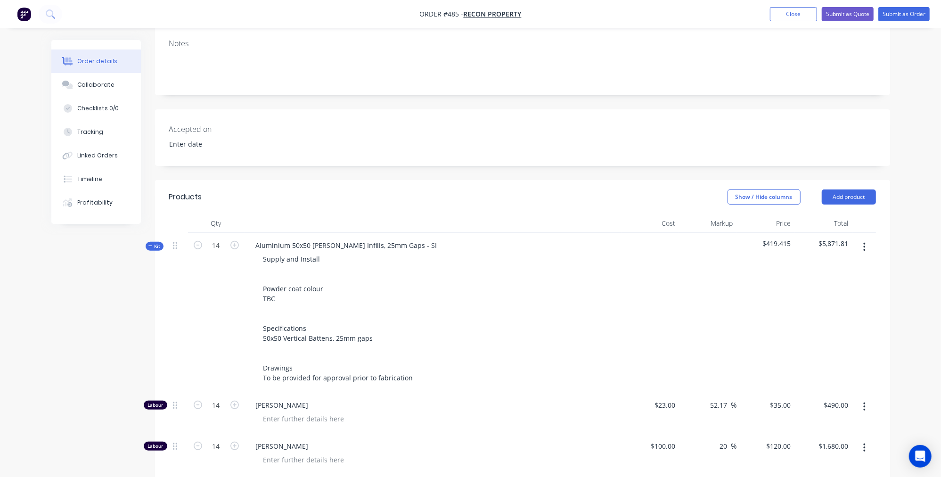
click at [154, 243] on span "Kit" at bounding box center [154, 246] width 12 height 7
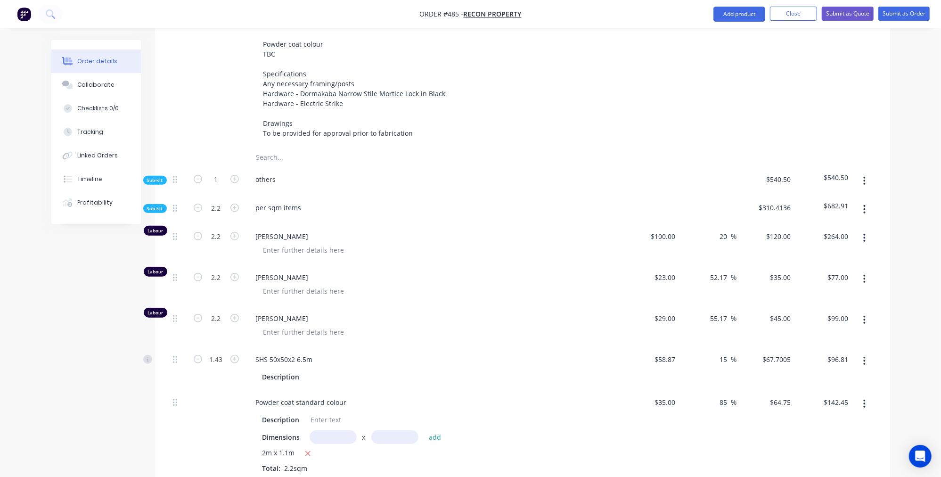
scroll to position [481, 0]
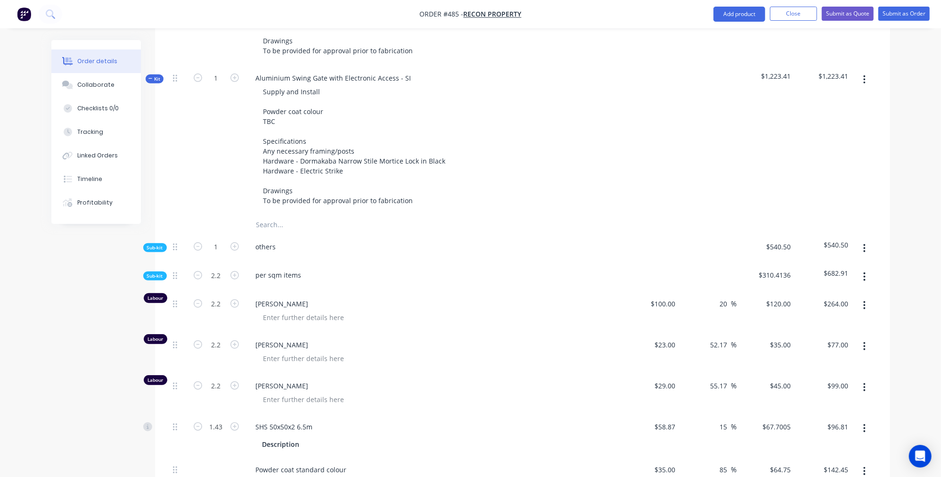
click at [157, 272] on span "Sub-kit" at bounding box center [155, 275] width 16 height 7
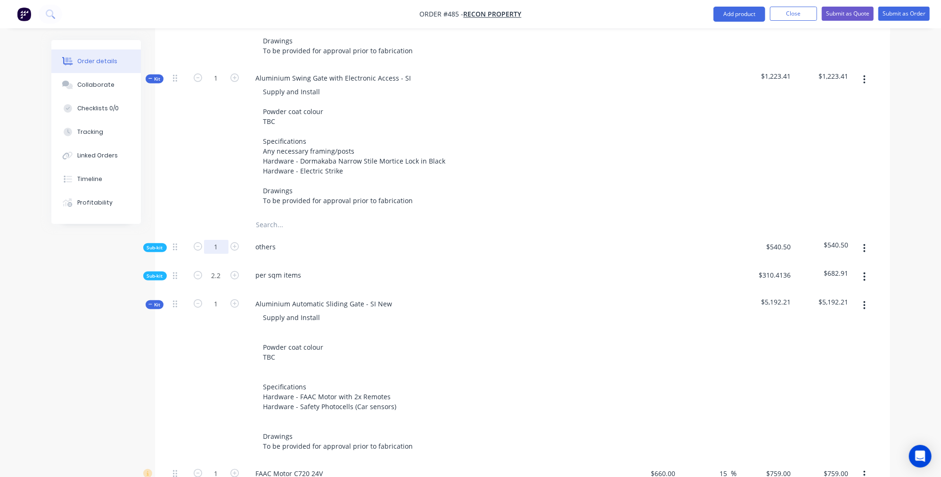
click at [222, 240] on input "1" at bounding box center [216, 247] width 24 height 14
click at [154, 244] on span "Sub-kit" at bounding box center [155, 247] width 16 height 7
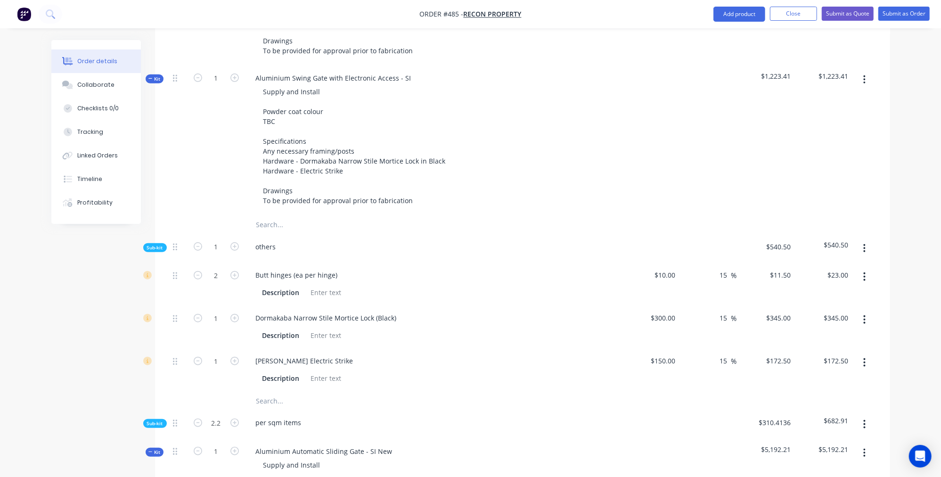
click at [151, 244] on span "Sub-kit" at bounding box center [155, 247] width 16 height 7
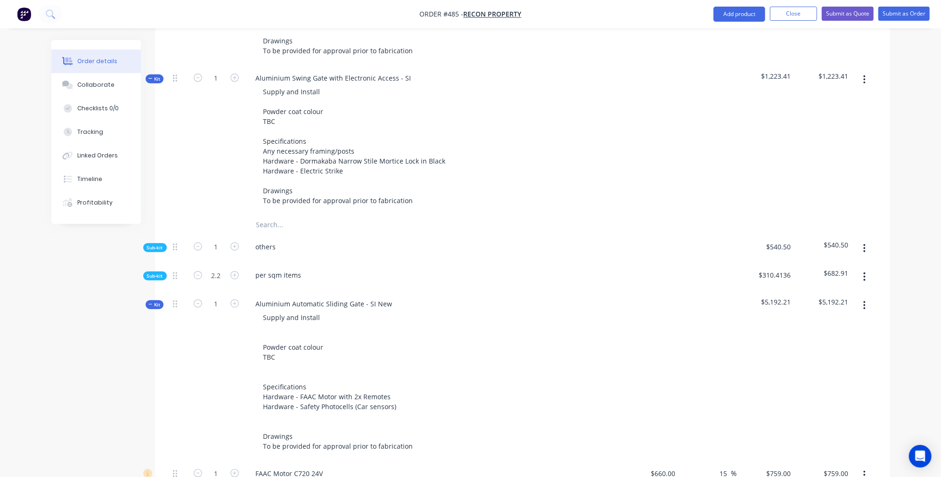
click at [160, 244] on span "Sub-kit" at bounding box center [155, 247] width 16 height 7
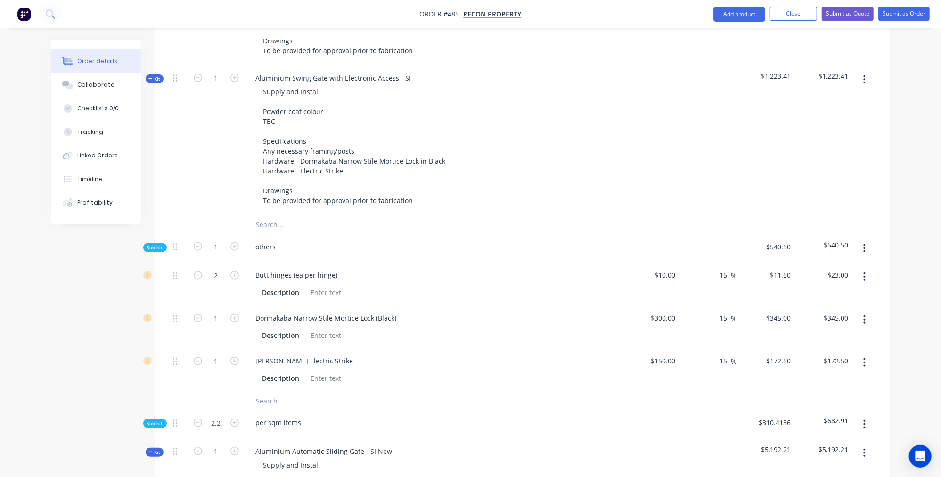
click at [160, 244] on span "Sub-kit" at bounding box center [155, 247] width 16 height 7
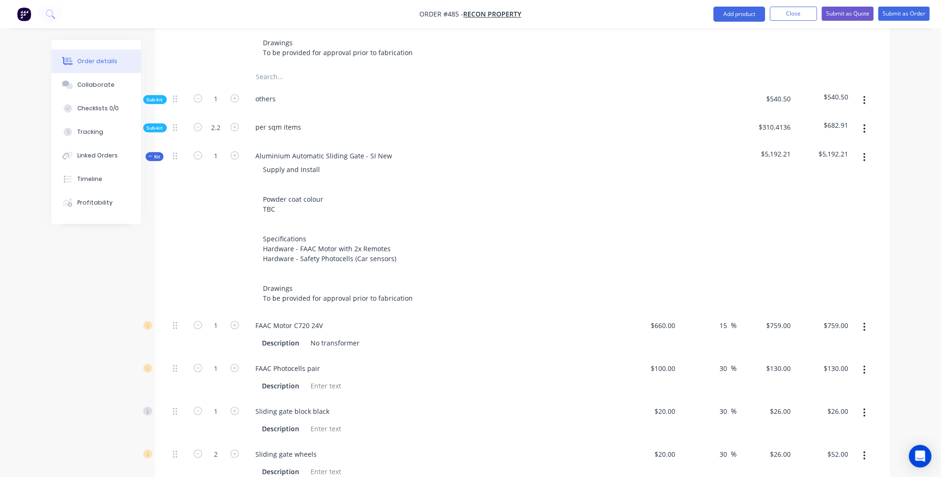
scroll to position [625, 0]
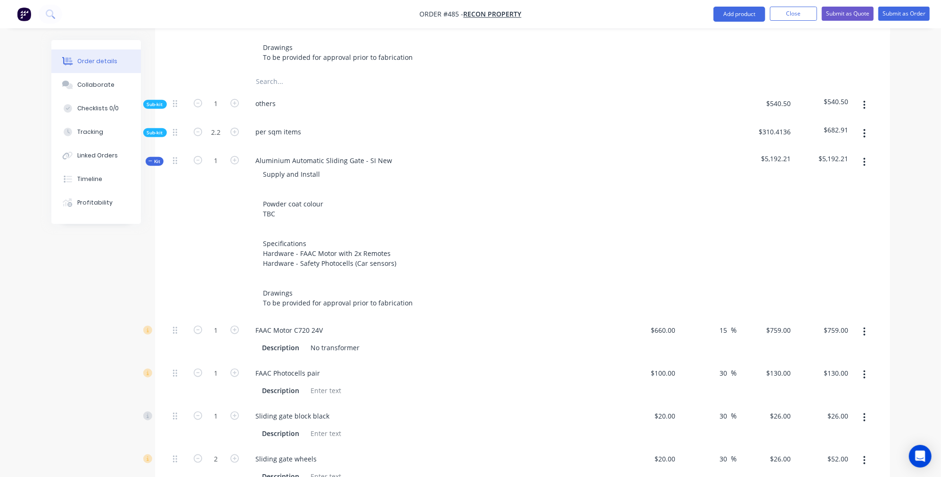
click at [159, 158] on span "Kit" at bounding box center [154, 161] width 12 height 7
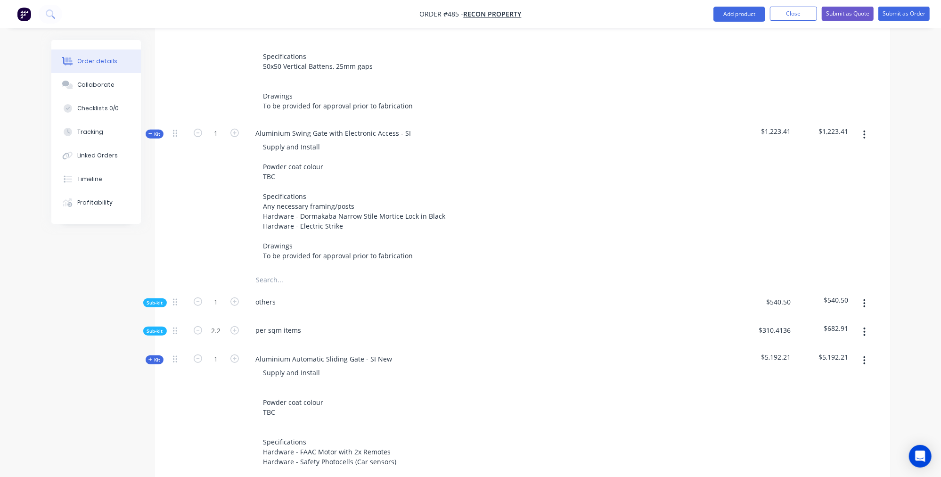
scroll to position [413, 0]
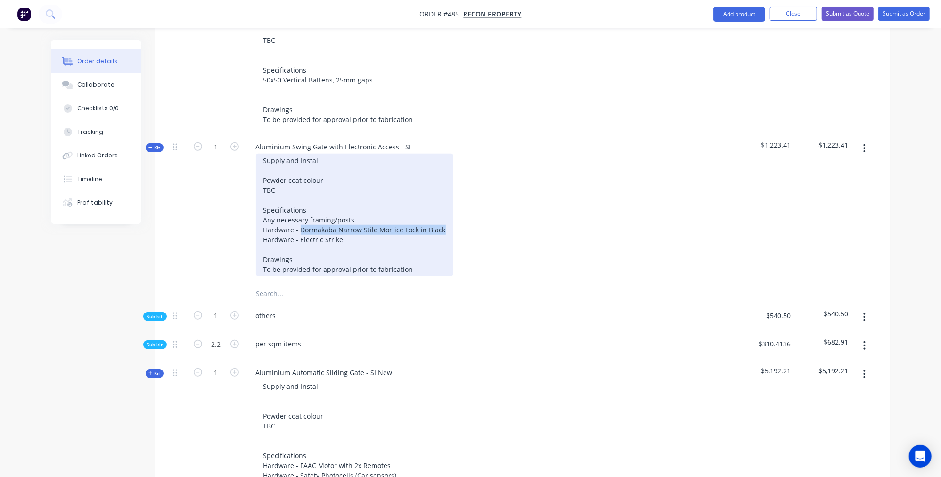
drag, startPoint x: 440, startPoint y: 208, endPoint x: 301, endPoint y: 210, distance: 139.4
click at [301, 210] on div "Supply and Install Powder coat colour TBC Specifications Any necessary framing/…" at bounding box center [354, 215] width 197 height 122
click at [413, 211] on div "Supply and Install Powder coat colour TBC Specifications Any necessary framing/…" at bounding box center [354, 215] width 197 height 122
drag, startPoint x: 441, startPoint y: 210, endPoint x: 432, endPoint y: 211, distance: 8.7
click at [424, 208] on div "Supply and Install Powder coat colour TBC Specifications Any necessary framing/…" at bounding box center [354, 215] width 197 height 122
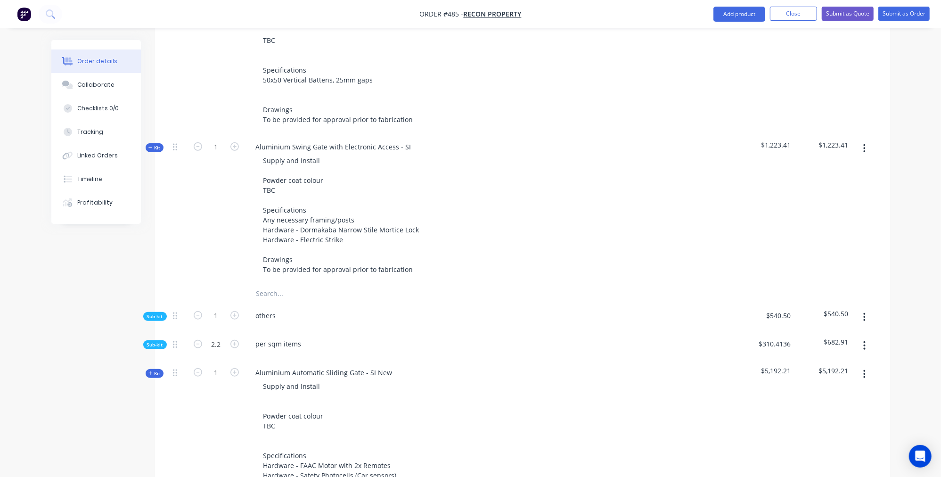
click at [53, 304] on div "Created by Nibal Created [DATE] Required [DATE] Assigned to Add team member Sta…" at bounding box center [470, 213] width 838 height 1173
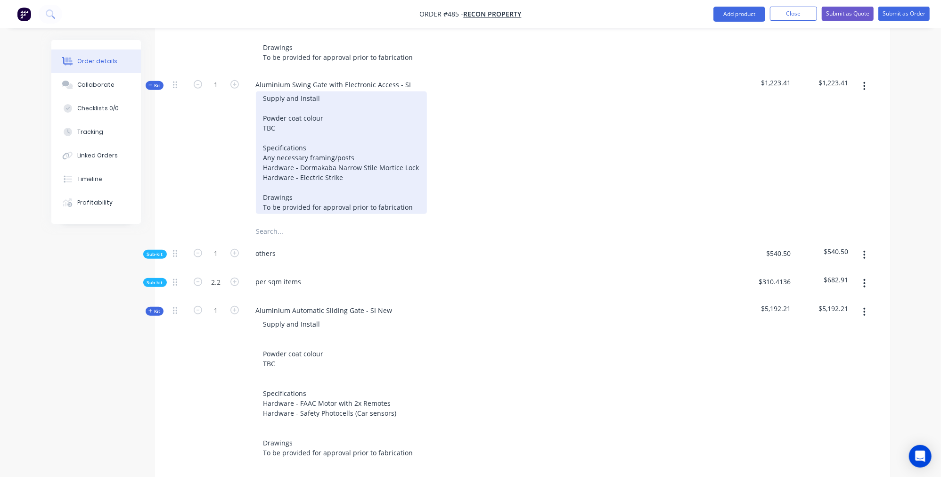
click at [361, 155] on div "Supply and Install Powder coat colour TBC Specifications Any necessary framing/…" at bounding box center [341, 152] width 171 height 122
drag, startPoint x: 300, startPoint y: 156, endPoint x: 264, endPoint y: 154, distance: 36.4
click at [264, 154] on div "Supply and Install Powder coat colour TBC Specifications Any necessary framing/…" at bounding box center [341, 152] width 171 height 122
copy div "Hardware -"
click at [358, 157] on div "Supply and Install Powder coat colour TBC Specifications Any necessary framing/…" at bounding box center [341, 152] width 171 height 122
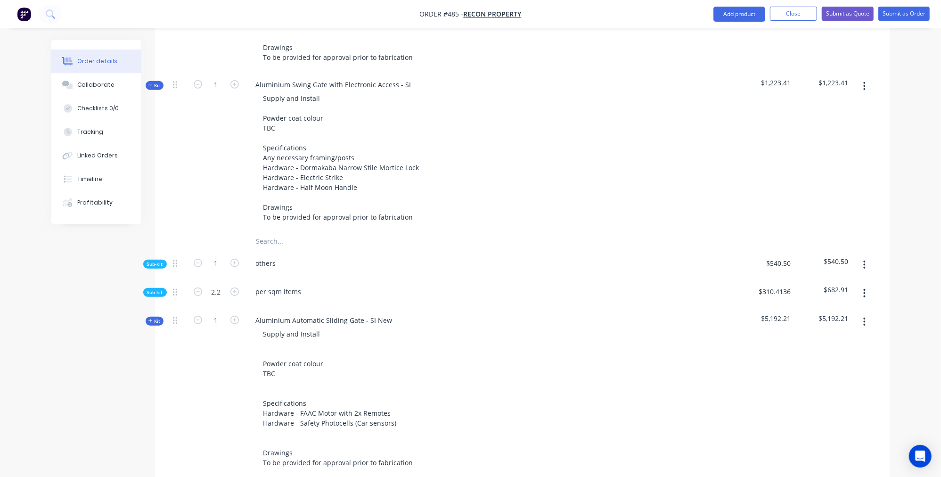
click at [66, 345] on div "Created by Nibal Created [DATE] Required [DATE] Assigned to Add team member Sta…" at bounding box center [470, 156] width 838 height 1183
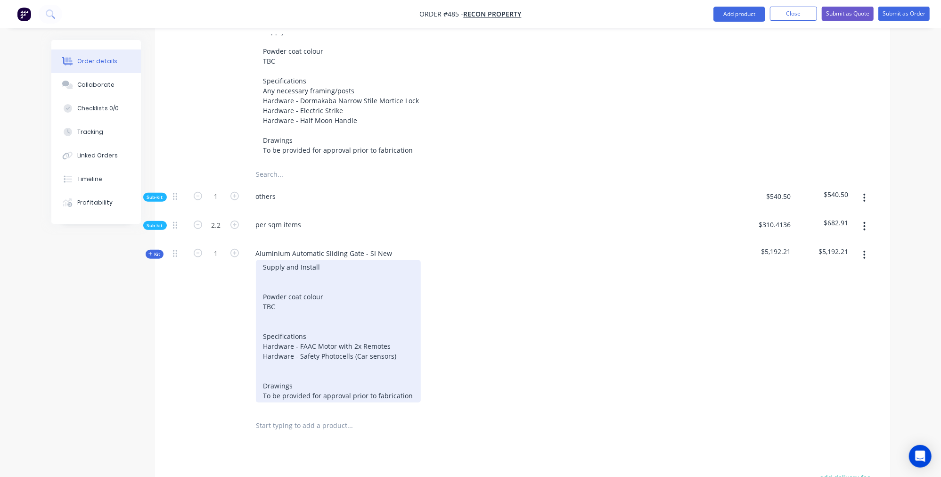
scroll to position [479, 0]
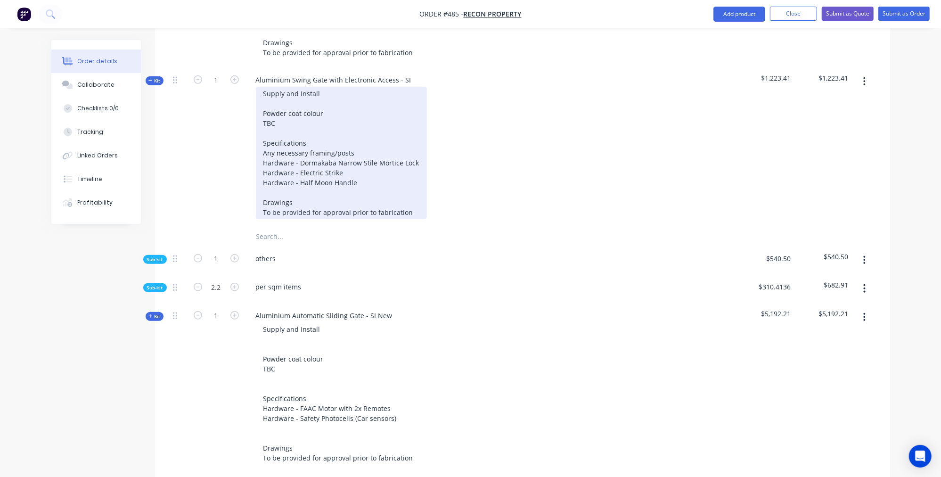
click at [398, 162] on div "Supply and Install Powder coat colour TBC Specifications Any necessary framing/…" at bounding box center [341, 153] width 171 height 132
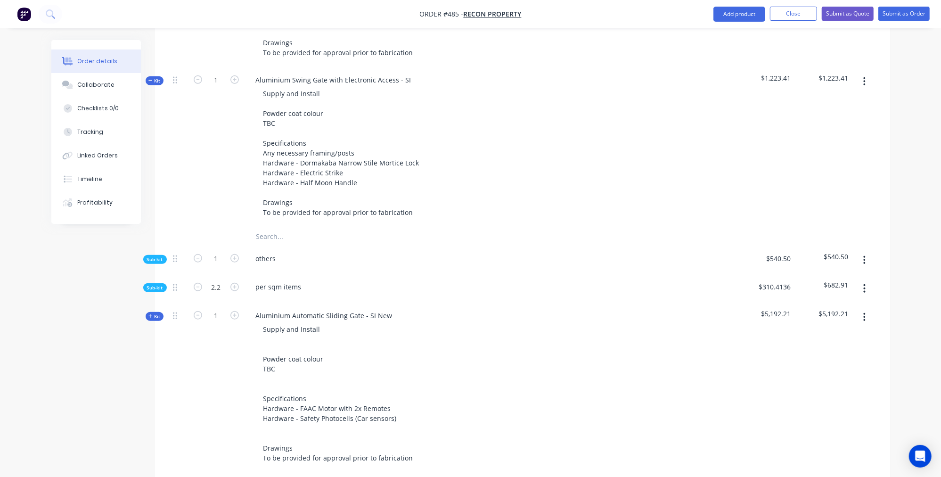
click at [87, 337] on div "Created by Nibal Created [DATE] Required [DATE] Assigned to Add team member Sta…" at bounding box center [470, 152] width 838 height 1183
click at [155, 77] on span "Kit" at bounding box center [154, 80] width 12 height 7
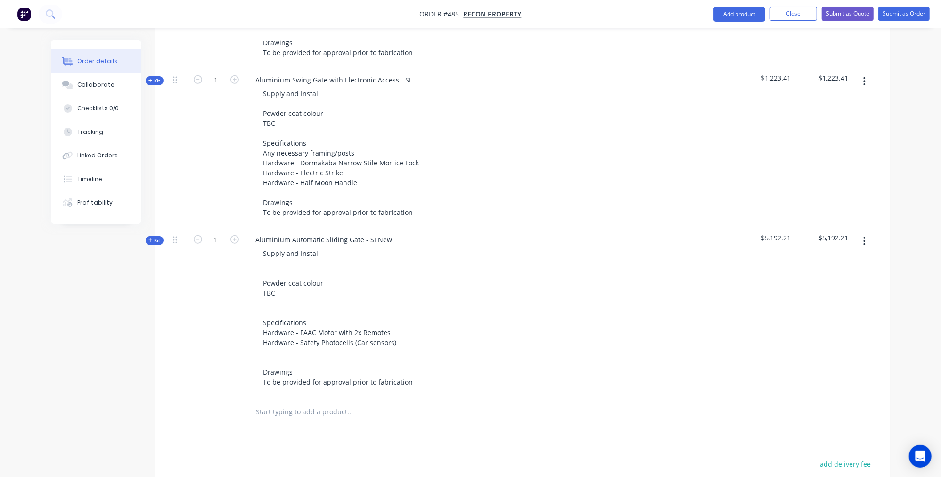
click at [155, 77] on span "Kit" at bounding box center [154, 80] width 12 height 7
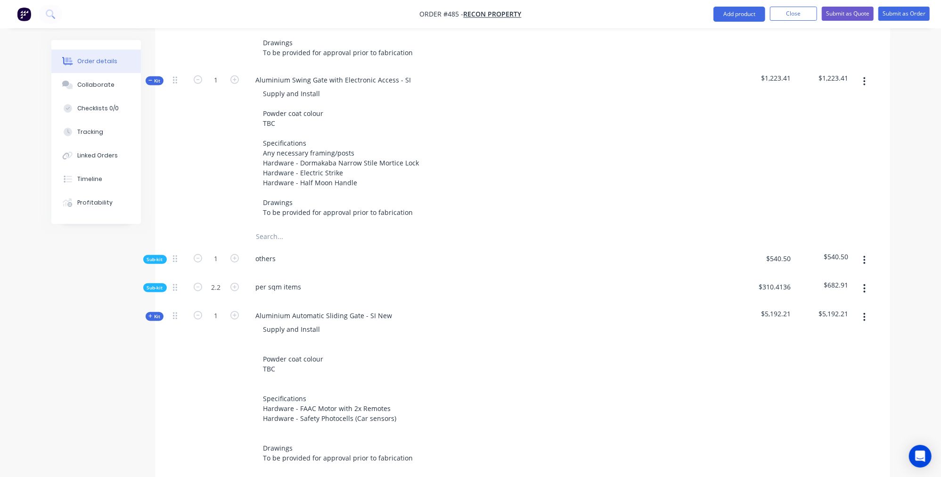
click at [290, 227] on input "text" at bounding box center [350, 236] width 188 height 19
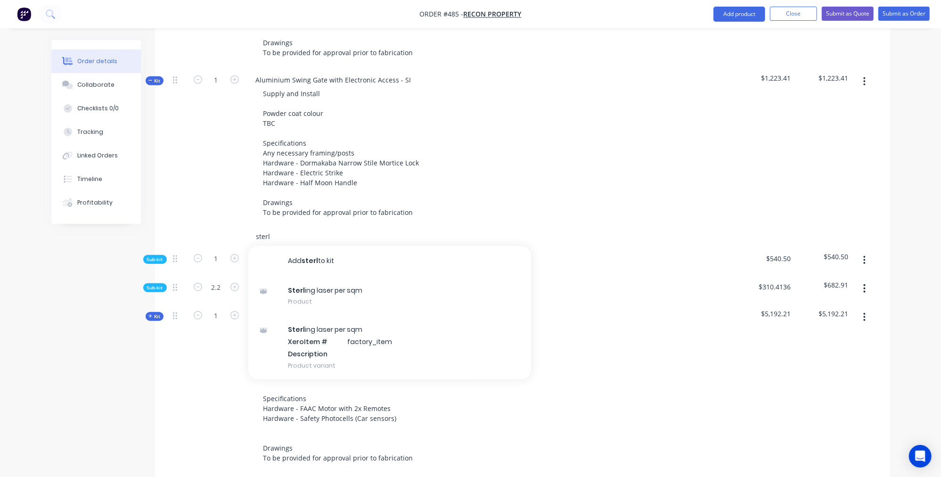
type input "sterl"
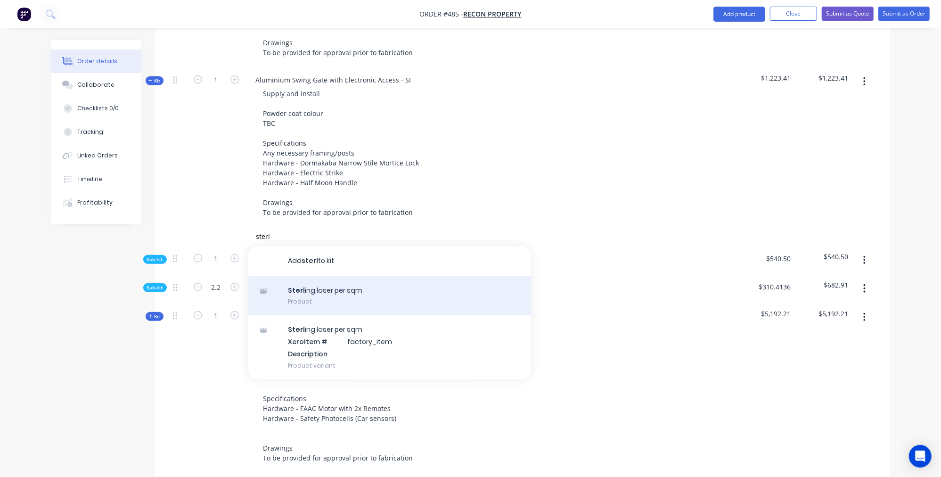
drag, startPoint x: 425, startPoint y: 188, endPoint x: 351, endPoint y: 276, distance: 114.3
click at [351, 276] on div "Sterl ing laser per sqm Product" at bounding box center [389, 296] width 283 height 40
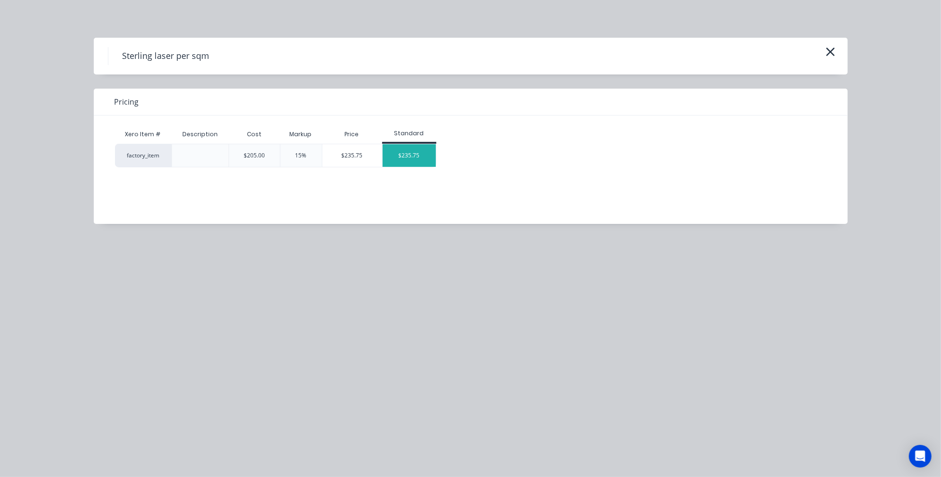
click at [414, 150] on div "$235.75" at bounding box center [408, 155] width 53 height 23
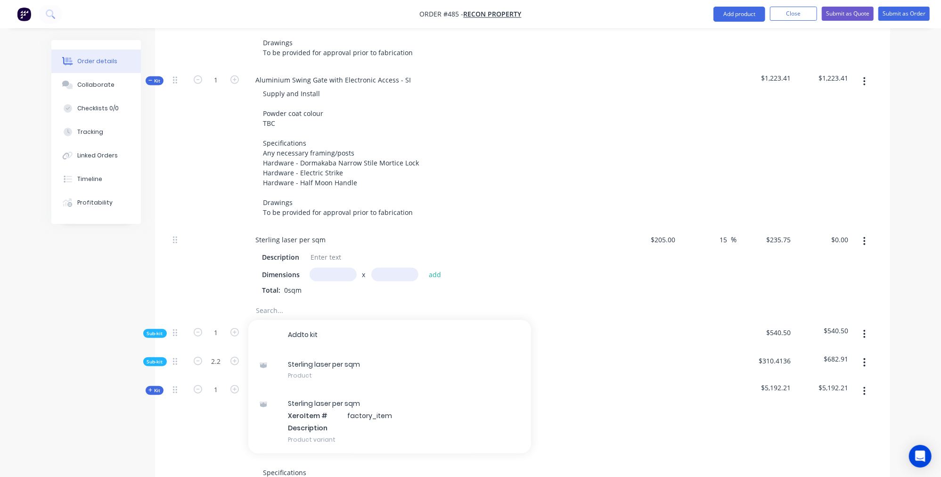
click at [94, 304] on div "Created by Nibal Created [DATE] Required [DATE] Assigned to Add team member Sta…" at bounding box center [470, 189] width 838 height 1257
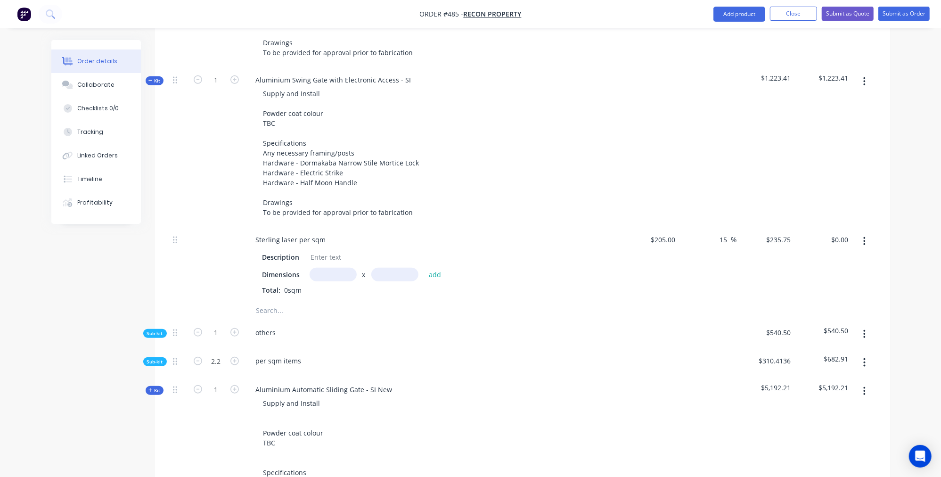
click at [335, 268] on input "text" at bounding box center [332, 275] width 47 height 14
type input "0.3m"
type input "2"
click at [434, 268] on button "add" at bounding box center [435, 274] width 22 height 13
type input "$141.45"
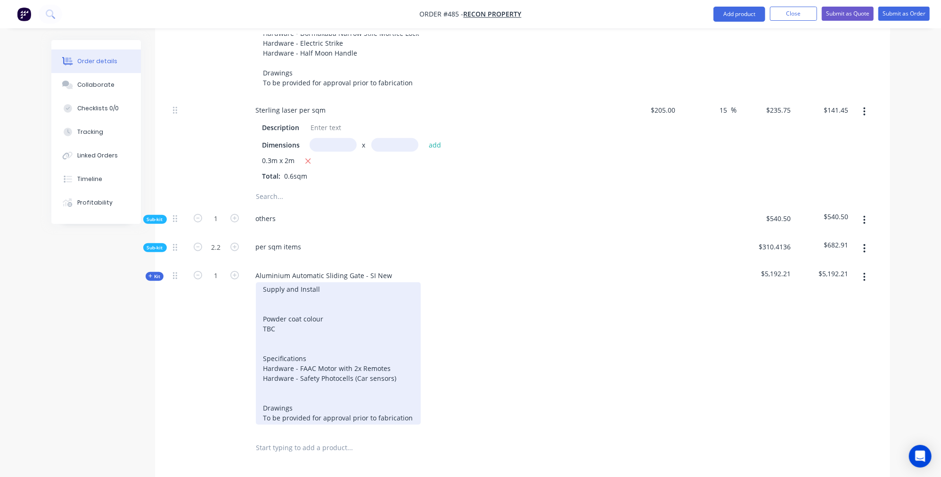
scroll to position [676, 0]
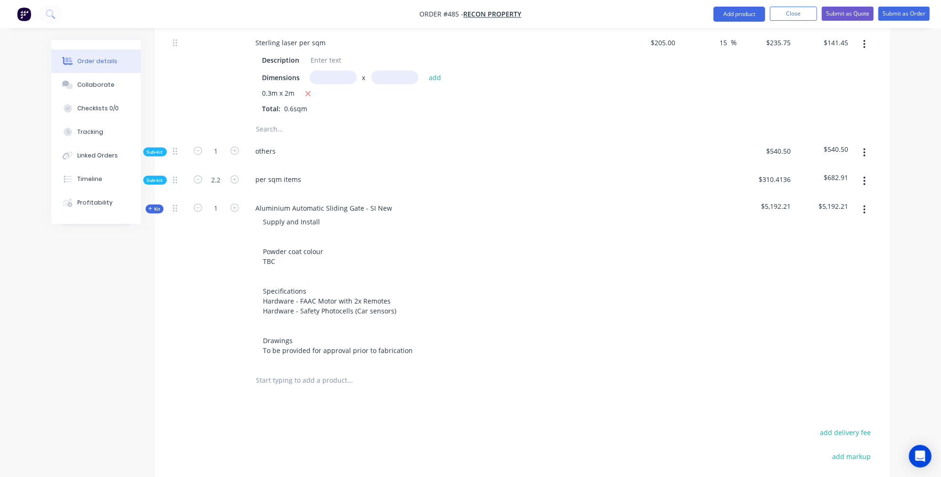
click at [157, 205] on span "Kit" at bounding box center [154, 208] width 12 height 7
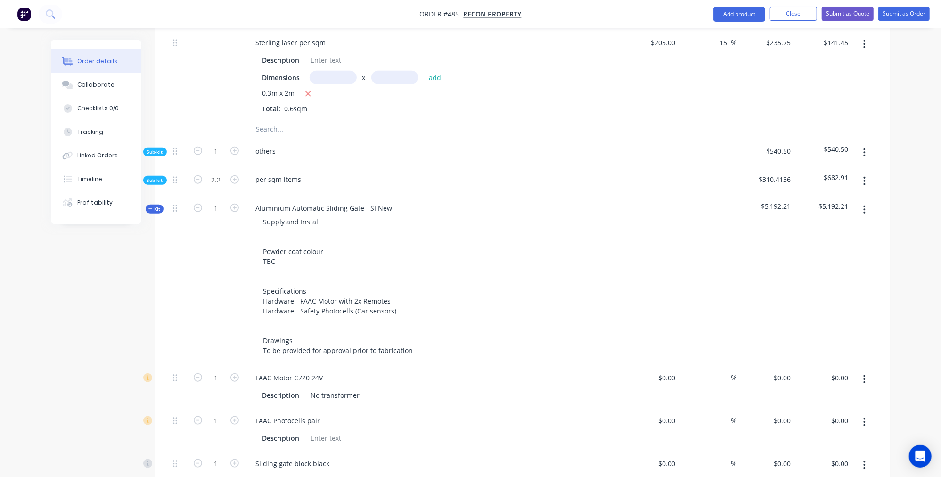
type input "$660.00"
type input "15"
type input "$759.00"
type input "$100.00"
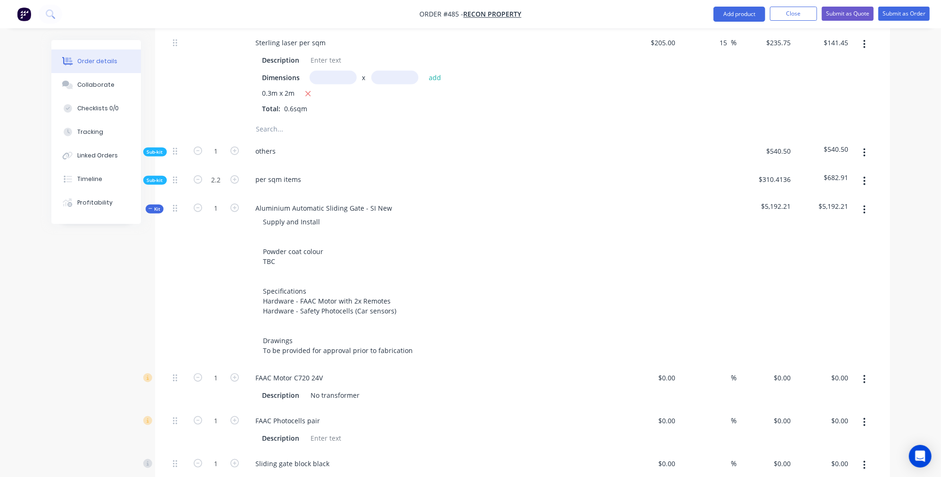
type input "30"
type input "$130.00"
type input "$20.00"
type input "30"
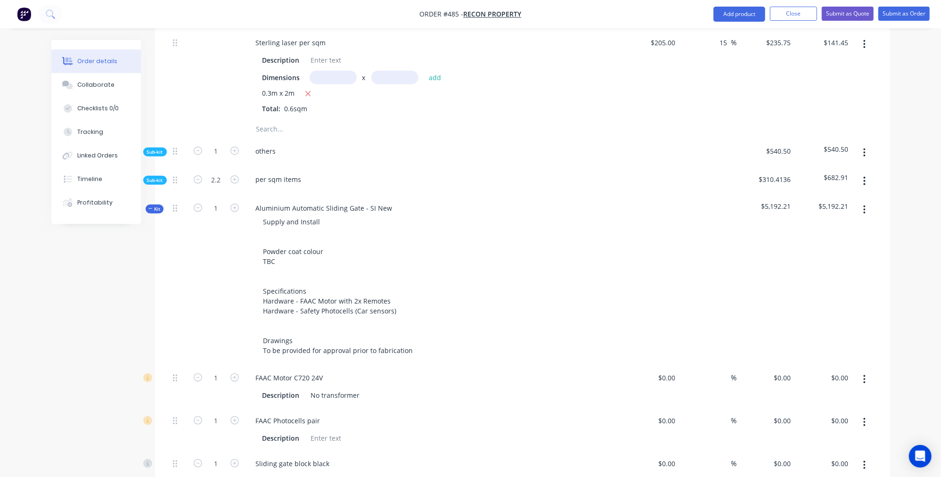
type input "$26.00"
type input "$20.00"
type input "30"
type input "$26.00"
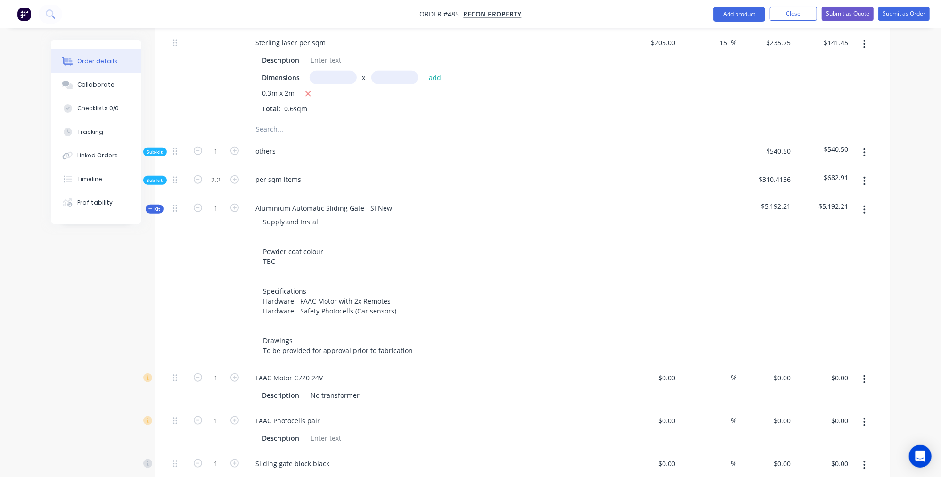
type input "$52.00"
type input "$20.00"
type input "30"
type input "$26.00"
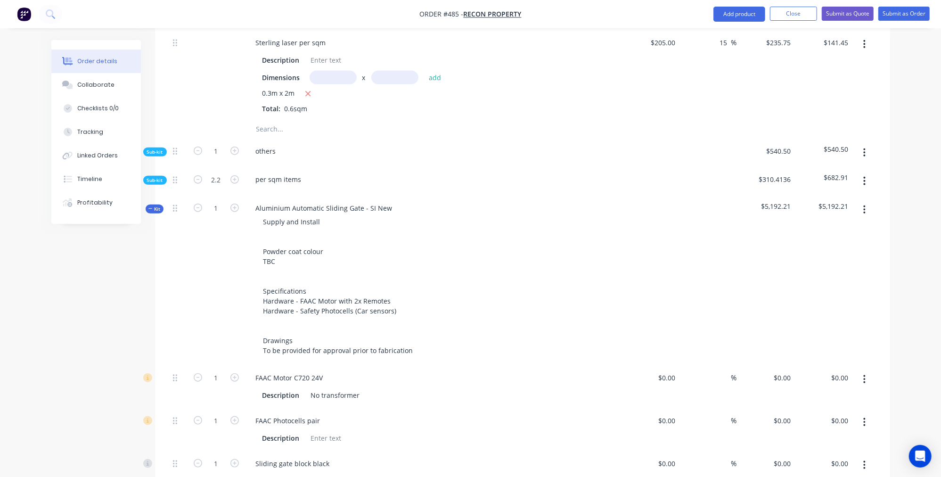
type input "$30.00"
type input "30"
type input "$39.00"
type input "$306.82"
type input "$20.00"
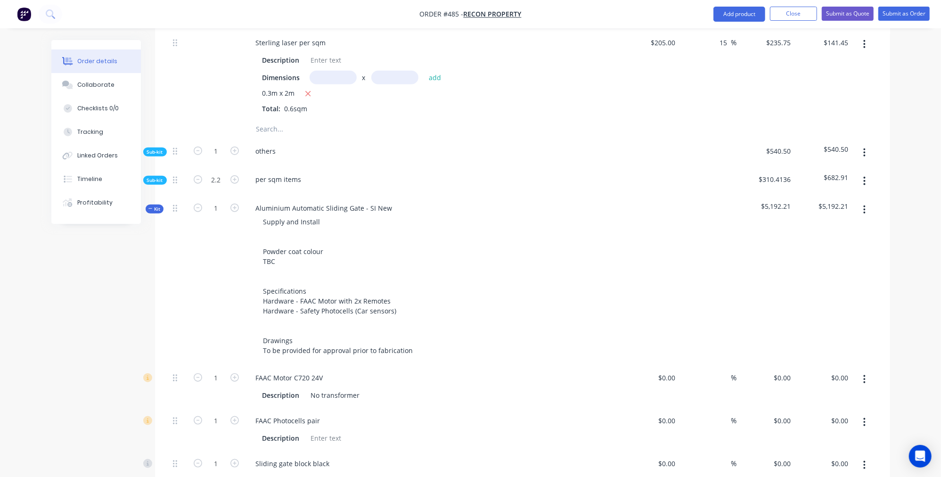
type input "30"
type input "$26.00"
type input "$306.80"
type input "$130.00"
type input "15"
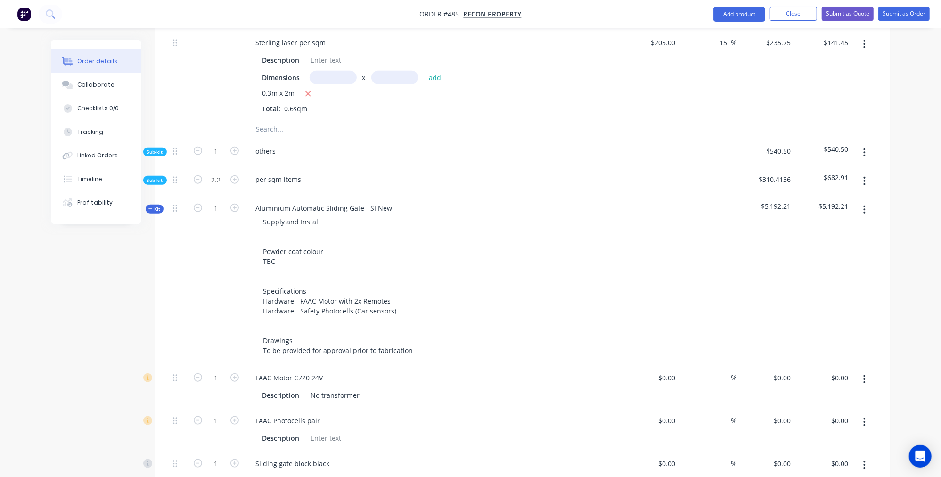
type input "$149.50"
type input "$393.57"
type input "$141.9022"
type input "15"
type input "$163.19"
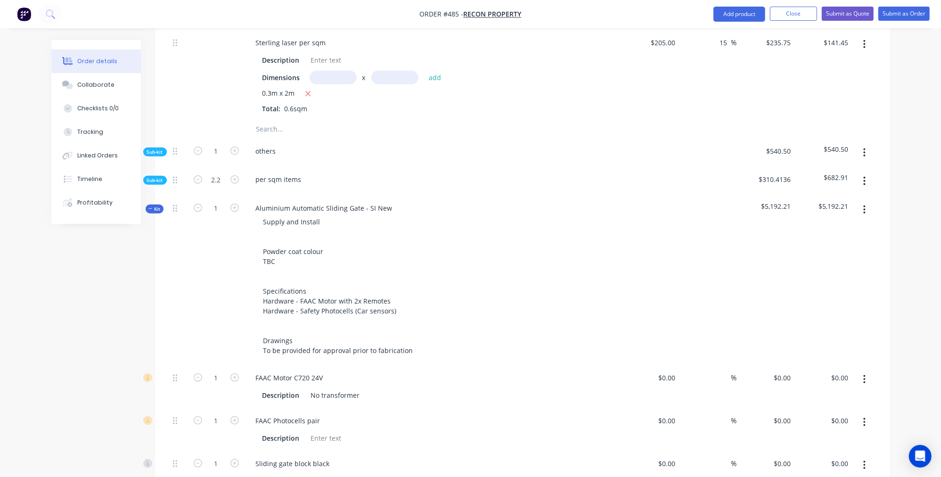
type input "$296.16"
type input "$58.87"
type input "15"
type input "$67.7005"
type input "$122.86"
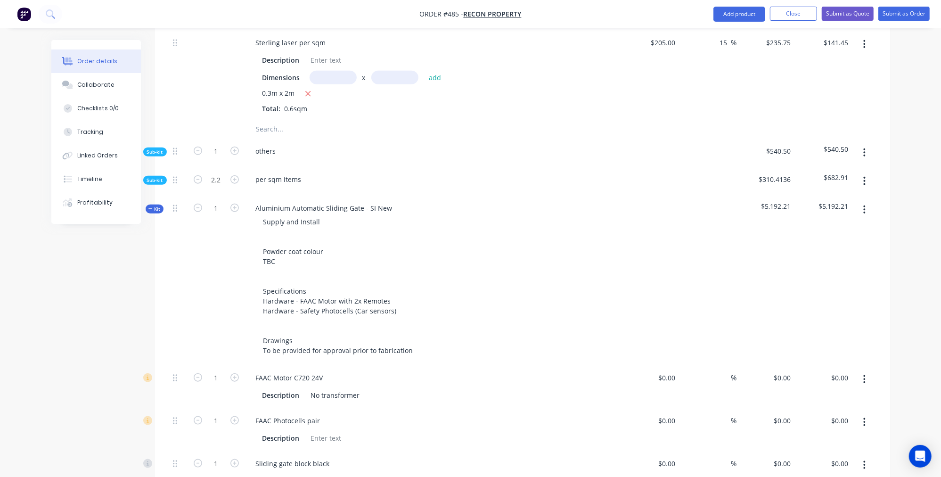
type input "$100.00"
type input "20"
type input "$120.00"
type input "$1,416.00"
type input "$23.00"
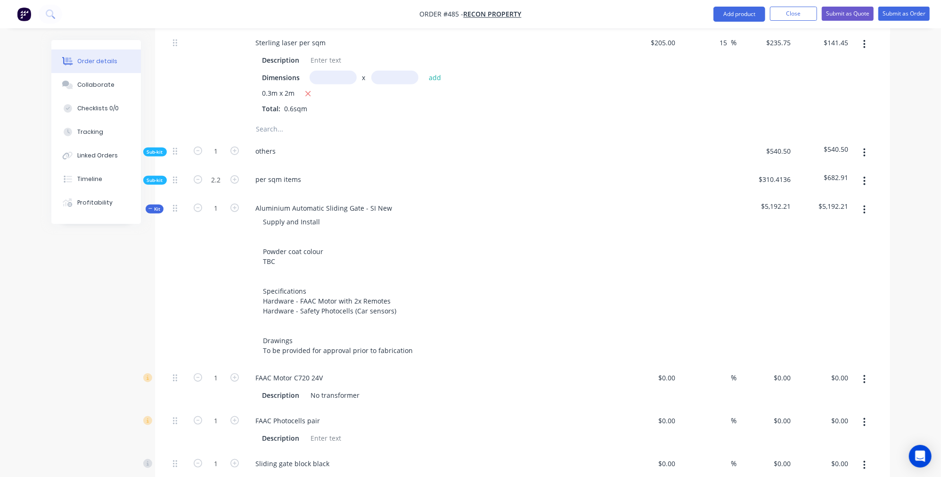
type input "52.17"
type input "$35.00"
type input "$413.00"
type input "$29.00"
type input "55.17"
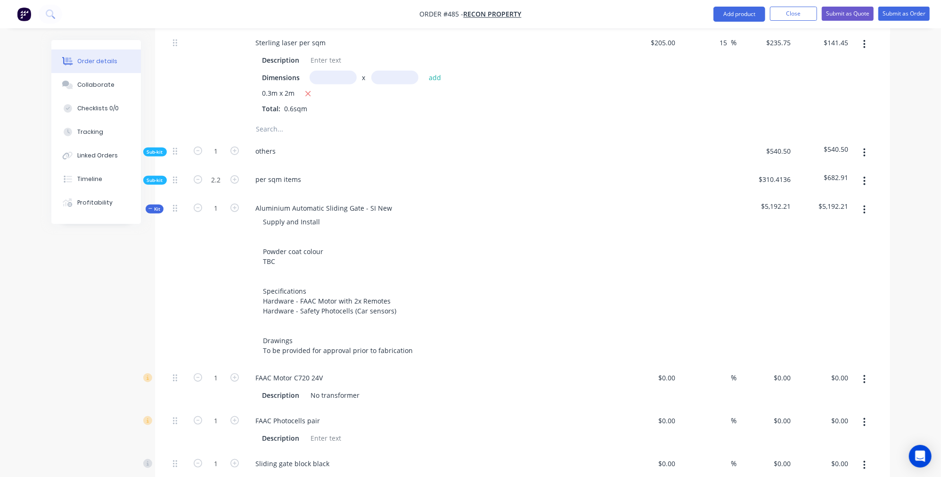
type input "$45.00"
type input "$531.00"
type input "$35.00"
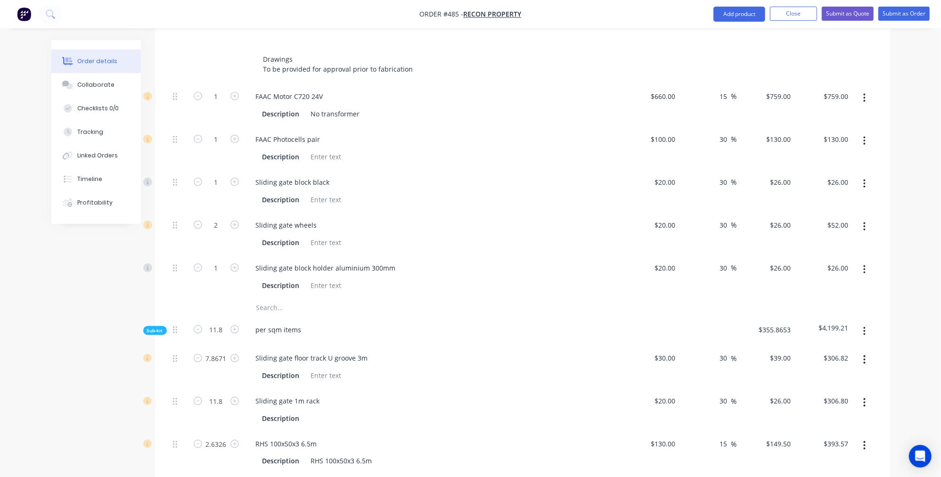
scroll to position [916, 0]
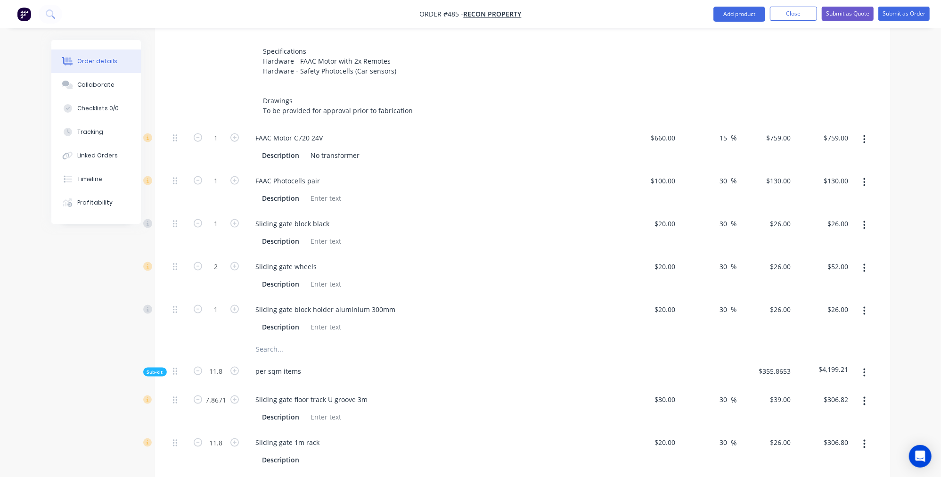
click at [154, 368] on span "Sub-kit" at bounding box center [155, 371] width 16 height 7
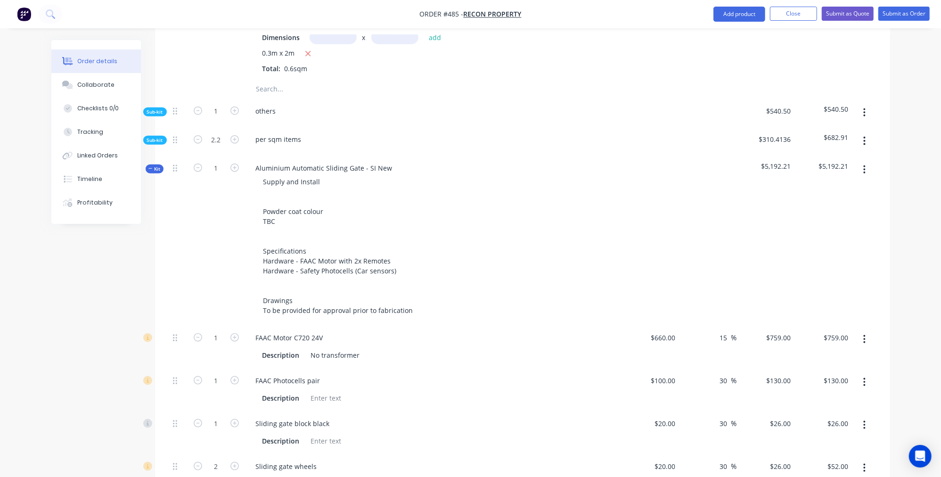
scroll to position [715, 0]
click at [150, 171] on icon "button" at bounding box center [150, 171] width 4 height 0
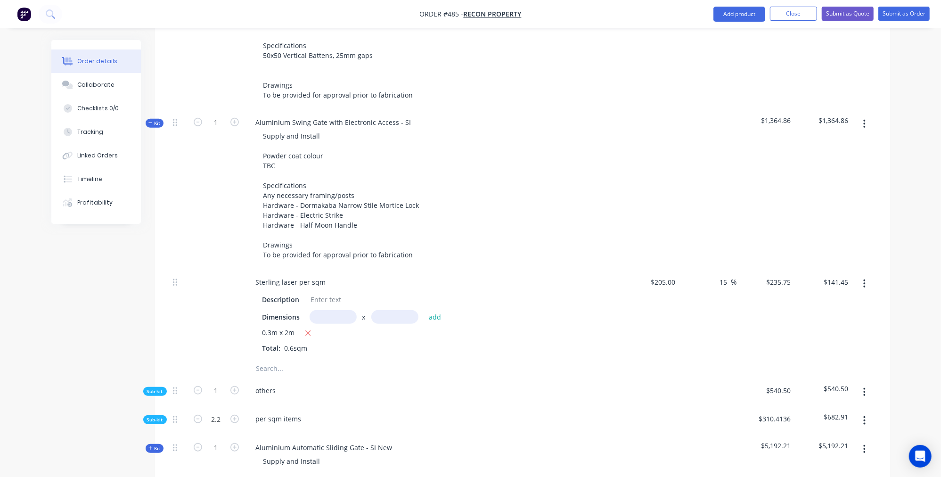
scroll to position [370, 0]
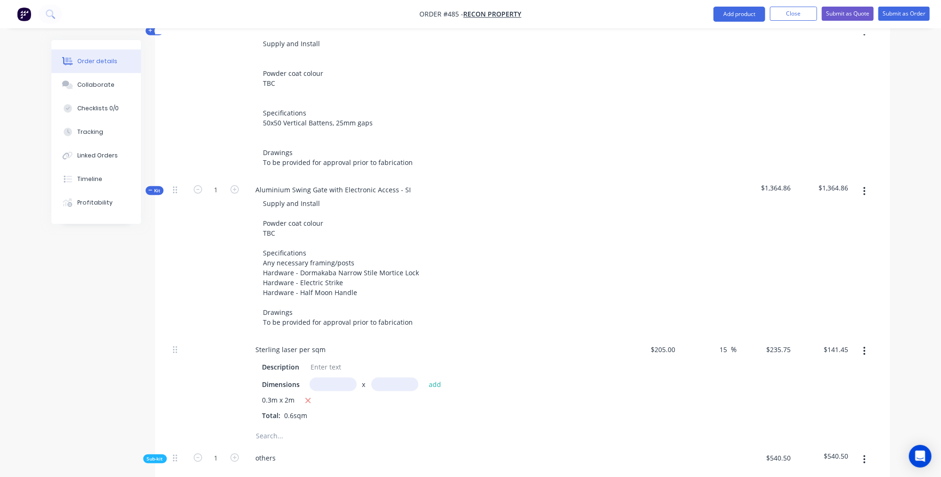
click at [150, 190] on icon "button" at bounding box center [150, 190] width 4 height 0
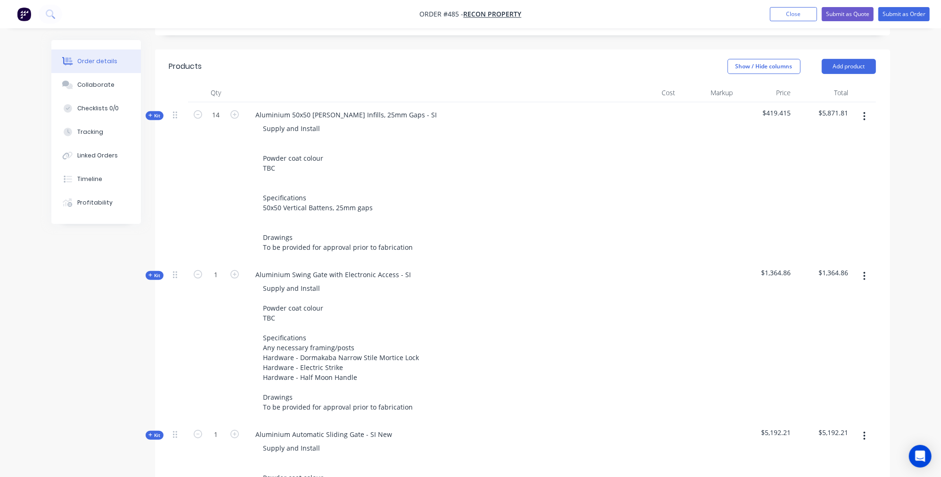
scroll to position [347, 0]
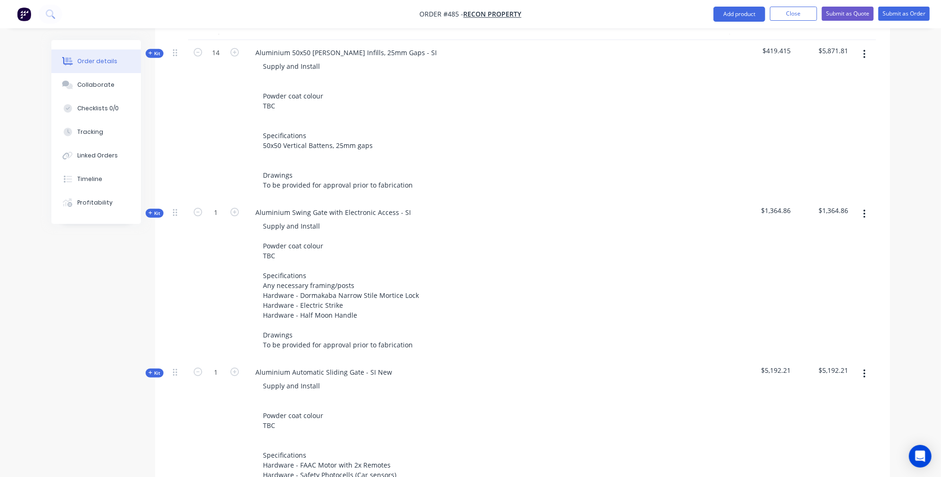
click at [155, 50] on span "Kit" at bounding box center [154, 53] width 12 height 7
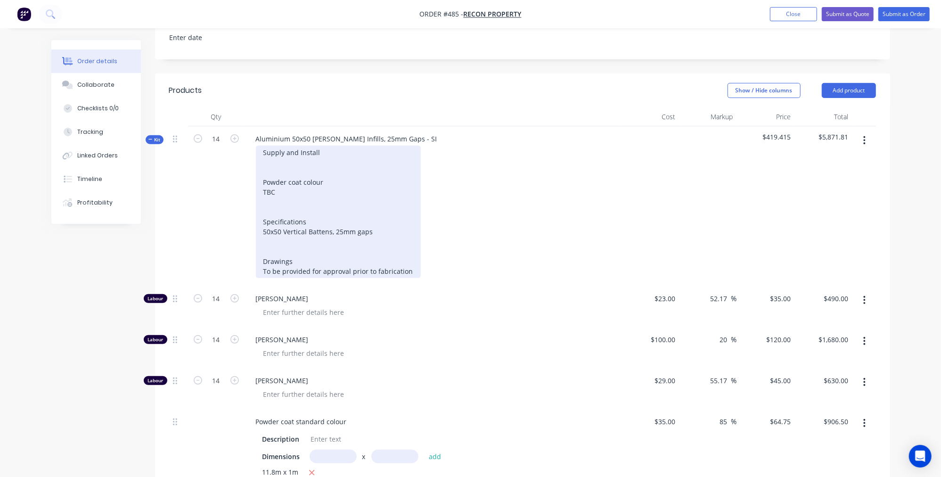
scroll to position [227, 0]
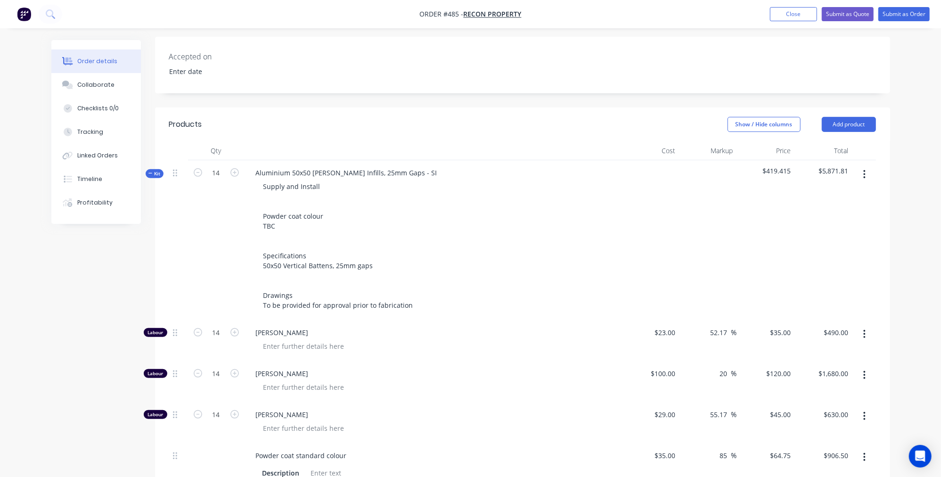
click at [159, 170] on span "Kit" at bounding box center [154, 173] width 12 height 7
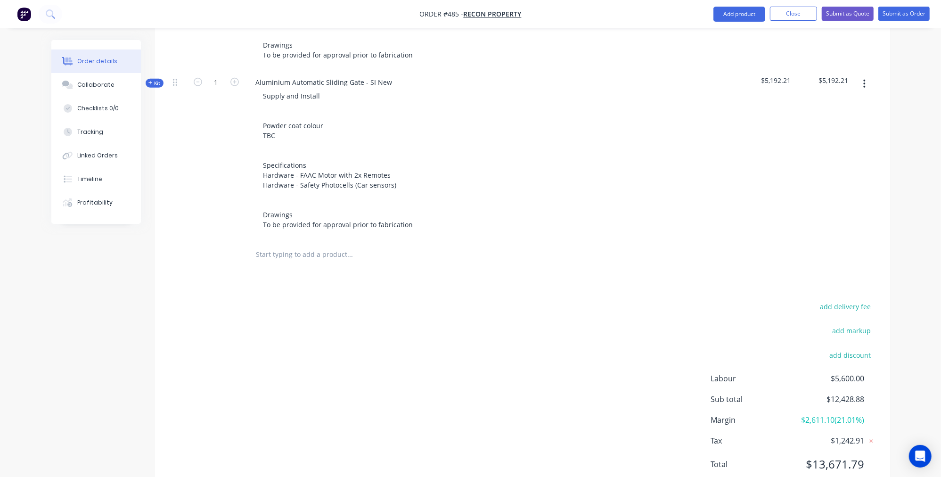
scroll to position [639, 0]
click at [869, 15] on button "Submit as Quote" at bounding box center [847, 14] width 52 height 14
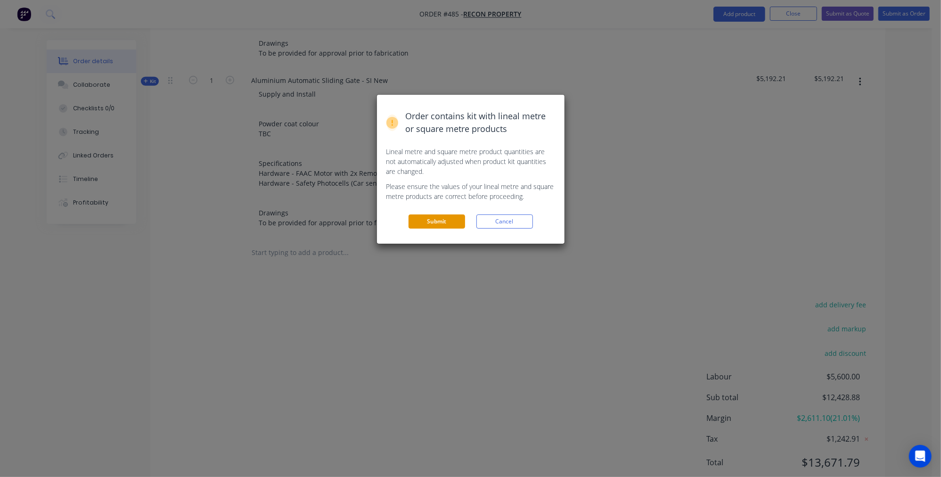
click at [442, 217] on button "Submit" at bounding box center [436, 221] width 57 height 14
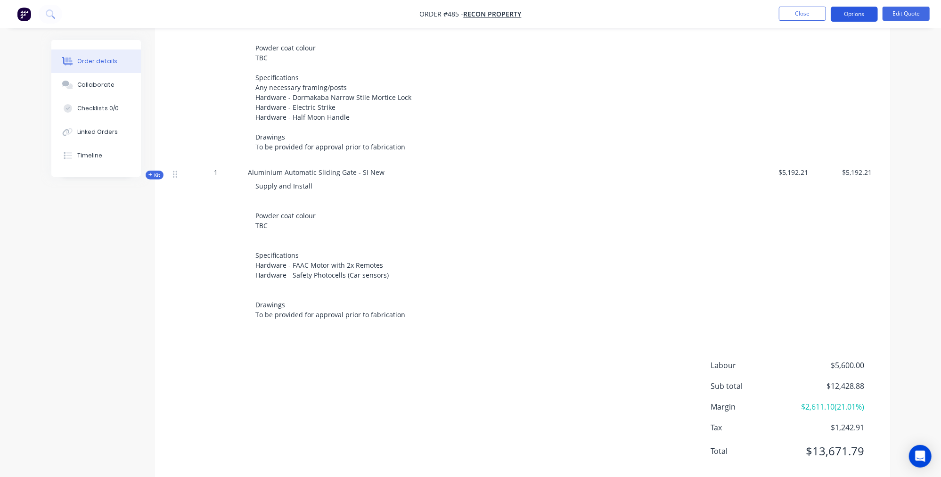
click at [846, 14] on button "Options" at bounding box center [853, 14] width 47 height 15
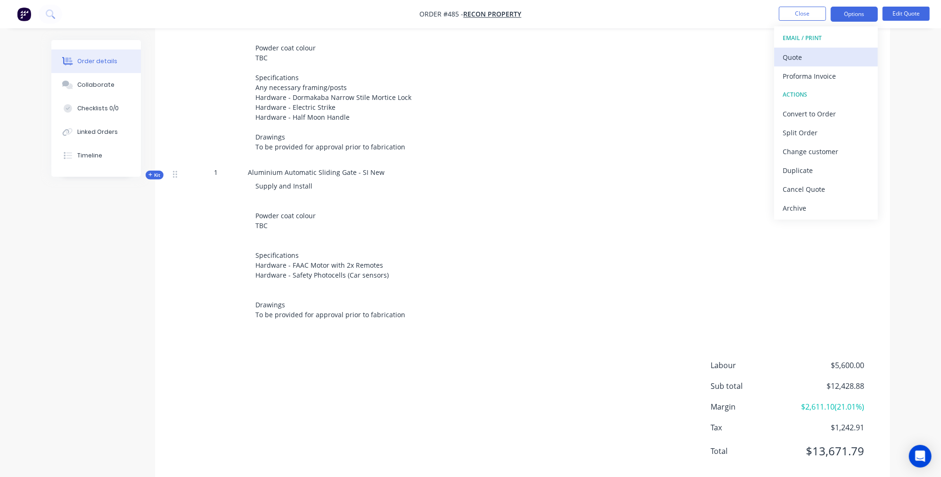
click at [846, 57] on div "Quote" at bounding box center [825, 57] width 87 height 14
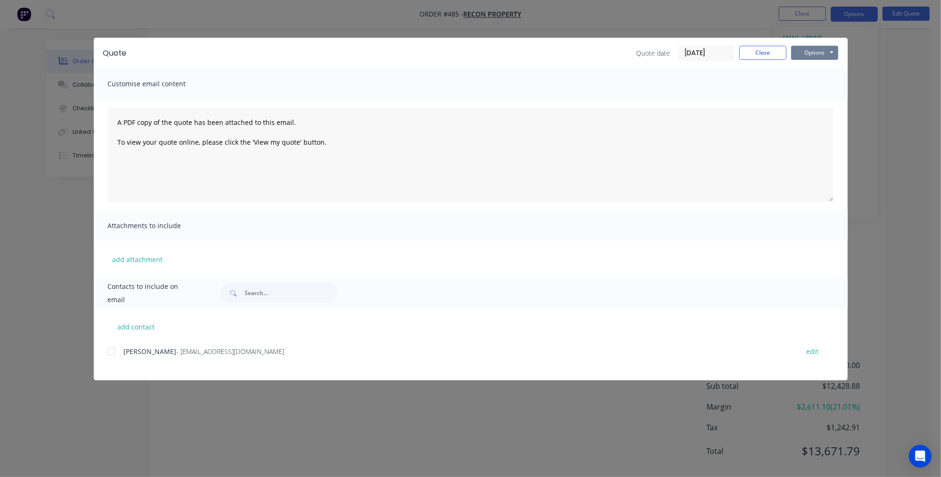
click at [803, 58] on button "Options" at bounding box center [814, 53] width 47 height 14
click at [805, 70] on button "Preview" at bounding box center [821, 70] width 60 height 16
click at [753, 56] on button "Close" at bounding box center [762, 53] width 47 height 14
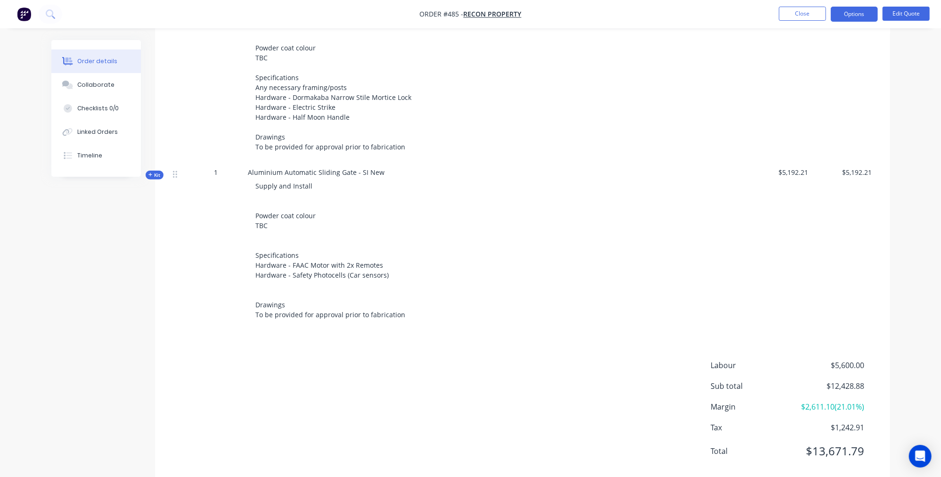
click at [372, 168] on span "Aluminium Automatic Sliding Gate - SI New" at bounding box center [316, 172] width 137 height 9
click at [376, 168] on span "Aluminium Automatic Sliding Gate - SI New" at bounding box center [316, 172] width 137 height 9
click at [884, 13] on button "Edit Quote" at bounding box center [905, 14] width 47 height 14
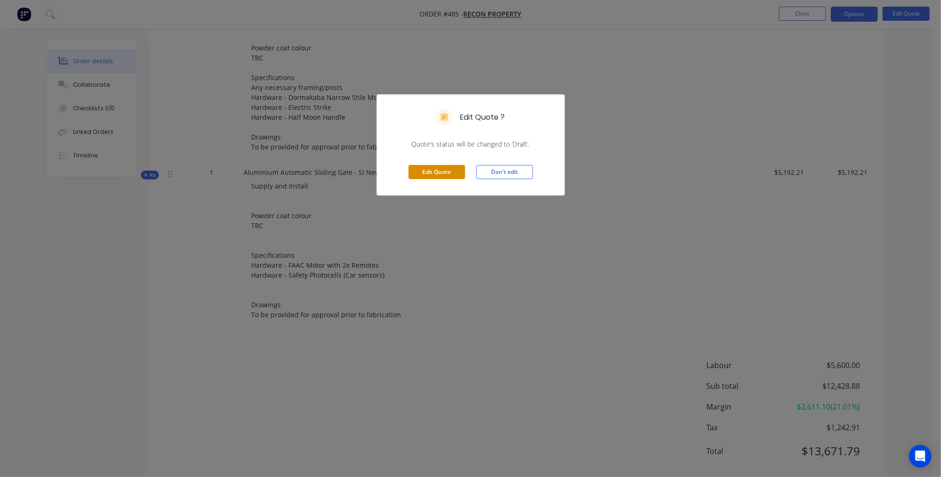
click at [439, 174] on button "Edit Quote" at bounding box center [436, 172] width 57 height 14
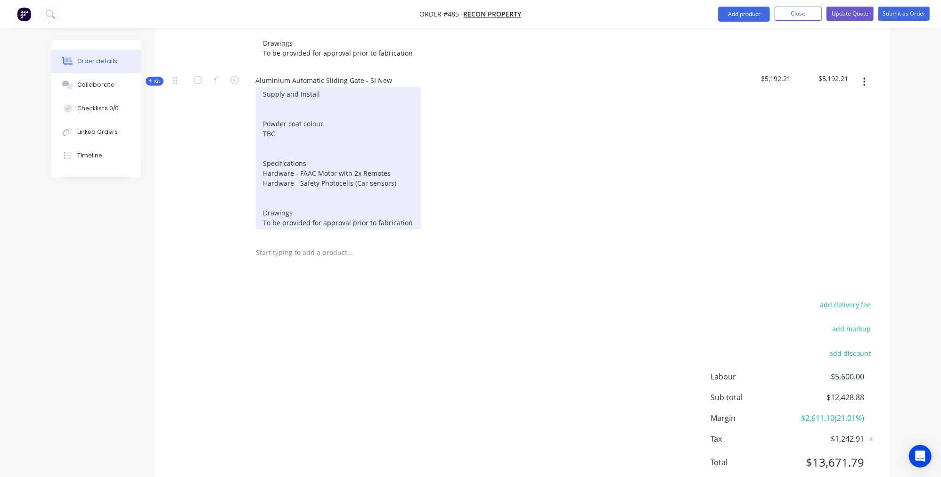
scroll to position [577, 0]
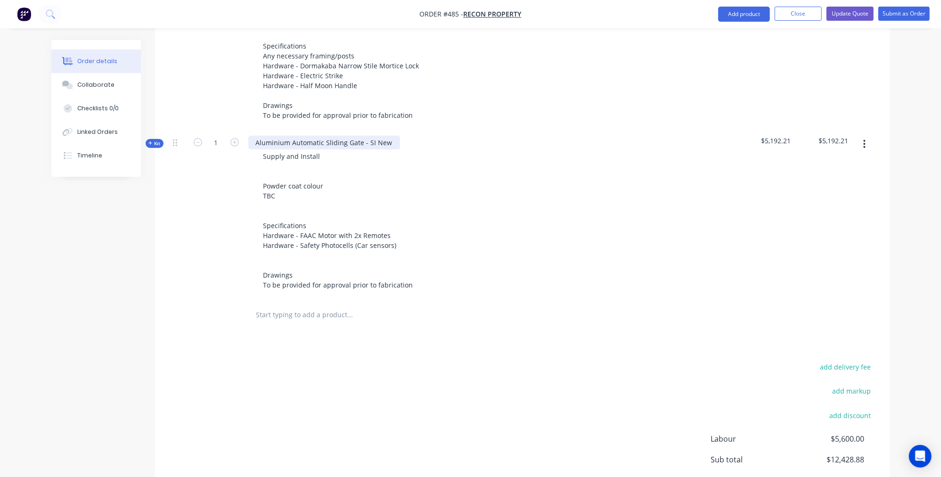
click at [381, 136] on div "Aluminium Automatic Sliding Gate - SI New" at bounding box center [324, 143] width 152 height 14
drag, startPoint x: 389, startPoint y: 119, endPoint x: 378, endPoint y: 120, distance: 11.3
click at [377, 136] on div "Aluminium Automatic Sliding Gate - SI New" at bounding box center [324, 143] width 152 height 14
drag, startPoint x: 438, startPoint y: 155, endPoint x: 200, endPoint y: 378, distance: 325.6
click at [200, 378] on div "add delivery fee add markup add discount Labour $5,600.00 Sub total $12,428.88 …" at bounding box center [522, 451] width 707 height 182
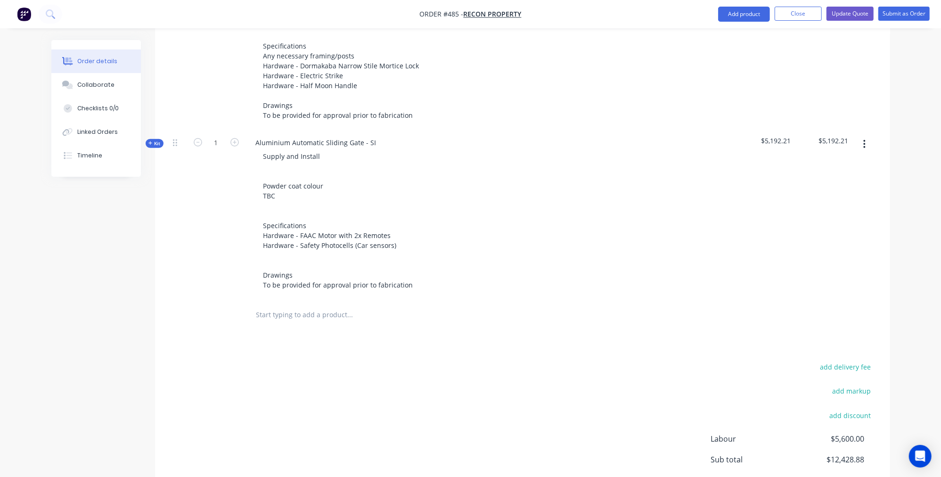
click at [155, 140] on span "Kit" at bounding box center [154, 143] width 12 height 7
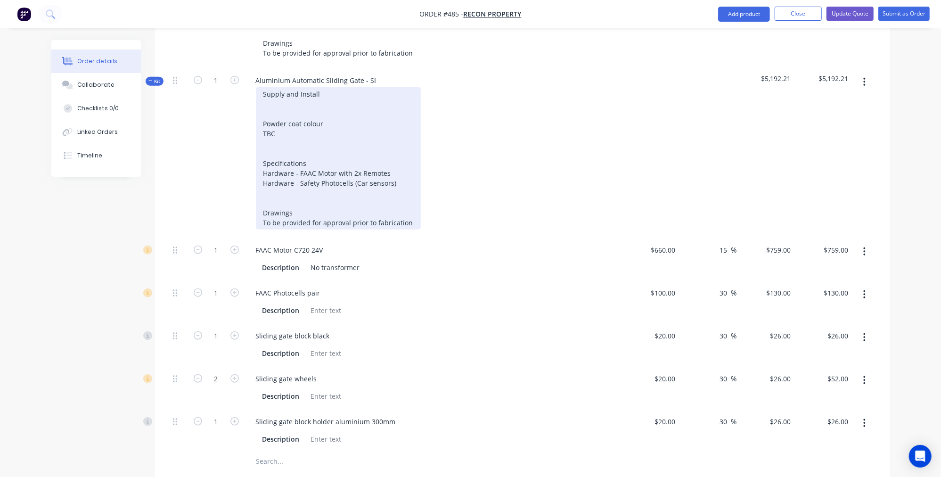
scroll to position [706, 0]
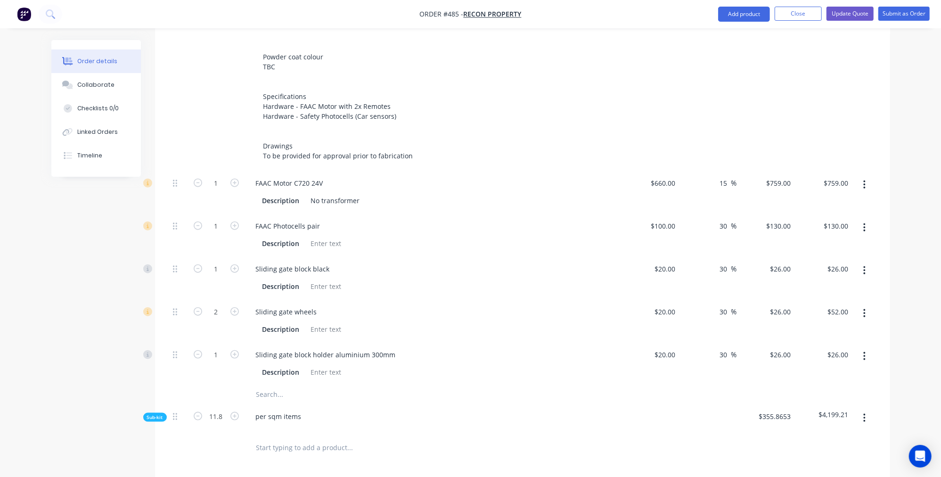
click at [171, 404] on div at bounding box center [178, 418] width 19 height 29
click at [164, 413] on div "Sub-kit" at bounding box center [155, 417] width 24 height 9
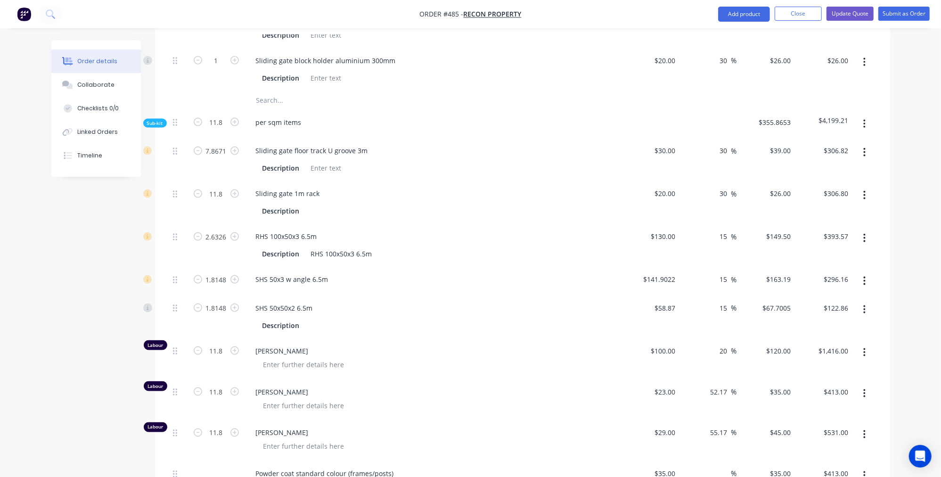
scroll to position [643, 0]
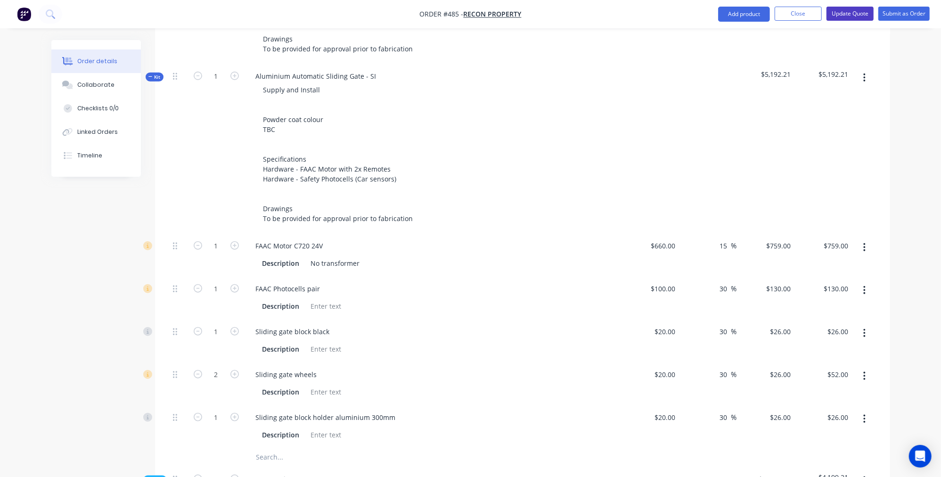
click at [861, 16] on button "Update Quote" at bounding box center [849, 14] width 47 height 14
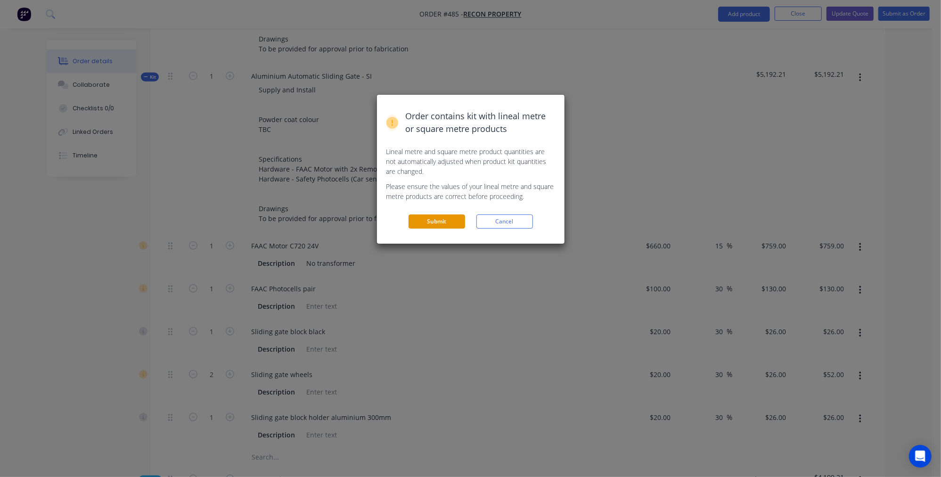
click at [458, 218] on button "Submit" at bounding box center [436, 221] width 57 height 14
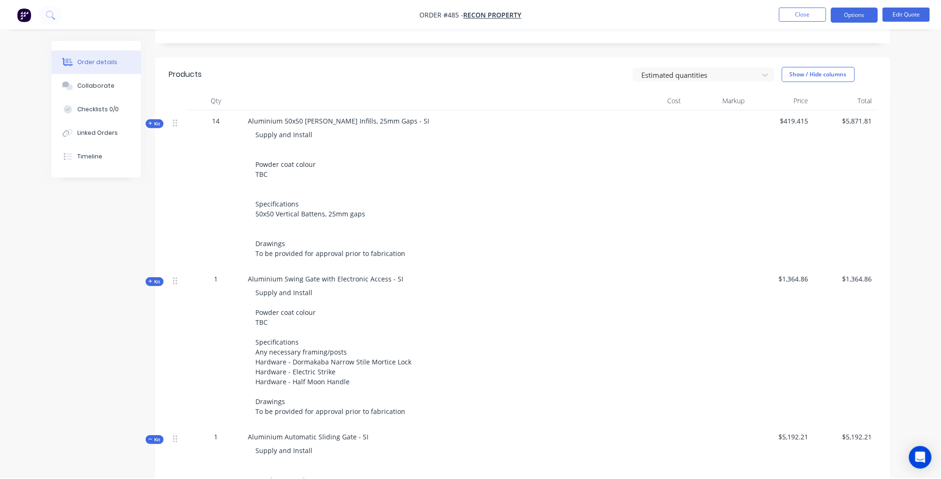
scroll to position [225, 0]
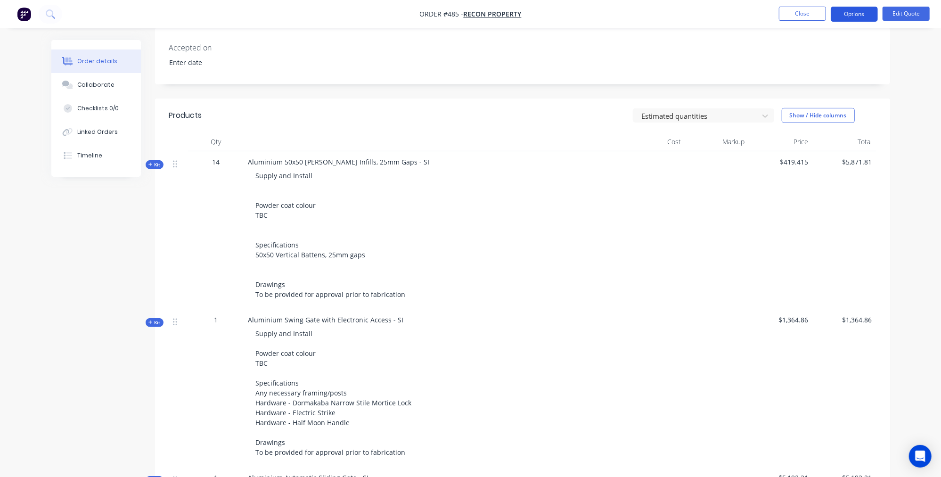
click at [869, 18] on button "Options" at bounding box center [853, 14] width 47 height 15
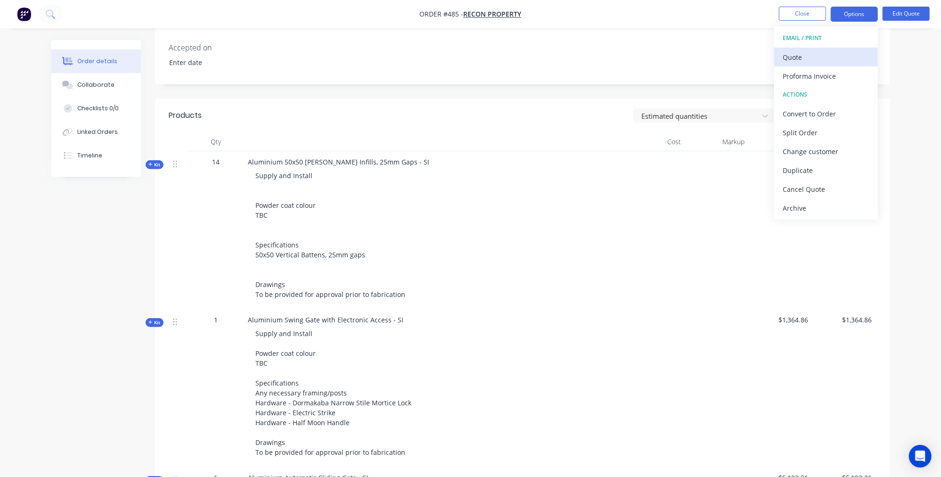
click at [828, 55] on div "Quote" at bounding box center [825, 57] width 87 height 14
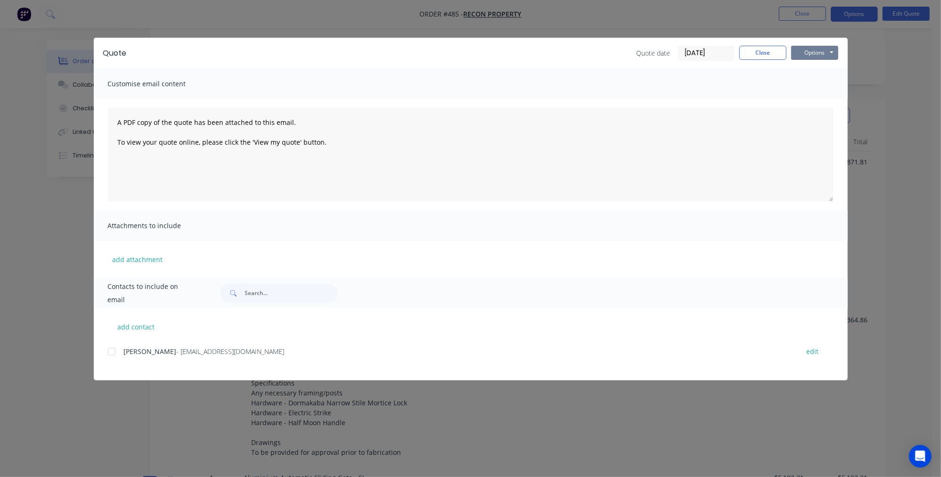
click at [831, 49] on button "Options" at bounding box center [814, 53] width 47 height 14
click at [812, 66] on button "Preview" at bounding box center [821, 70] width 60 height 16
click at [809, 57] on button "Options" at bounding box center [814, 53] width 47 height 14
click at [820, 98] on button "Email" at bounding box center [821, 101] width 60 height 16
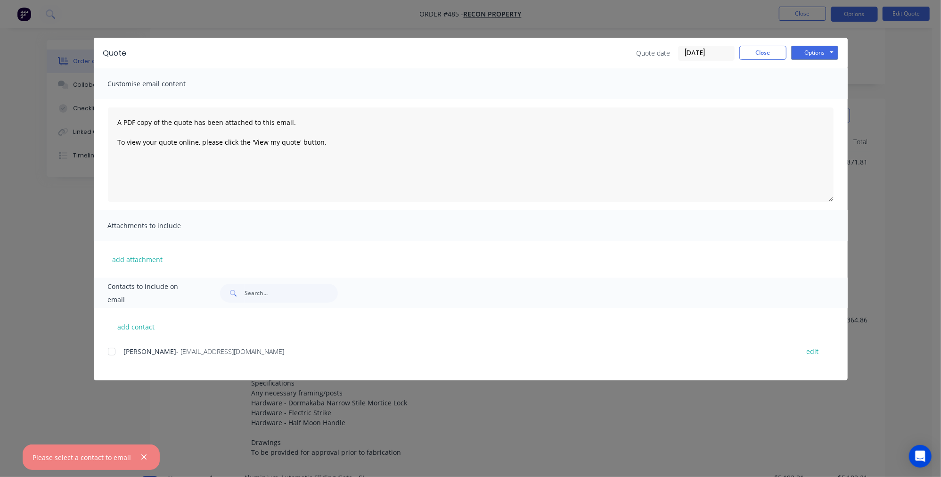
click at [106, 357] on div "add contact [PERSON_NAME] - [EMAIL_ADDRESS][DOMAIN_NAME] edit" at bounding box center [471, 344] width 754 height 72
click at [118, 349] on div at bounding box center [111, 351] width 19 height 19
click at [812, 49] on button "Options" at bounding box center [814, 53] width 47 height 14
click at [813, 94] on button "Email" at bounding box center [821, 101] width 60 height 16
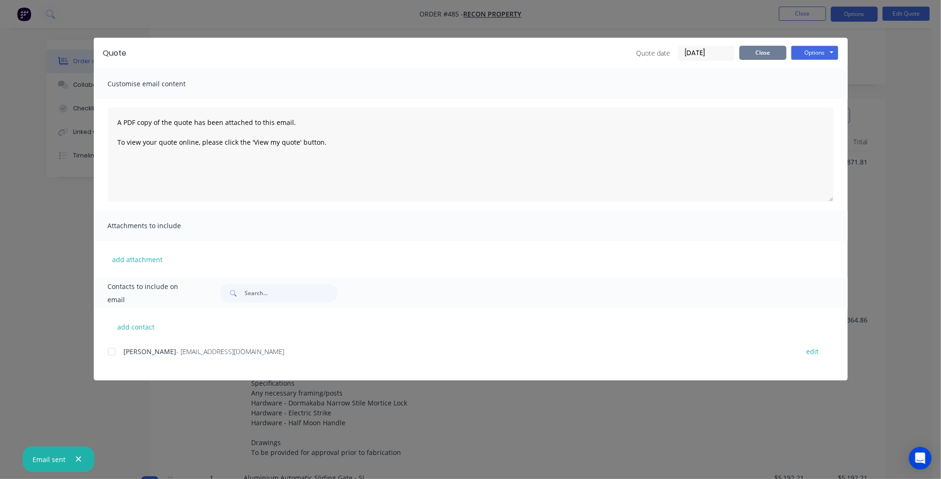
click at [749, 54] on button "Close" at bounding box center [762, 53] width 47 height 14
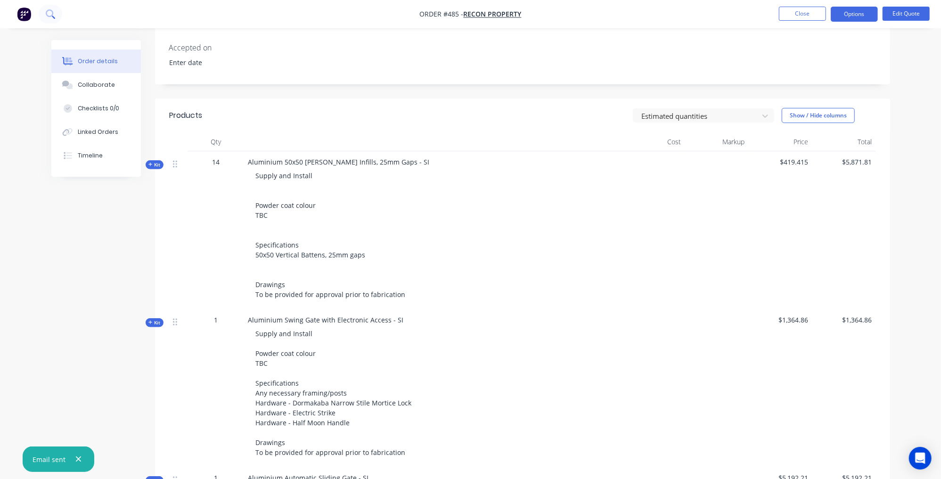
click at [49, 16] on icon at bounding box center [50, 13] width 8 height 8
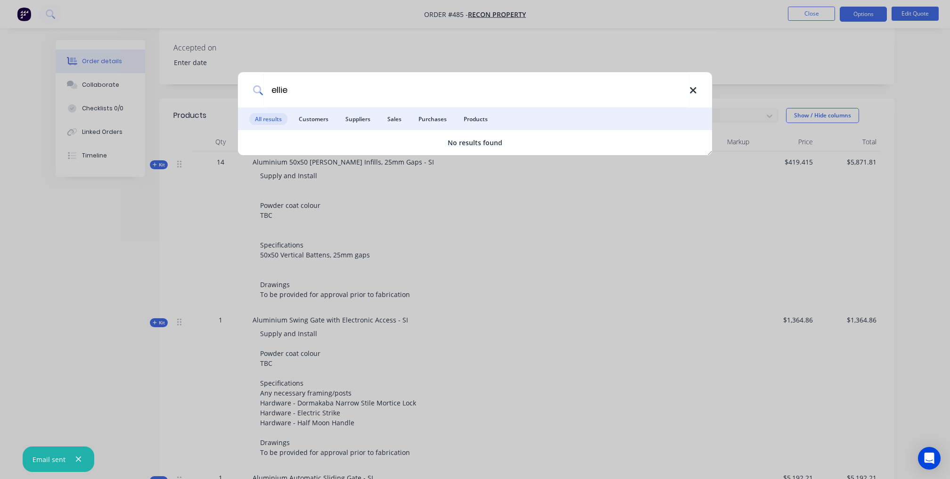
click at [689, 95] on icon at bounding box center [693, 90] width 8 height 10
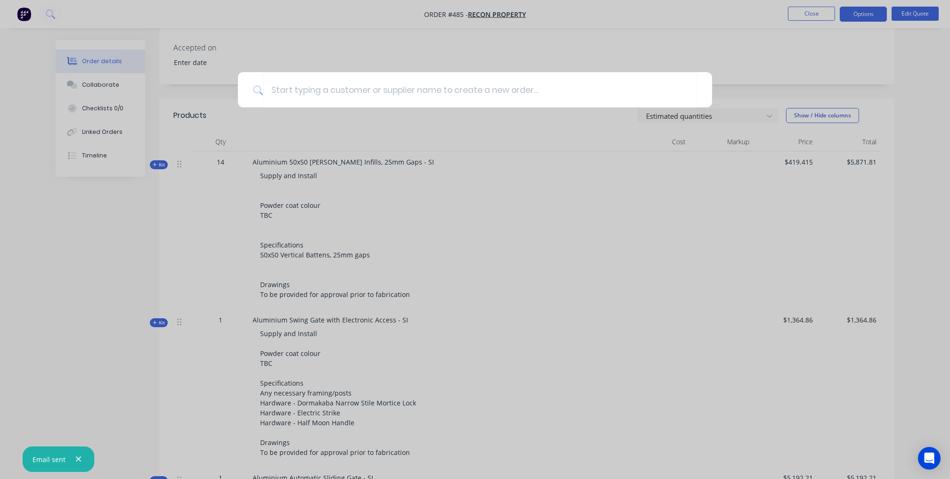
click at [593, 67] on div at bounding box center [475, 239] width 950 height 479
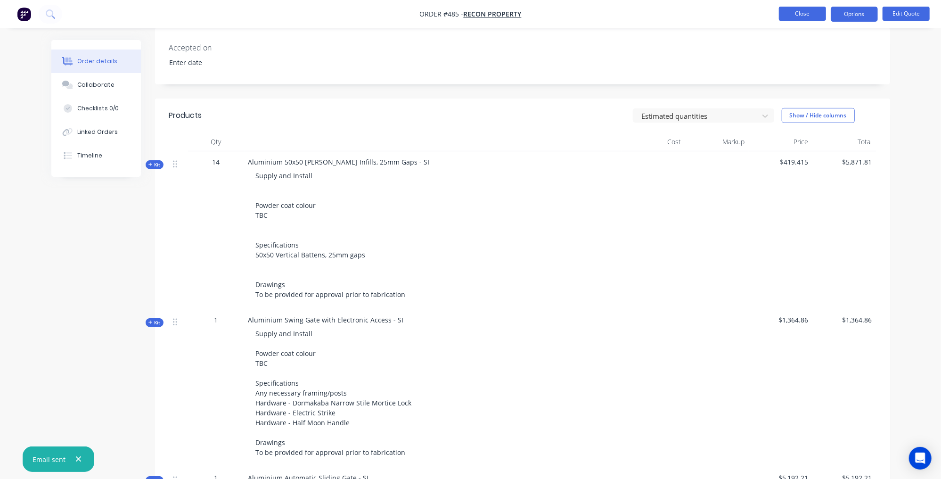
click at [790, 16] on button "Close" at bounding box center [802, 14] width 47 height 14
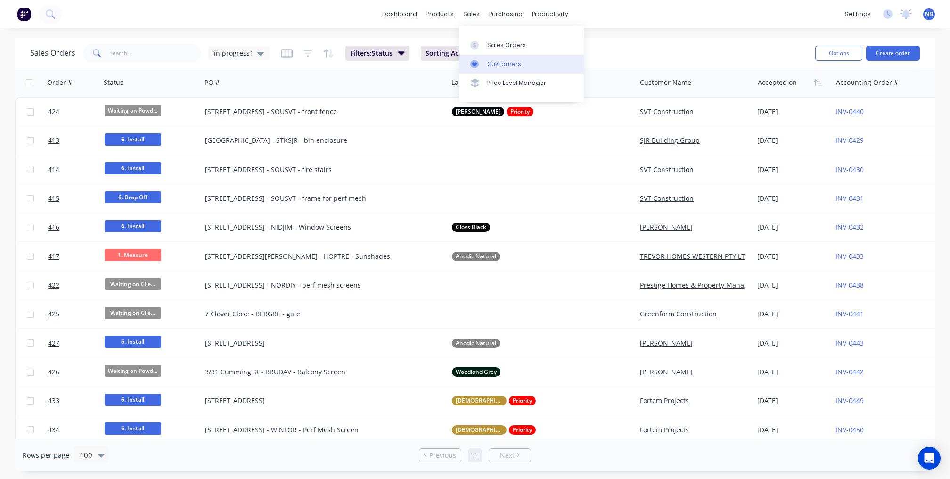
click at [486, 57] on link "Customers" at bounding box center [521, 64] width 125 height 19
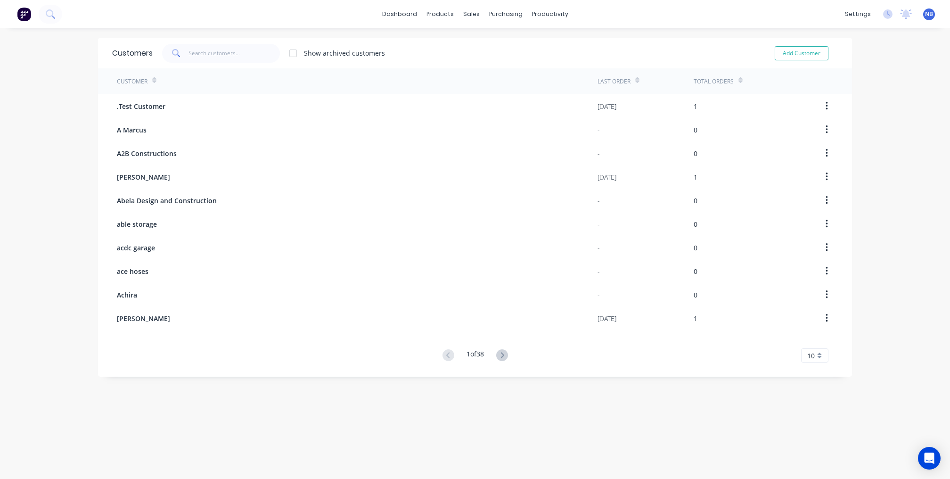
click at [824, 55] on div "Add Customer" at bounding box center [795, 53] width 86 height 19
click at [815, 57] on button "Add Customer" at bounding box center [801, 53] width 54 height 14
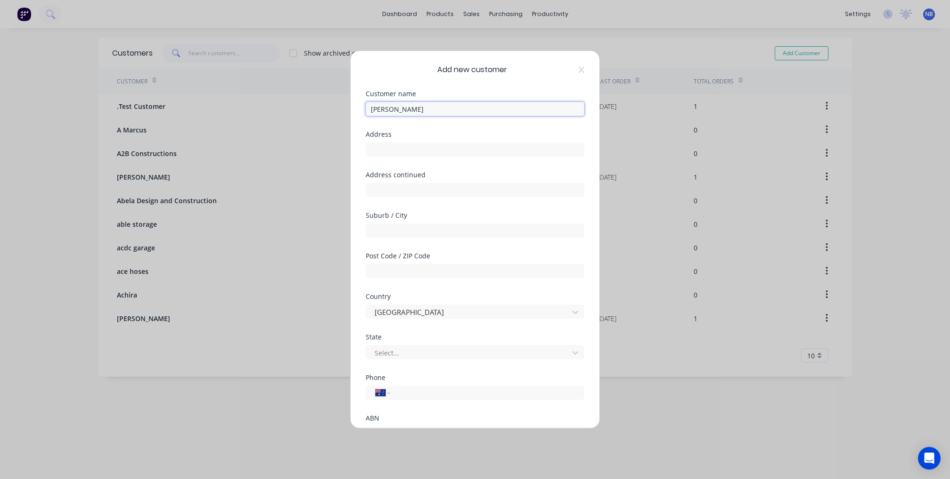
click at [396, 106] on input "[PERSON_NAME]" at bounding box center [475, 109] width 219 height 14
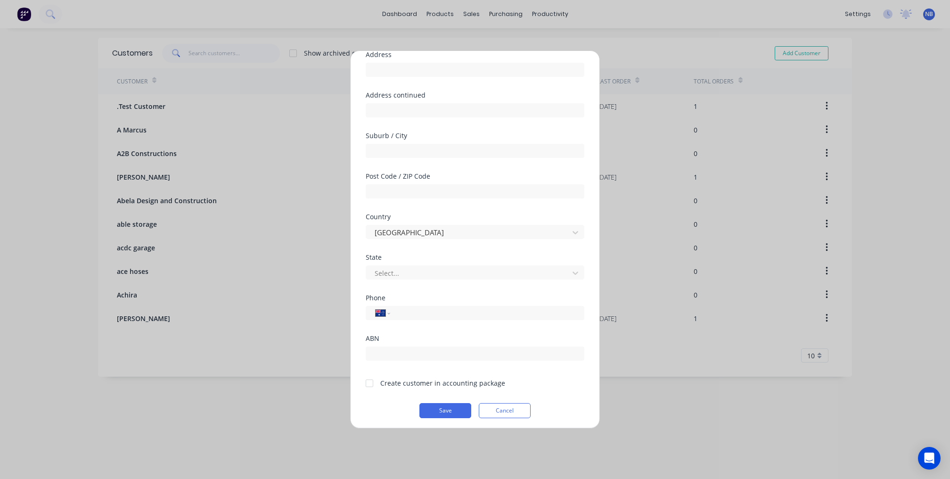
click at [413, 380] on div "Create customer in accounting package" at bounding box center [442, 383] width 125 height 10
click at [373, 379] on div at bounding box center [369, 383] width 19 height 19
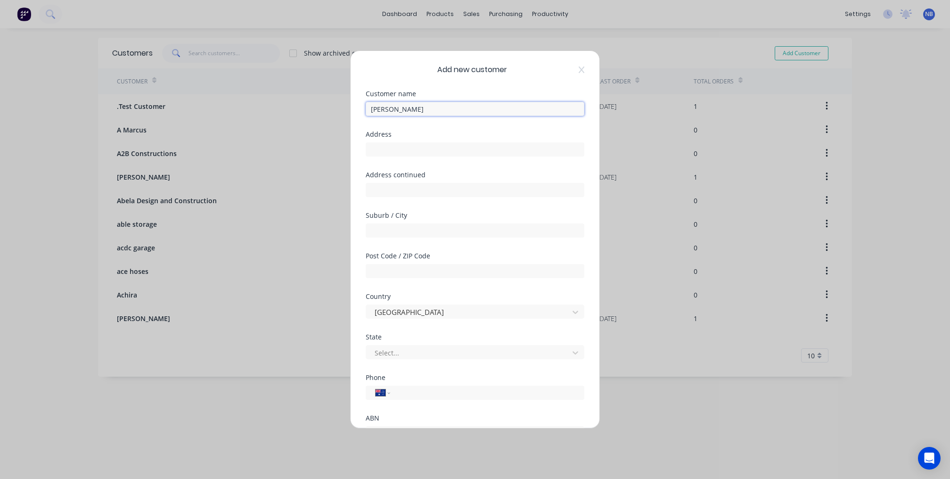
drag, startPoint x: 429, startPoint y: 104, endPoint x: 349, endPoint y: 107, distance: 79.7
click at [320, 100] on div "Add new customer Customer name [PERSON_NAME] Address Address continued Suburb /…" at bounding box center [475, 239] width 950 height 479
drag, startPoint x: 413, startPoint y: 108, endPoint x: 247, endPoint y: 94, distance: 165.9
click at [249, 94] on div "Add new customer Customer name [PERSON_NAME] Address Address continued Suburb /…" at bounding box center [475, 239] width 950 height 479
paste input "abbour Building Group"
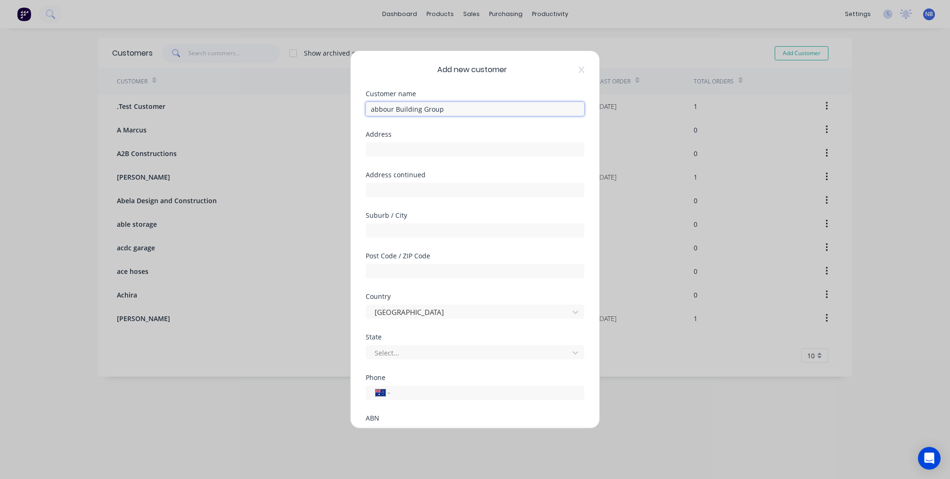
click at [370, 107] on input "abbour Building Group" at bounding box center [475, 109] width 219 height 14
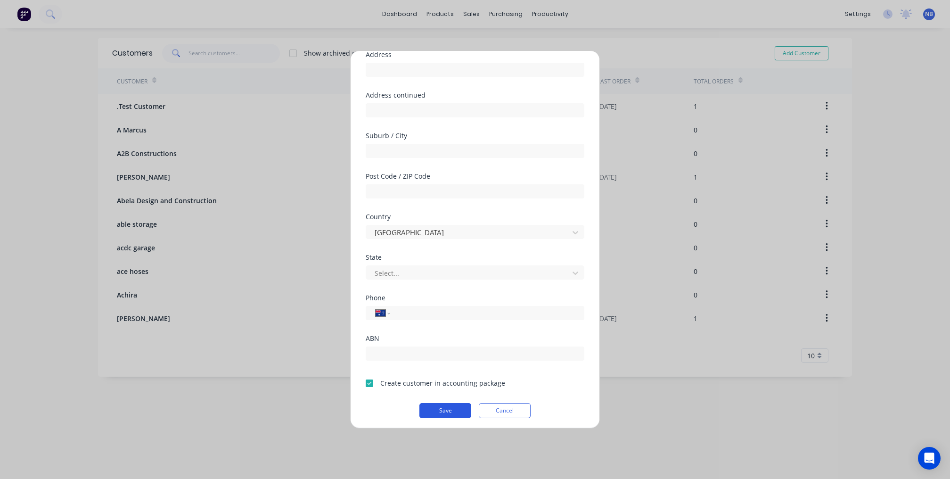
click at [439, 406] on button "Save" at bounding box center [445, 410] width 52 height 15
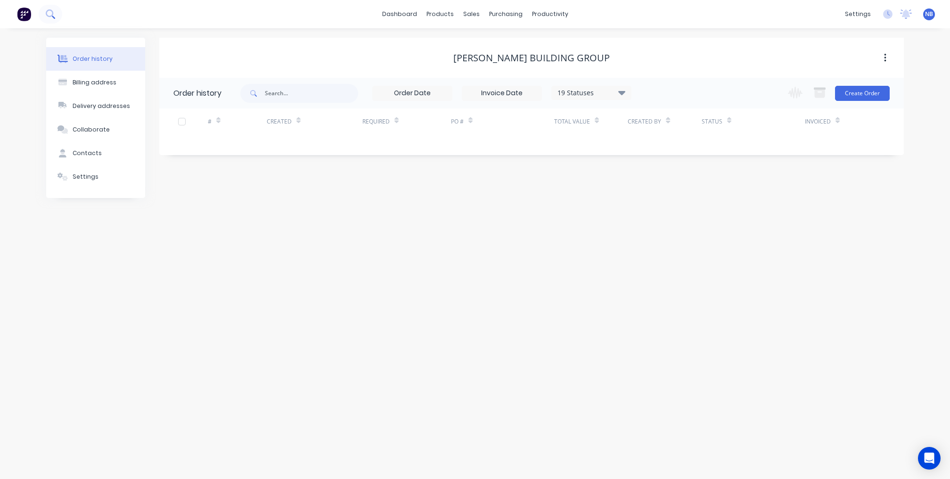
click at [60, 15] on button at bounding box center [51, 14] width 24 height 19
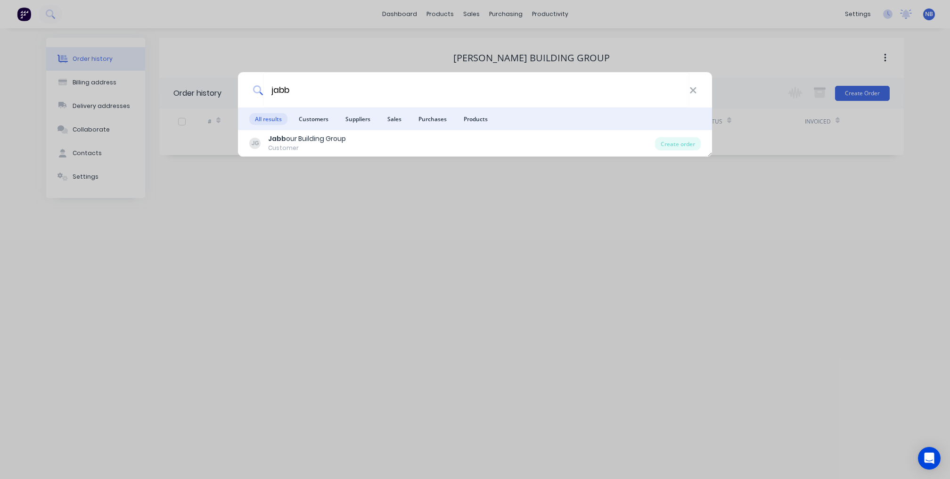
click at [490, 307] on div "jabb All results Customers Suppliers Sales Purchases Products JG Jabb our Build…" at bounding box center [475, 239] width 950 height 479
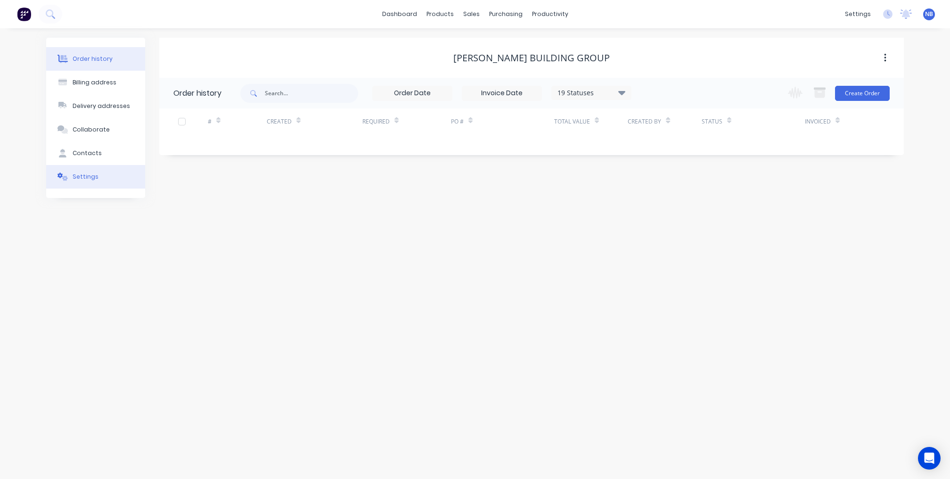
click at [106, 179] on button "Settings" at bounding box center [95, 177] width 99 height 24
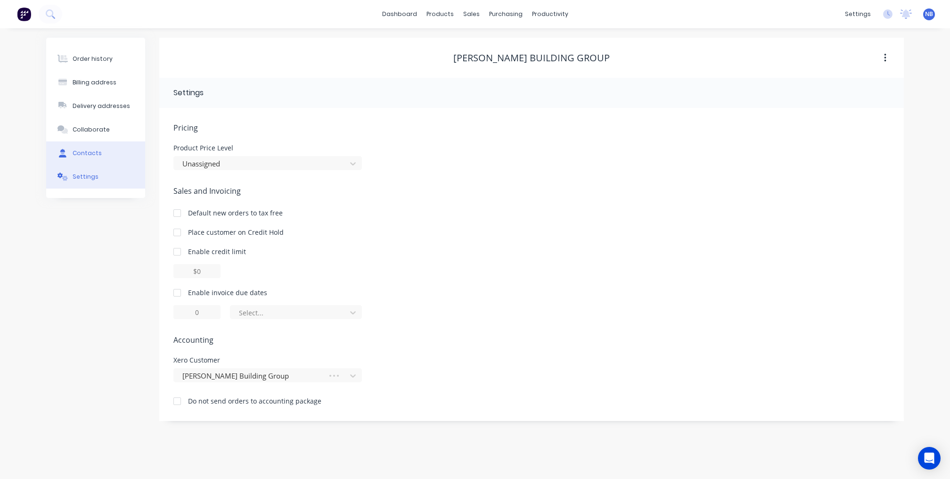
drag, startPoint x: 108, startPoint y: 168, endPoint x: 115, endPoint y: 154, distance: 15.6
click at [108, 165] on button "Contacts" at bounding box center [95, 153] width 99 height 24
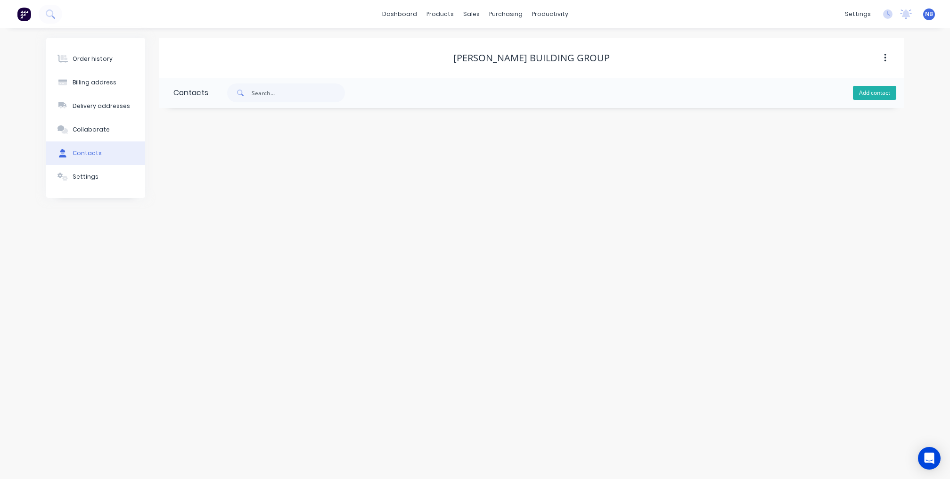
click at [869, 96] on button "Add contact" at bounding box center [874, 93] width 43 height 14
click at [479, 234] on div "Phone International [GEOGRAPHIC_DATA] [GEOGRAPHIC_DATA] [GEOGRAPHIC_DATA] [GEOG…" at bounding box center [531, 235] width 716 height 37
paste input "[PERSON_NAME][EMAIL_ADDRESS][DOMAIN_NAME]"
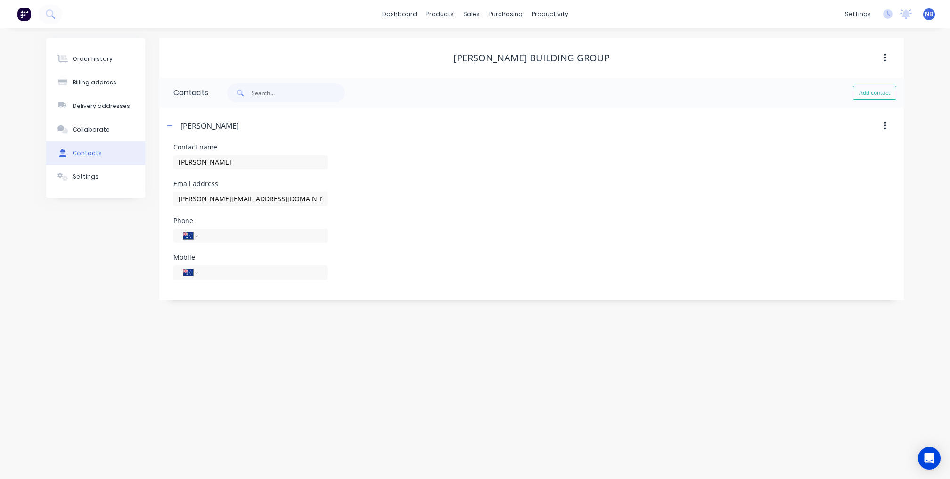
click at [521, 190] on div "Email address [PERSON_NAME][EMAIL_ADDRESS][DOMAIN_NAME]" at bounding box center [531, 198] width 716 height 37
click at [74, 87] on div "Billing address" at bounding box center [95, 82] width 44 height 8
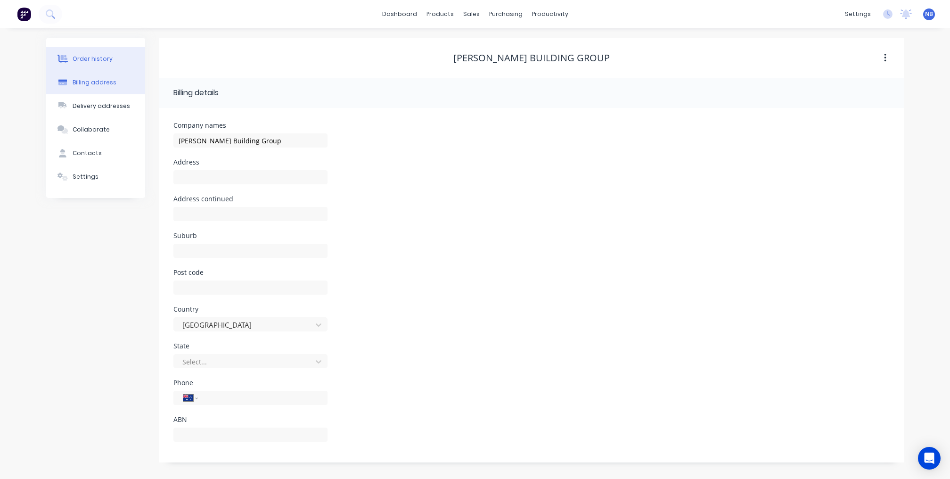
click at [102, 59] on div "Order history" at bounding box center [93, 59] width 40 height 8
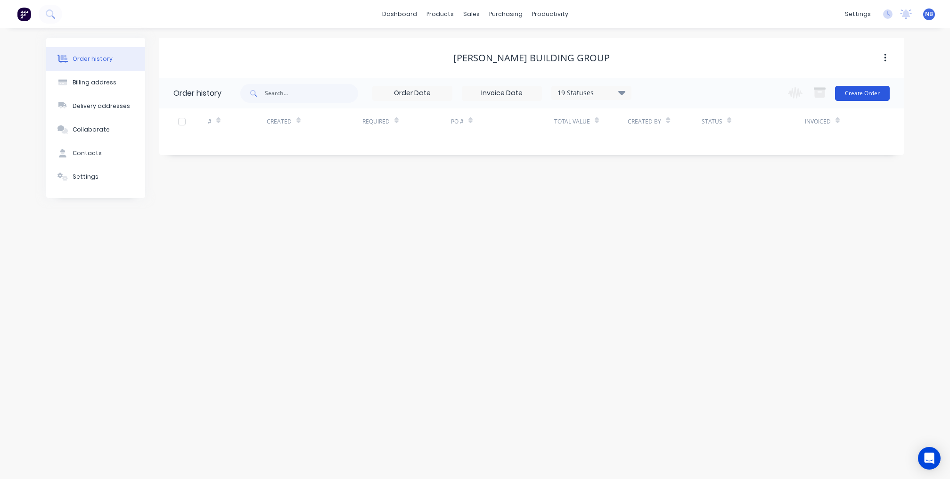
click at [856, 95] on button "Create Order" at bounding box center [862, 93] width 55 height 15
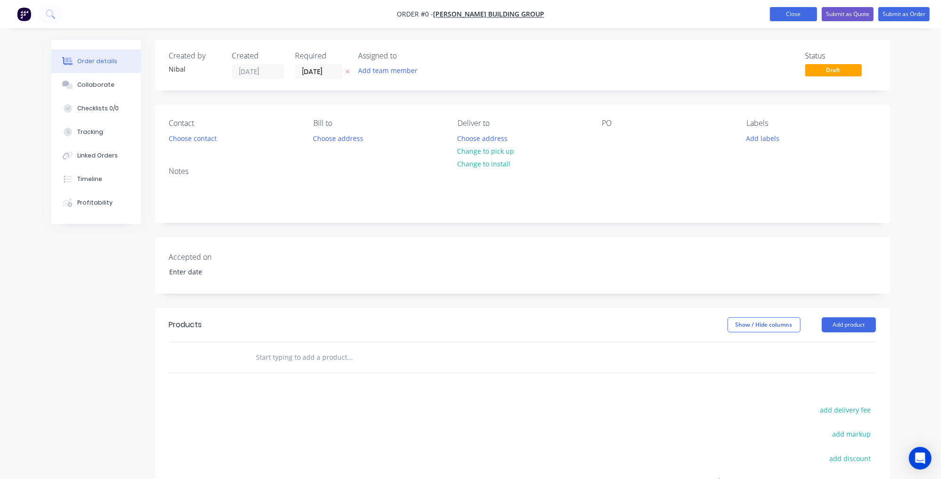
click at [798, 19] on button "Close" at bounding box center [793, 14] width 47 height 14
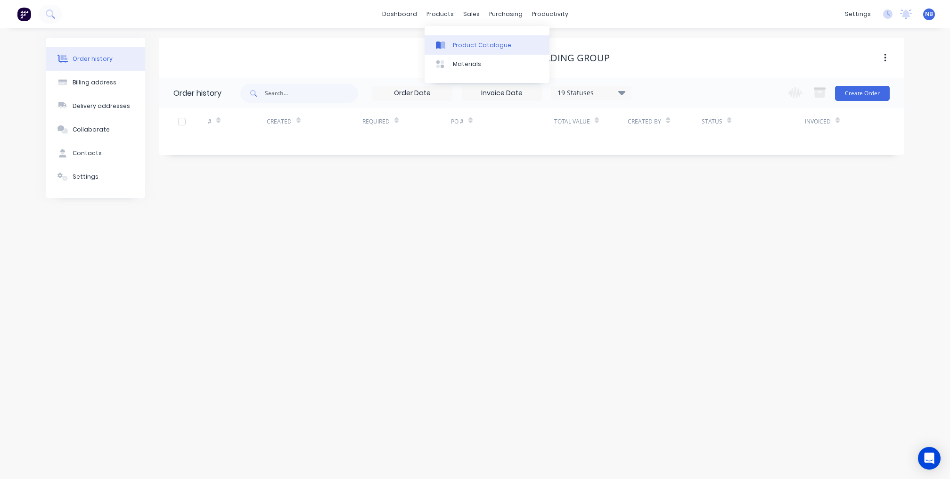
click at [457, 44] on div "Product Catalogue" at bounding box center [482, 45] width 58 height 8
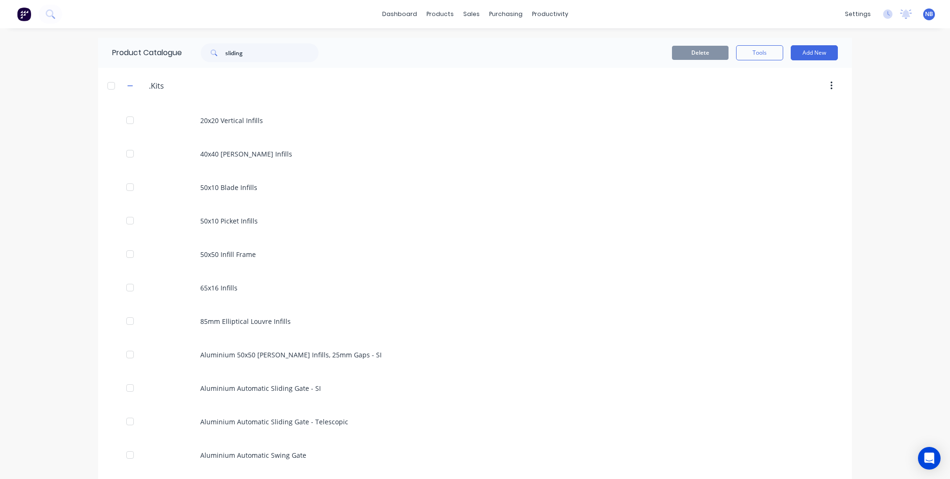
click at [264, 60] on div "Product Catalogue sliding" at bounding box center [220, 53] width 244 height 30
drag, startPoint x: 228, startPoint y: 38, endPoint x: 187, endPoint y: 29, distance: 42.5
click at [209, 33] on div "dashboard products sales purchasing productivity dashboard products Product Cat…" at bounding box center [475, 239] width 950 height 479
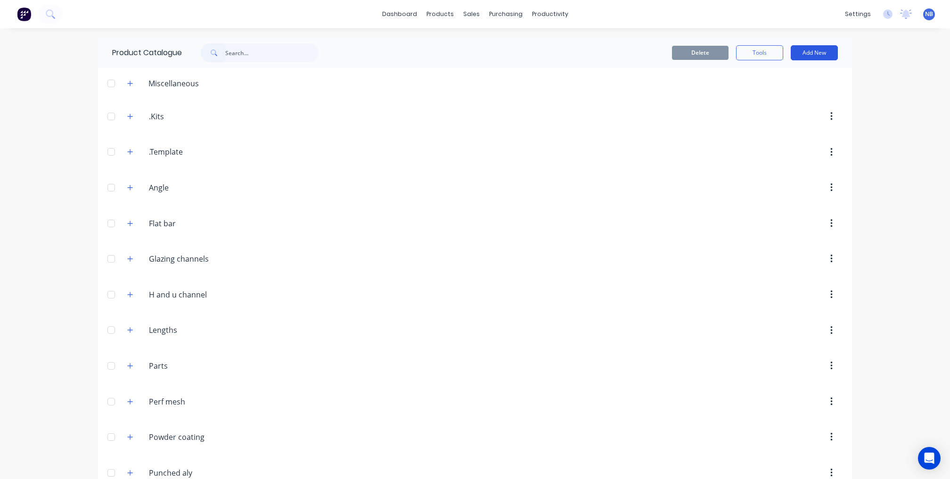
click at [806, 54] on button "Add New" at bounding box center [813, 52] width 47 height 15
click at [788, 110] on div "Product Kit" at bounding box center [792, 115] width 73 height 14
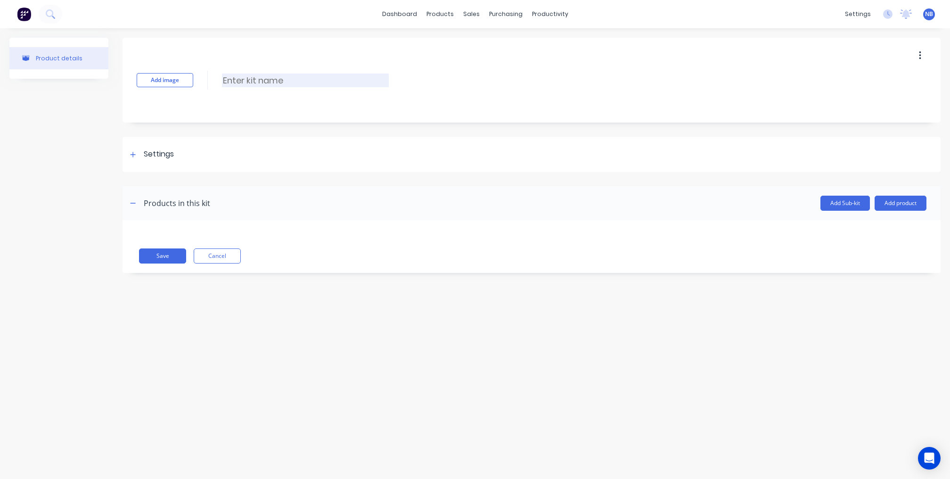
click at [257, 79] on input at bounding box center [305, 80] width 167 height 14
click at [217, 258] on button "Cancel" at bounding box center [217, 255] width 47 height 15
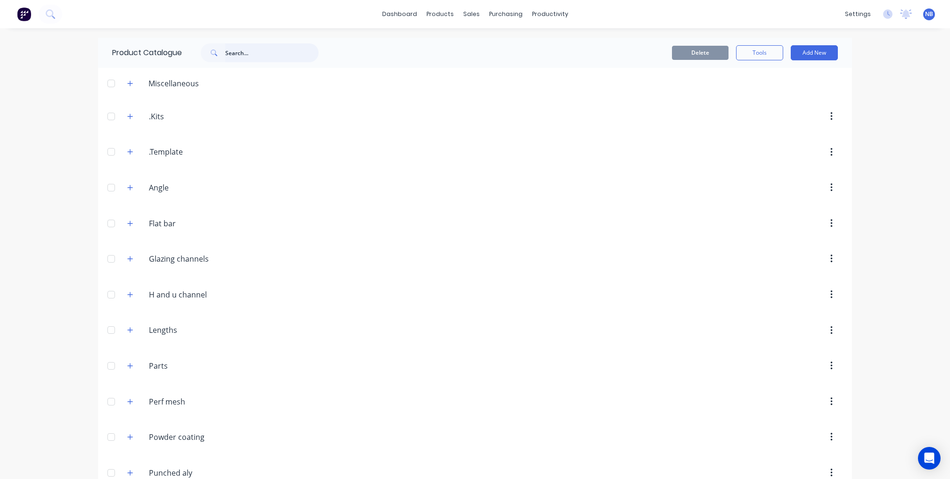
click at [270, 53] on input "text" at bounding box center [271, 52] width 93 height 19
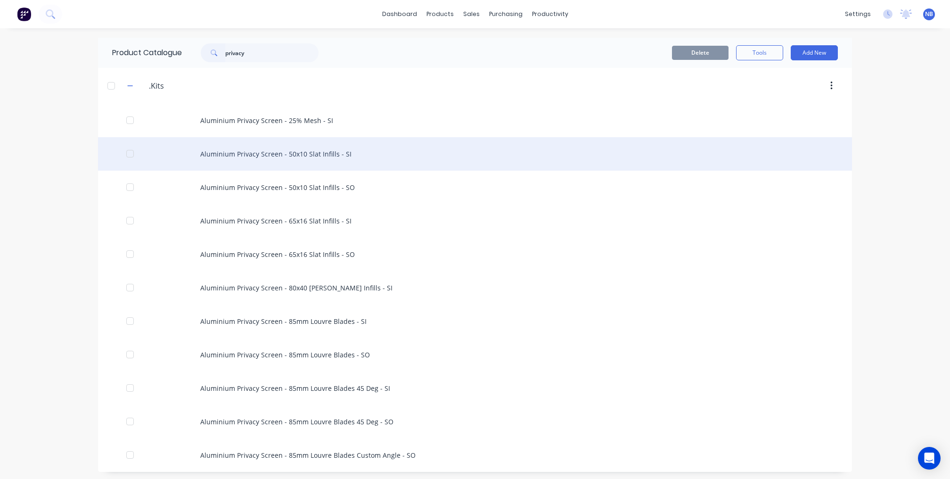
click at [345, 164] on div "Aluminium Privacy Screen - 50x10 Slat Infills - SI" at bounding box center [475, 153] width 754 height 33
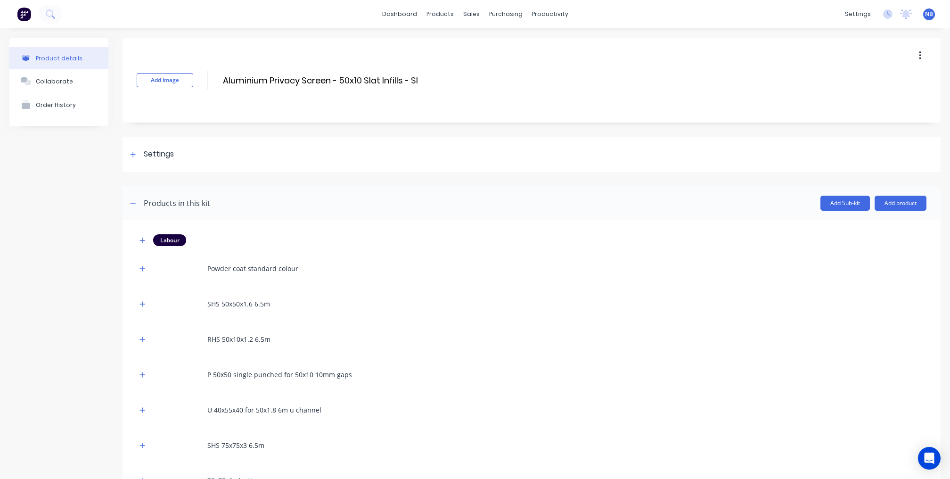
click at [918, 60] on icon "button" at bounding box center [919, 55] width 2 height 10
click at [884, 85] on span "Duplicate" at bounding box center [885, 80] width 71 height 10
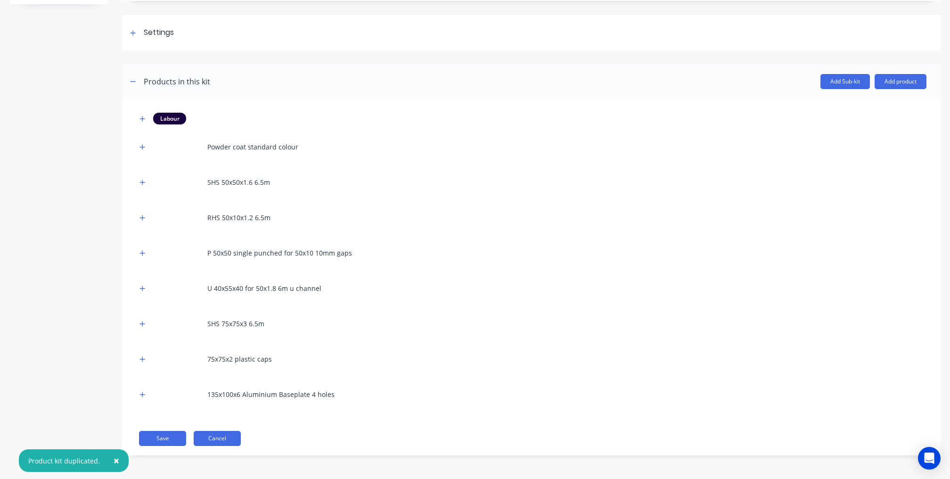
click at [227, 433] on button "Cancel" at bounding box center [217, 437] width 47 height 15
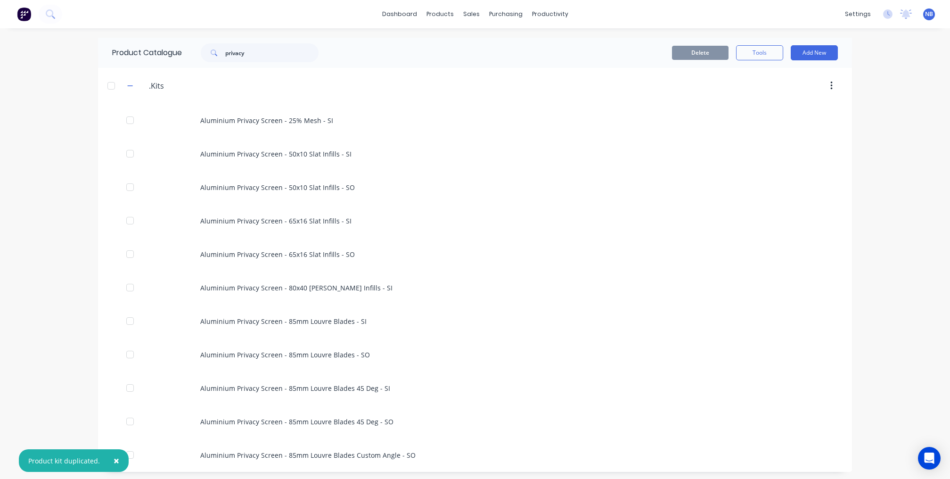
click at [259, 63] on div "Product Catalogue privacy" at bounding box center [220, 53] width 244 height 30
click at [260, 57] on input "privacy" at bounding box center [271, 52] width 93 height 19
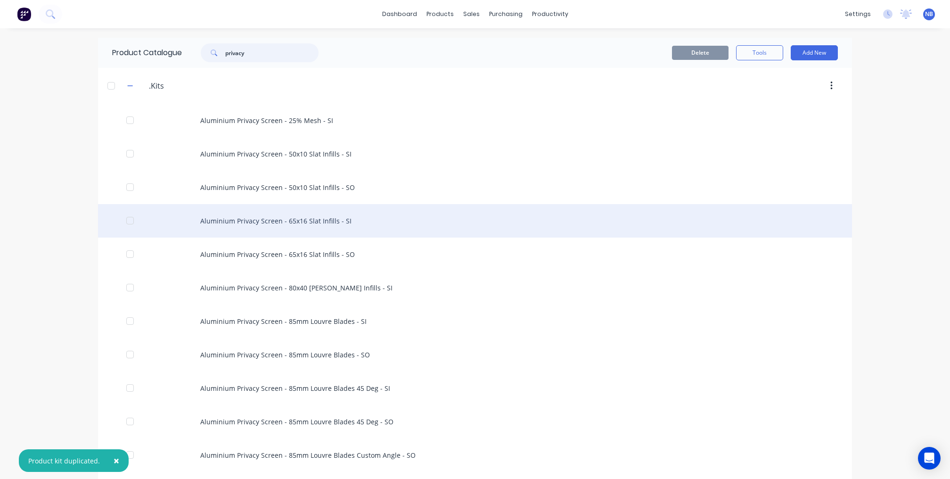
scroll to position [40, 0]
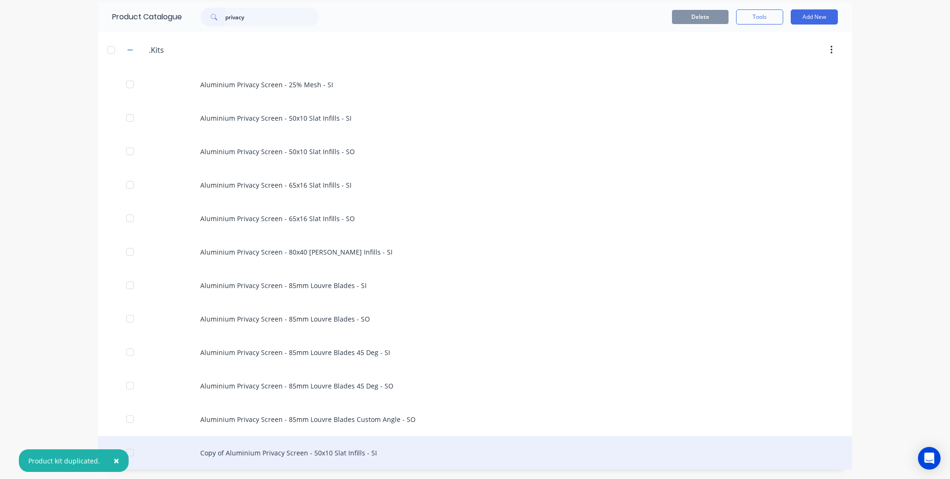
click at [281, 447] on div "Copy of Aluminium Privacy Screen - 50x10 Slat Infills - SI" at bounding box center [475, 452] width 754 height 33
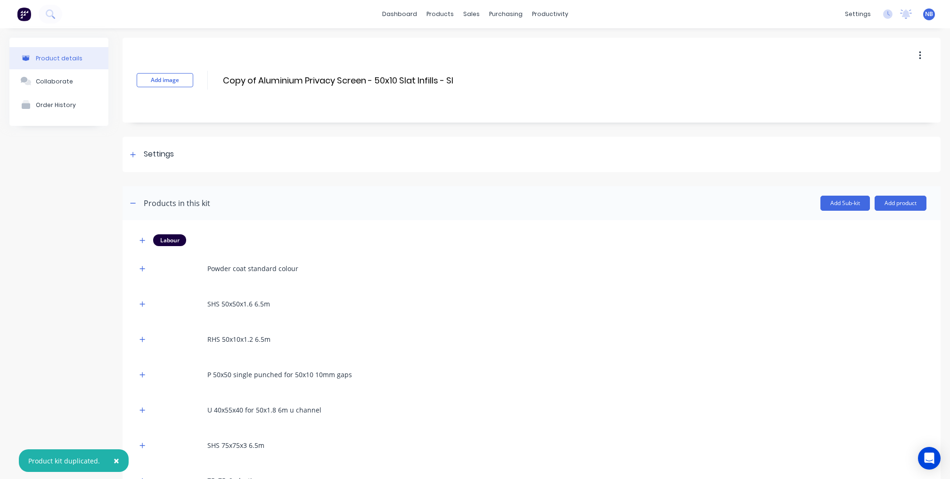
drag, startPoint x: 258, startPoint y: 79, endPoint x: 204, endPoint y: 82, distance: 53.8
click at [202, 80] on div "Add image Copy of Aluminium Privacy Screen - 50x10 Slat Infills - SI Copy of Al…" at bounding box center [531, 80] width 818 height 85
drag, startPoint x: 404, startPoint y: 80, endPoint x: 340, endPoint y: 80, distance: 63.6
click at [340, 80] on input "Aluminium Privacy Screen - 50x10 Slat Infills - SI" at bounding box center [321, 80] width 199 height 14
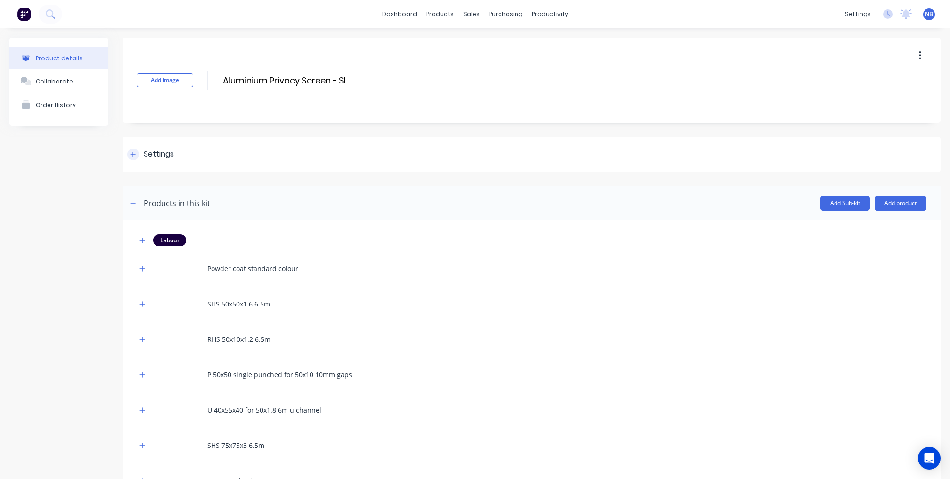
click at [143, 161] on div "Settings" at bounding box center [531, 154] width 818 height 35
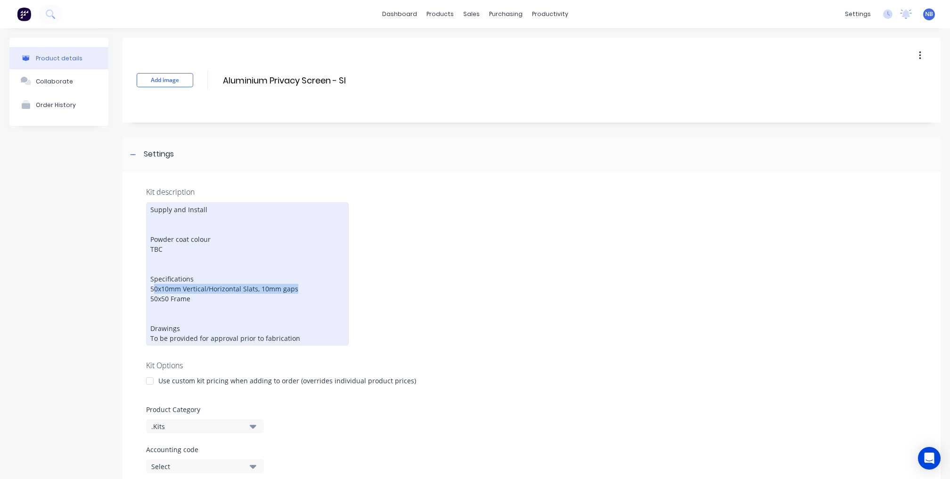
drag, startPoint x: 265, startPoint y: 283, endPoint x: 154, endPoint y: 284, distance: 110.2
click at [153, 283] on div "Supply and Install Powder coat colour TBC Specifications 50x10mm Vertical/Horiz…" at bounding box center [247, 273] width 203 height 143
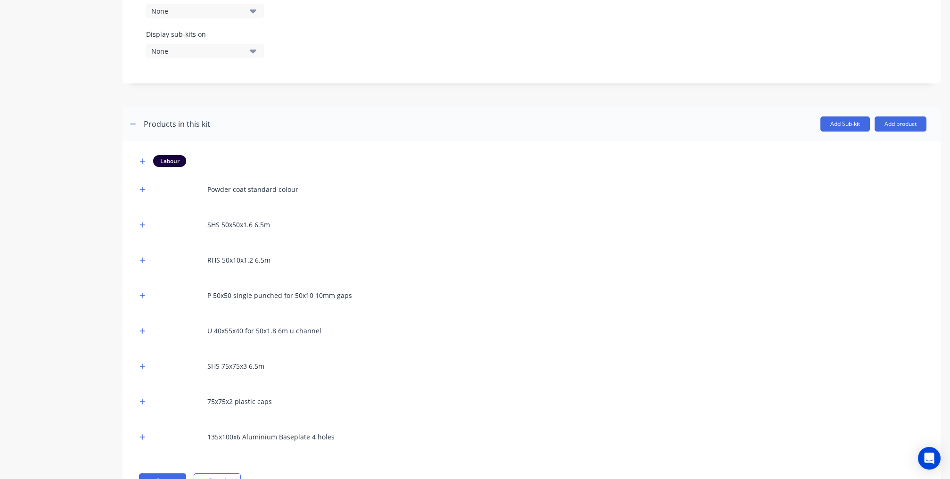
scroll to position [512, 0]
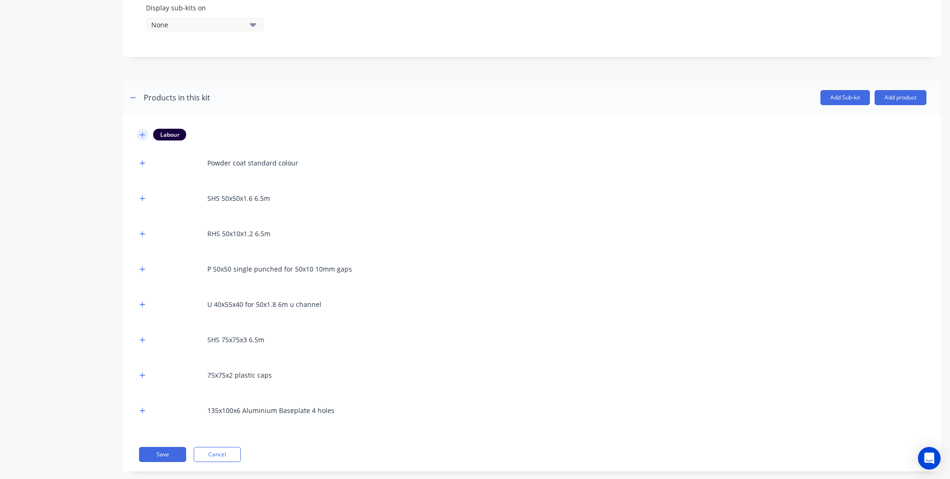
click at [143, 131] on icon "button" at bounding box center [142, 134] width 6 height 7
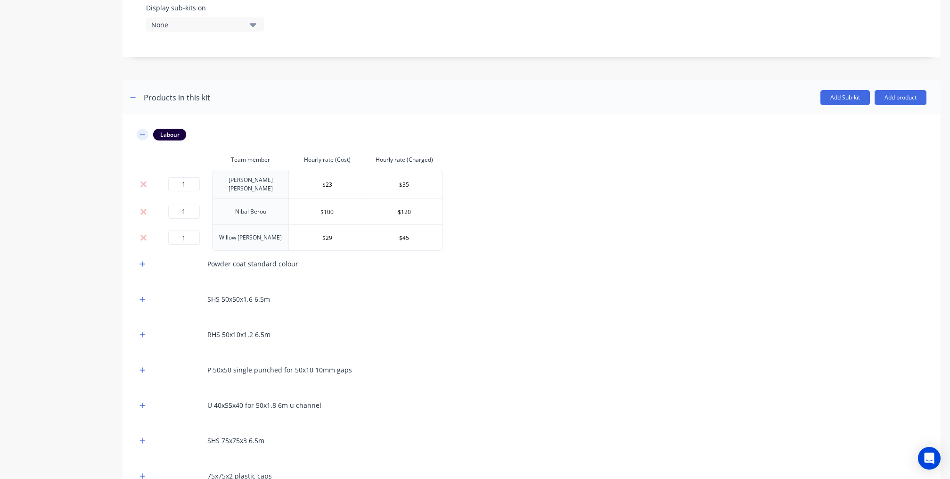
click at [142, 131] on icon "button" at bounding box center [142, 134] width 6 height 7
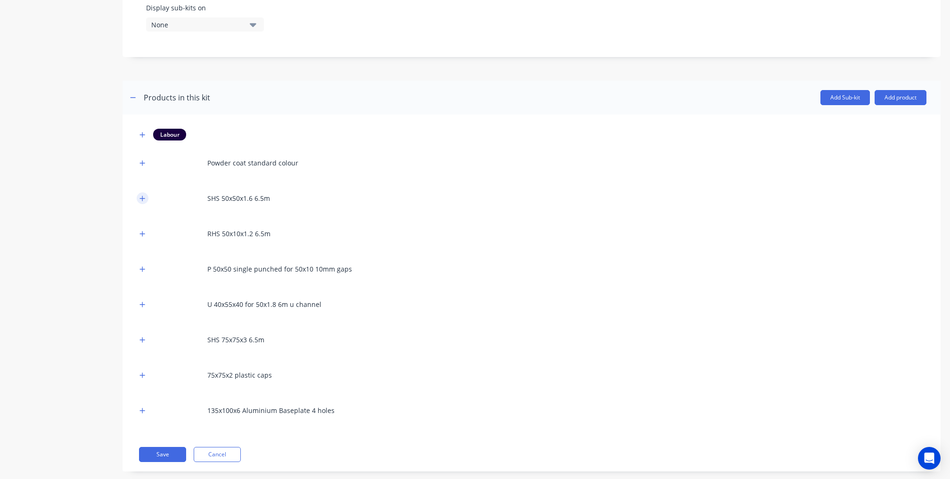
click at [146, 192] on button "button" at bounding box center [143, 198] width 12 height 12
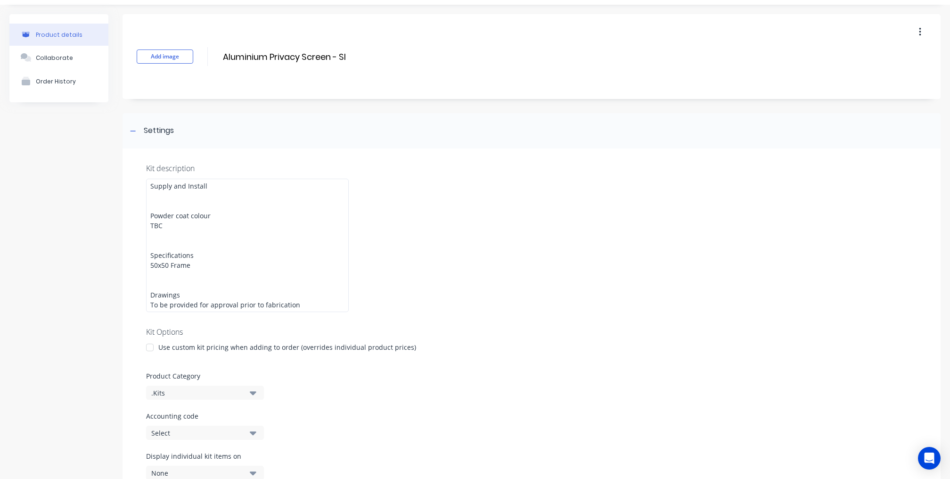
scroll to position [14, 0]
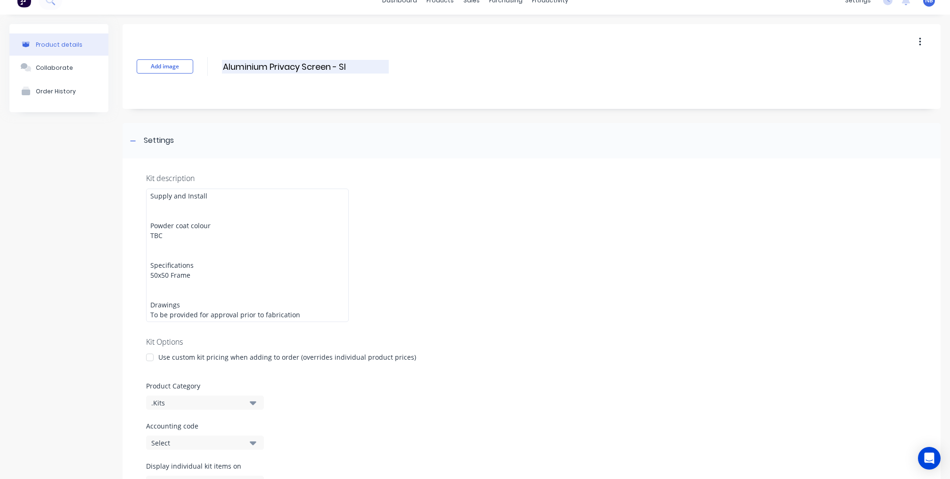
click at [340, 65] on input "Aluminium Privacy Screen - SI" at bounding box center [305, 67] width 167 height 14
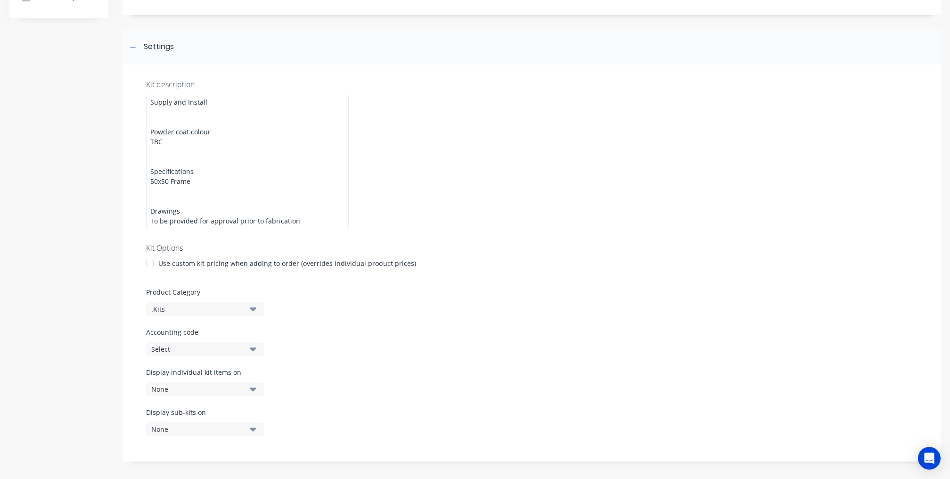
scroll to position [0, 0]
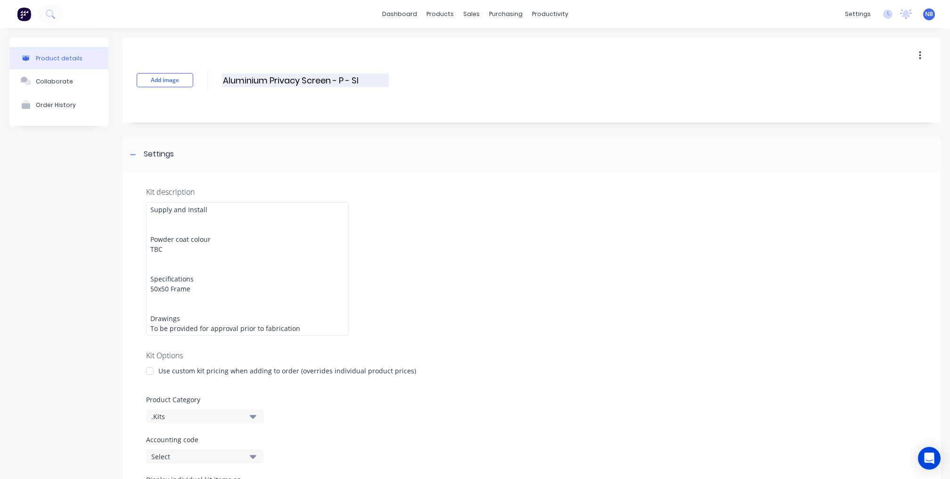
click at [347, 80] on input "Aluminium Privacy Screen - P - SI" at bounding box center [305, 80] width 167 height 14
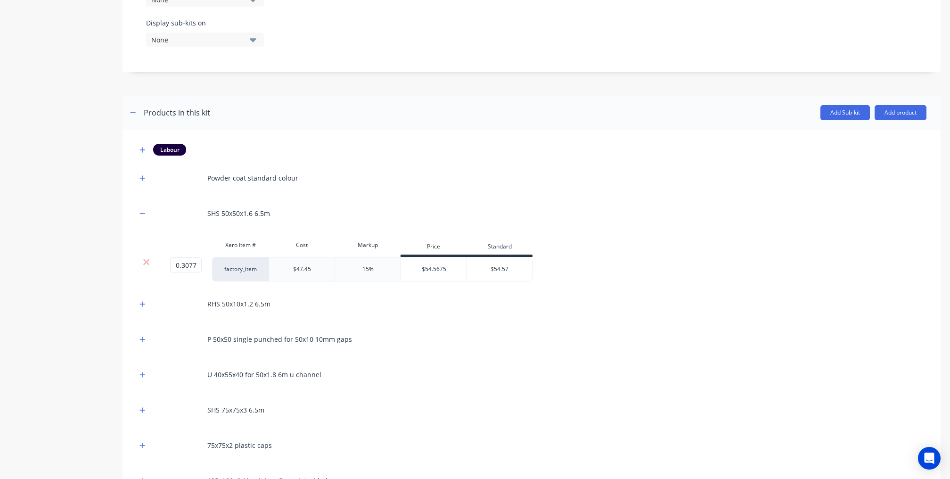
scroll to position [564, 0]
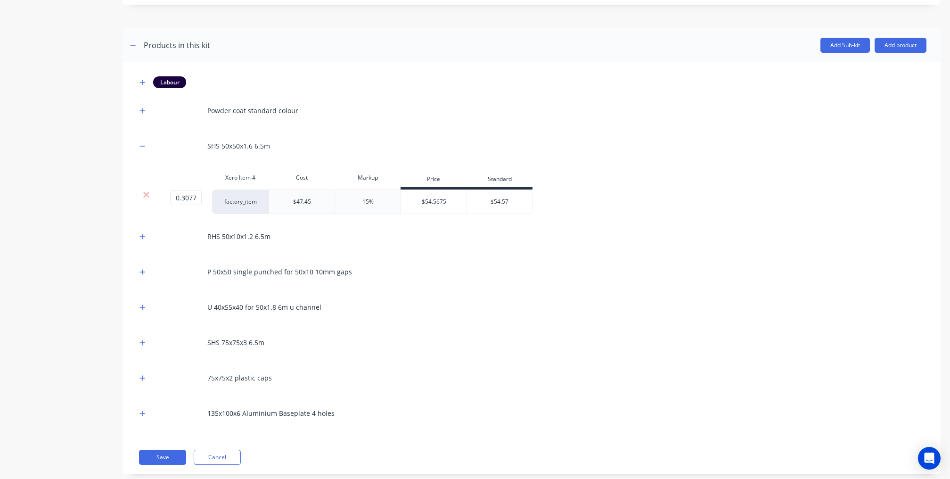
click at [140, 329] on div "SHS 75x75x3 6.5m" at bounding box center [531, 342] width 789 height 26
drag, startPoint x: 144, startPoint y: 330, endPoint x: 146, endPoint y: 339, distance: 9.3
click at [144, 339] on icon "button" at bounding box center [142, 342] width 6 height 7
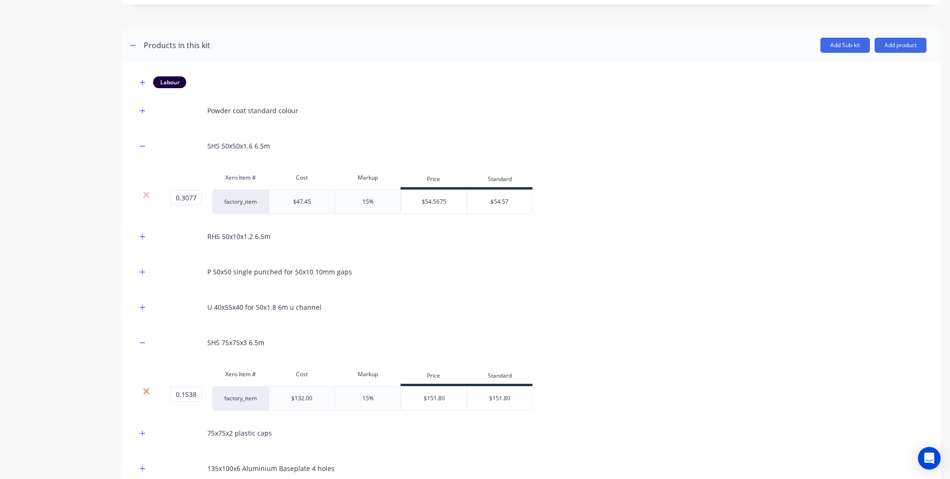
click at [147, 388] on icon at bounding box center [146, 391] width 6 height 6
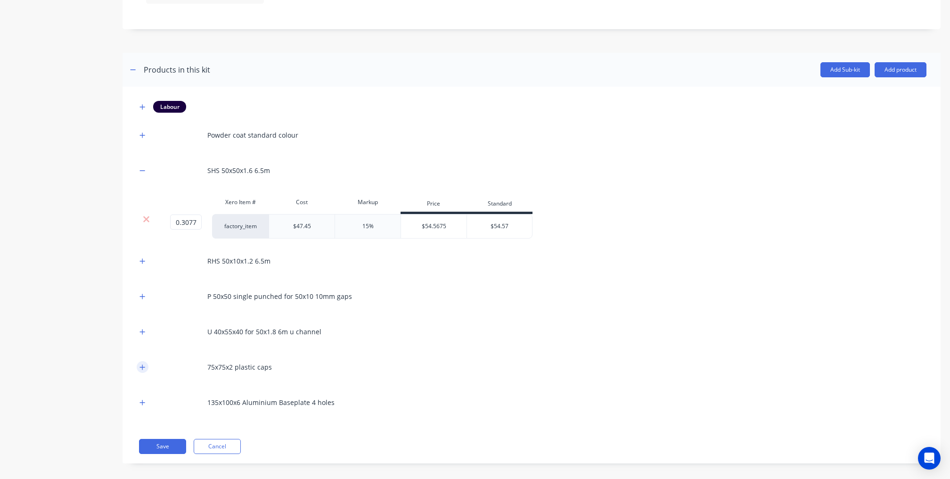
click at [140, 364] on icon "button" at bounding box center [142, 367] width 6 height 7
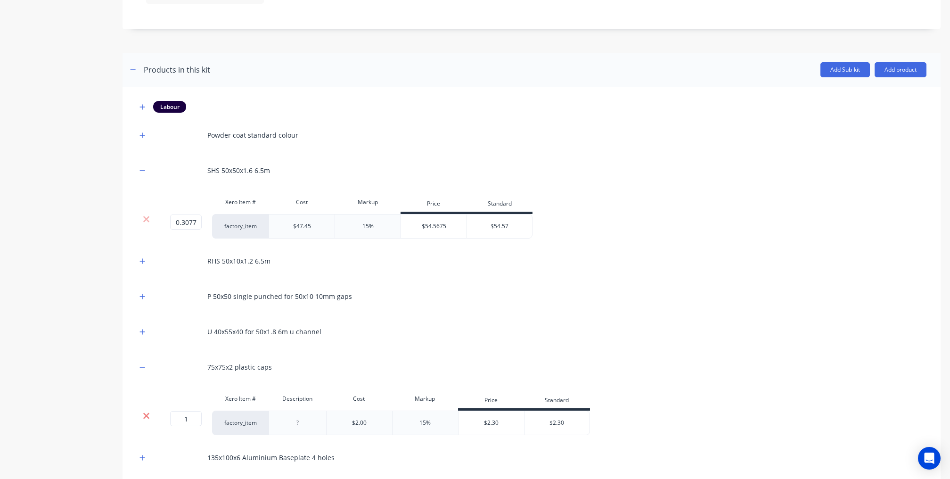
click at [149, 411] on icon at bounding box center [146, 415] width 7 height 9
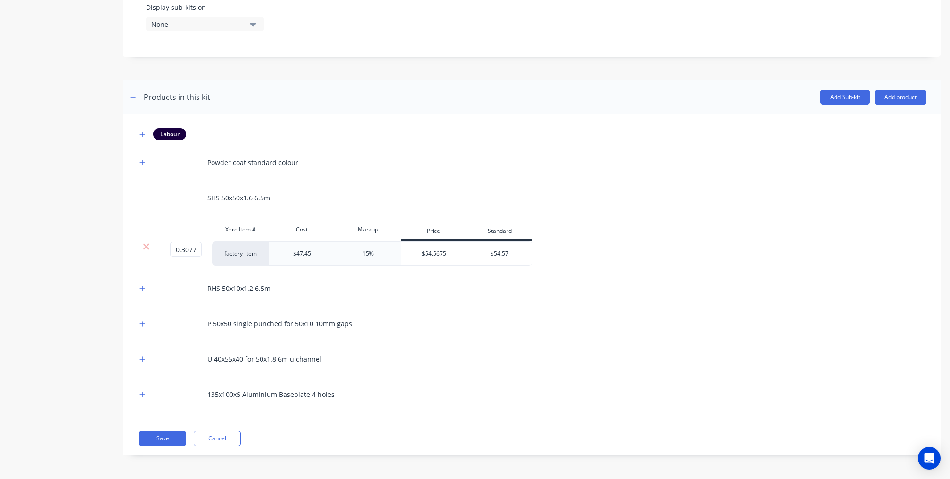
scroll to position [504, 0]
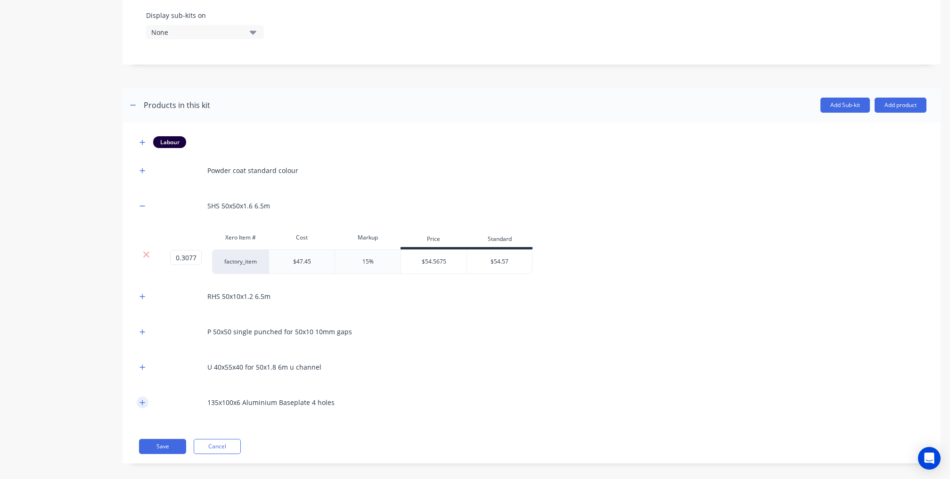
click at [140, 399] on icon "button" at bounding box center [142, 402] width 6 height 7
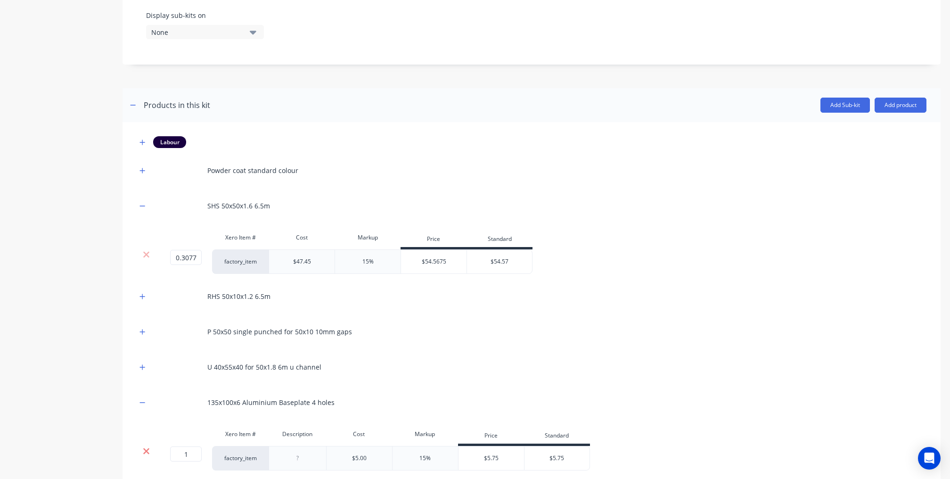
click at [148, 448] on icon at bounding box center [146, 451] width 6 height 6
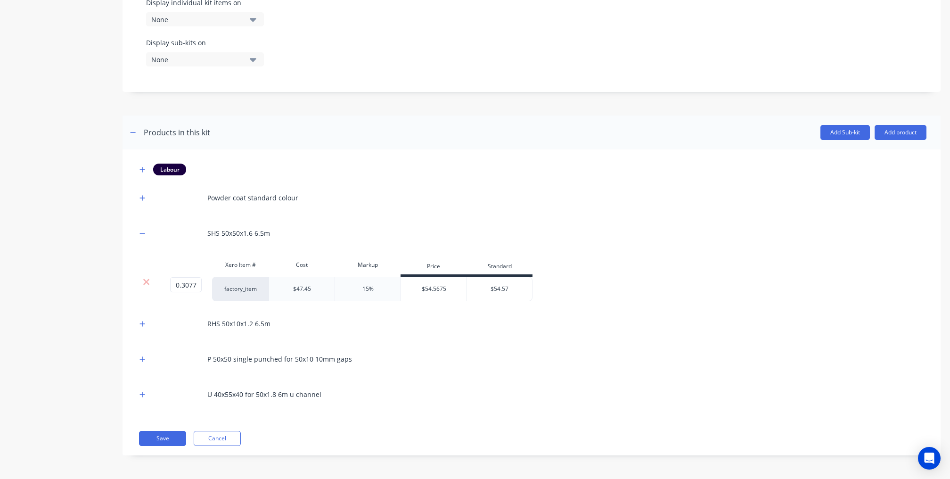
scroll to position [469, 0]
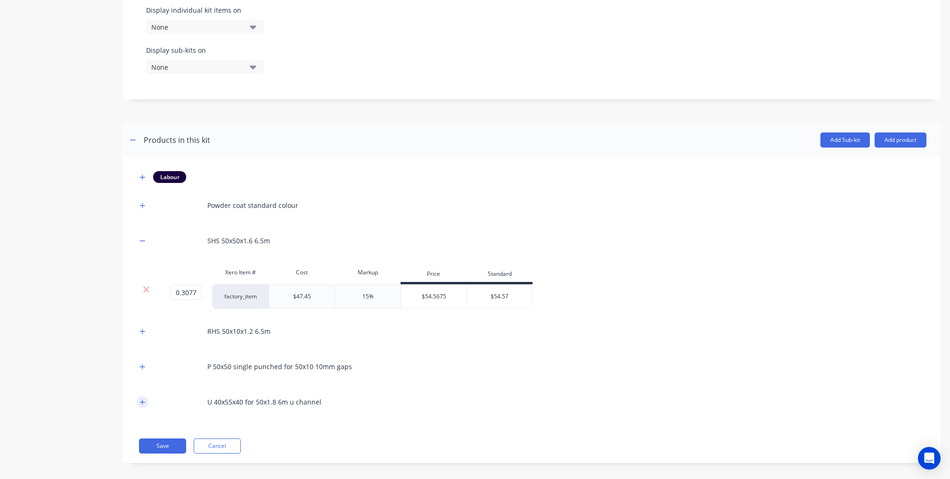
click at [140, 398] on icon "button" at bounding box center [142, 401] width 6 height 7
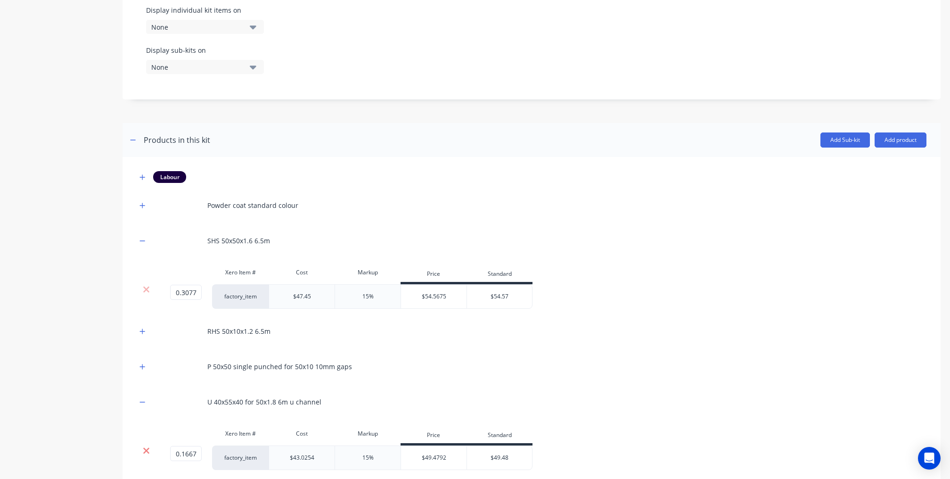
click at [147, 446] on icon at bounding box center [146, 450] width 7 height 9
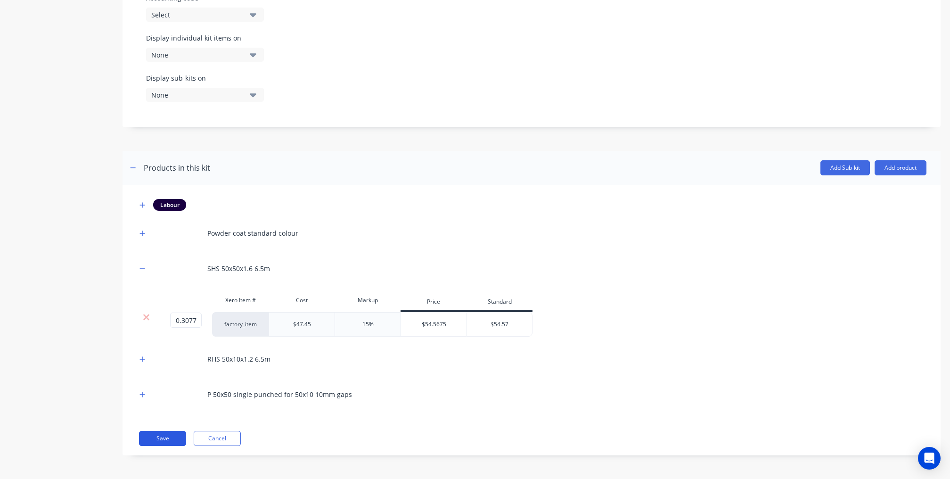
scroll to position [433, 0]
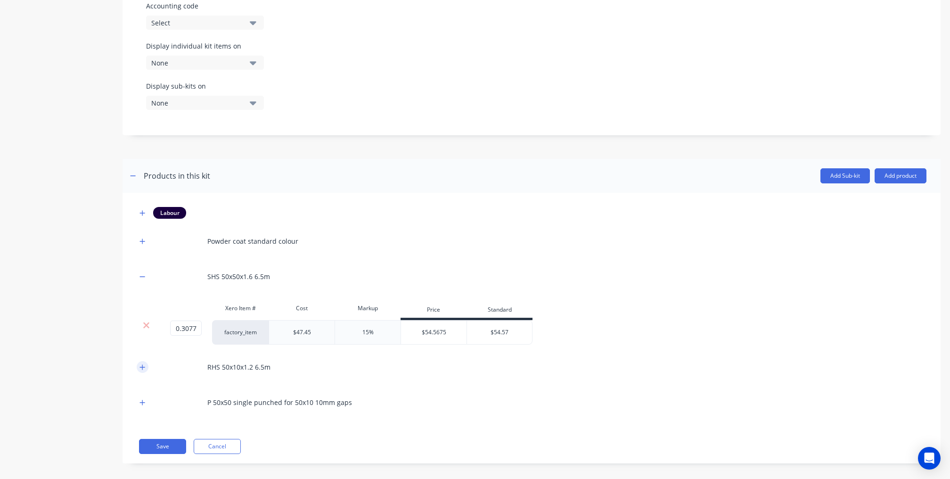
click at [144, 364] on button "button" at bounding box center [143, 367] width 12 height 12
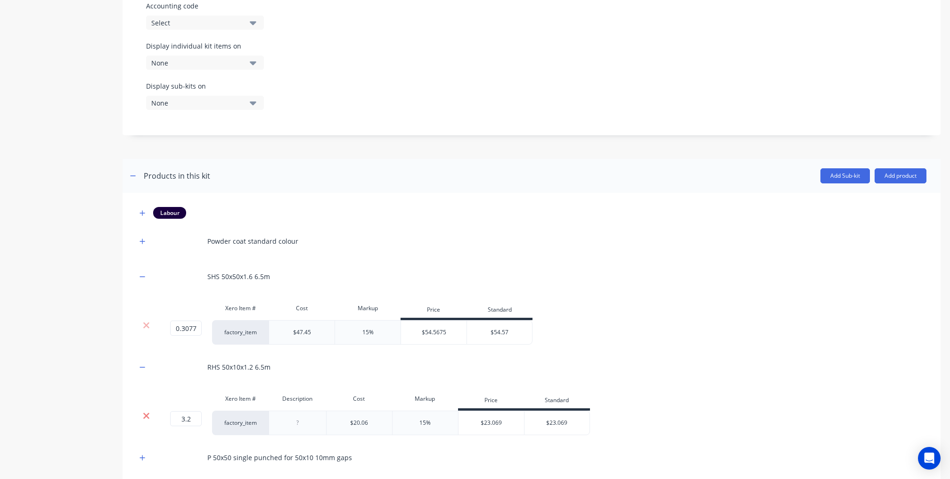
click at [149, 411] on icon at bounding box center [146, 415] width 7 height 9
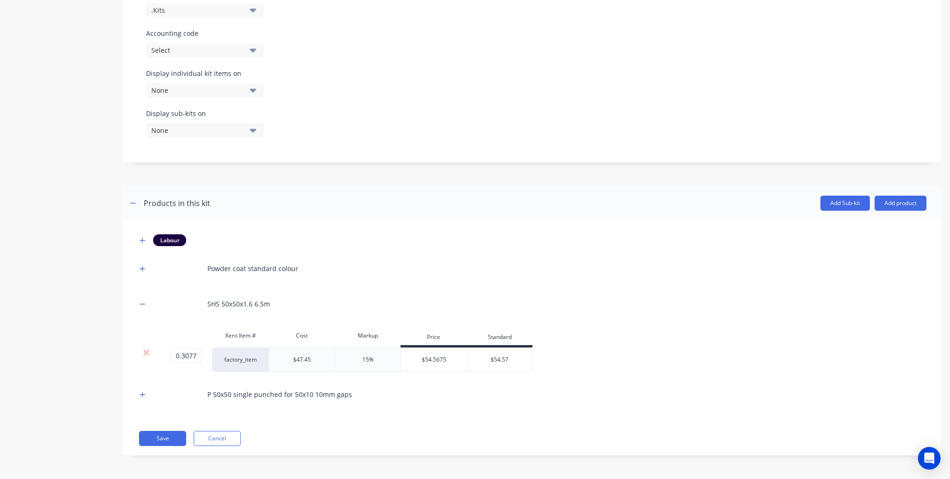
scroll to position [398, 0]
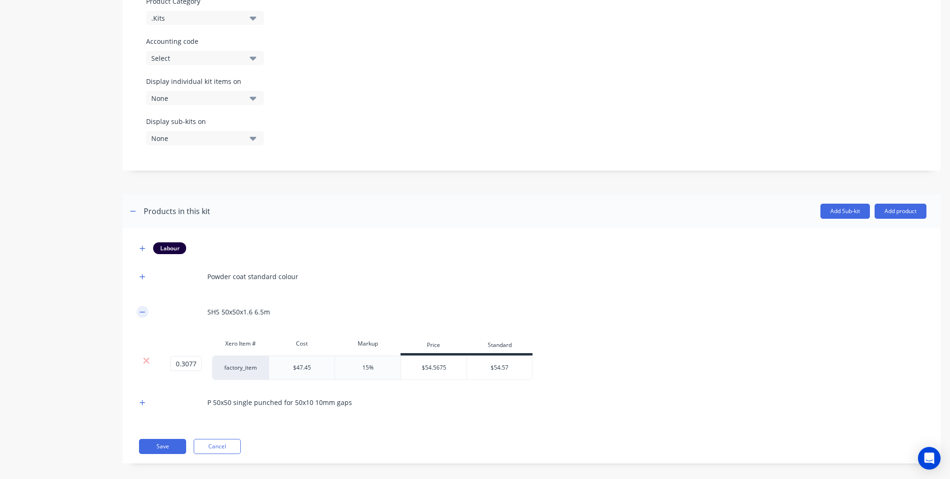
click at [136, 302] on div "Labour Powder coat standard colour SHS 50x50x1.6 6.5m Xero Item # Cost Markup P…" at bounding box center [531, 345] width 818 height 235
click at [140, 309] on icon "button" at bounding box center [142, 312] width 6 height 7
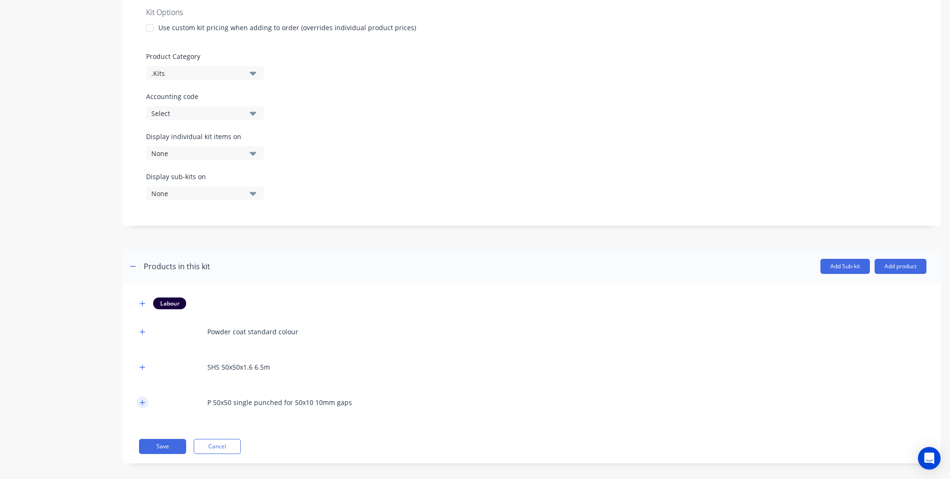
click at [146, 396] on button "button" at bounding box center [143, 402] width 12 height 12
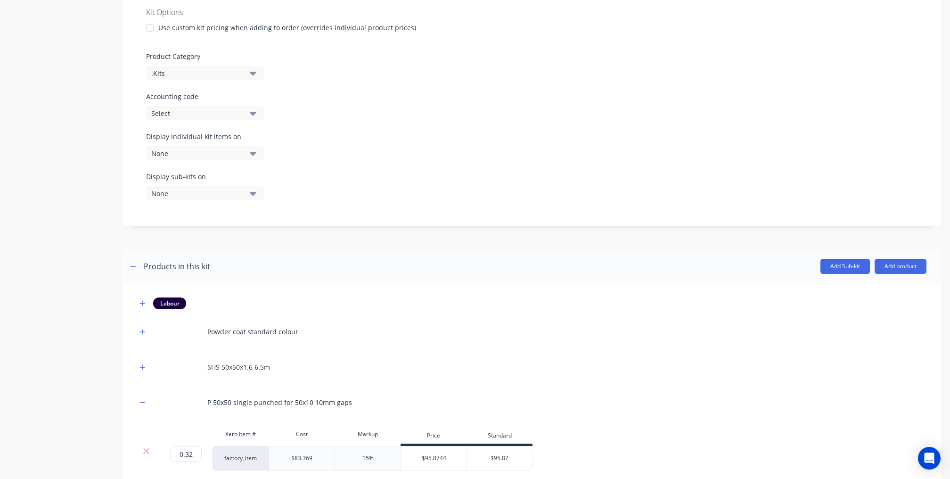
click at [151, 447] on div at bounding box center [146, 450] width 18 height 9
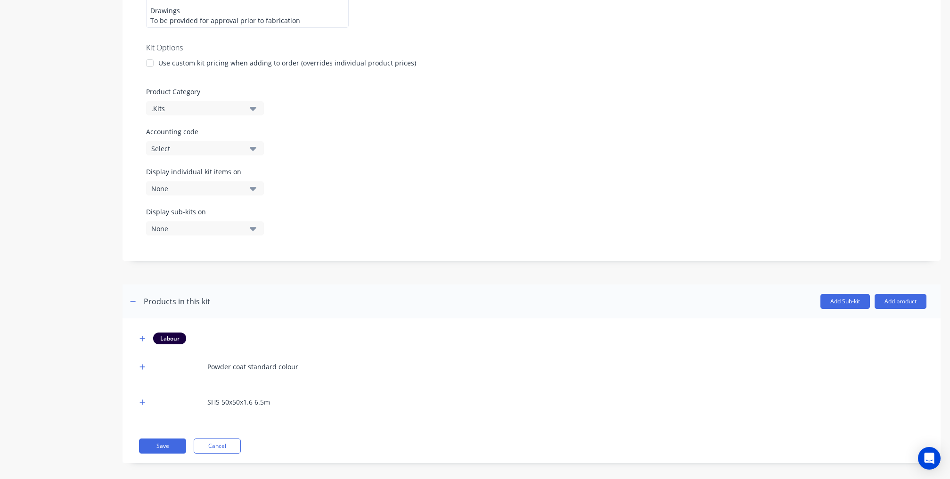
scroll to position [307, 0]
click at [130, 396] on div "Labour Powder coat standard colour SHS 50x50x1.6 6.5m Save Cancel" at bounding box center [531, 391] width 818 height 145
click at [151, 394] on div "SHS 50x50x1.6 6.5m" at bounding box center [531, 403] width 789 height 26
click at [147, 397] on button "button" at bounding box center [143, 403] width 12 height 12
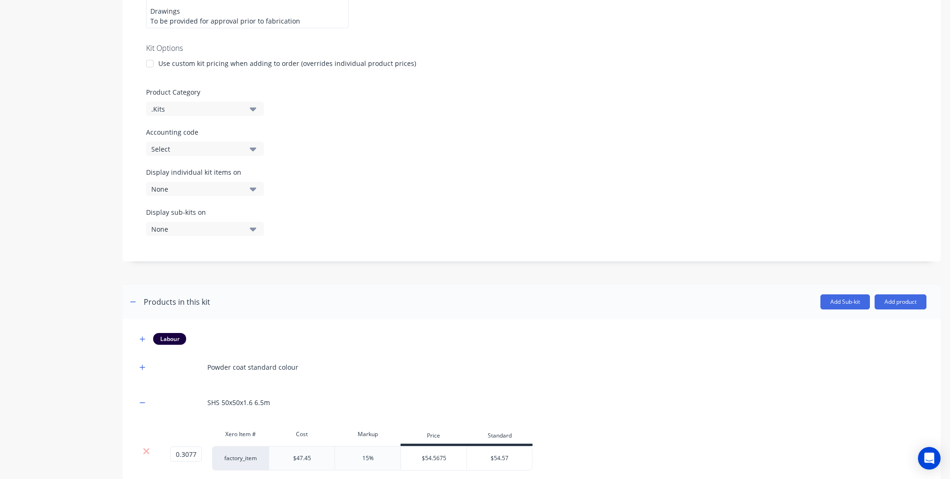
scroll to position [362, 0]
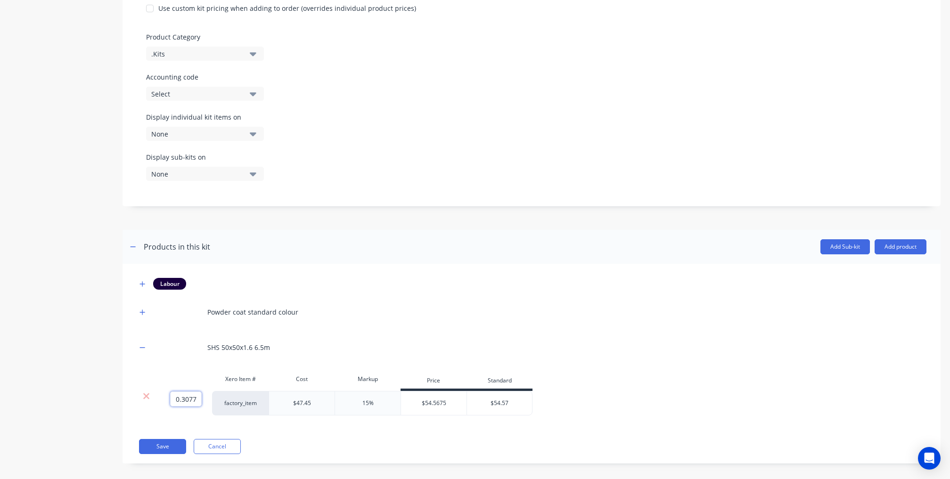
click at [186, 396] on input "0.3077" at bounding box center [186, 398] width 32 height 15
paste input "61538462"
click at [98, 382] on div "Product details Collaborate Order History" at bounding box center [58, 76] width 99 height 802
click at [142, 309] on icon "button" at bounding box center [142, 311] width 5 height 5
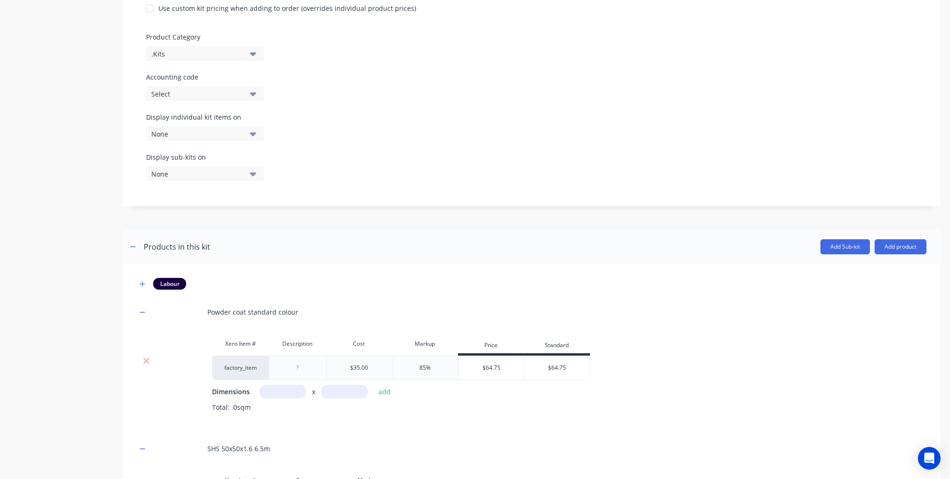
scroll to position [463, 0]
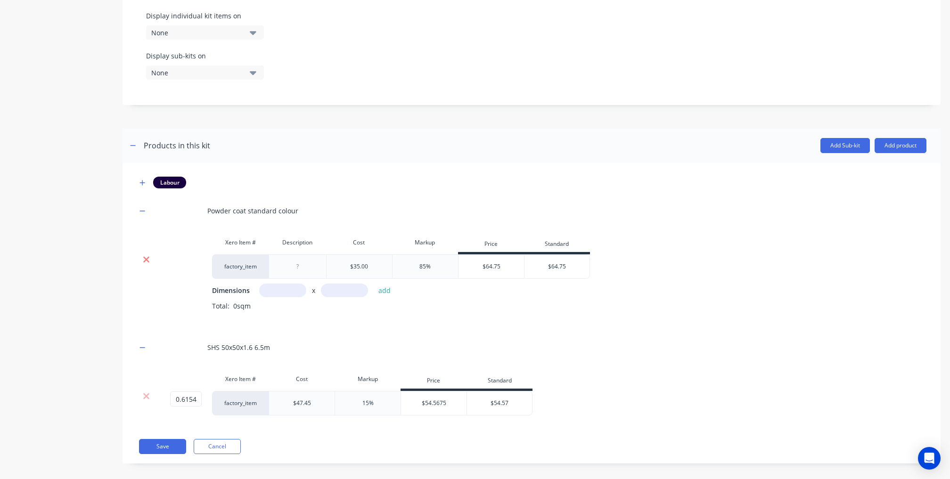
click at [147, 255] on icon at bounding box center [146, 259] width 7 height 9
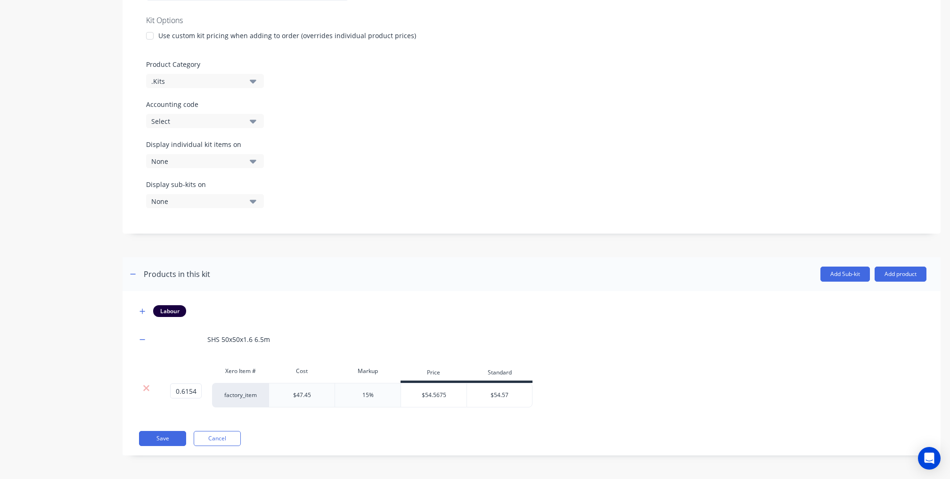
scroll to position [327, 0]
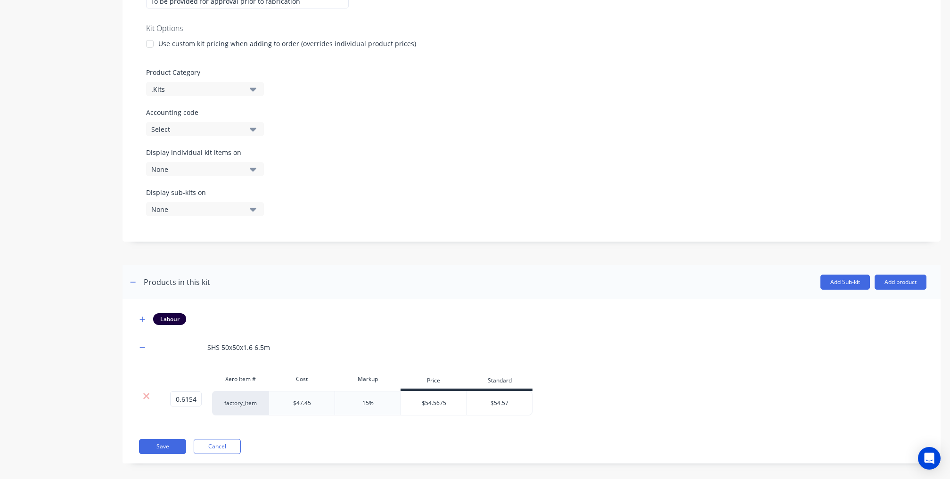
click at [892, 283] on header "Products in this kit Add Sub-kit Add product" at bounding box center [531, 282] width 818 height 34
click at [892, 281] on button "Add product" at bounding box center [900, 282] width 52 height 15
click at [871, 300] on div "Product catalogue" at bounding box center [881, 307] width 73 height 14
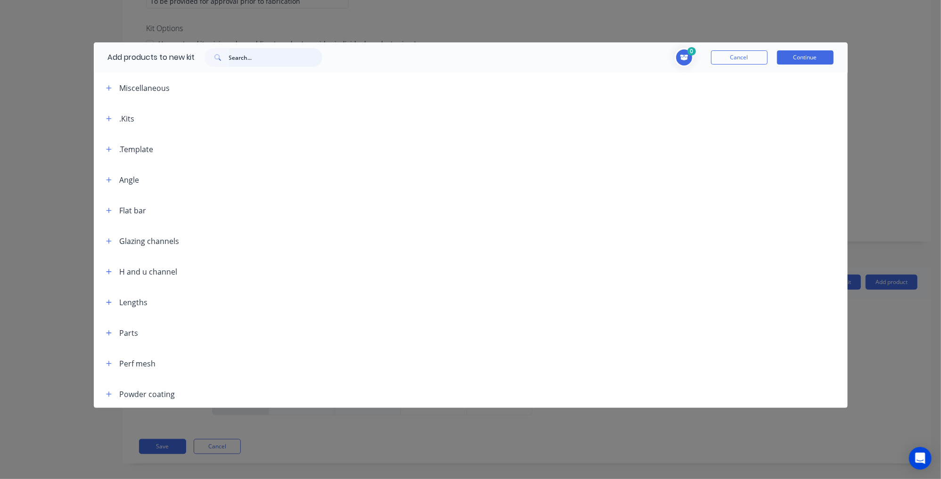
click at [268, 61] on input "text" at bounding box center [275, 57] width 93 height 19
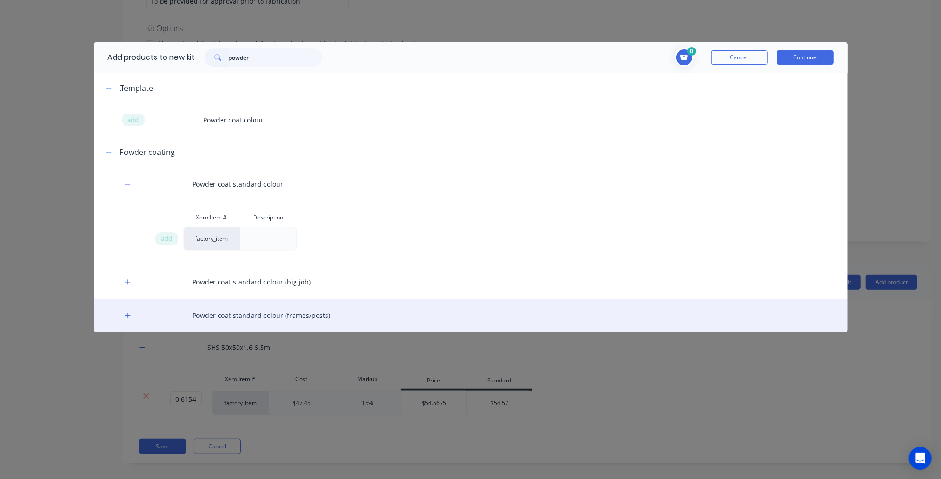
click at [119, 316] on div "Powder coat standard colour (frames/posts)" at bounding box center [471, 315] width 754 height 33
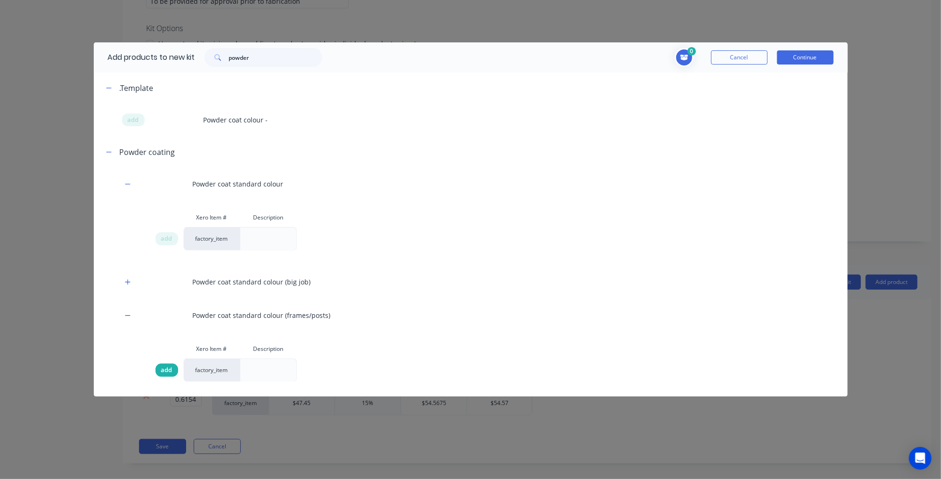
click at [159, 368] on div "add" at bounding box center [166, 370] width 23 height 13
click at [807, 58] on button "Continue" at bounding box center [805, 57] width 57 height 14
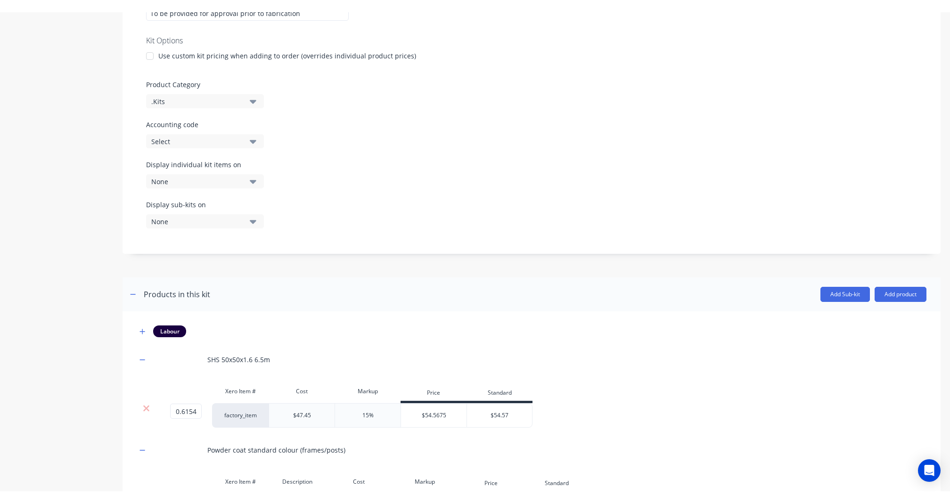
scroll to position [463, 0]
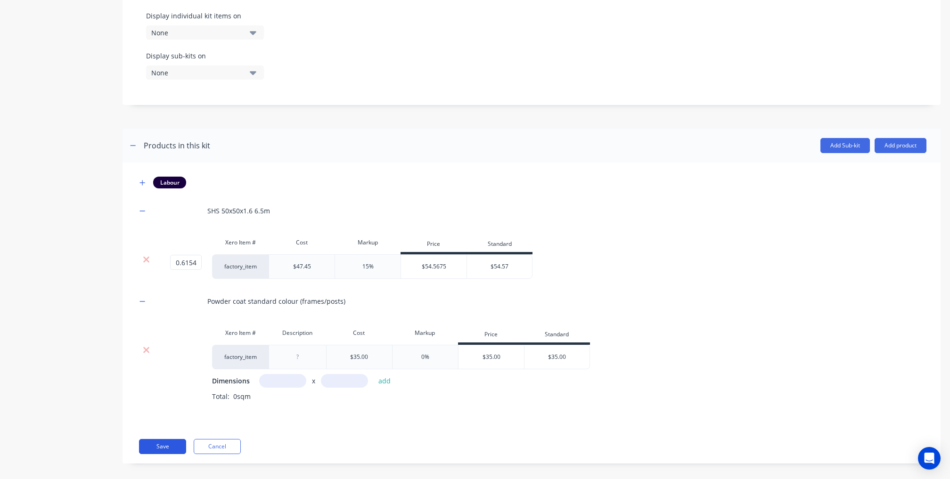
click at [153, 439] on button "Save" at bounding box center [162, 446] width 47 height 15
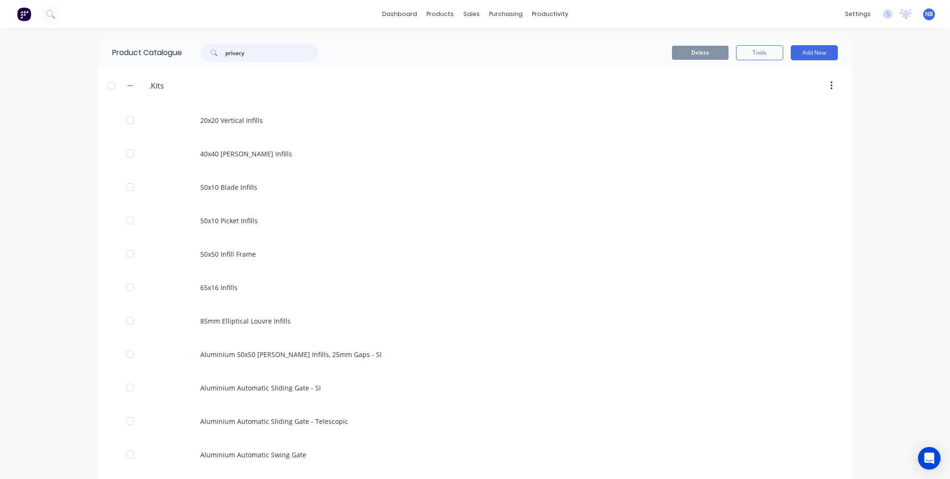
drag, startPoint x: 274, startPoint y: 54, endPoint x: 112, endPoint y: 53, distance: 161.6
click at [125, 54] on div "Product Catalogue privacy" at bounding box center [220, 53] width 244 height 30
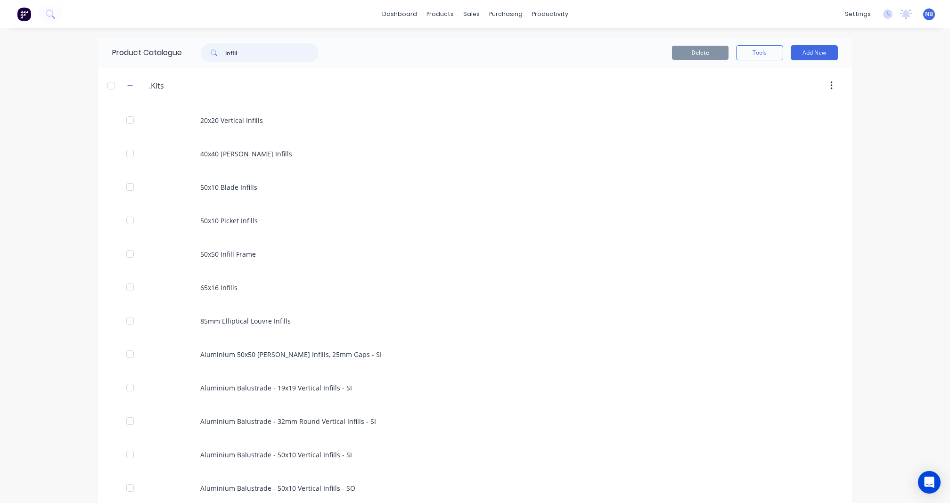
click at [257, 46] on input "infill" at bounding box center [271, 52] width 93 height 19
drag, startPoint x: 236, startPoint y: 50, endPoint x: 138, endPoint y: 55, distance: 97.6
click at [175, 49] on div "Product Catalogue infill" at bounding box center [220, 53] width 244 height 30
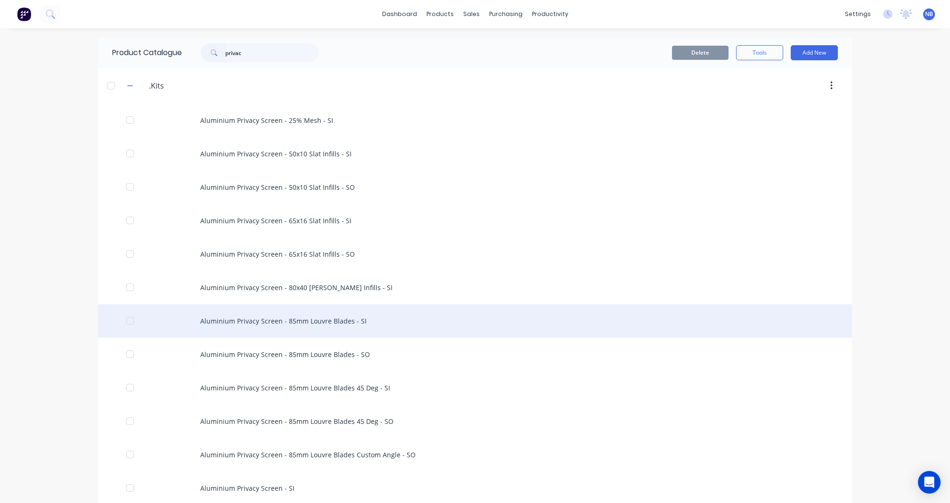
click at [362, 332] on div "Aluminium Privacy Screen - 85mm Louvre Blades - SI" at bounding box center [475, 320] width 754 height 33
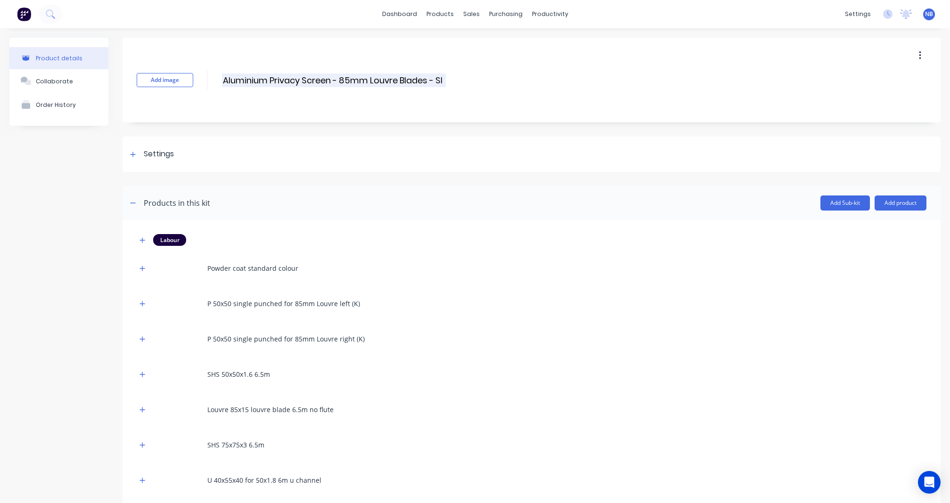
click at [339, 80] on input "Aluminium Privacy Screen - 85mm Louvre Blades - SI" at bounding box center [334, 80] width 224 height 14
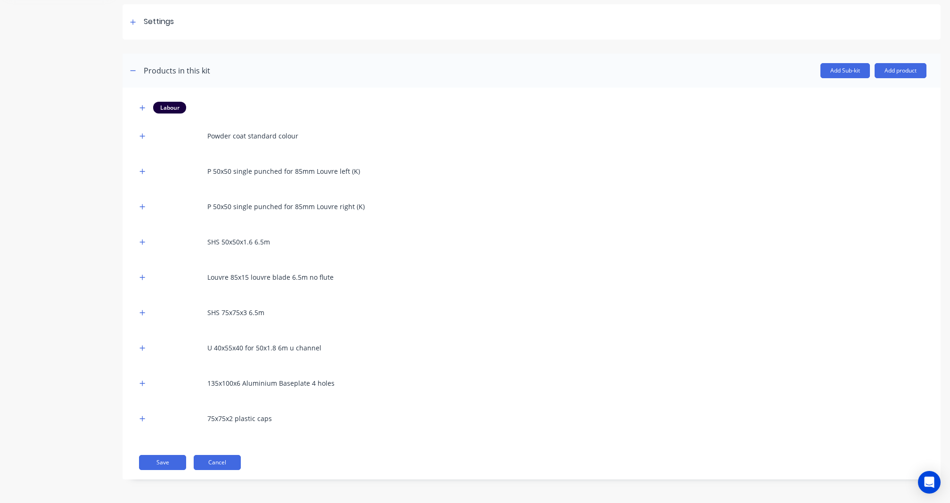
click at [217, 456] on button "Cancel" at bounding box center [217, 462] width 47 height 15
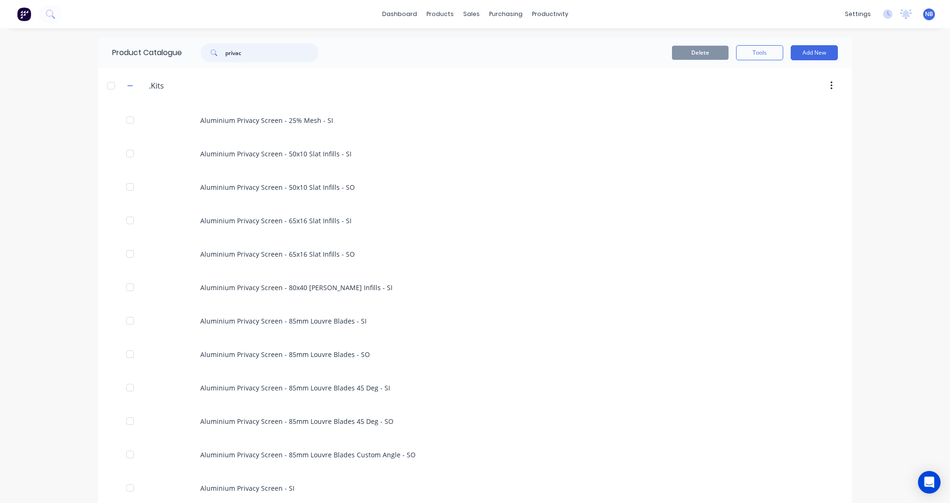
drag, startPoint x: 257, startPoint y: 57, endPoint x: 151, endPoint y: 53, distance: 105.6
click at [141, 51] on div "Product Catalogue privac" at bounding box center [220, 53] width 244 height 30
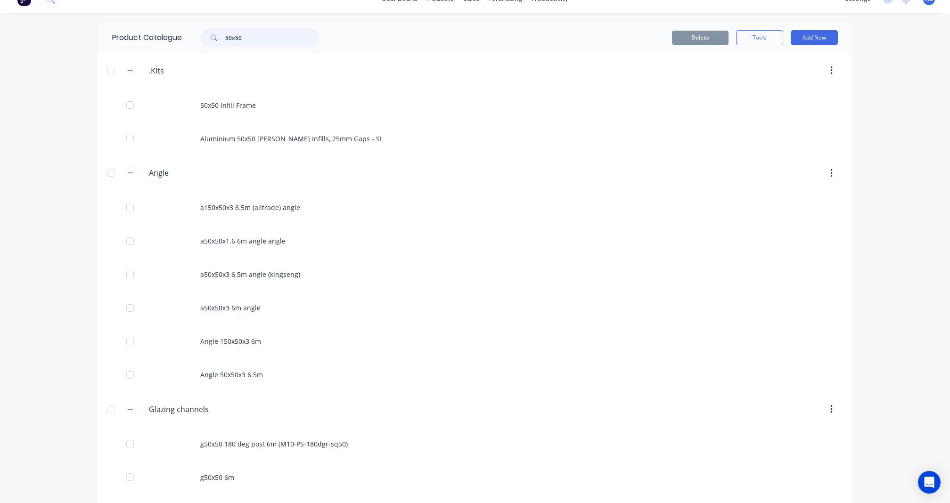
scroll to position [13, 0]
drag, startPoint x: 244, startPoint y: 38, endPoint x: 185, endPoint y: 36, distance: 58.9
click at [185, 36] on div "50x50" at bounding box center [257, 39] width 151 height 19
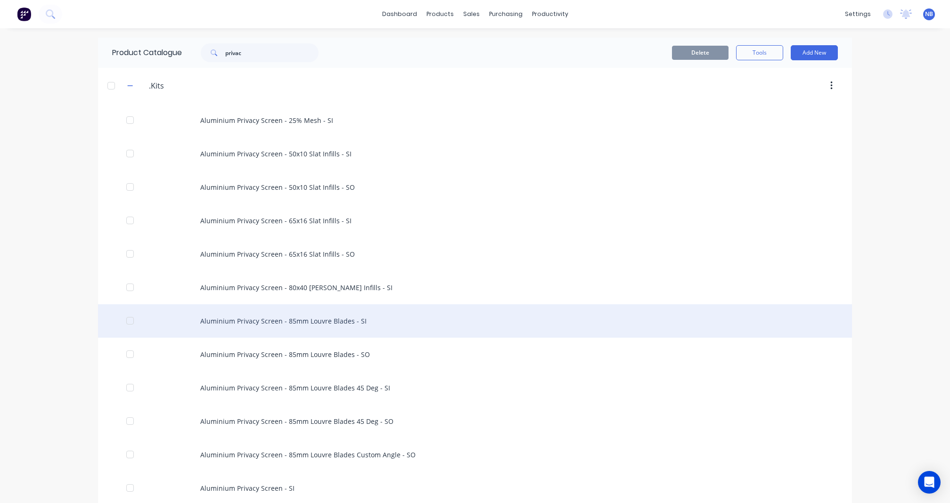
click at [345, 326] on div "Aluminium Privacy Screen - 85mm Louvre Blades - SI" at bounding box center [475, 320] width 754 height 33
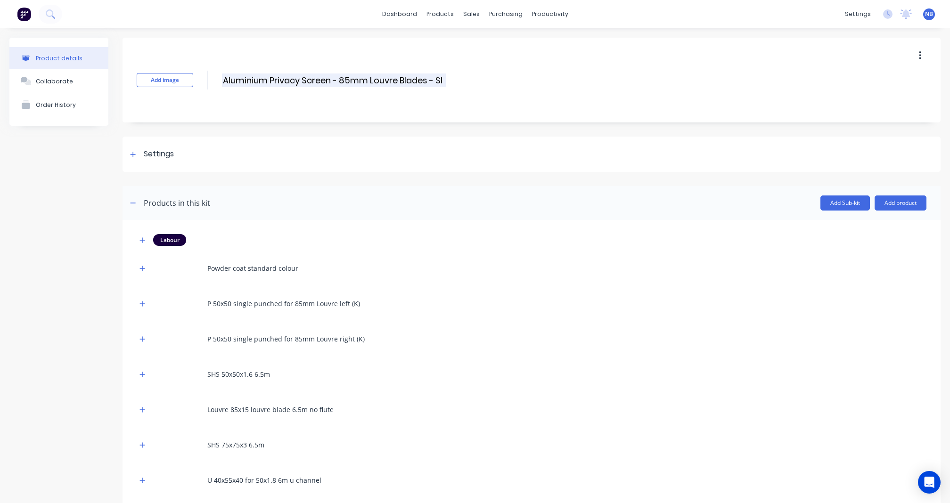
drag, startPoint x: 336, startPoint y: 81, endPoint x: 272, endPoint y: 83, distance: 64.6
click at [272, 83] on input "Aluminium Privacy Screen - 85mm Louvre Blades - SI" at bounding box center [334, 80] width 224 height 14
click at [359, 79] on input "Aluminium 85mm Louvre Blades - SI" at bounding box center [305, 80] width 167 height 14
click at [20, 215] on div "Product details Collaborate Order History" at bounding box center [58, 332] width 99 height 588
click at [138, 163] on div "Settings" at bounding box center [531, 154] width 818 height 35
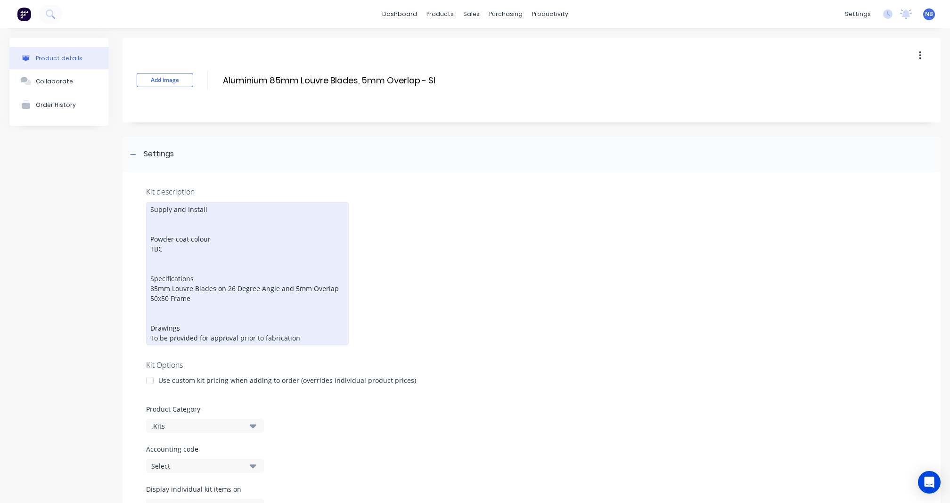
scroll to position [62, 0]
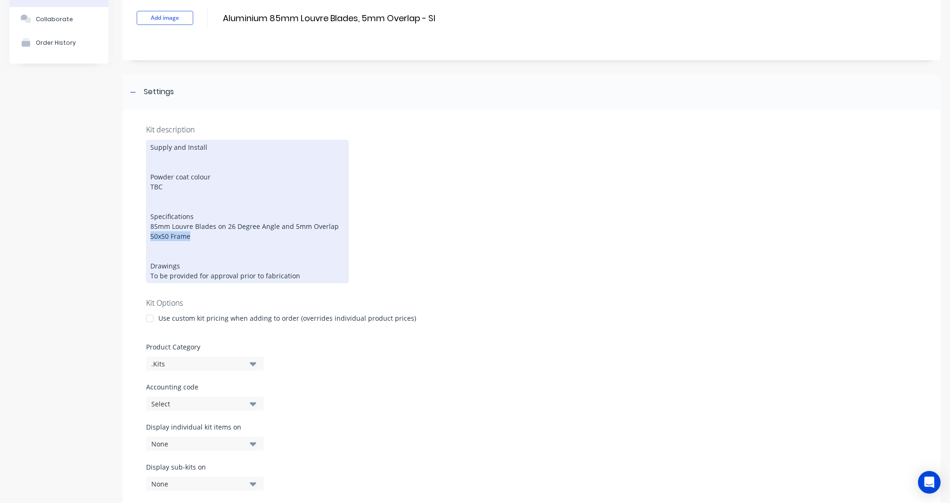
drag, startPoint x: 220, startPoint y: 229, endPoint x: 152, endPoint y: 228, distance: 68.8
click at [152, 228] on div "Supply and Install Powder coat colour TBC Specifications 85mm Louvre Blades on …" at bounding box center [247, 211] width 203 height 143
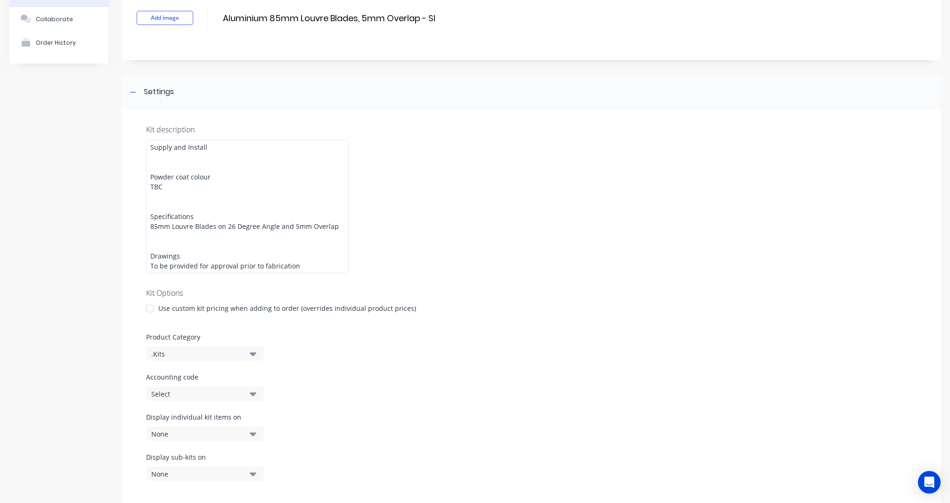
click at [58, 262] on div "Product details Collaborate Order History" at bounding box center [58, 473] width 99 height 994
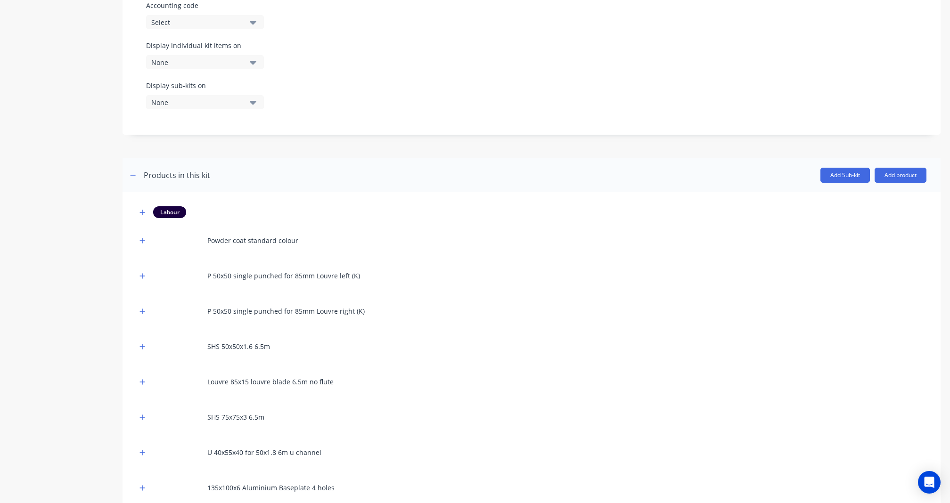
scroll to position [476, 0]
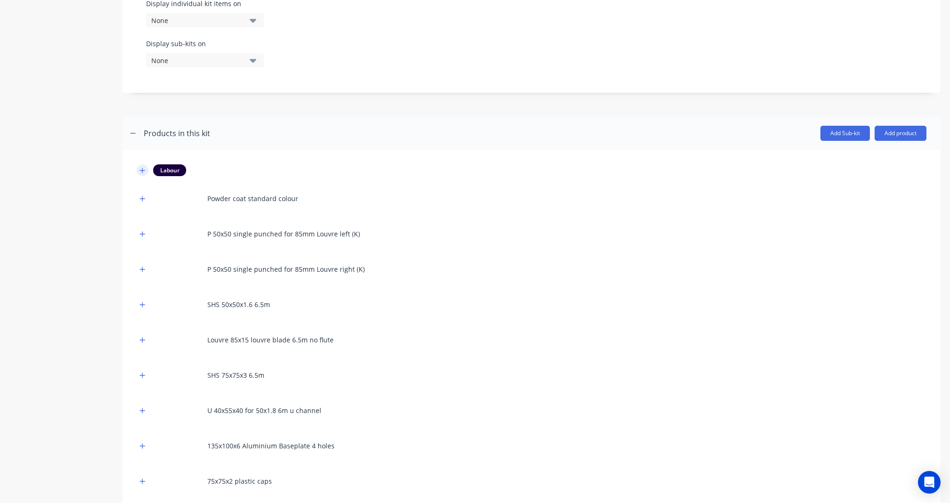
click at [142, 168] on icon "button" at bounding box center [142, 170] width 5 height 5
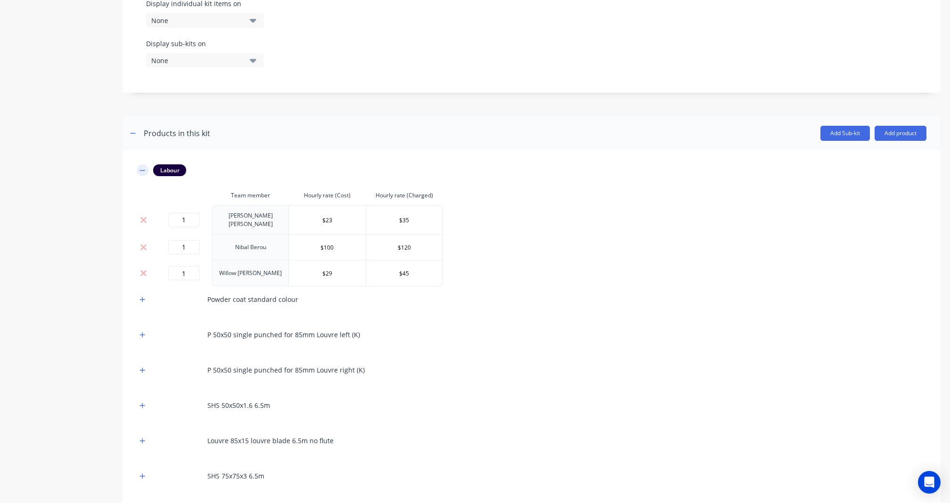
click at [142, 170] on icon "button" at bounding box center [142, 170] width 5 height 0
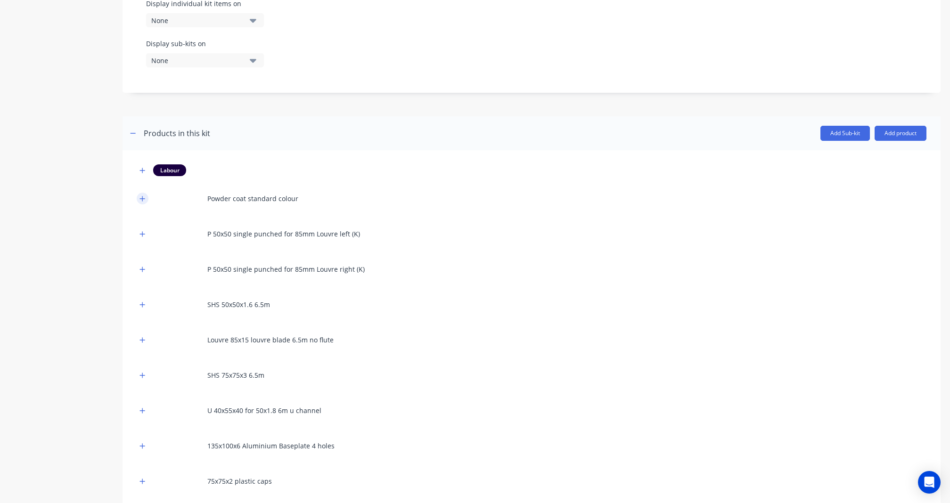
click at [144, 195] on button "button" at bounding box center [143, 199] width 12 height 12
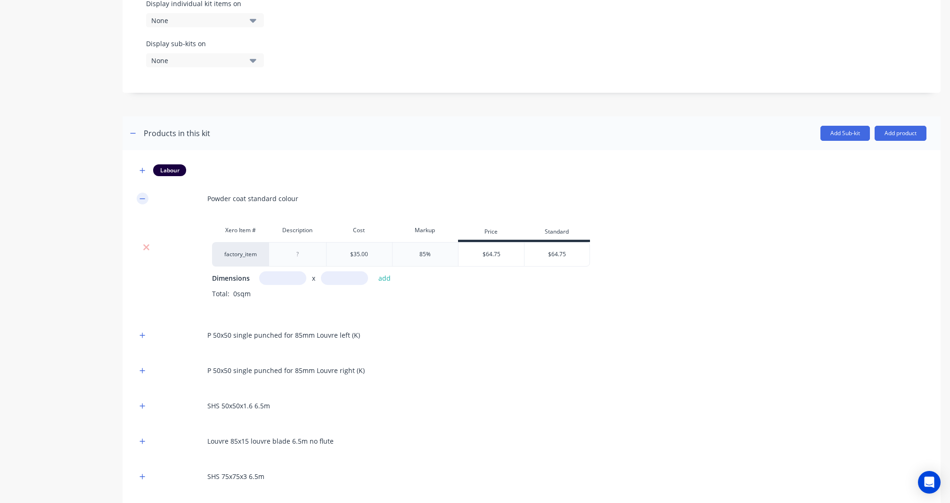
click at [144, 195] on icon "button" at bounding box center [142, 198] width 6 height 7
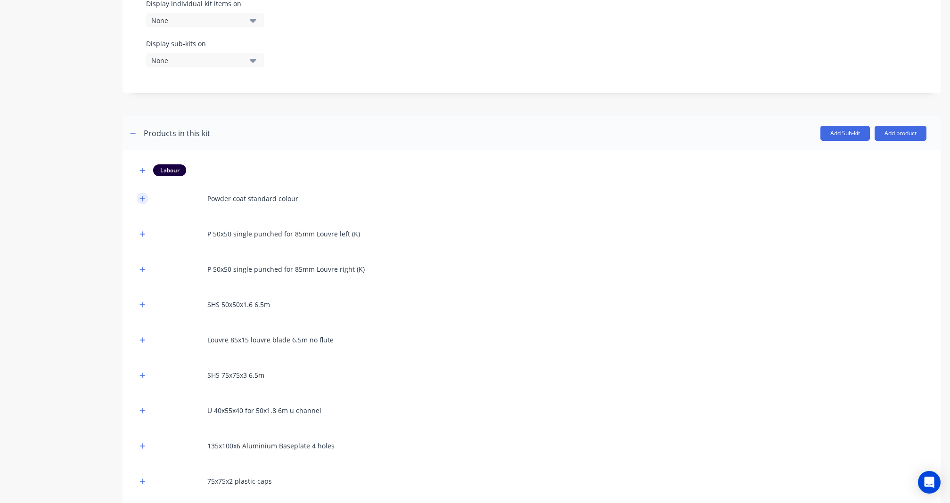
click at [146, 193] on button "button" at bounding box center [143, 199] width 12 height 12
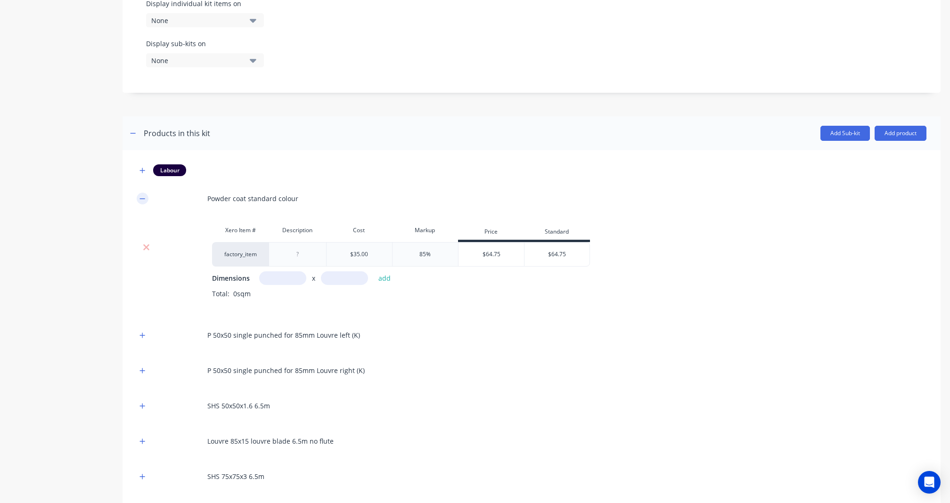
click at [146, 193] on button "button" at bounding box center [143, 199] width 12 height 12
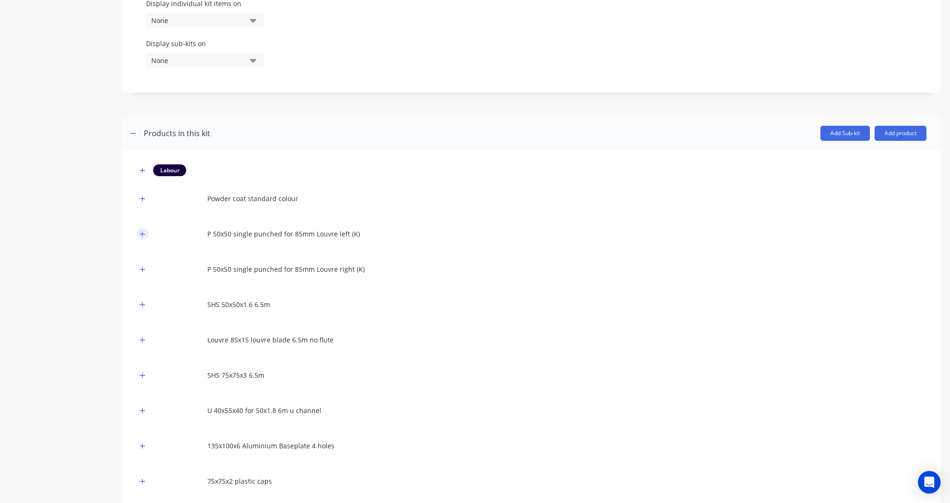
click at [140, 231] on icon "button" at bounding box center [142, 233] width 5 height 5
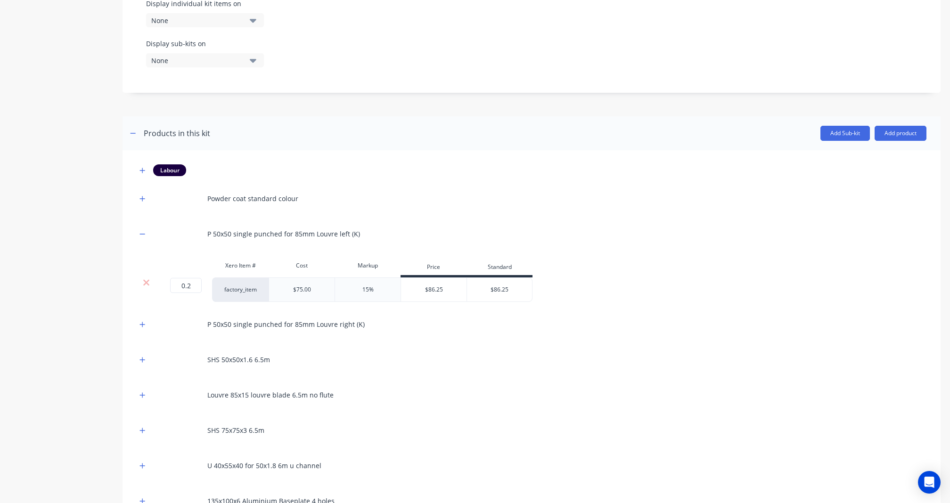
click at [151, 278] on div at bounding box center [146, 282] width 18 height 9
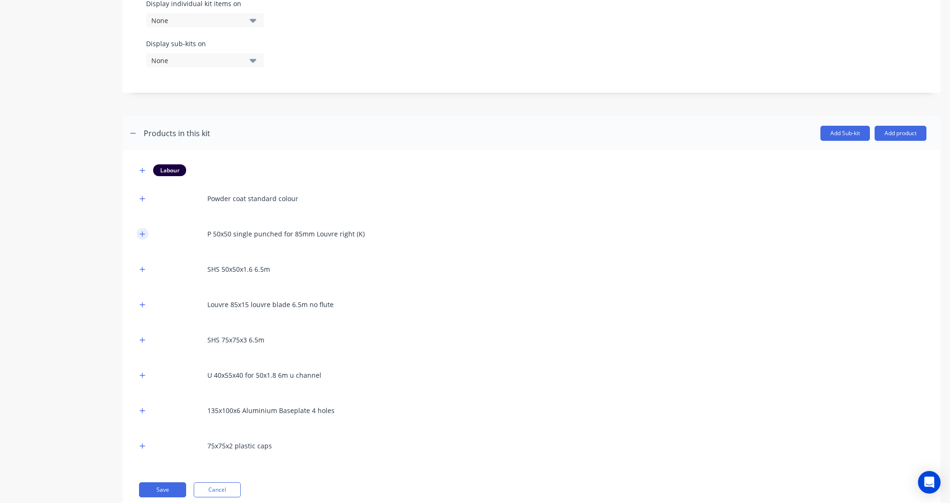
click at [138, 228] on button "button" at bounding box center [143, 234] width 12 height 12
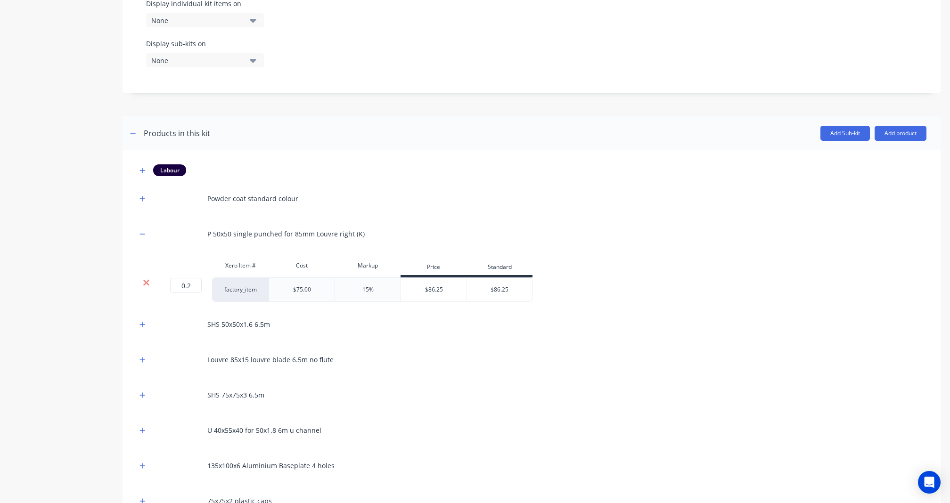
click at [147, 279] on icon at bounding box center [146, 282] width 7 height 9
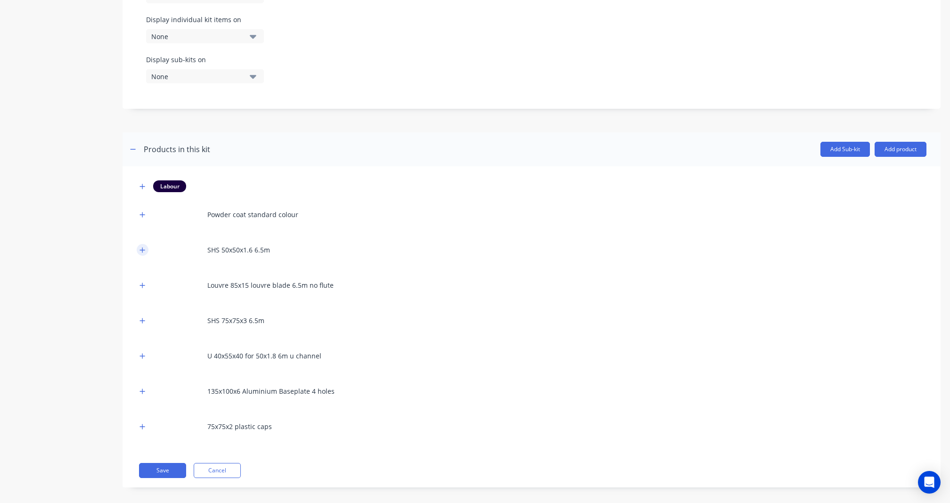
click at [140, 247] on icon "button" at bounding box center [142, 250] width 6 height 7
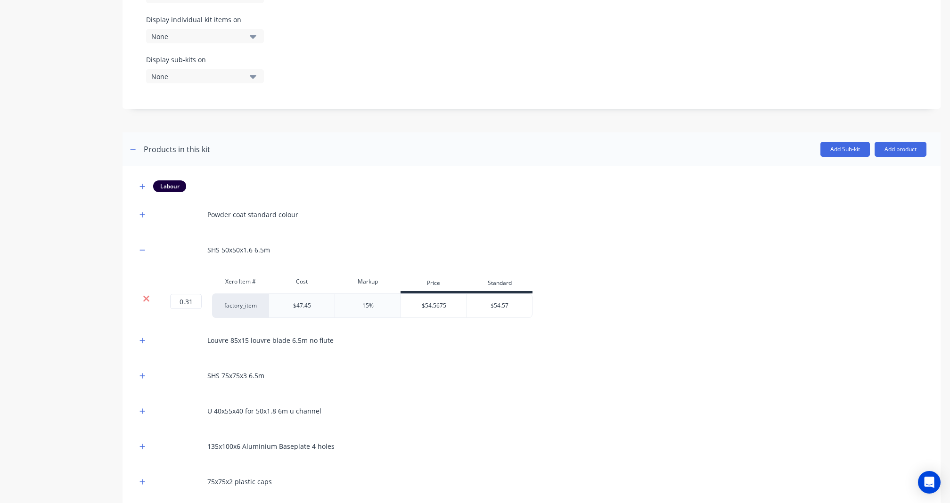
click at [145, 296] on icon at bounding box center [146, 299] width 6 height 6
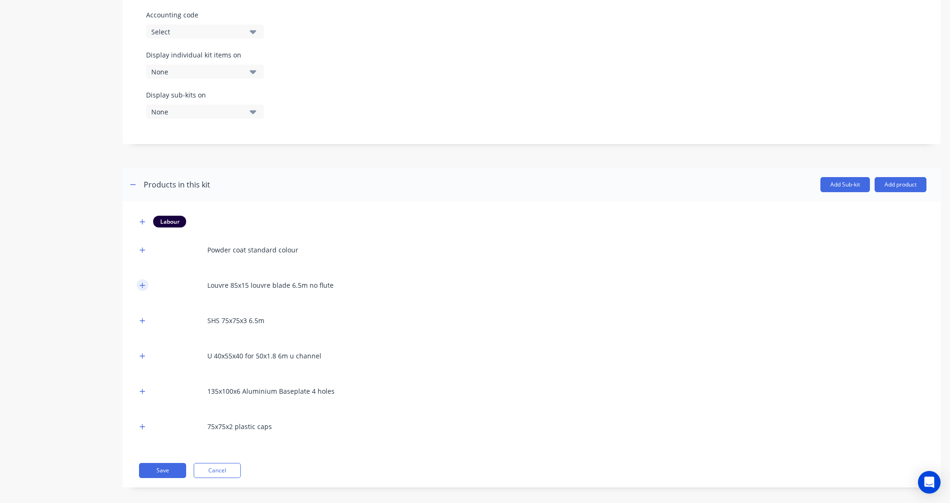
click at [141, 283] on icon "button" at bounding box center [142, 285] width 5 height 5
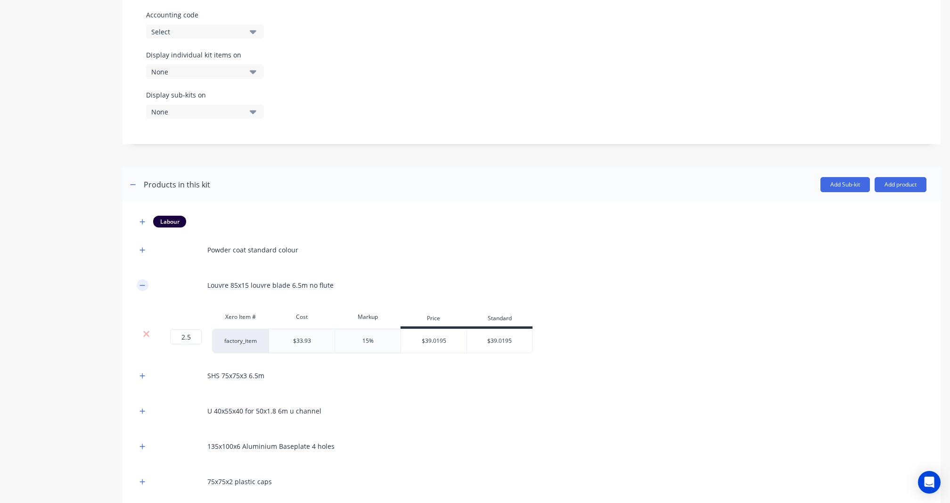
click at [141, 285] on icon "button" at bounding box center [142, 285] width 5 height 0
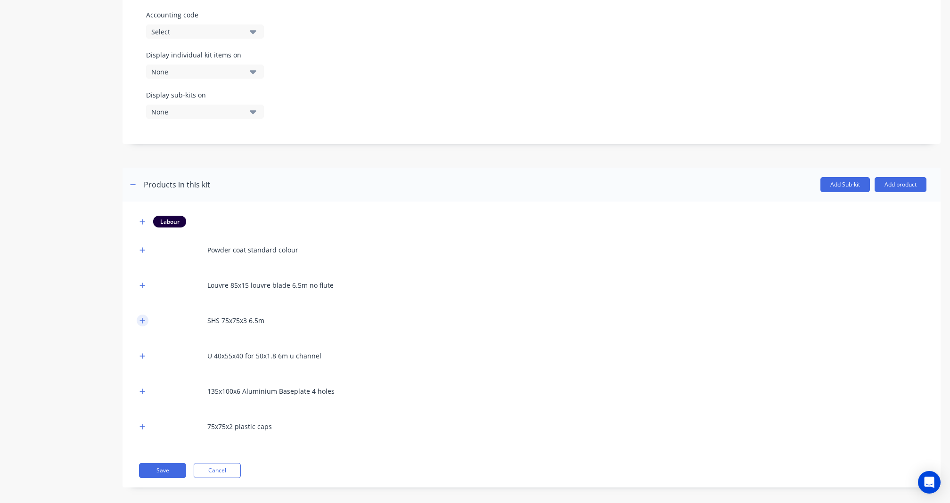
click at [146, 315] on button "button" at bounding box center [143, 321] width 12 height 12
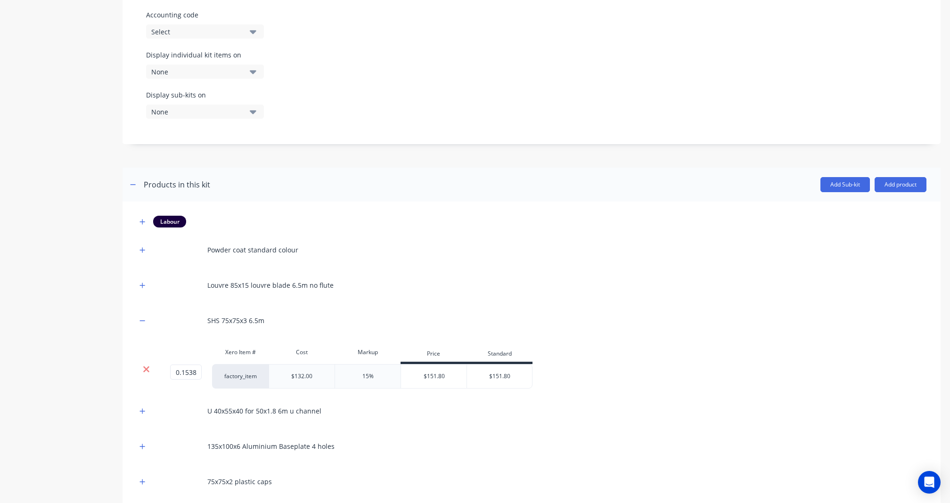
click at [147, 365] on icon at bounding box center [146, 369] width 7 height 9
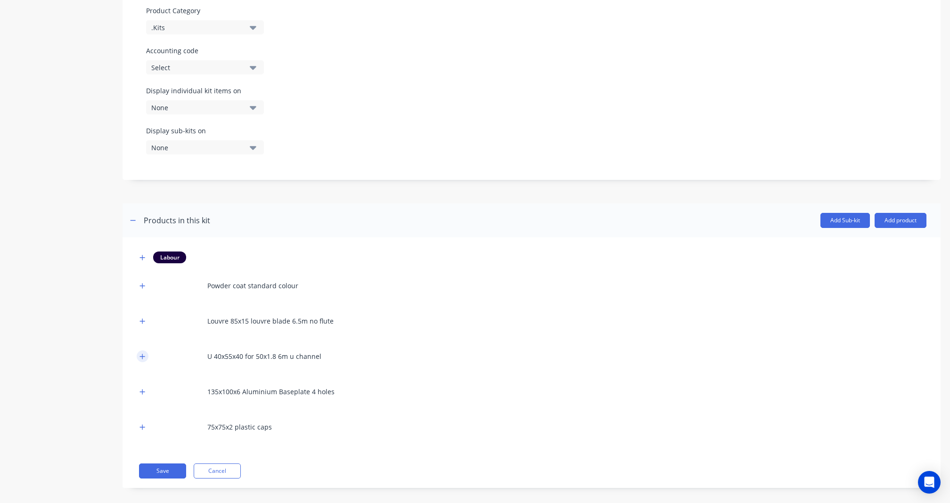
click at [143, 354] on icon "button" at bounding box center [142, 356] width 5 height 5
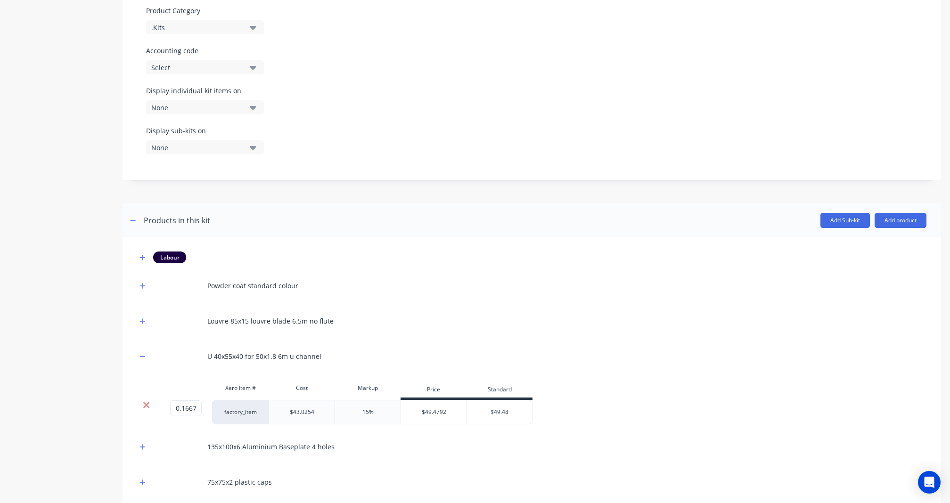
click at [149, 402] on icon at bounding box center [146, 405] width 6 height 6
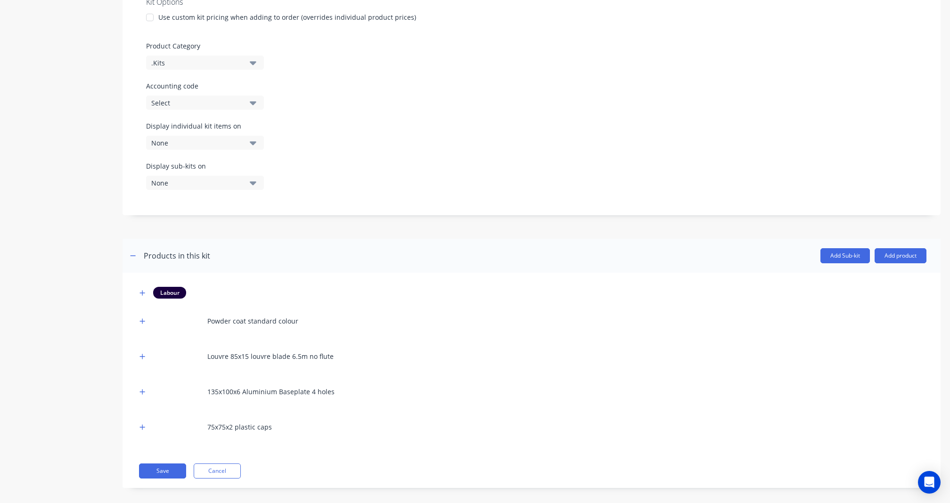
click at [140, 389] on icon "button" at bounding box center [142, 392] width 6 height 7
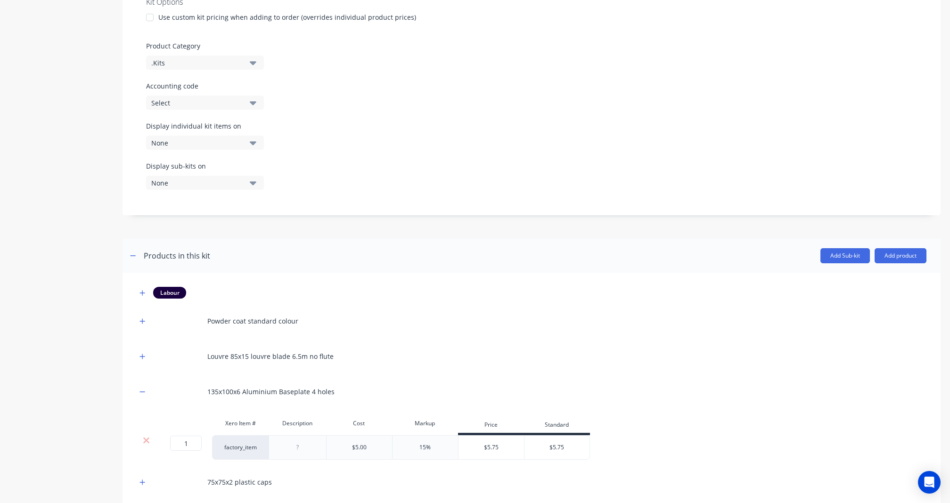
click at [147, 438] on icon at bounding box center [146, 441] width 6 height 6
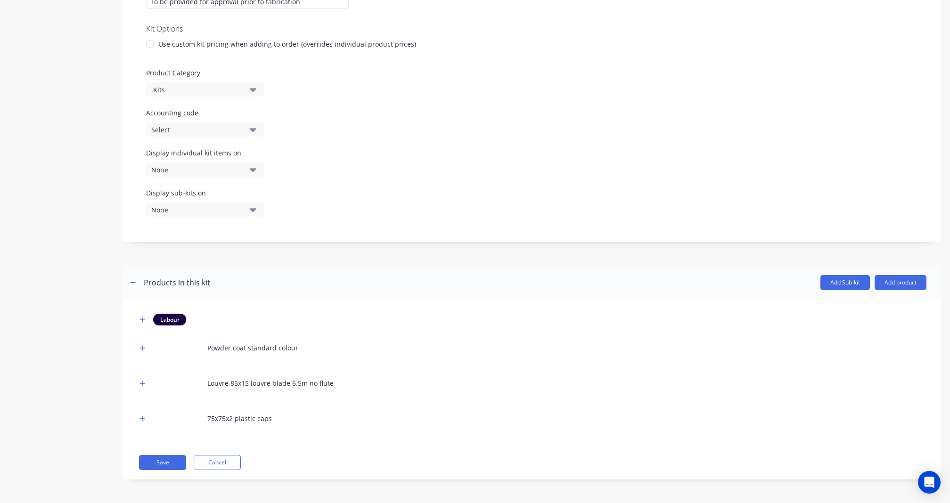
scroll to position [318, 0]
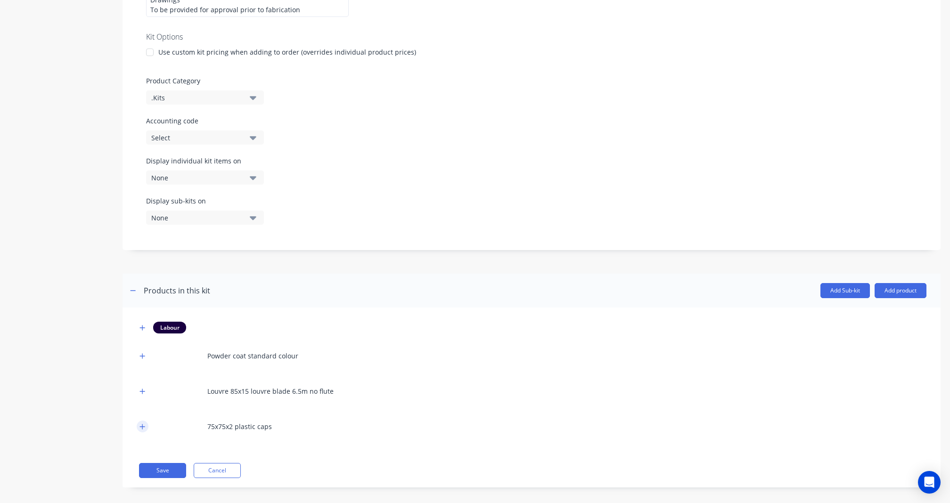
click at [142, 424] on icon "button" at bounding box center [142, 426] width 5 height 5
click at [152, 471] on div at bounding box center [146, 475] width 18 height 9
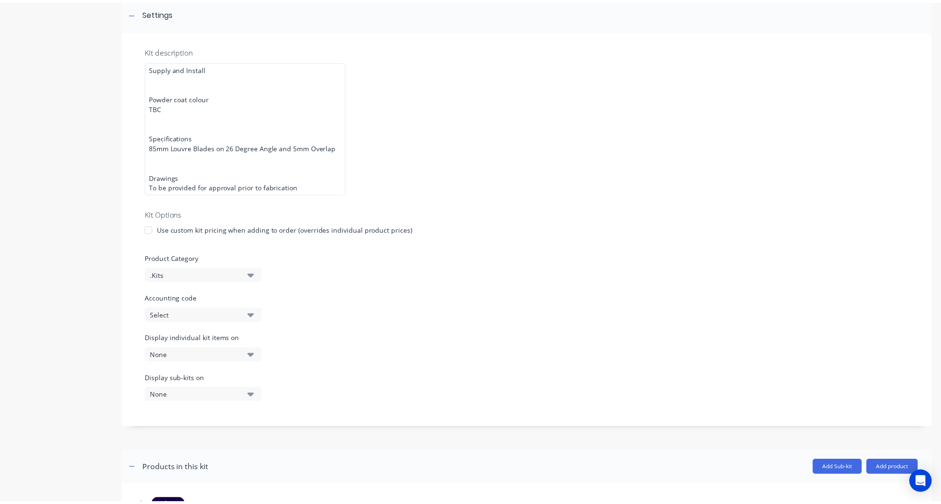
scroll to position [283, 0]
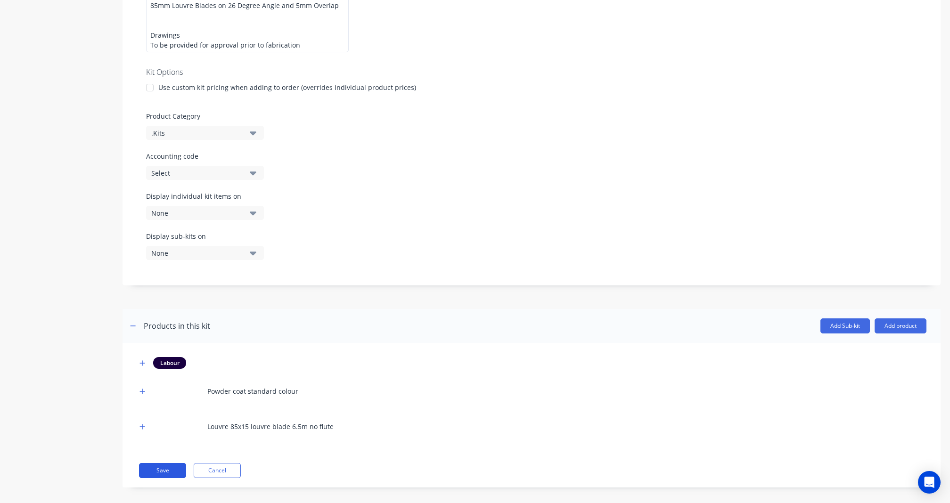
click at [177, 468] on button "Save" at bounding box center [162, 470] width 47 height 15
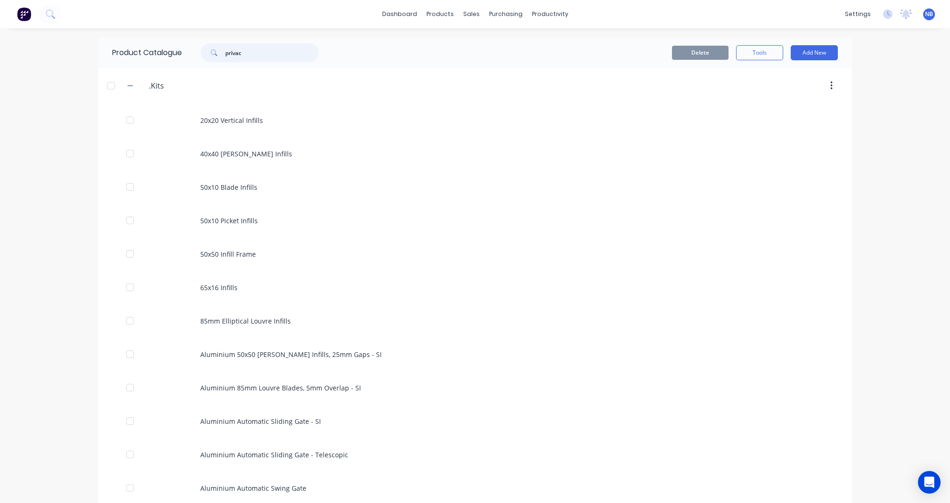
drag, startPoint x: 244, startPoint y: 49, endPoint x: 211, endPoint y: 45, distance: 32.8
click at [211, 45] on div "privac" at bounding box center [260, 52] width 118 height 19
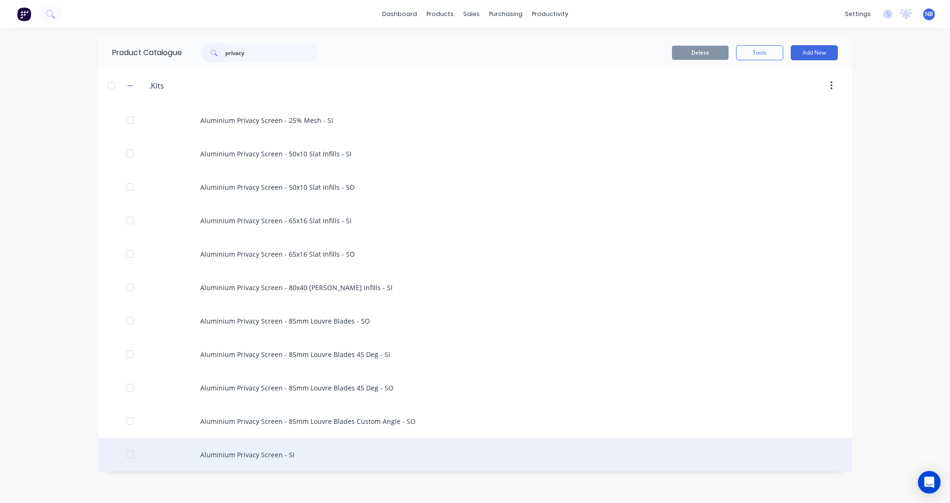
click at [267, 455] on div "Aluminium Privacy Screen - SI" at bounding box center [475, 454] width 754 height 33
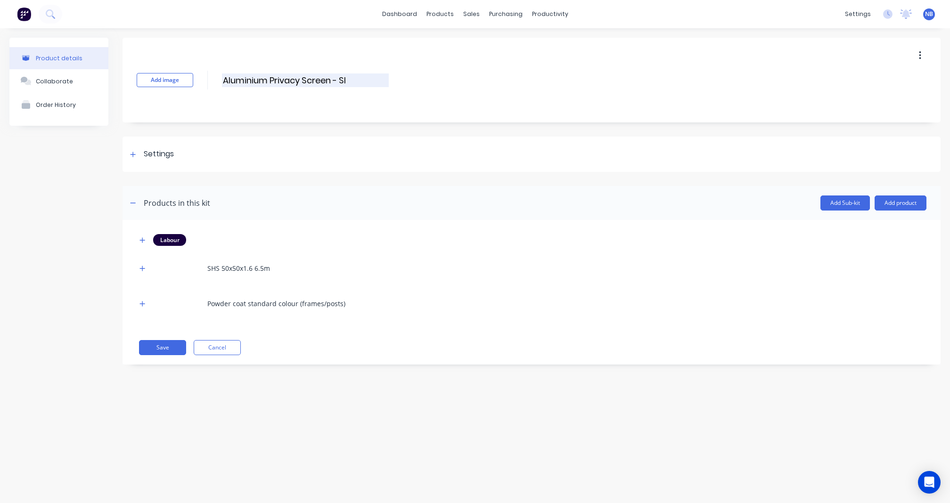
click at [312, 80] on input "Aluminium Privacy Screen - SI" at bounding box center [305, 80] width 167 height 14
click at [110, 287] on div "Product details Collaborate Order History Add image Aluminium Privacy Screen - …" at bounding box center [474, 208] width 931 height 341
click at [142, 269] on icon "button" at bounding box center [142, 268] width 6 height 7
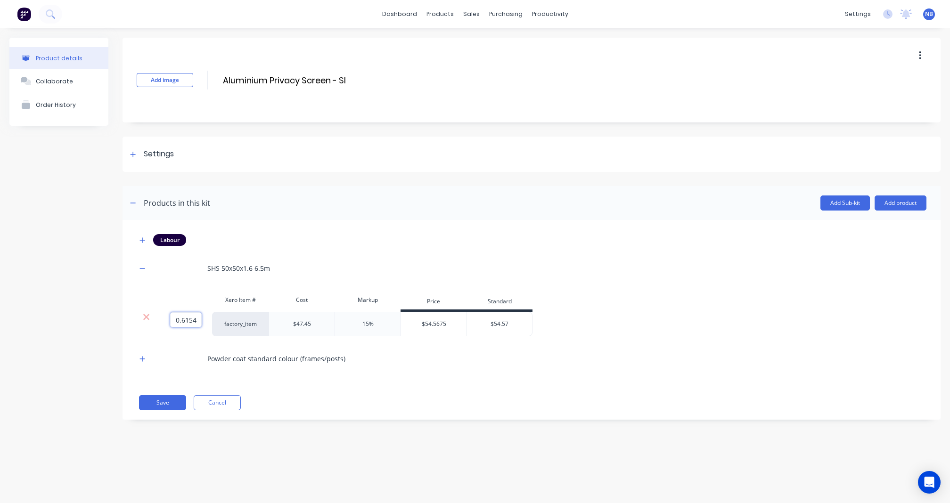
click at [195, 321] on input "0.6154" at bounding box center [186, 319] width 32 height 15
drag, startPoint x: 752, startPoint y: 501, endPoint x: 187, endPoint y: 317, distance: 594.5
click at [187, 317] on input "0.6154" at bounding box center [186, 319] width 32 height 15
paste input "30769231"
click at [101, 363] on div "Product details Collaborate Order History" at bounding box center [58, 236] width 99 height 396
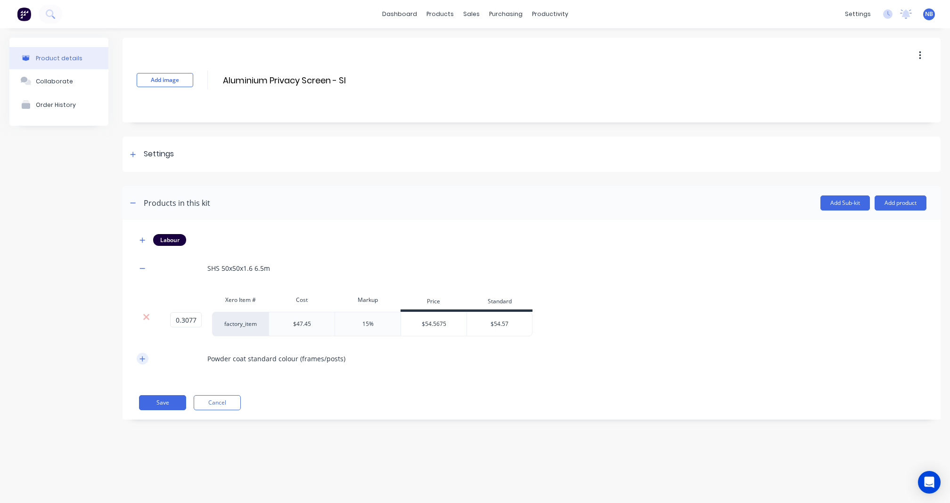
click at [145, 360] on icon "button" at bounding box center [142, 359] width 6 height 7
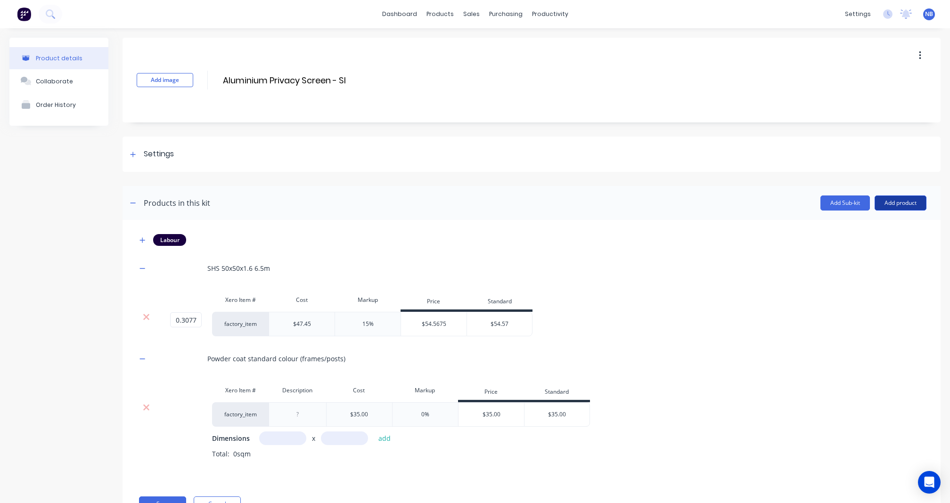
click at [914, 206] on button "Add product" at bounding box center [900, 202] width 52 height 15
click at [712, 358] on div "Powder coat standard colour (frames/posts)" at bounding box center [531, 359] width 789 height 26
click at [897, 191] on header "Products in this kit Add Sub-kit Add product" at bounding box center [531, 203] width 818 height 34
click at [886, 216] on header "Products in this kit Add Sub-kit Add product" at bounding box center [531, 203] width 818 height 34
click at [888, 206] on button "Add product" at bounding box center [900, 202] width 52 height 15
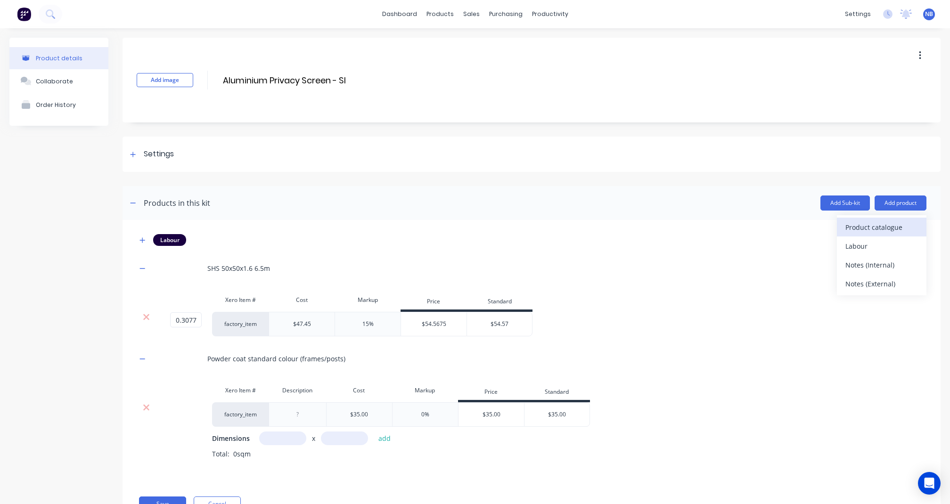
click at [880, 223] on div "Product catalogue" at bounding box center [881, 227] width 73 height 14
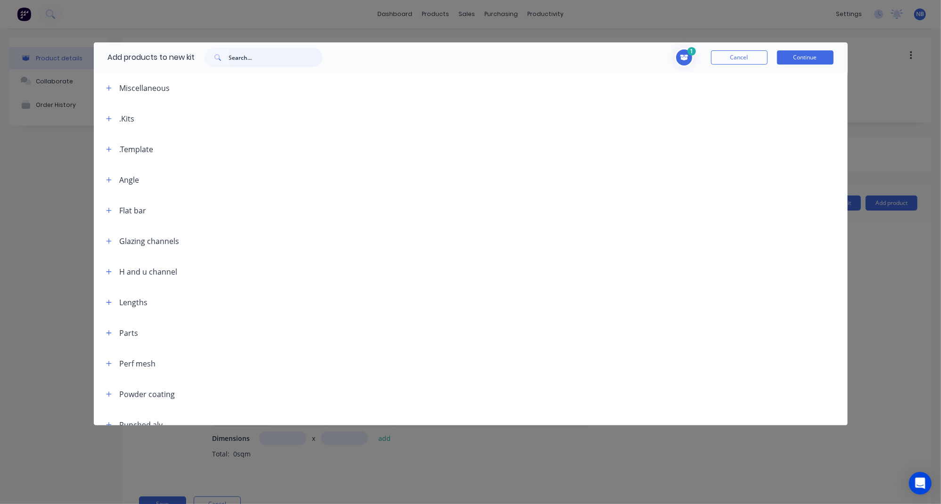
click at [266, 53] on input "text" at bounding box center [275, 57] width 93 height 19
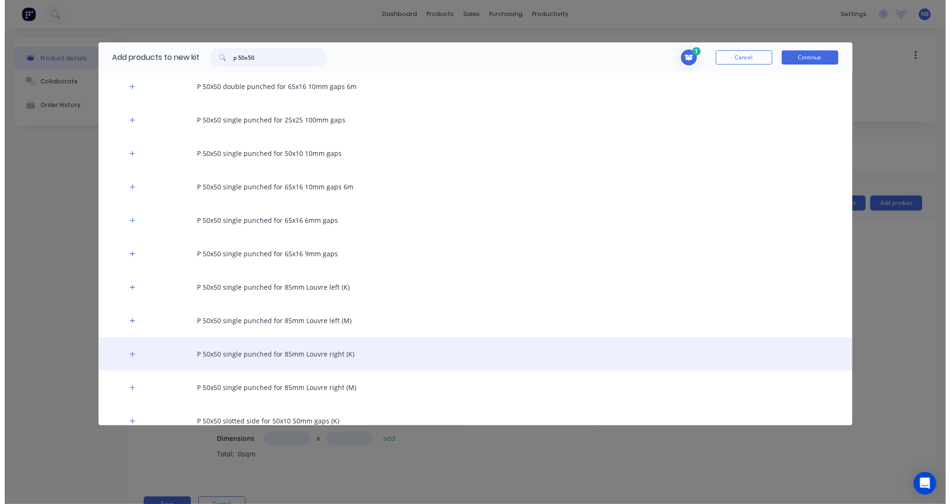
scroll to position [134, 0]
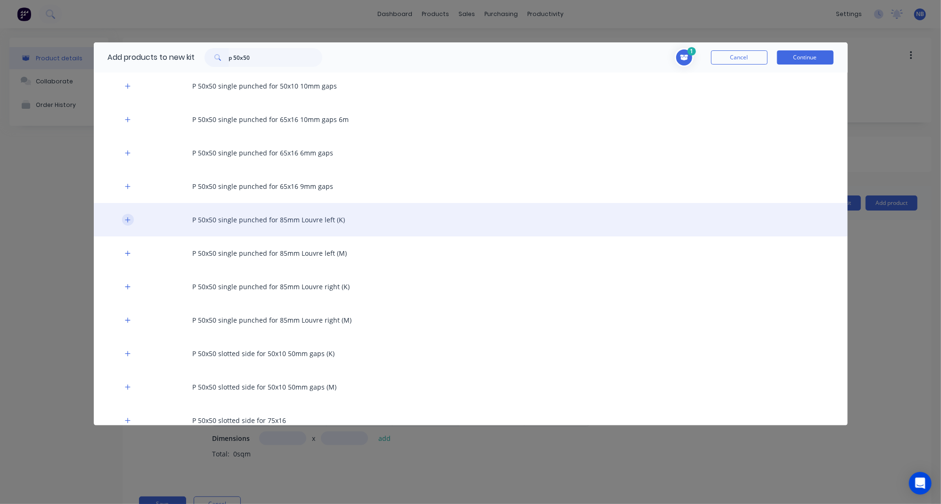
click at [125, 217] on icon "button" at bounding box center [128, 220] width 6 height 7
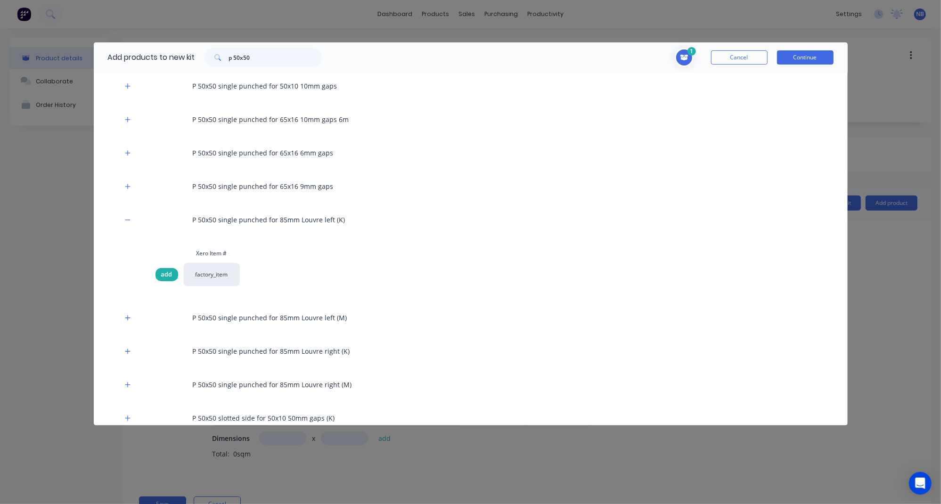
click at [162, 277] on span "add" at bounding box center [166, 274] width 11 height 9
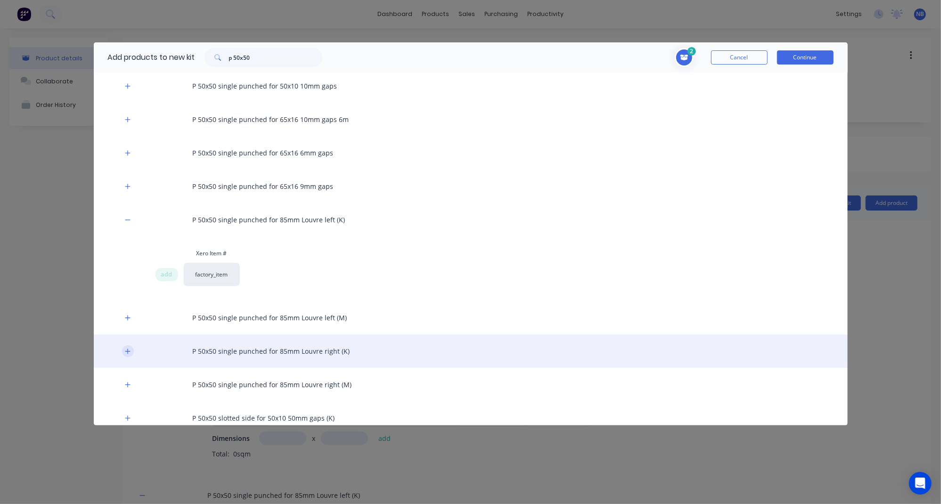
click at [128, 351] on icon "button" at bounding box center [127, 351] width 5 height 5
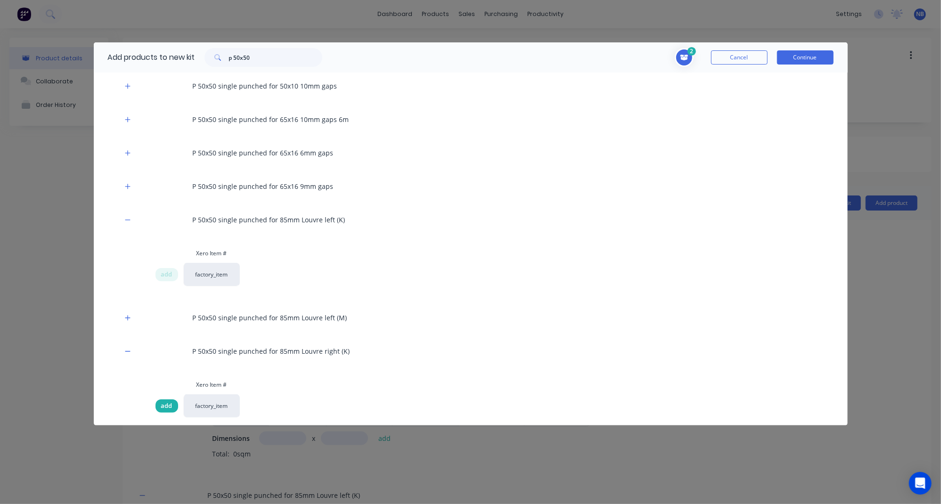
click at [161, 406] on span "add" at bounding box center [166, 405] width 11 height 9
click at [785, 60] on button "Continue" at bounding box center [805, 57] width 57 height 14
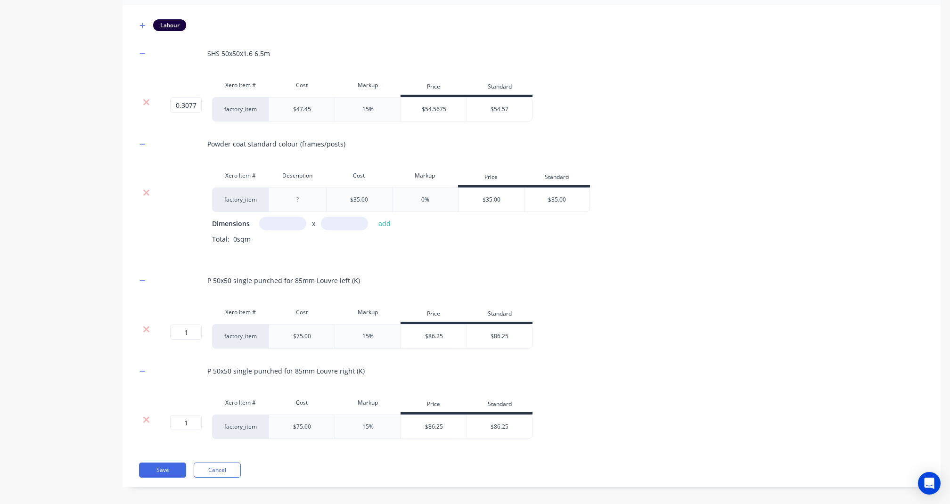
scroll to position [221, 0]
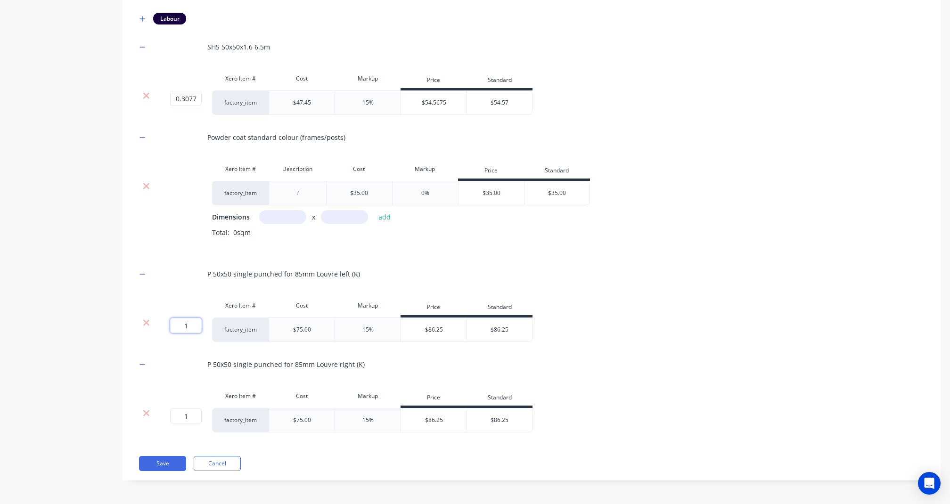
drag, startPoint x: 194, startPoint y: 330, endPoint x: 171, endPoint y: 324, distance: 23.4
click at [171, 324] on input "1" at bounding box center [186, 325] width 32 height 15
paste input "0.16666667"
drag, startPoint x: 192, startPoint y: 419, endPoint x: 121, endPoint y: 406, distance: 72.8
paste input "0.16666667"
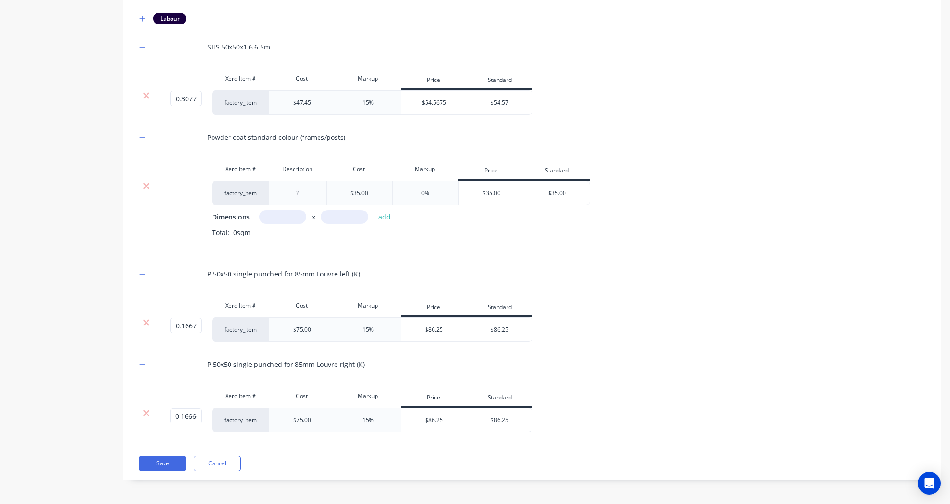
click at [43, 409] on div "Product details Collaborate Order History" at bounding box center [58, 155] width 99 height 678
click at [144, 275] on icon "button" at bounding box center [142, 274] width 6 height 7
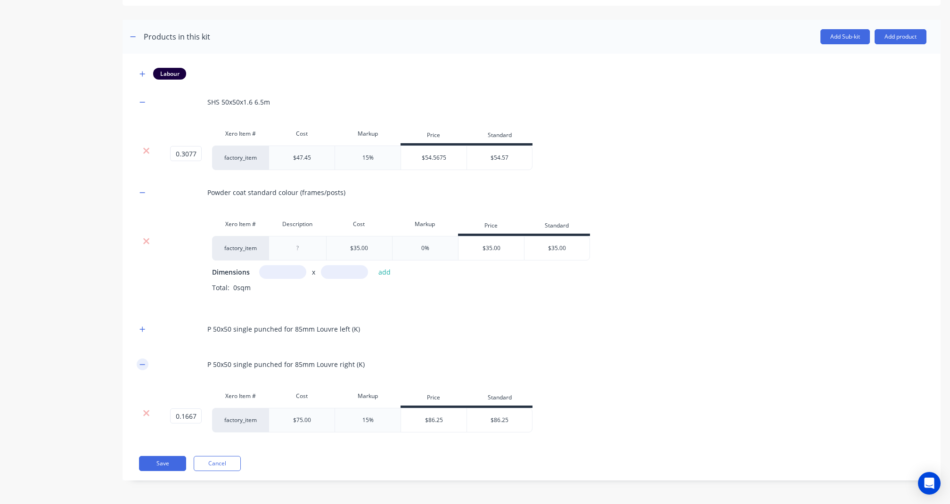
click at [141, 367] on icon "button" at bounding box center [142, 364] width 6 height 7
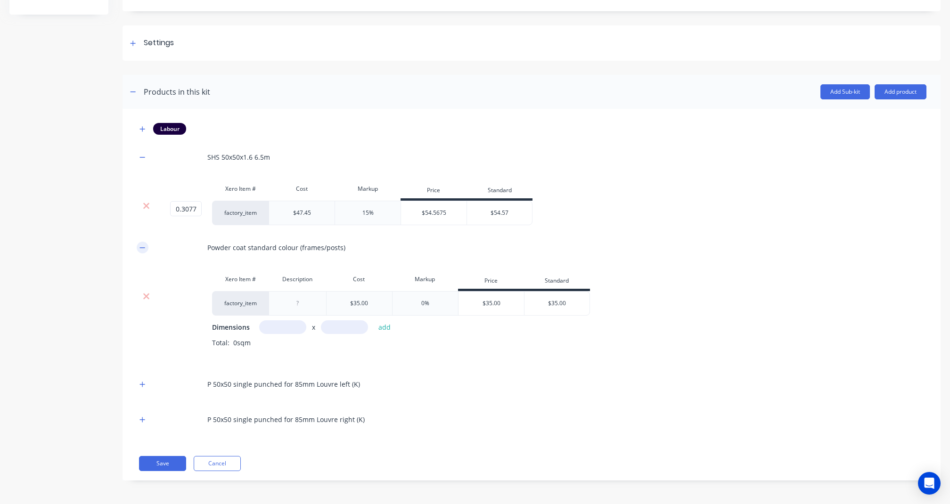
click at [142, 250] on icon "button" at bounding box center [142, 247] width 6 height 7
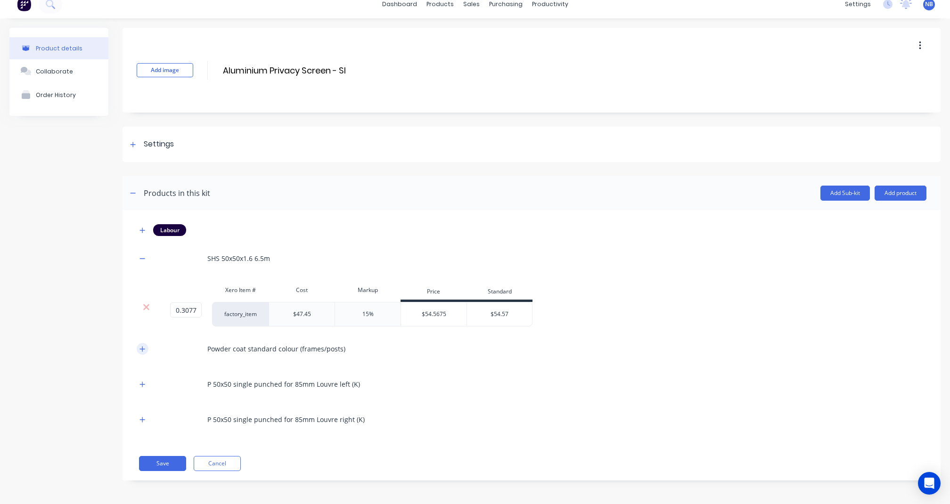
click at [143, 345] on button "button" at bounding box center [143, 349] width 12 height 12
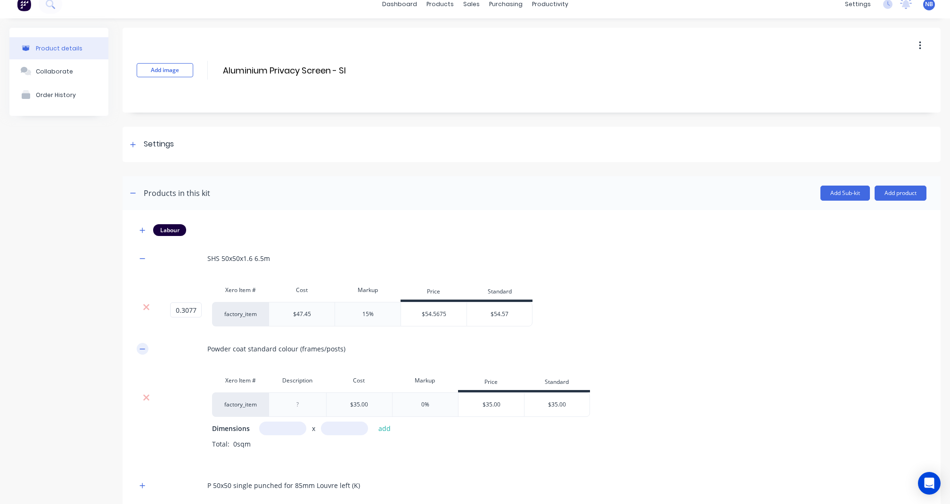
click at [140, 347] on icon "button" at bounding box center [142, 349] width 6 height 7
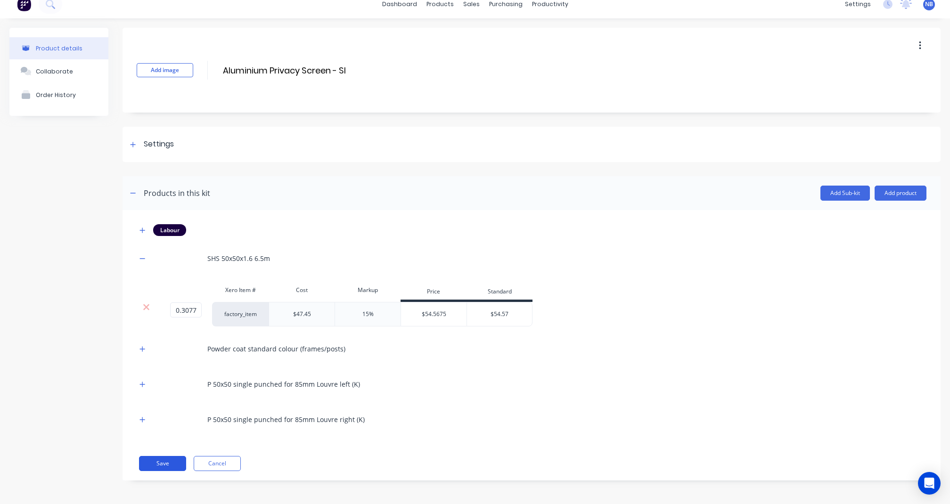
click at [173, 462] on button "Save" at bounding box center [162, 463] width 47 height 15
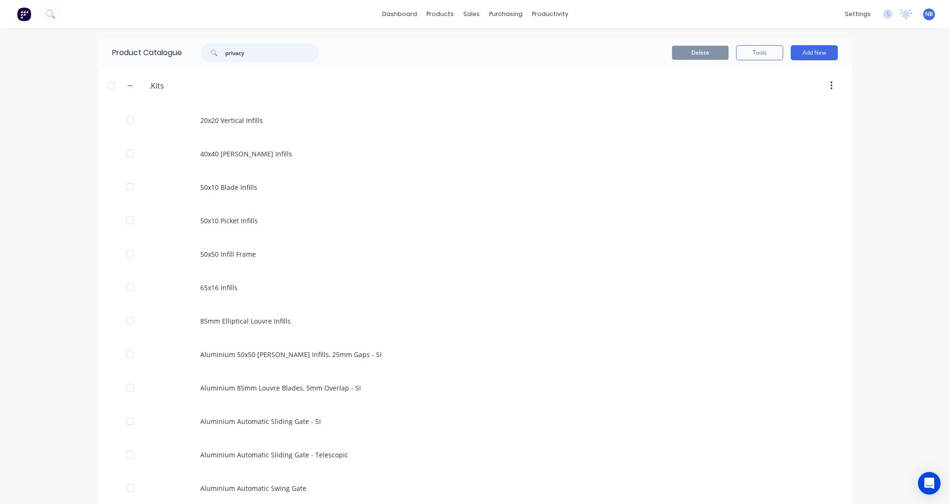
drag, startPoint x: 268, startPoint y: 57, endPoint x: 166, endPoint y: 48, distance: 103.1
click at [166, 48] on div "Product Catalogue privacy" at bounding box center [220, 53] width 244 height 30
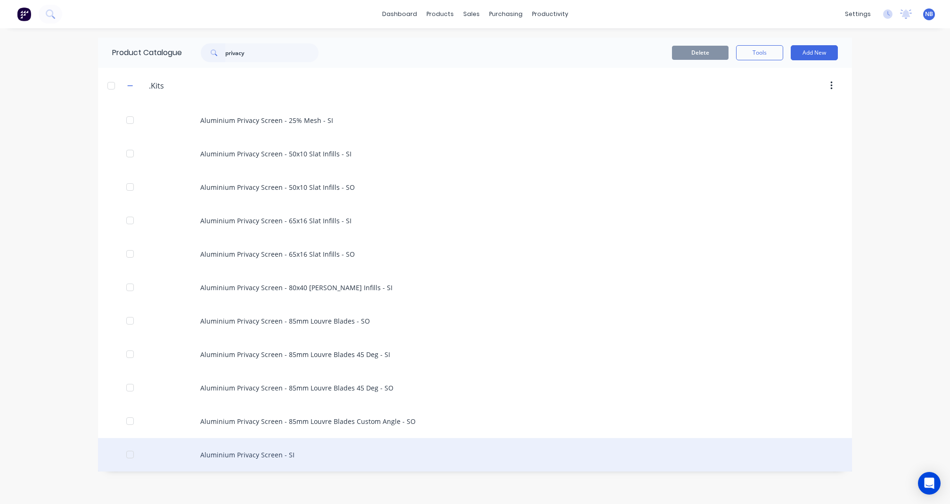
click at [293, 462] on div "Aluminium Privacy Screen - SI" at bounding box center [475, 454] width 754 height 33
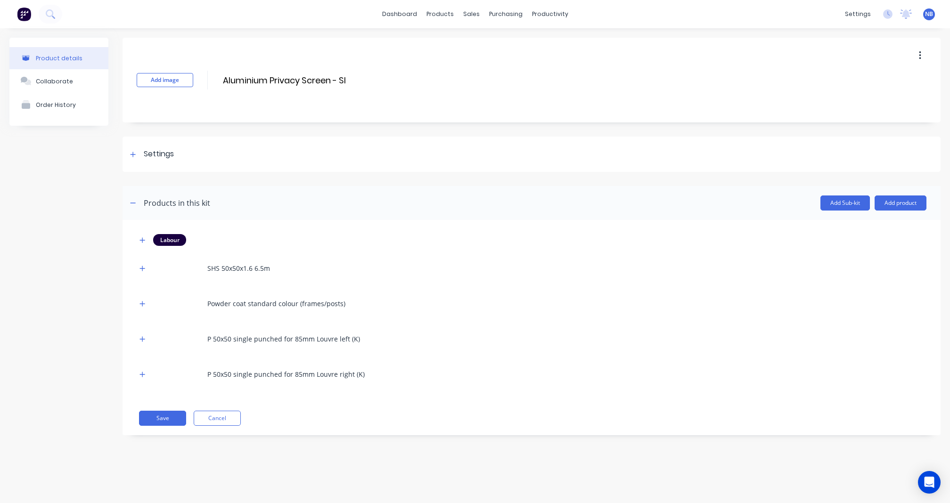
click at [137, 307] on div at bounding box center [143, 304] width 12 height 12
click at [143, 302] on icon "button" at bounding box center [142, 304] width 6 height 7
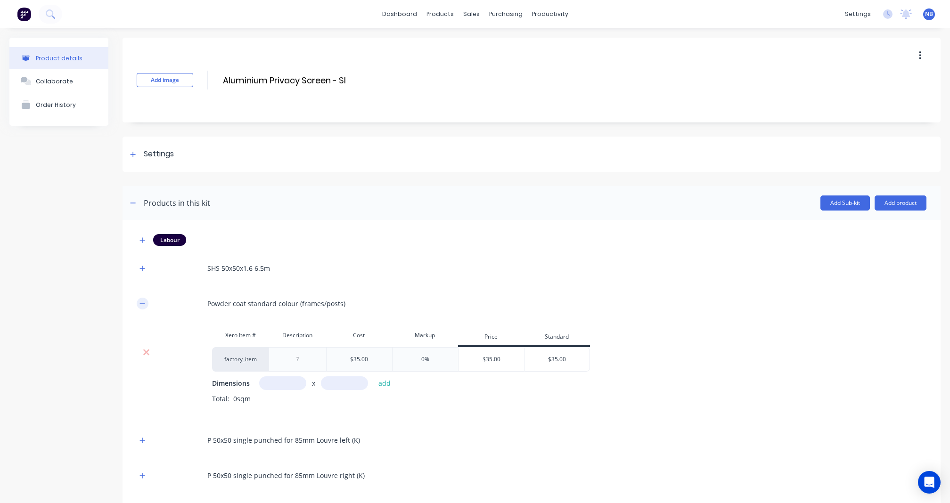
click at [142, 302] on icon "button" at bounding box center [142, 304] width 6 height 7
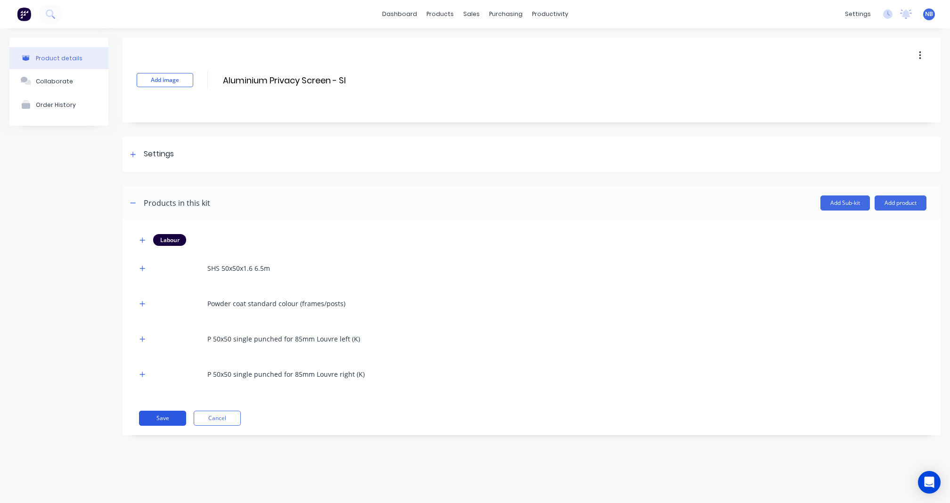
click at [153, 420] on button "Save" at bounding box center [162, 418] width 47 height 15
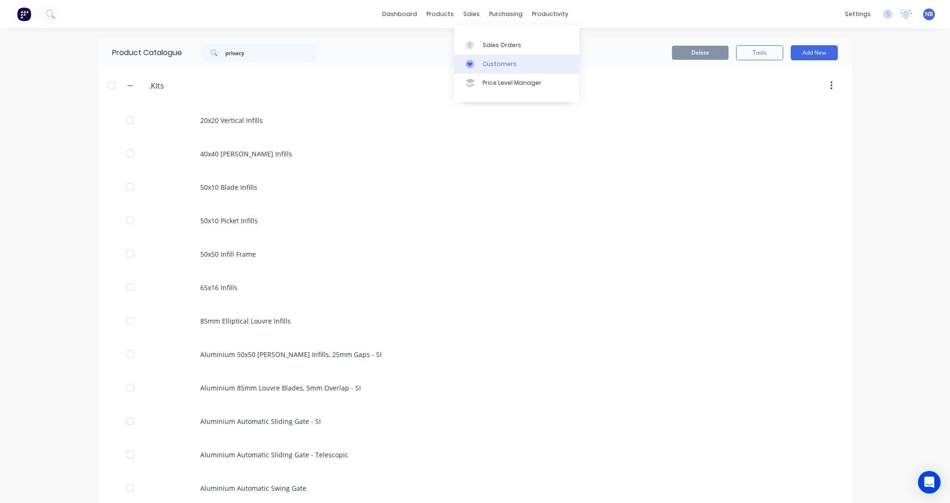
click at [498, 68] on div "Customers" at bounding box center [499, 64] width 34 height 8
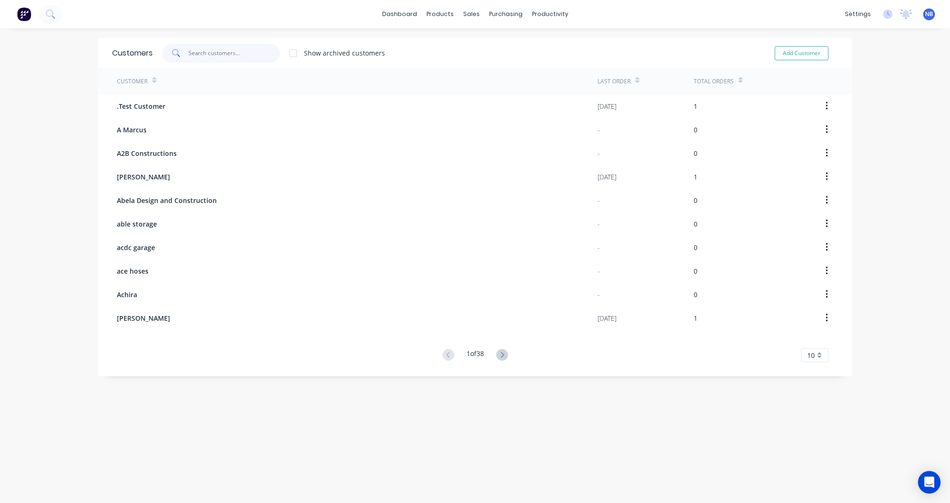
click at [208, 57] on input "text" at bounding box center [234, 53] width 92 height 19
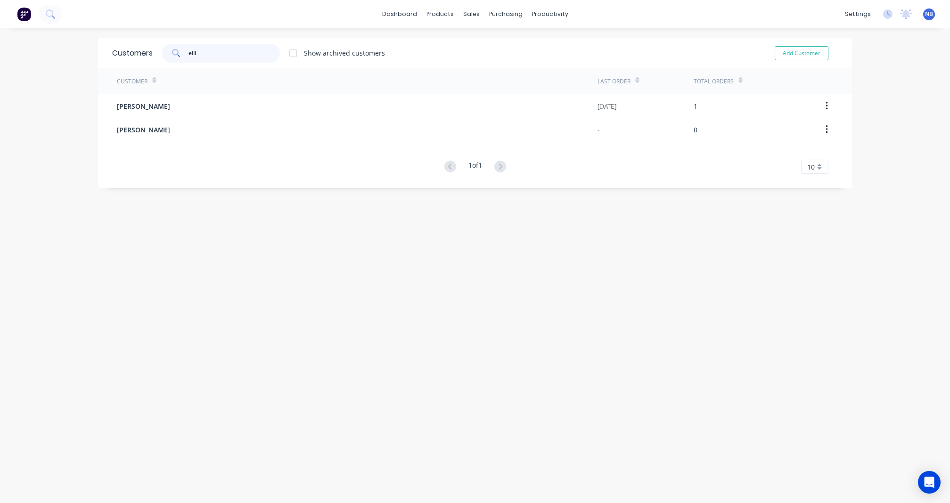
drag, startPoint x: 215, startPoint y: 53, endPoint x: 123, endPoint y: 42, distance: 92.5
click at [124, 42] on div "Customers elli Show archived customers Add Customer" at bounding box center [475, 53] width 754 height 31
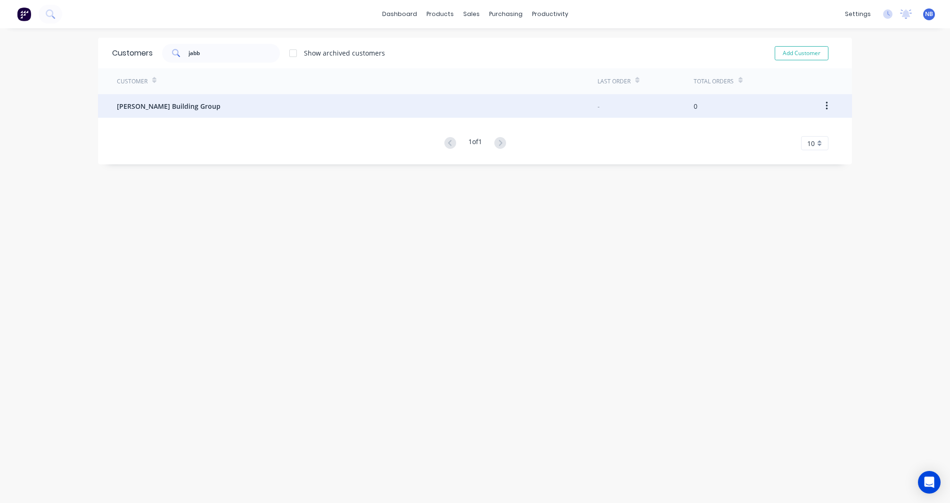
click at [129, 100] on div "[PERSON_NAME] Building Group" at bounding box center [357, 106] width 480 height 24
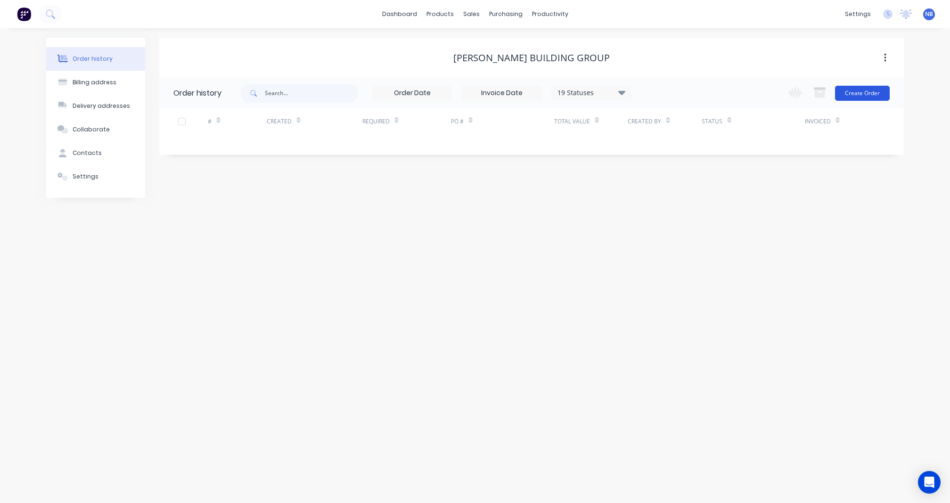
click at [879, 97] on button "Create Order" at bounding box center [862, 93] width 55 height 15
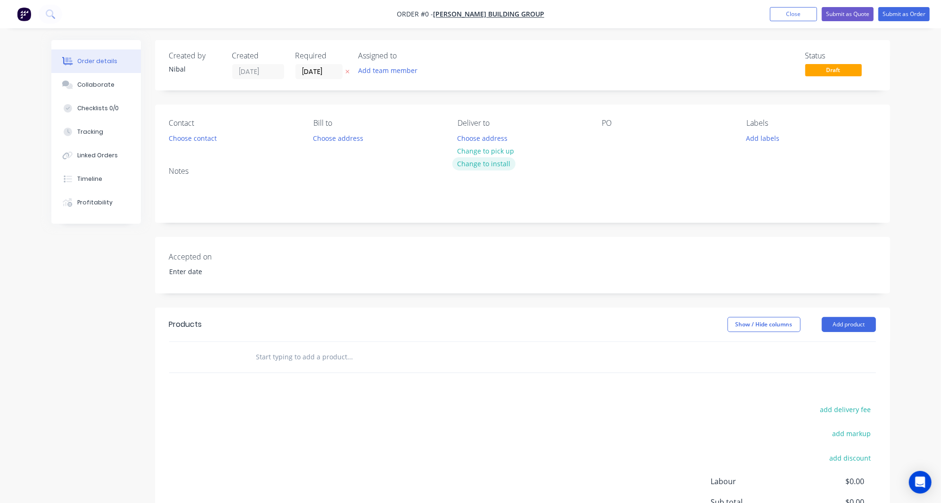
click at [494, 161] on button "Change to install" at bounding box center [483, 163] width 63 height 13
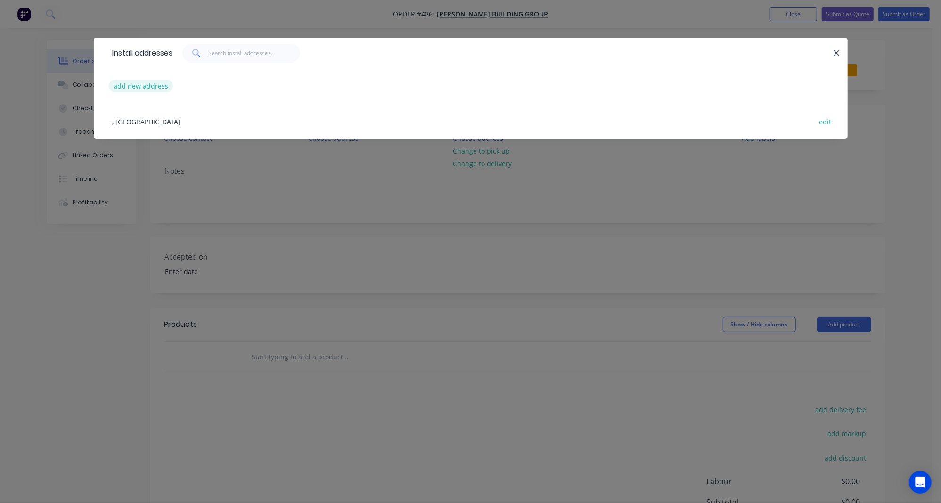
click at [157, 87] on button "add new address" at bounding box center [141, 86] width 65 height 13
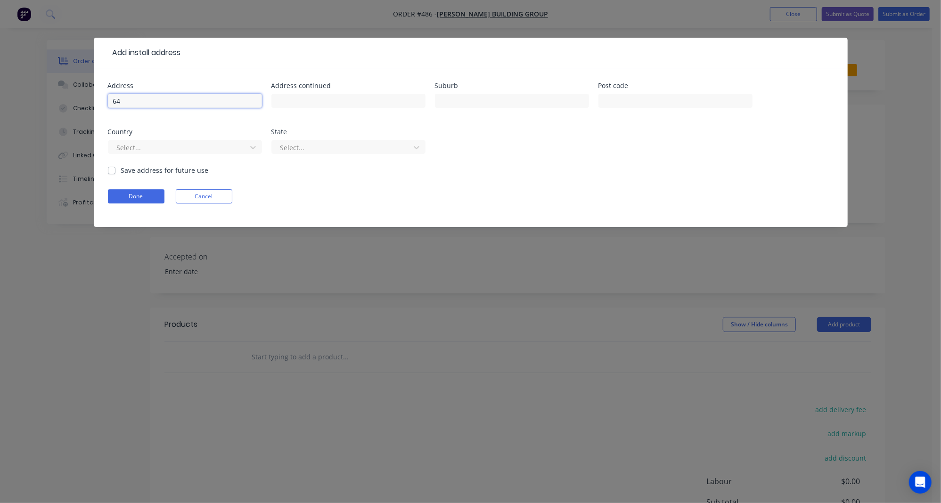
click at [178, 101] on input "64" at bounding box center [185, 101] width 154 height 14
click at [121, 170] on label "Save address for future use" at bounding box center [165, 170] width 88 height 10
click at [109, 170] on input "Save address for future use" at bounding box center [112, 169] width 8 height 9
click at [156, 196] on button "Done" at bounding box center [136, 196] width 57 height 14
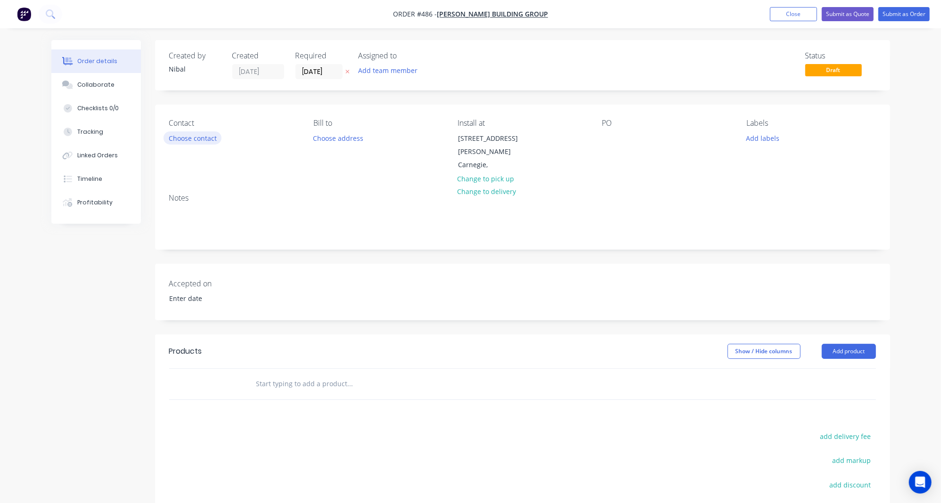
click at [193, 137] on button "Choose contact" at bounding box center [192, 137] width 58 height 13
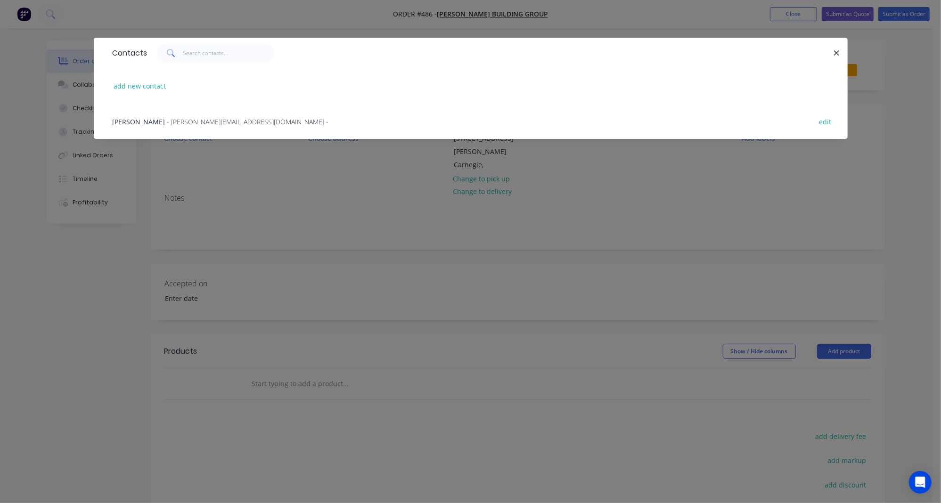
click at [172, 119] on span "- [PERSON_NAME][EMAIL_ADDRESS][DOMAIN_NAME] -" at bounding box center [248, 121] width 162 height 9
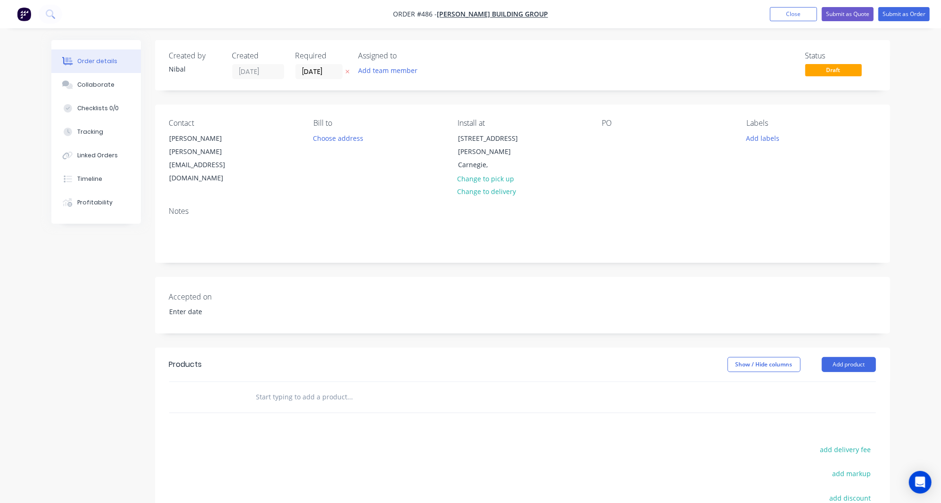
scroll to position [62, 0]
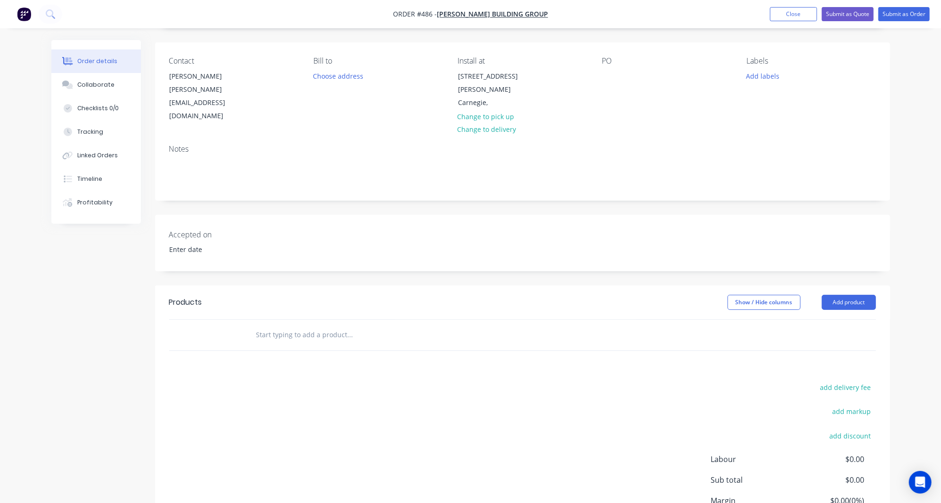
click at [293, 325] on input "text" at bounding box center [350, 334] width 188 height 19
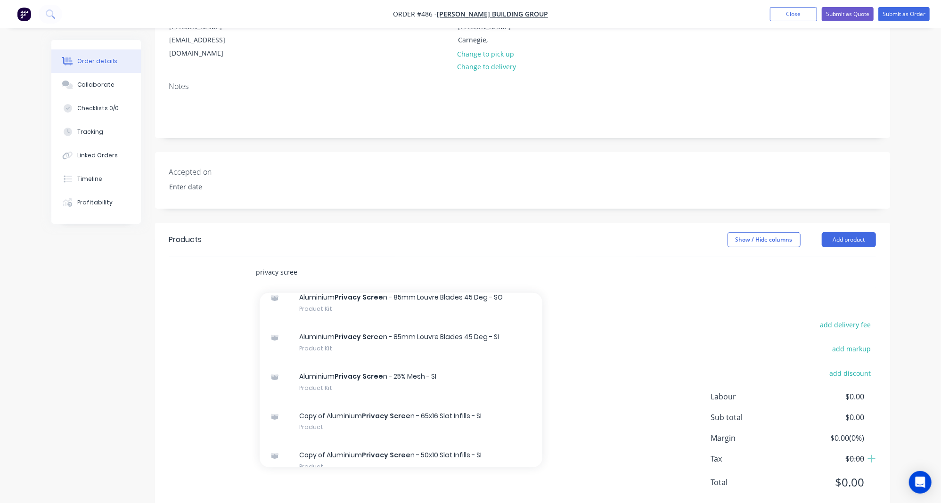
scroll to position [223, 0]
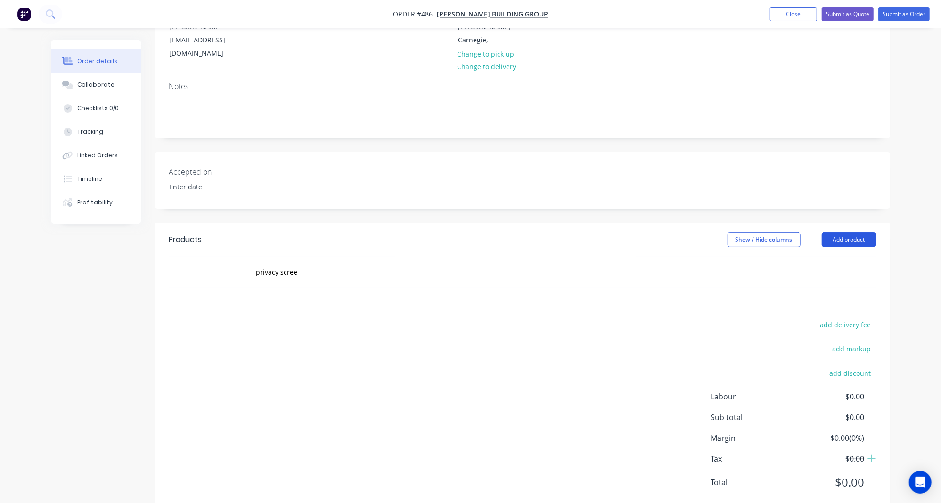
click at [869, 232] on button "Add product" at bounding box center [848, 239] width 54 height 15
click at [848, 232] on button "Add product" at bounding box center [848, 239] width 54 height 15
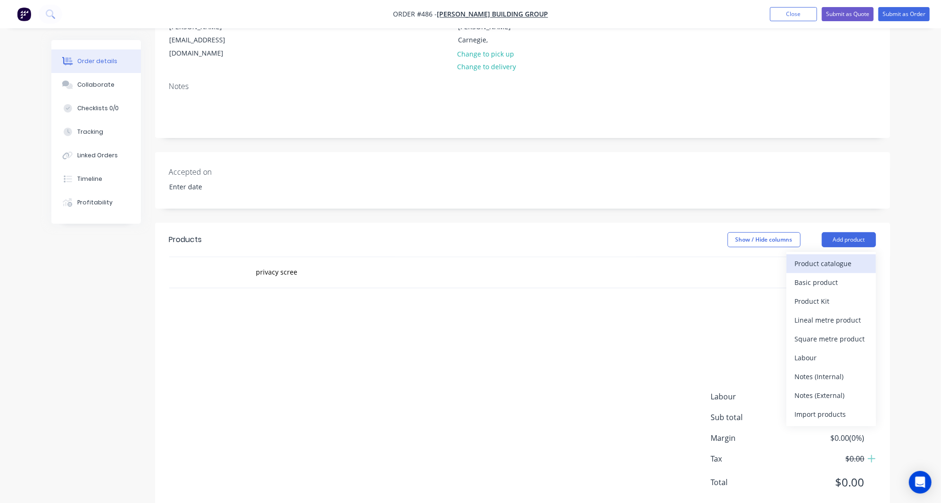
click at [846, 257] on div "Product catalogue" at bounding box center [831, 264] width 73 height 14
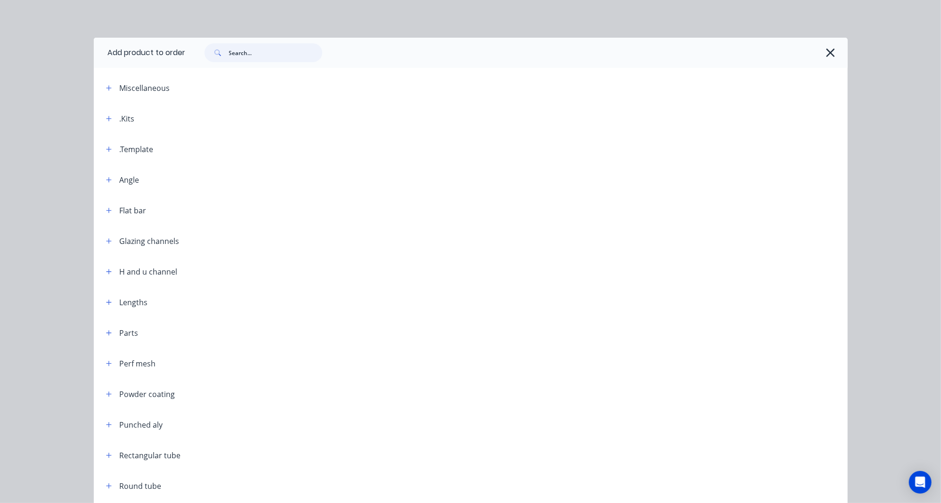
click at [252, 50] on input "text" at bounding box center [275, 52] width 93 height 19
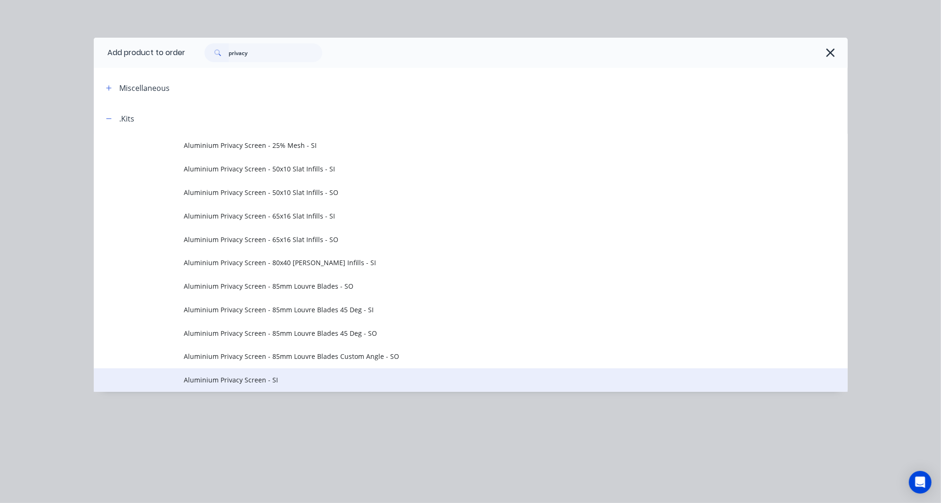
click at [268, 369] on td "Aluminium Privacy Screen - SI" at bounding box center [515, 380] width 663 height 24
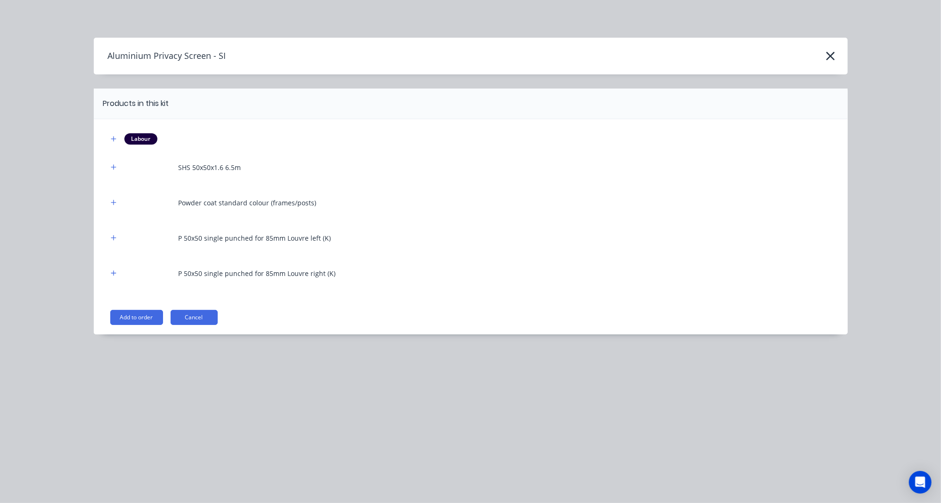
click at [146, 316] on button "Add to order" at bounding box center [136, 317] width 53 height 15
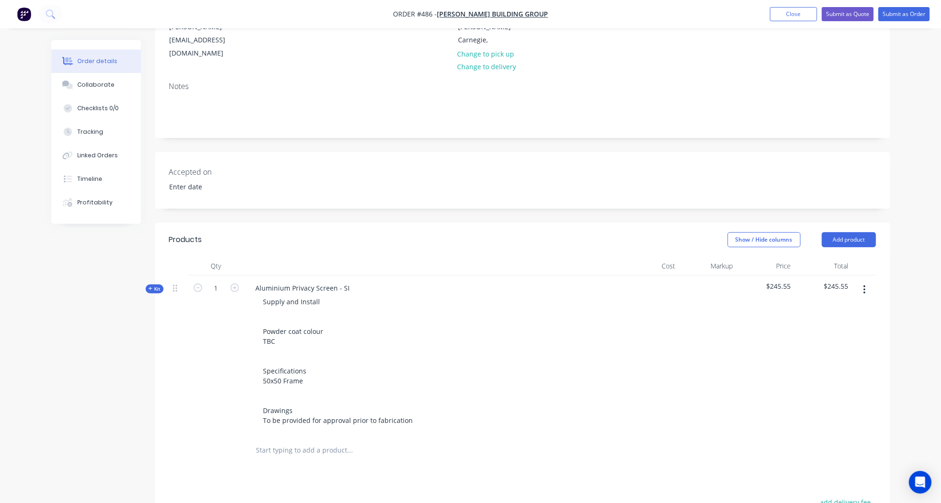
click at [334, 441] on input "text" at bounding box center [350, 450] width 188 height 19
click at [146, 413] on div "Created by [PERSON_NAME] Created [DATE] Required [DATE] Assigned to Add team me…" at bounding box center [470, 310] width 838 height 791
click at [843, 232] on button "Add product" at bounding box center [848, 239] width 54 height 15
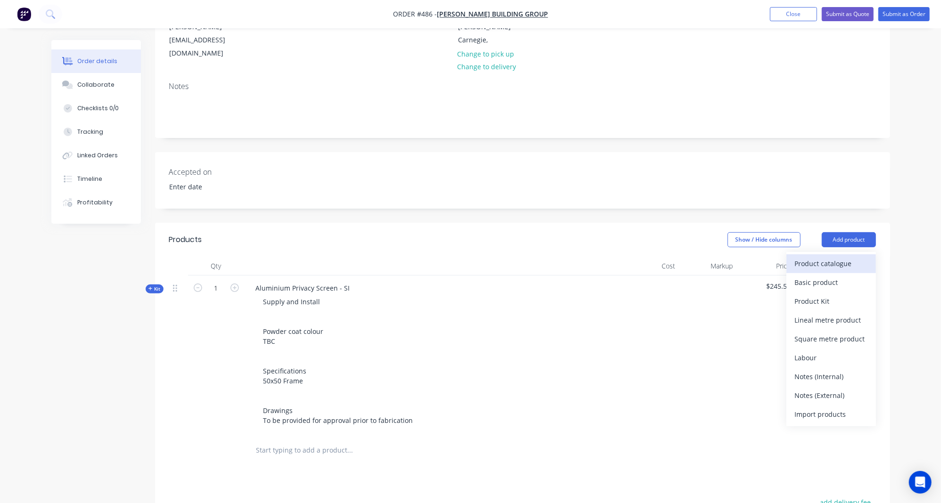
click at [824, 257] on div "Product catalogue" at bounding box center [831, 264] width 73 height 14
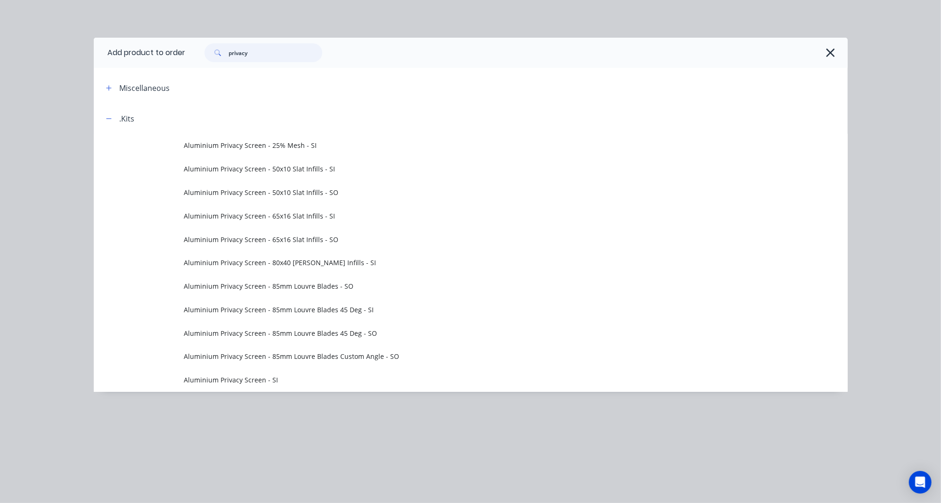
drag, startPoint x: 285, startPoint y: 45, endPoint x: 240, endPoint y: 49, distance: 45.9
click at [240, 49] on input "privacy" at bounding box center [275, 52] width 93 height 19
drag, startPoint x: 264, startPoint y: 53, endPoint x: 31, endPoint y: 36, distance: 233.3
click at [72, 37] on div "Add product to order privacy Miscellaneous .Kits Aluminium Privacy Screen - 25%…" at bounding box center [470, 251] width 941 height 503
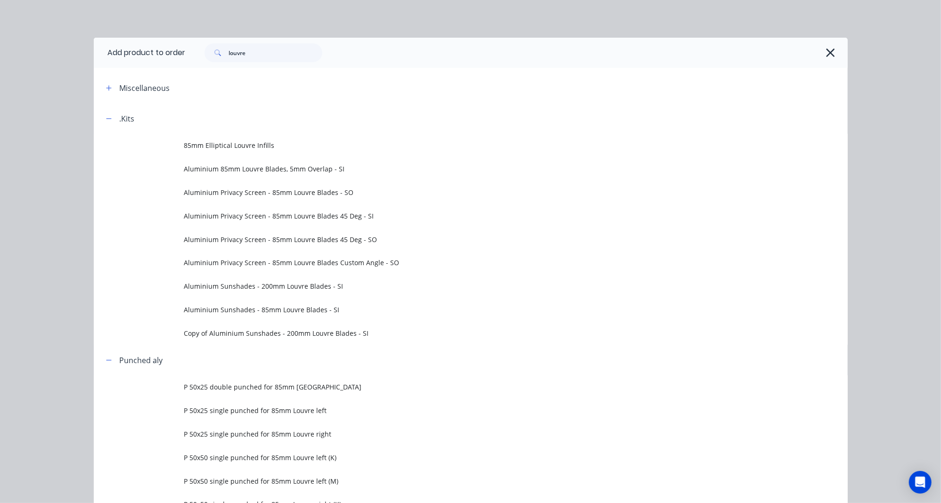
click at [833, 46] on div "louvre" at bounding box center [512, 52] width 652 height 19
drag, startPoint x: 831, startPoint y: 47, endPoint x: 831, endPoint y: 57, distance: 10.4
click at [831, 47] on icon "button" at bounding box center [830, 52] width 10 height 13
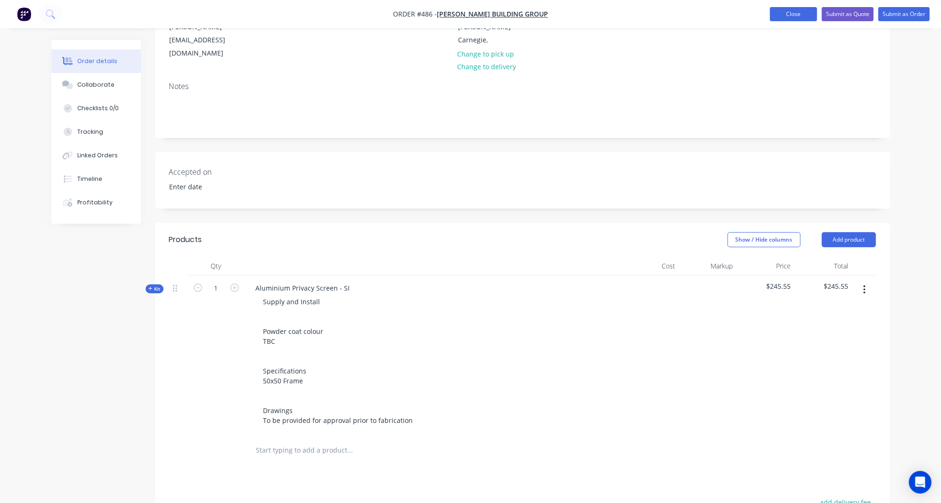
click at [786, 10] on button "Close" at bounding box center [793, 14] width 47 height 14
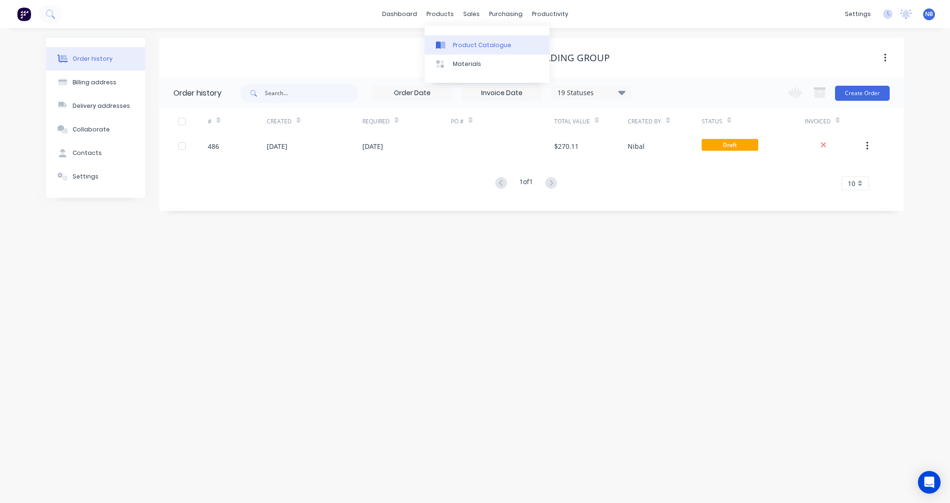
click at [460, 39] on link "Product Catalogue" at bounding box center [486, 44] width 125 height 19
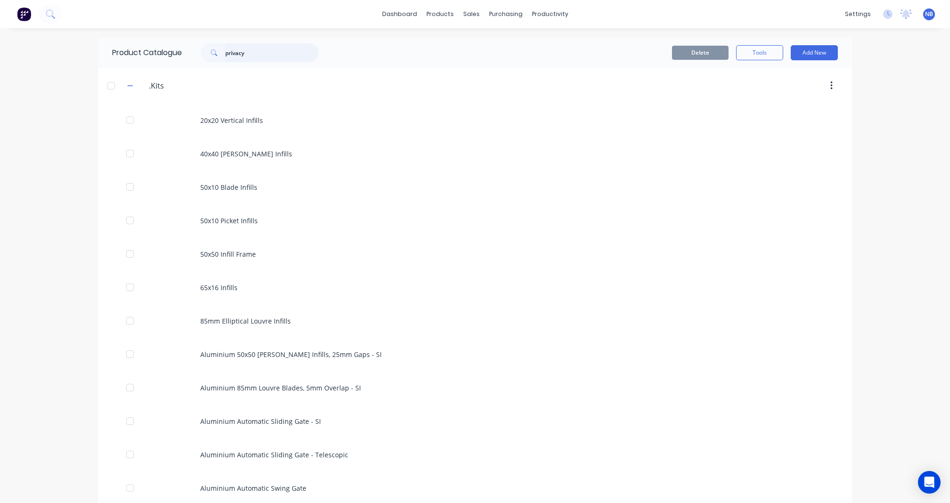
click at [271, 46] on input "privacy" at bounding box center [271, 52] width 93 height 19
drag, startPoint x: 257, startPoint y: 53, endPoint x: 181, endPoint y: 53, distance: 75.8
click at [182, 53] on div "privacy" at bounding box center [257, 52] width 151 height 19
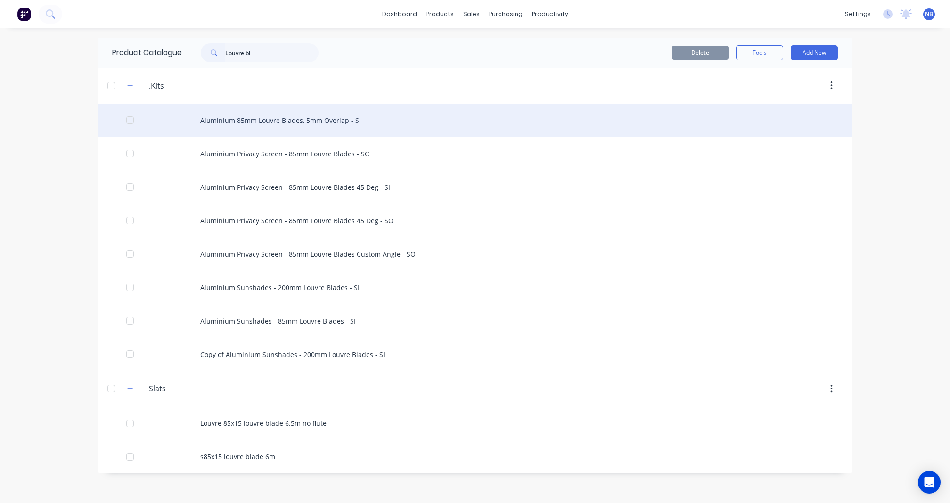
click at [334, 129] on div "Aluminium 85mm Louvre Blades, 5mm Overlap - SI" at bounding box center [475, 120] width 754 height 33
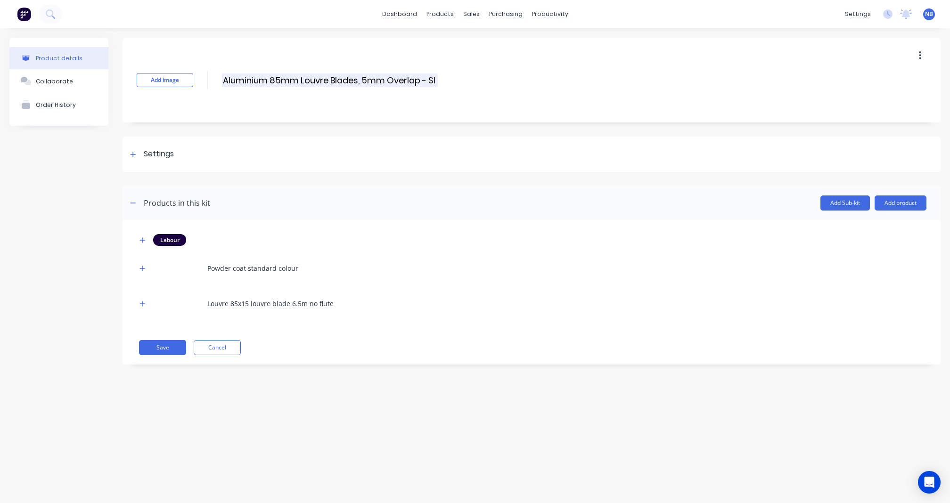
click at [358, 78] on input "Aluminium 85mm Louvre Blades, 5mm Overlap - SI" at bounding box center [330, 80] width 216 height 14
click at [138, 147] on div "Settings" at bounding box center [531, 154] width 818 height 35
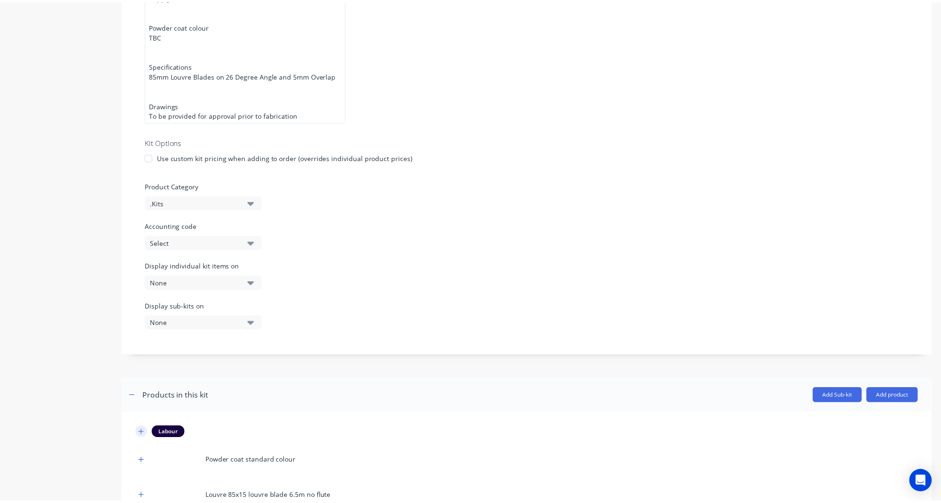
scroll to position [278, 0]
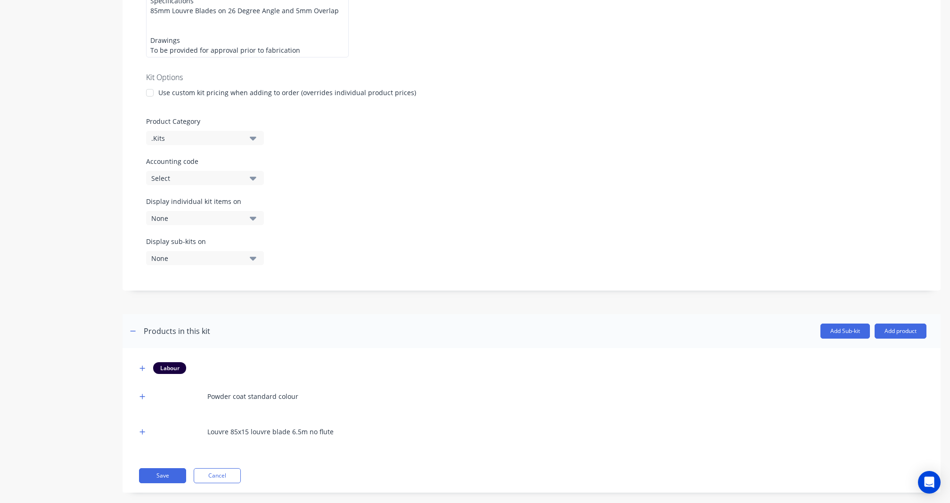
click at [155, 476] on div "Labour Powder coat standard colour Louvre 85x15 louvre blade 6.5m no flute Save…" at bounding box center [531, 420] width 818 height 145
click at [157, 470] on button "Save" at bounding box center [162, 475] width 47 height 15
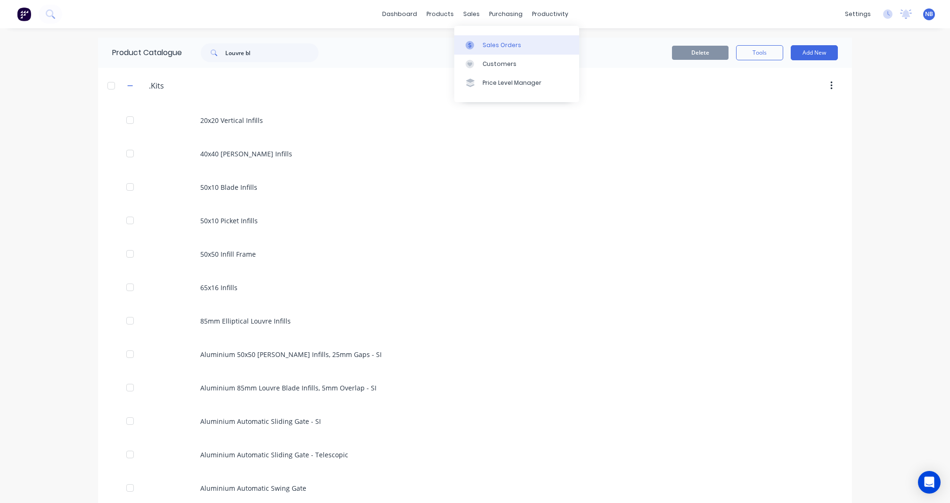
click at [483, 35] on link "Sales Orders" at bounding box center [516, 44] width 125 height 19
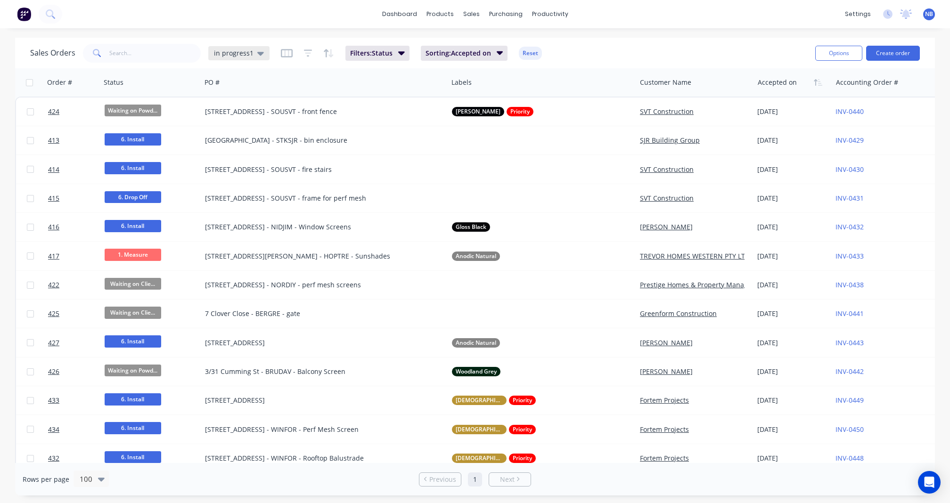
click at [260, 52] on icon at bounding box center [260, 54] width 7 height 4
click at [253, 138] on div "None edit" at bounding box center [274, 133] width 126 height 19
click at [236, 134] on button "None" at bounding box center [264, 133] width 107 height 11
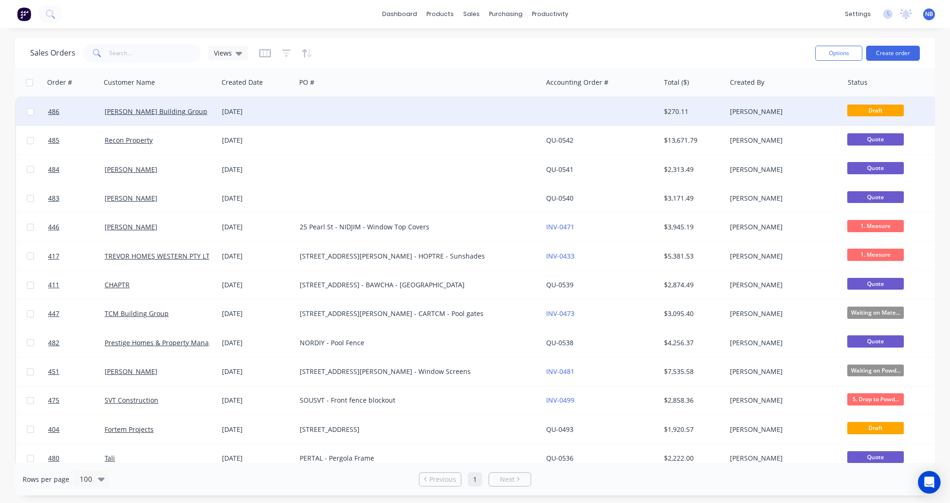
click at [245, 115] on div "[DATE]" at bounding box center [257, 111] width 70 height 9
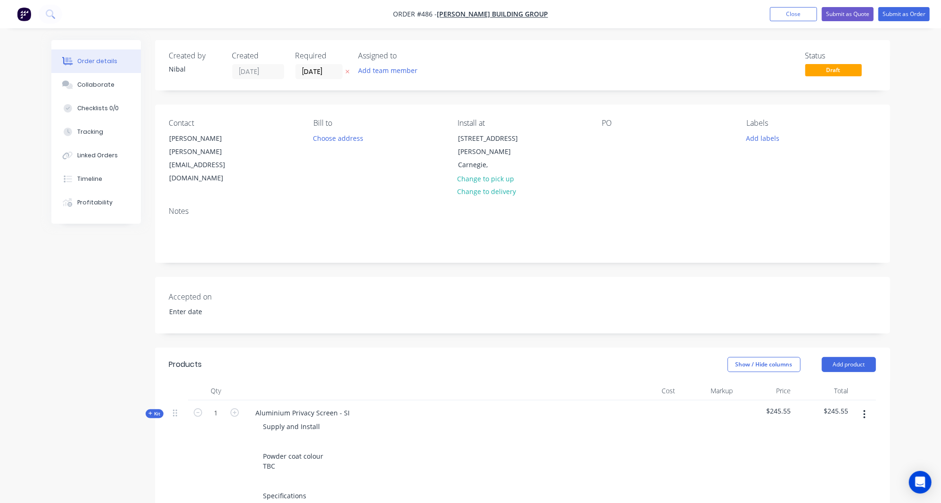
scroll to position [257, 0]
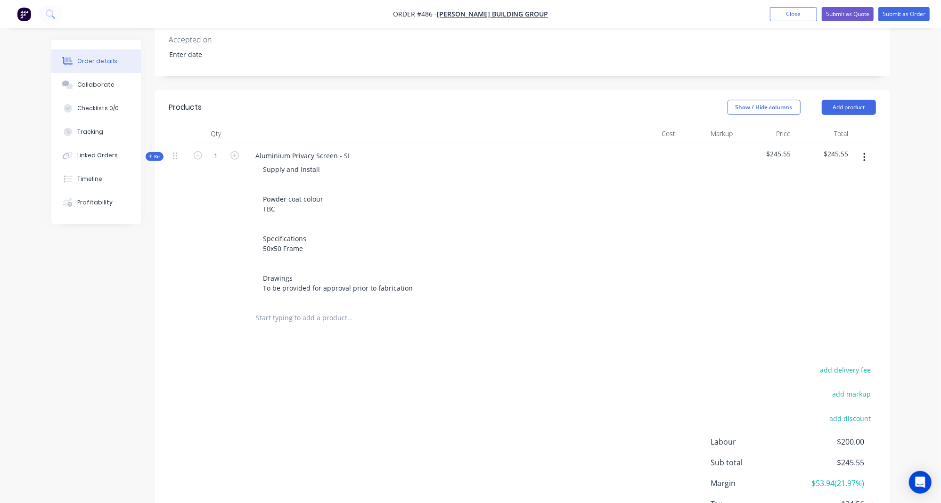
click at [309, 309] on input "text" at bounding box center [350, 318] width 188 height 19
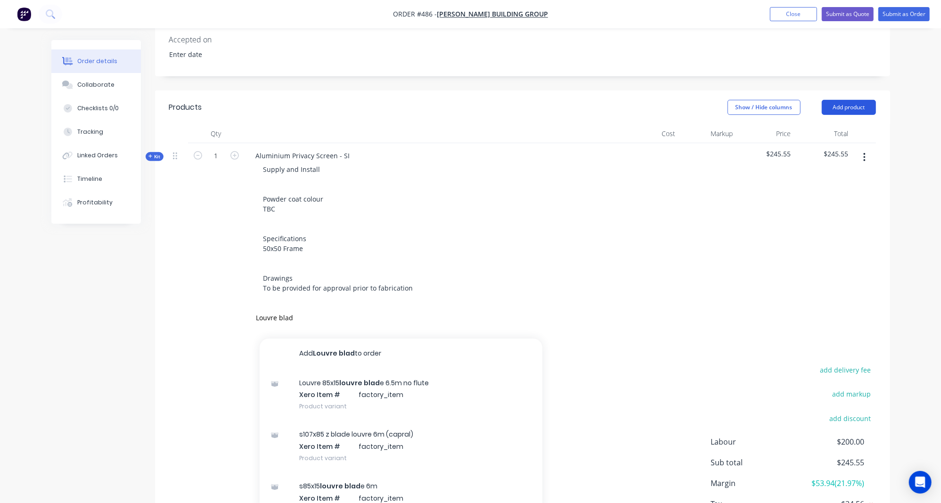
click at [861, 100] on button "Add product" at bounding box center [848, 107] width 54 height 15
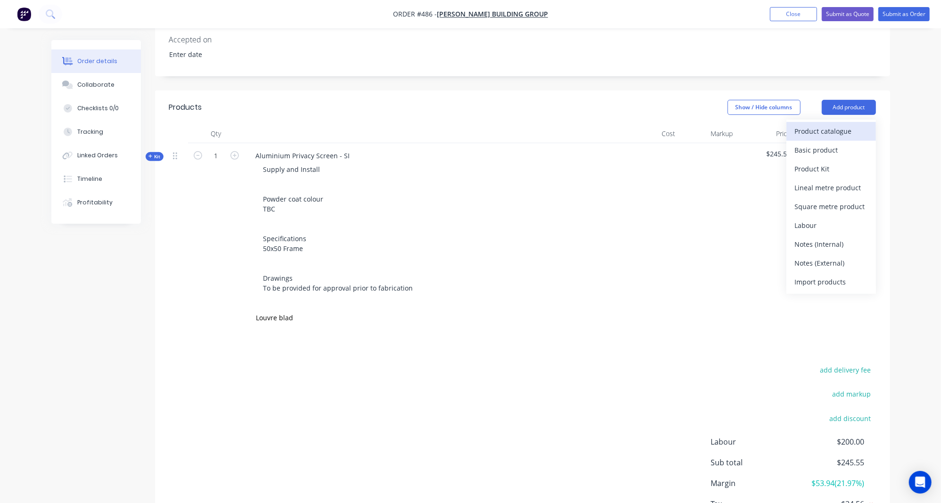
click at [827, 124] on div "Product catalogue" at bounding box center [831, 131] width 73 height 14
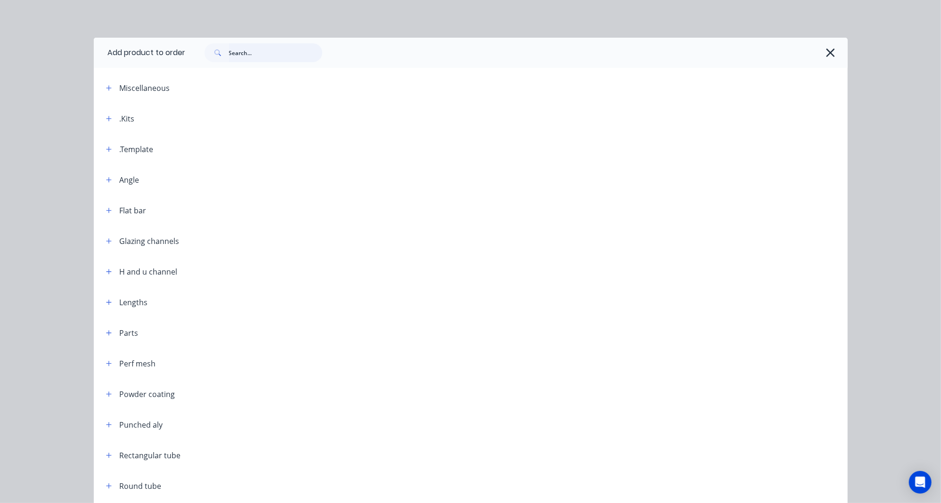
click at [247, 54] on input "text" at bounding box center [275, 52] width 93 height 19
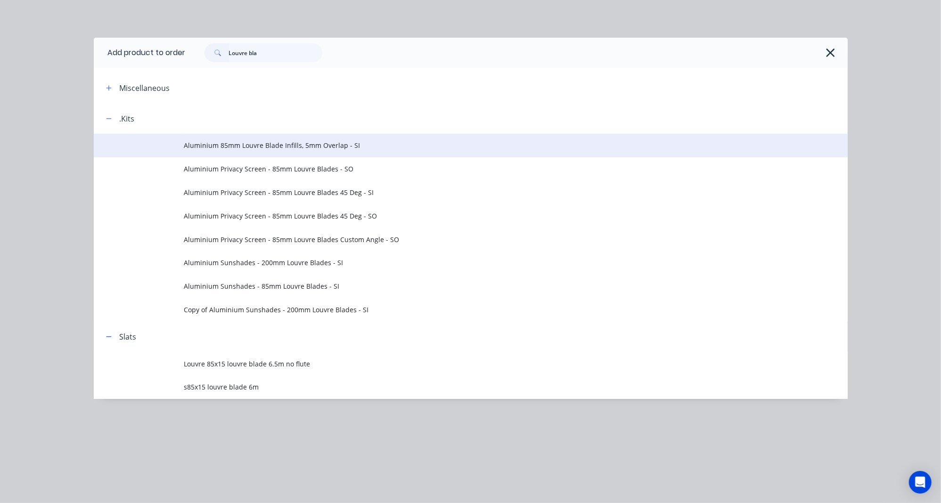
click at [245, 144] on span "Aluminium 85mm Louvre Blade Infills, 5mm Overlap - SI" at bounding box center [449, 145] width 530 height 10
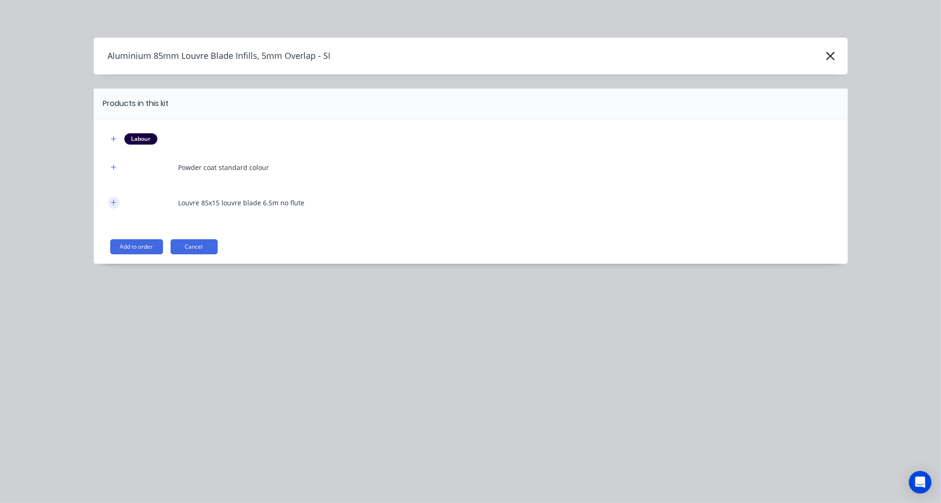
click at [108, 201] on button "button" at bounding box center [114, 203] width 12 height 12
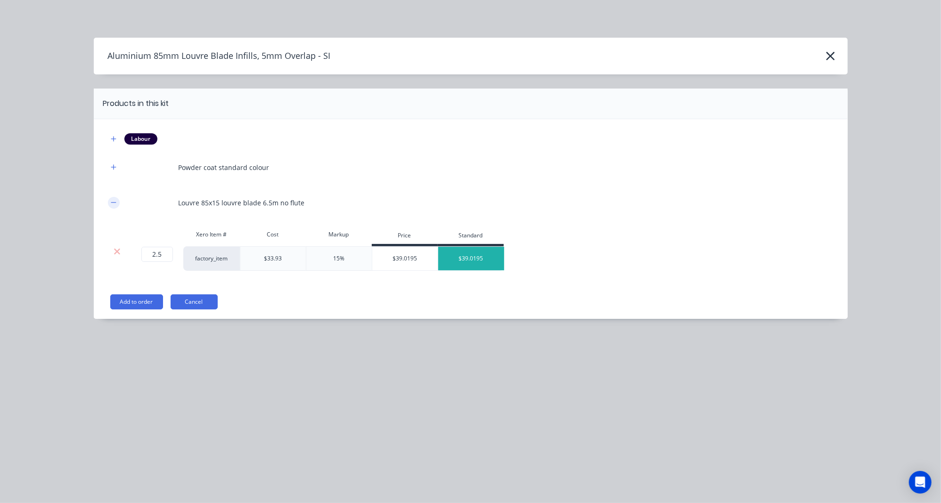
click at [108, 201] on button "button" at bounding box center [114, 203] width 12 height 12
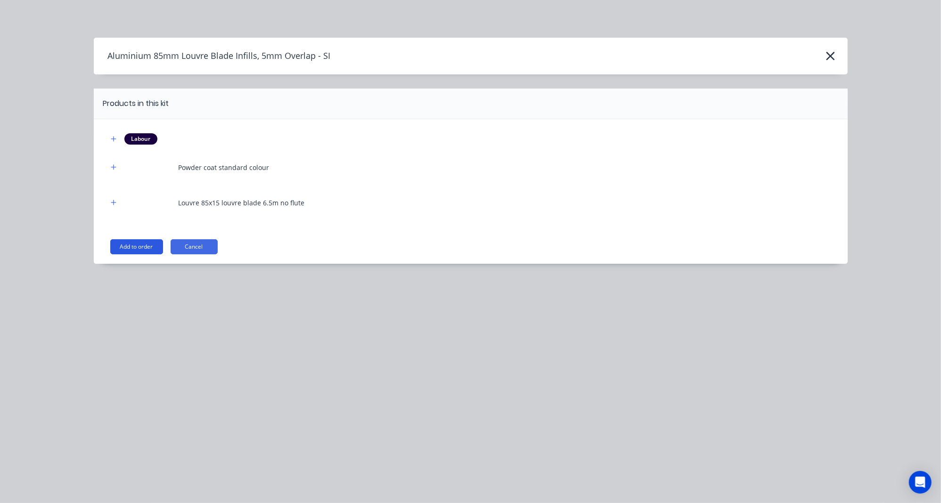
click at [132, 246] on button "Add to order" at bounding box center [136, 246] width 53 height 15
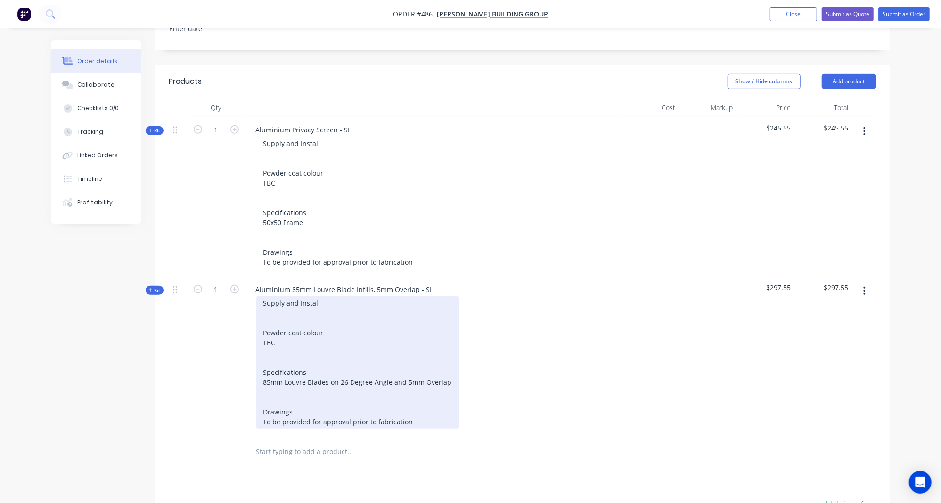
scroll to position [325, 0]
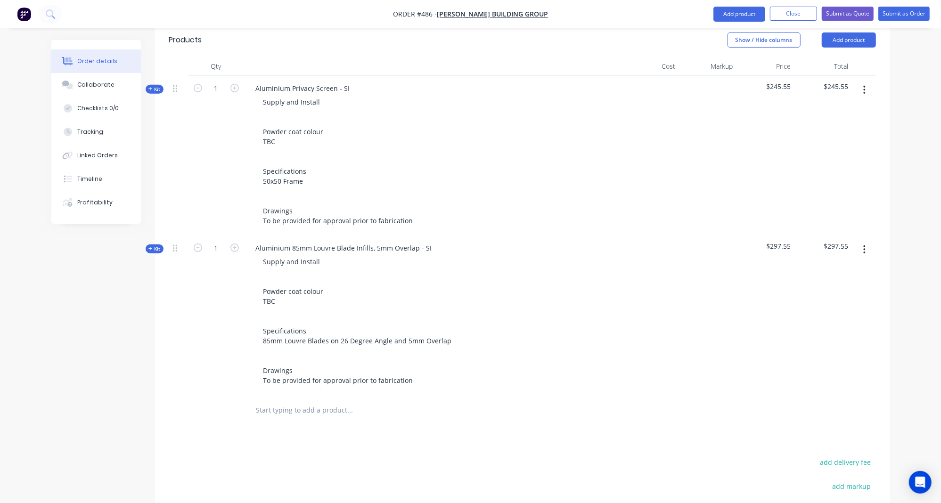
click at [157, 71] on div "Qty Cost Markup Price Total Kit 1 Aluminium Privacy Screen - SI Supply and Inst…" at bounding box center [522, 241] width 735 height 369
click at [155, 86] on span "Kit" at bounding box center [154, 89] width 12 height 7
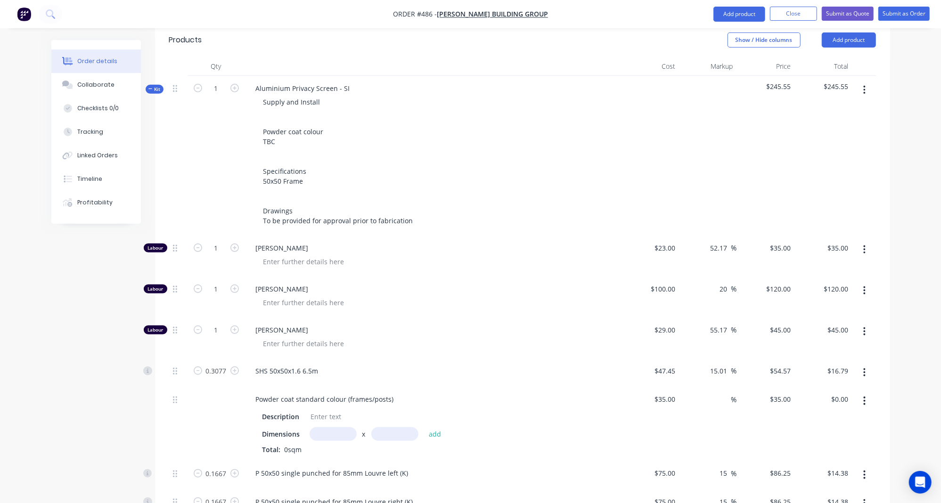
scroll to position [387, 0]
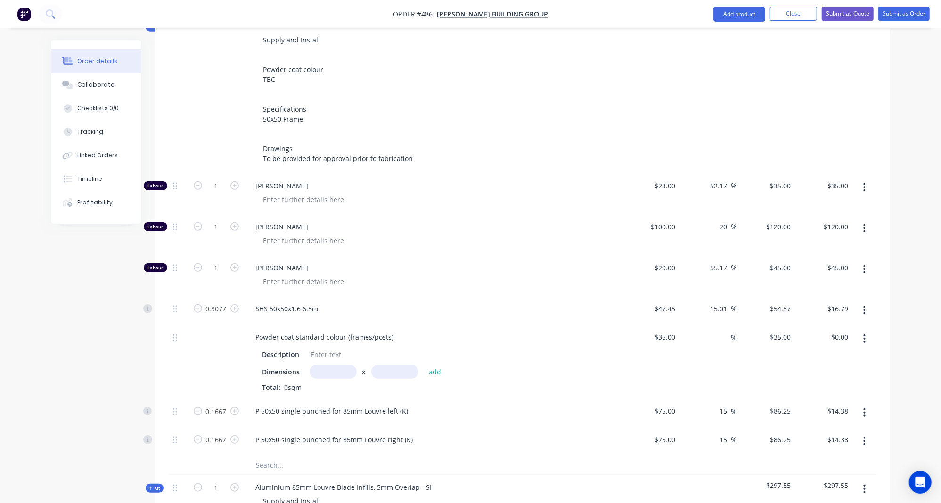
click at [331, 365] on input "text" at bounding box center [332, 372] width 47 height 14
click at [916, 476] on icon "Open Intercom Messenger" at bounding box center [920, 482] width 12 height 12
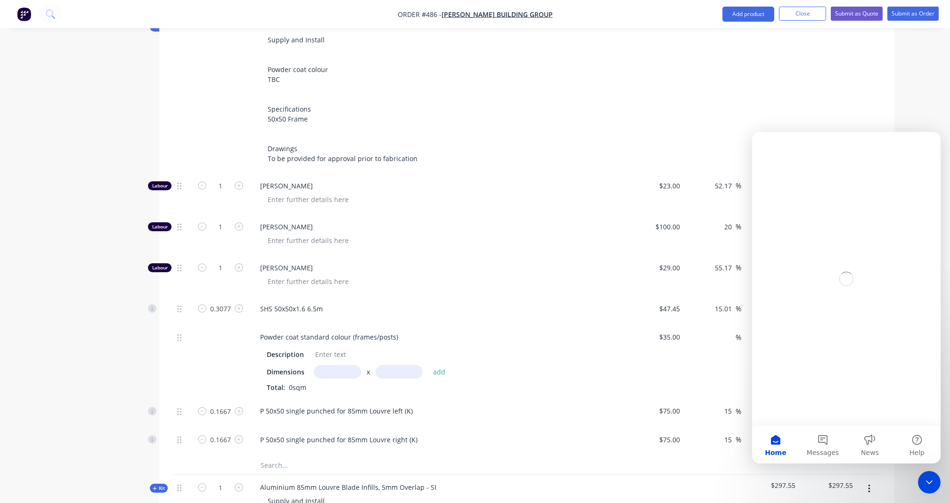
scroll to position [0, 0]
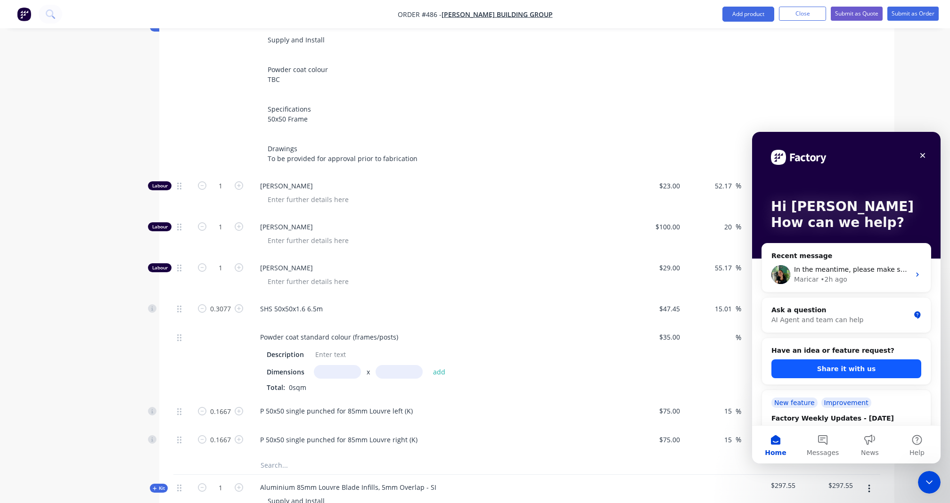
click at [846, 364] on button "Share it with us" at bounding box center [846, 368] width 150 height 19
click at [867, 367] on button "Share it with us" at bounding box center [846, 368] width 150 height 19
click at [825, 364] on button "Share it with us" at bounding box center [846, 368] width 150 height 19
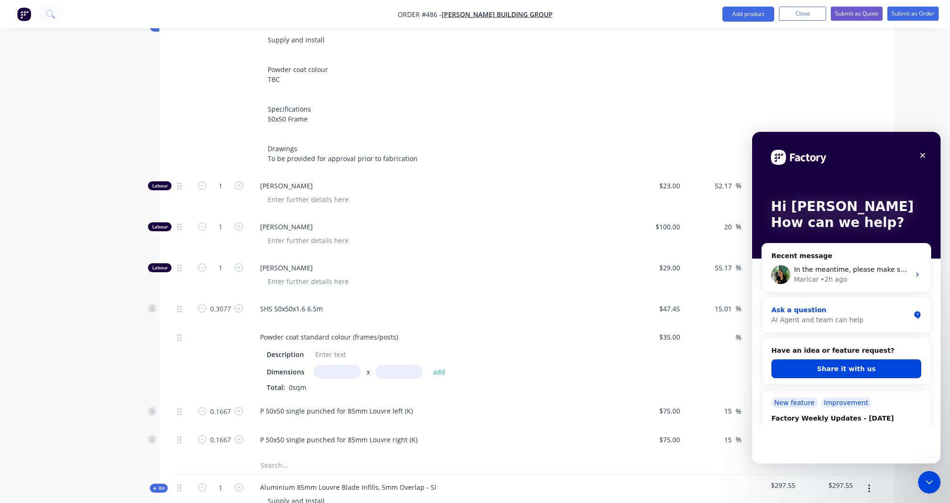
click at [848, 308] on div "Ask a question" at bounding box center [840, 310] width 138 height 10
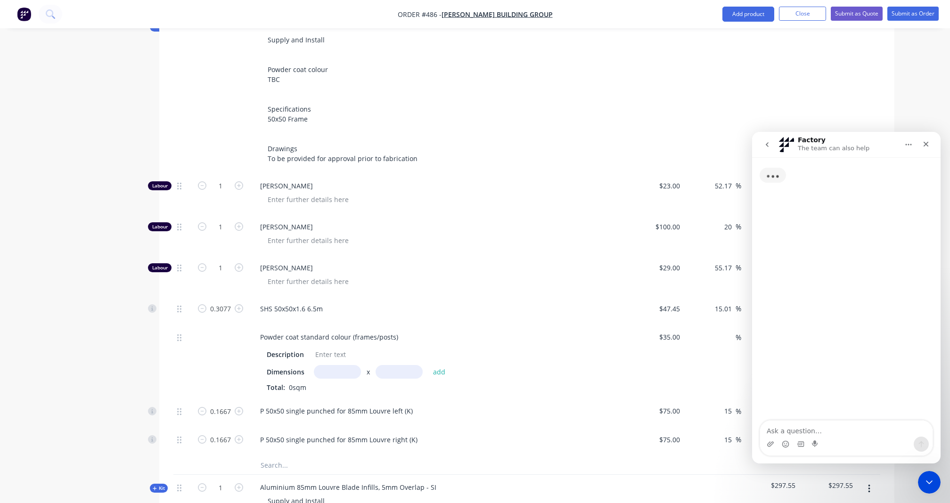
click at [769, 143] on icon "go back" at bounding box center [767, 145] width 8 height 8
click at [765, 151] on button "go back" at bounding box center [767, 145] width 18 height 18
click at [772, 148] on button "go back" at bounding box center [767, 145] width 18 height 18
click at [764, 145] on icon "go back" at bounding box center [767, 145] width 8 height 8
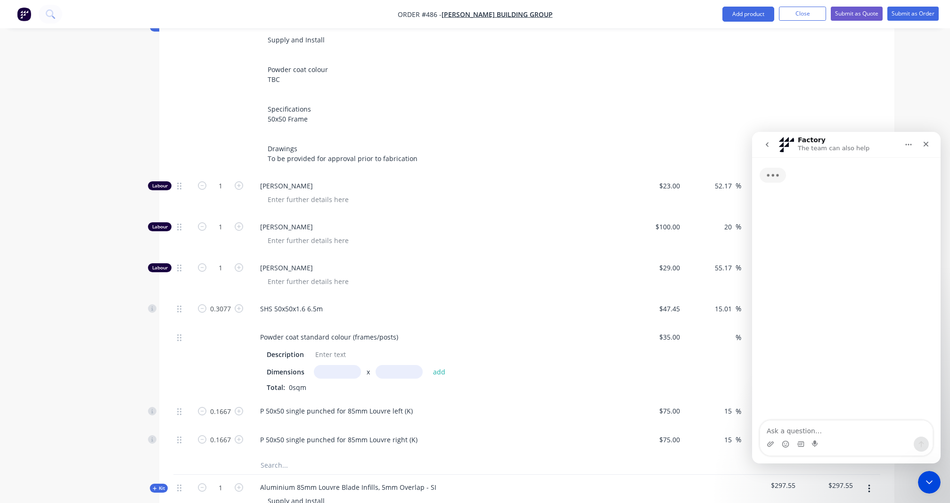
click at [764, 145] on icon "go back" at bounding box center [767, 145] width 8 height 8
drag, startPoint x: 764, startPoint y: 144, endPoint x: 759, endPoint y: 172, distance: 28.6
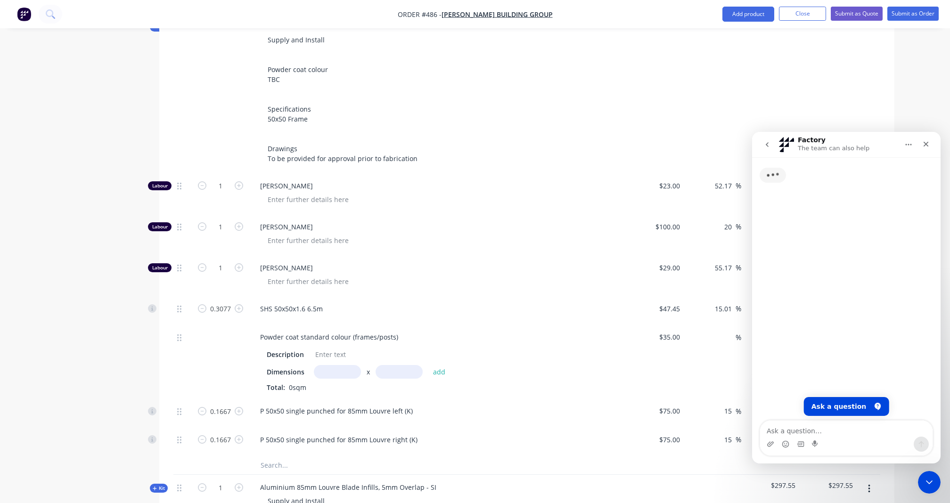
click at [760, 172] on div "Factory The team can also help Typing" at bounding box center [846, 298] width 188 height 332
click at [761, 147] on button "go back" at bounding box center [767, 145] width 18 height 18
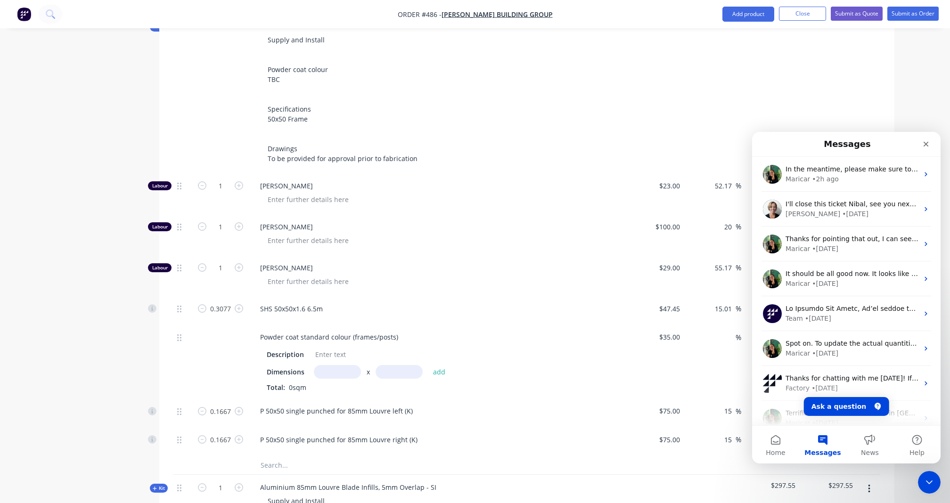
click at [762, 149] on div "Messages" at bounding box center [846, 144] width 176 height 17
click at [775, 446] on button "Home" at bounding box center [775, 445] width 47 height 38
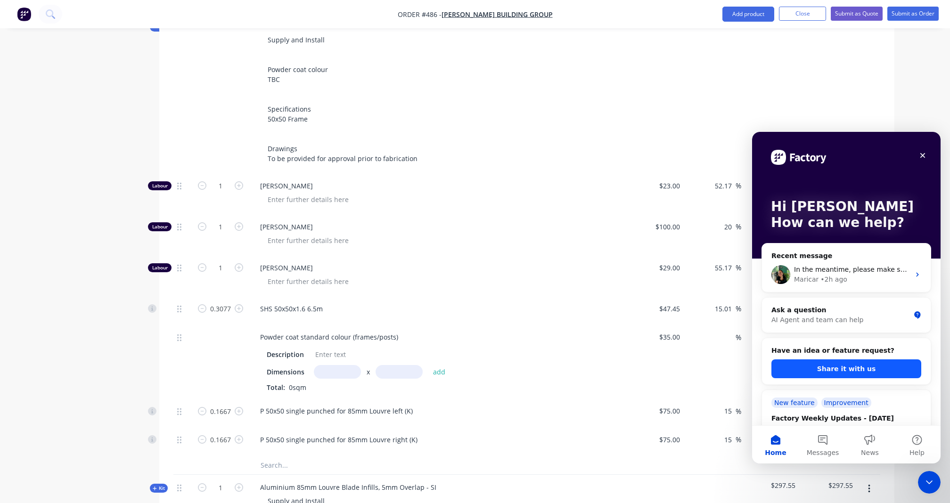
click at [831, 368] on button "Share it with us" at bounding box center [846, 368] width 150 height 19
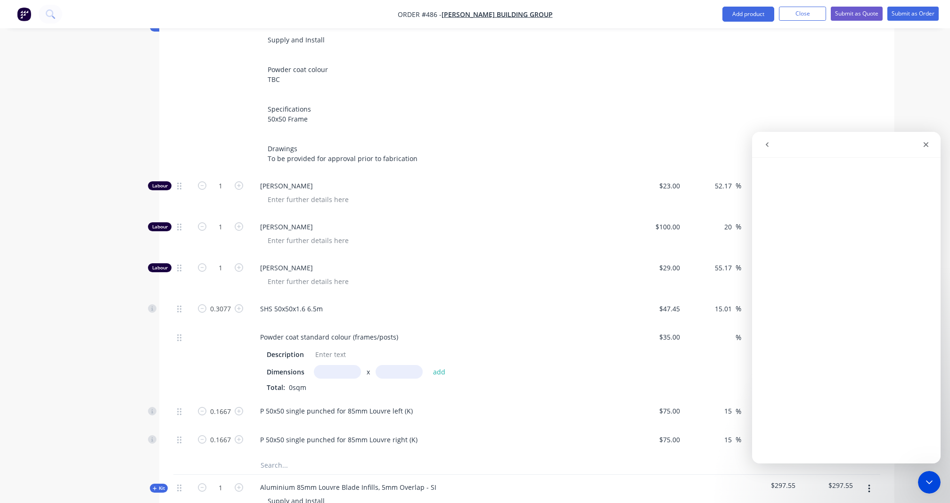
click at [768, 144] on icon "go back" at bounding box center [767, 145] width 8 height 8
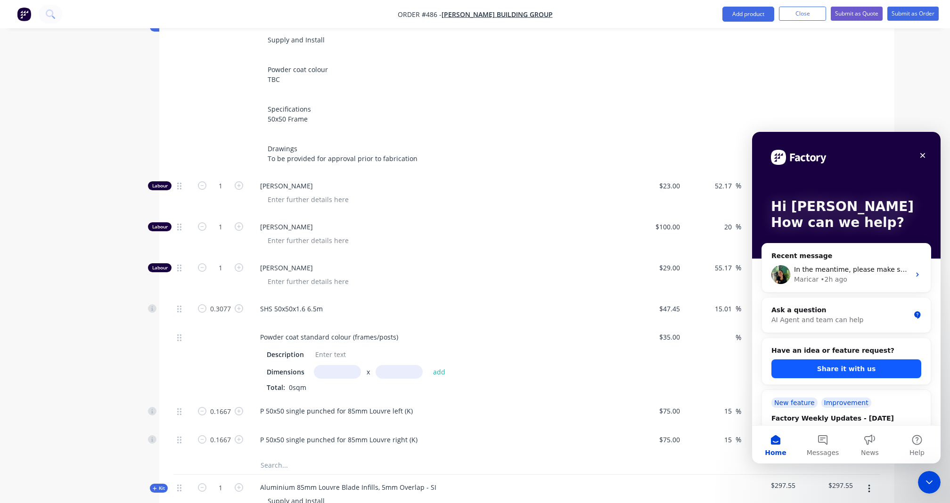
click at [854, 366] on button "Share it with us" at bounding box center [846, 368] width 150 height 19
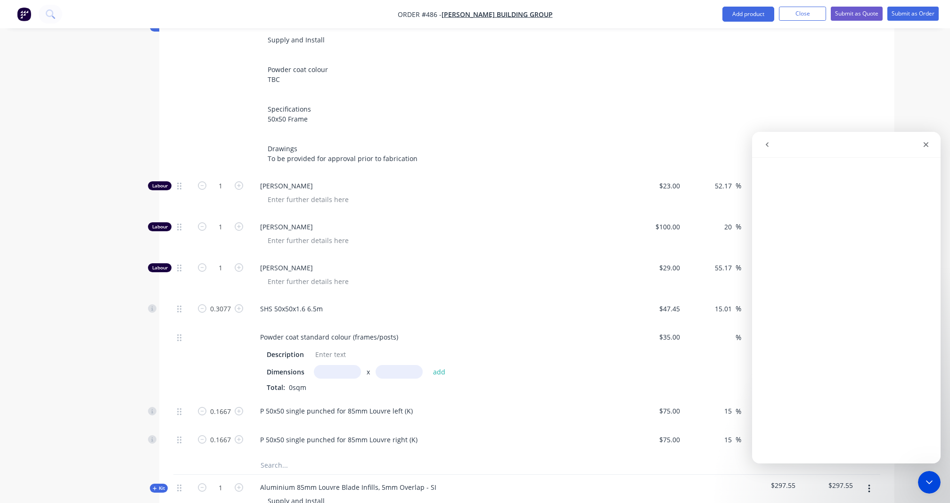
click at [767, 145] on icon "go back" at bounding box center [766, 144] width 3 height 5
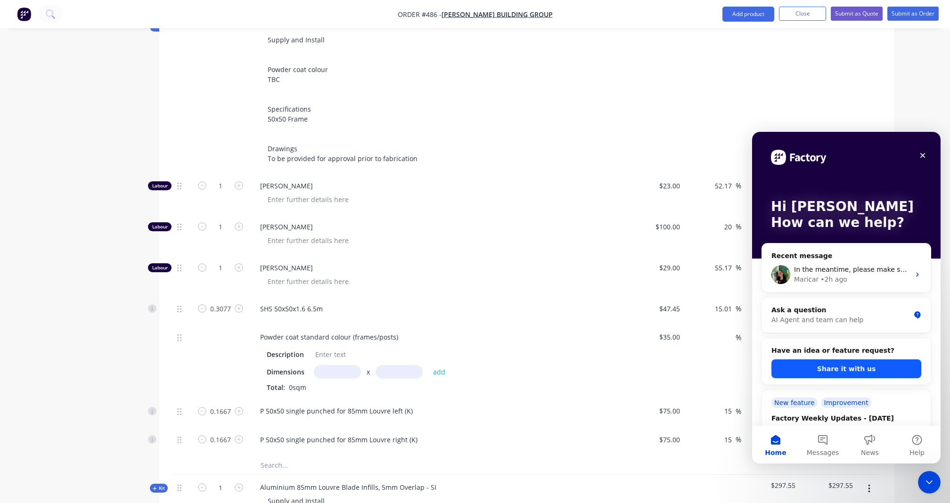
click at [853, 366] on button "Share it with us" at bounding box center [846, 368] width 150 height 19
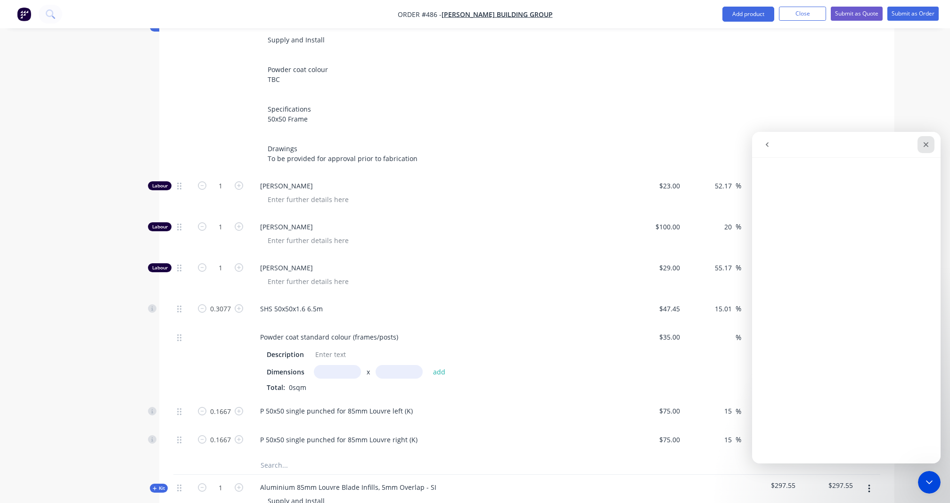
click at [926, 142] on icon "Close" at bounding box center [926, 145] width 8 height 8
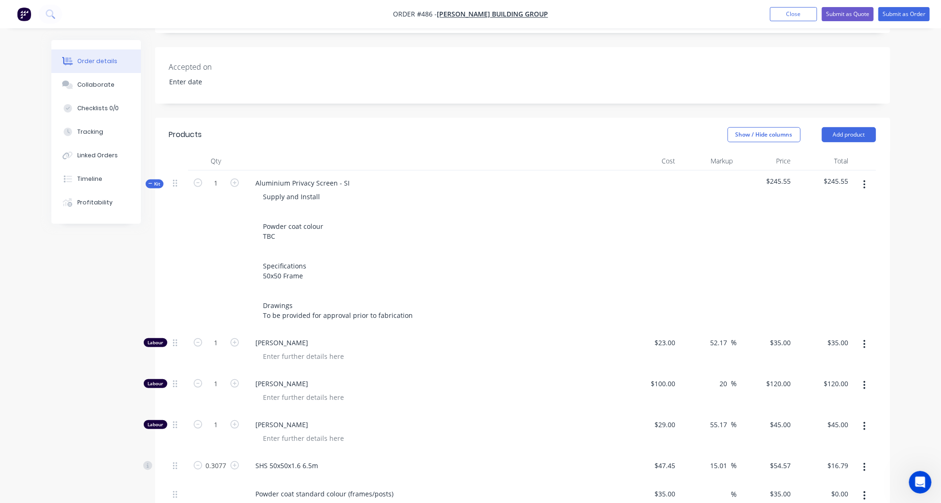
scroll to position [370, 0]
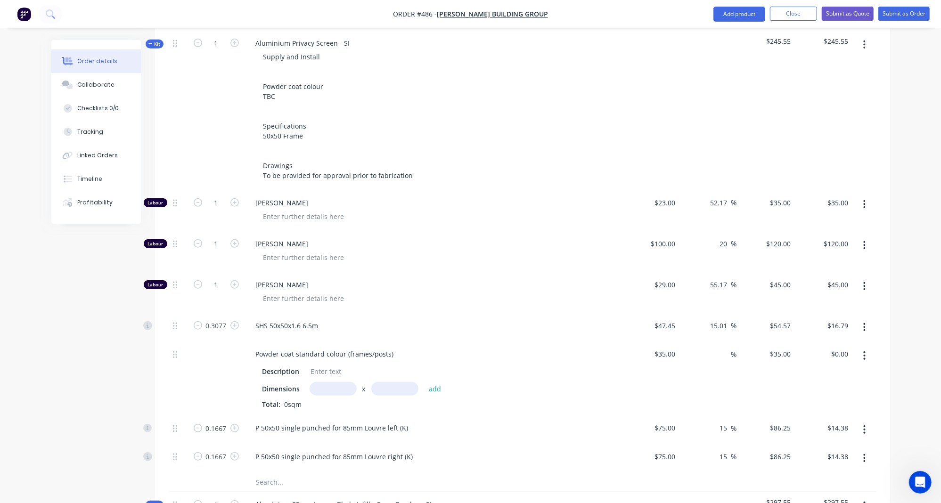
click at [328, 382] on input "text" at bounding box center [332, 389] width 47 height 14
drag, startPoint x: 345, startPoint y: 357, endPoint x: 327, endPoint y: 353, distance: 18.4
click at [301, 382] on div "Dimensions 1.511m x 1.811m add" at bounding box center [432, 389] width 341 height 14
click at [434, 382] on button "add" at bounding box center [435, 388] width 22 height 13
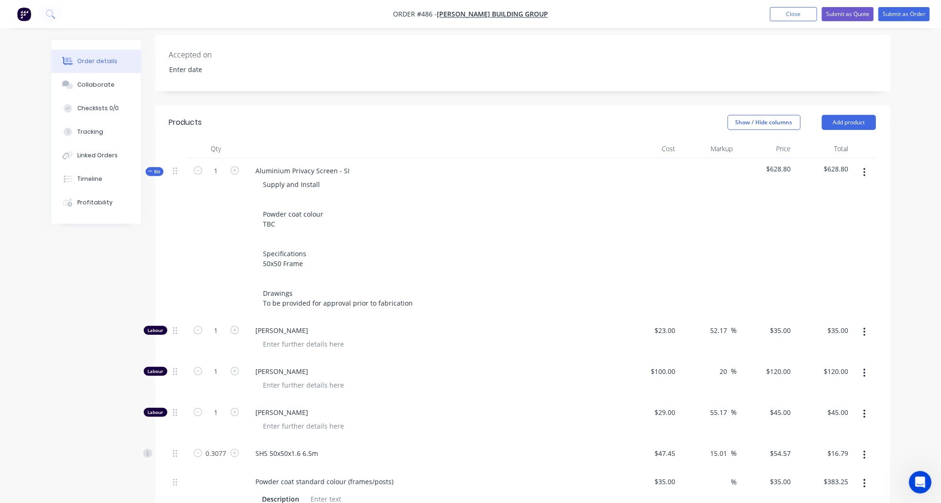
scroll to position [229, 0]
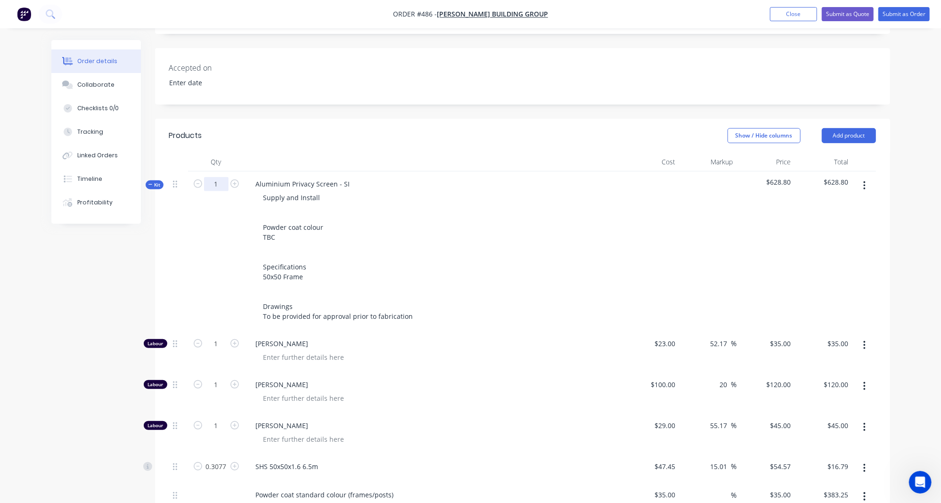
click at [218, 177] on input "1" at bounding box center [216, 184] width 24 height 14
click at [53, 333] on div "Created by [PERSON_NAME] Created [DATE] Required [DATE] Assigned to Add team me…" at bounding box center [470, 444] width 838 height 1267
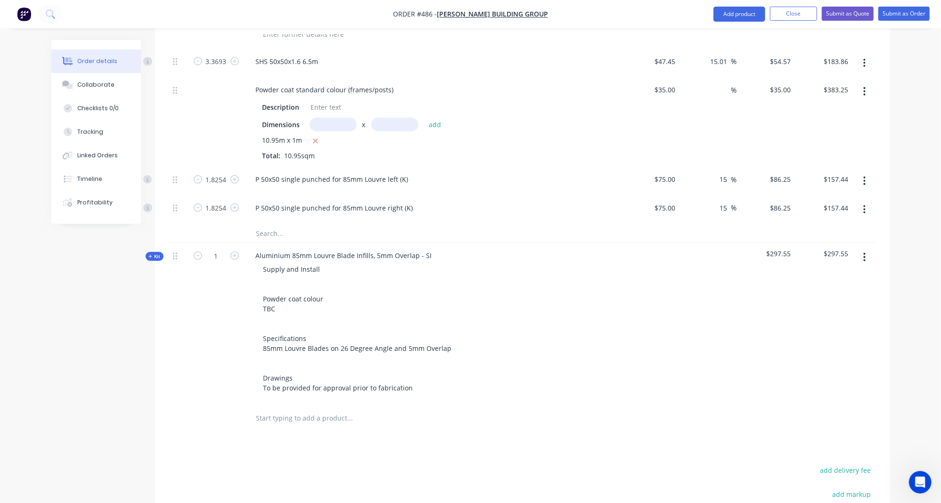
scroll to position [639, 0]
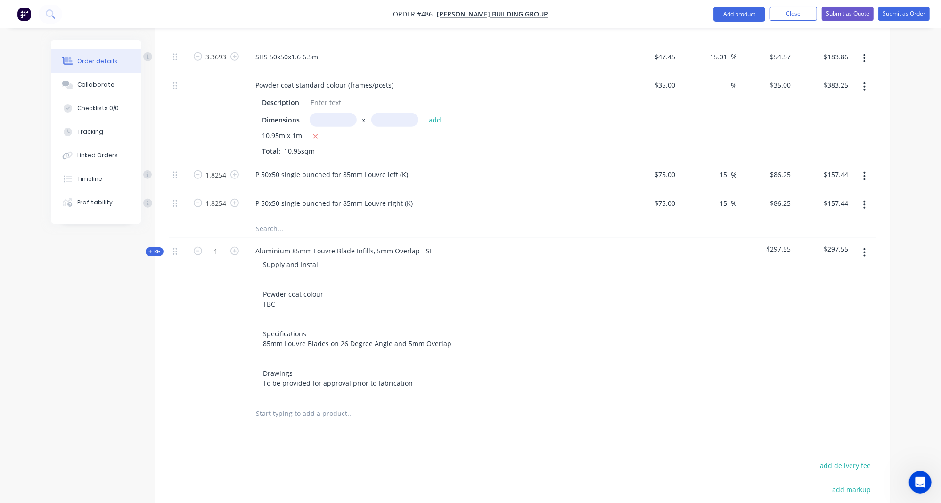
click at [155, 248] on span "Kit" at bounding box center [154, 251] width 12 height 7
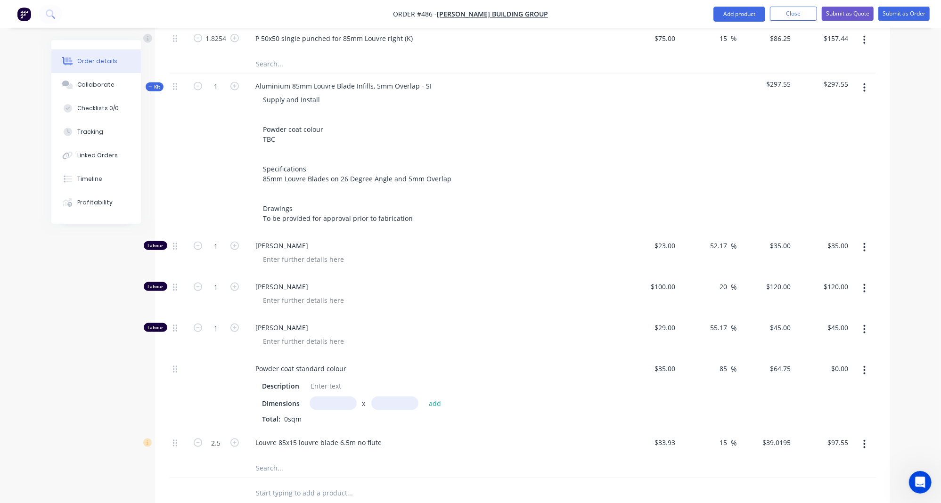
scroll to position [852, 0]
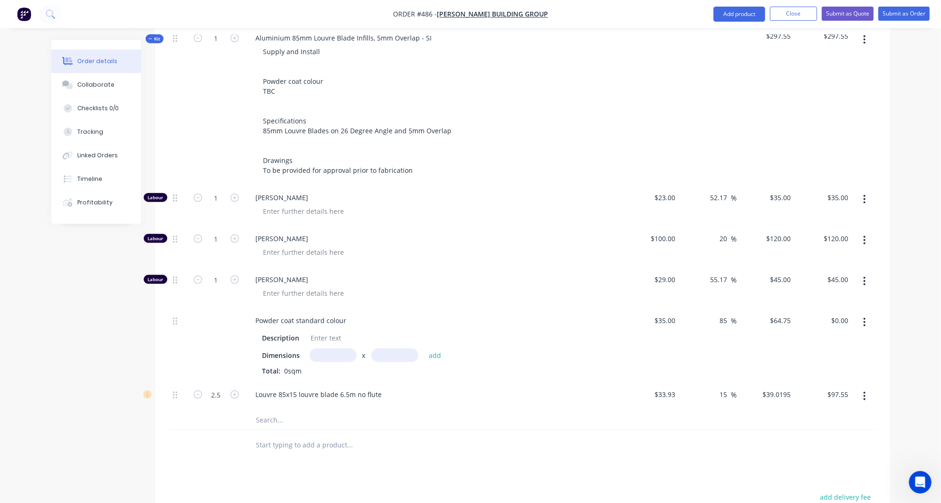
click at [317, 349] on input "text" at bounding box center [332, 356] width 47 height 14
click at [434, 349] on button "add" at bounding box center [435, 355] width 22 height 13
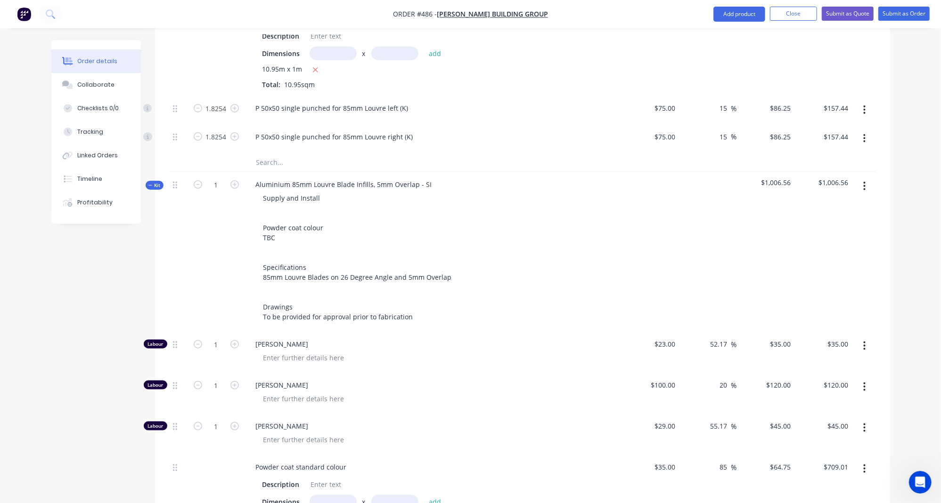
scroll to position [699, 0]
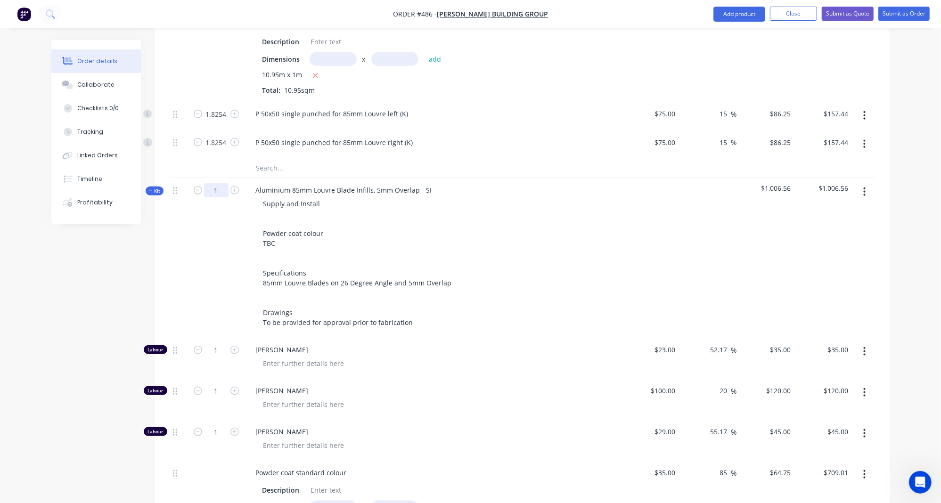
click at [217, 183] on input "1" at bounding box center [216, 190] width 24 height 14
click at [97, 309] on div "Created by [PERSON_NAME] Created [DATE] Required [DATE] Assigned to Add team me…" at bounding box center [470, 105] width 838 height 1528
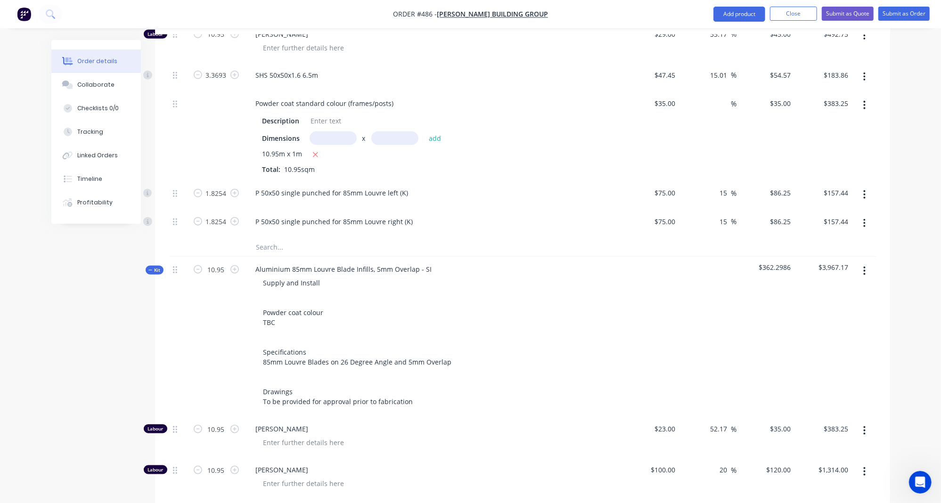
scroll to position [597, 0]
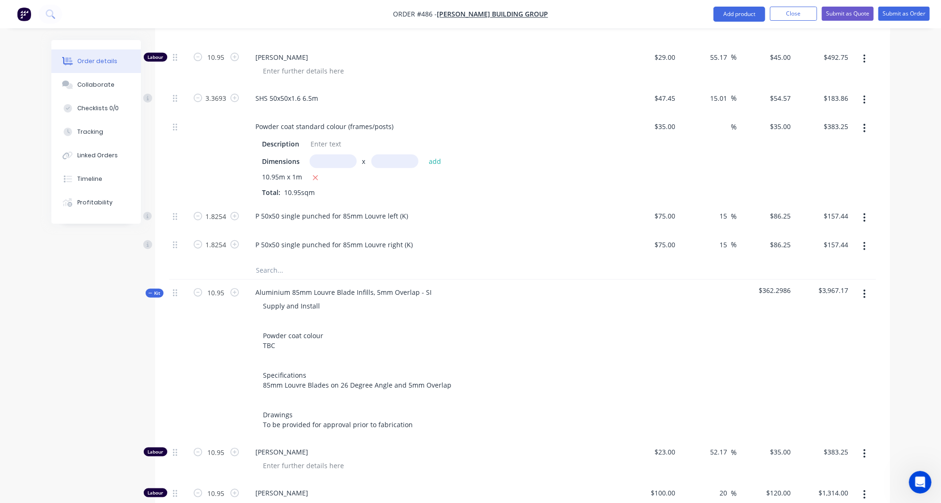
click at [151, 291] on icon "button" at bounding box center [150, 293] width 4 height 5
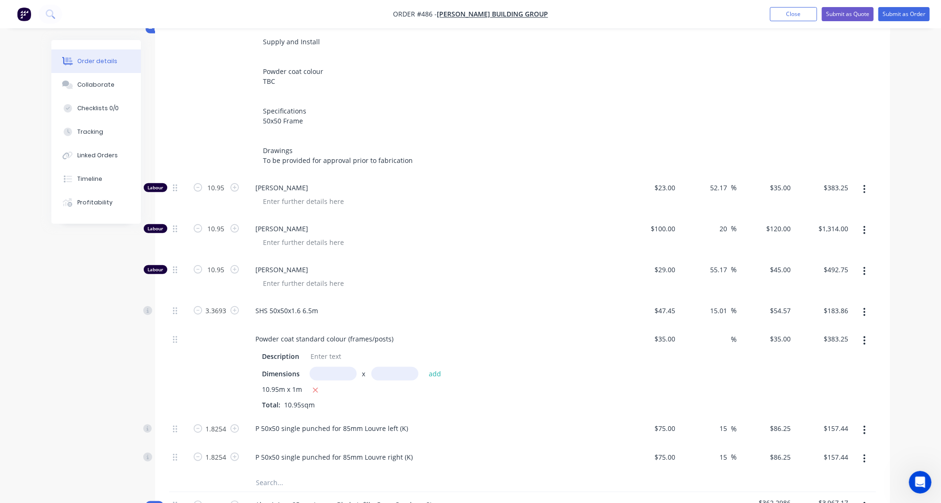
scroll to position [98, 0]
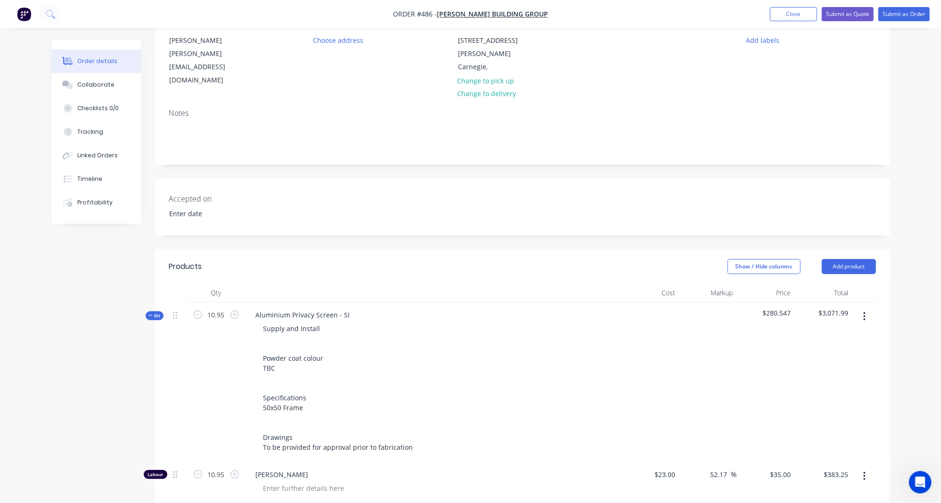
click at [154, 312] on span "Kit" at bounding box center [154, 315] width 12 height 7
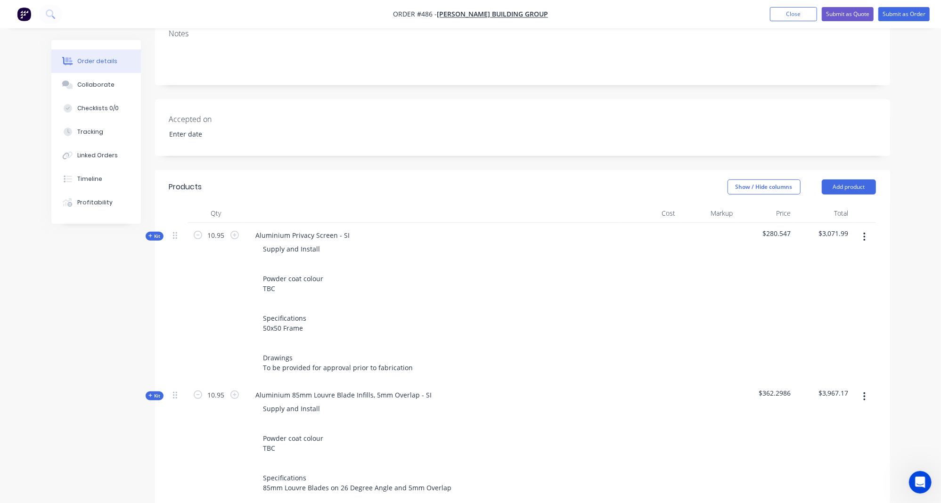
scroll to position [164, 0]
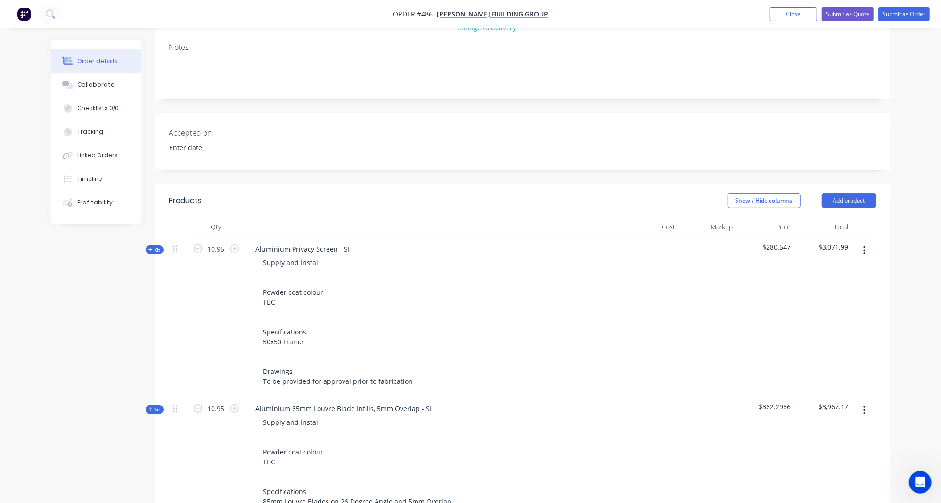
click at [869, 242] on button "button" at bounding box center [864, 250] width 22 height 17
click at [833, 325] on div "Delete" at bounding box center [831, 332] width 73 height 14
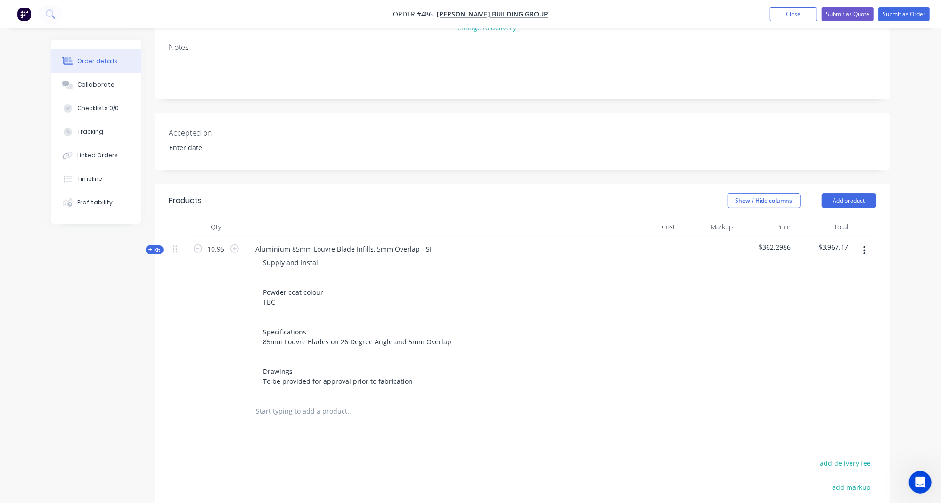
drag, startPoint x: 859, startPoint y: 232, endPoint x: 860, endPoint y: 242, distance: 9.4
click at [859, 242] on button "button" at bounding box center [864, 250] width 22 height 17
click at [841, 325] on div "Delete" at bounding box center [831, 332] width 73 height 14
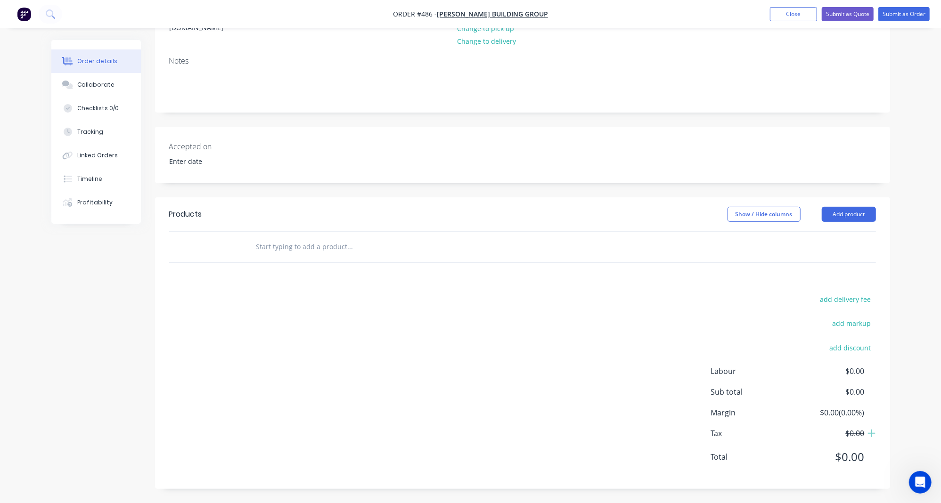
scroll to position [125, 0]
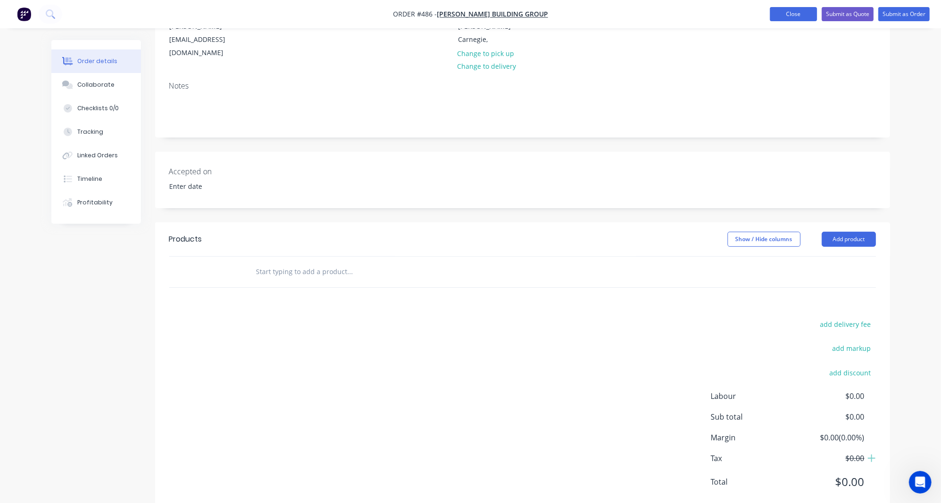
click at [784, 12] on button "Close" at bounding box center [793, 14] width 47 height 14
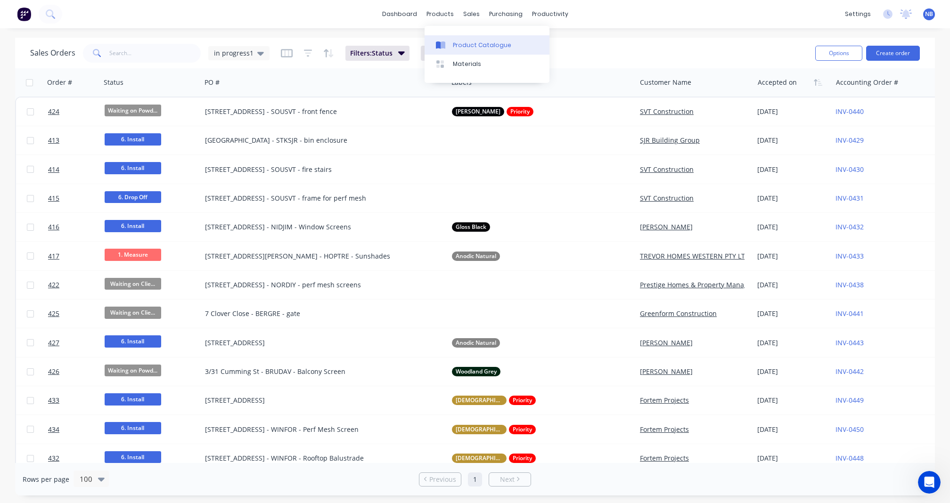
click at [453, 46] on div "Product Catalogue" at bounding box center [482, 45] width 58 height 8
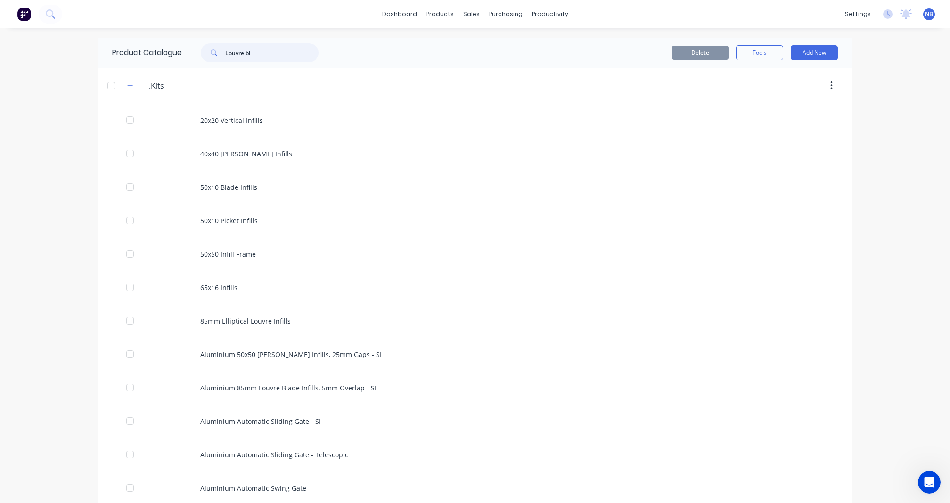
drag, startPoint x: 249, startPoint y: 53, endPoint x: 164, endPoint y: 33, distance: 87.2
click at [164, 33] on div "dashboard products sales purchasing productivity dashboard products Product Cat…" at bounding box center [475, 251] width 950 height 503
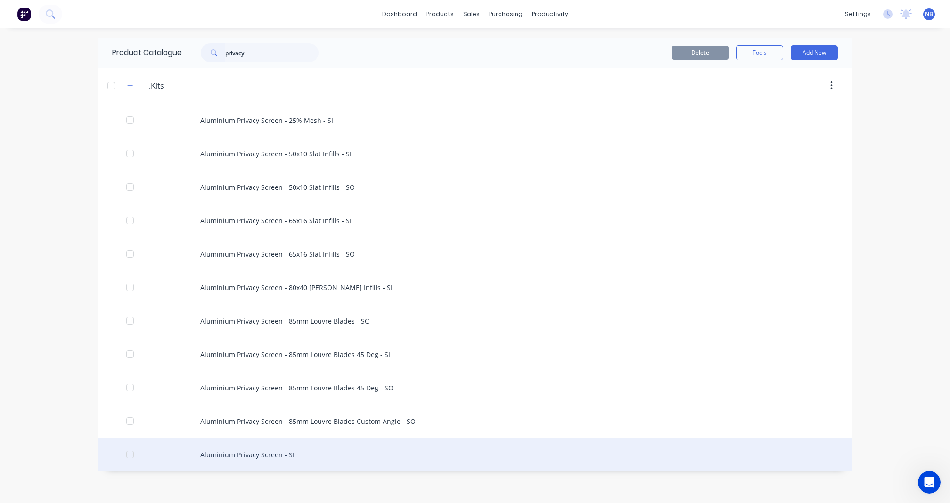
click at [366, 450] on div "Aluminium Privacy Screen - SI" at bounding box center [475, 454] width 754 height 33
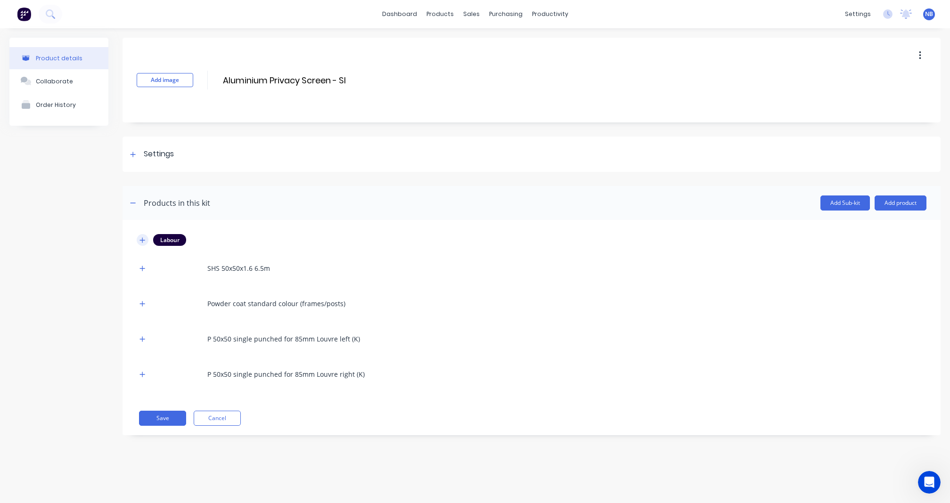
click at [143, 239] on icon "button" at bounding box center [142, 240] width 6 height 7
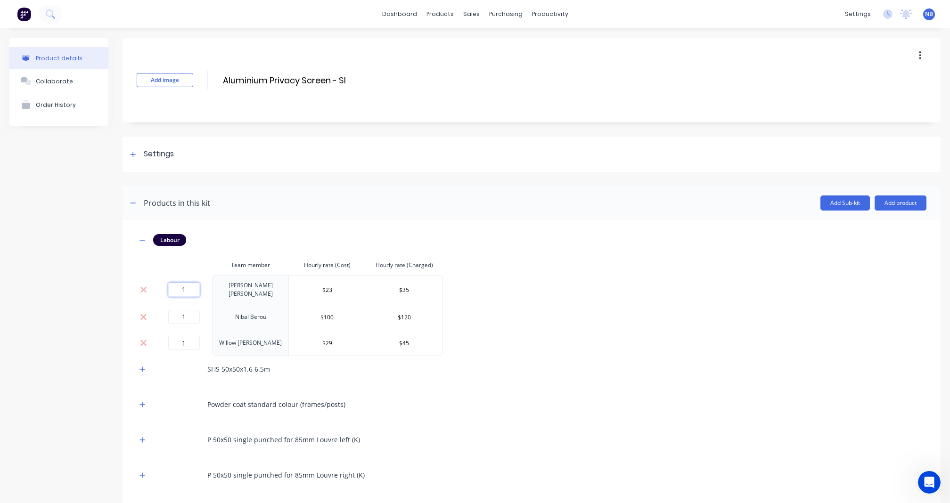
drag, startPoint x: 189, startPoint y: 289, endPoint x: 166, endPoint y: 286, distance: 23.2
click at [166, 286] on div "1" at bounding box center [183, 290] width 49 height 14
click at [519, 359] on div "SHS 50x50x1.6 6.5m" at bounding box center [531, 369] width 789 height 26
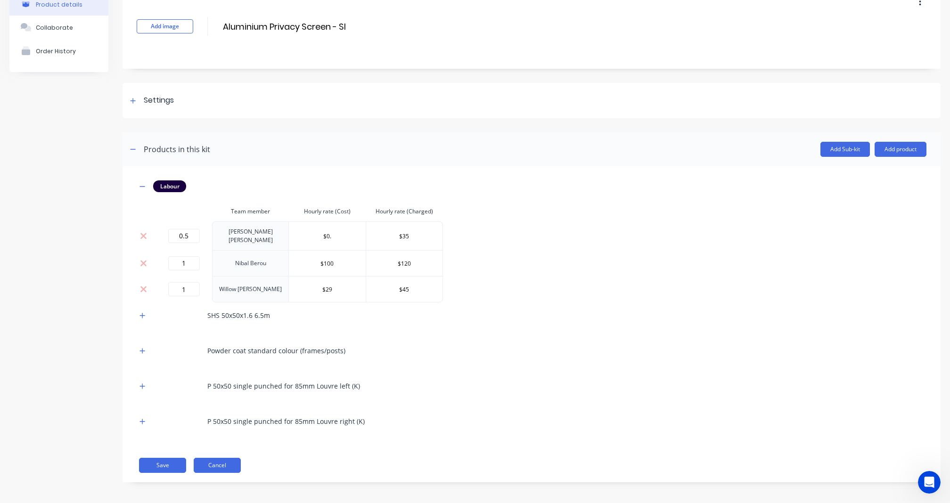
click at [234, 464] on button "Cancel" at bounding box center [217, 465] width 47 height 15
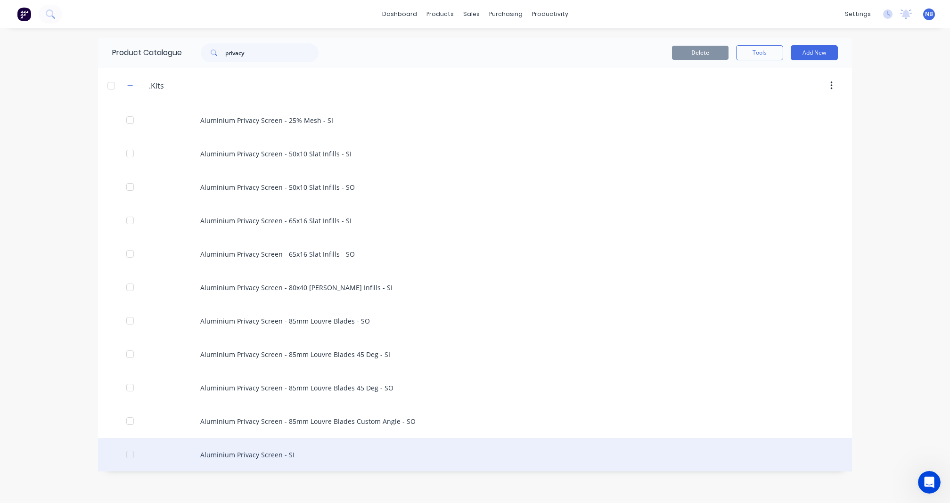
click at [290, 454] on div "Aluminium Privacy Screen - SI" at bounding box center [475, 454] width 754 height 33
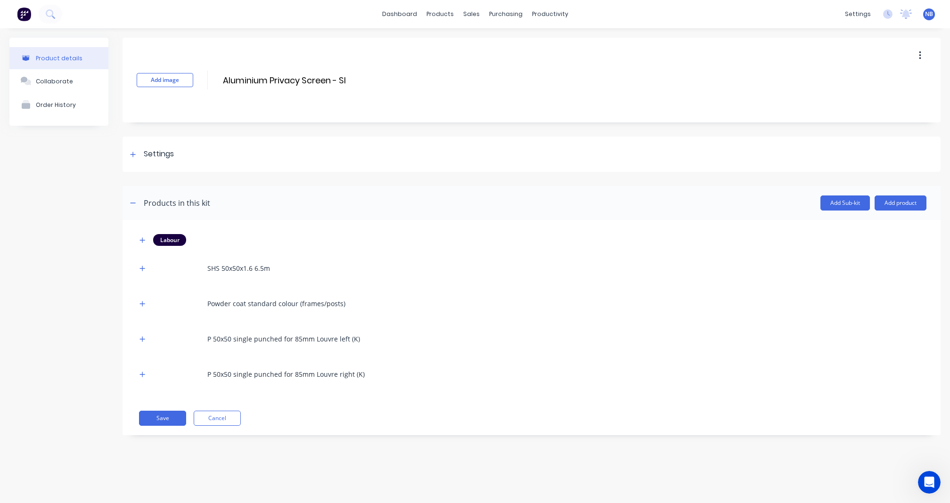
click at [139, 238] on button "button" at bounding box center [143, 240] width 12 height 12
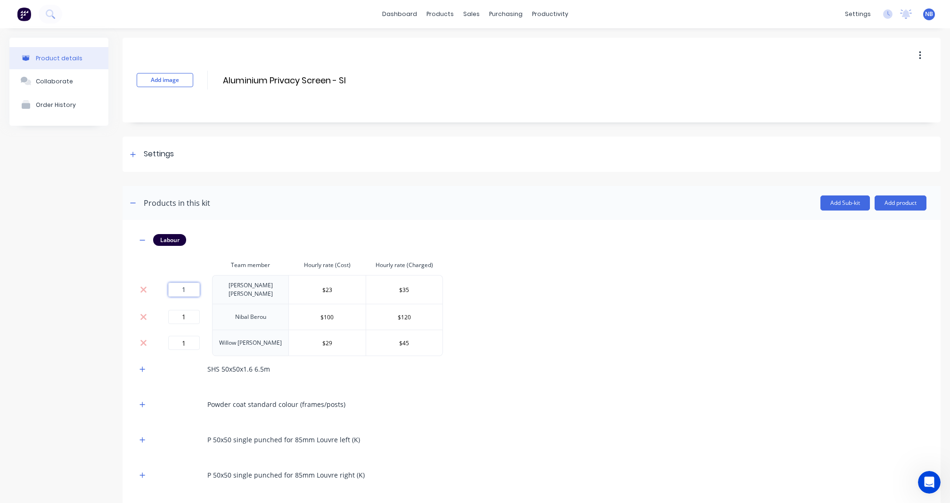
drag, startPoint x: 189, startPoint y: 287, endPoint x: 131, endPoint y: 279, distance: 58.6
click at [151, 282] on tr "1 [PERSON_NAME] $23 $35" at bounding box center [290, 289] width 306 height 29
drag, startPoint x: 189, startPoint y: 313, endPoint x: 129, endPoint y: 301, distance: 61.4
click at [131, 301] on div "Labour Team member Hourly rate (Cost) Hourly rate (Charged) 0.5 [PERSON_NAME] $…" at bounding box center [531, 378] width 818 height 316
drag, startPoint x: 193, startPoint y: 345, endPoint x: 170, endPoint y: 334, distance: 25.7
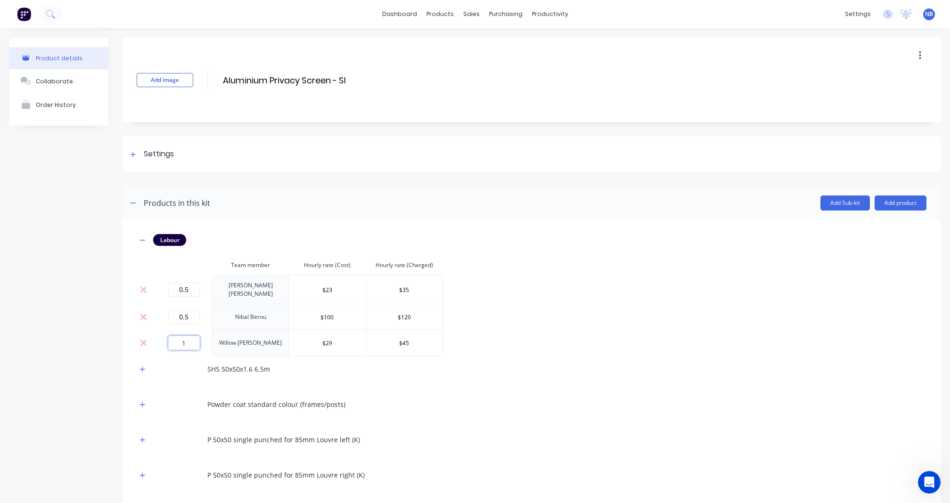
click at [170, 336] on input "1" at bounding box center [184, 343] width 32 height 14
click at [71, 413] on div "Product details Collaborate Order History" at bounding box center [58, 294] width 99 height 512
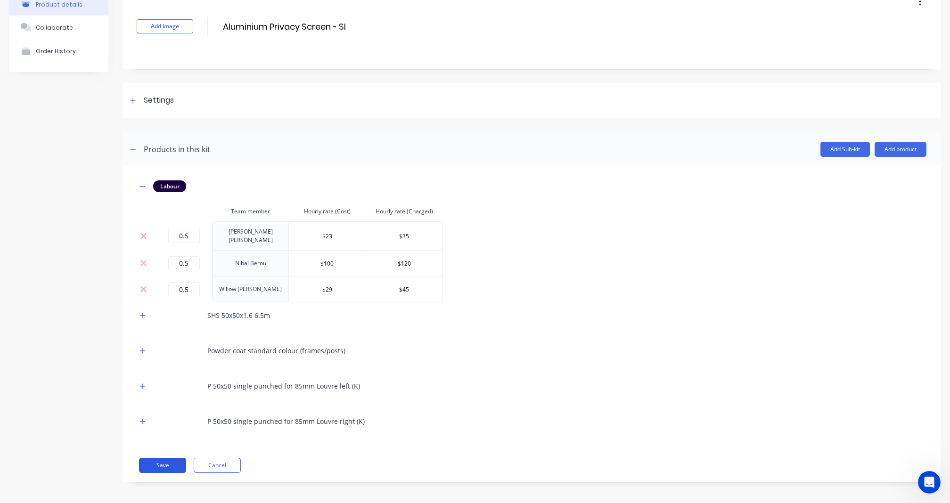
click at [168, 460] on button "Save" at bounding box center [162, 465] width 47 height 15
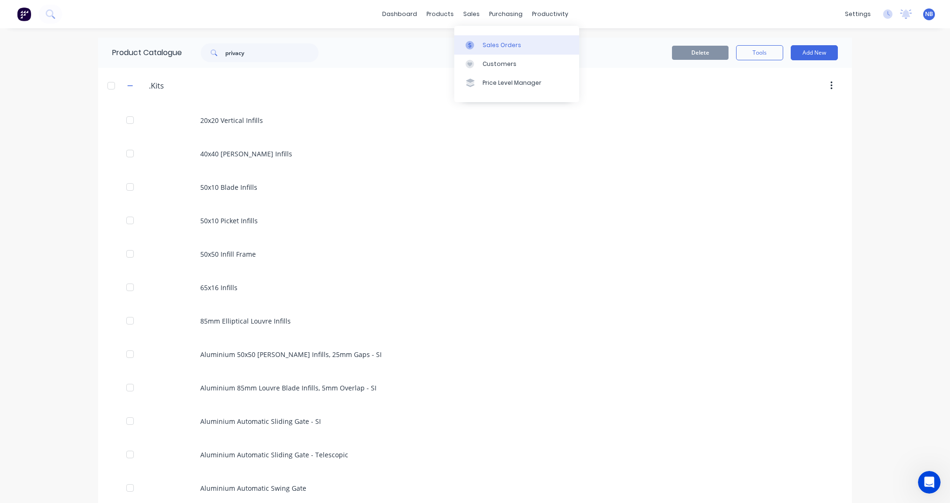
click at [474, 42] on icon at bounding box center [469, 45] width 8 height 8
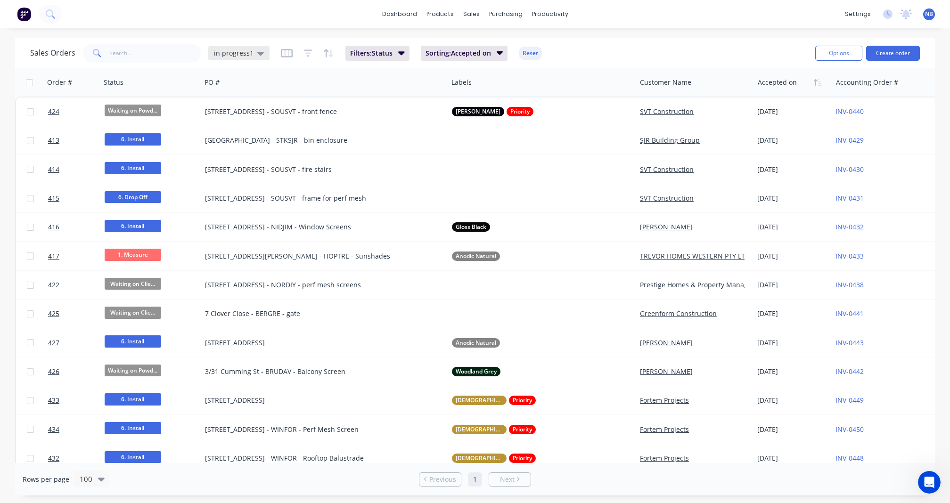
click at [242, 49] on span "in progress1" at bounding box center [234, 53] width 40 height 10
click at [254, 134] on button "None" at bounding box center [264, 133] width 107 height 11
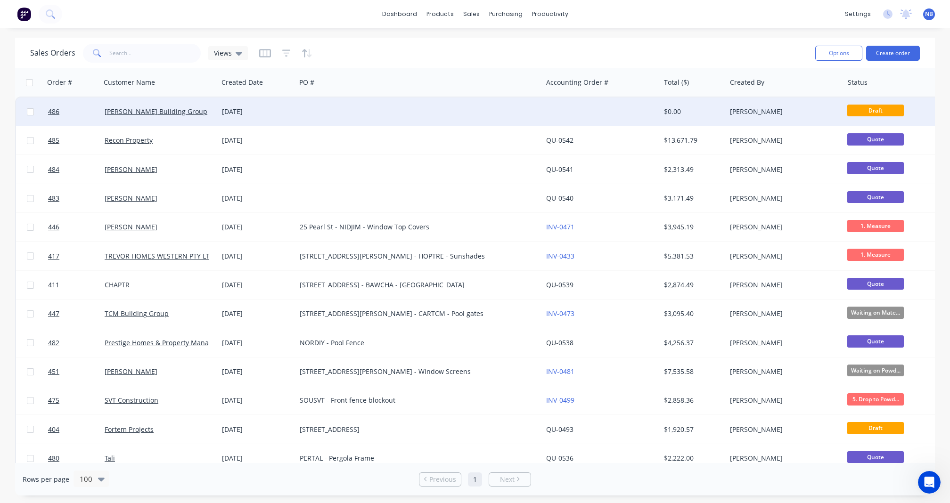
click at [253, 110] on div "[DATE]" at bounding box center [257, 111] width 70 height 9
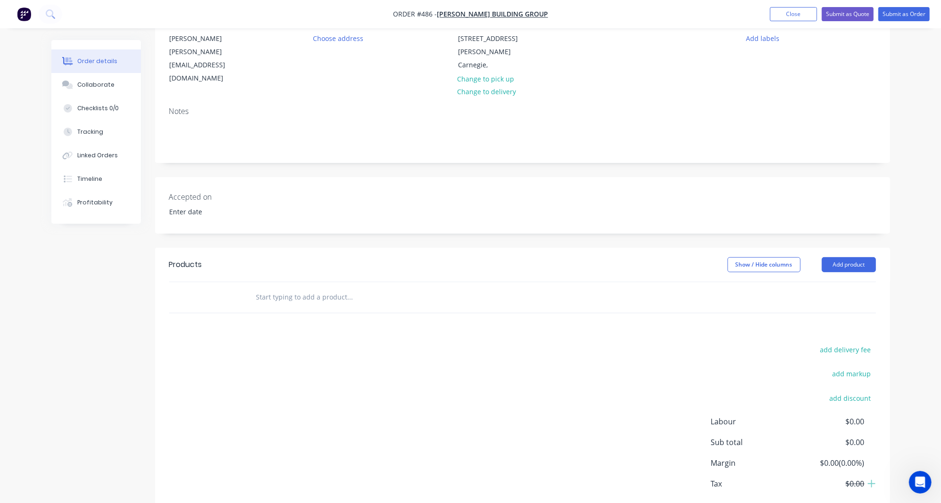
scroll to position [125, 0]
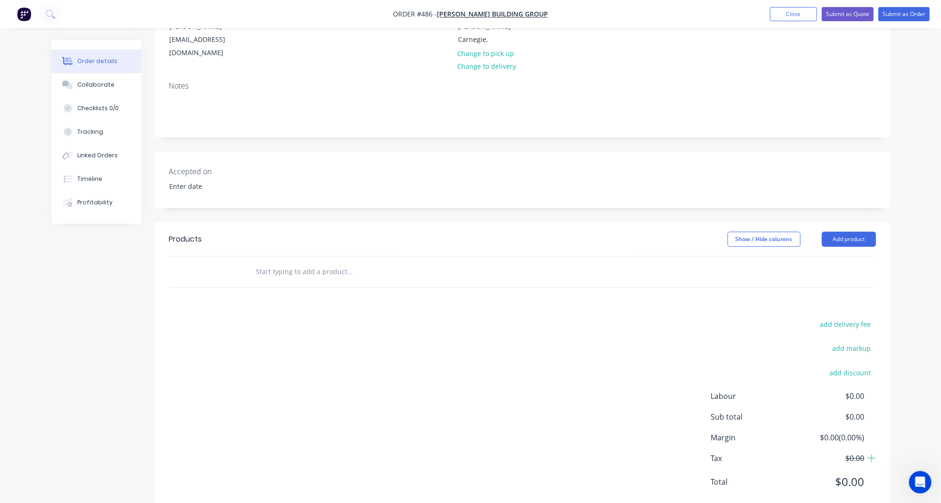
click at [306, 262] on input "text" at bounding box center [350, 271] width 188 height 19
click at [854, 232] on button "Add product" at bounding box center [848, 239] width 54 height 15
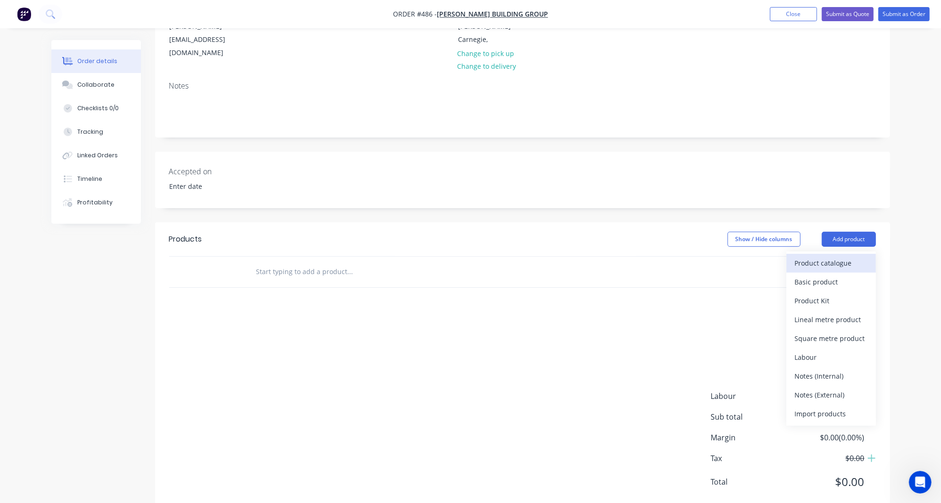
click at [849, 256] on div "Product catalogue" at bounding box center [831, 263] width 73 height 14
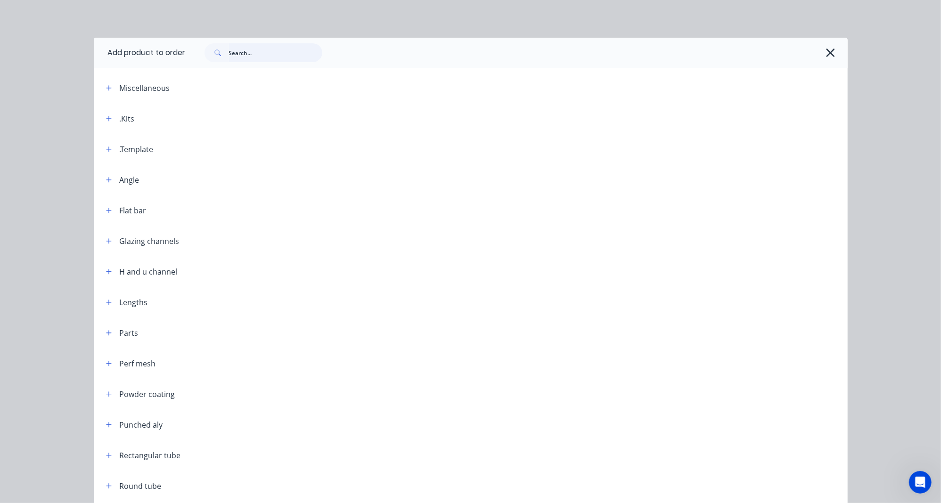
drag, startPoint x: 271, startPoint y: 53, endPoint x: 260, endPoint y: 56, distance: 11.5
click at [271, 53] on input "text" at bounding box center [275, 52] width 93 height 19
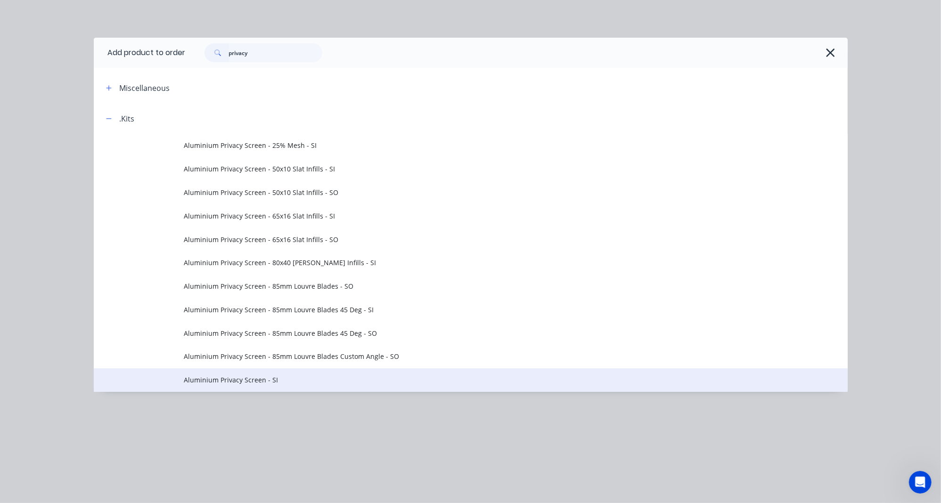
click at [232, 368] on td "Aluminium Privacy Screen - SI" at bounding box center [515, 380] width 663 height 24
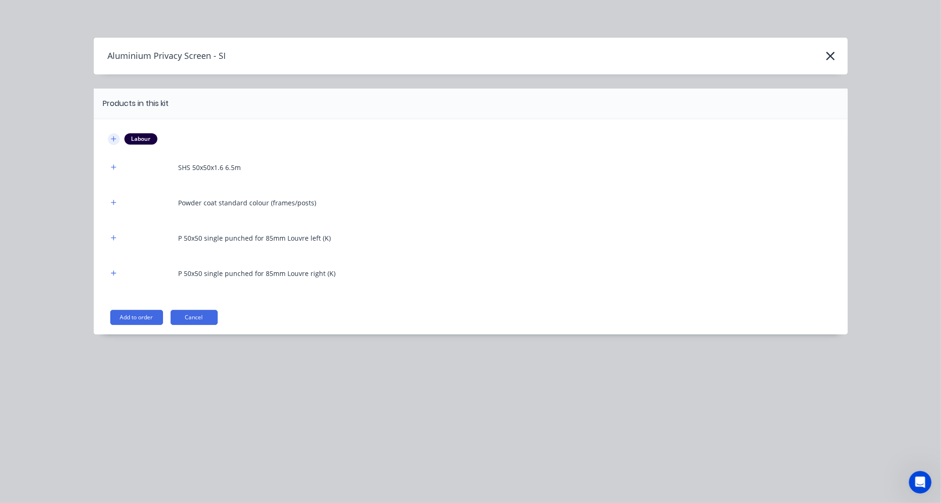
click at [113, 135] on button "button" at bounding box center [114, 139] width 12 height 12
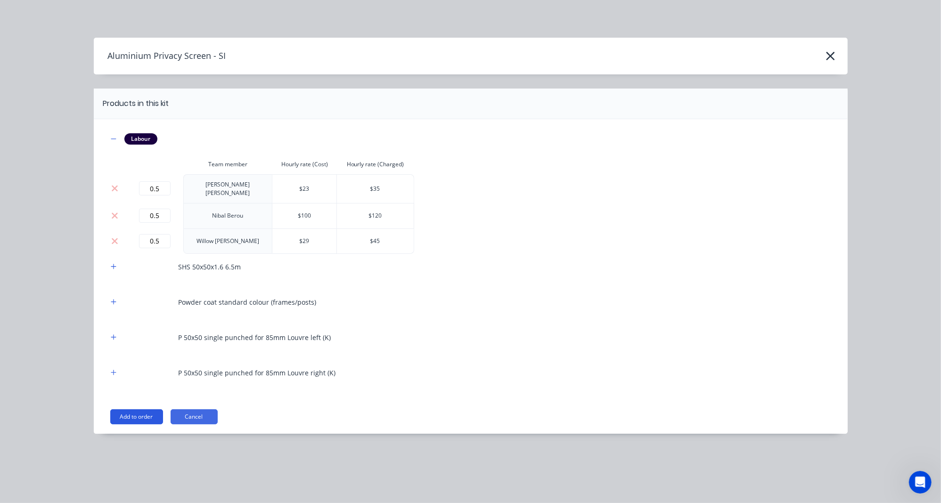
click at [140, 412] on button "Add to order" at bounding box center [136, 416] width 53 height 15
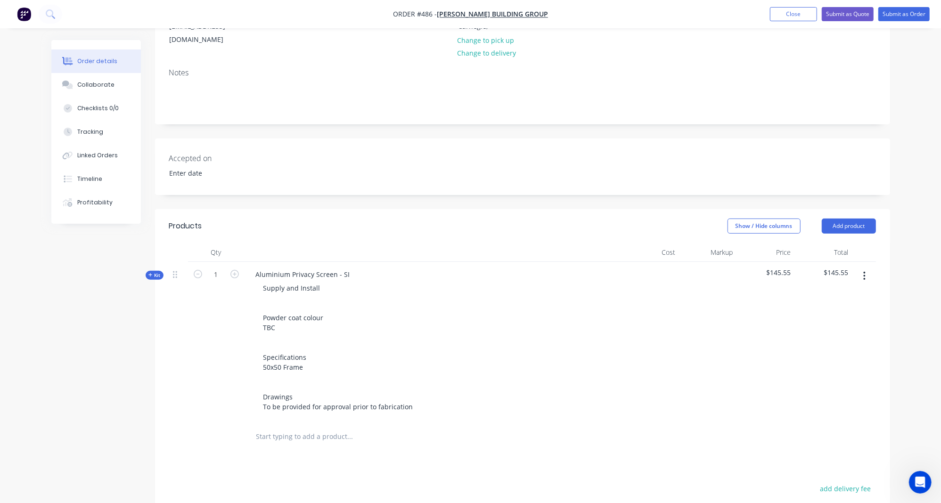
click at [163, 250] on div "Qty Cost Markup Price Total Kit 1 Aluminium Privacy Screen - SI Supply and Inst…" at bounding box center [522, 347] width 735 height 209
click at [837, 219] on button "Add product" at bounding box center [848, 226] width 54 height 15
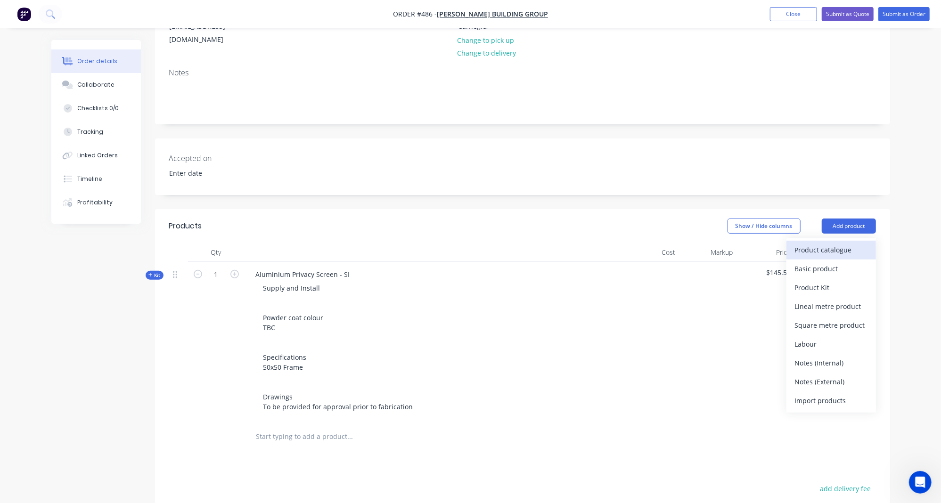
click at [833, 243] on div "Product catalogue" at bounding box center [831, 250] width 73 height 14
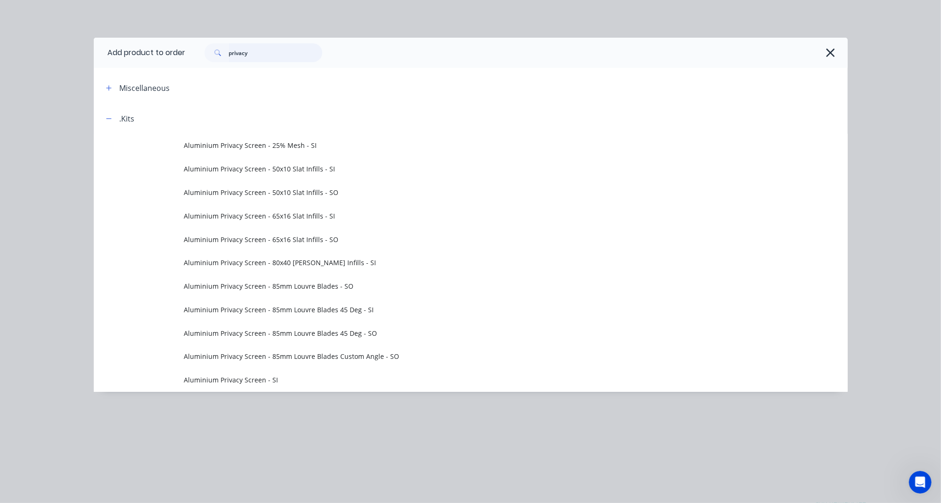
drag, startPoint x: 279, startPoint y: 59, endPoint x: 100, endPoint y: 42, distance: 179.8
click at [151, 53] on header "Add product to order privacy" at bounding box center [471, 53] width 754 height 30
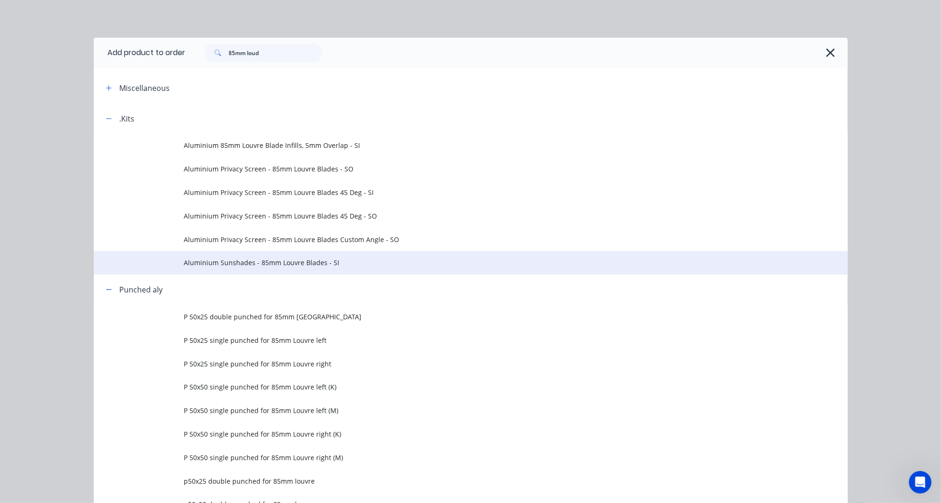
drag, startPoint x: 104, startPoint y: 41, endPoint x: 289, endPoint y: 260, distance: 287.4
click at [289, 260] on span "Aluminium Sunshades - 85mm Louvre Blades - SI" at bounding box center [449, 263] width 530 height 10
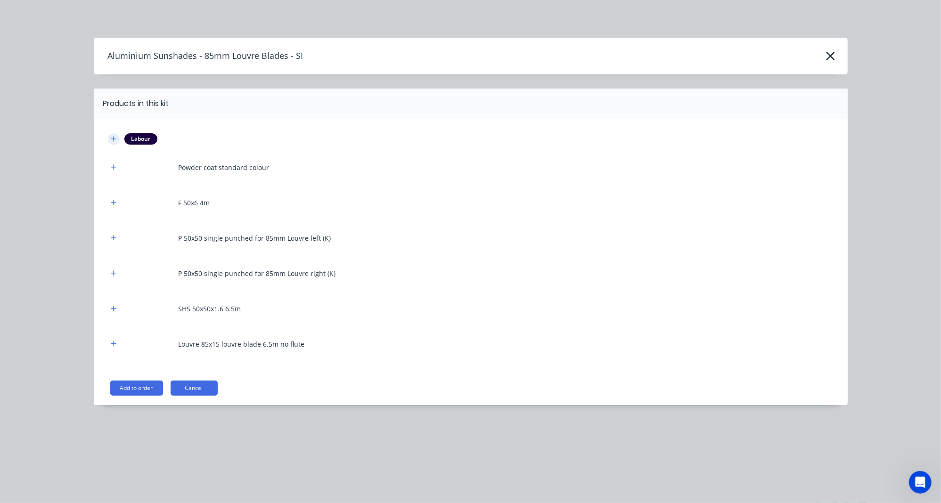
click at [112, 136] on icon "button" at bounding box center [114, 139] width 6 height 7
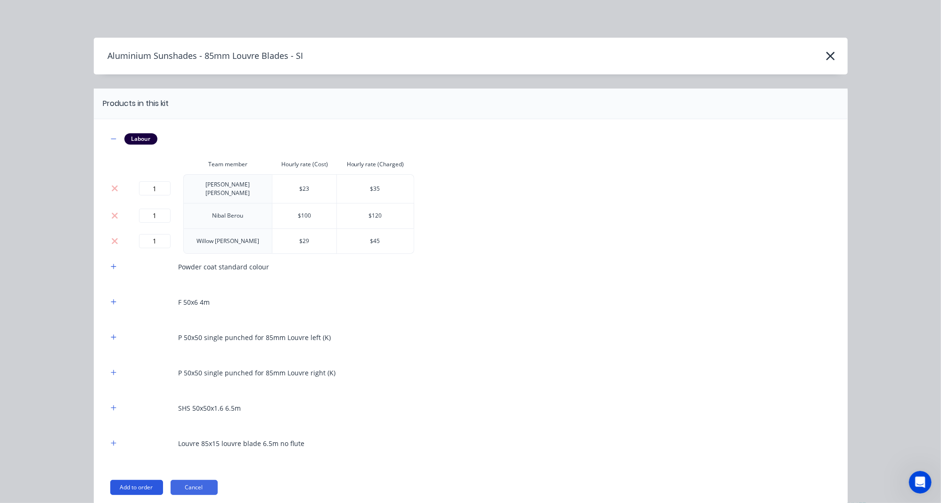
click at [127, 476] on button "Add to order" at bounding box center [136, 487] width 53 height 15
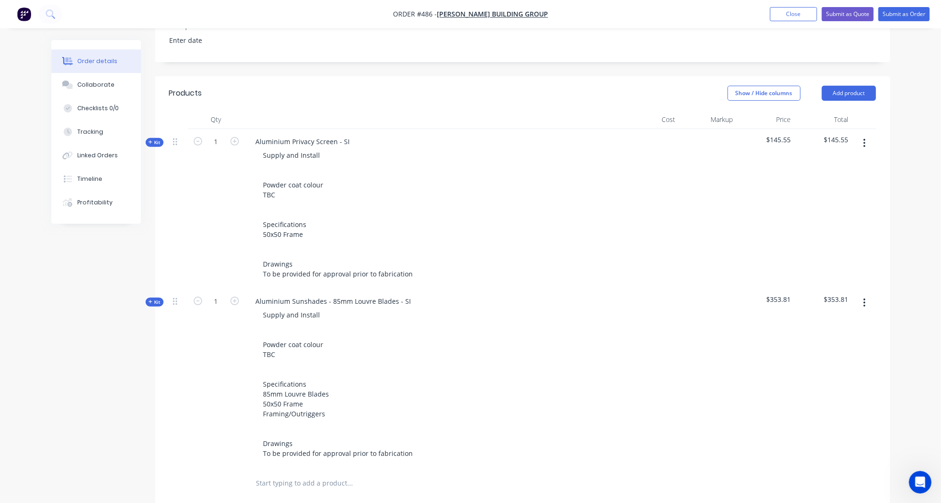
scroll to position [273, 0]
click at [154, 137] on span "Kit" at bounding box center [154, 140] width 12 height 7
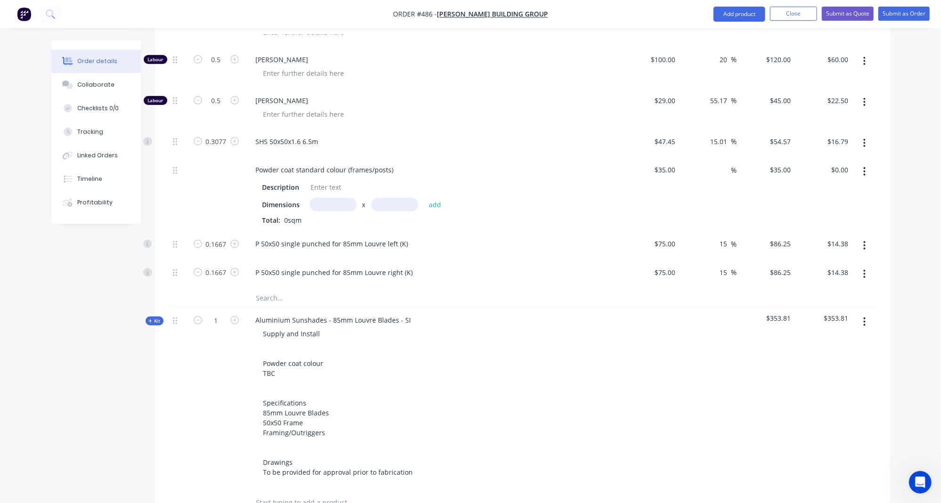
scroll to position [608, 0]
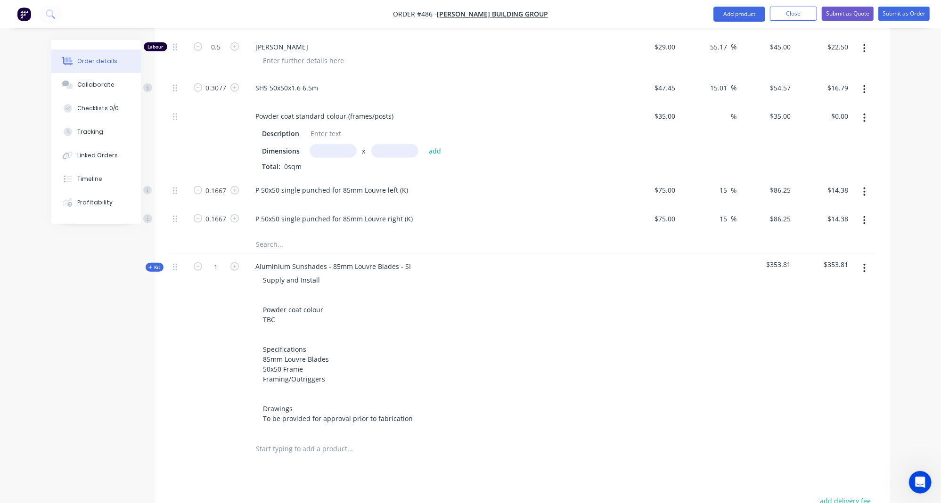
click at [315, 144] on input "text" at bounding box center [332, 151] width 47 height 14
drag, startPoint x: 342, startPoint y: 122, endPoint x: 296, endPoint y: 114, distance: 46.7
click at [296, 144] on div "Dimensions 10.95 x add" at bounding box center [432, 151] width 341 height 14
click at [390, 144] on input "text" at bounding box center [394, 151] width 47 height 14
click at [434, 145] on button "add" at bounding box center [435, 151] width 22 height 13
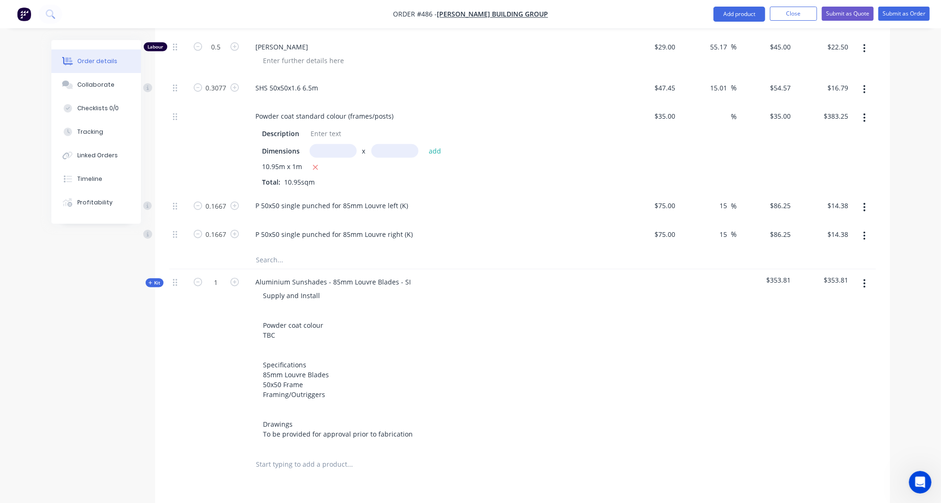
click at [149, 281] on icon "button" at bounding box center [150, 283] width 4 height 5
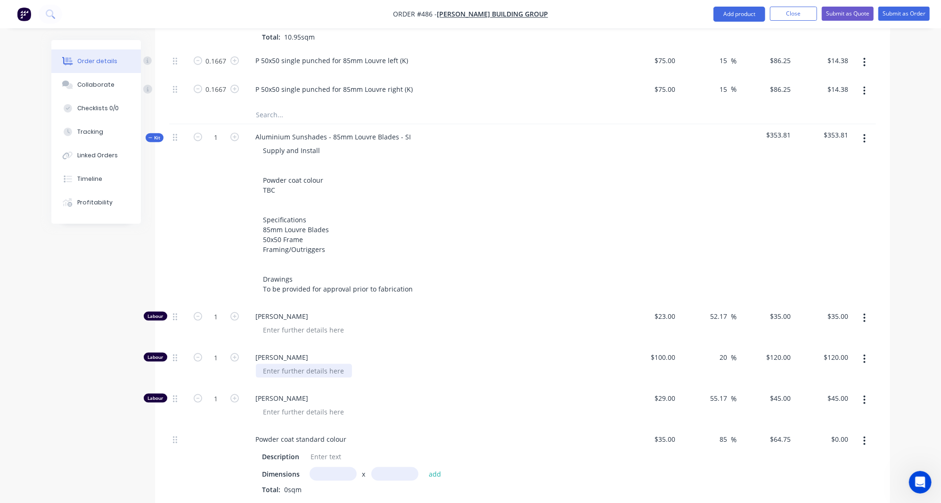
scroll to position [820, 0]
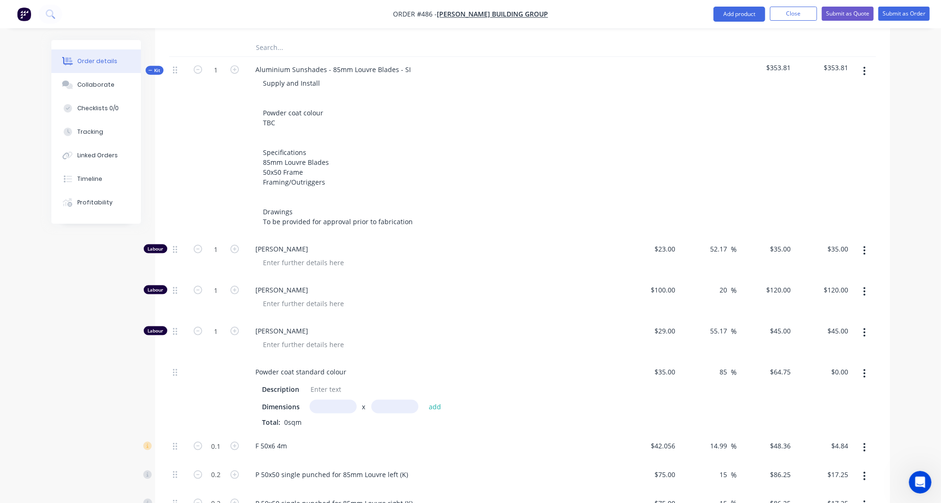
click at [324, 400] on input "text" at bounding box center [332, 407] width 47 height 14
click at [434, 400] on button "add" at bounding box center [435, 406] width 22 height 13
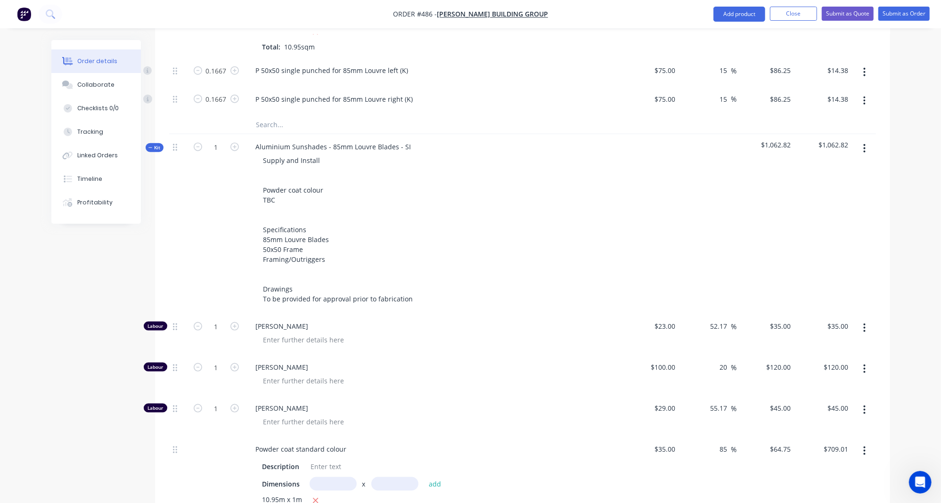
scroll to position [681, 0]
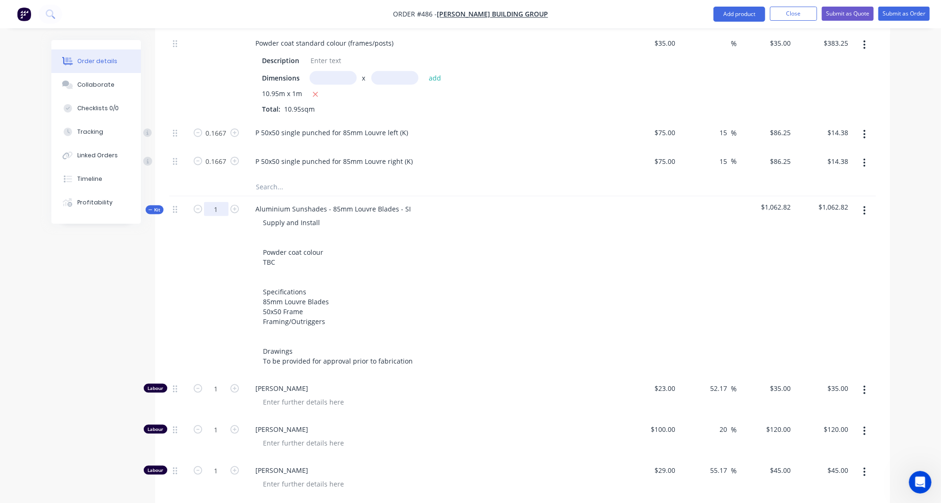
click at [224, 202] on input "1" at bounding box center [216, 209] width 24 height 14
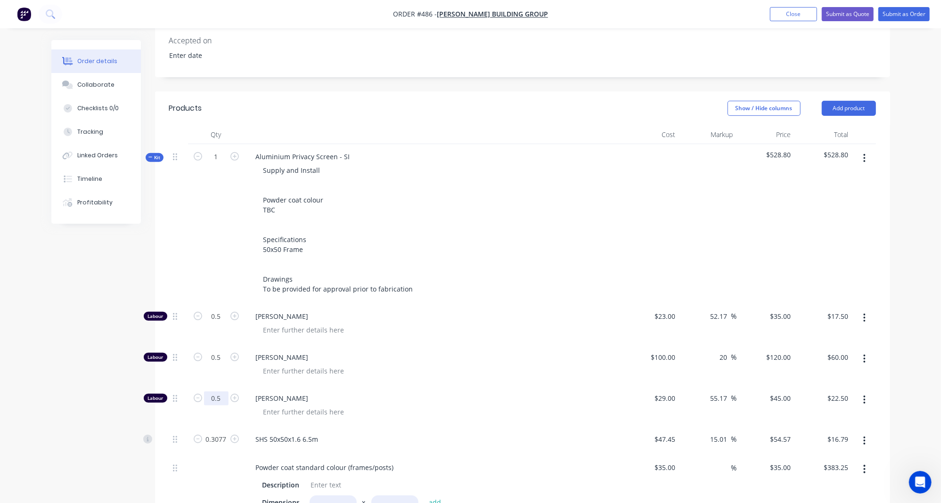
scroll to position [172, 0]
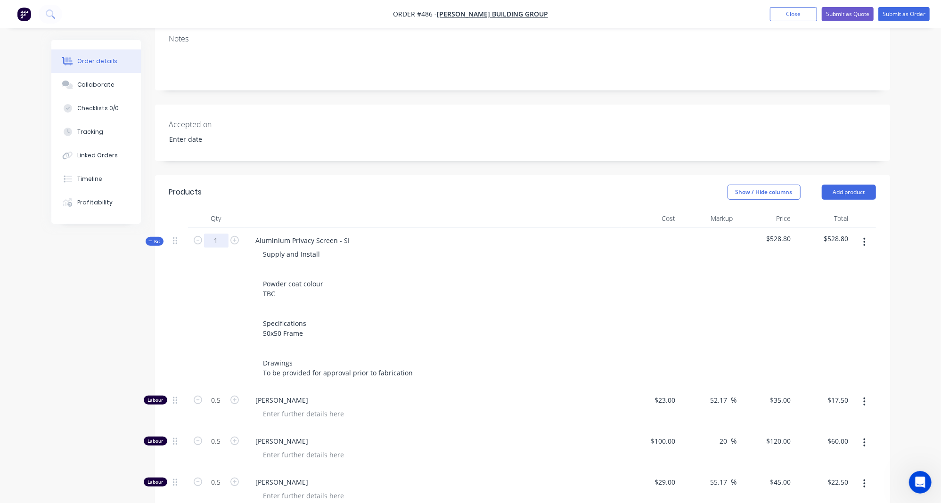
drag, startPoint x: 219, startPoint y: 208, endPoint x: 219, endPoint y: 216, distance: 8.0
click at [219, 228] on div "1" at bounding box center [216, 308] width 57 height 160
drag, startPoint x: 219, startPoint y: 216, endPoint x: 235, endPoint y: 217, distance: 15.1
click at [219, 234] on input "1" at bounding box center [216, 241] width 24 height 14
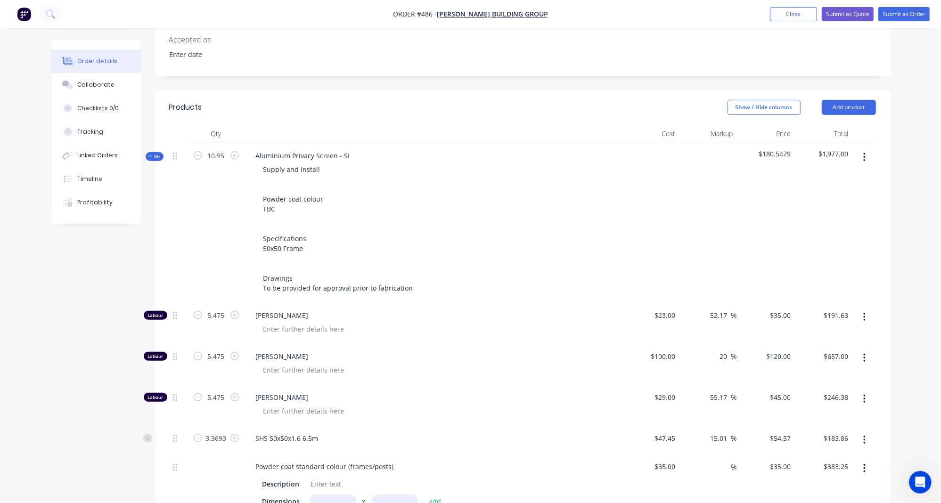
scroll to position [210, 0]
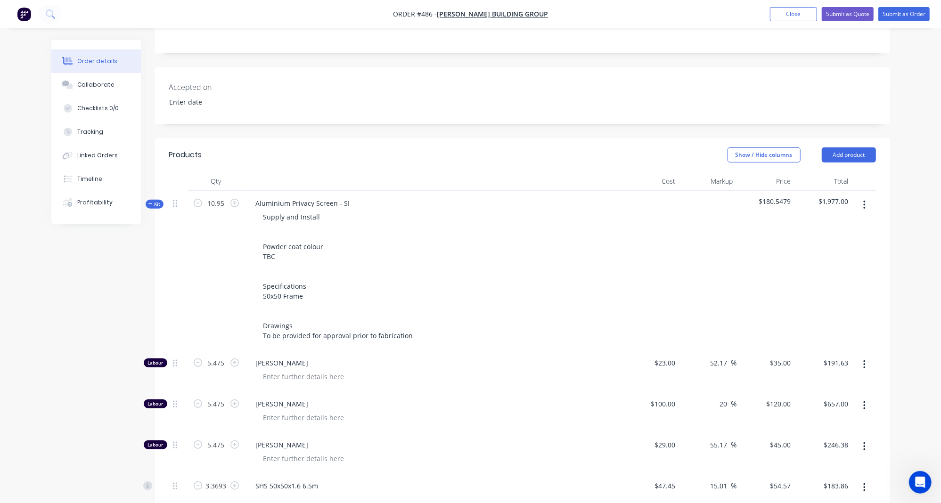
click at [154, 201] on span "Kit" at bounding box center [154, 204] width 12 height 7
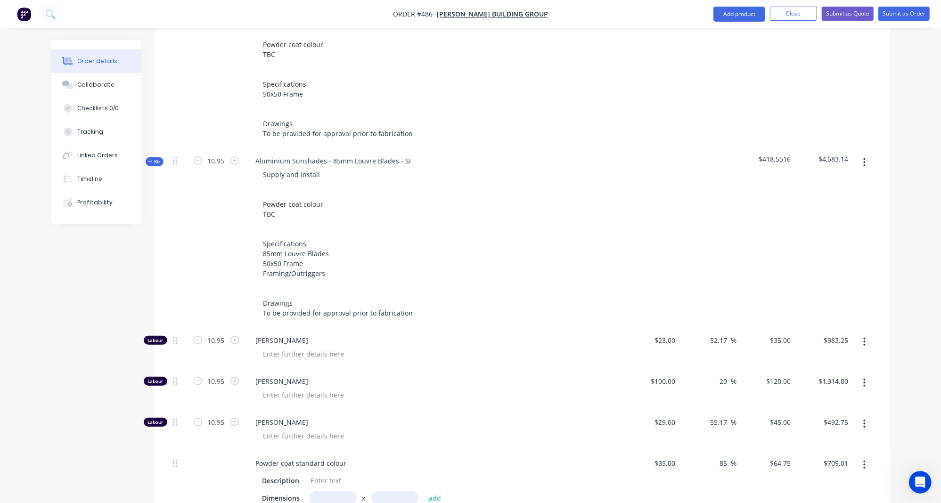
scroll to position [365, 0]
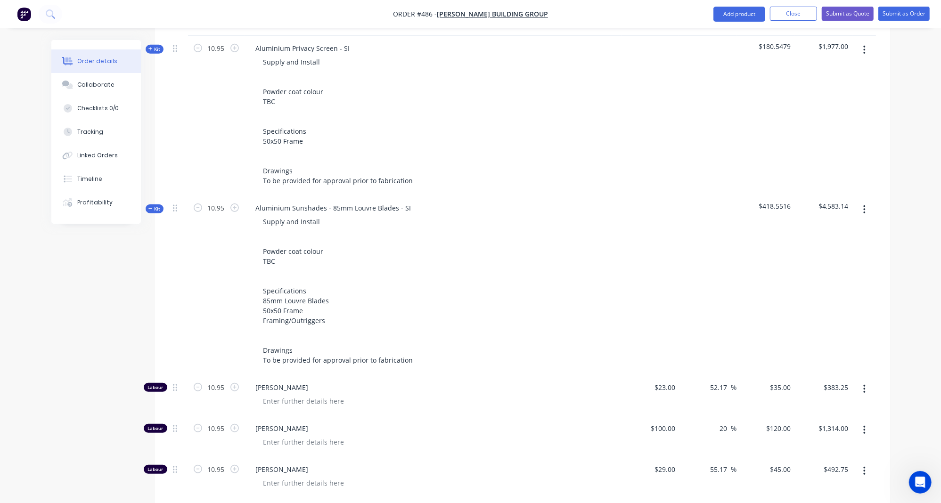
click at [156, 205] on span "Kit" at bounding box center [154, 208] width 12 height 7
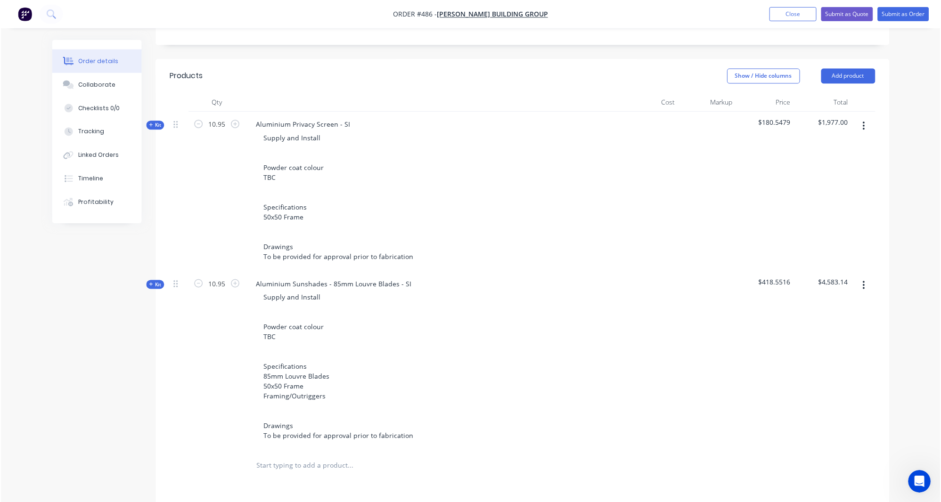
scroll to position [221, 0]
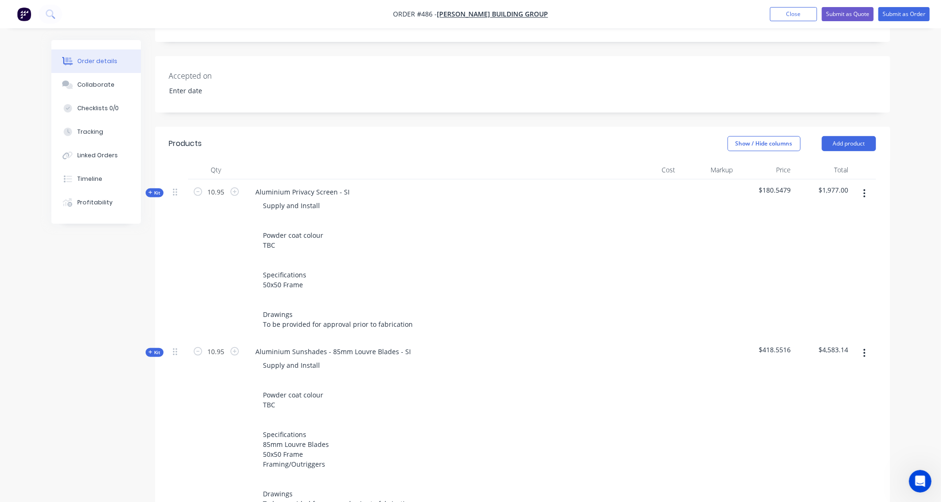
drag, startPoint x: 808, startPoint y: 16, endPoint x: 805, endPoint y: 22, distance: 6.7
click at [808, 16] on button "Close" at bounding box center [793, 14] width 47 height 14
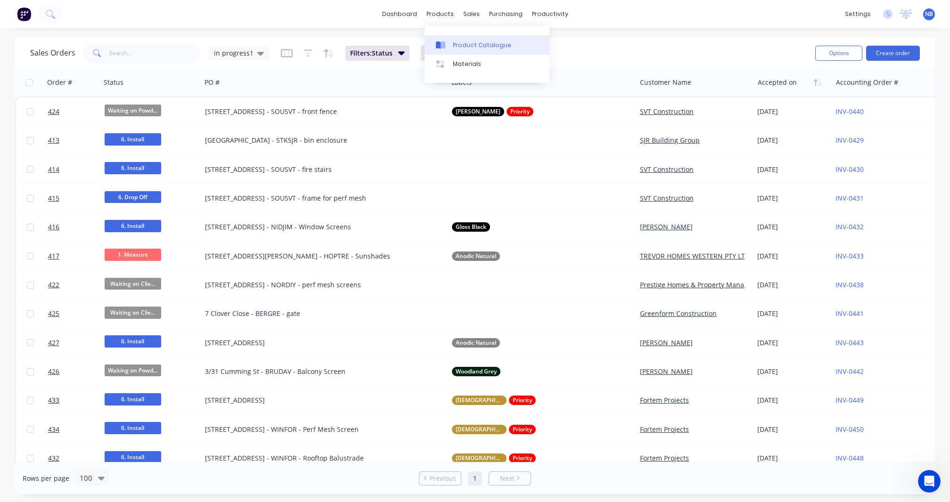
click at [452, 53] on link "Product Catalogue" at bounding box center [486, 44] width 125 height 19
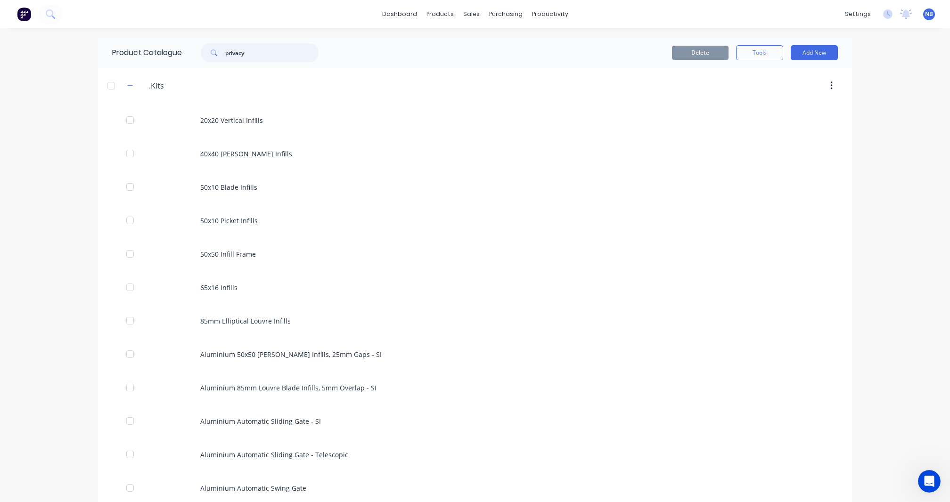
click at [253, 55] on input "privacy" at bounding box center [271, 52] width 93 height 19
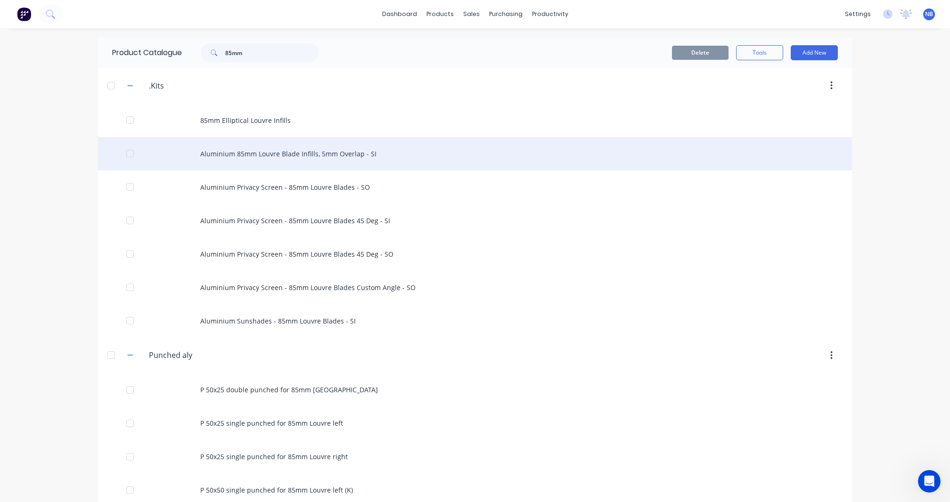
click at [332, 158] on div "Aluminium 85mm Louvre Blade Infills, 5mm Overlap - SI" at bounding box center [475, 153] width 754 height 33
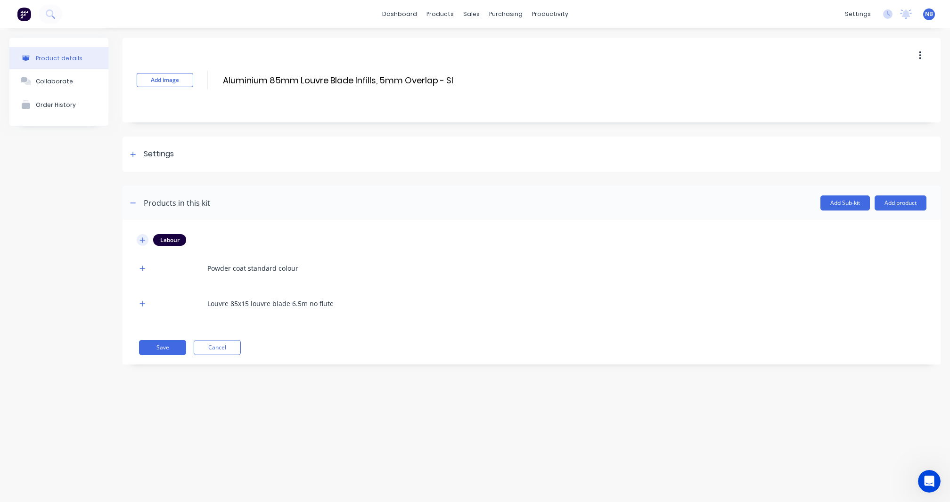
click at [146, 238] on button "button" at bounding box center [143, 240] width 12 height 12
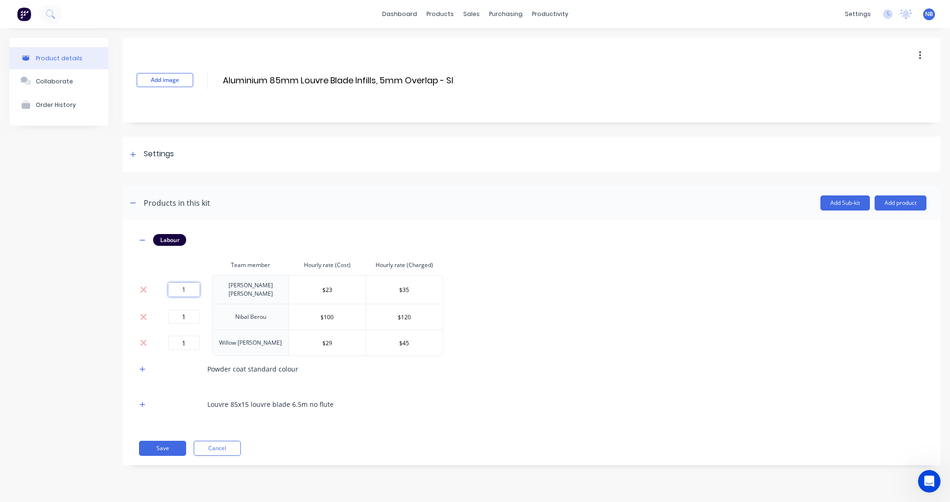
drag, startPoint x: 190, startPoint y: 292, endPoint x: 151, endPoint y: 283, distance: 40.7
click at [153, 283] on tr "1 [PERSON_NAME] $23 $35" at bounding box center [290, 289] width 306 height 29
drag, startPoint x: 191, startPoint y: 289, endPoint x: 171, endPoint y: 285, distance: 19.7
click at [171, 285] on input "0.75" at bounding box center [184, 290] width 32 height 14
click at [187, 319] on input "1" at bounding box center [184, 317] width 32 height 14
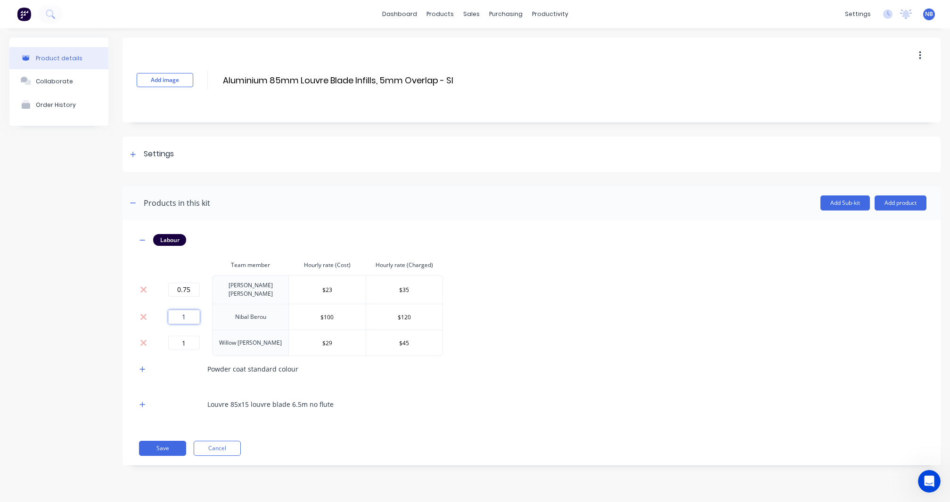
click at [187, 315] on input "1" at bounding box center [184, 317] width 32 height 14
paste input "0.75"
click at [183, 339] on input "1" at bounding box center [184, 343] width 32 height 14
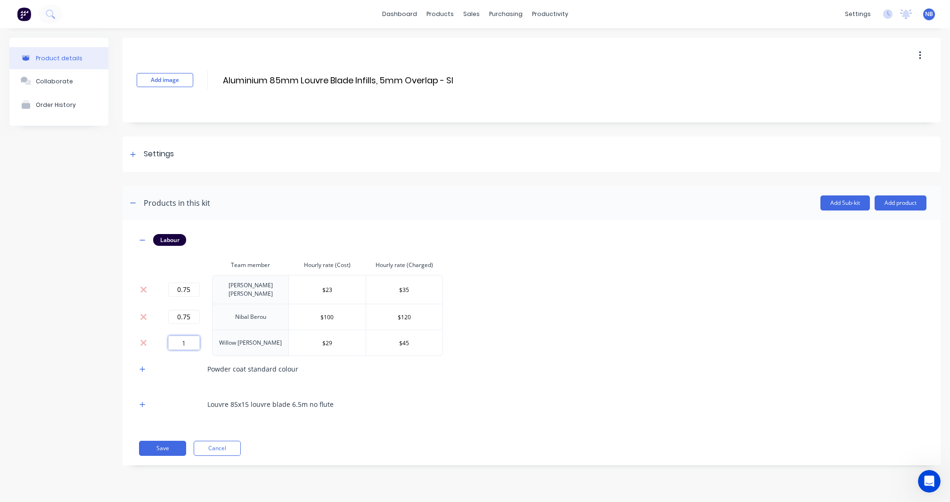
paste input "0.75"
click at [166, 448] on button "Save" at bounding box center [162, 448] width 47 height 15
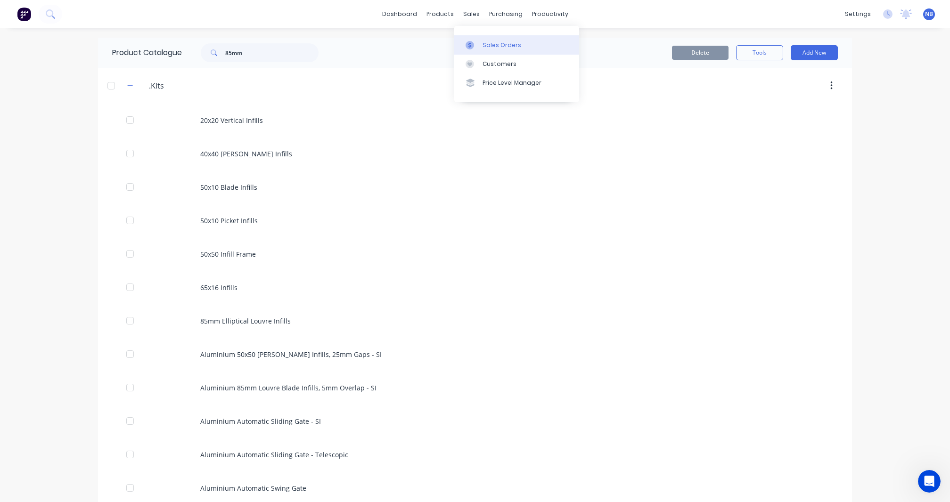
click at [479, 44] on div at bounding box center [472, 45] width 14 height 8
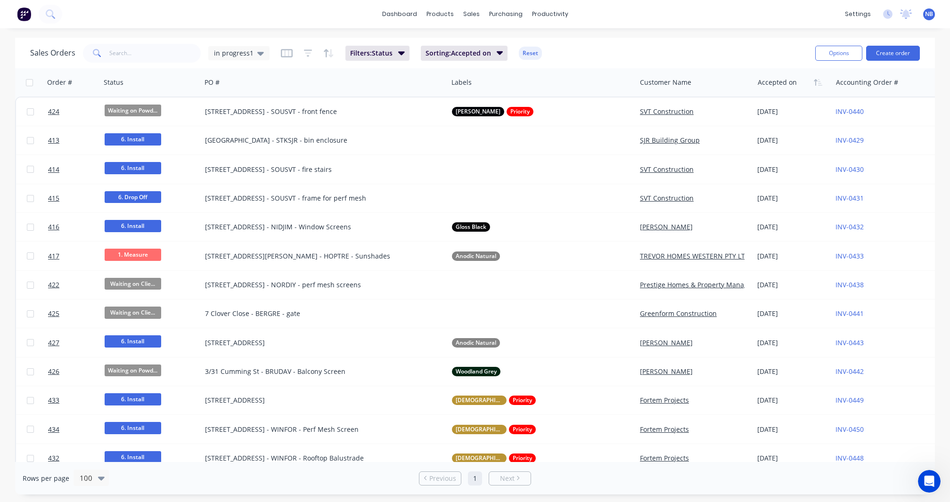
drag, startPoint x: 248, startPoint y: 51, endPoint x: 253, endPoint y: 65, distance: 14.2
click at [249, 51] on span "in progress1" at bounding box center [234, 53] width 40 height 10
click at [246, 137] on button "None" at bounding box center [264, 133] width 107 height 11
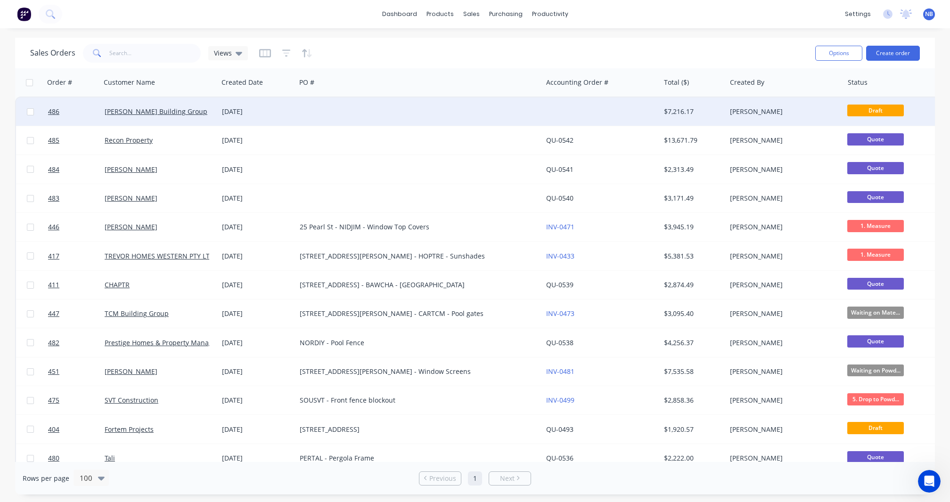
click at [262, 112] on div "[DATE]" at bounding box center [257, 111] width 70 height 9
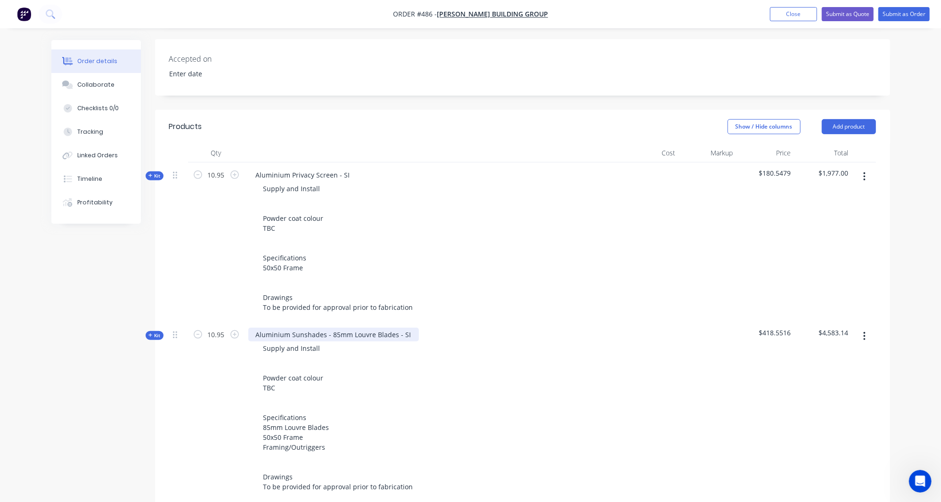
scroll to position [305, 0]
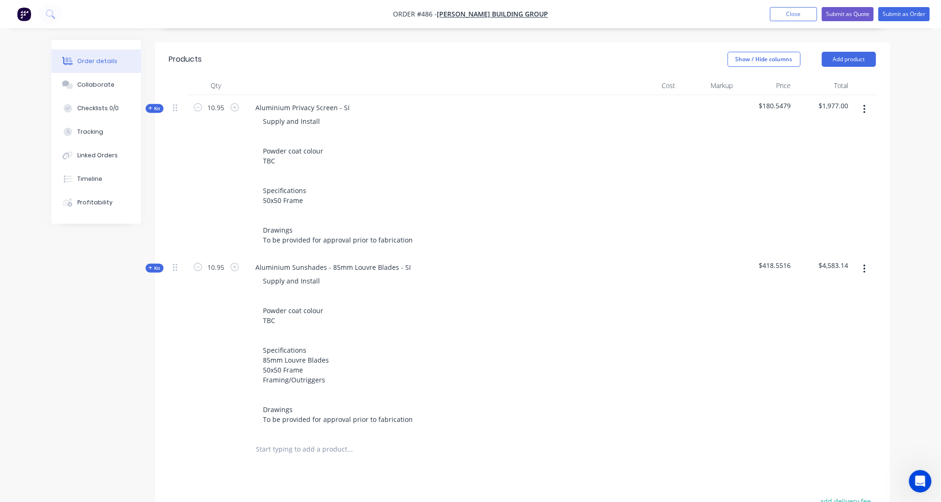
click at [860, 101] on button "button" at bounding box center [864, 109] width 22 height 17
drag, startPoint x: 825, startPoint y: 174, endPoint x: 839, endPoint y: 150, distance: 28.3
click at [825, 184] on div "Delete" at bounding box center [831, 191] width 73 height 14
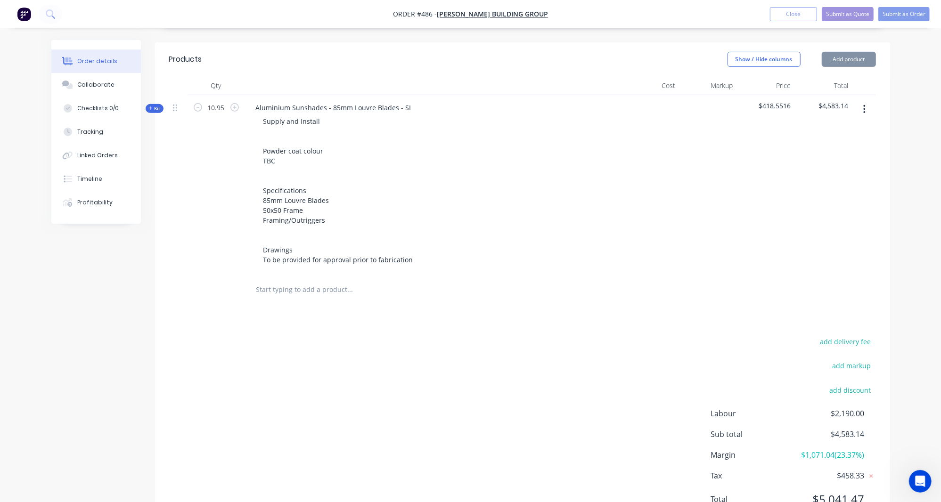
click at [869, 101] on button "button" at bounding box center [864, 109] width 22 height 17
drag, startPoint x: 832, startPoint y: 176, endPoint x: 812, endPoint y: 174, distance: 19.5
click at [832, 184] on div "Delete" at bounding box center [831, 191] width 73 height 14
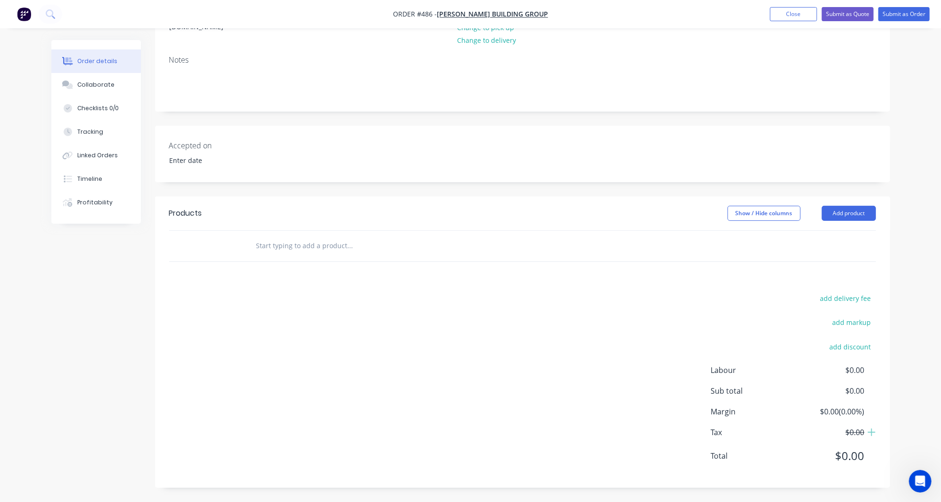
scroll to position [126, 0]
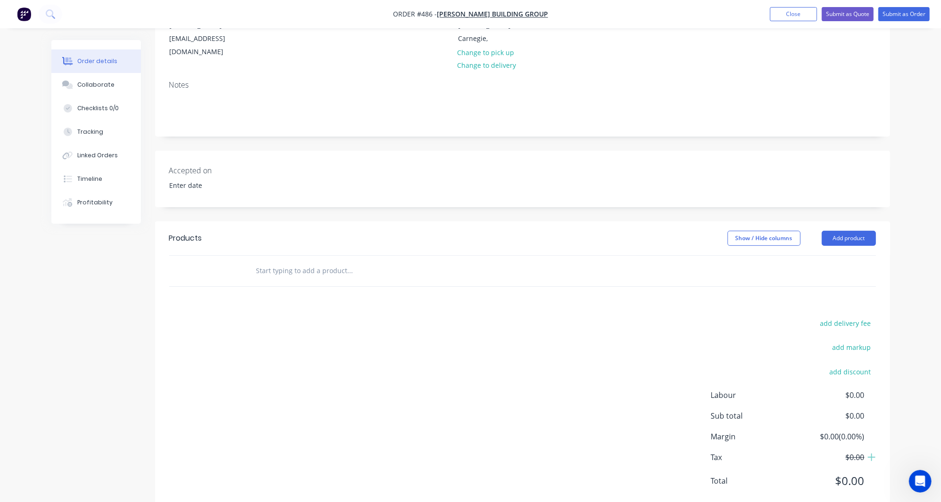
click at [329, 261] on input "text" at bounding box center [350, 270] width 188 height 19
click at [840, 231] on button "Add product" at bounding box center [848, 238] width 54 height 15
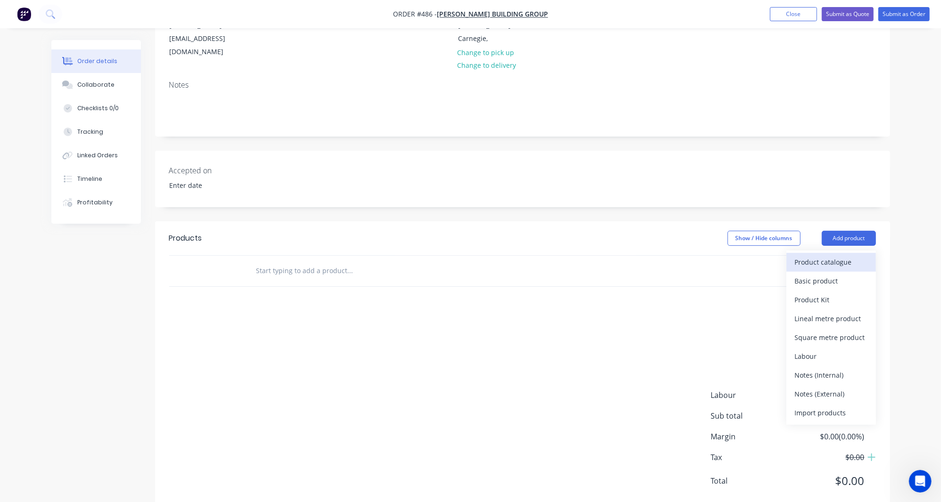
click at [837, 255] on div "Product catalogue" at bounding box center [831, 262] width 73 height 14
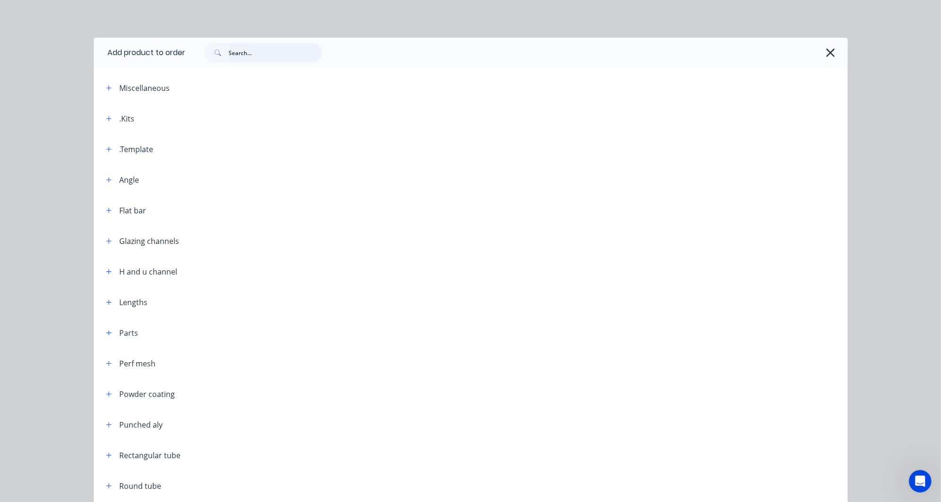
click at [277, 48] on input "text" at bounding box center [275, 52] width 93 height 19
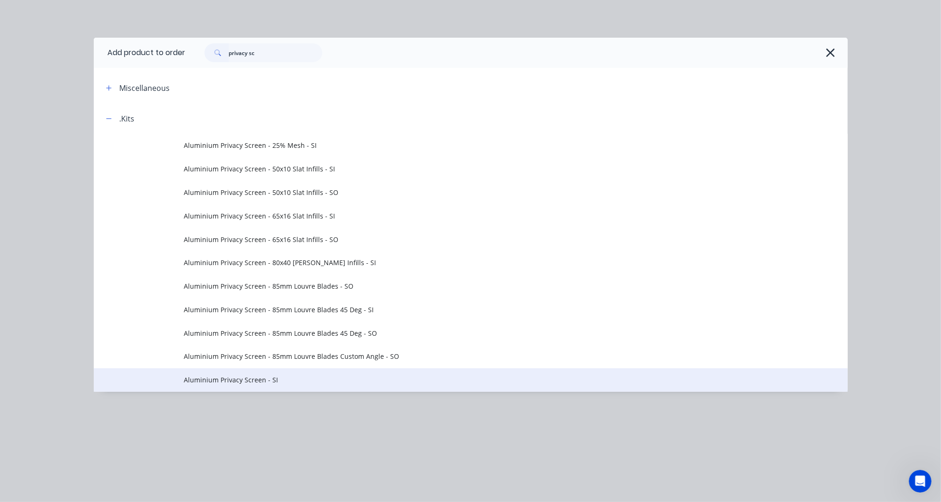
click at [264, 375] on span "Aluminium Privacy Screen - SI" at bounding box center [449, 380] width 530 height 10
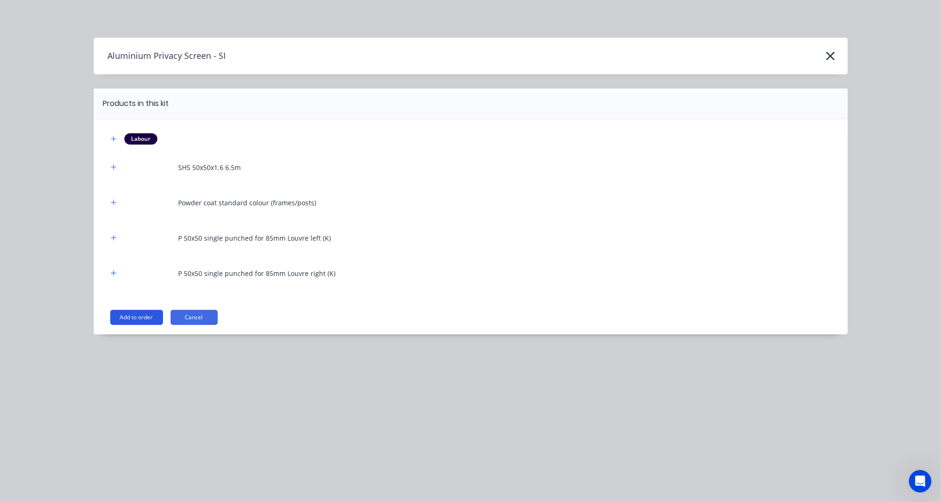
click at [154, 316] on button "Add to order" at bounding box center [136, 317] width 53 height 15
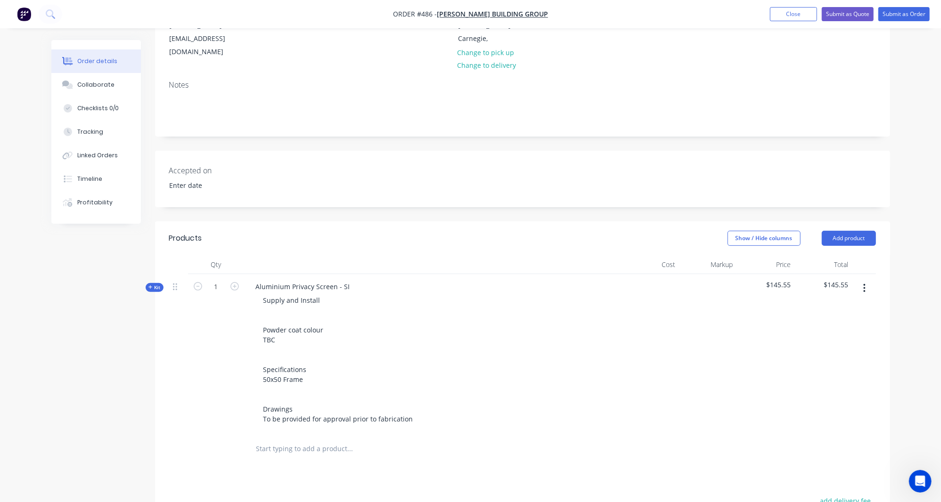
click at [162, 263] on div "Qty Cost Markup Price Total Kit 1 Aluminium Privacy Screen - SI Supply and Inst…" at bounding box center [522, 359] width 735 height 209
click at [854, 231] on button "Add product" at bounding box center [848, 238] width 54 height 15
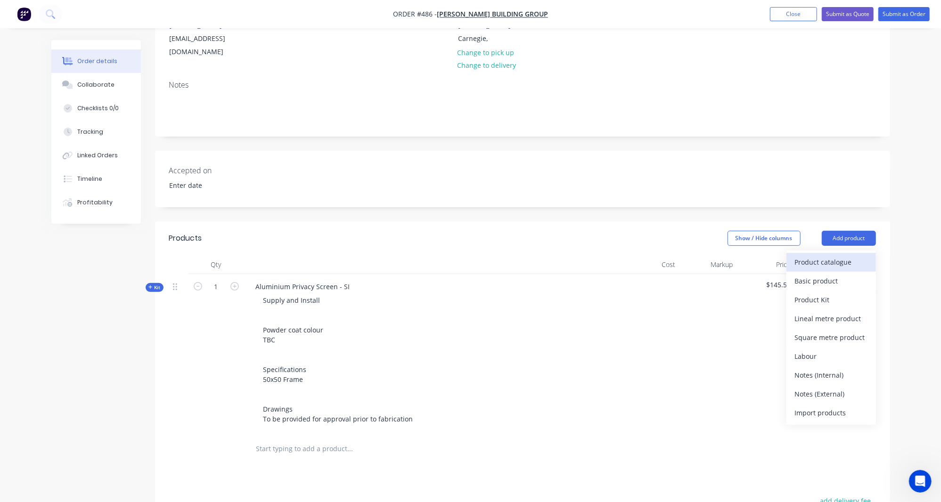
click at [848, 255] on div "Product catalogue" at bounding box center [831, 262] width 73 height 14
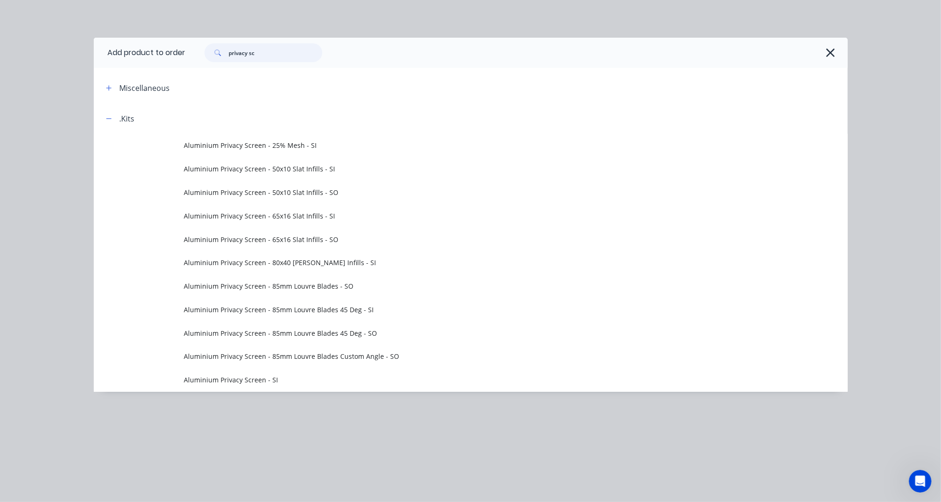
drag, startPoint x: 277, startPoint y: 52, endPoint x: 138, endPoint y: 42, distance: 139.3
click at [138, 42] on header "Add product to order privacy sc" at bounding box center [471, 53] width 754 height 30
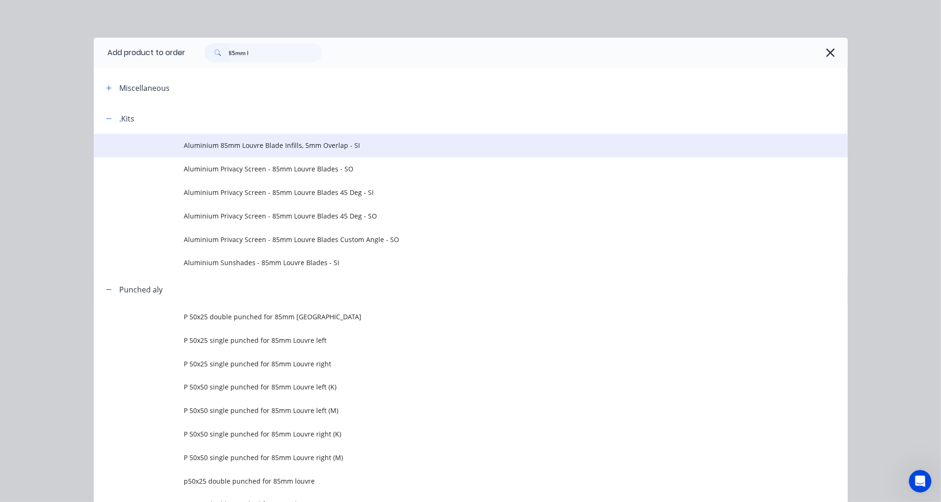
click at [275, 146] on span "Aluminium 85mm Louvre Blade Infills, 5mm Overlap - SI" at bounding box center [449, 145] width 530 height 10
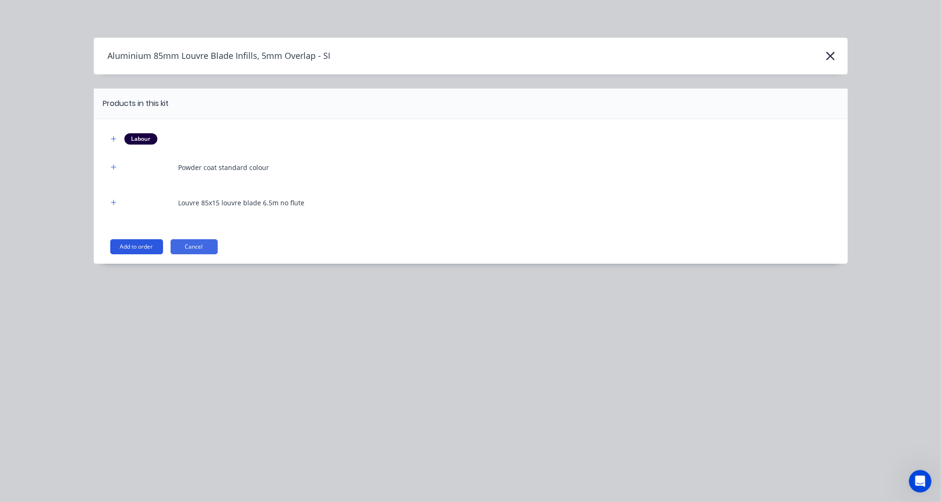
click at [140, 247] on button "Add to order" at bounding box center [136, 246] width 53 height 15
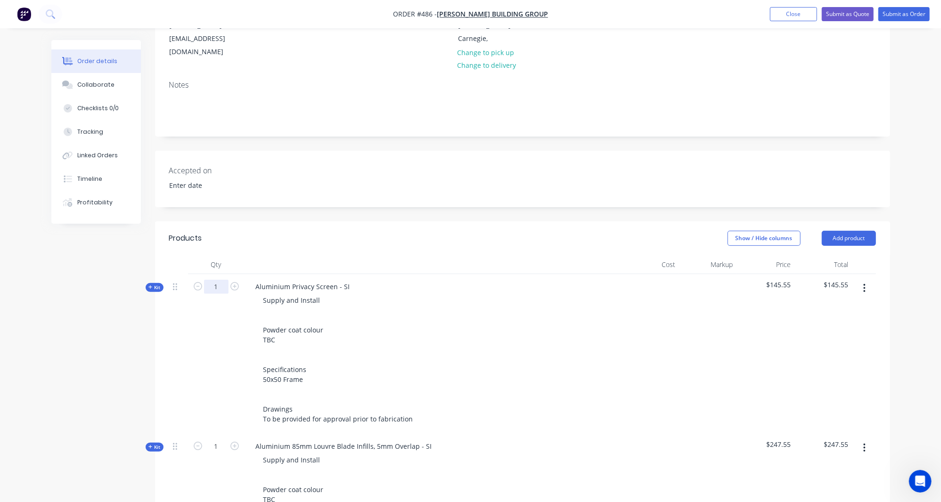
click at [219, 280] on input "1" at bounding box center [216, 287] width 24 height 14
click at [148, 285] on icon "button" at bounding box center [150, 287] width 4 height 5
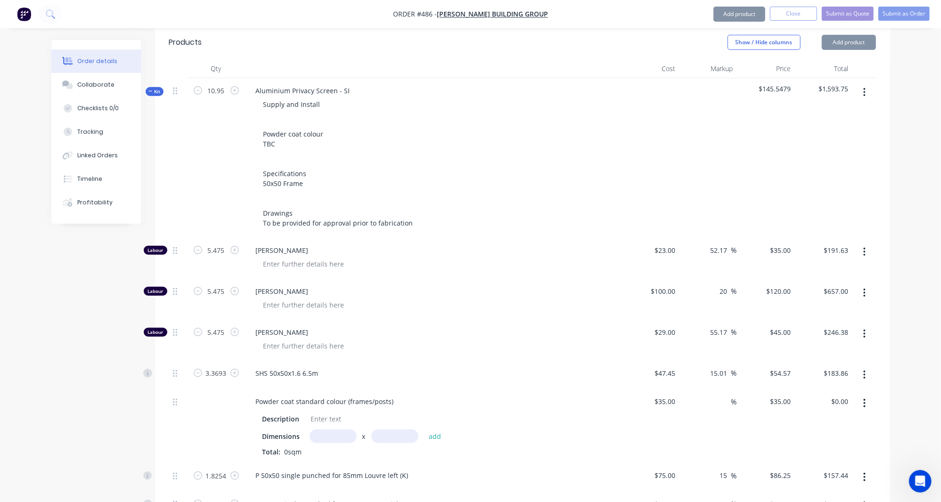
scroll to position [402, 0]
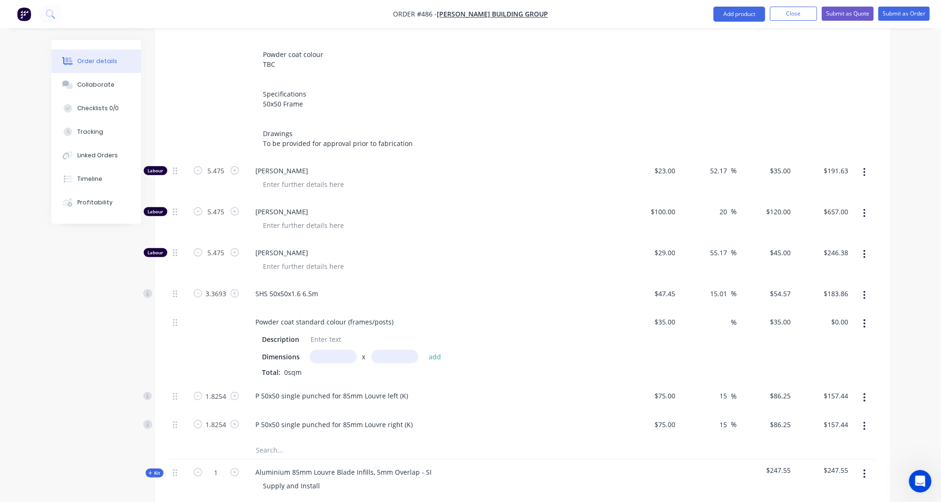
click at [338, 350] on input "text" at bounding box center [332, 357] width 47 height 14
click at [434, 350] on button "add" at bounding box center [435, 356] width 22 height 13
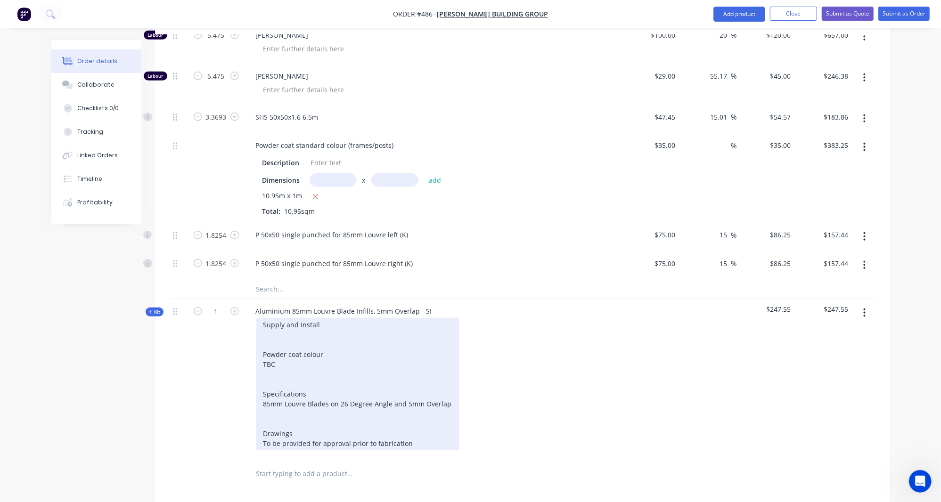
scroll to position [647, 0]
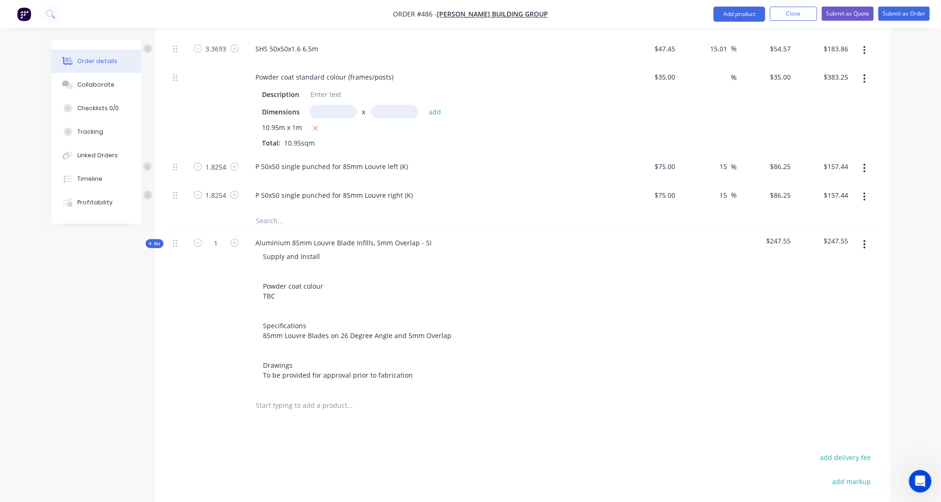
click at [159, 240] on span "Kit" at bounding box center [154, 243] width 12 height 7
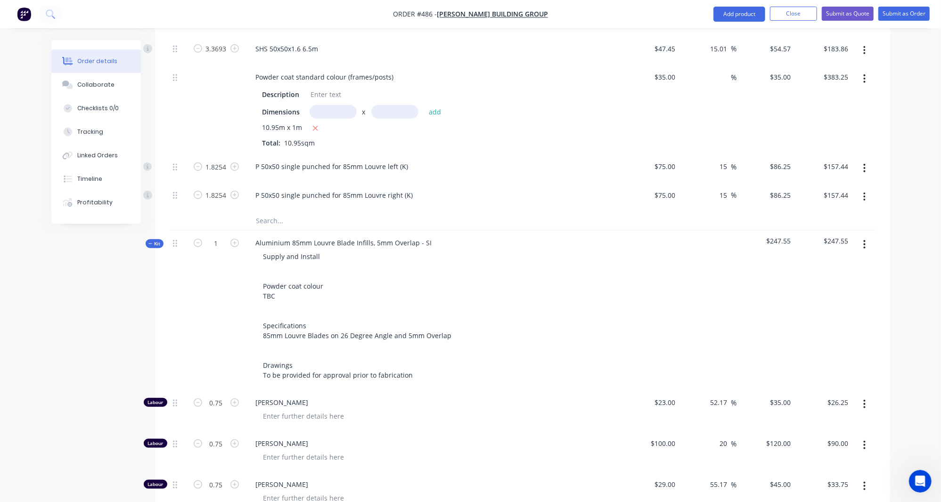
scroll to position [805, 0]
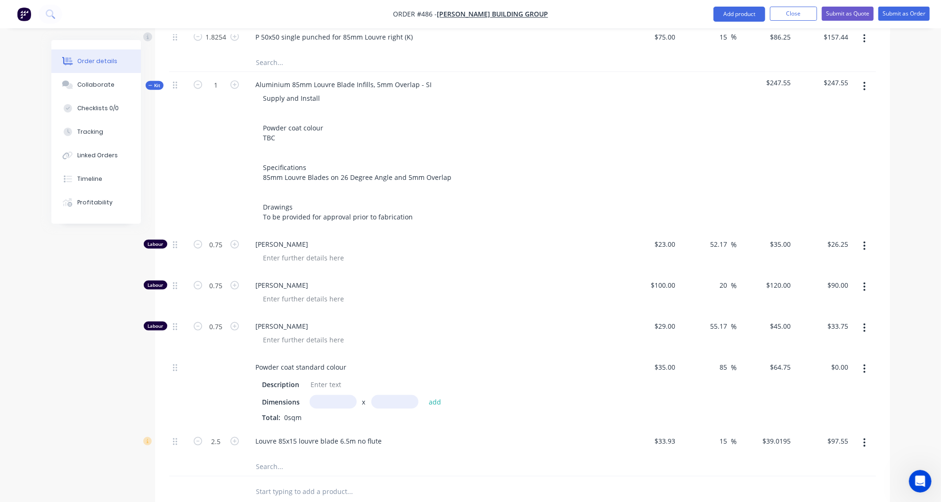
click at [315, 395] on input "text" at bounding box center [332, 402] width 47 height 14
click at [434, 396] on button "add" at bounding box center [435, 402] width 22 height 13
click at [222, 78] on input "1" at bounding box center [216, 85] width 24 height 14
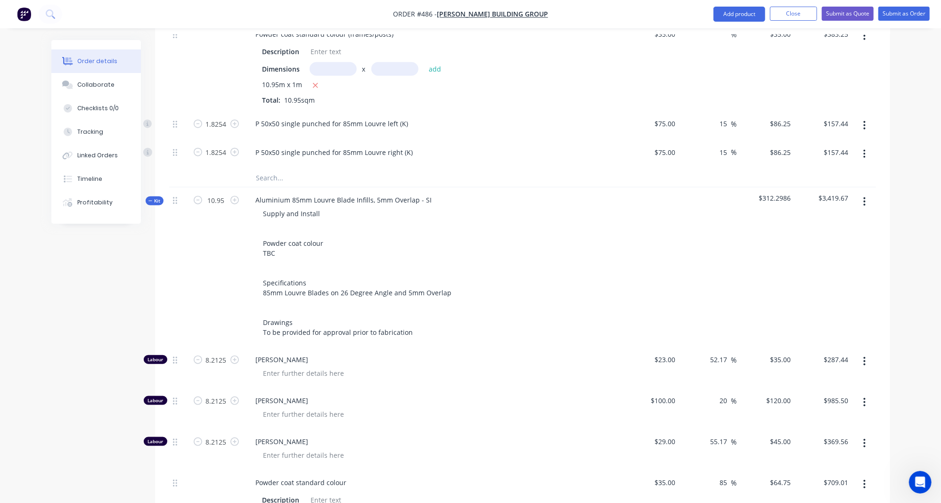
scroll to position [652, 0]
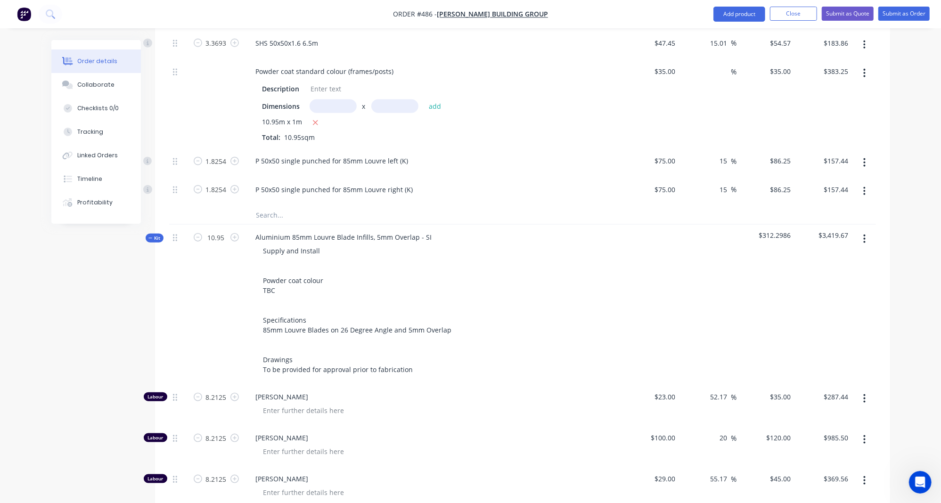
click at [159, 235] on span "Kit" at bounding box center [154, 238] width 12 height 7
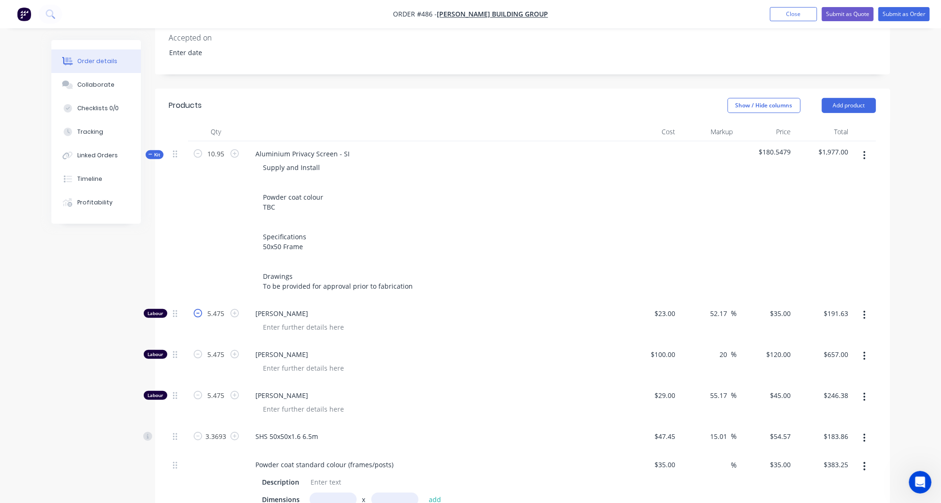
scroll to position [225, 0]
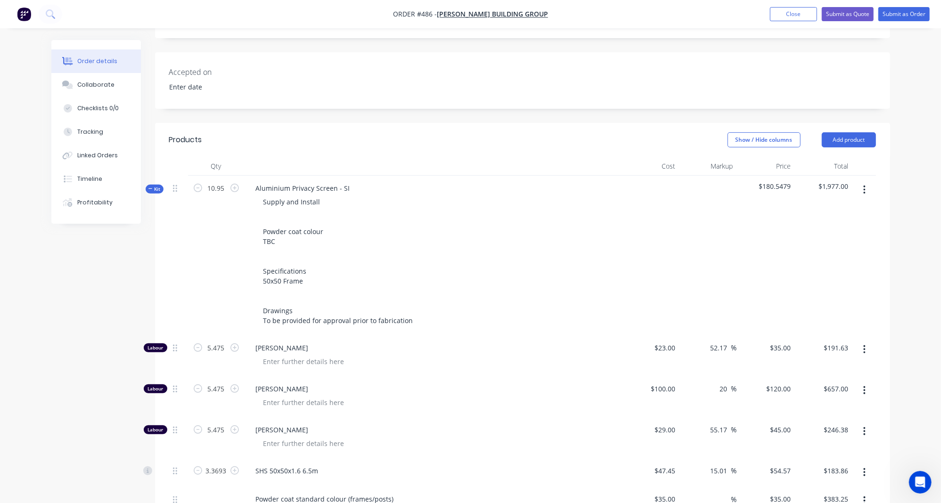
click at [155, 186] on span "Kit" at bounding box center [154, 189] width 12 height 7
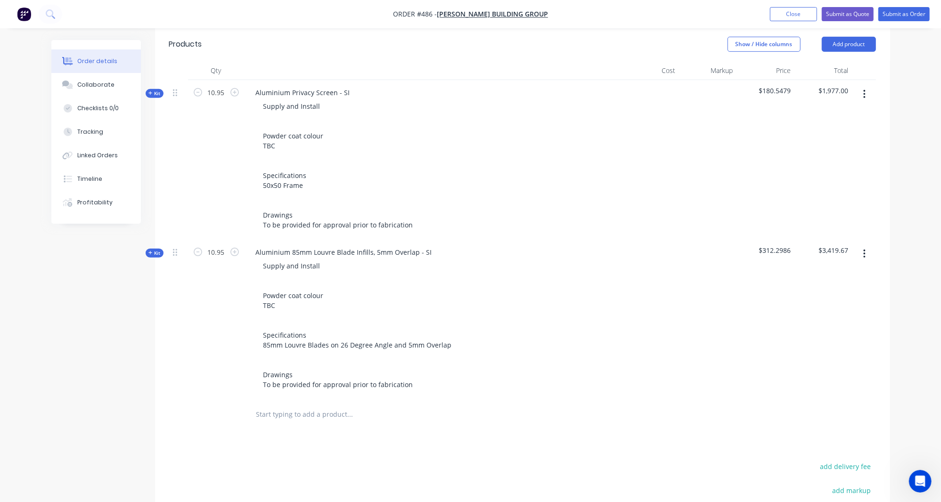
scroll to position [253, 0]
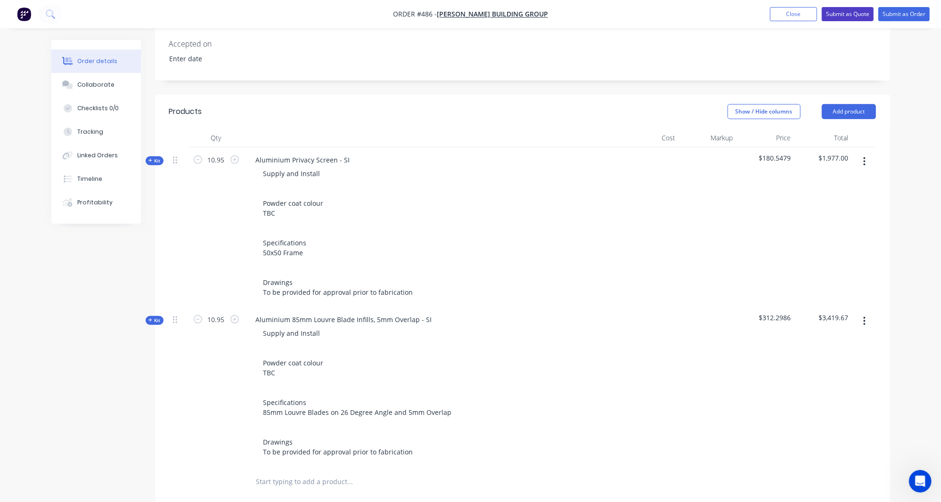
click at [857, 16] on button "Submit as Quote" at bounding box center [847, 14] width 52 height 14
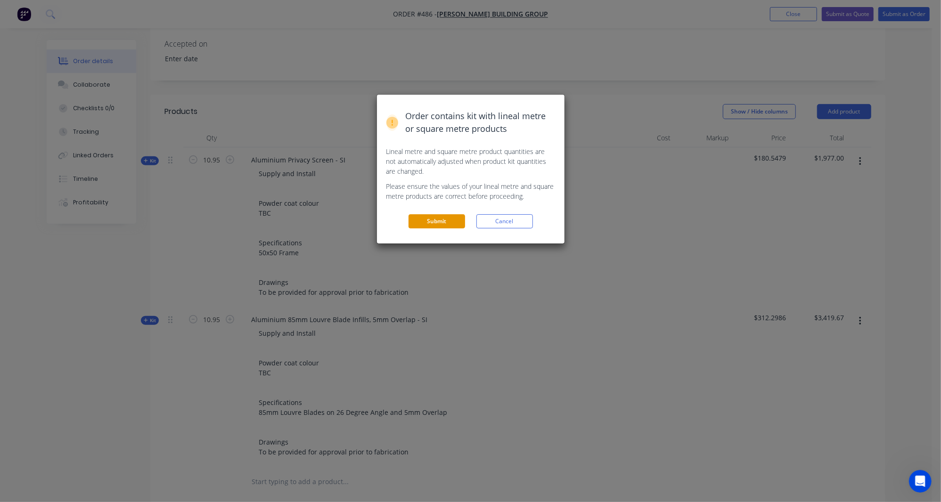
click at [451, 215] on button "Submit" at bounding box center [436, 221] width 57 height 14
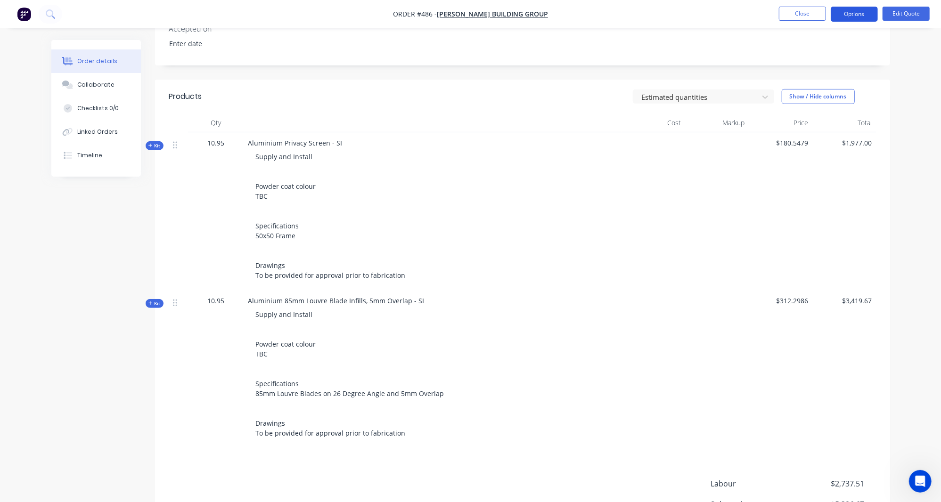
click at [848, 16] on button "Options" at bounding box center [853, 14] width 47 height 15
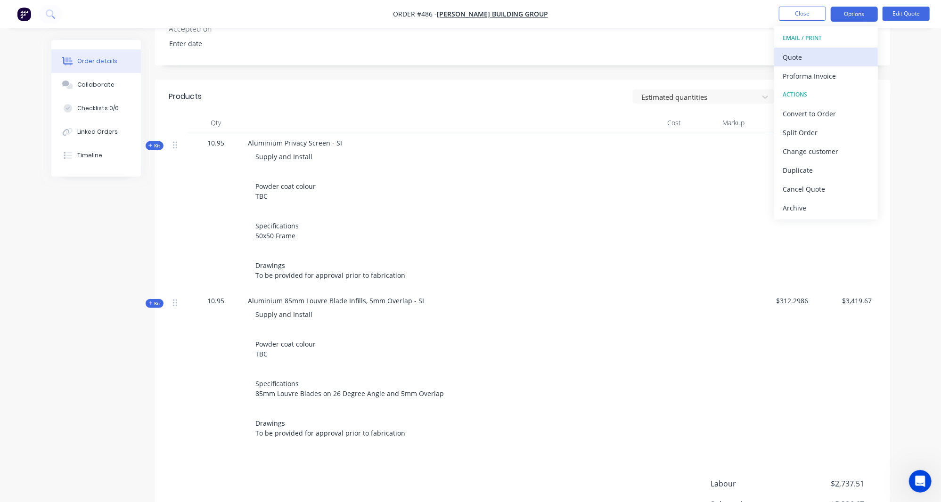
click at [846, 52] on div "Quote" at bounding box center [825, 57] width 87 height 14
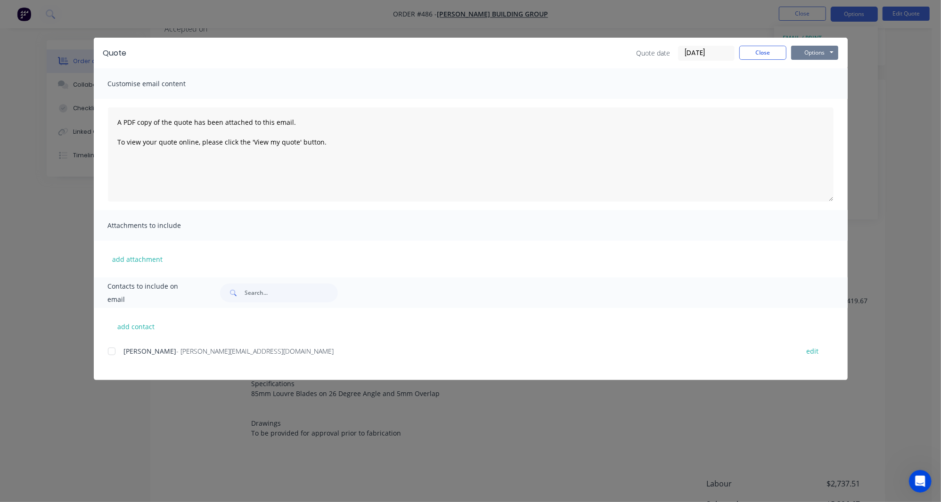
click at [833, 51] on button "Options" at bounding box center [814, 53] width 47 height 14
click at [826, 74] on button "Preview" at bounding box center [821, 70] width 60 height 16
click at [110, 351] on div at bounding box center [111, 351] width 19 height 19
click at [823, 56] on button "Options" at bounding box center [814, 53] width 47 height 14
click at [832, 97] on button "Email" at bounding box center [821, 101] width 60 height 16
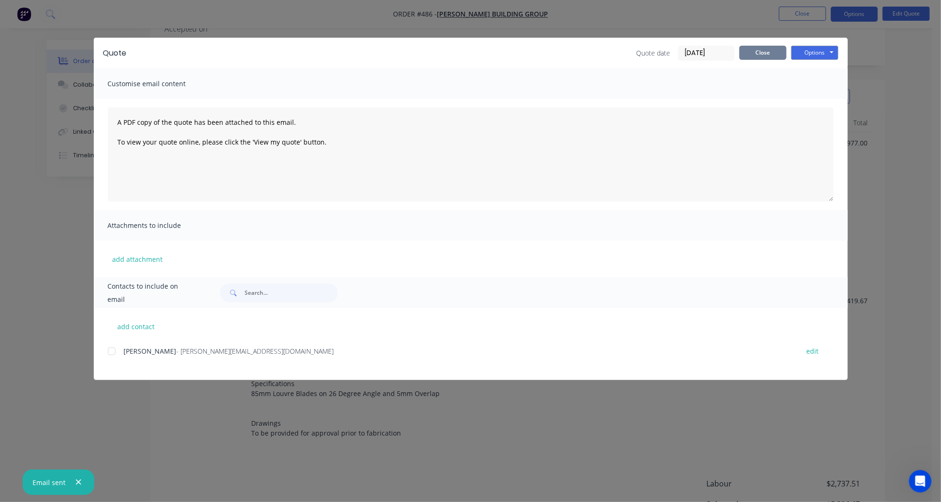
click at [757, 54] on button "Close" at bounding box center [762, 53] width 47 height 14
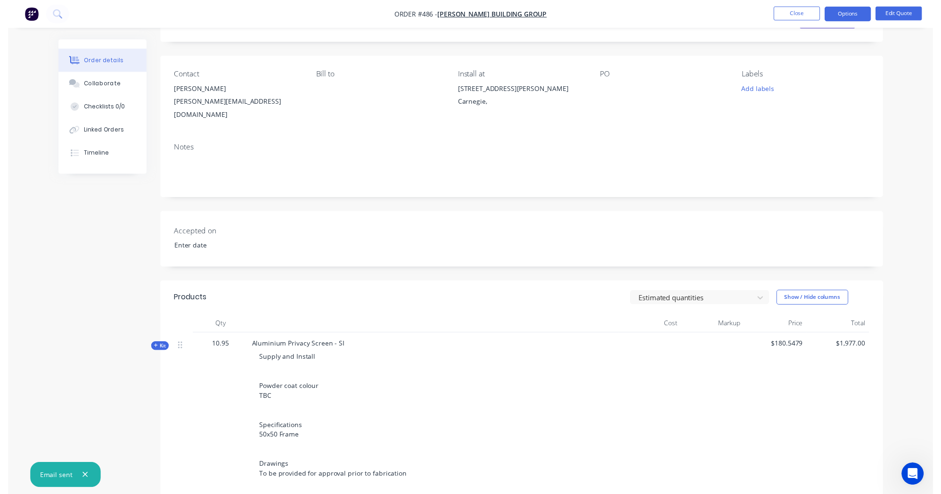
scroll to position [0, 0]
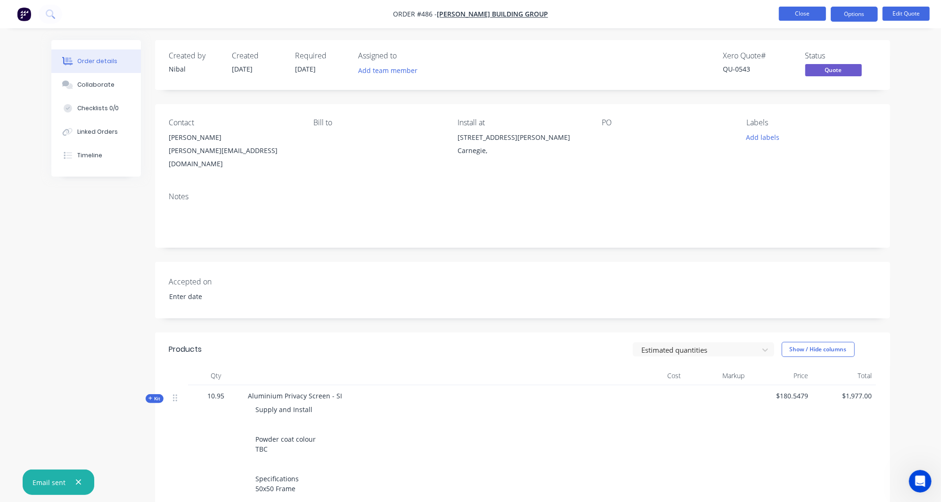
click at [804, 10] on button "Close" at bounding box center [802, 14] width 47 height 14
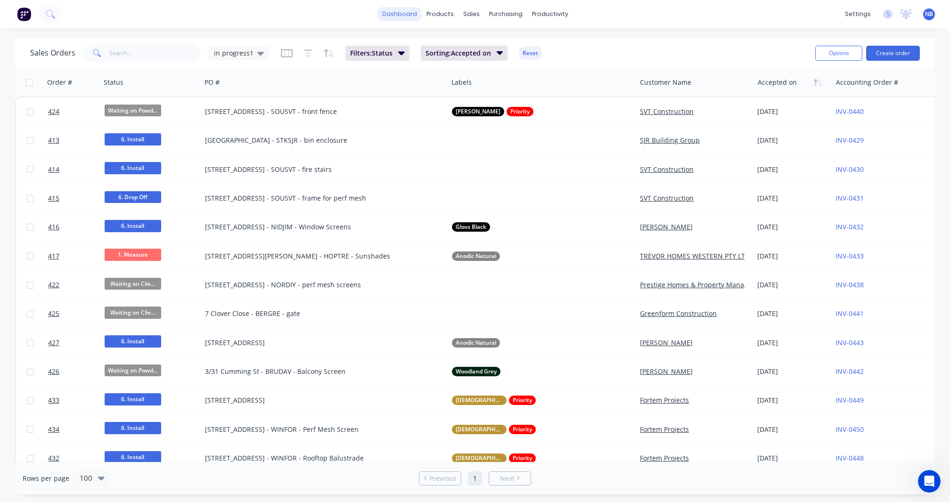
click at [383, 17] on link "dashboard" at bounding box center [399, 14] width 44 height 14
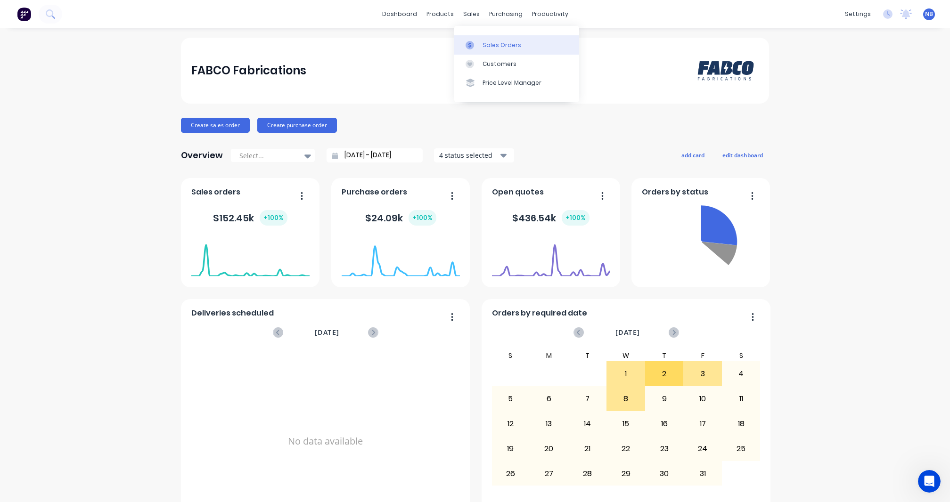
click at [486, 46] on div "Sales Orders" at bounding box center [501, 45] width 39 height 8
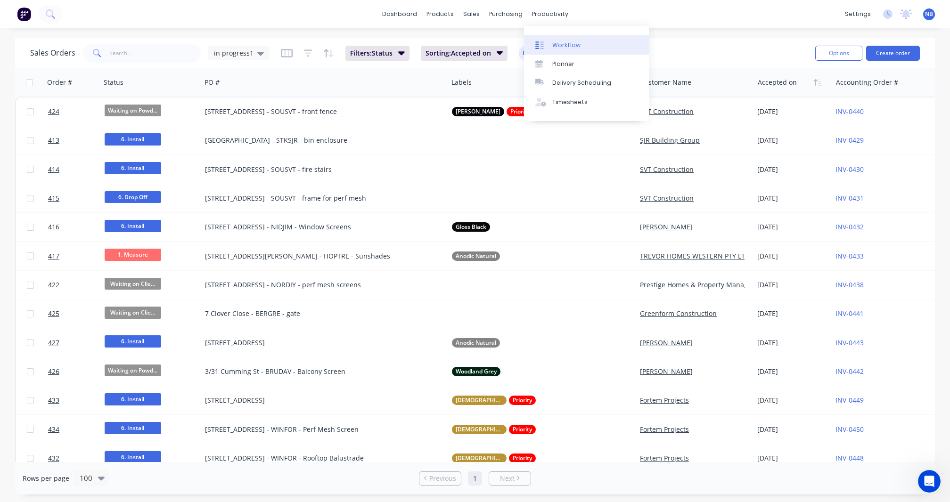
click at [588, 54] on link "Workflow" at bounding box center [586, 44] width 125 height 19
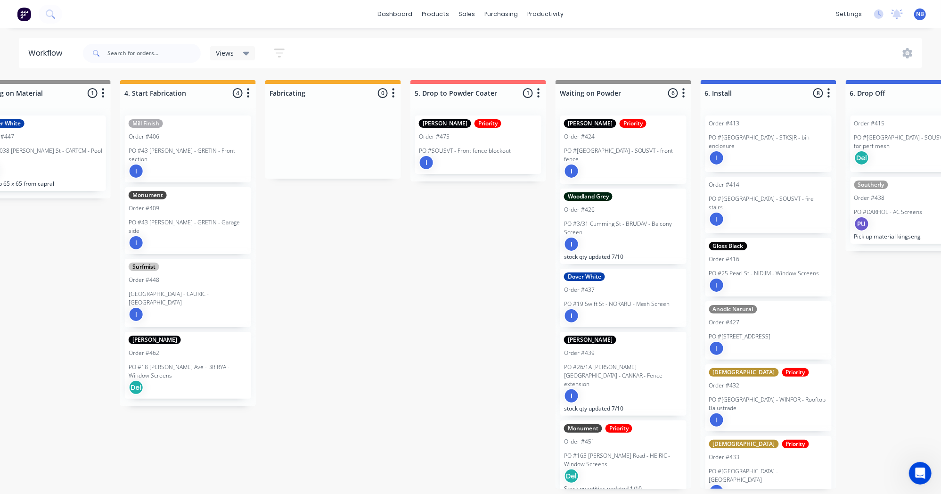
scroll to position [0, 790]
